Goal: Task Accomplishment & Management: Manage account settings

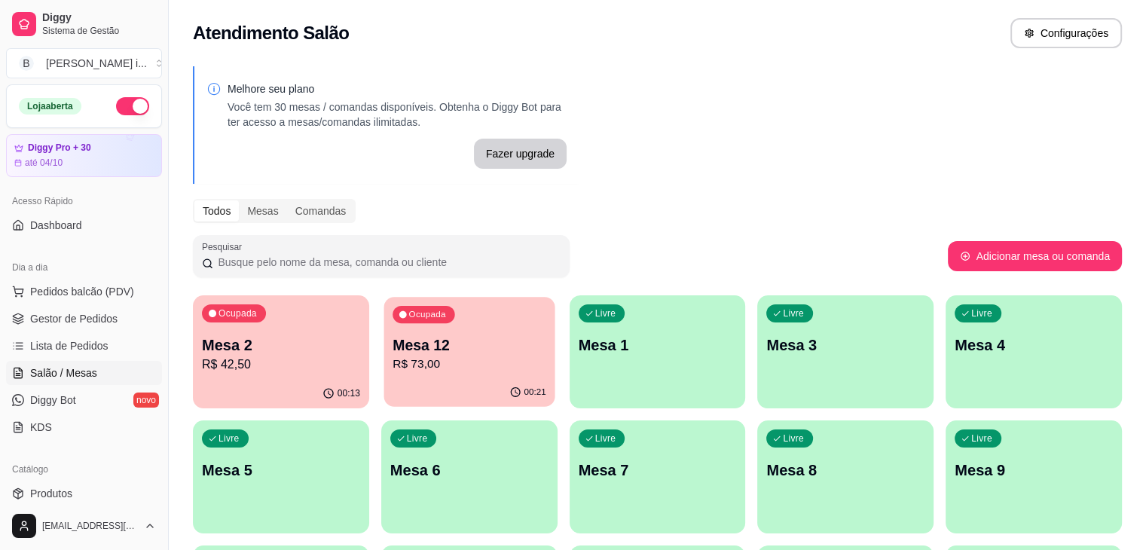
click at [383, 383] on div "00:21" at bounding box center [468, 392] width 171 height 29
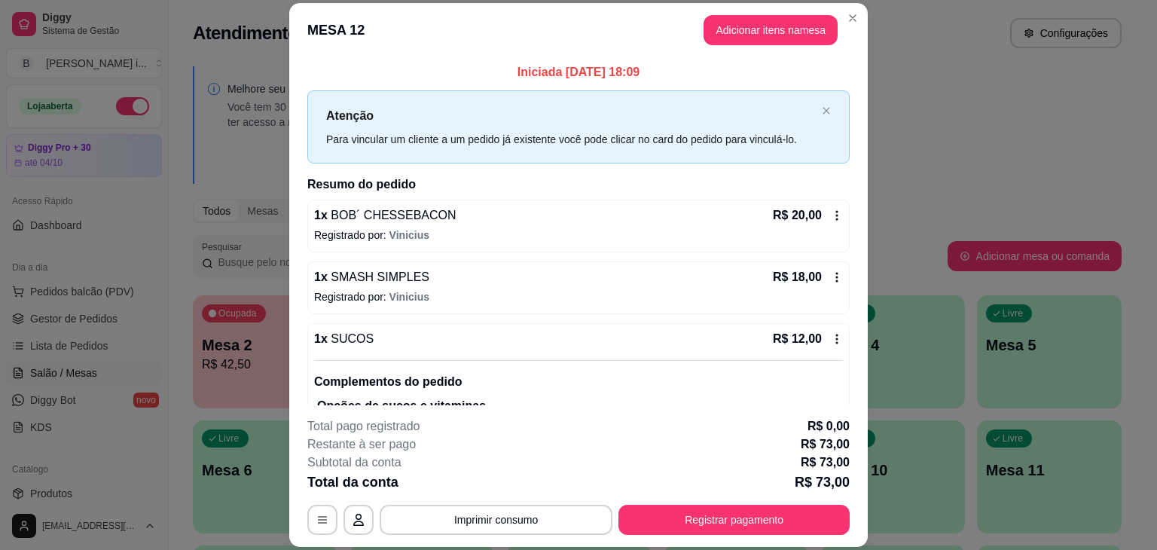
scroll to position [175, 0]
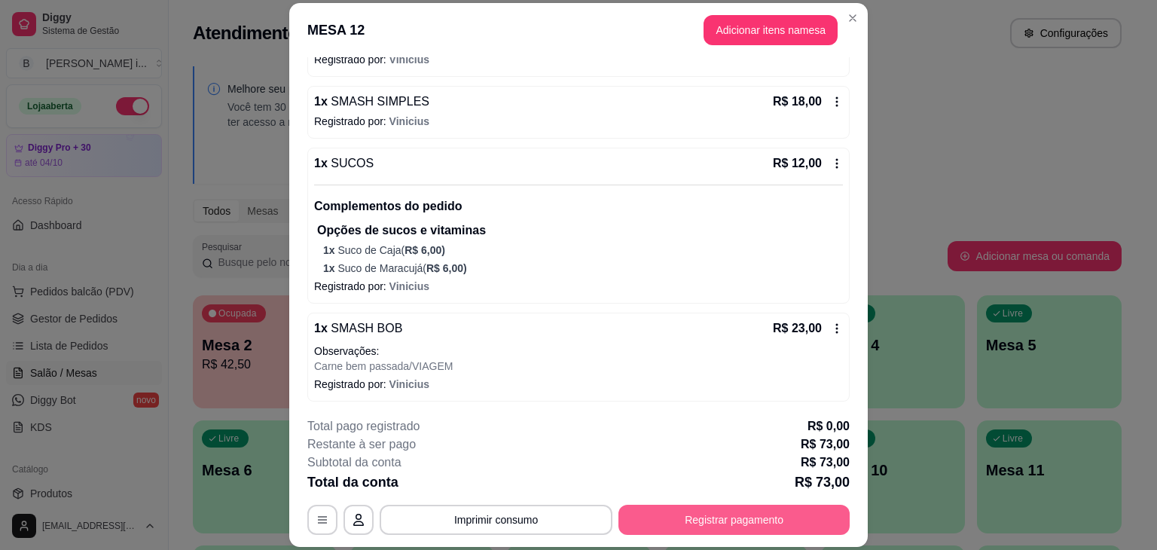
click at [720, 517] on button "Registrar pagamento" at bounding box center [733, 520] width 231 height 30
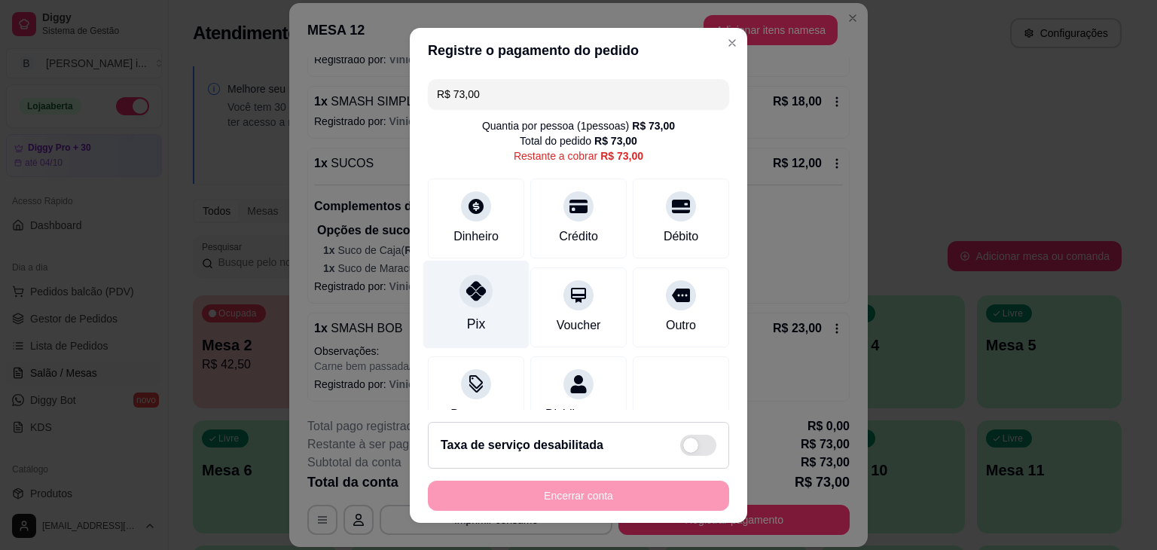
click at [459, 302] on div at bounding box center [475, 290] width 33 height 33
type input "R$ 0,00"
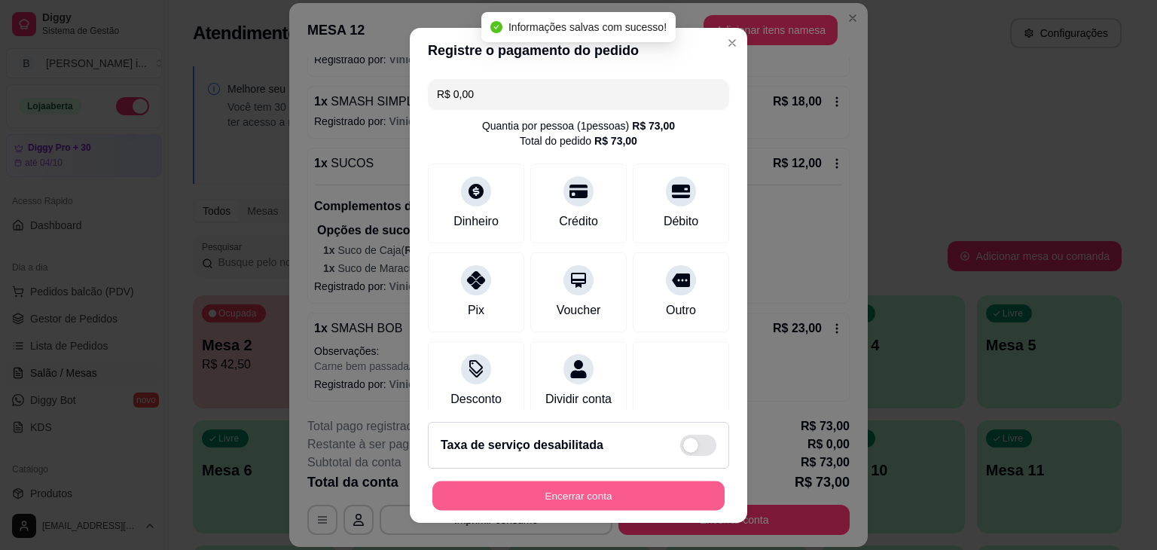
click at [577, 492] on button "Encerrar conta" at bounding box center [578, 495] width 292 height 29
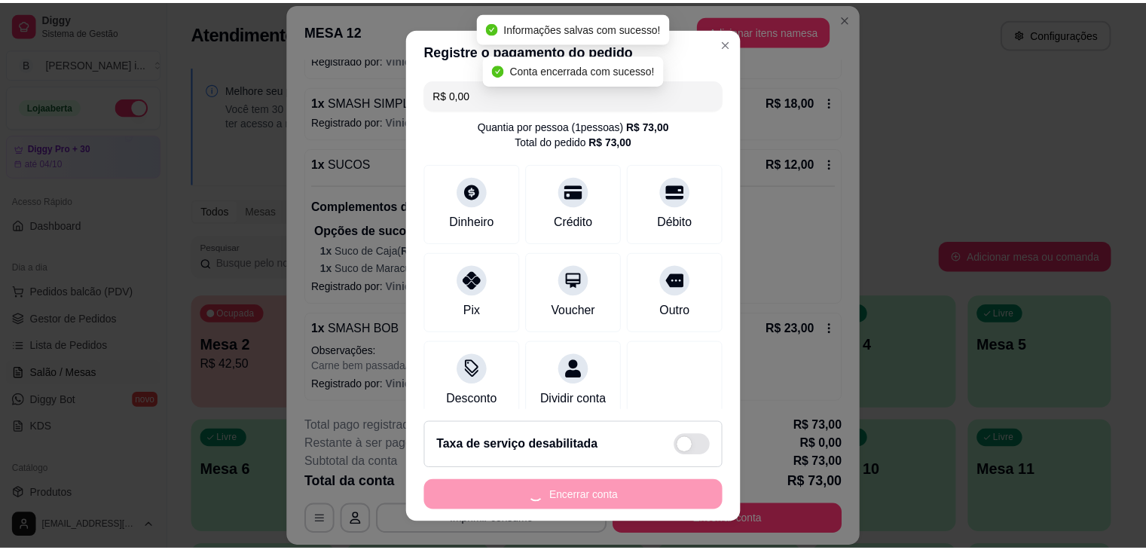
scroll to position [0, 0]
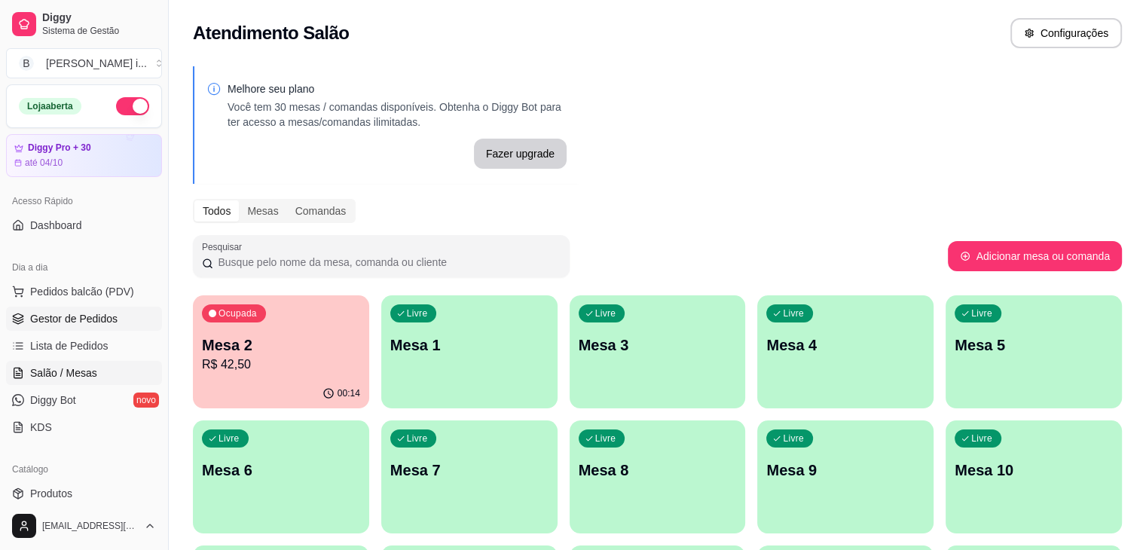
click at [75, 320] on span "Gestor de Pedidos" at bounding box center [73, 318] width 87 height 15
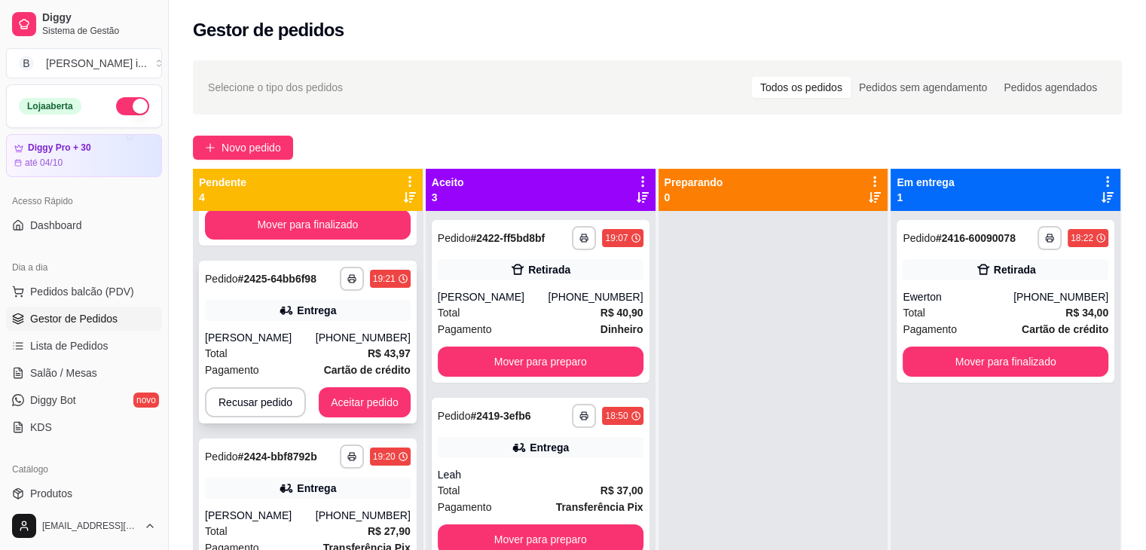
scroll to position [143, 0]
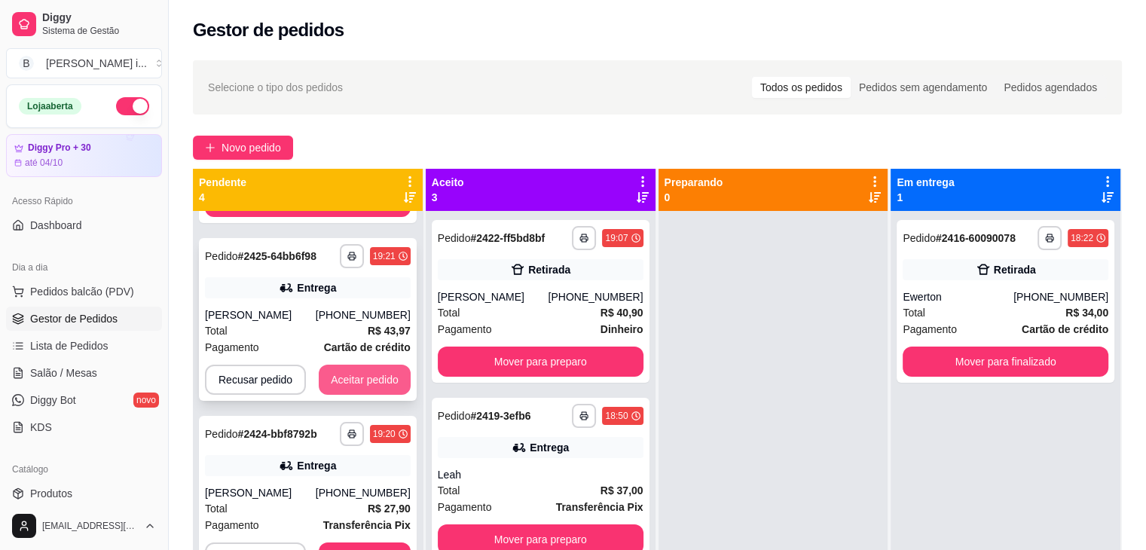
click at [362, 378] on button "Aceitar pedido" at bounding box center [365, 380] width 92 height 30
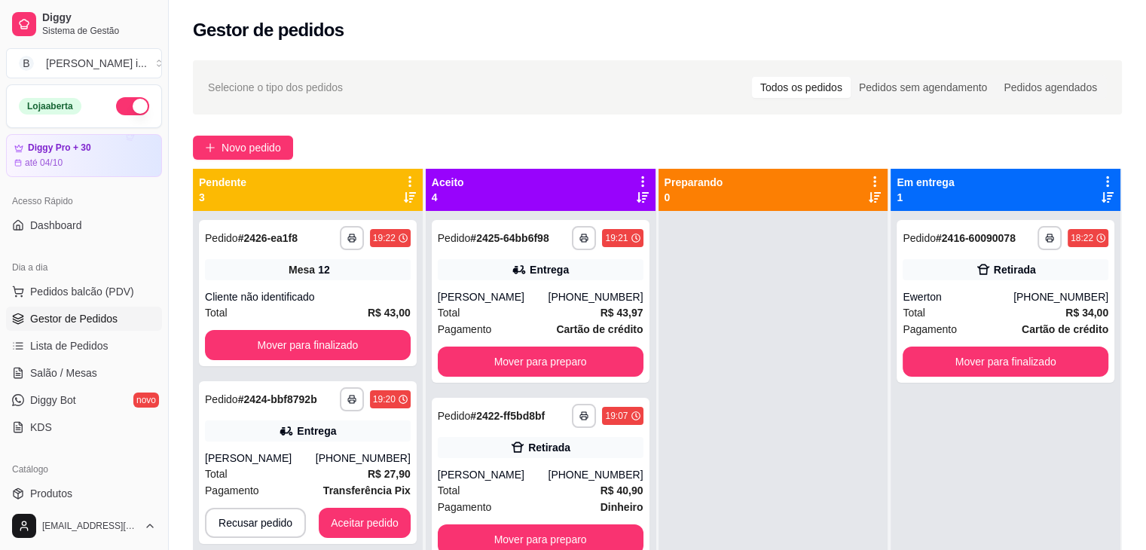
scroll to position [0, 0]
click at [392, 516] on button "Aceitar pedido" at bounding box center [365, 523] width 92 height 30
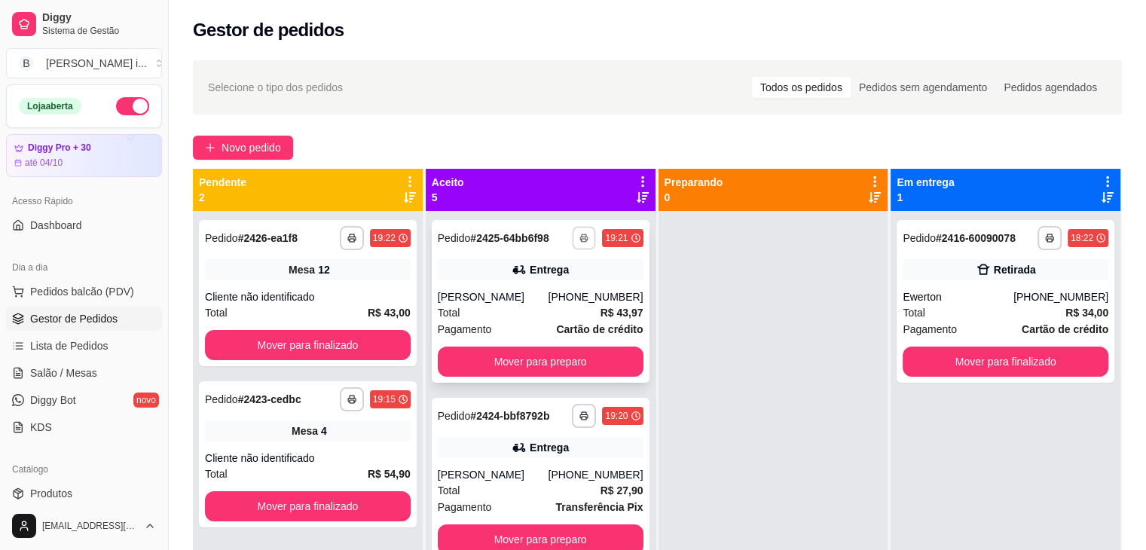
click at [580, 236] on icon "button" at bounding box center [584, 237] width 9 height 9
click at [529, 281] on button "IMPRESSORA ORI" at bounding box center [526, 290] width 105 height 23
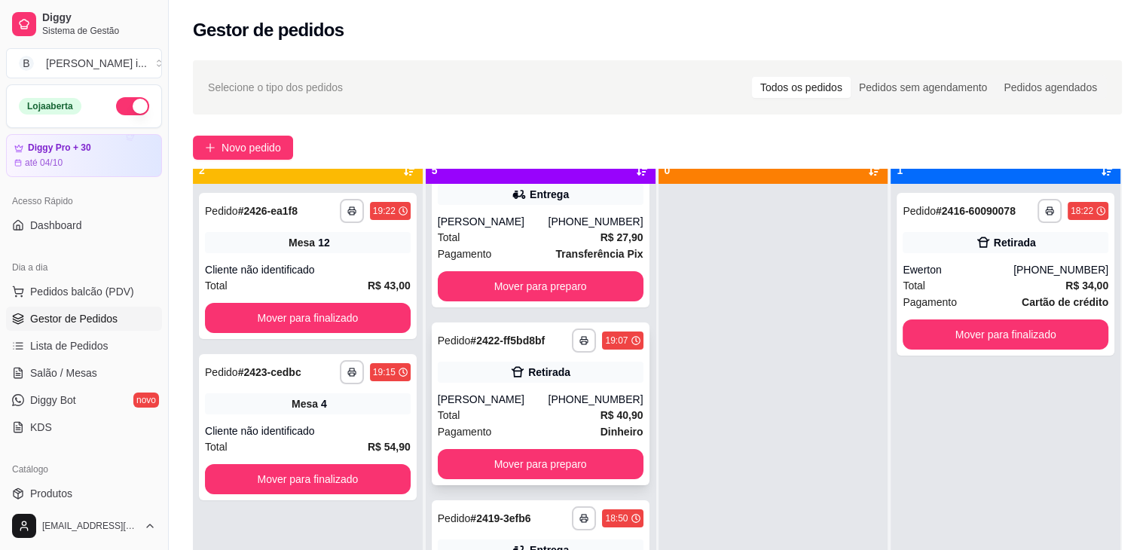
scroll to position [42, 0]
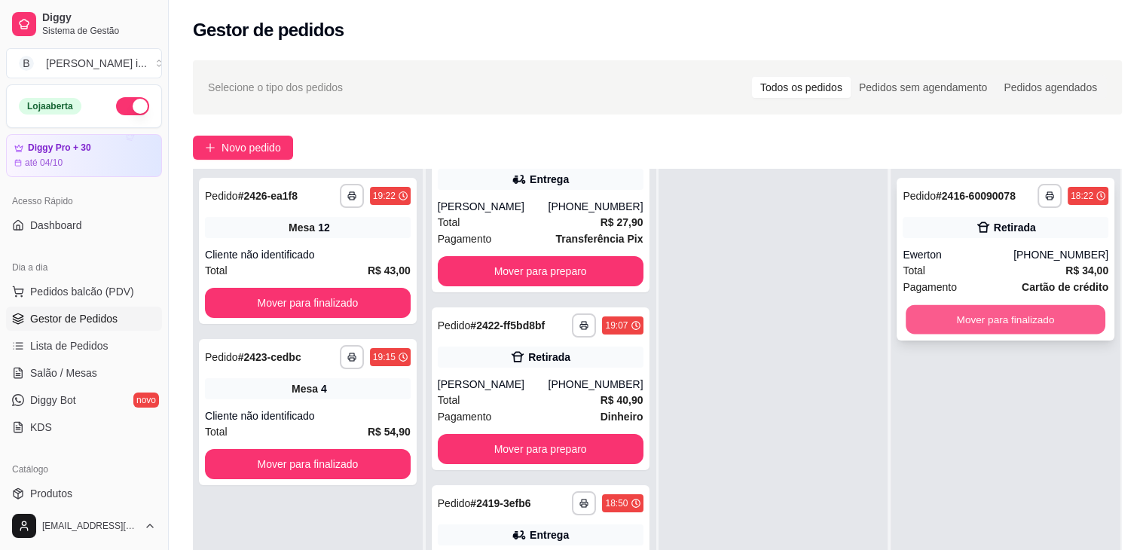
click at [1047, 323] on button "Mover para finalizado" at bounding box center [1005, 319] width 200 height 29
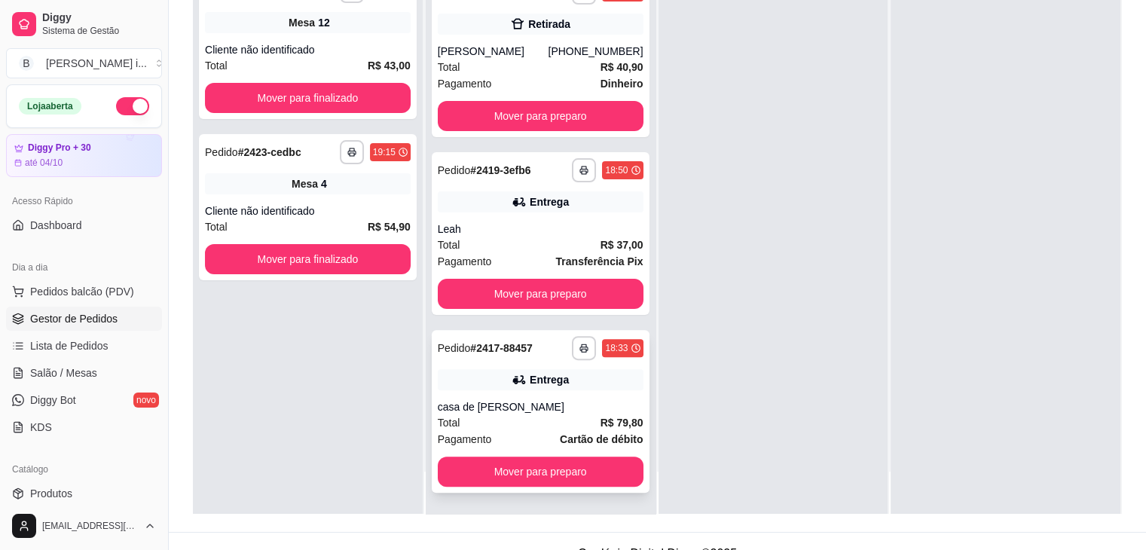
scroll to position [226, 0]
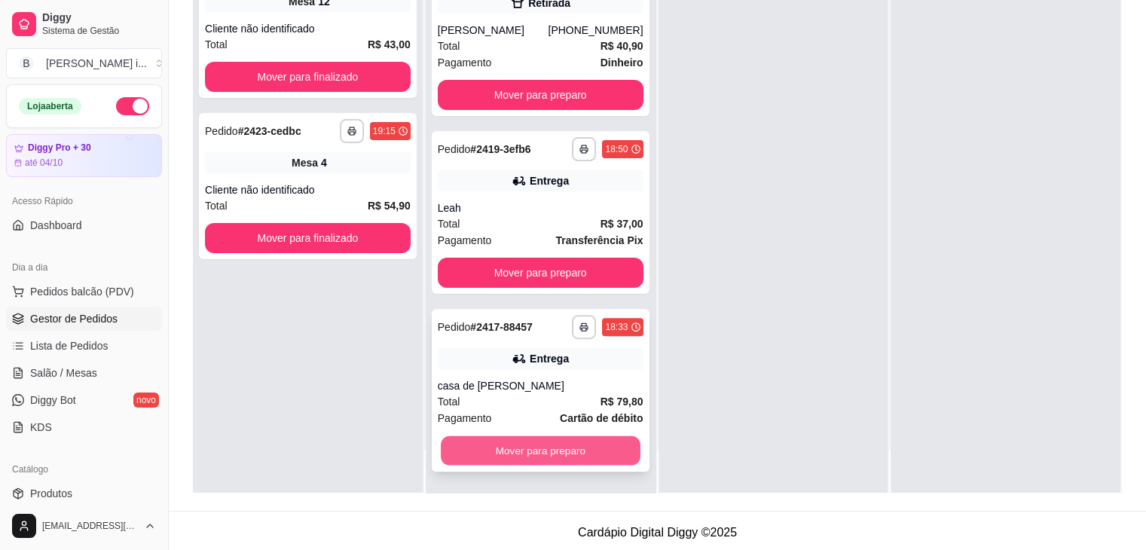
click at [597, 454] on button "Mover para preparo" at bounding box center [541, 450] width 200 height 29
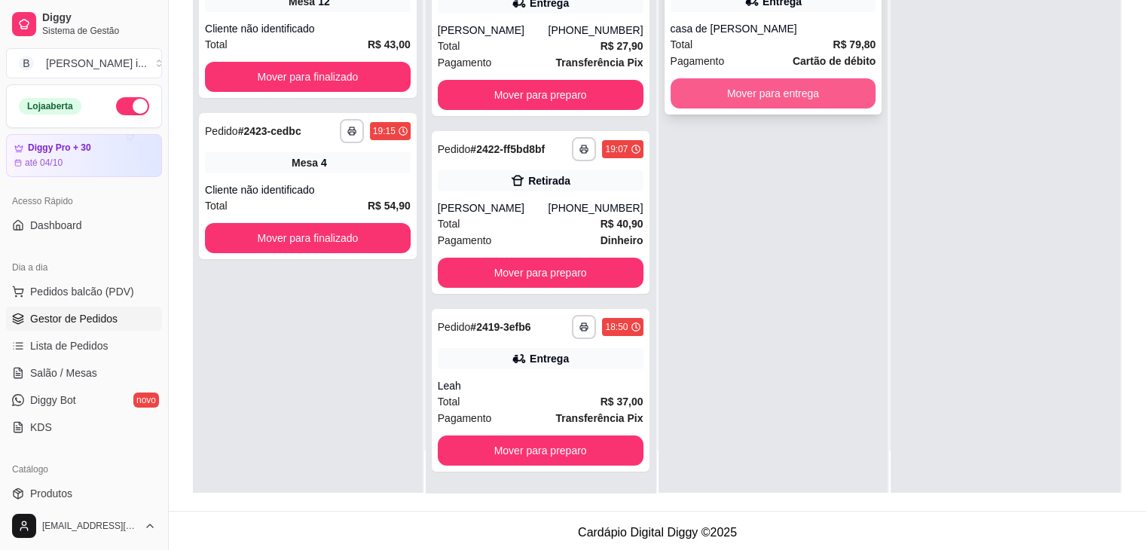
click at [844, 99] on button "Mover para entrega" at bounding box center [773, 93] width 206 height 30
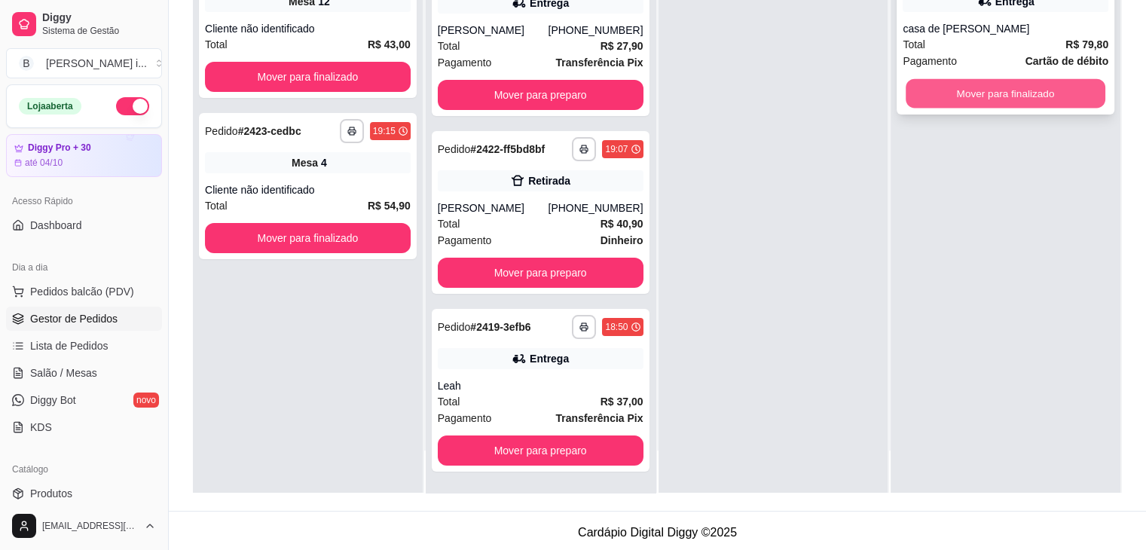
click at [938, 92] on button "Mover para finalizado" at bounding box center [1005, 93] width 200 height 29
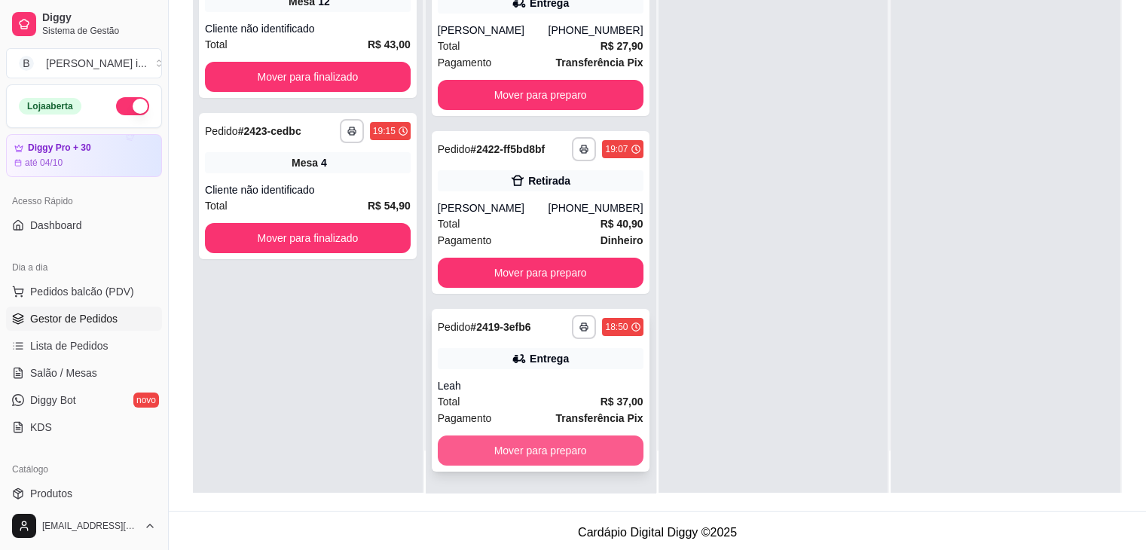
click at [553, 441] on button "Mover para preparo" at bounding box center [541, 450] width 206 height 30
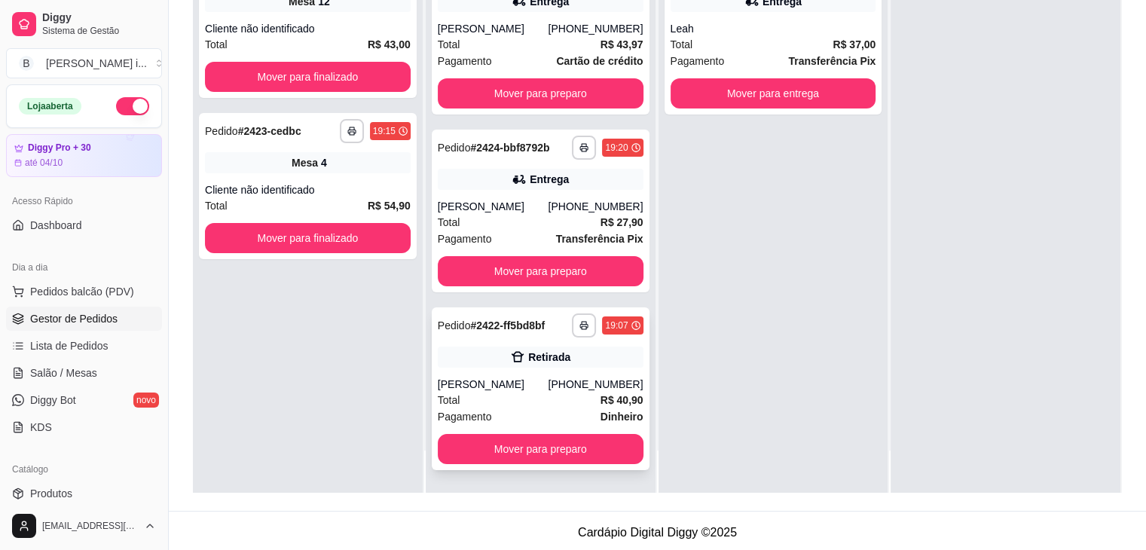
scroll to position [0, 0]
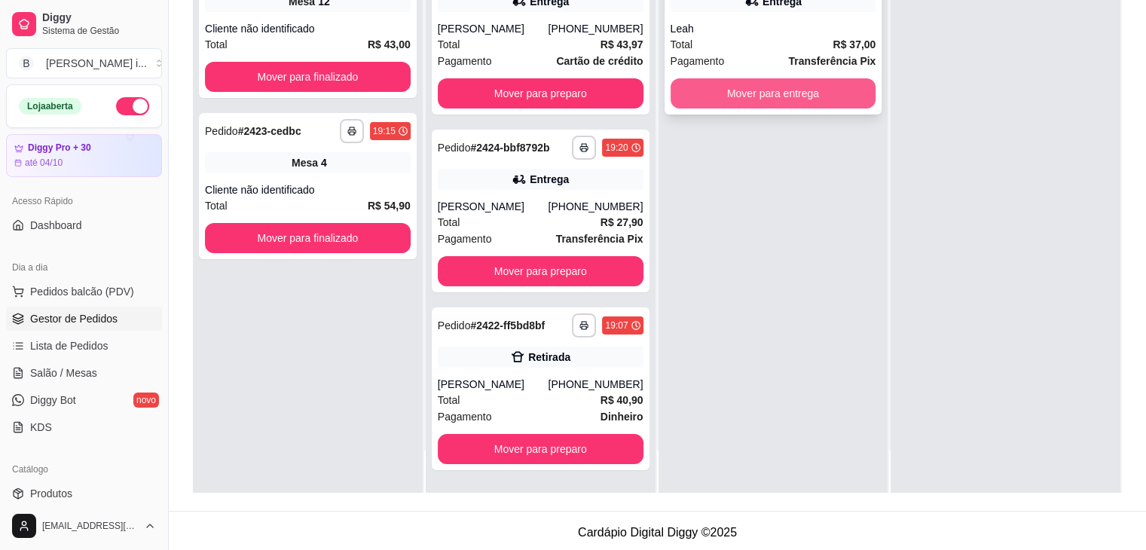
click at [753, 87] on button "Mover para entrega" at bounding box center [773, 93] width 206 height 30
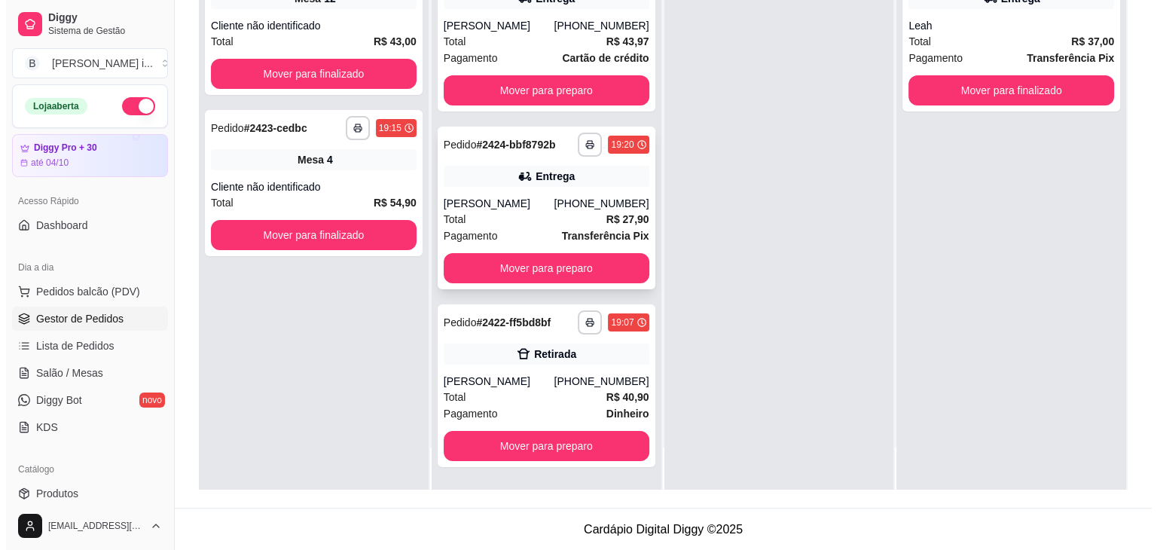
scroll to position [229, 0]
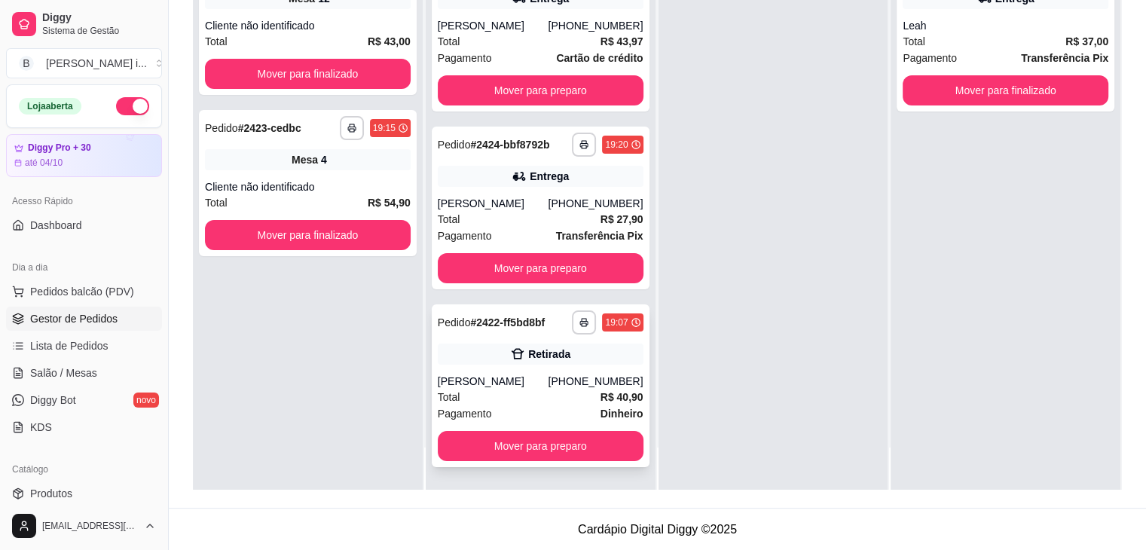
click at [597, 386] on div "[PHONE_NUMBER]" at bounding box center [595, 381] width 95 height 15
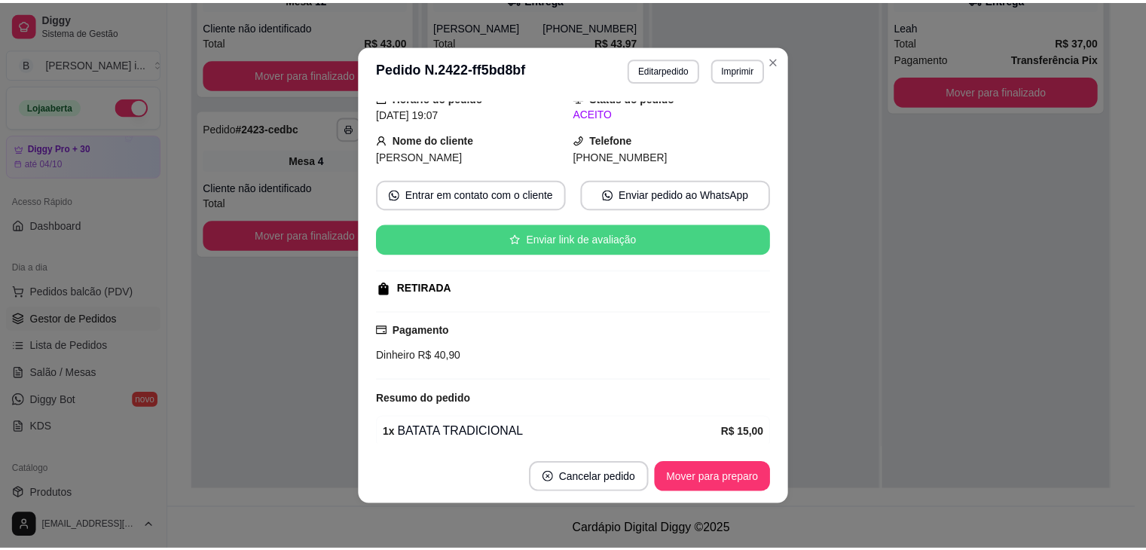
scroll to position [184, 0]
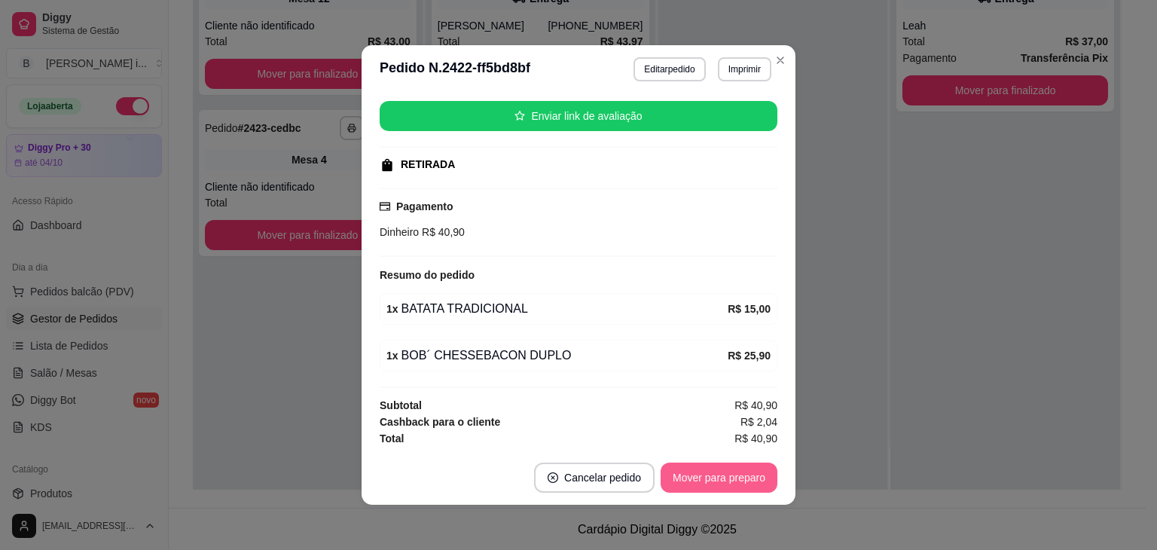
click at [712, 474] on button "Mover para preparo" at bounding box center [719, 477] width 117 height 30
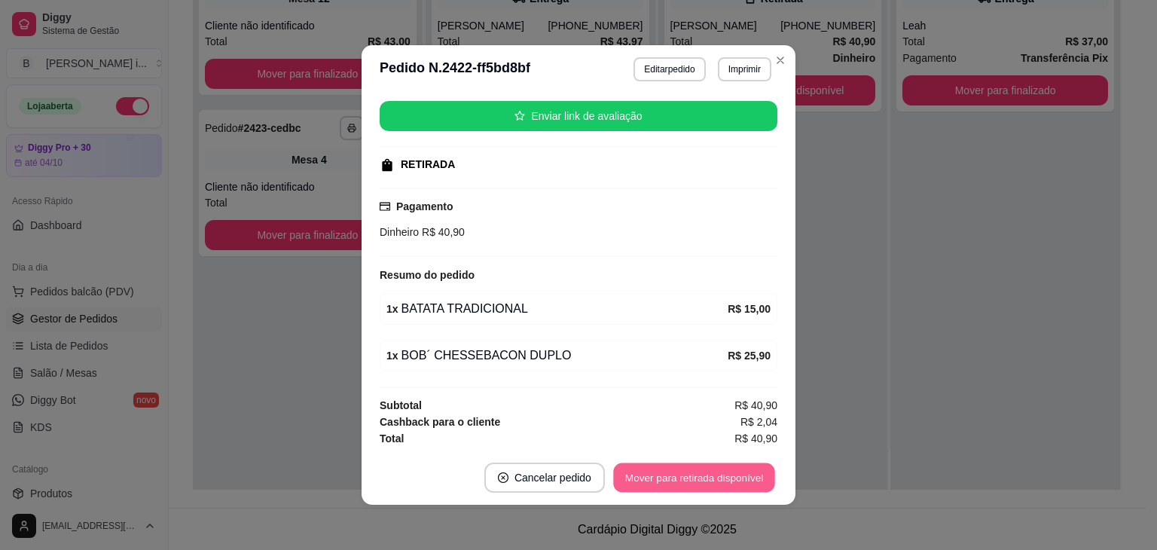
click at [717, 471] on button "Mover para retirada disponível" at bounding box center [693, 477] width 161 height 29
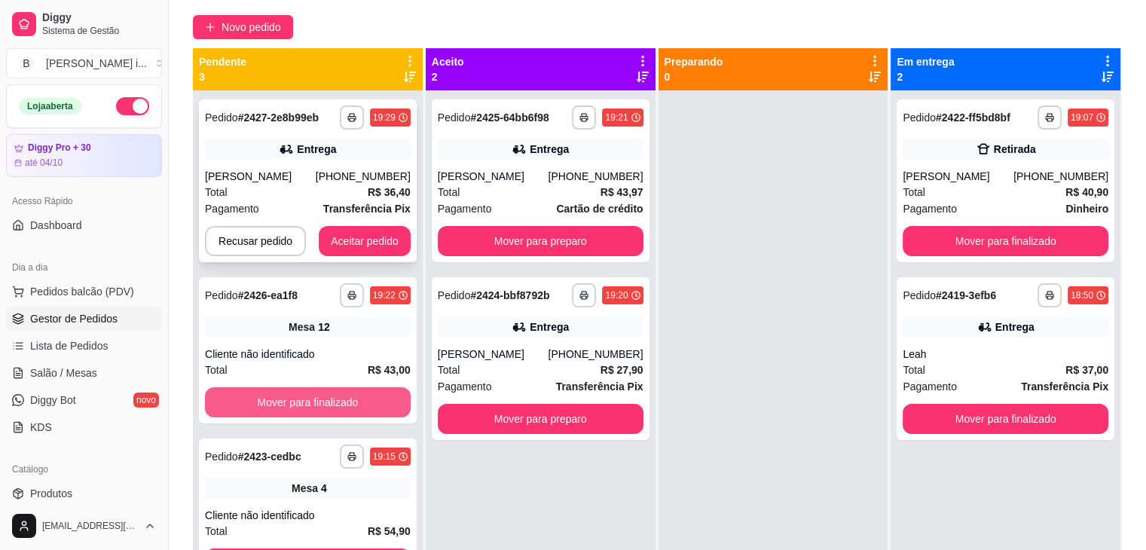
scroll to position [3, 0]
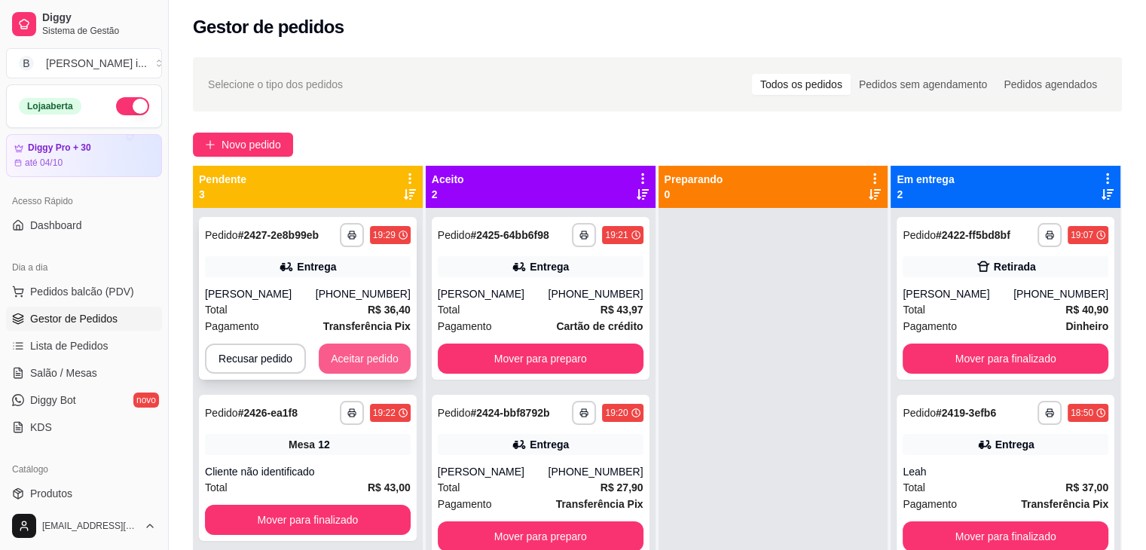
click at [380, 369] on button "Aceitar pedido" at bounding box center [365, 358] width 92 height 30
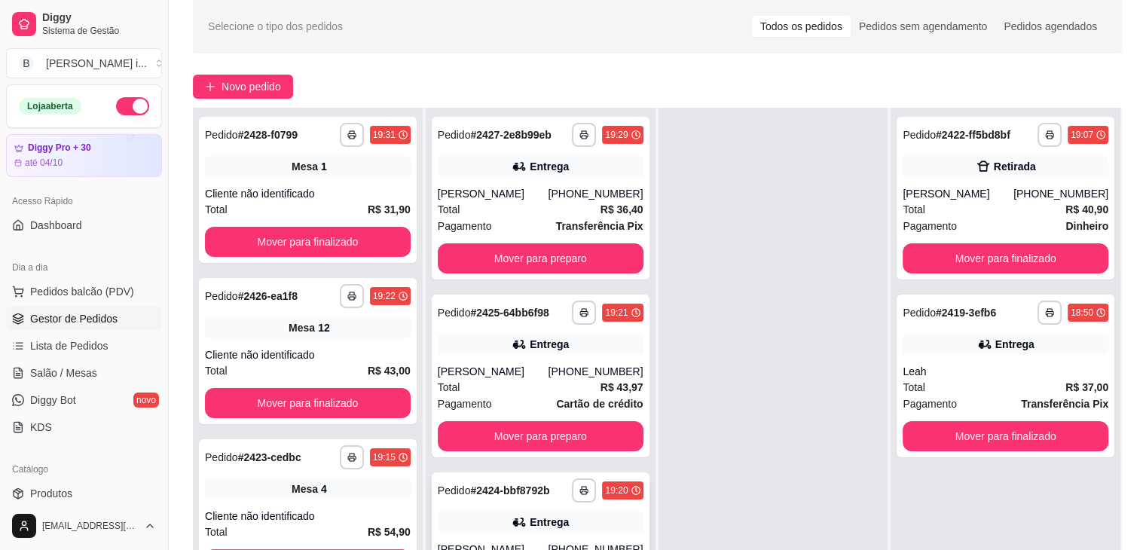
scroll to position [229, 0]
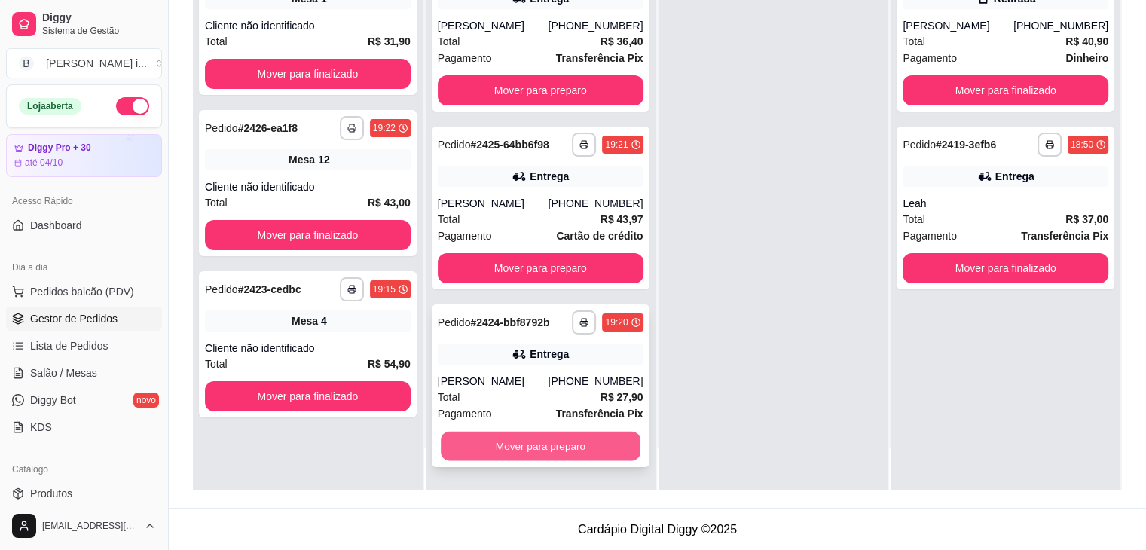
click at [590, 440] on button "Mover para preparo" at bounding box center [541, 446] width 200 height 29
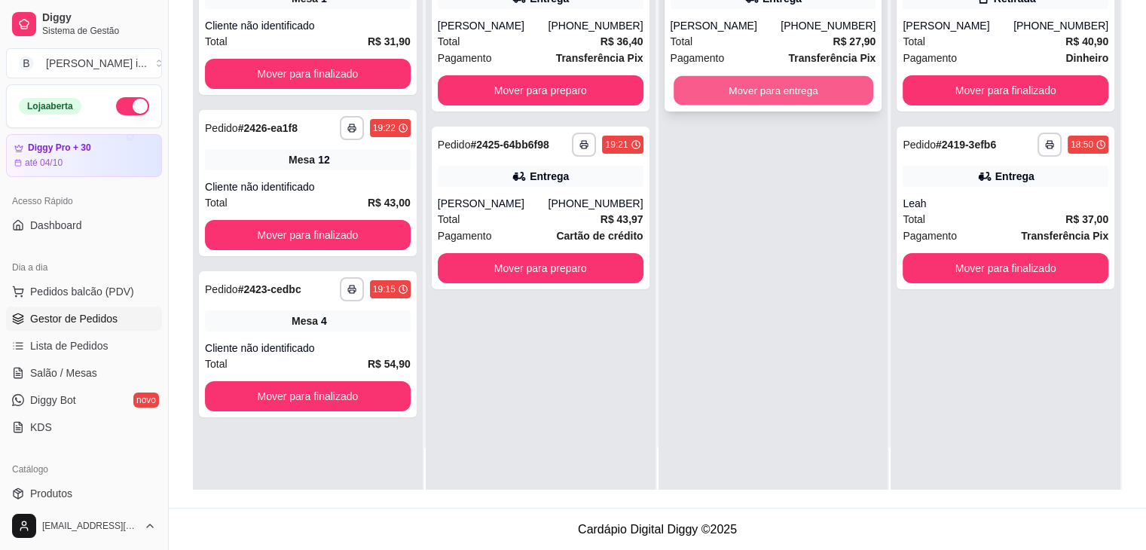
click at [786, 84] on button "Mover para entrega" at bounding box center [773, 90] width 200 height 29
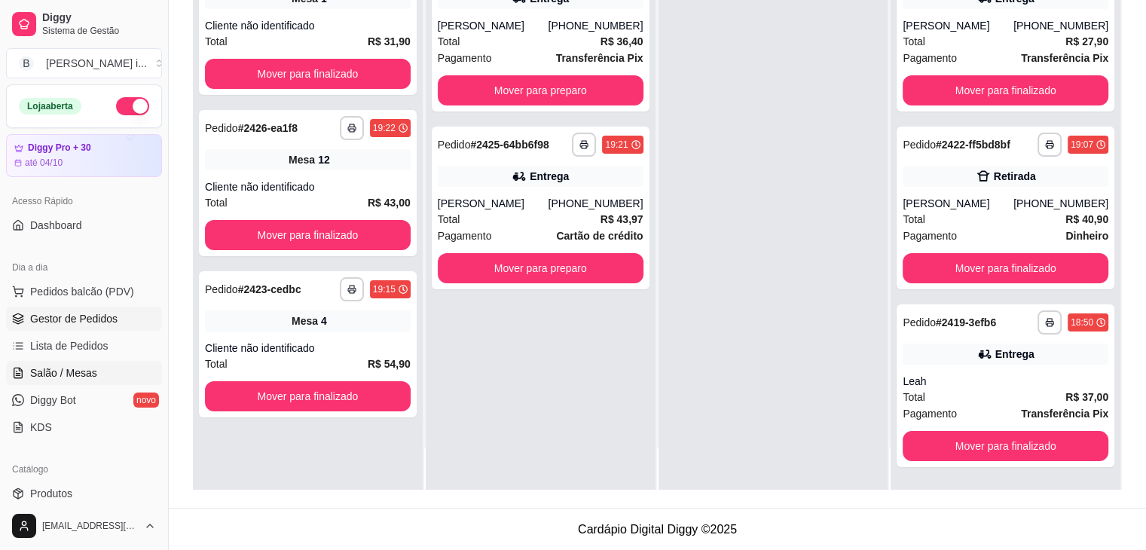
click at [93, 380] on link "Salão / Mesas" at bounding box center [84, 373] width 156 height 24
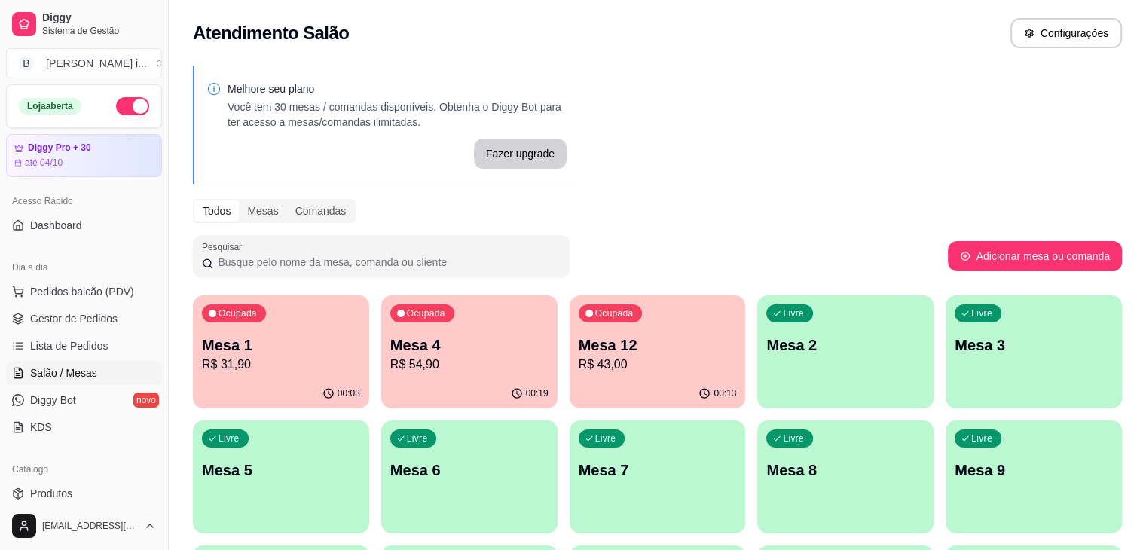
click at [405, 338] on p "Mesa 4" at bounding box center [469, 344] width 158 height 21
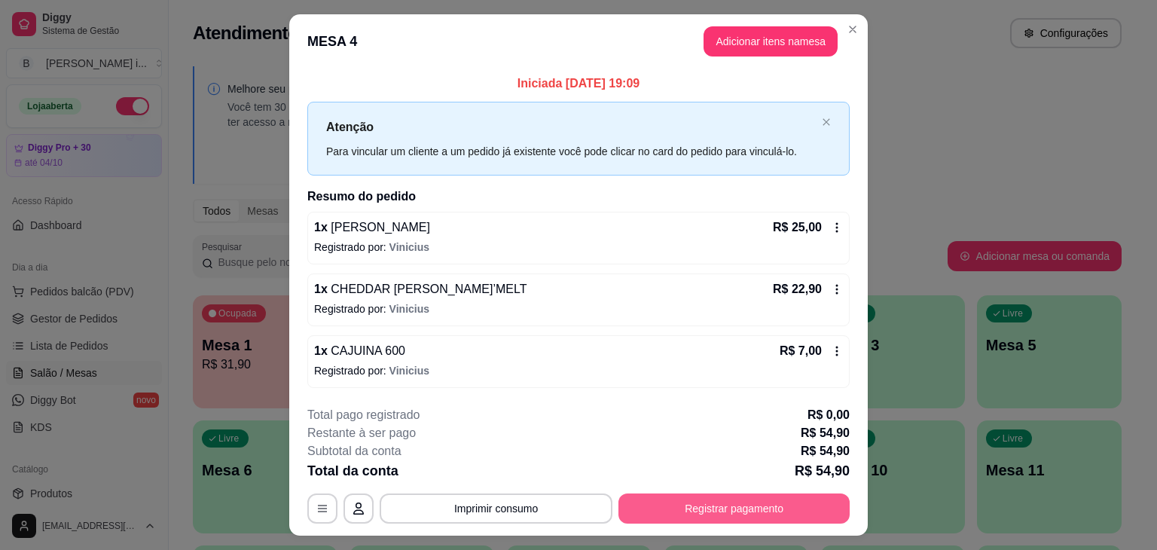
click at [721, 501] on button "Registrar pagamento" at bounding box center [733, 508] width 231 height 30
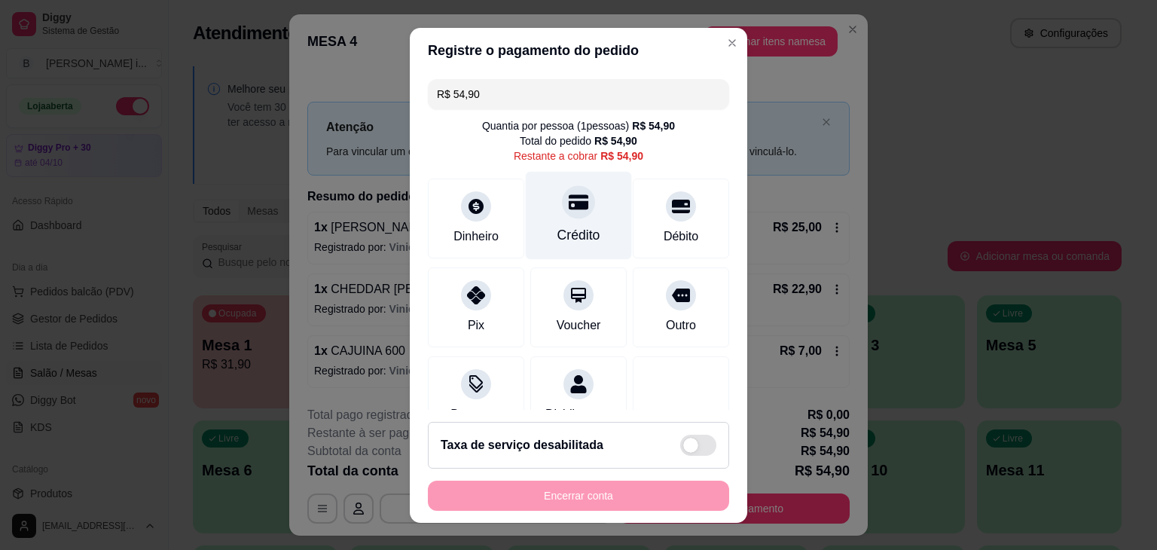
click at [562, 212] on div at bounding box center [578, 201] width 33 height 33
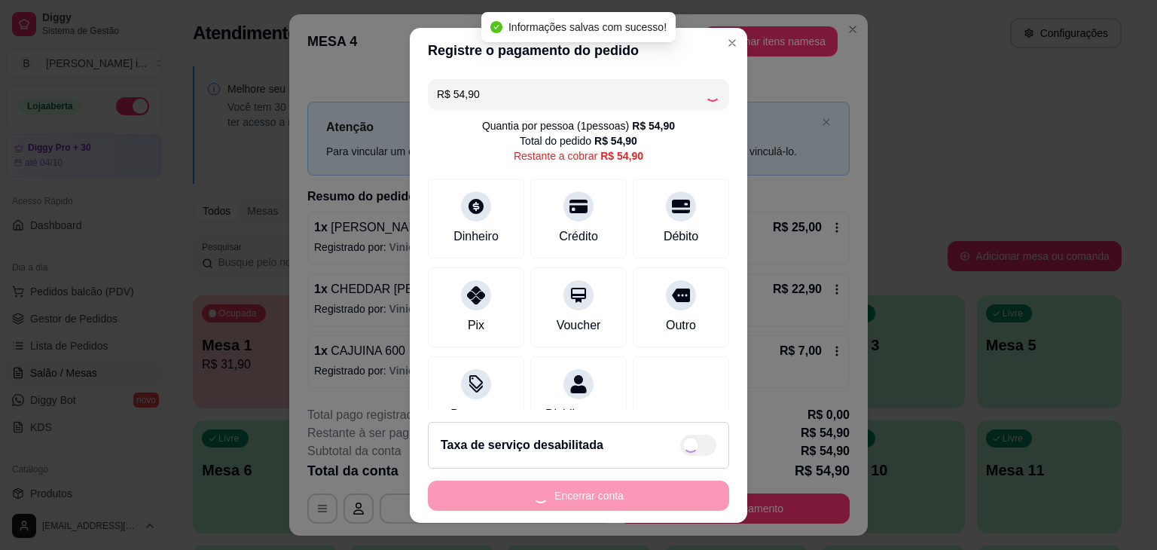
type input "R$ 0,00"
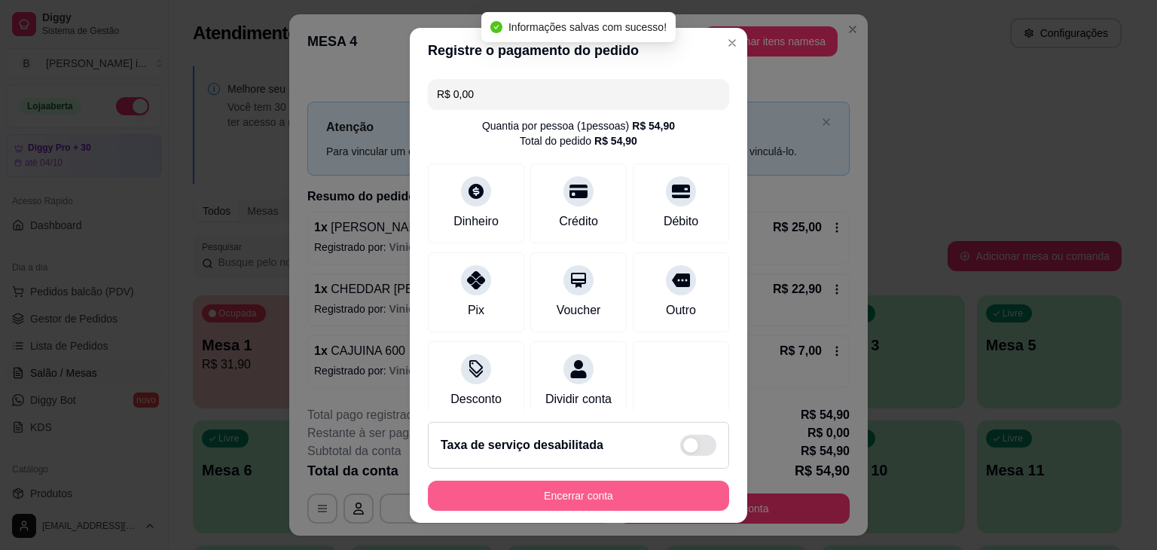
click at [678, 495] on button "Encerrar conta" at bounding box center [578, 496] width 301 height 30
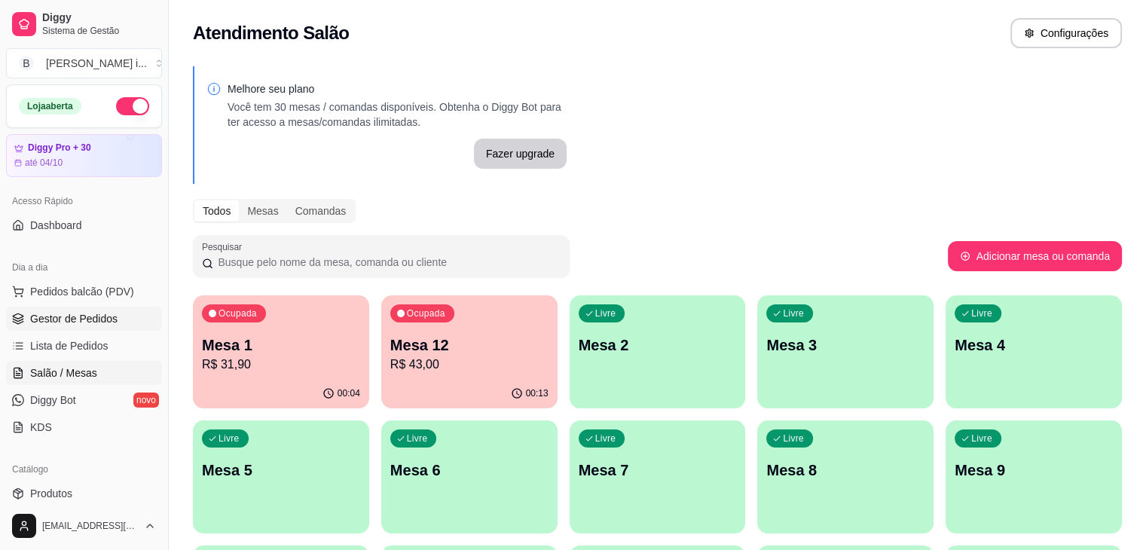
click at [89, 322] on span "Gestor de Pedidos" at bounding box center [73, 318] width 87 height 15
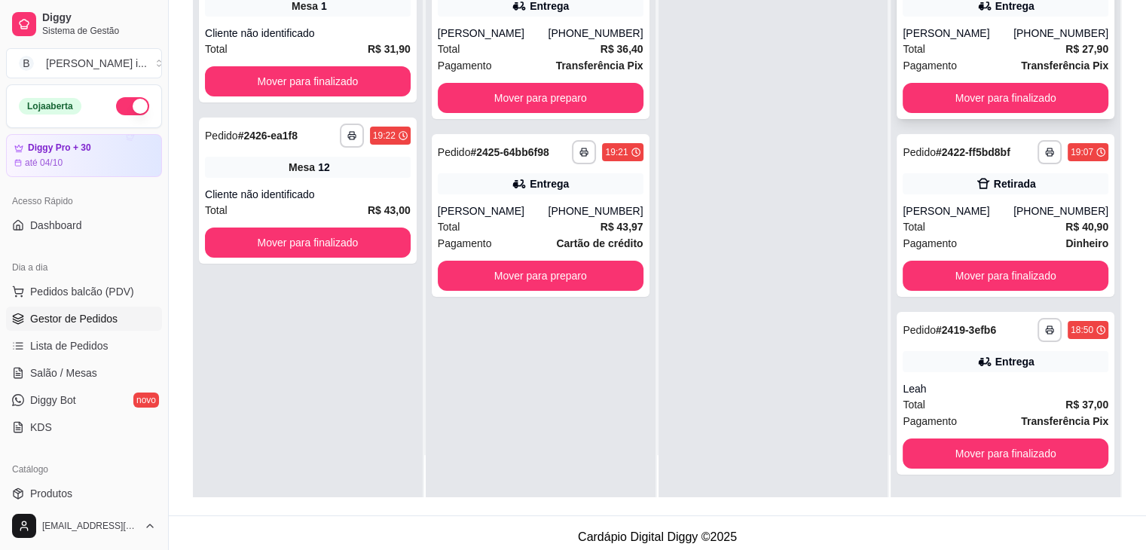
scroll to position [226, 0]
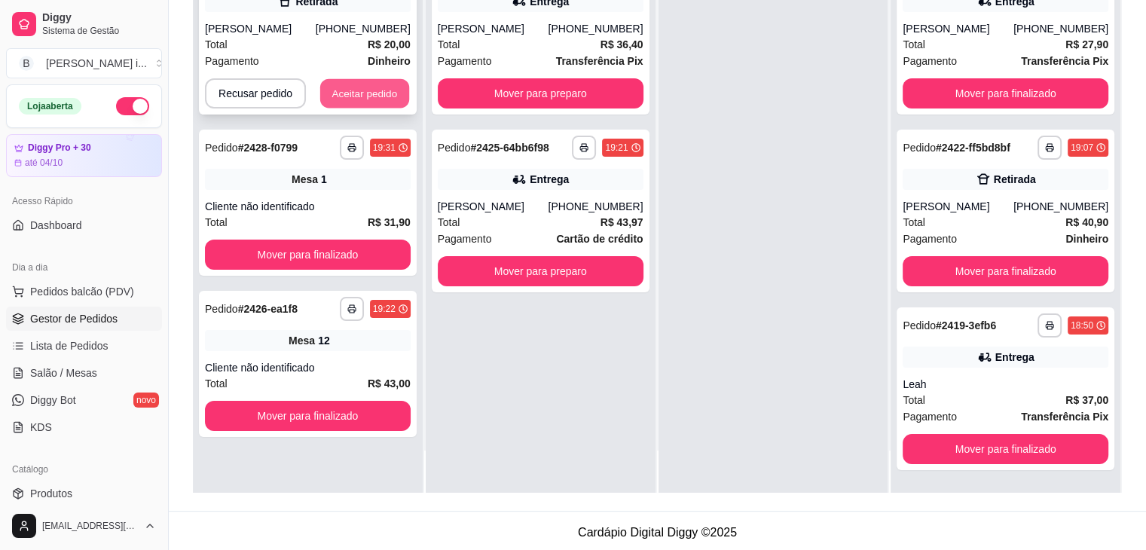
click at [366, 93] on button "Aceitar pedido" at bounding box center [364, 93] width 89 height 29
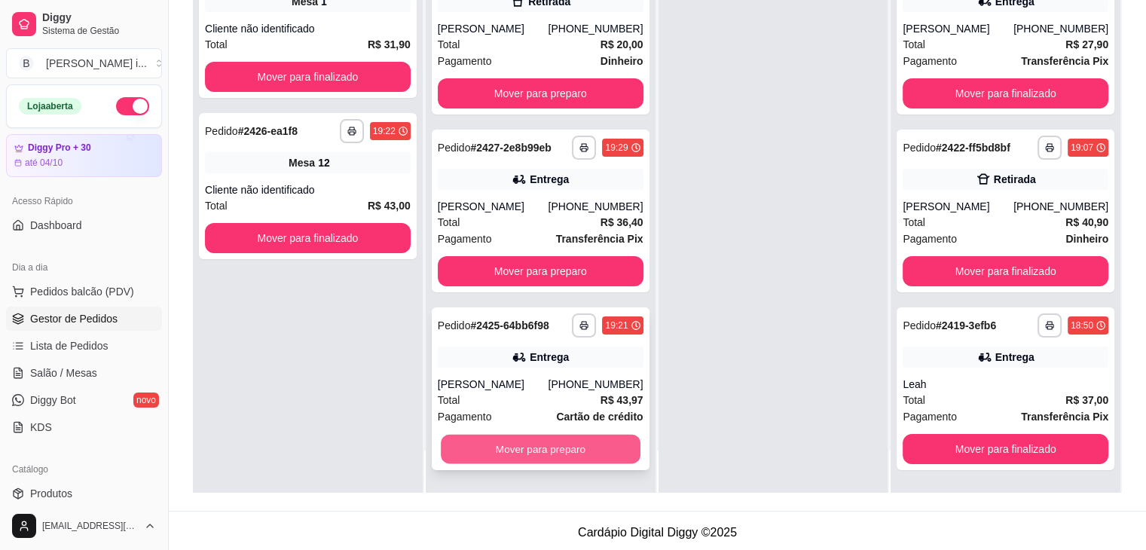
click at [520, 441] on button "Mover para preparo" at bounding box center [541, 449] width 200 height 29
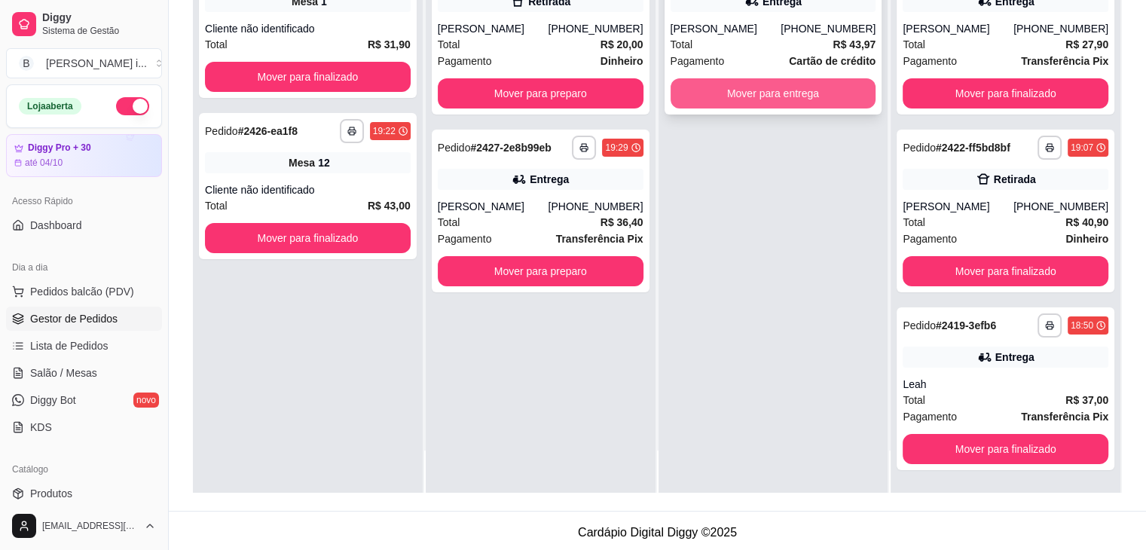
click at [801, 87] on button "Mover para entrega" at bounding box center [773, 93] width 206 height 30
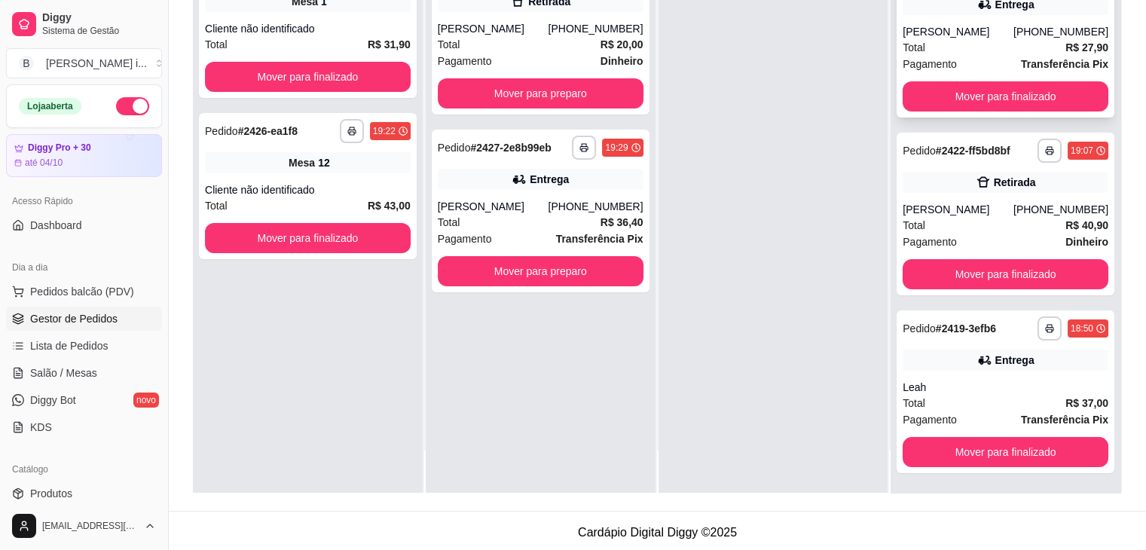
scroll to position [176, 0]
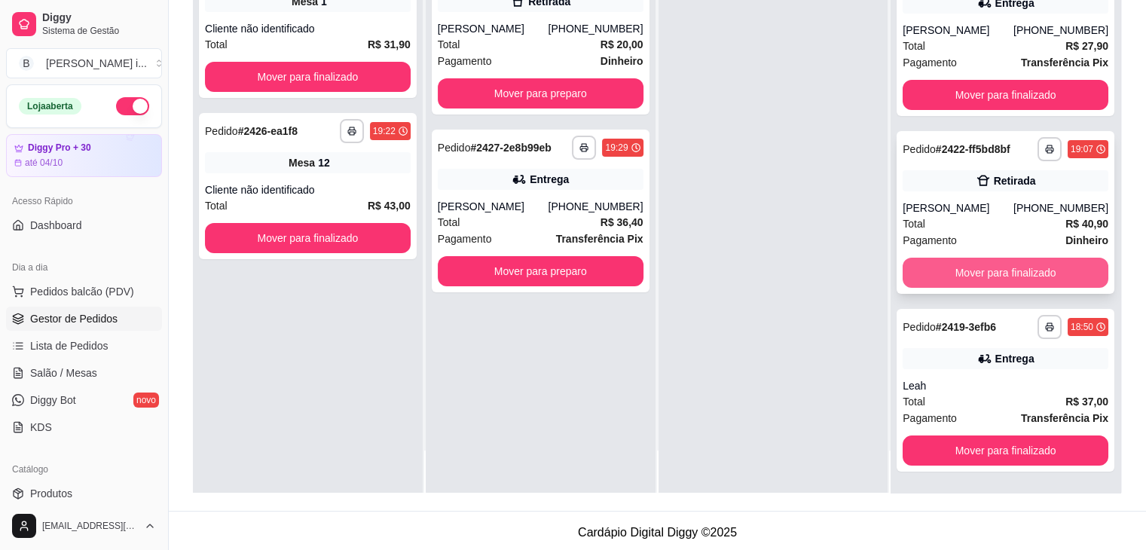
click at [1045, 268] on button "Mover para finalizado" at bounding box center [1005, 273] width 206 height 30
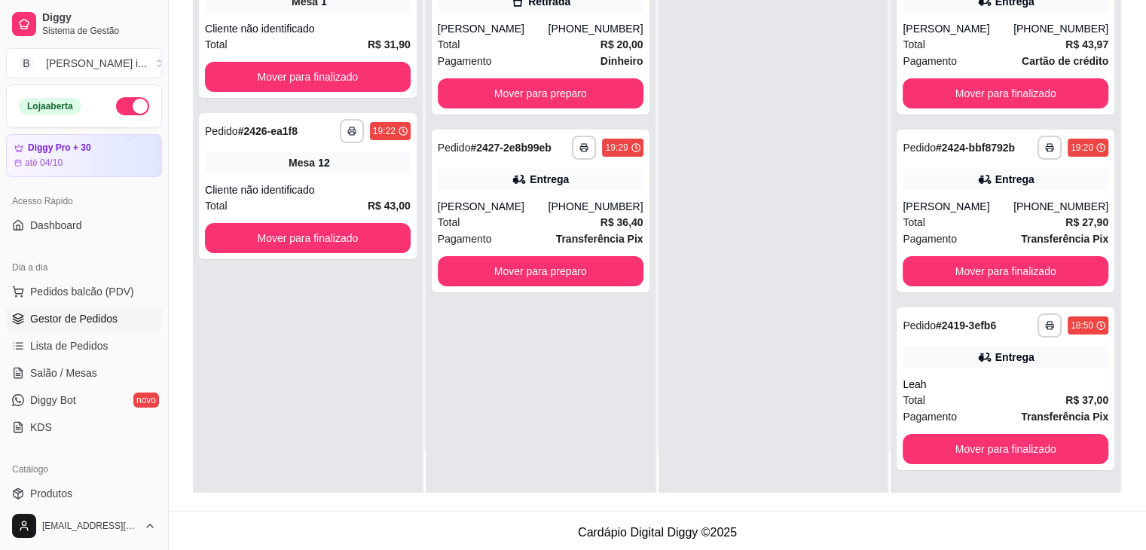
scroll to position [0, 0]
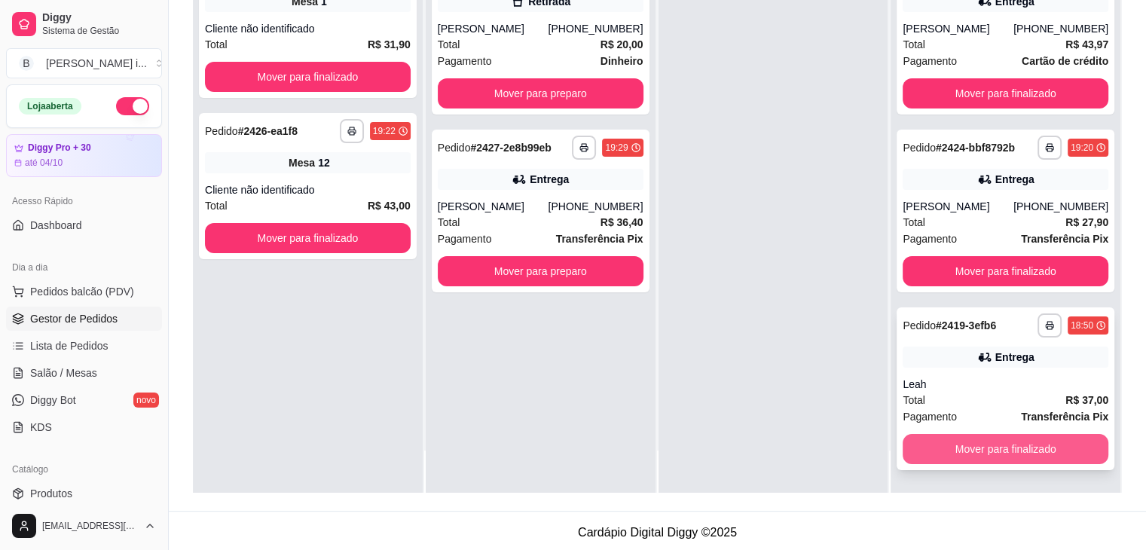
click at [1001, 450] on button "Mover para finalizado" at bounding box center [1005, 449] width 206 height 30
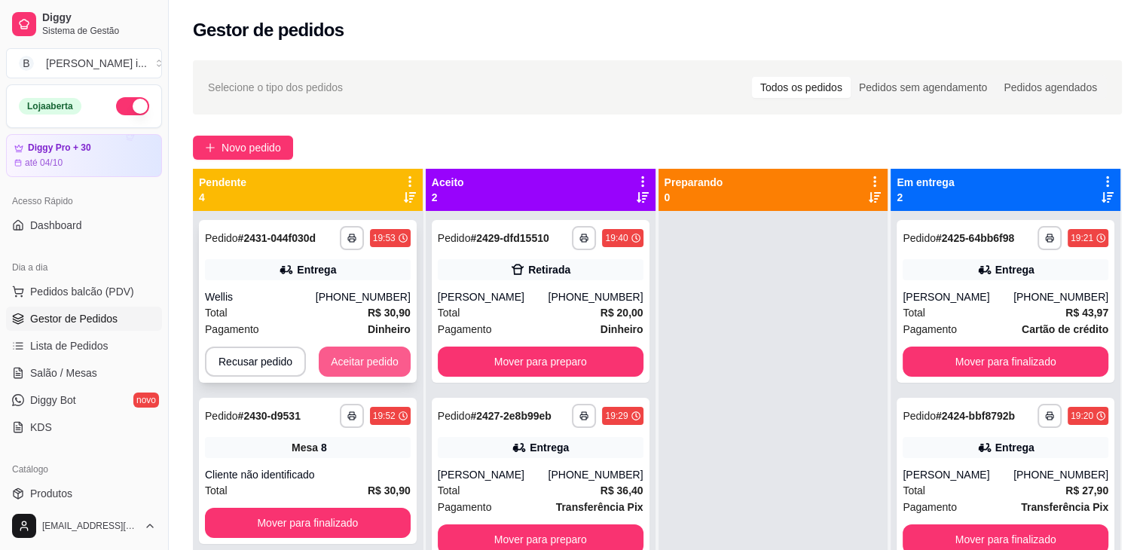
click at [374, 365] on button "Aceitar pedido" at bounding box center [365, 361] width 92 height 30
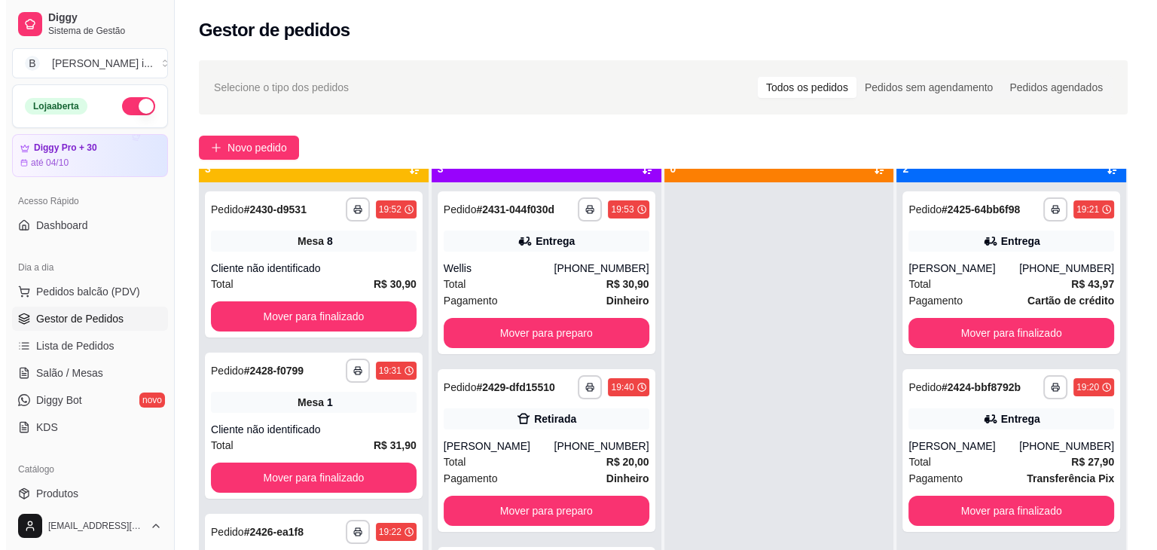
scroll to position [42, 0]
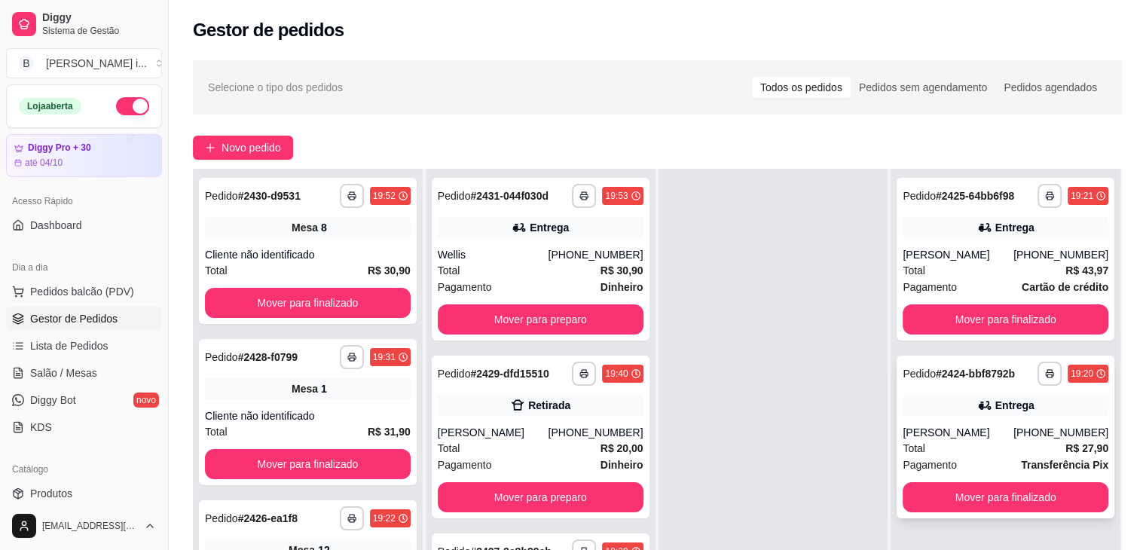
click at [978, 442] on div "Total R$ 27,90" at bounding box center [1005, 448] width 206 height 17
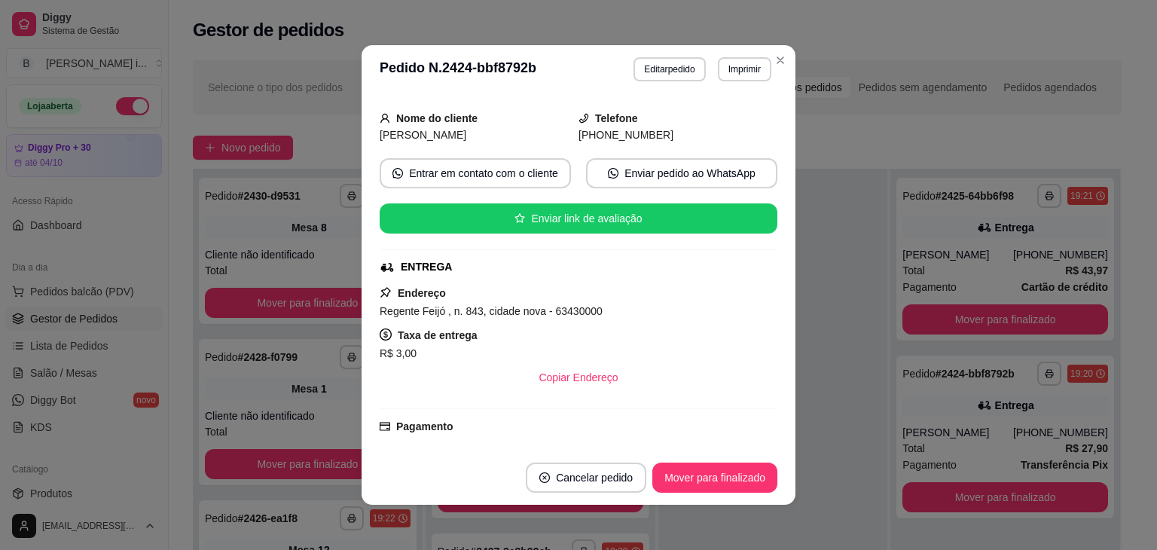
scroll to position [0, 0]
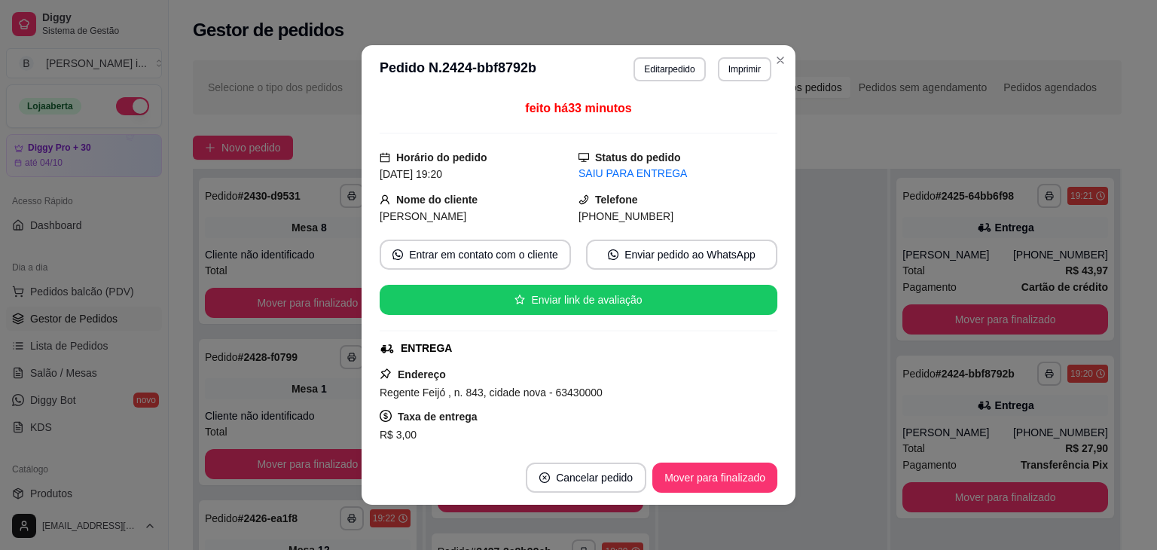
click at [783, 355] on div "feito há 33 minutos Horário do pedido [DATE] 19:20 Status do pedido SAIU PARA E…" at bounding box center [579, 271] width 434 height 357
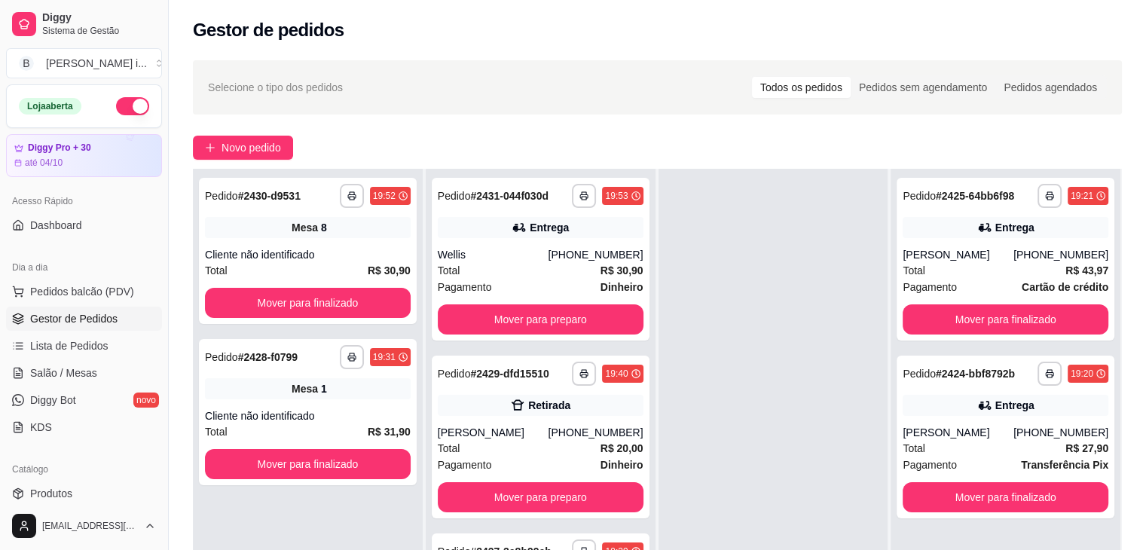
click at [262, 131] on div "**********" at bounding box center [657, 393] width 977 height 685
click at [267, 138] on button "Novo pedido" at bounding box center [243, 148] width 100 height 24
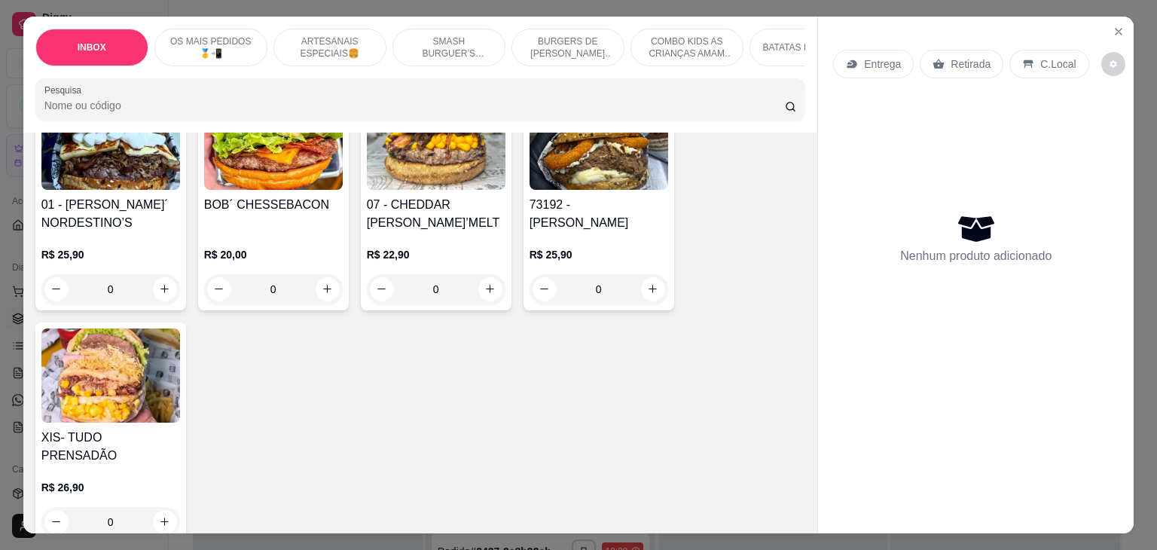
scroll to position [301, 0]
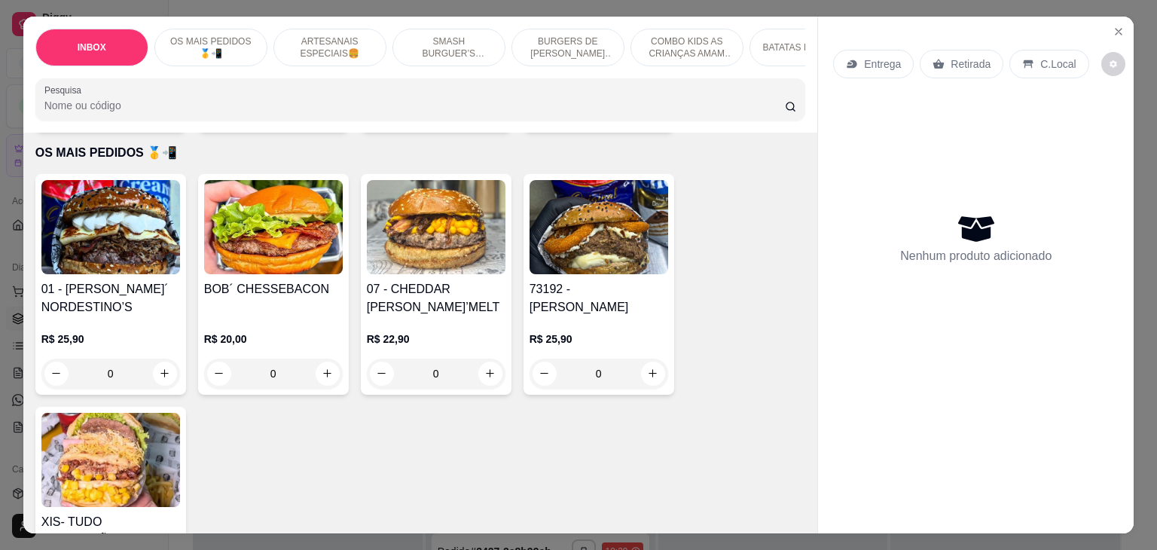
click at [433, 269] on img at bounding box center [436, 227] width 139 height 94
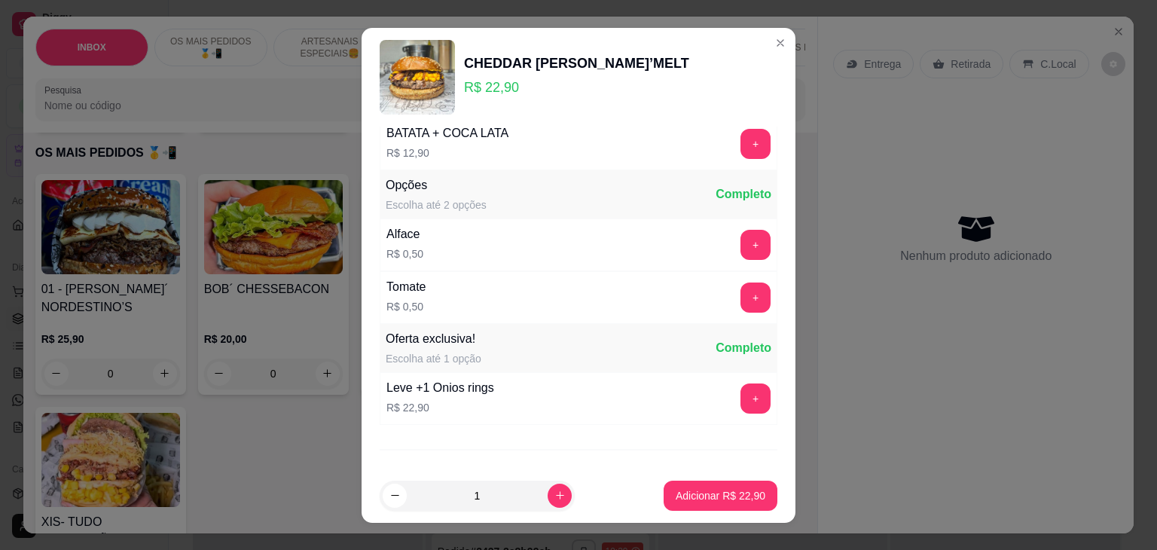
scroll to position [753, 0]
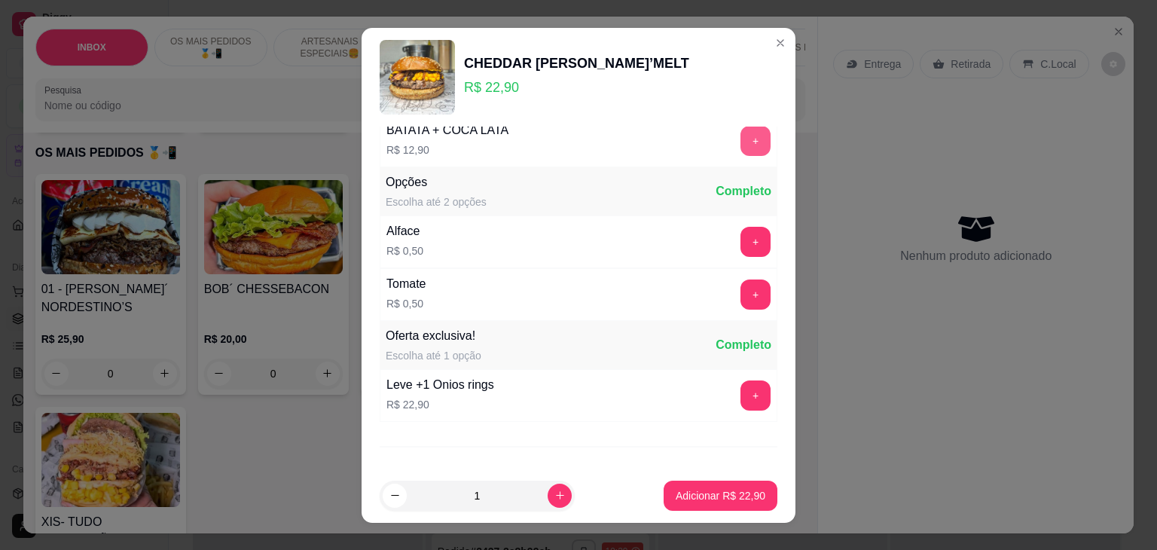
click at [740, 131] on button "+" at bounding box center [755, 141] width 30 height 30
click at [734, 504] on button "Adicionar R$ 35,80" at bounding box center [720, 495] width 111 height 29
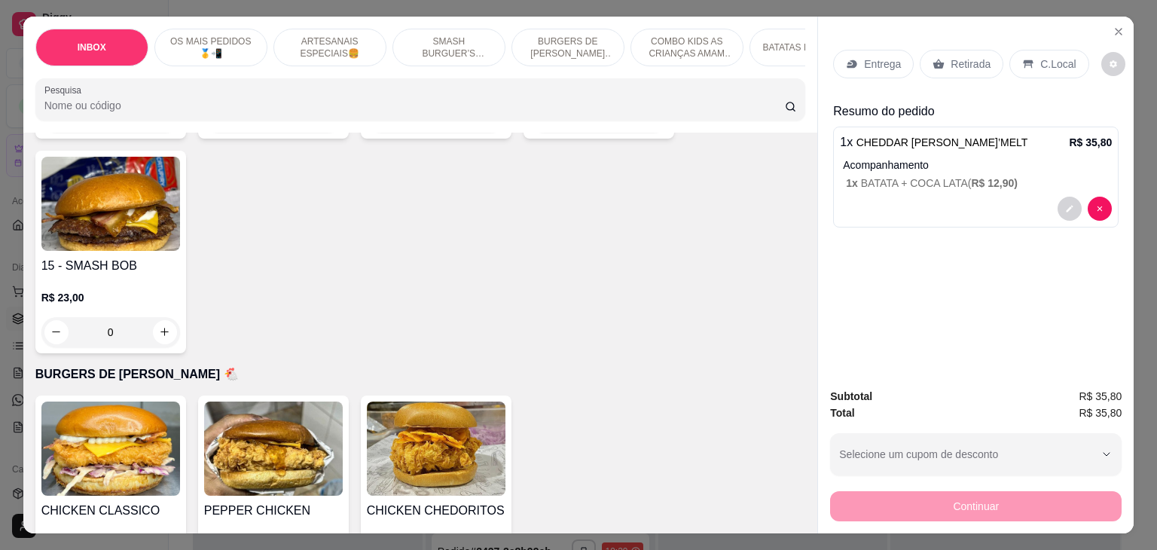
scroll to position [2109, 0]
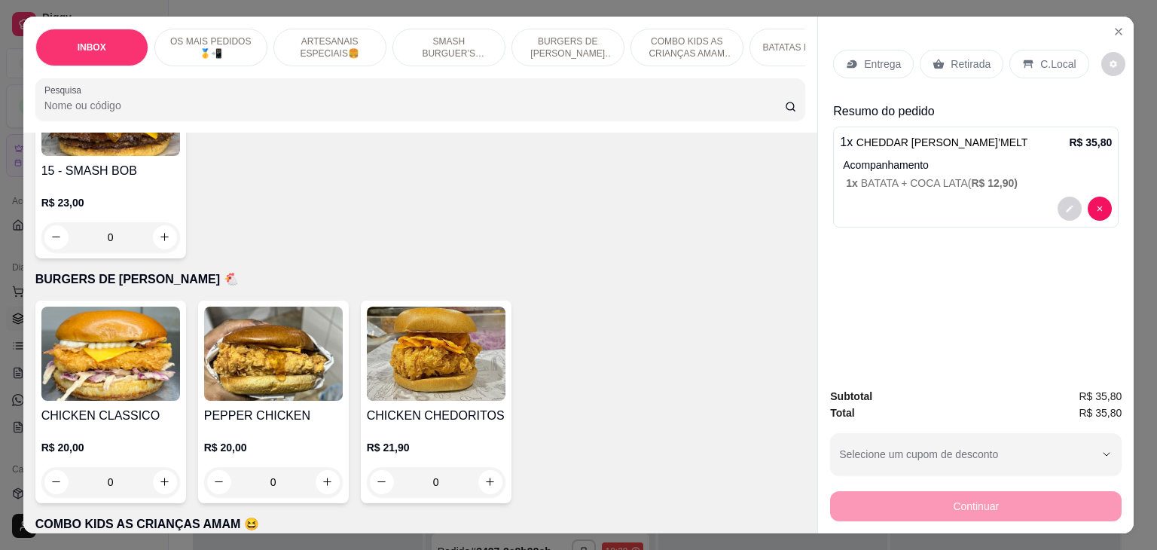
click at [146, 359] on img at bounding box center [110, 354] width 139 height 94
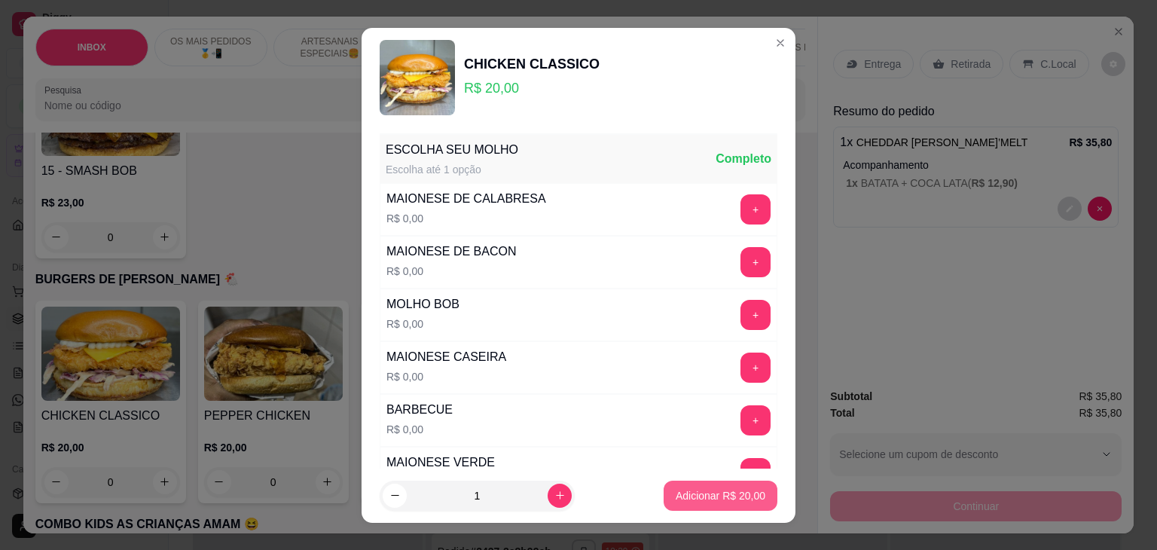
click at [722, 502] on button "Adicionar R$ 20,00" at bounding box center [721, 496] width 114 height 30
type input "1"
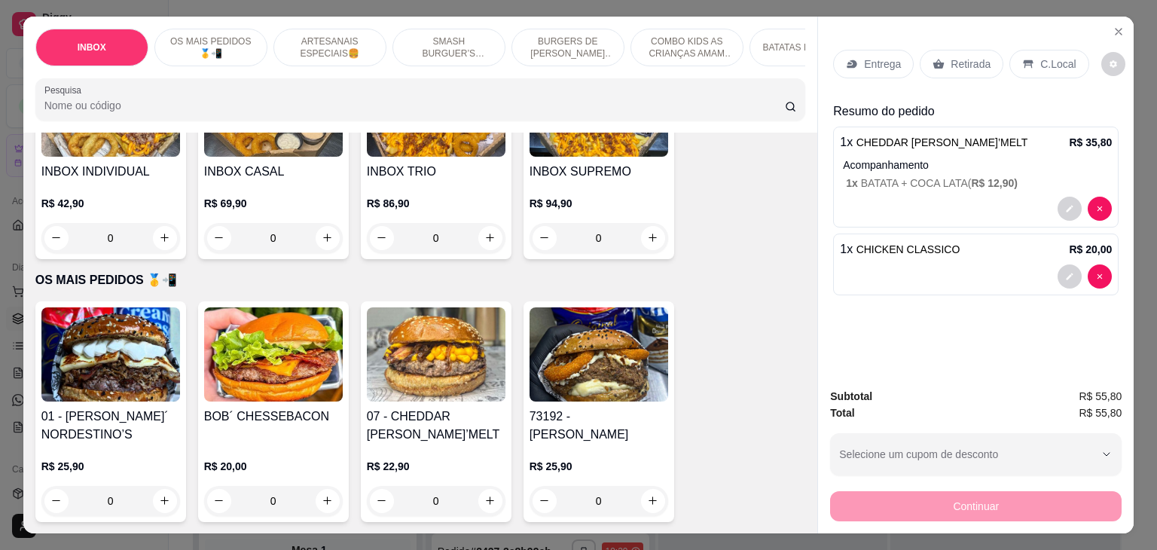
scroll to position [151, 0]
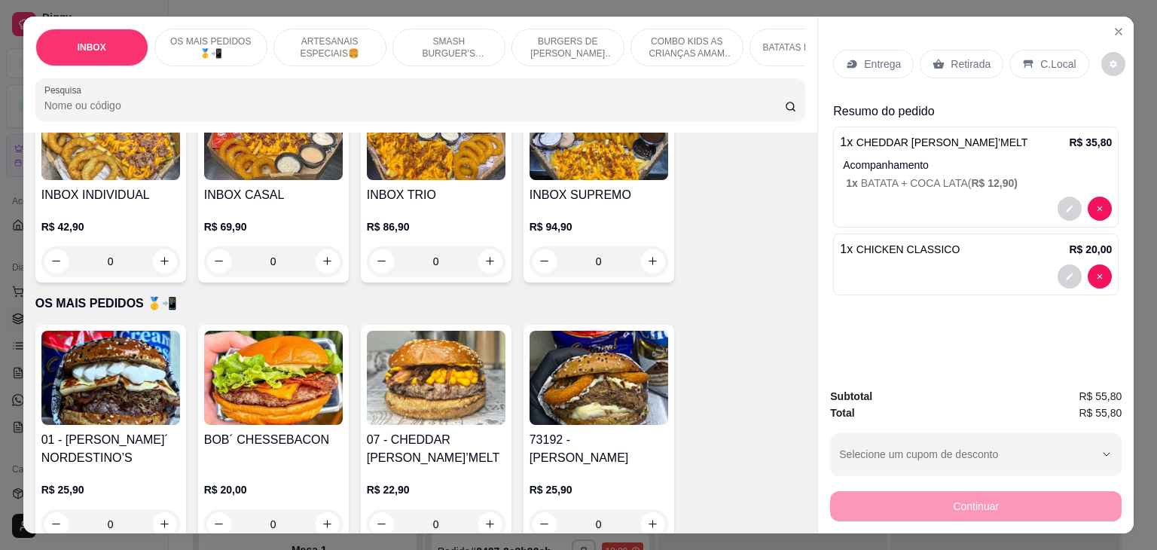
click at [307, 482] on p "R$ 20,00" at bounding box center [273, 489] width 139 height 15
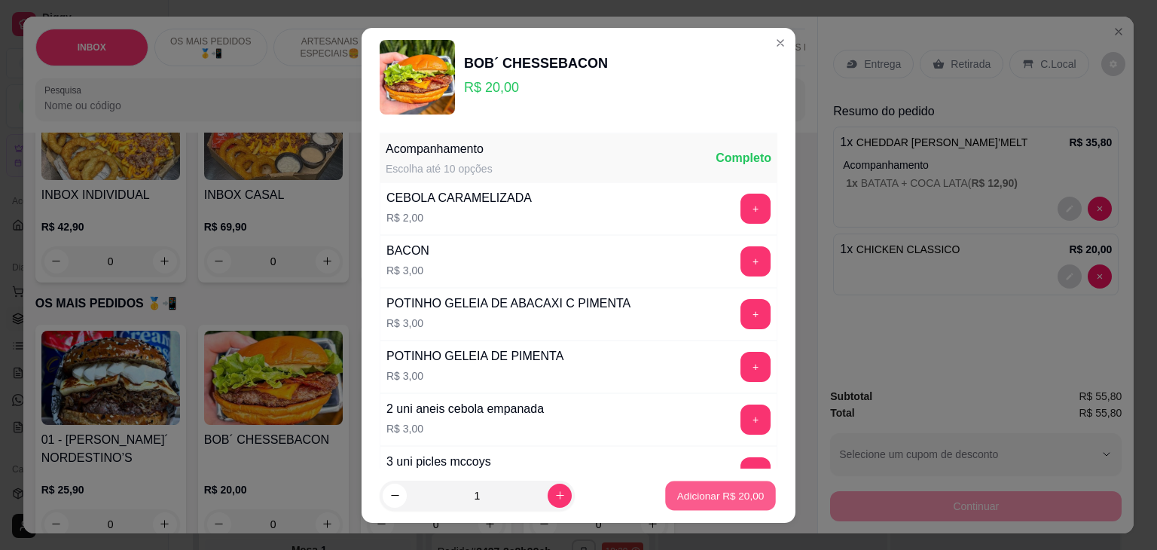
click at [691, 493] on p "Adicionar R$ 20,00" at bounding box center [720, 495] width 87 height 14
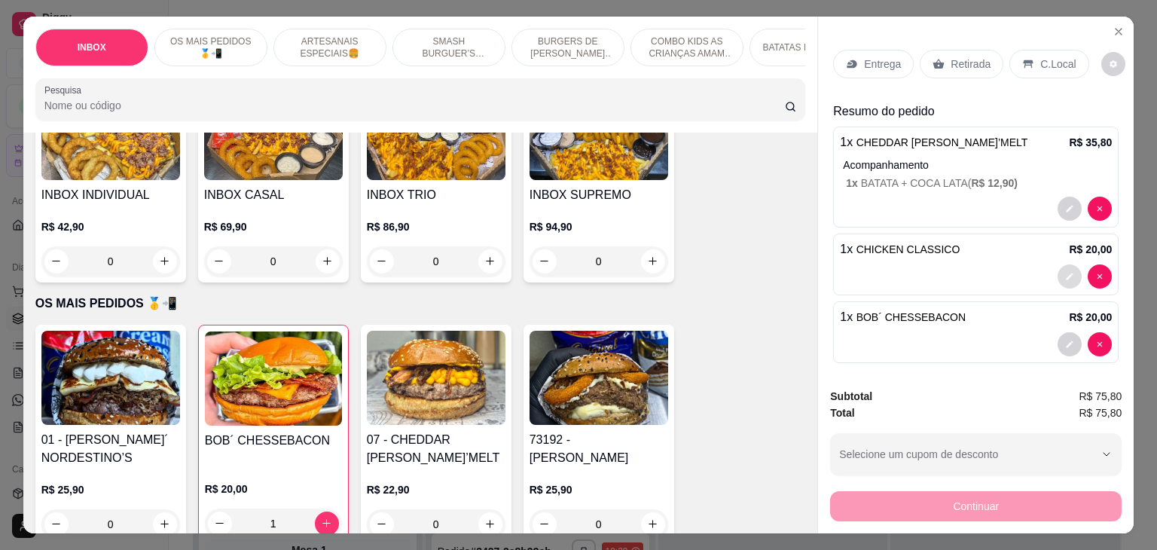
click at [1059, 272] on button "decrease-product-quantity" at bounding box center [1069, 276] width 24 height 24
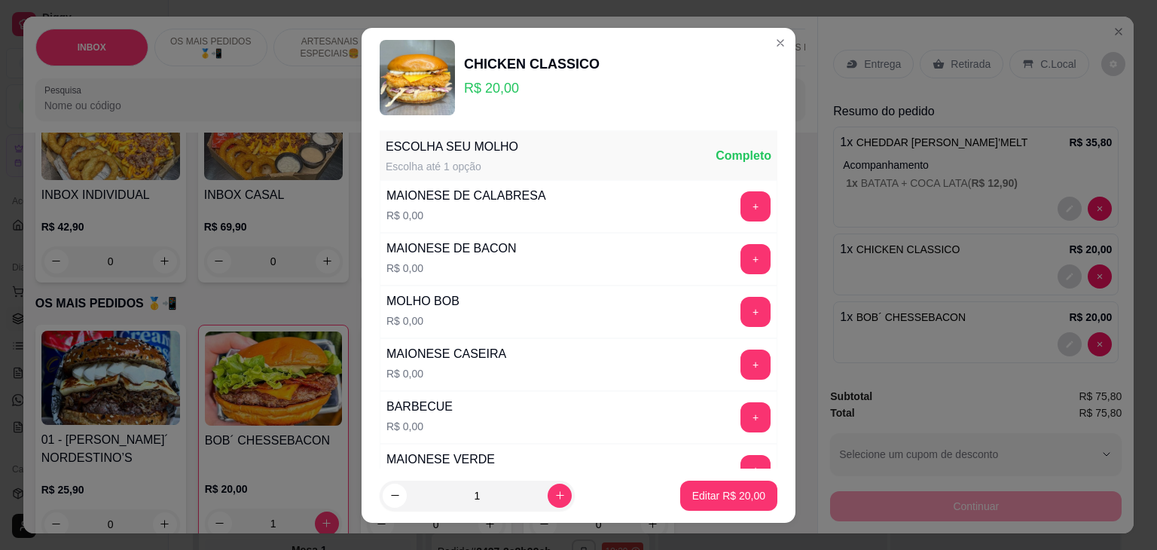
scroll to position [0, 0]
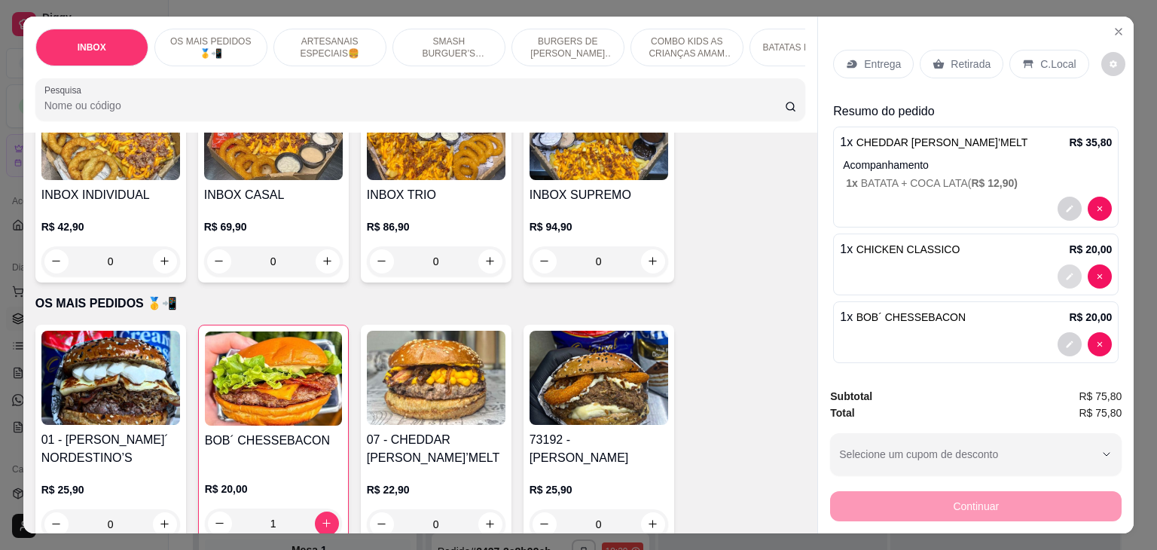
click at [1057, 264] on button "decrease-product-quantity" at bounding box center [1069, 276] width 24 height 24
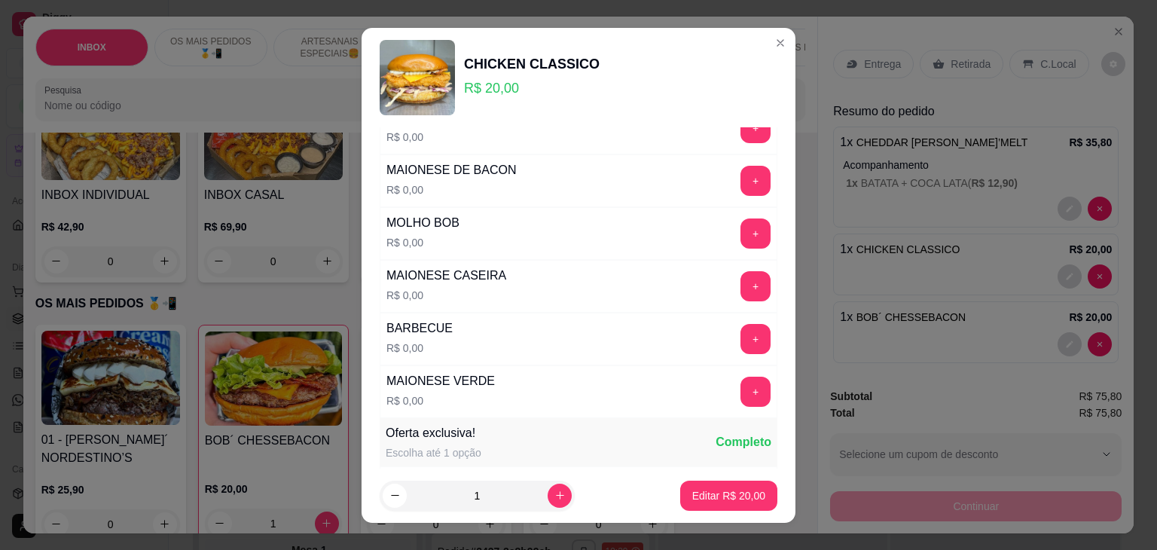
scroll to position [242, 0]
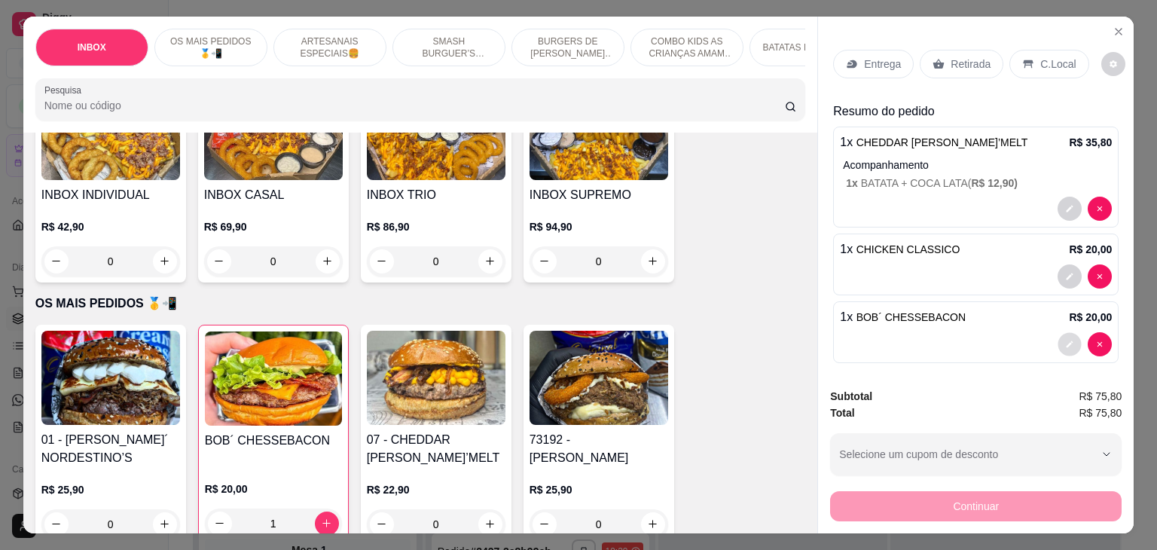
click at [1058, 343] on button "decrease-product-quantity" at bounding box center [1069, 343] width 23 height 23
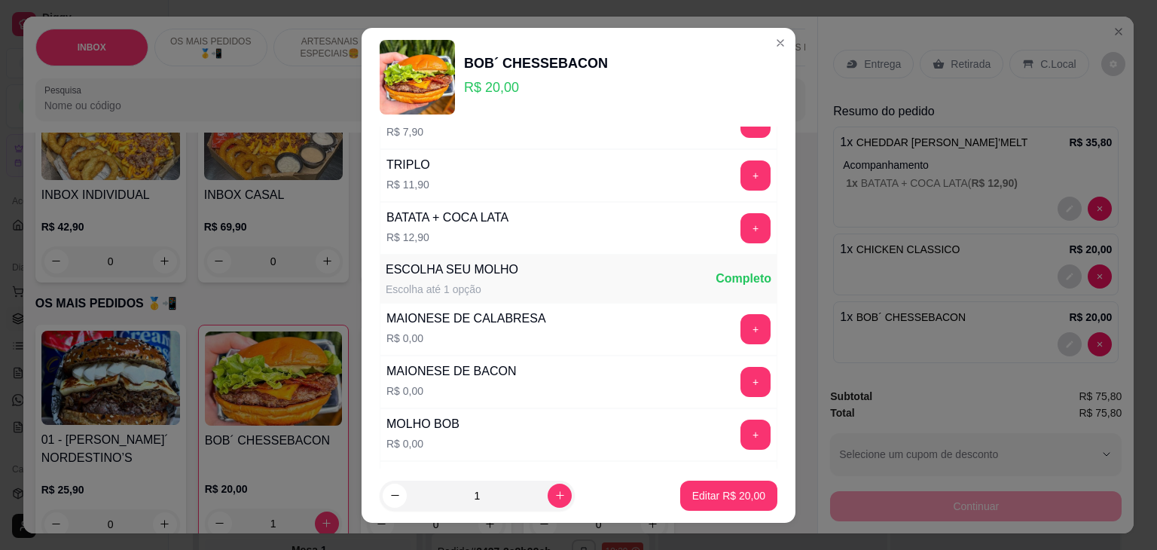
scroll to position [622, 0]
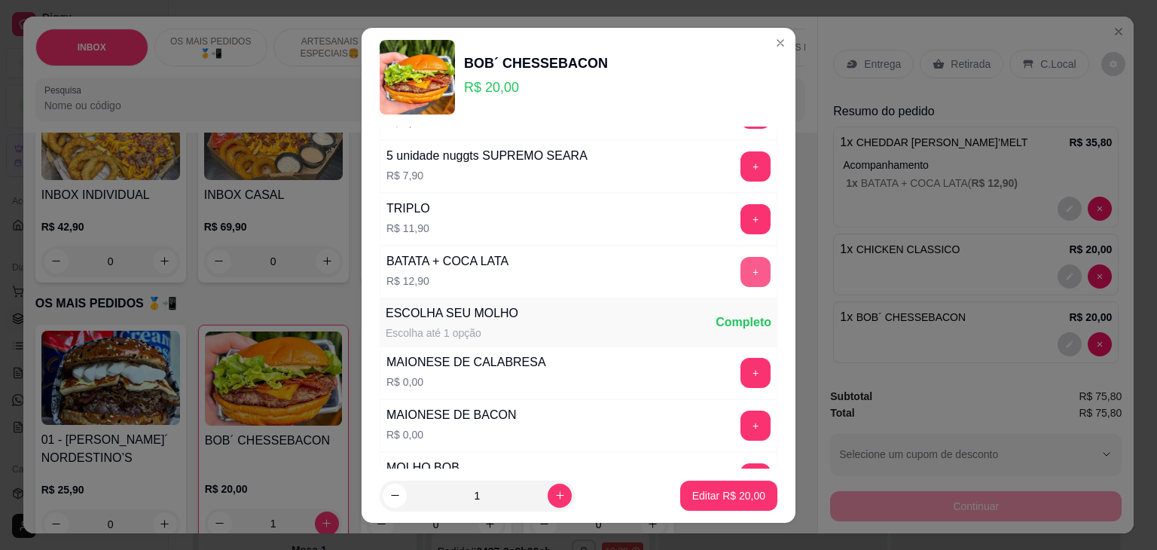
click at [740, 271] on button "+" at bounding box center [755, 272] width 30 height 30
click at [728, 486] on button "Editar R$ 32,90" at bounding box center [728, 496] width 97 height 30
type input "0"
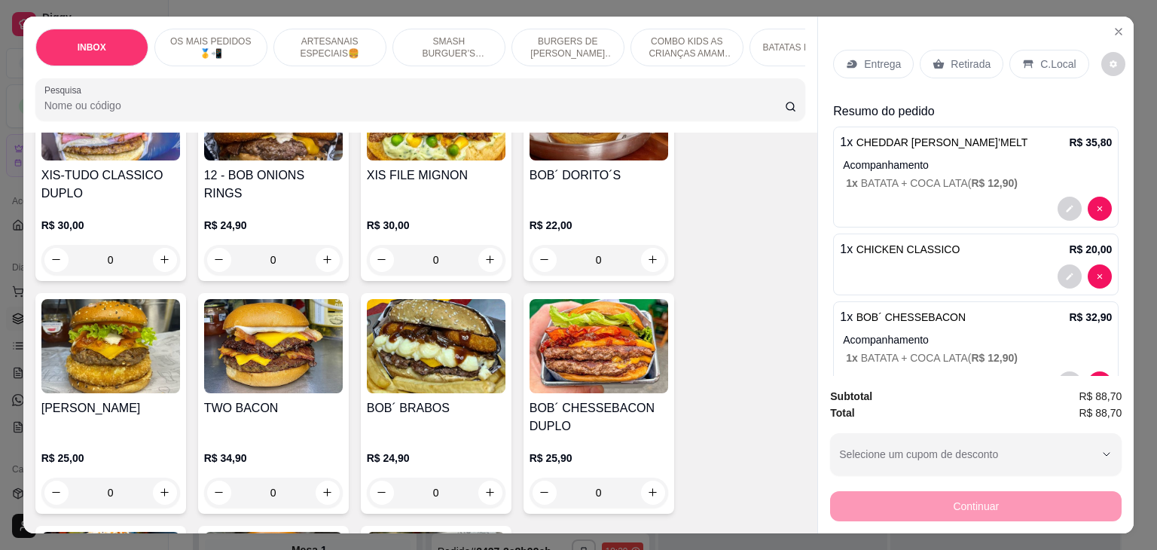
scroll to position [1205, 0]
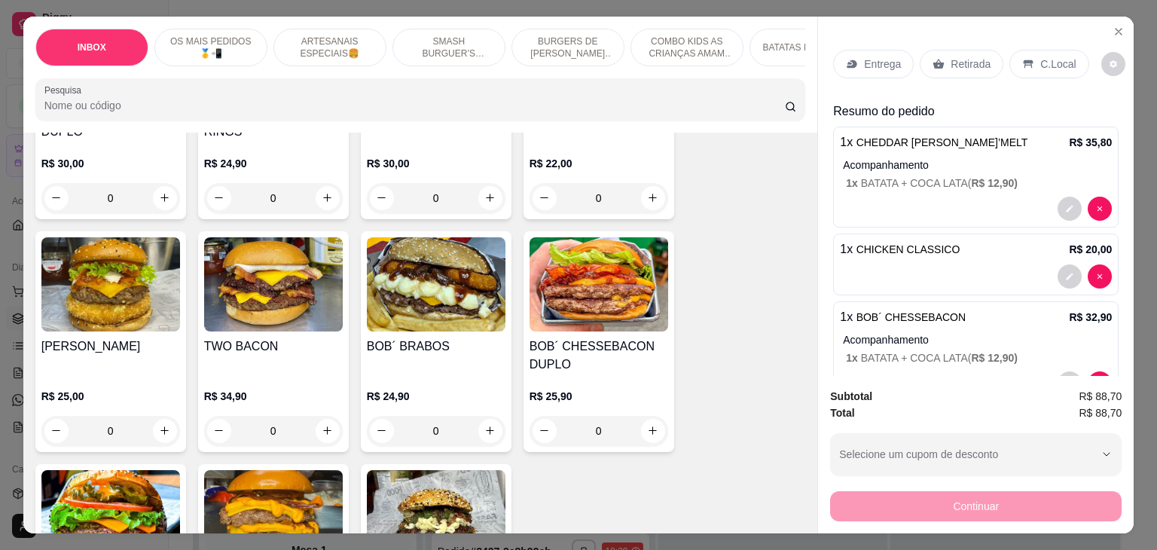
click at [461, 337] on h4 "BOB´ BRABOS" at bounding box center [436, 346] width 139 height 18
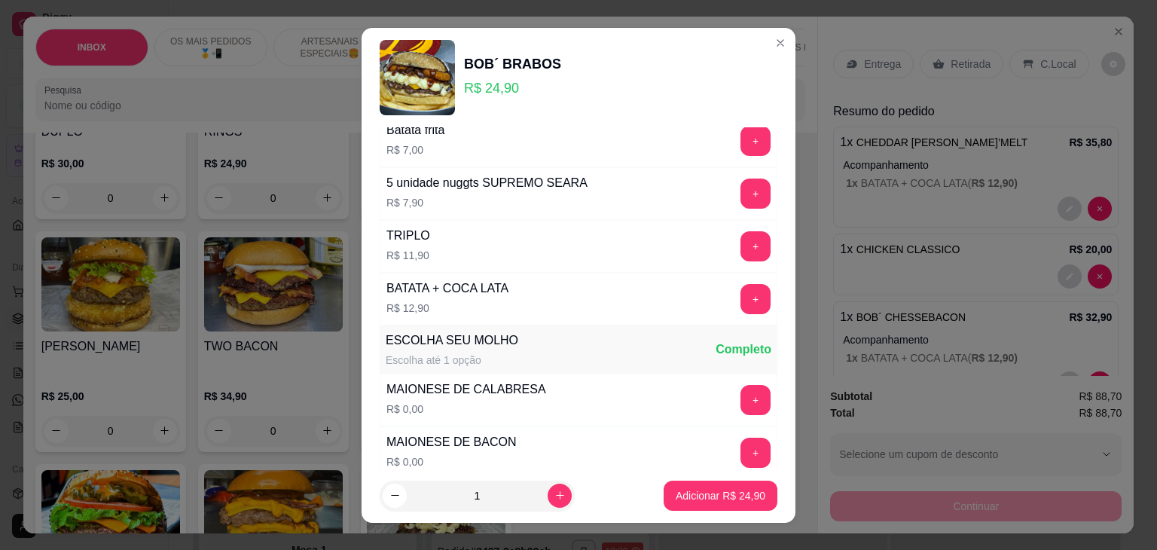
scroll to position [603, 0]
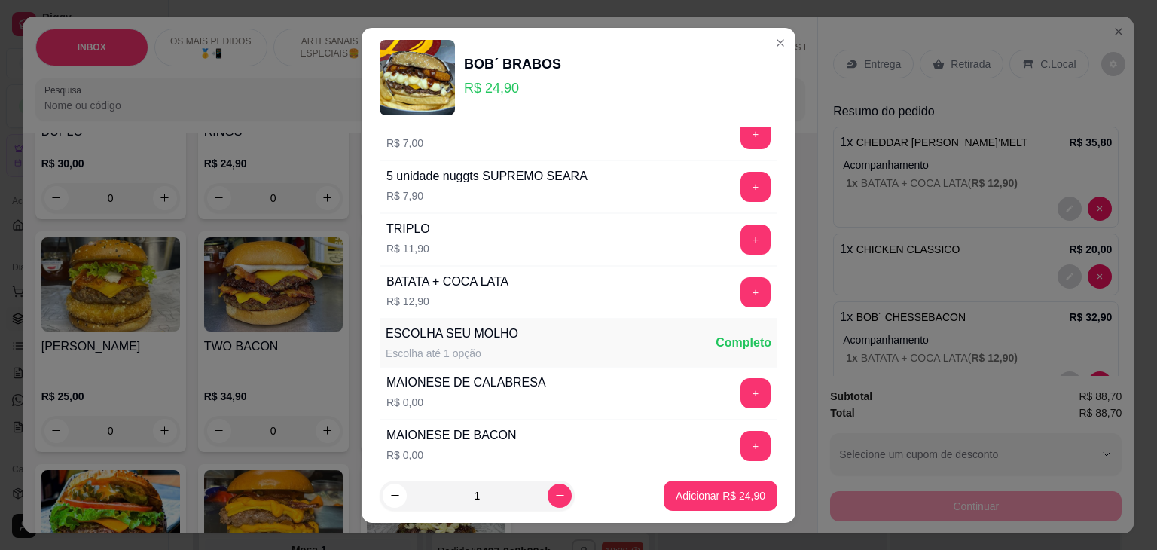
click at [740, 293] on button "+" at bounding box center [755, 292] width 30 height 30
click at [705, 502] on p "Adicionar R$ 37,80" at bounding box center [721, 495] width 90 height 15
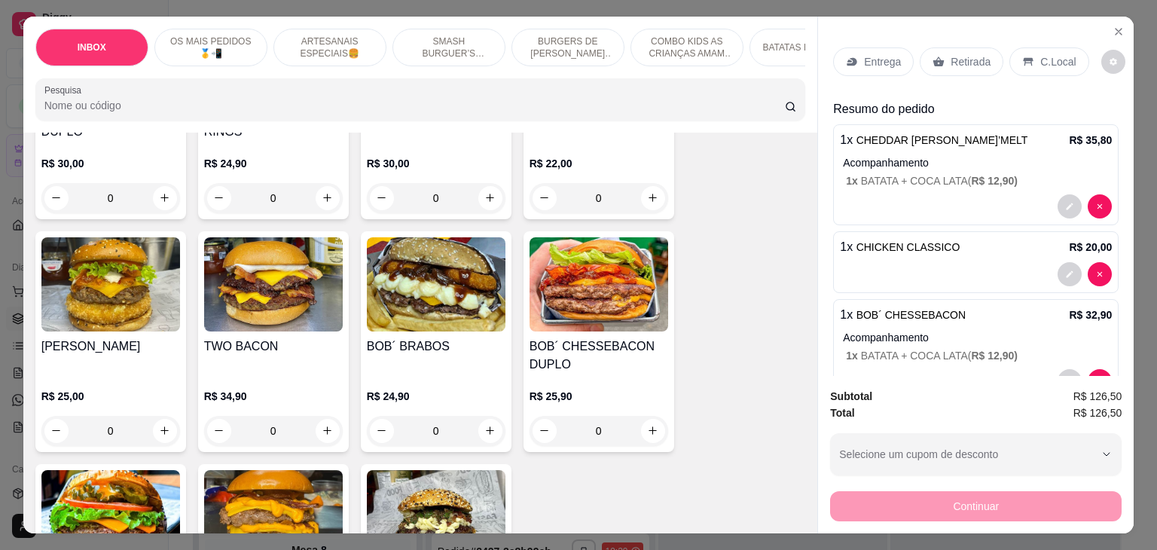
scroll to position [0, 0]
click at [933, 59] on icon at bounding box center [938, 64] width 11 height 10
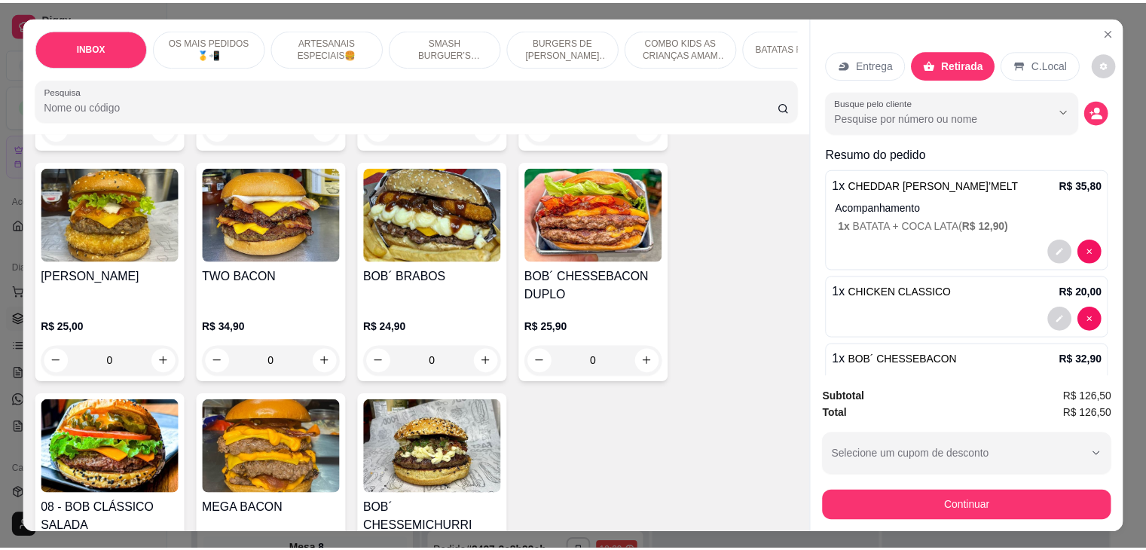
scroll to position [1431, 0]
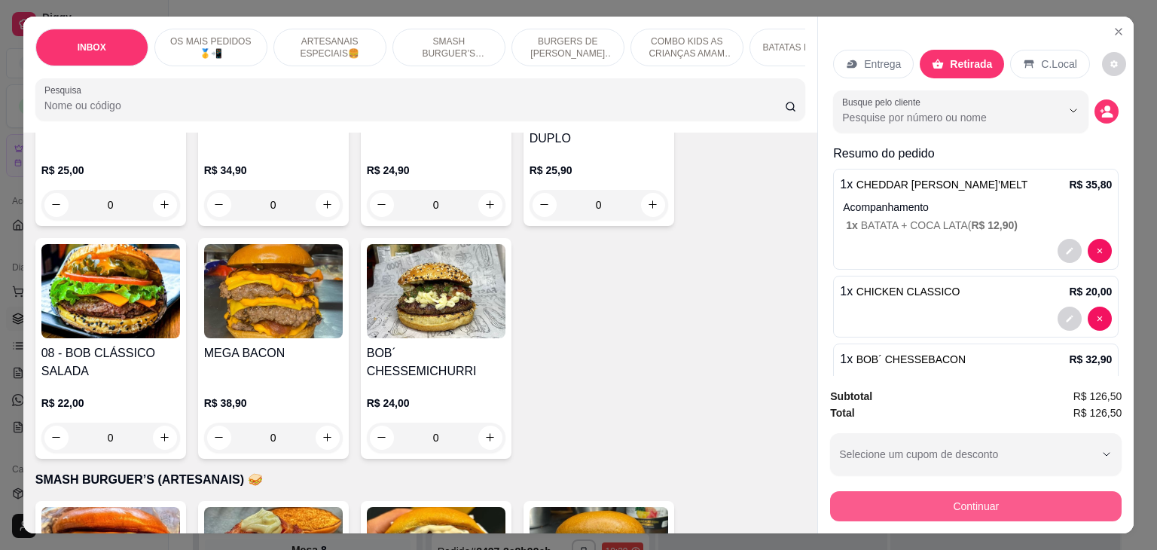
click at [997, 502] on button "Continuar" at bounding box center [975, 506] width 291 height 30
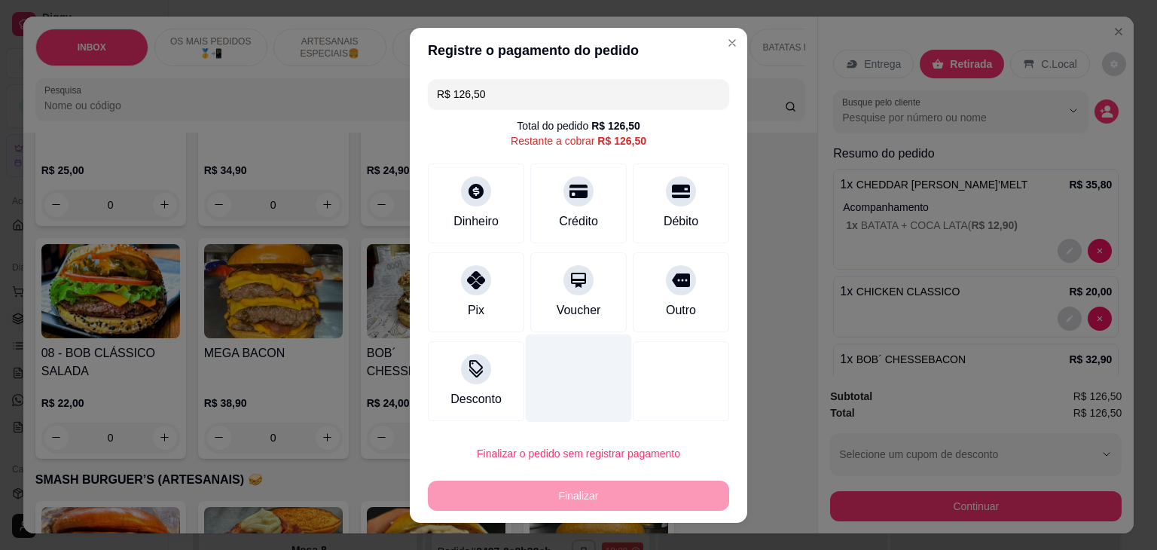
drag, startPoint x: 908, startPoint y: 425, endPoint x: 548, endPoint y: 359, distance: 366.1
click at [548, 359] on div at bounding box center [579, 378] width 106 height 88
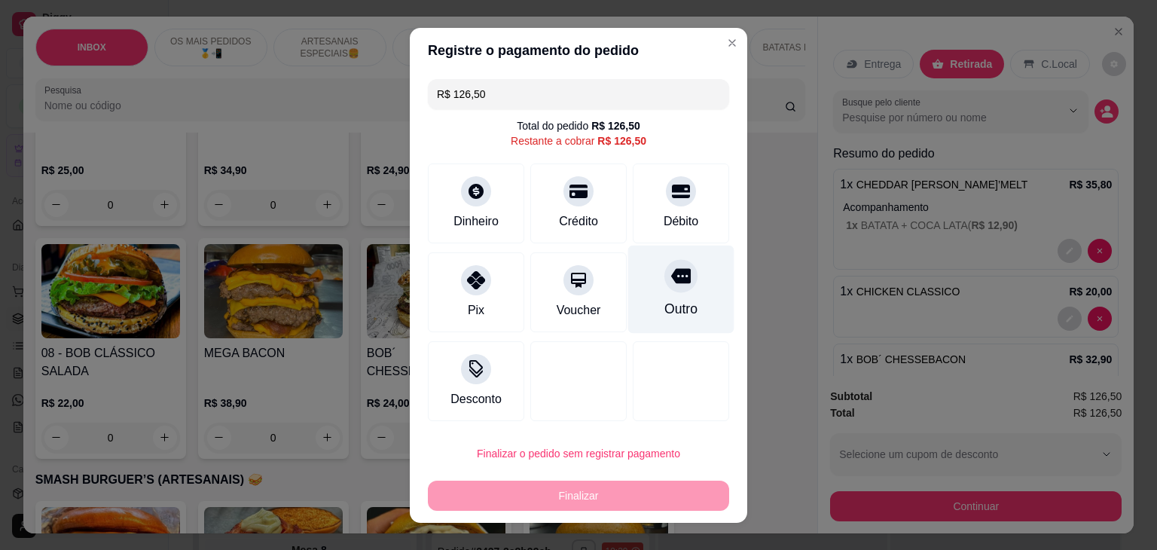
click at [664, 308] on div "Outro" at bounding box center [680, 309] width 33 height 20
type input "R$ 0,00"
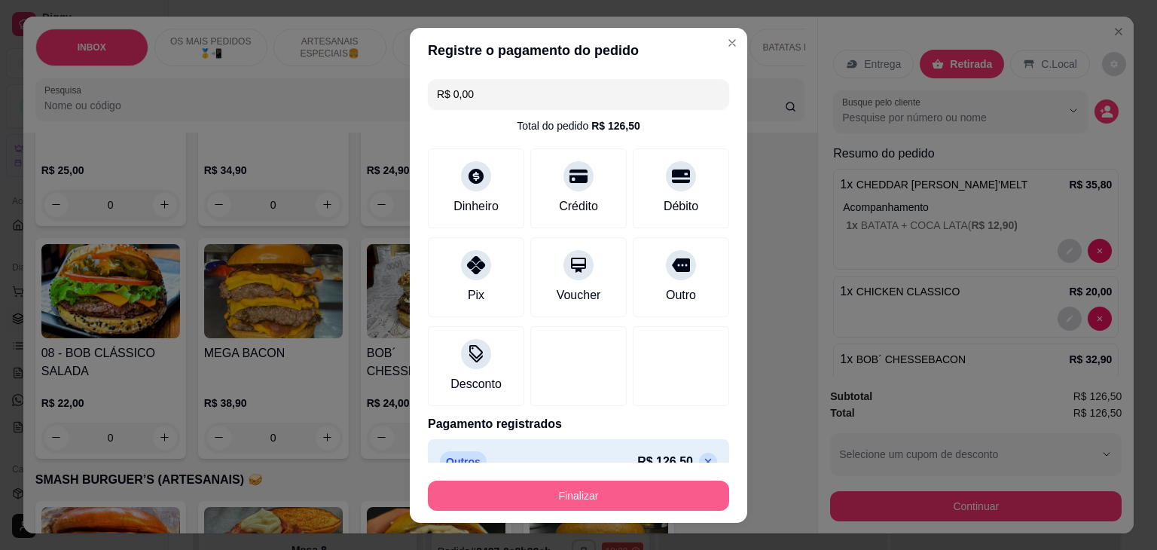
click at [636, 493] on button "Finalizar" at bounding box center [578, 496] width 301 height 30
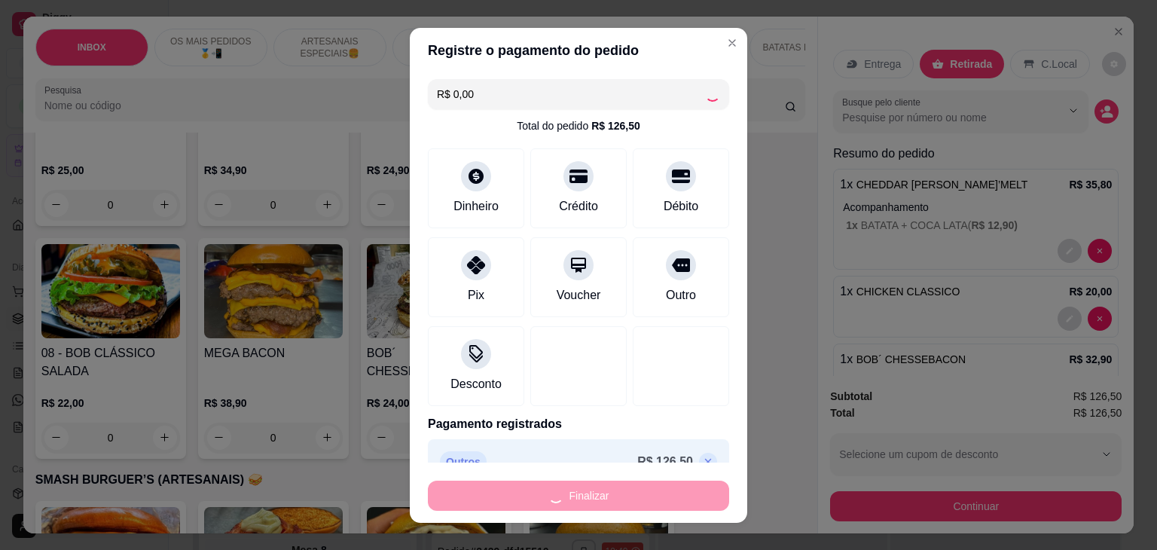
type input "0"
type input "-R$ 126,50"
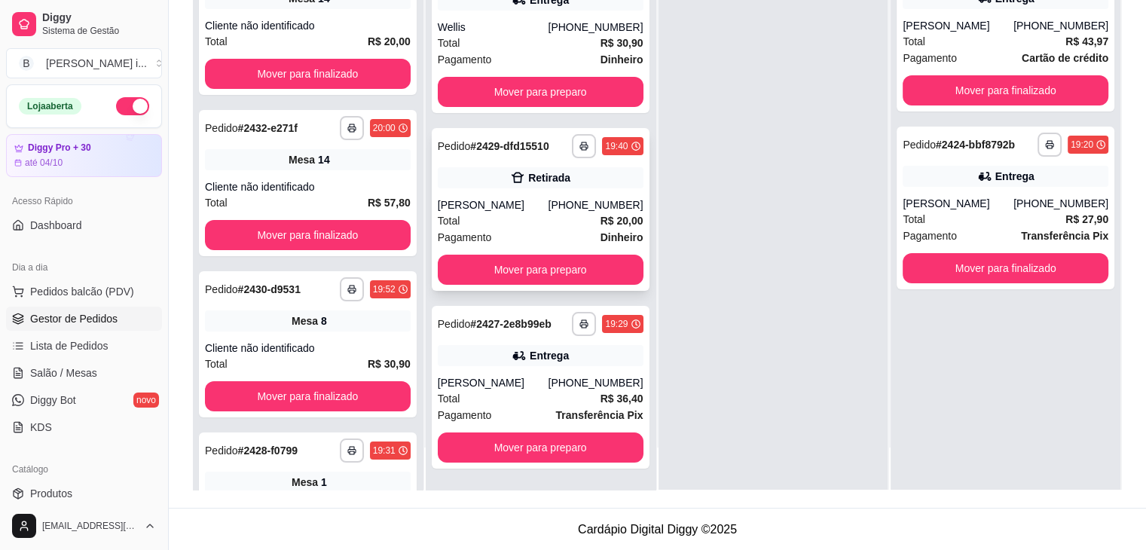
scroll to position [229, 0]
click at [593, 258] on button "Mover para preparo" at bounding box center [541, 270] width 206 height 30
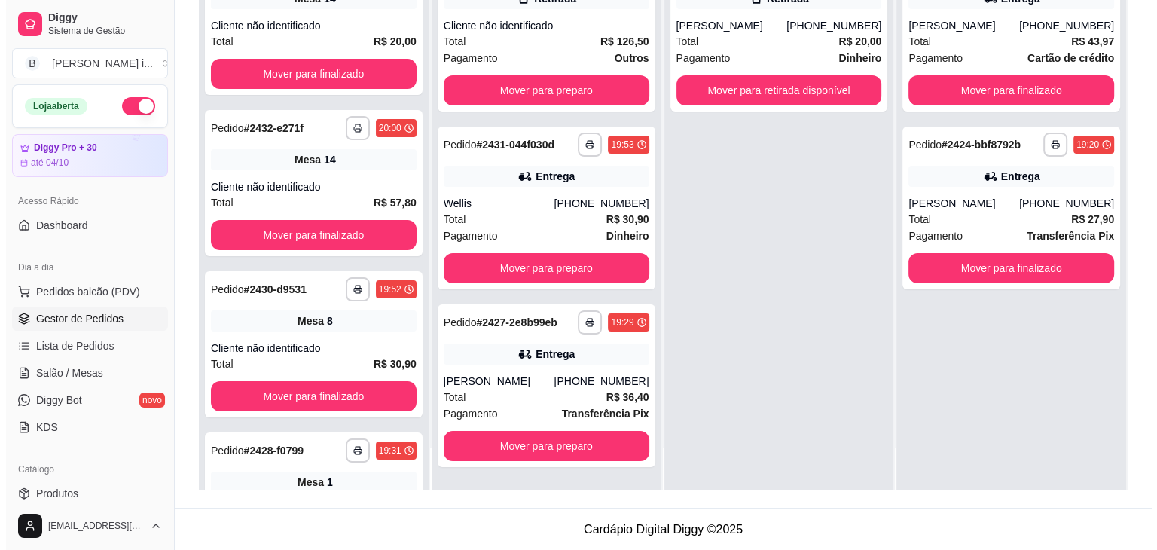
scroll to position [0, 0]
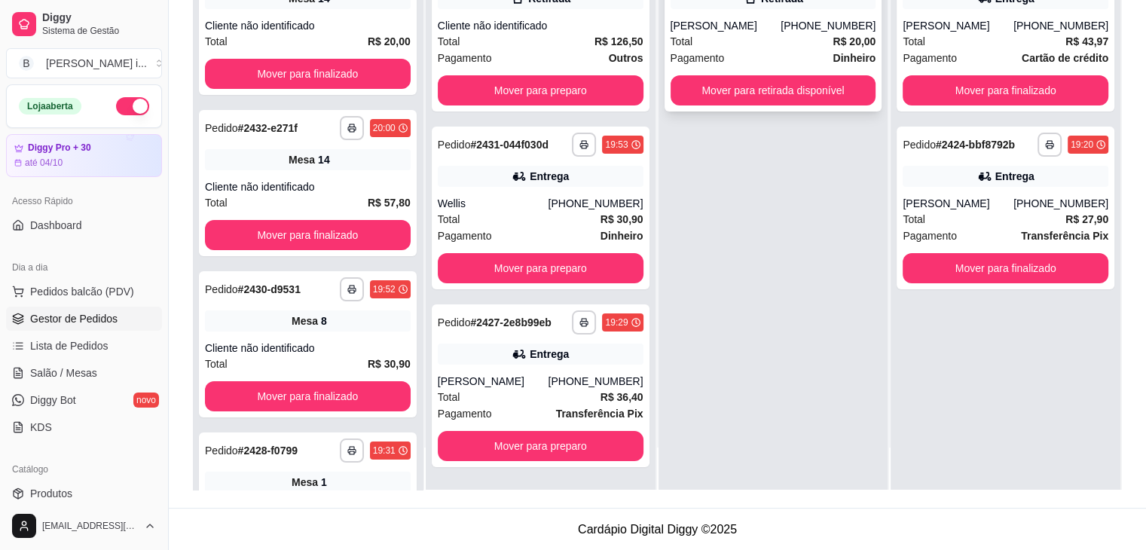
click at [777, 97] on button "Mover para retirada disponível" at bounding box center [773, 90] width 206 height 30
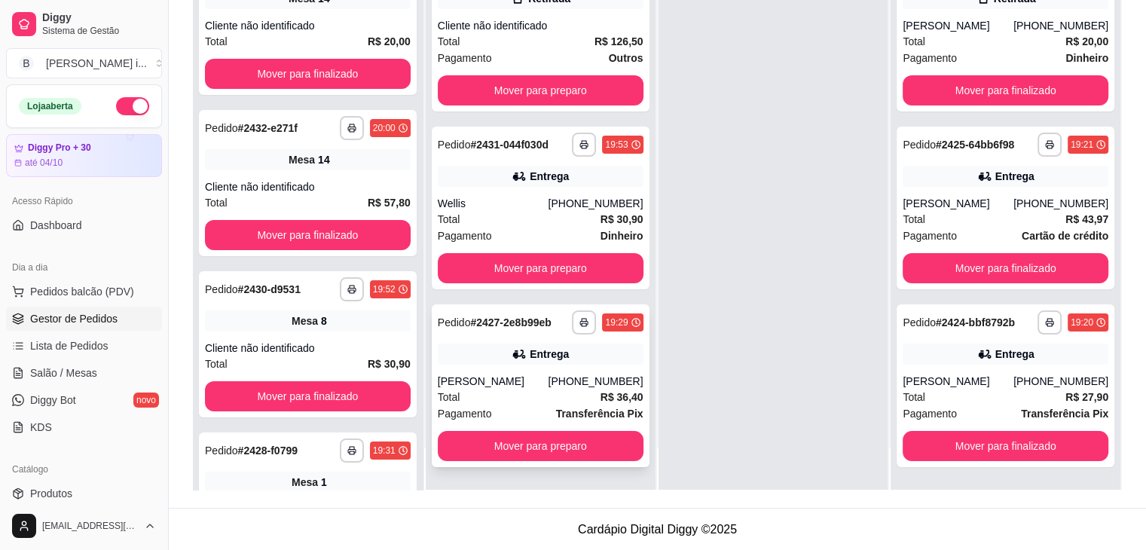
click at [516, 366] on div "**********" at bounding box center [541, 385] width 218 height 163
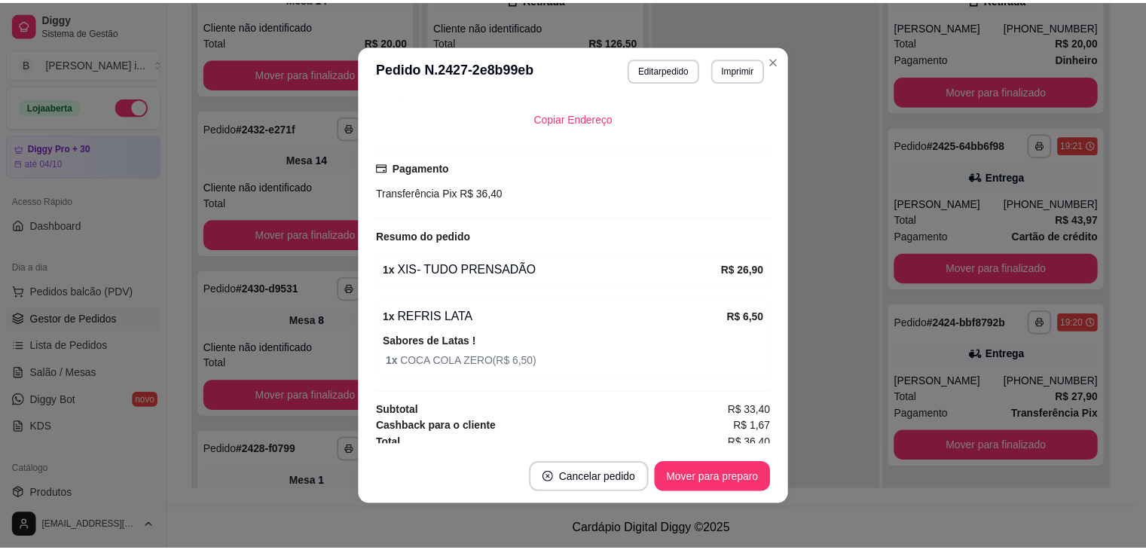
scroll to position [345, 0]
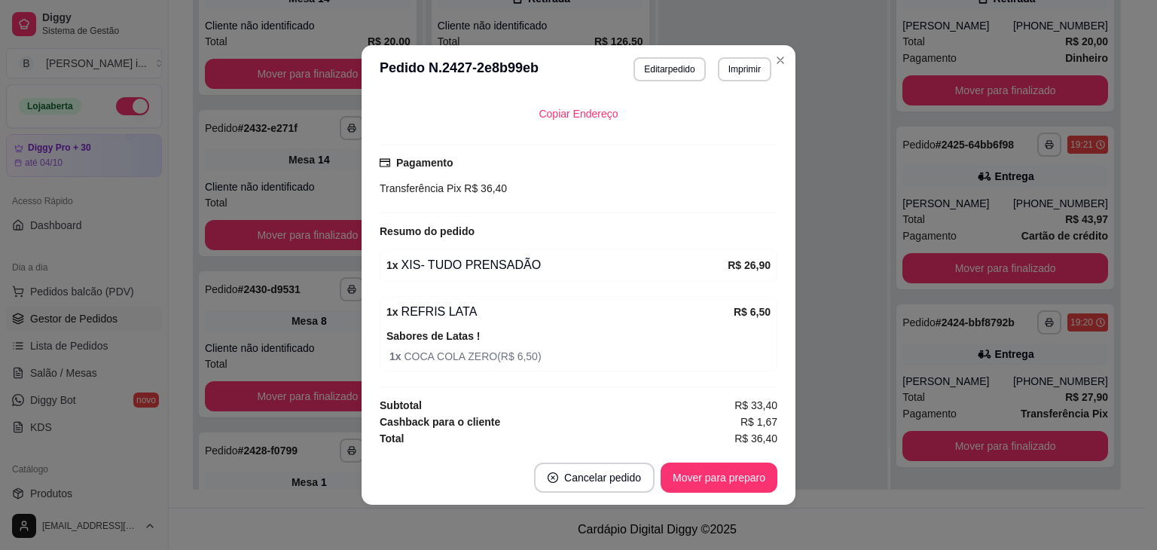
click at [774, 347] on div "feito há 33 minutos Horário do pedido [DATE] 19:29 Status do pedido ACEITO Nome…" at bounding box center [579, 271] width 434 height 357
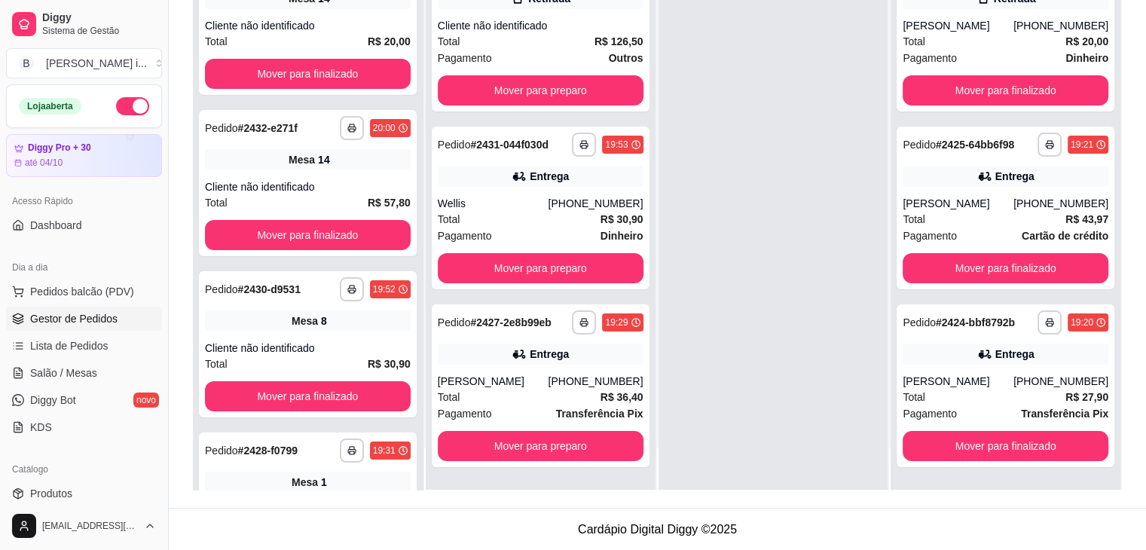
scroll to position [0, 0]
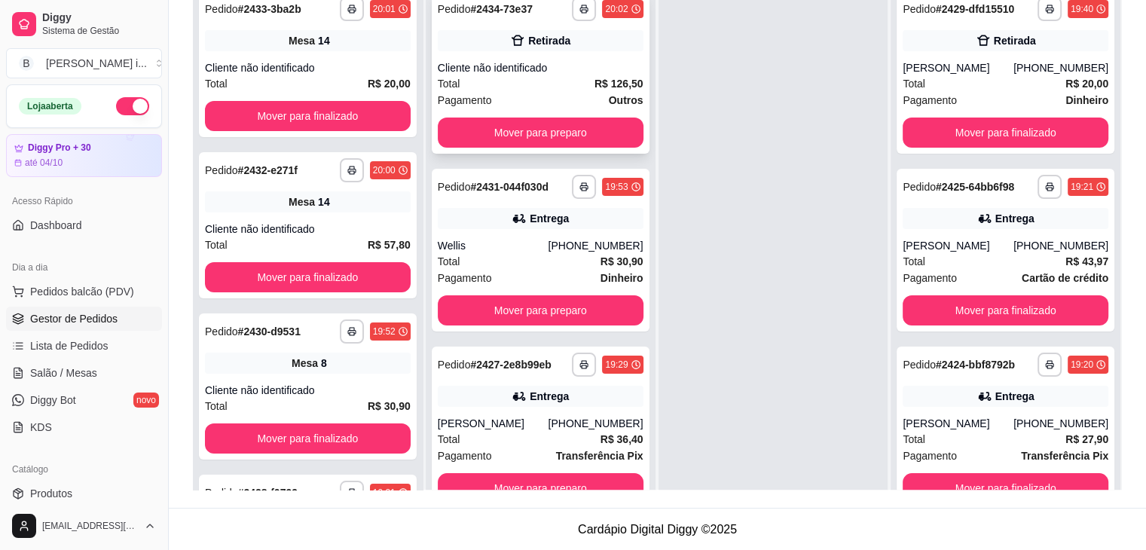
click at [613, 78] on strong "R$ 126,50" at bounding box center [618, 84] width 49 height 12
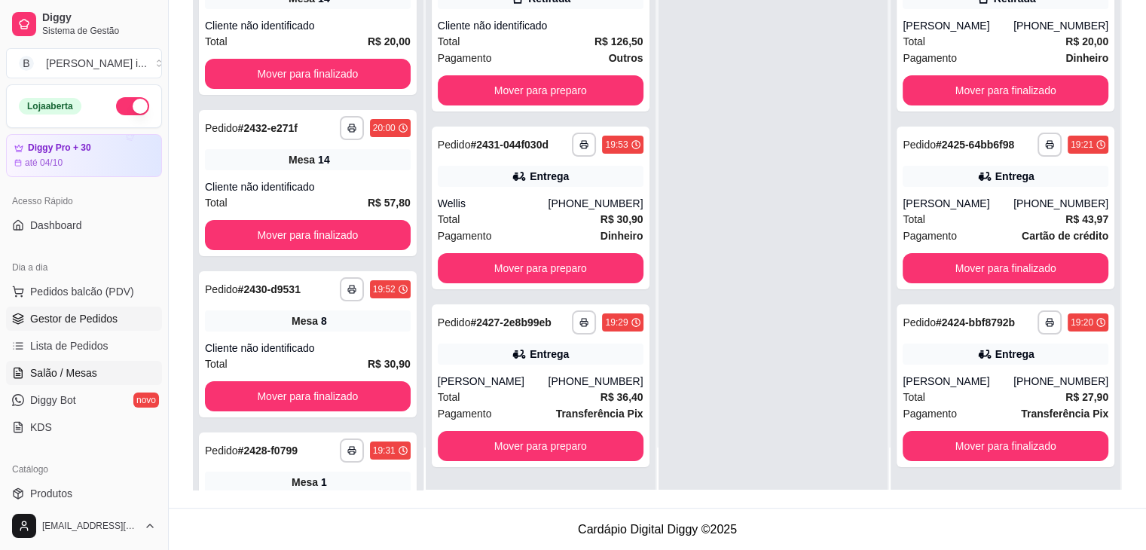
click at [69, 365] on span "Salão / Mesas" at bounding box center [63, 372] width 67 height 15
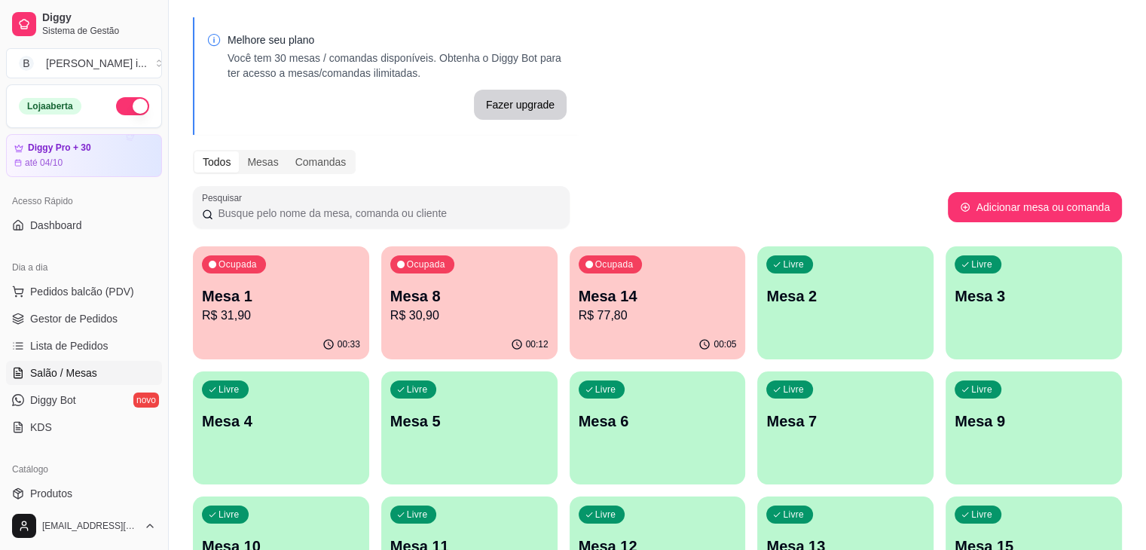
scroll to position [75, 0]
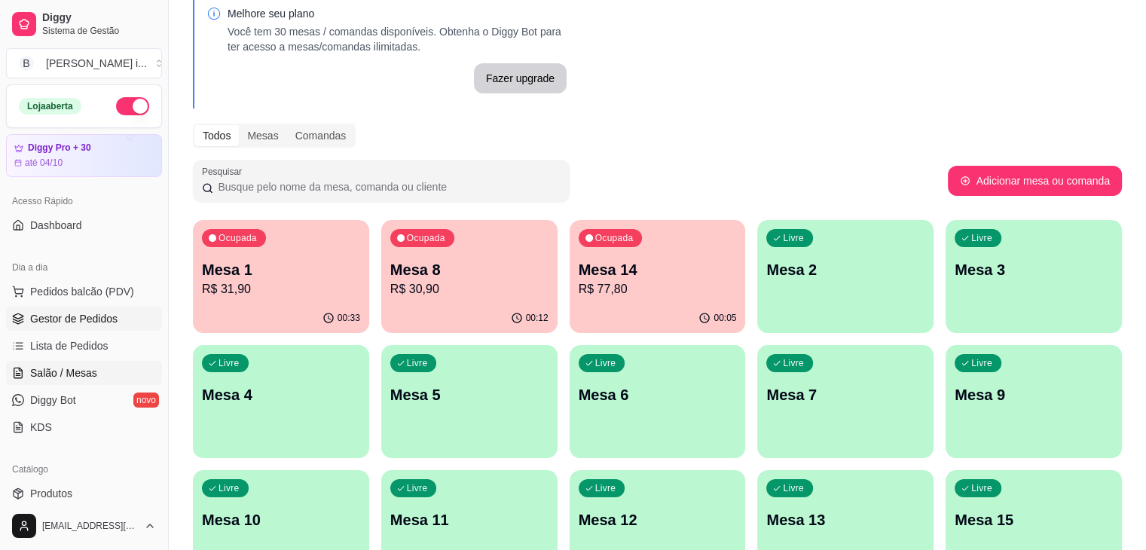
click at [105, 316] on span "Gestor de Pedidos" at bounding box center [73, 318] width 87 height 15
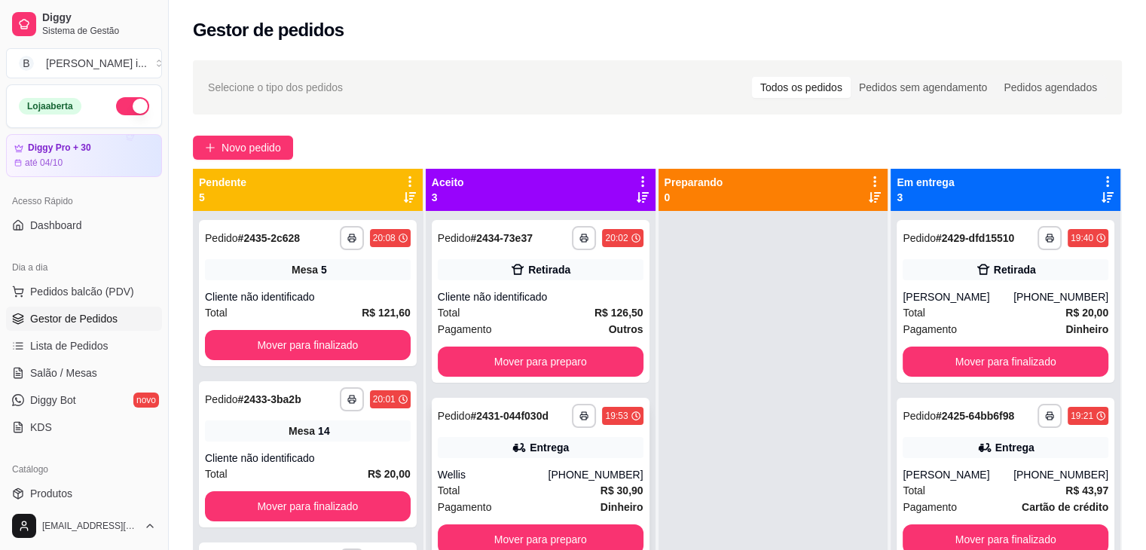
scroll to position [42, 0]
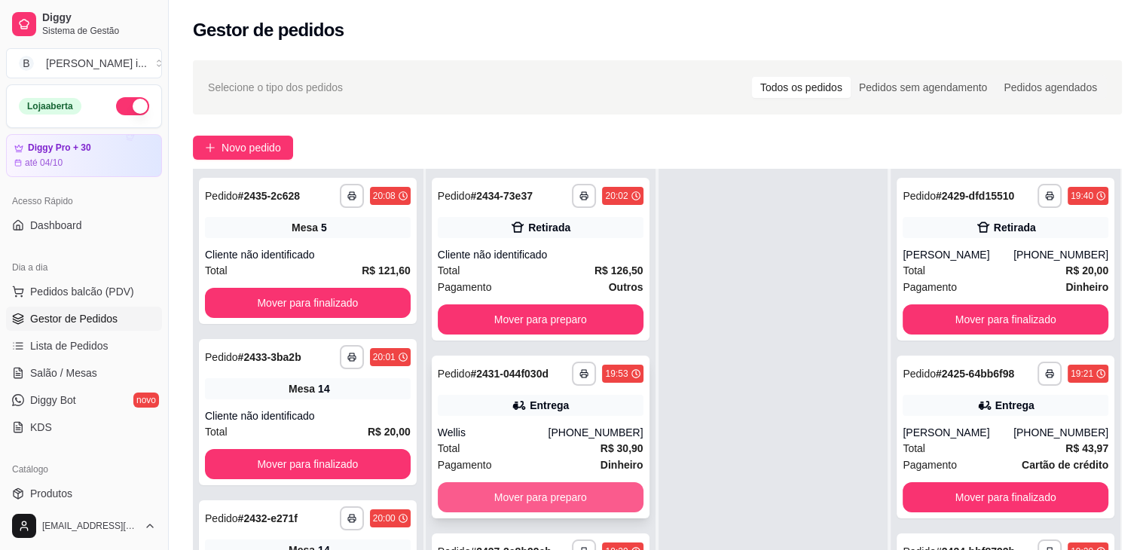
click at [593, 493] on button "Mover para preparo" at bounding box center [541, 497] width 206 height 30
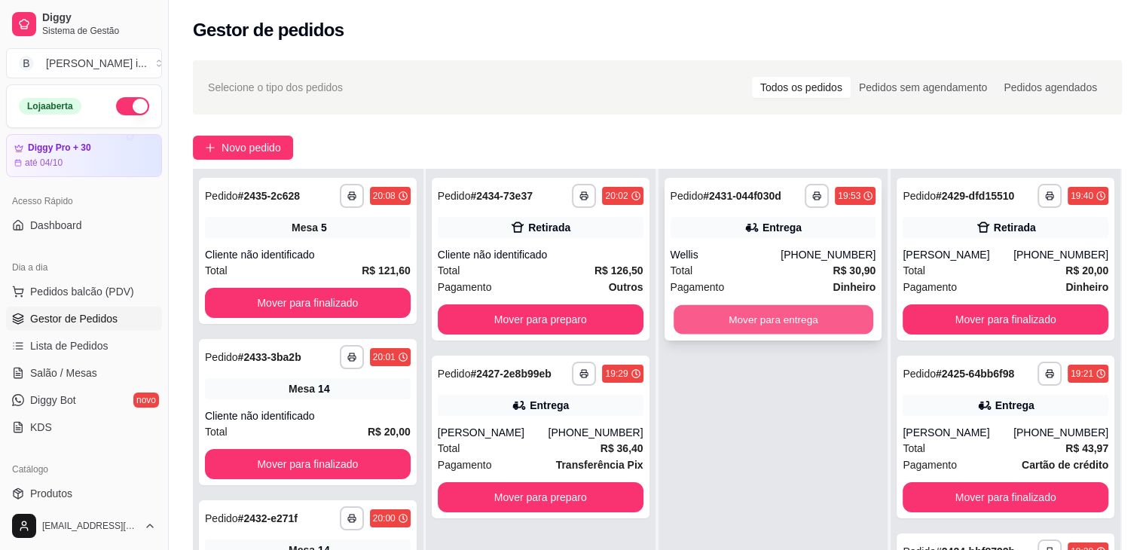
click at [752, 316] on button "Mover para entrega" at bounding box center [773, 319] width 200 height 29
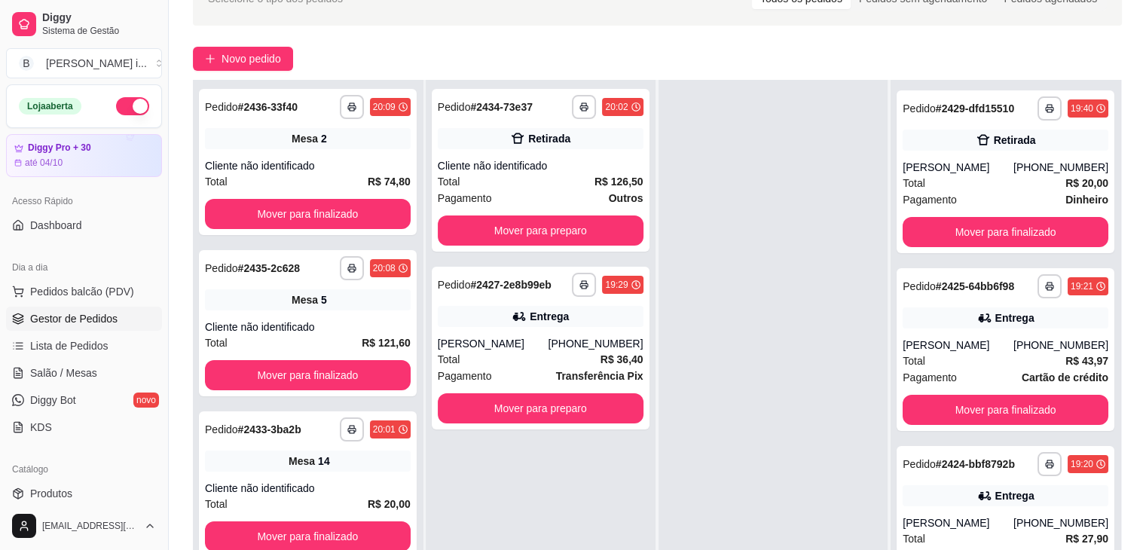
scroll to position [226, 0]
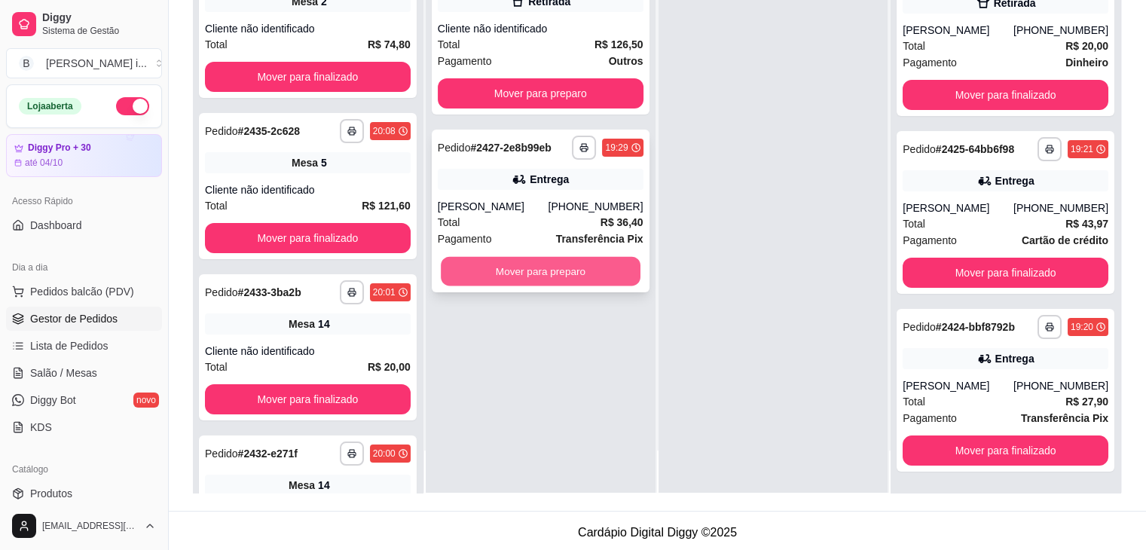
click at [597, 267] on button "Mover para preparo" at bounding box center [541, 271] width 200 height 29
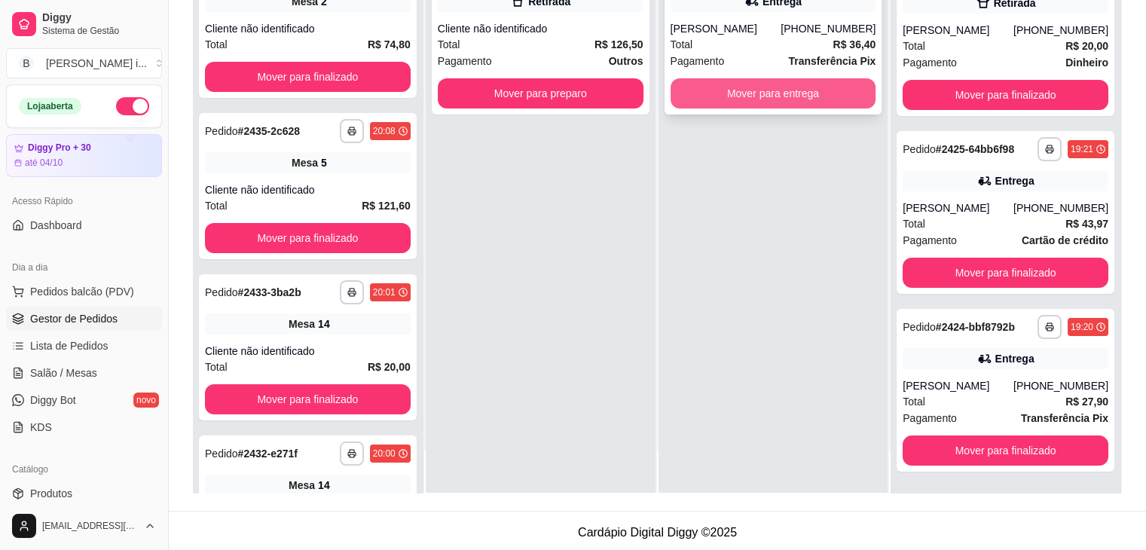
click at [831, 97] on button "Mover para entrega" at bounding box center [773, 93] width 206 height 30
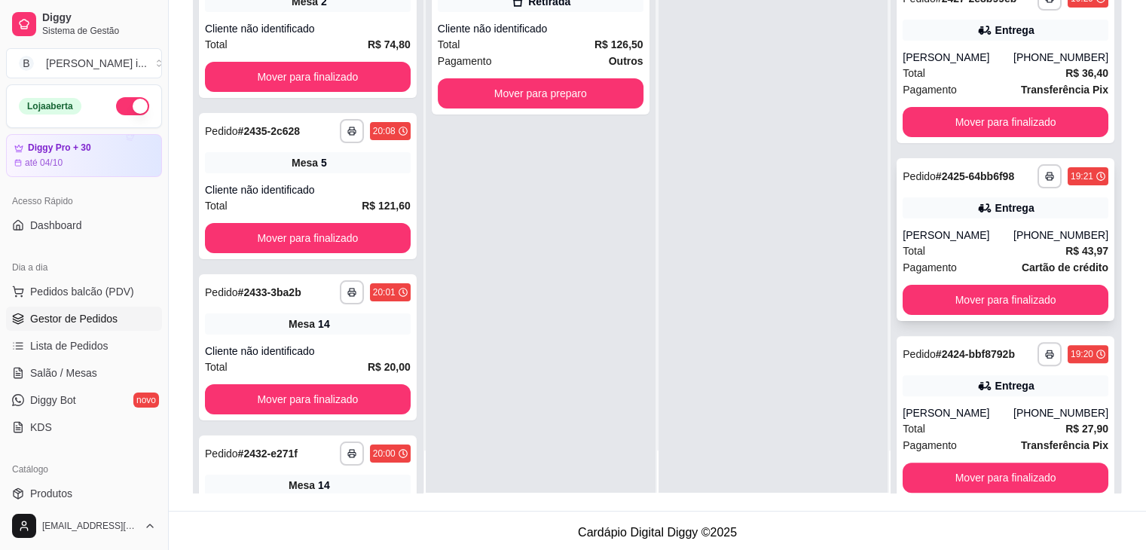
scroll to position [354, 0]
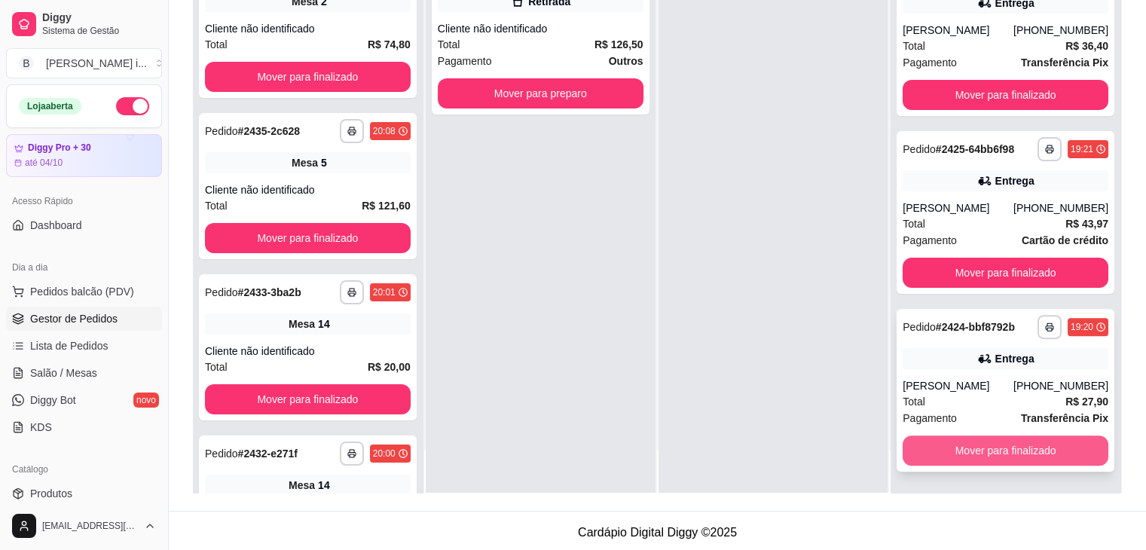
click at [978, 451] on button "Mover para finalizado" at bounding box center [1005, 450] width 206 height 30
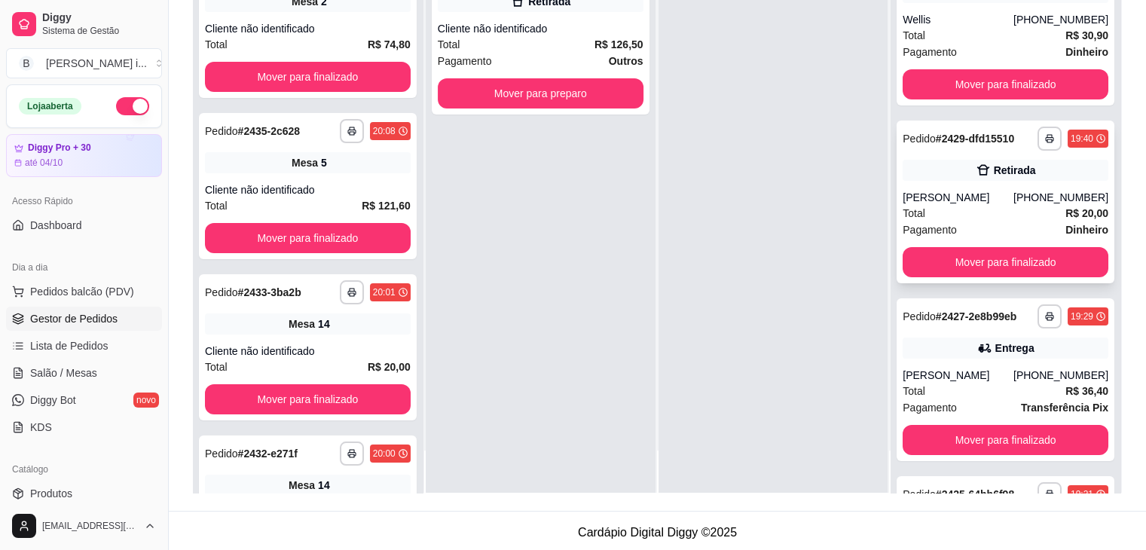
scroll to position [0, 0]
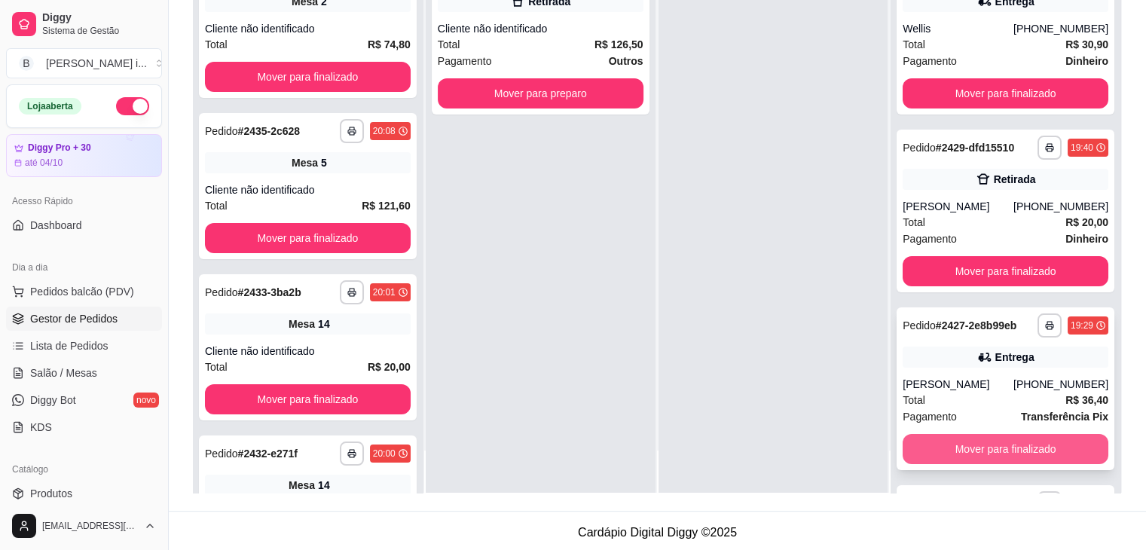
click at [1057, 450] on button "Mover para finalizado" at bounding box center [1005, 449] width 206 height 30
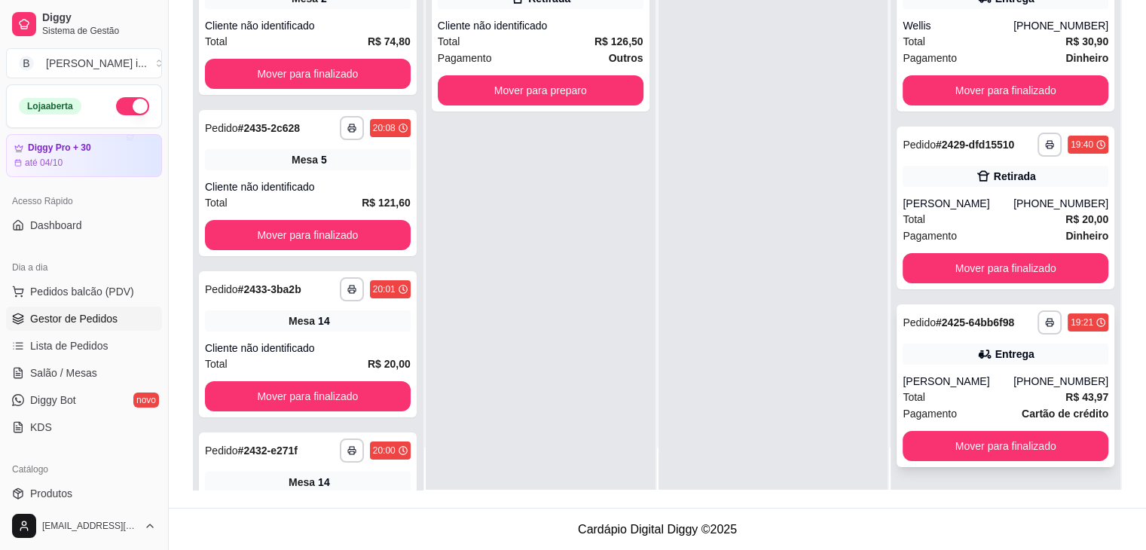
scroll to position [229, 0]
click at [958, 433] on button "Mover para finalizado" at bounding box center [1005, 446] width 206 height 30
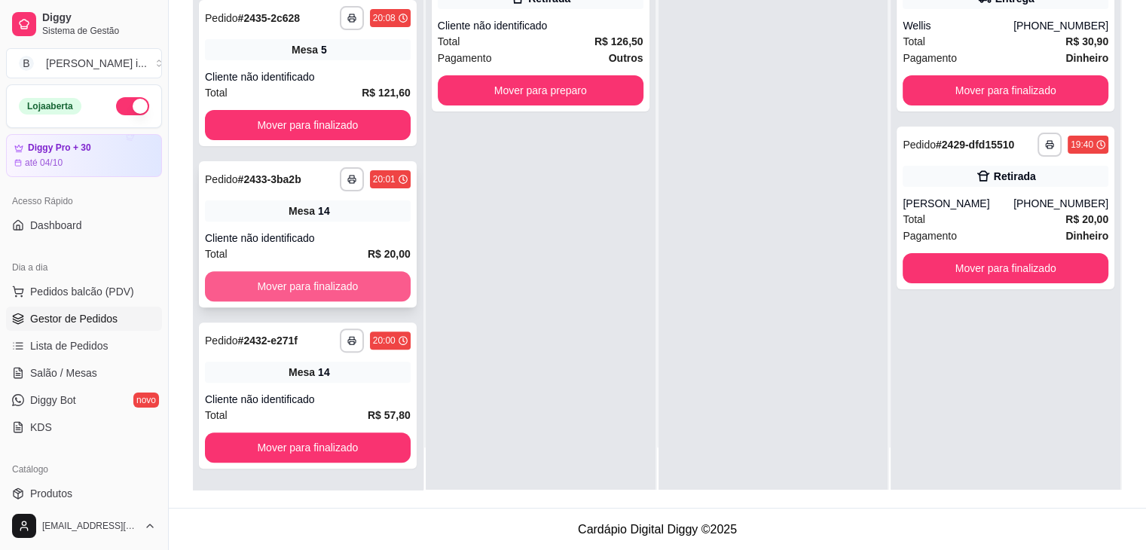
scroll to position [0, 0]
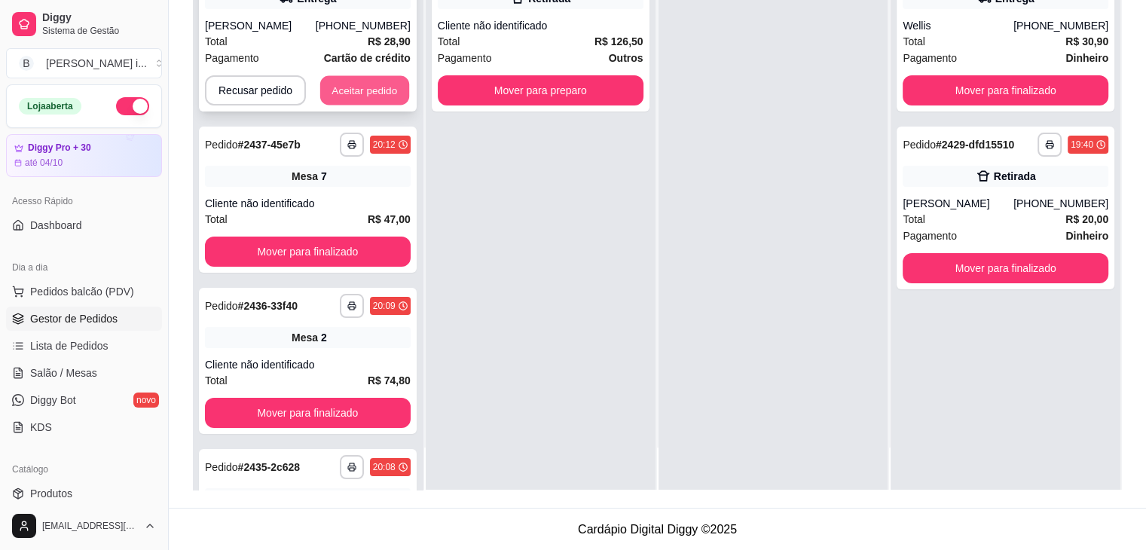
click at [362, 79] on button "Aceitar pedido" at bounding box center [364, 90] width 89 height 29
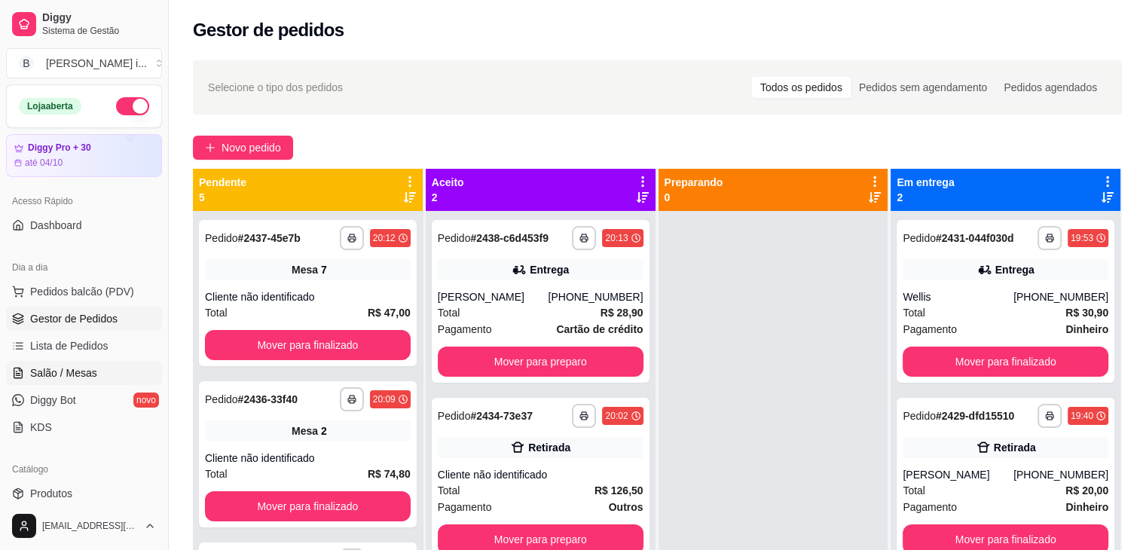
click at [81, 380] on link "Salão / Mesas" at bounding box center [84, 373] width 156 height 24
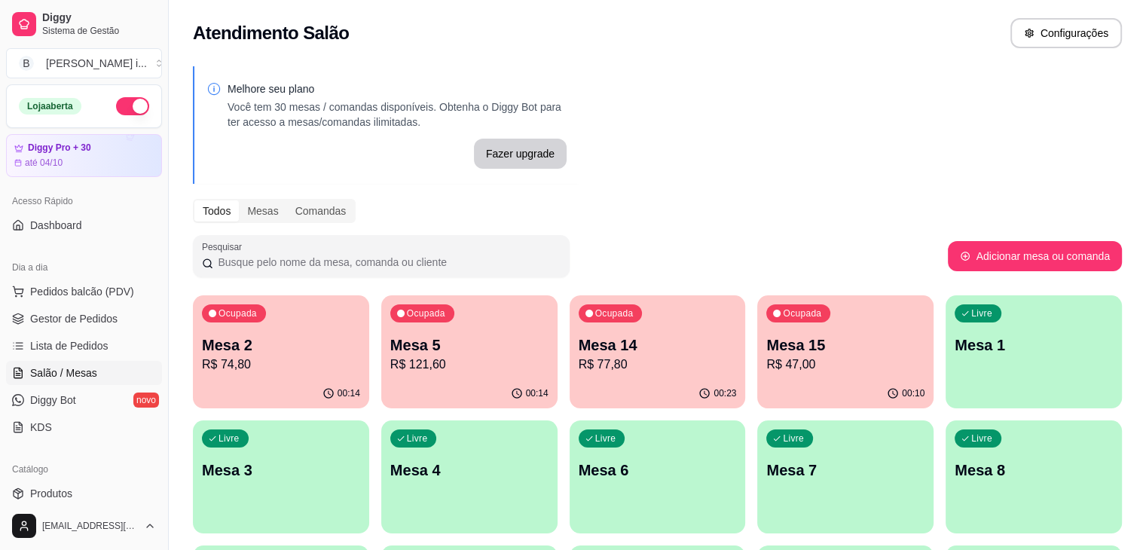
click at [612, 370] on p "R$ 77,80" at bounding box center [657, 364] width 158 height 18
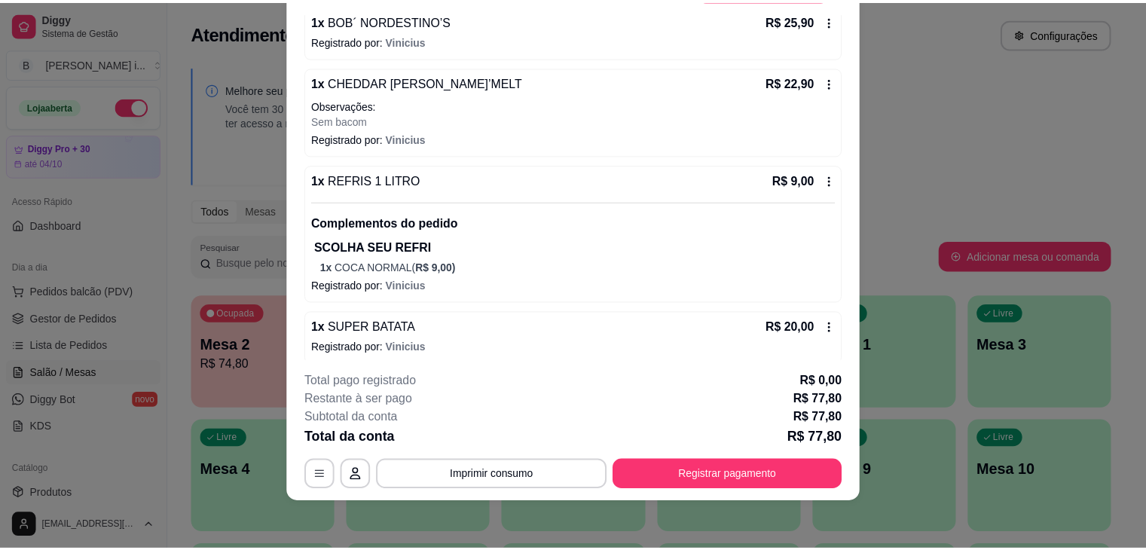
scroll to position [157, 0]
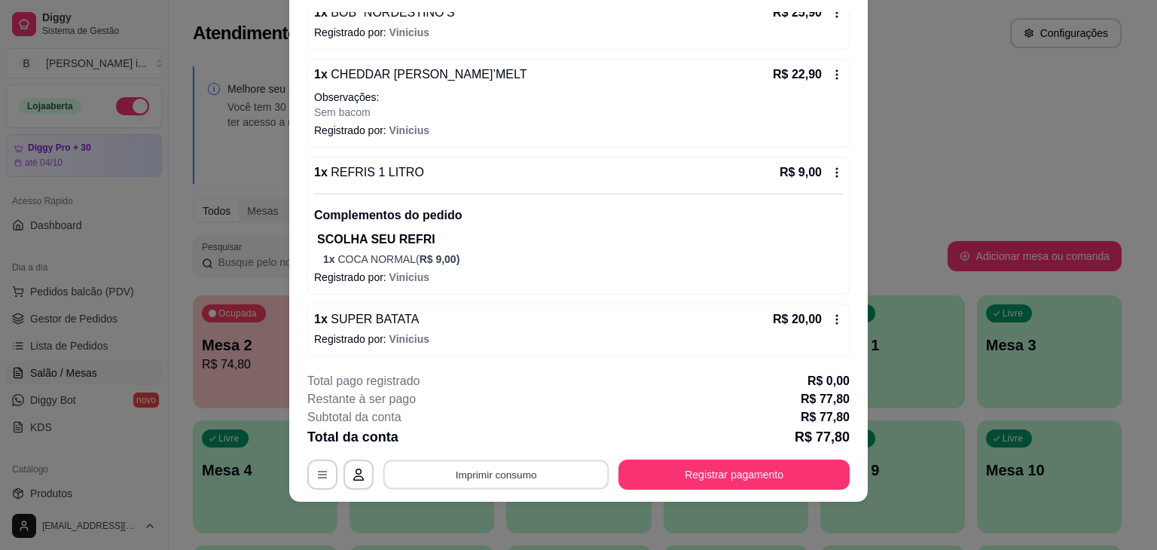
click at [540, 479] on button "Imprimir consumo" at bounding box center [496, 474] width 226 height 29
click at [523, 438] on button "IMPRESSORA ORI" at bounding box center [494, 439] width 105 height 23
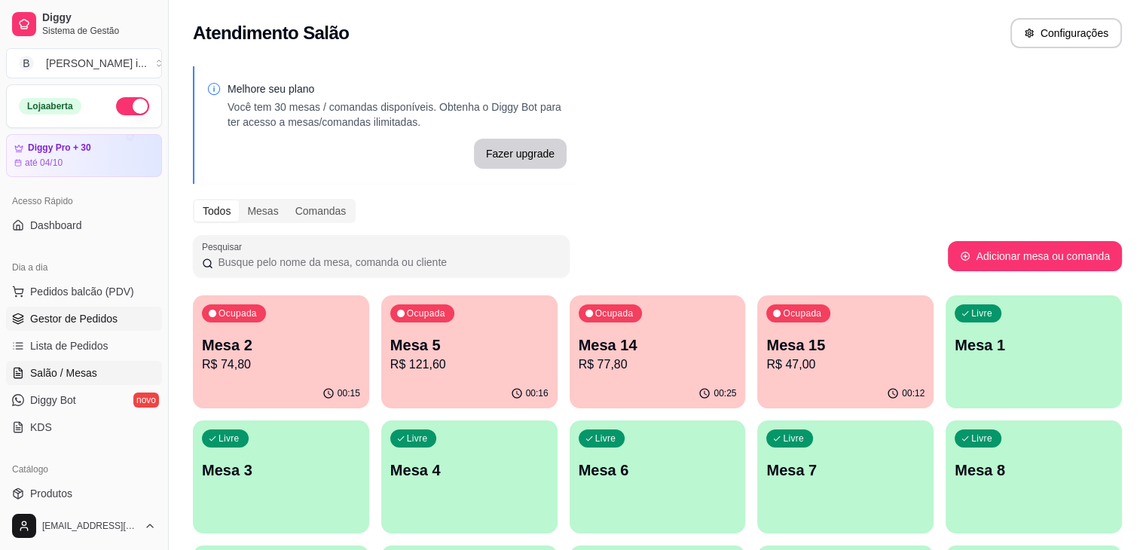
click at [84, 319] on span "Gestor de Pedidos" at bounding box center [73, 318] width 87 height 15
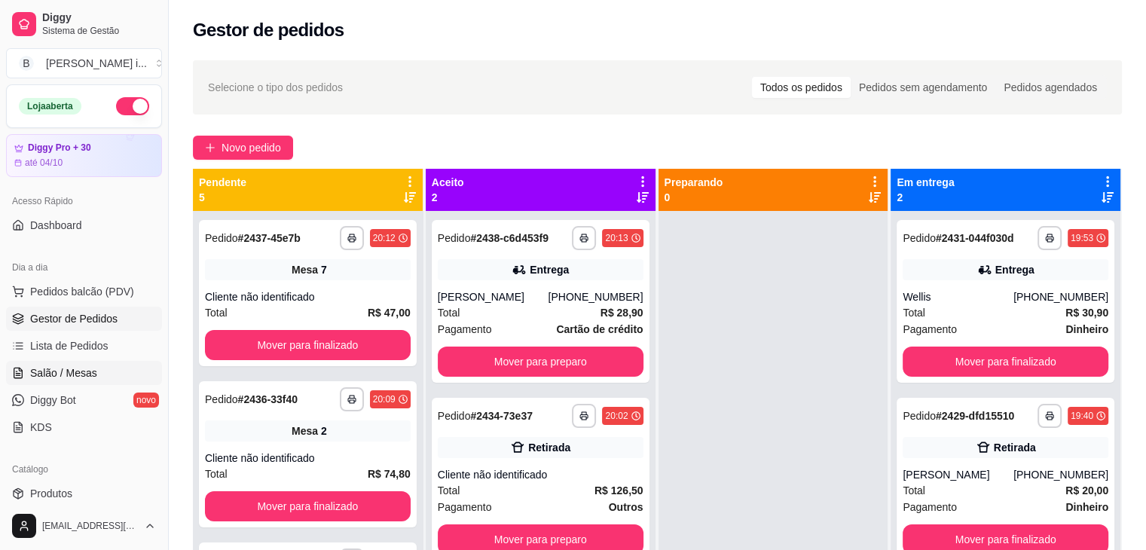
click at [37, 379] on span "Salão / Mesas" at bounding box center [63, 372] width 67 height 15
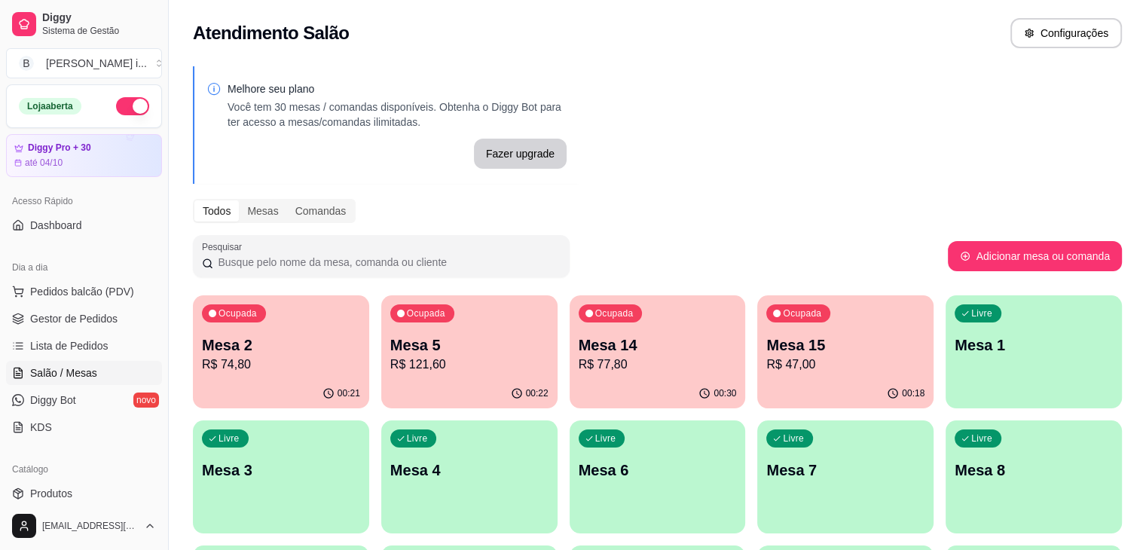
click at [244, 344] on p "Mesa 2" at bounding box center [281, 344] width 158 height 21
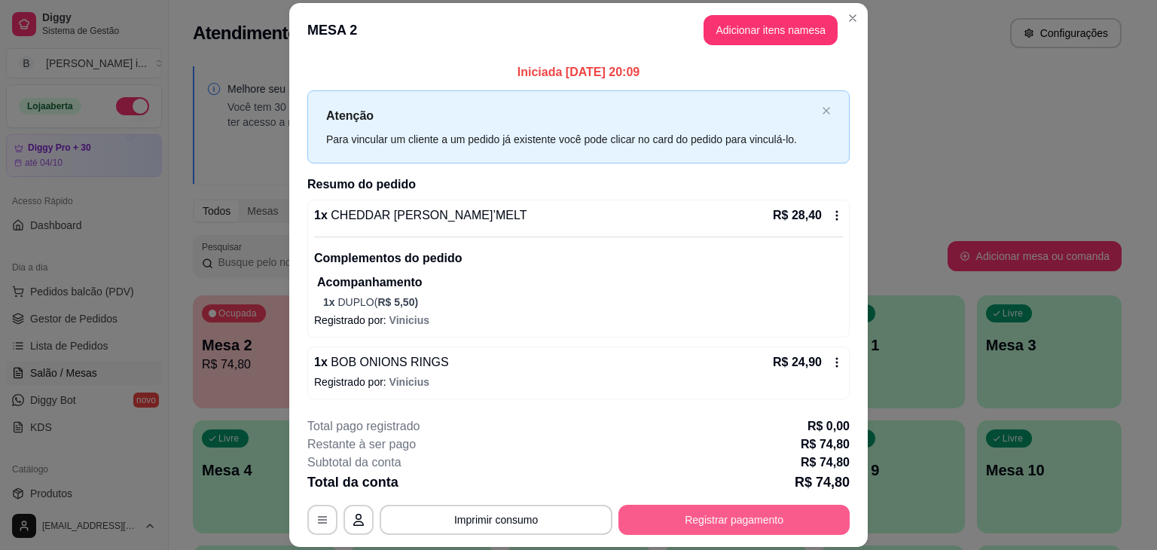
click at [691, 512] on button "Registrar pagamento" at bounding box center [733, 520] width 231 height 30
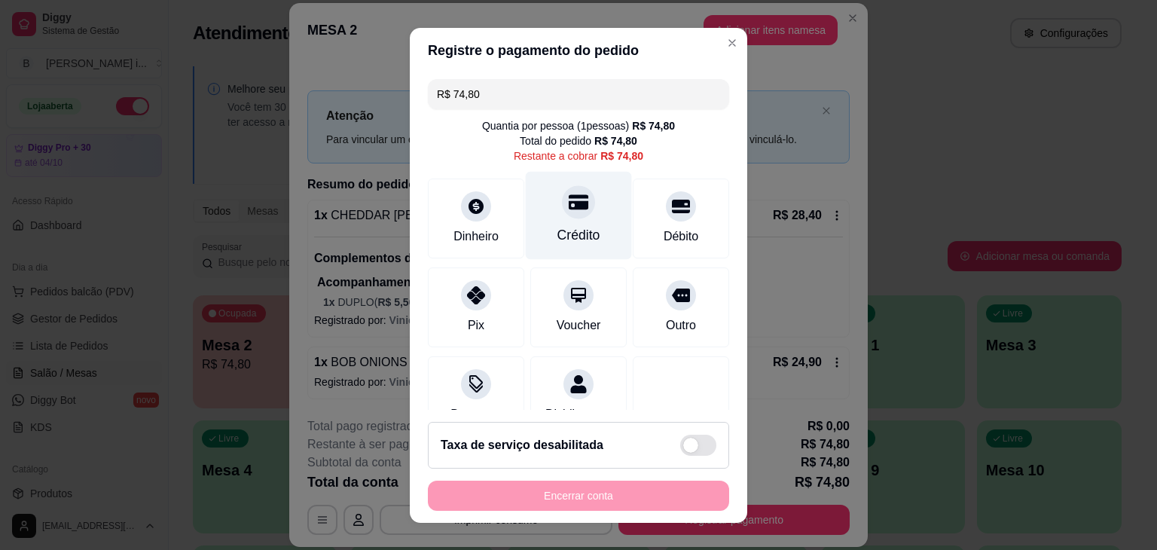
click at [569, 237] on div "Crédito" at bounding box center [578, 235] width 43 height 20
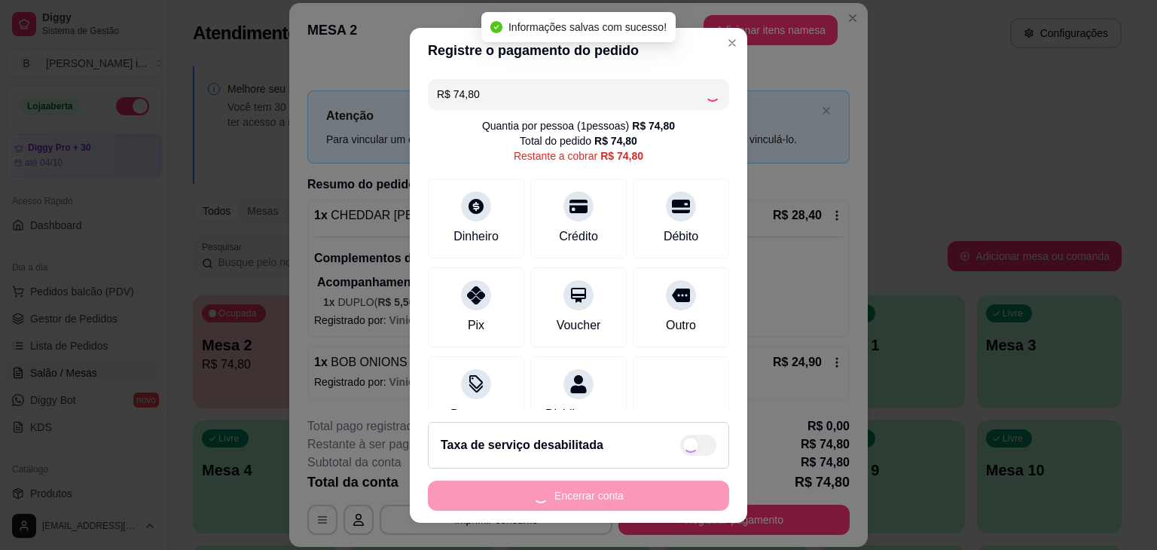
click at [645, 490] on div "Encerrar conta" at bounding box center [578, 496] width 301 height 30
type input "R$ 0,00"
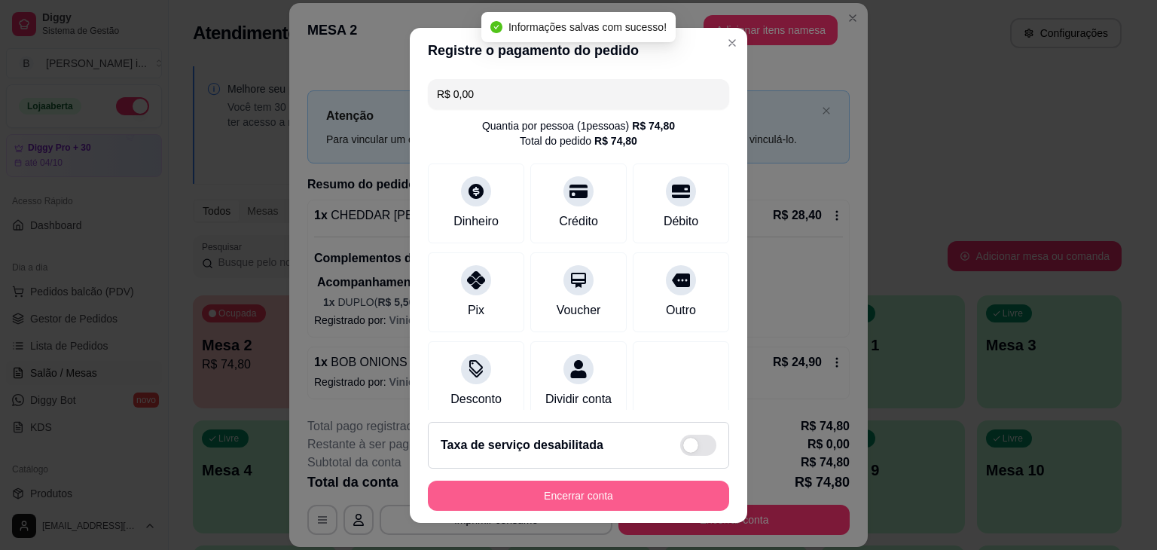
click at [661, 489] on button "Encerrar conta" at bounding box center [578, 496] width 301 height 30
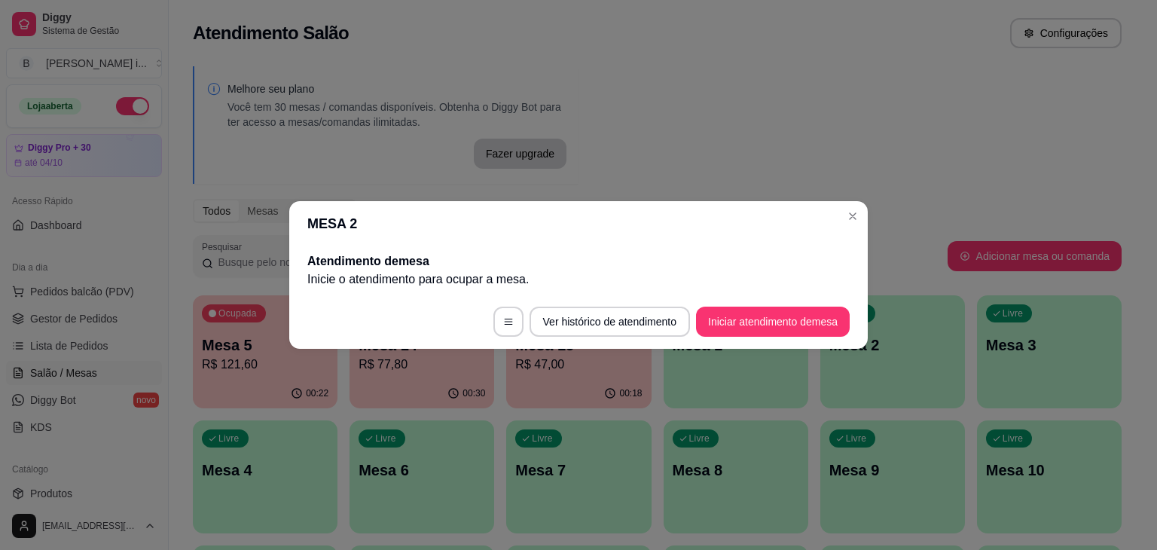
click at [661, 496] on div "MESA 2 Atendimento de mesa Inicie o atendimento para ocupar a mesa . Ver histór…" at bounding box center [578, 275] width 1157 height 550
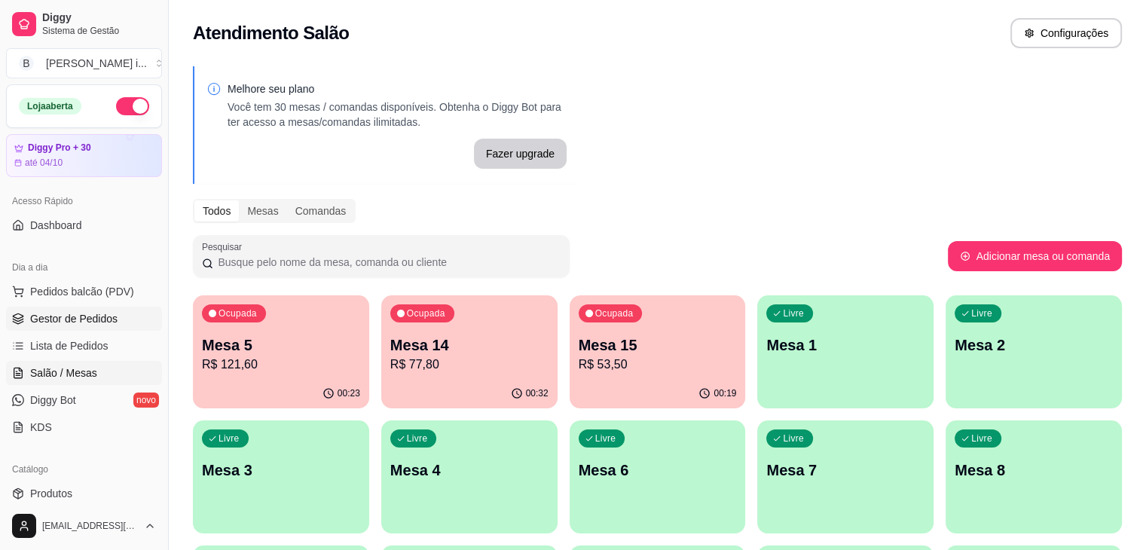
click at [100, 314] on span "Gestor de Pedidos" at bounding box center [73, 318] width 87 height 15
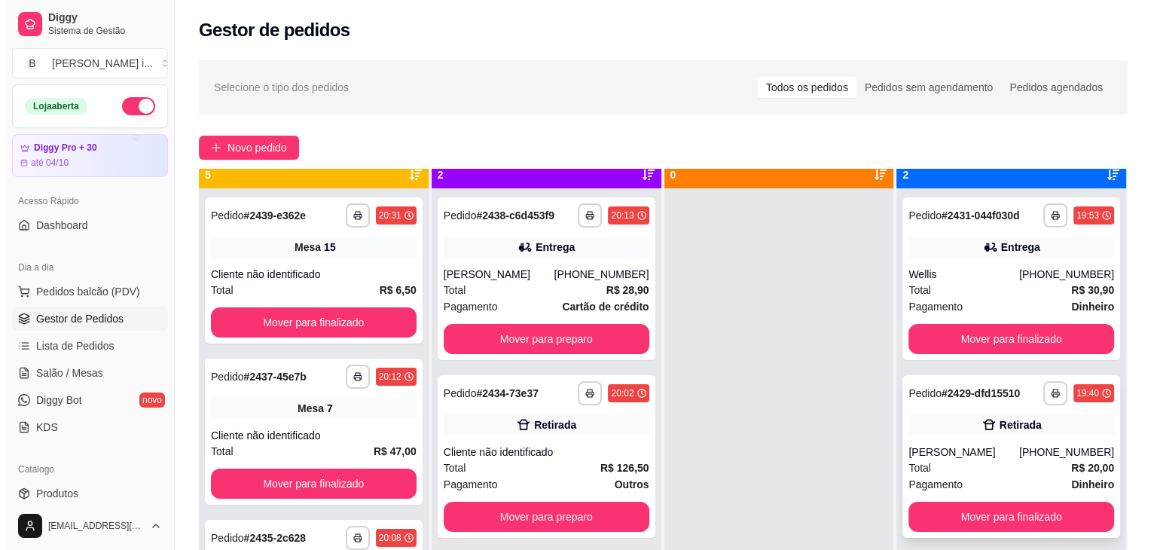
scroll to position [42, 0]
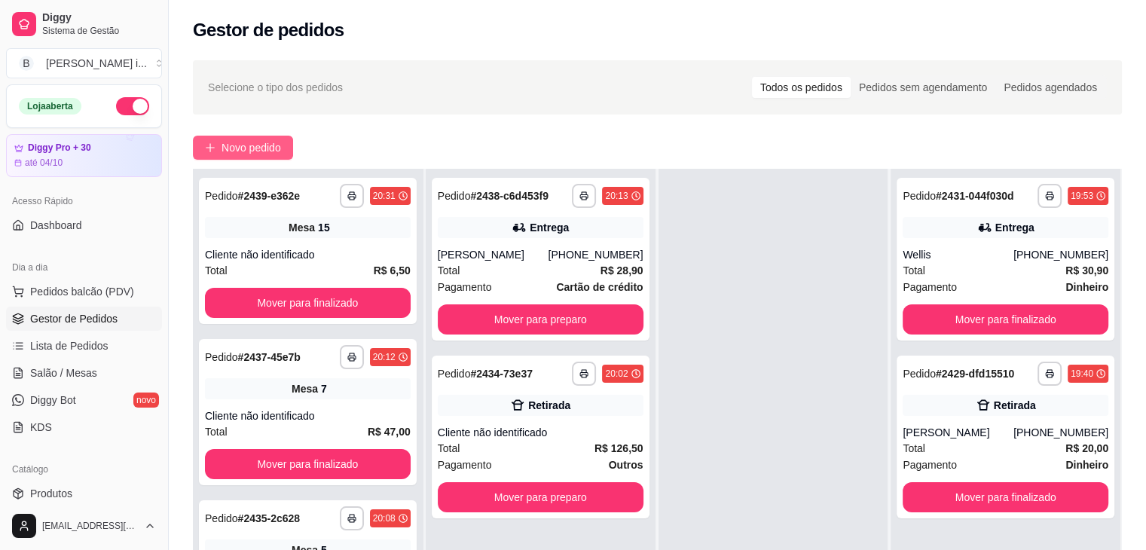
click at [238, 140] on span "Novo pedido" at bounding box center [250, 147] width 59 height 17
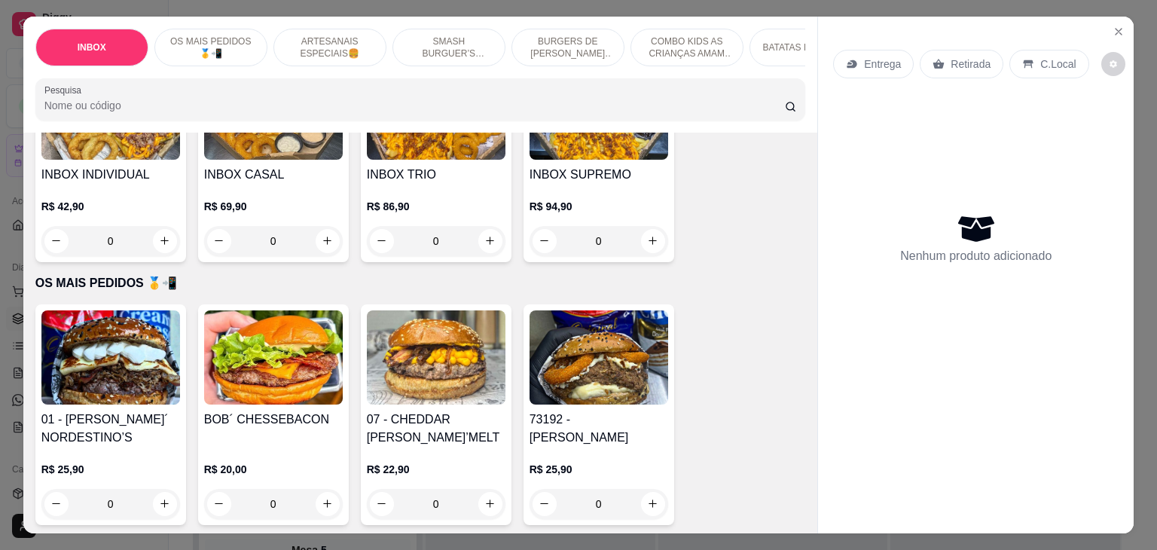
scroll to position [151, 0]
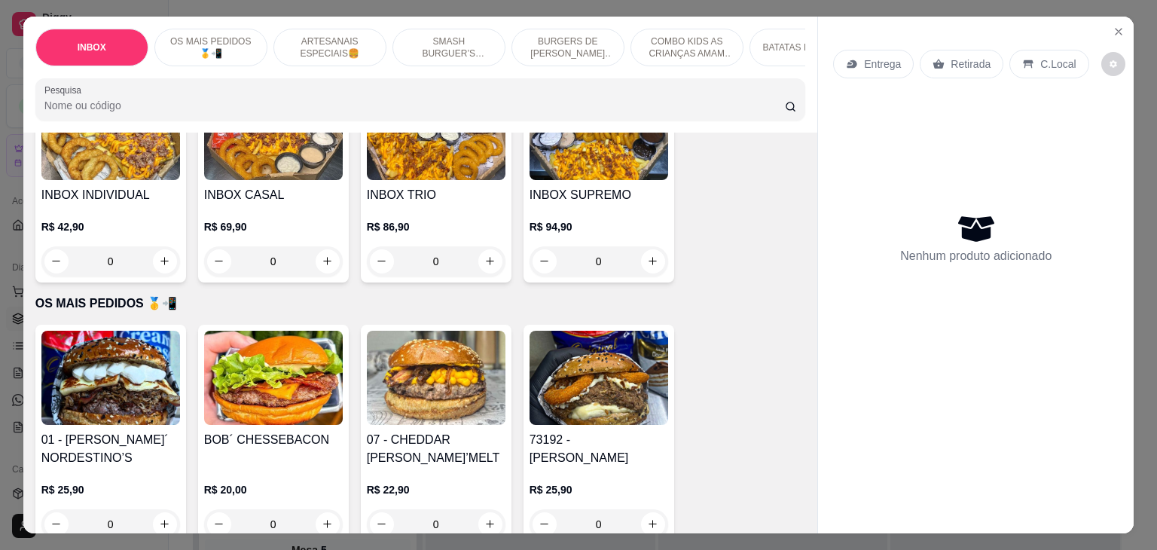
click at [581, 395] on img at bounding box center [598, 378] width 139 height 94
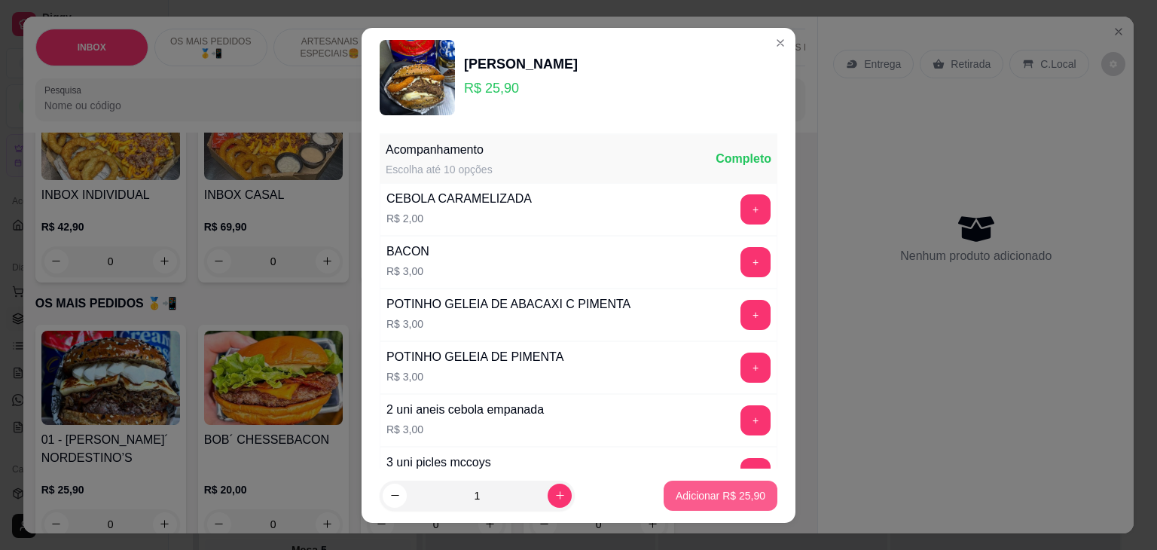
click at [709, 497] on p "Adicionar R$ 25,90" at bounding box center [721, 495] width 90 height 15
type input "1"
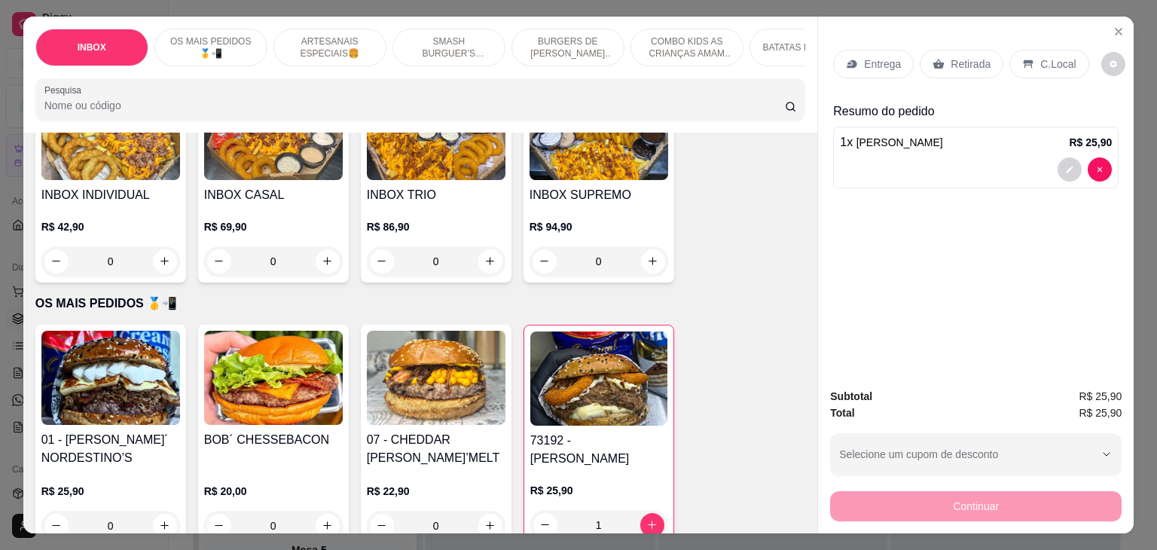
click at [896, 52] on div "Entrega" at bounding box center [873, 64] width 81 height 29
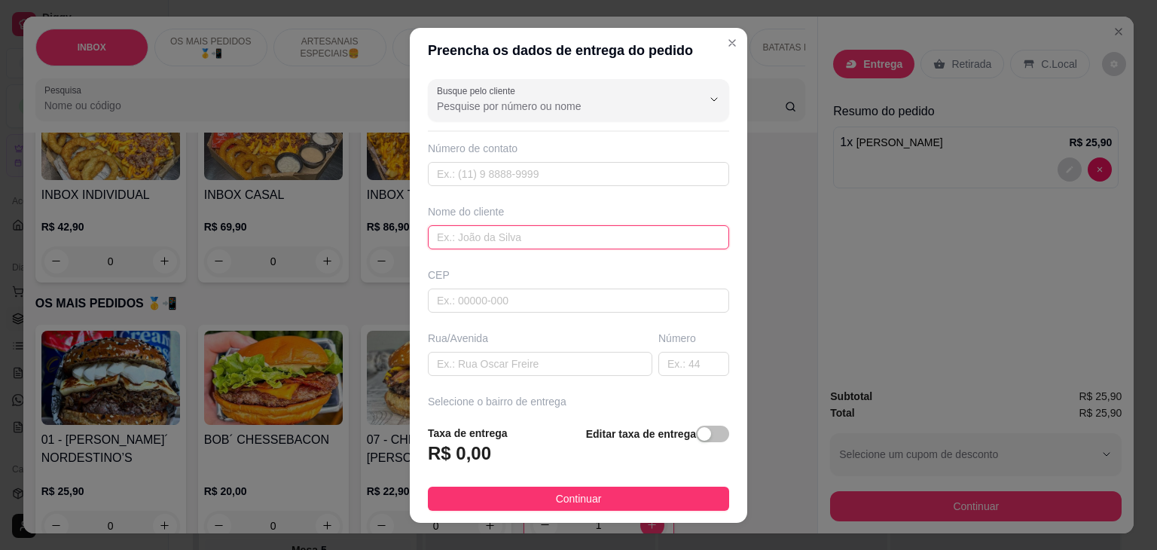
click at [561, 232] on input "text" at bounding box center [578, 237] width 301 height 24
type input "[PERSON_NAME]"
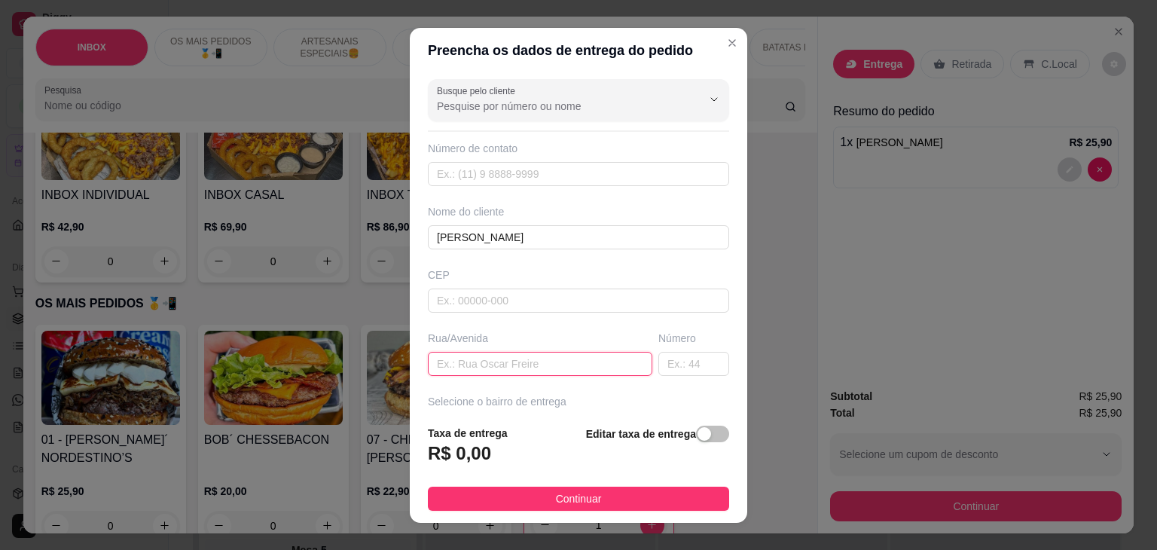
click at [521, 356] on input "text" at bounding box center [540, 364] width 224 height 24
type input "rua 3"
click at [658, 367] on input "text" at bounding box center [693, 364] width 71 height 24
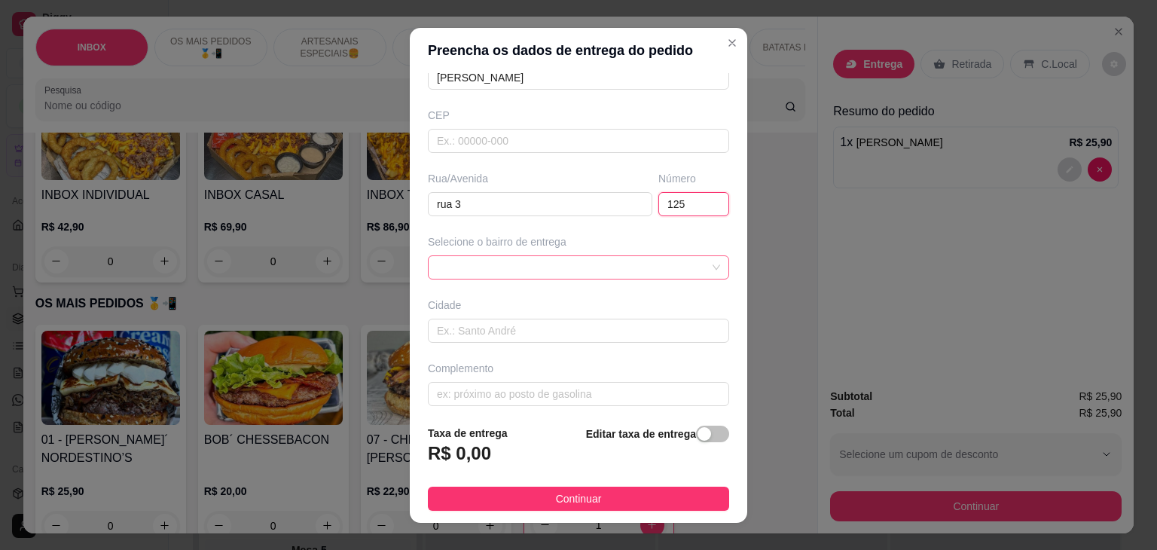
scroll to position [166, 0]
click at [556, 262] on div at bounding box center [578, 261] width 301 height 24
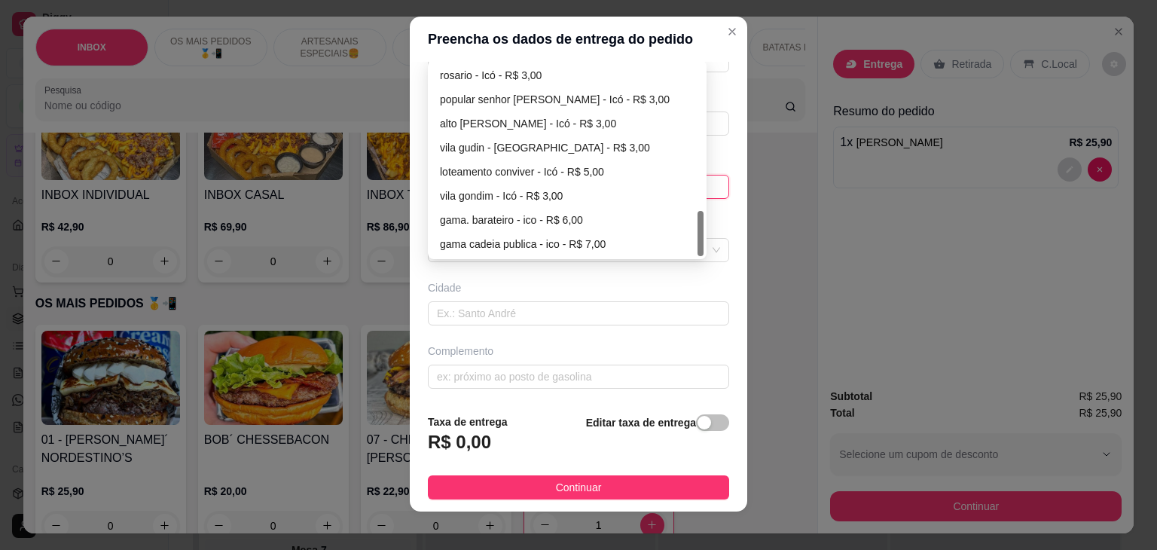
scroll to position [20, 0]
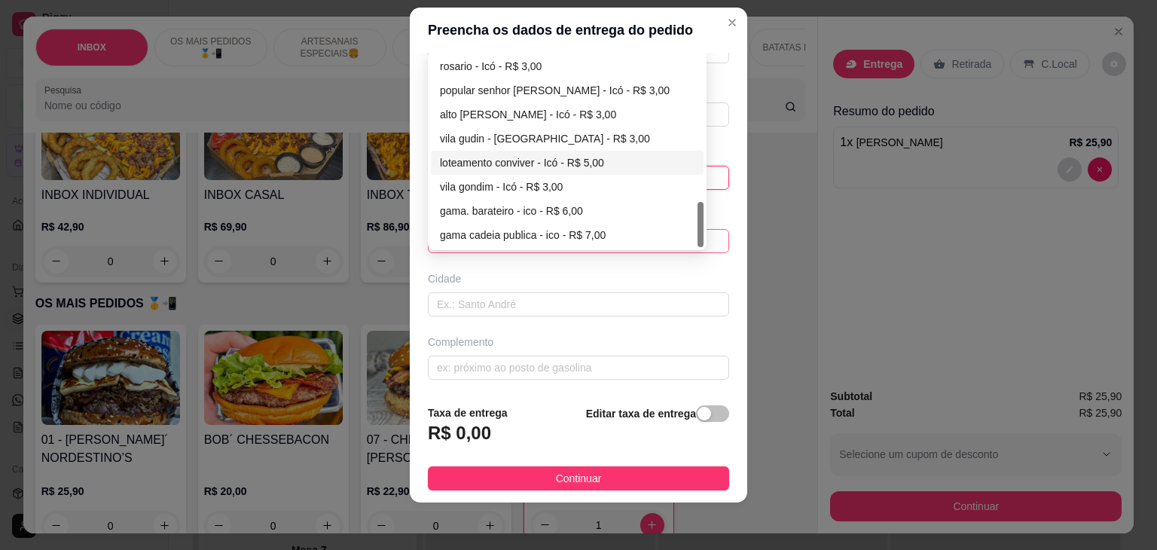
type input "125"
click at [551, 162] on div "loteamento conviver - Icó - R$ 5,00" at bounding box center [567, 162] width 255 height 17
type input "Icó"
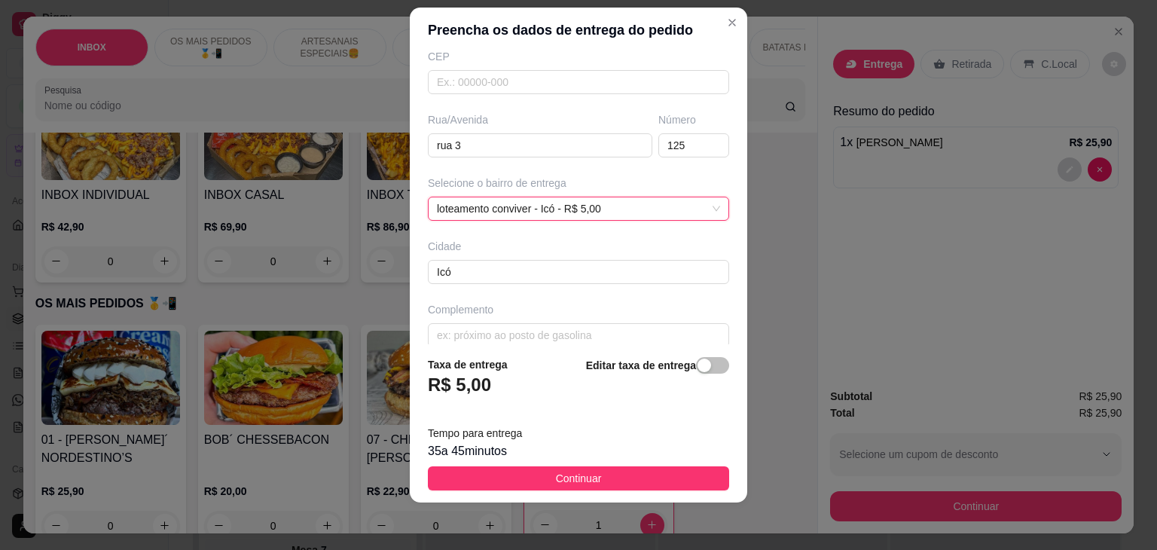
scroll to position [214, 0]
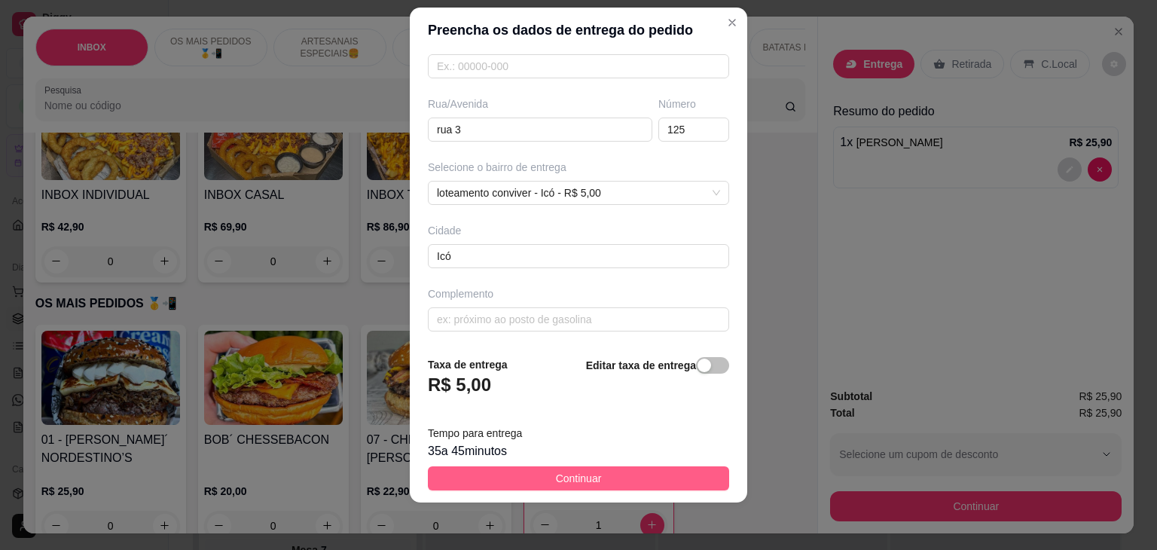
click at [578, 468] on button "Continuar" at bounding box center [578, 478] width 301 height 24
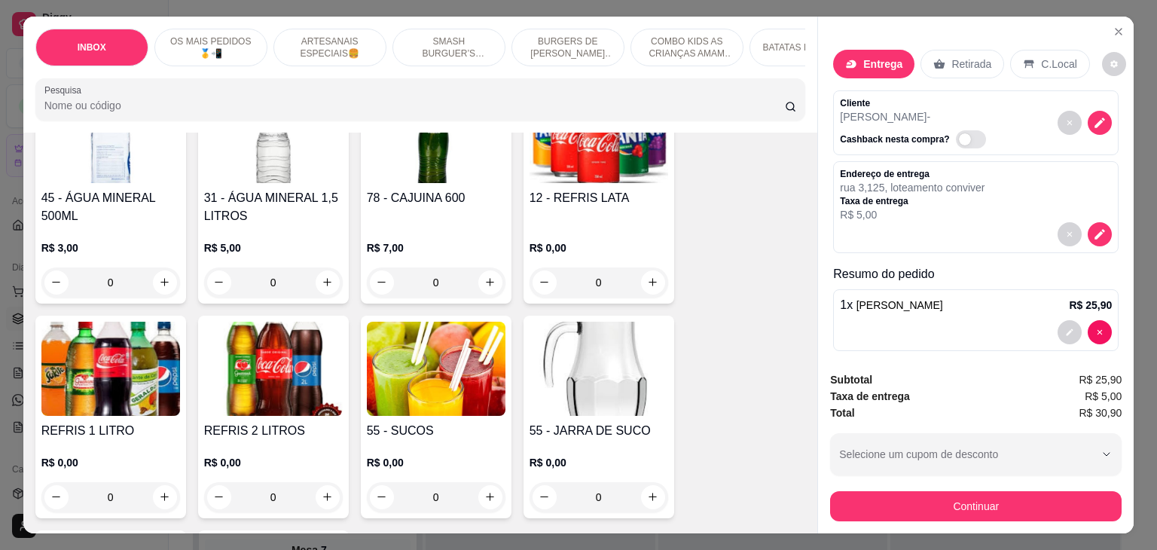
scroll to position [3314, 0]
click at [626, 188] on h4 "12 - REFRIS LATA" at bounding box center [598, 197] width 139 height 18
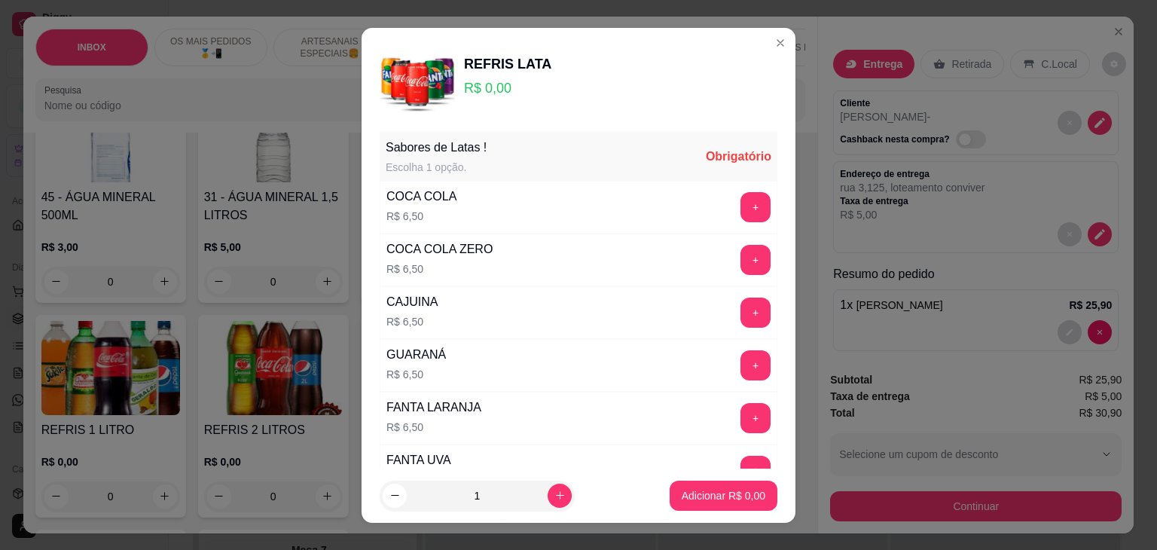
scroll to position [0, 0]
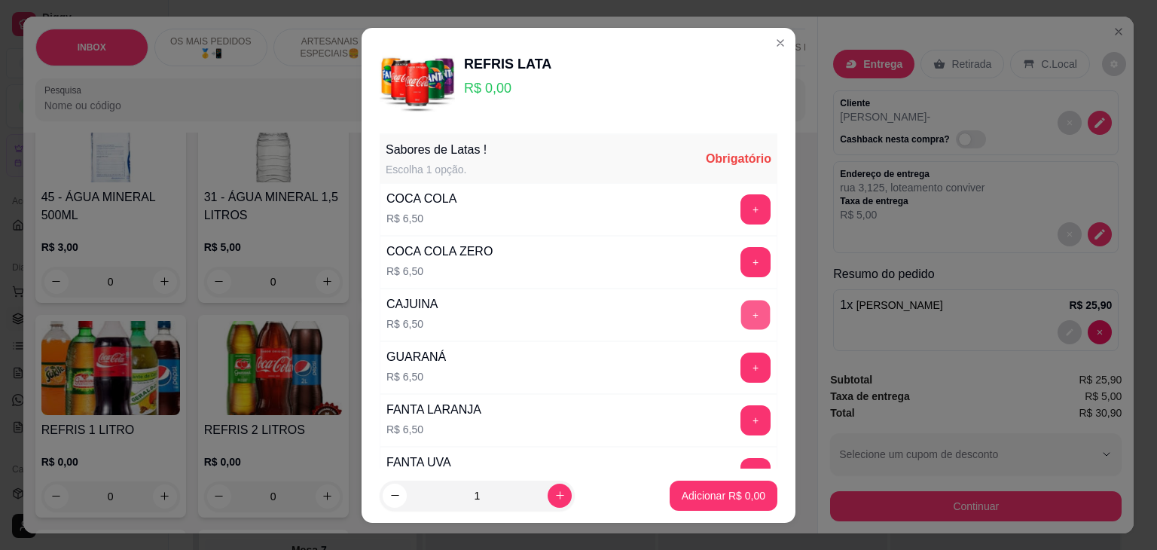
click at [741, 304] on button "+" at bounding box center [755, 314] width 29 height 29
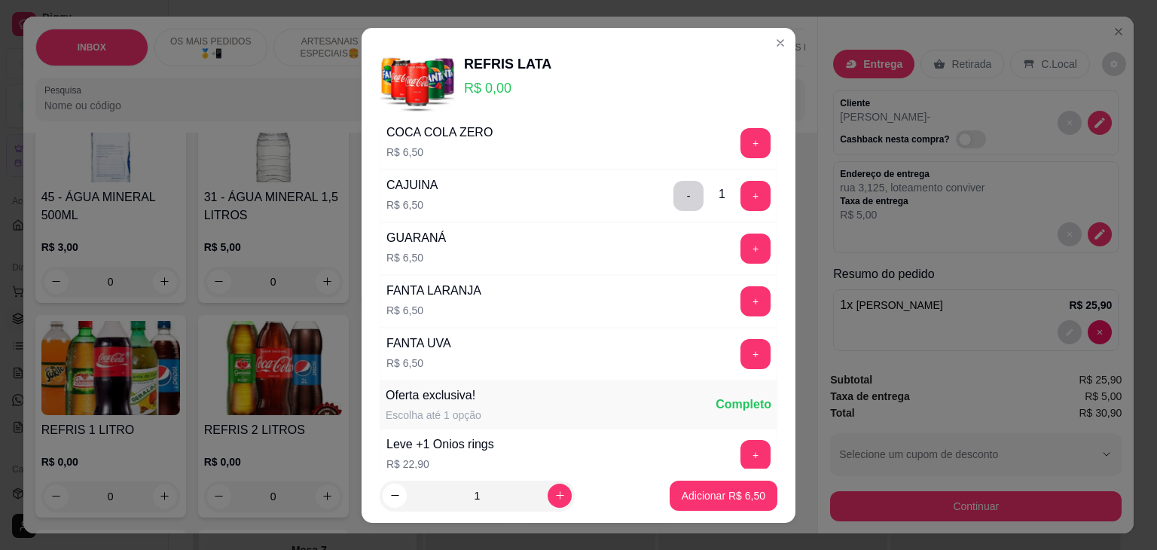
scroll to position [242, 0]
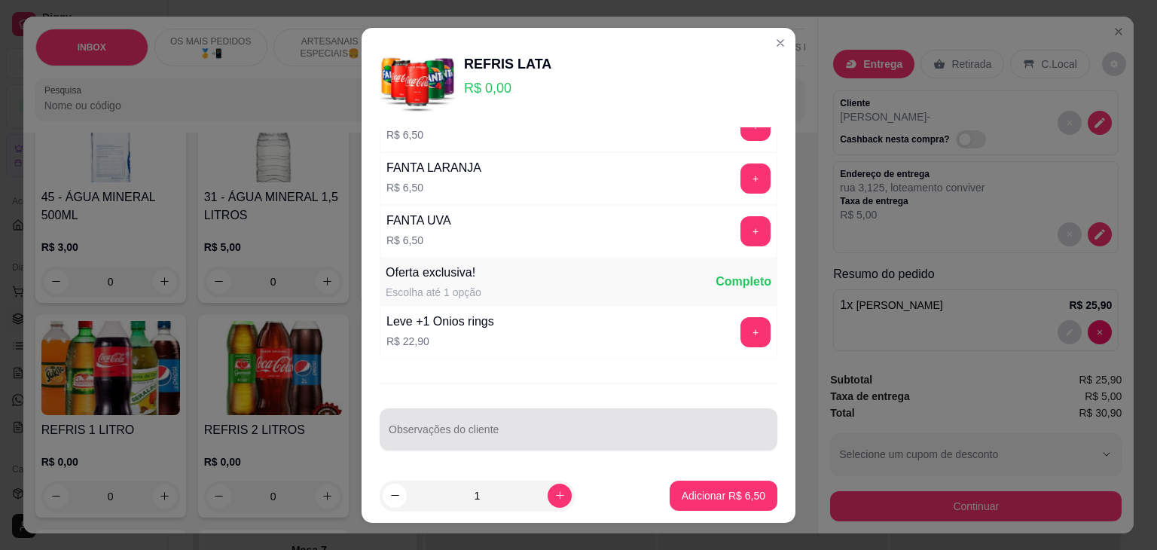
click at [551, 414] on div at bounding box center [579, 429] width 380 height 30
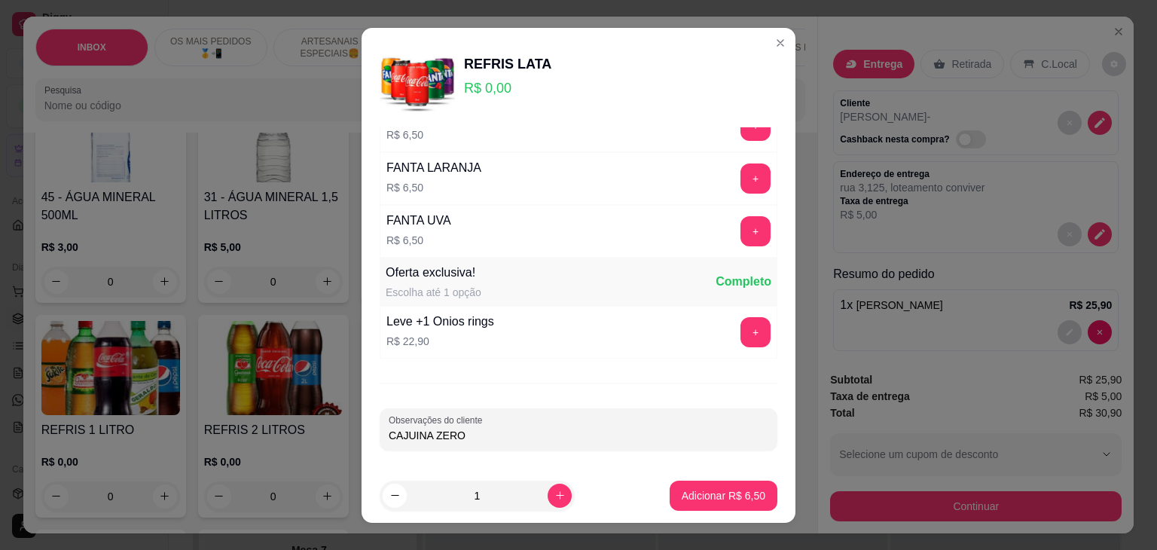
type input "CAJUINA ZERO"
click at [725, 478] on footer "1 Adicionar R$ 6,50" at bounding box center [579, 495] width 434 height 54
click at [761, 501] on footer "1 Adicionar R$ 6,50" at bounding box center [579, 495] width 434 height 54
click at [757, 502] on button "Adicionar R$ 6,50" at bounding box center [723, 495] width 105 height 29
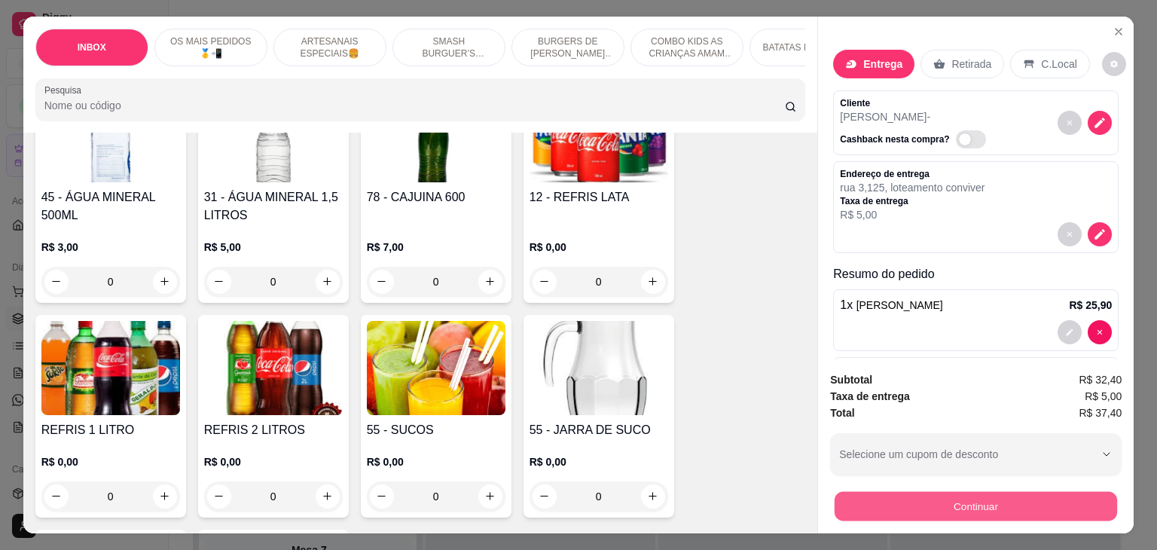
click at [879, 508] on button "Continuar" at bounding box center [976, 506] width 282 height 29
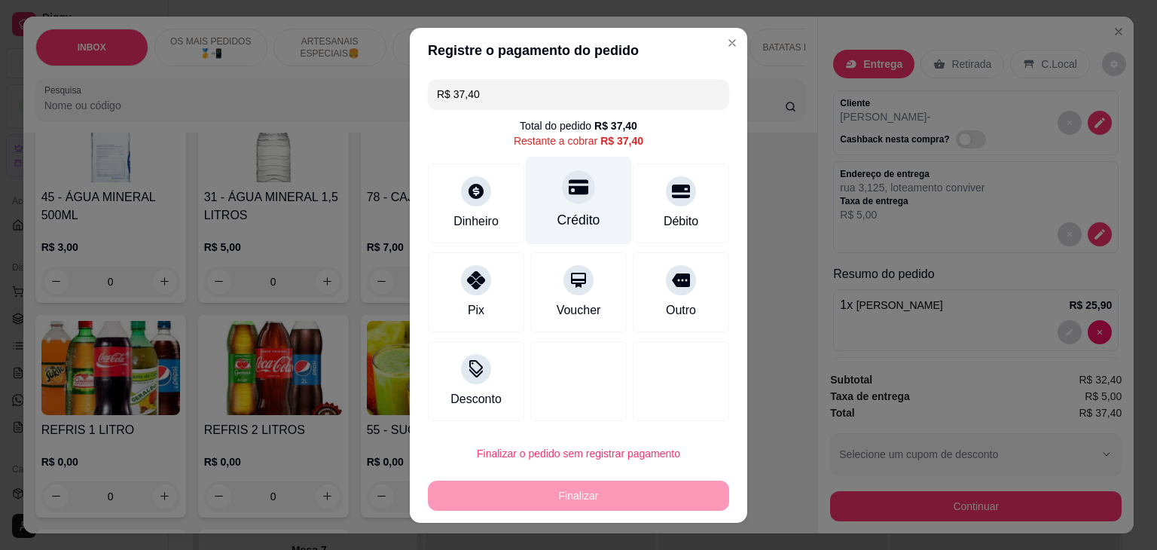
click at [563, 207] on div "Crédito" at bounding box center [579, 200] width 106 height 88
type input "R$ 0,00"
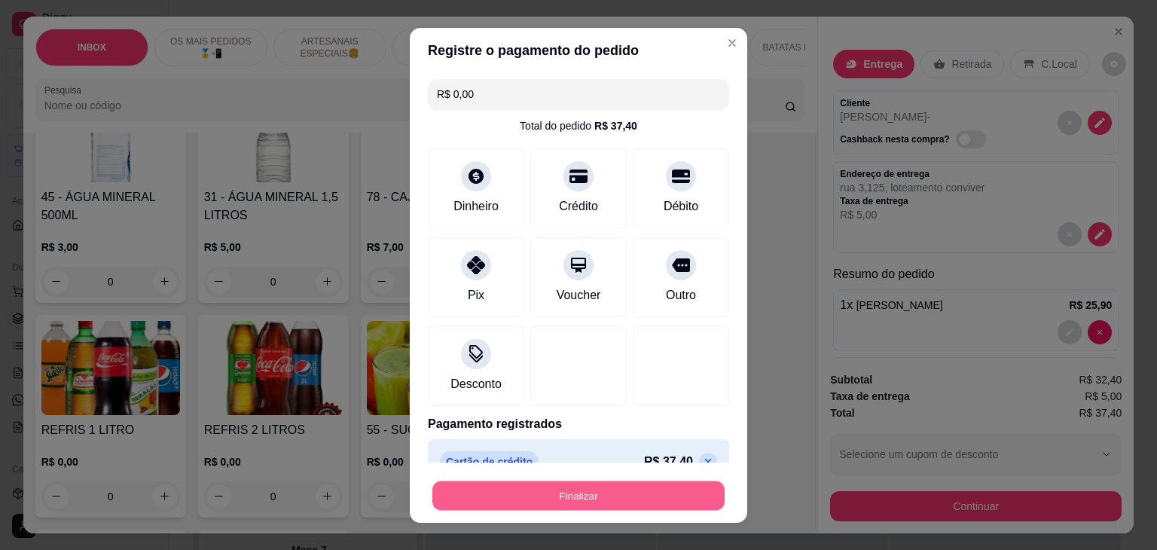
click at [575, 488] on button "Finalizar" at bounding box center [578, 495] width 292 height 29
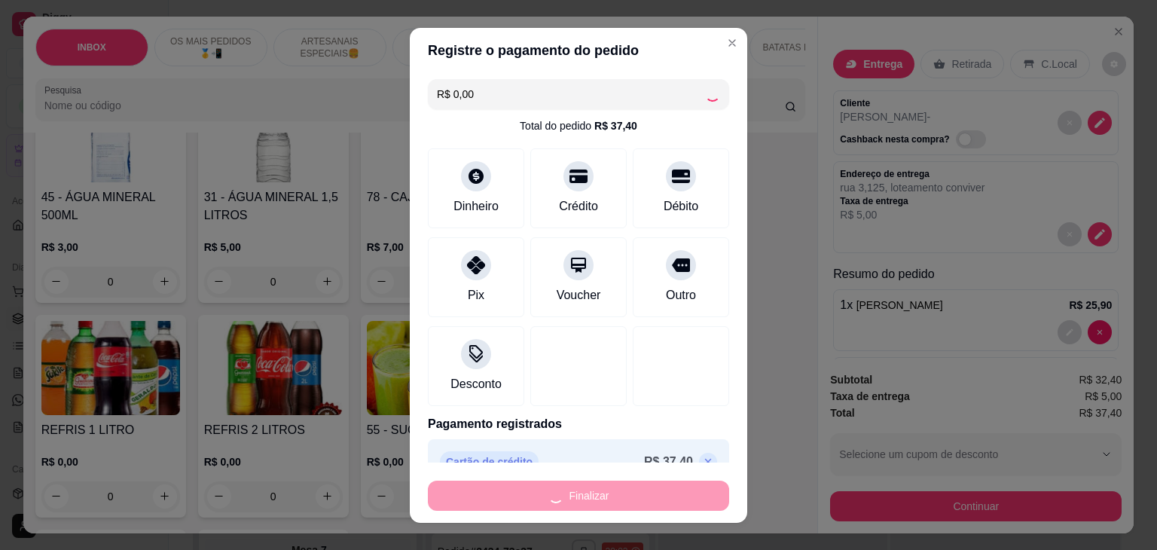
type input "0"
type input "-R$ 37,40"
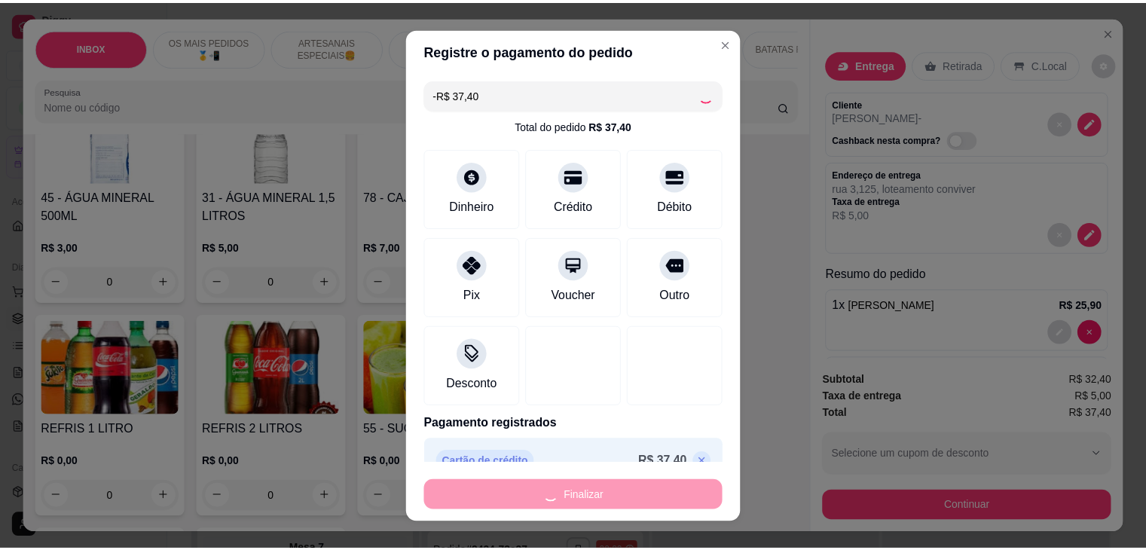
scroll to position [3312, 0]
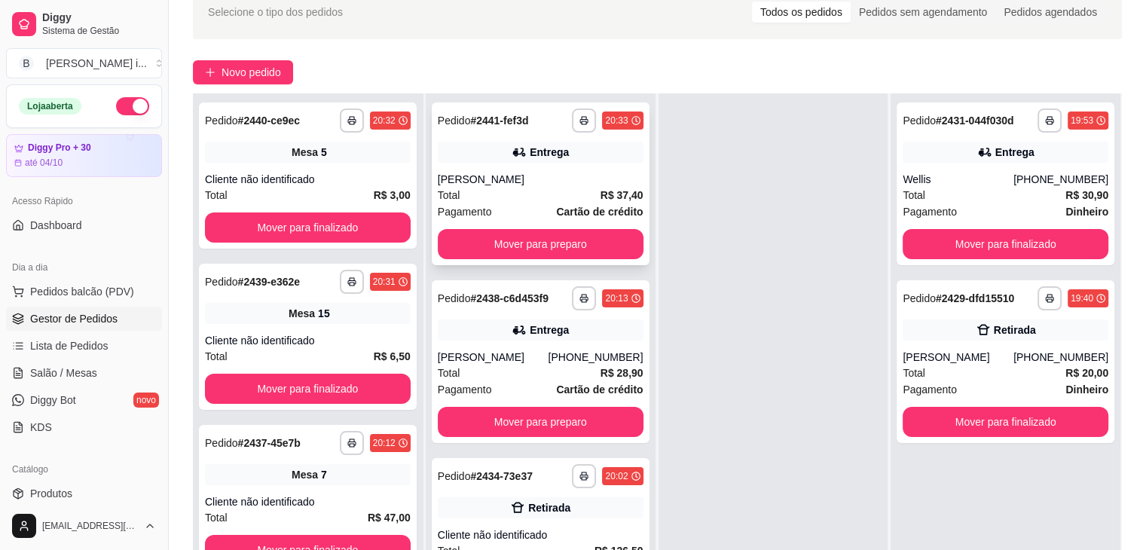
click at [592, 173] on div "[PERSON_NAME]" at bounding box center [541, 179] width 206 height 15
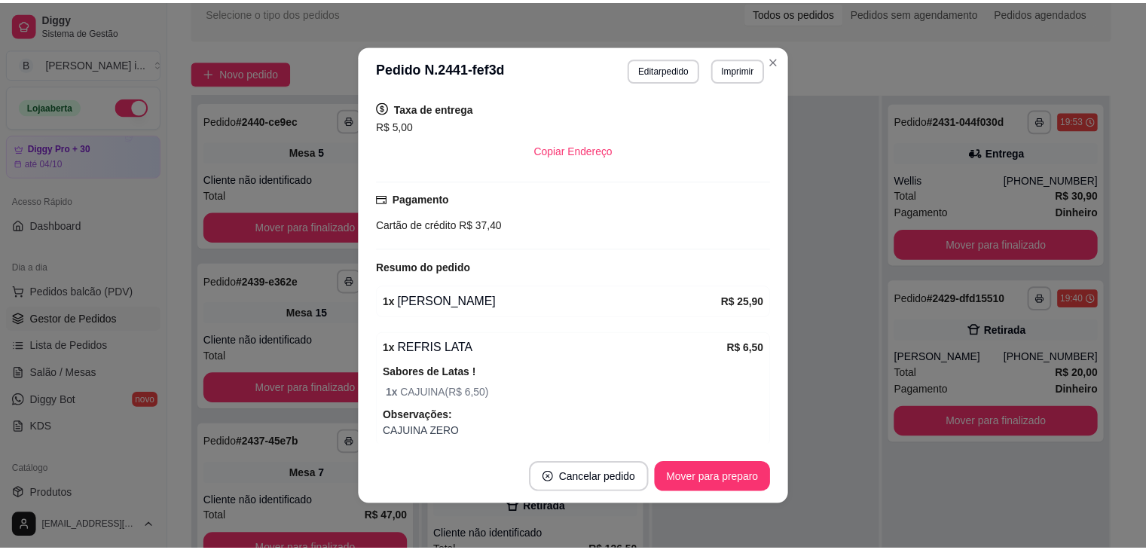
scroll to position [322, 0]
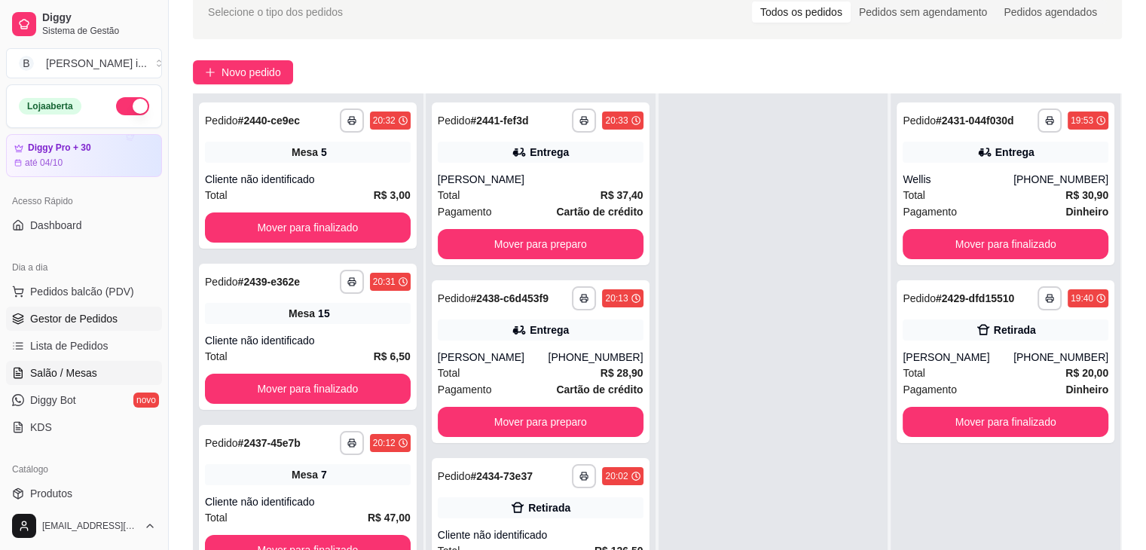
click at [83, 377] on span "Salão / Mesas" at bounding box center [63, 372] width 67 height 15
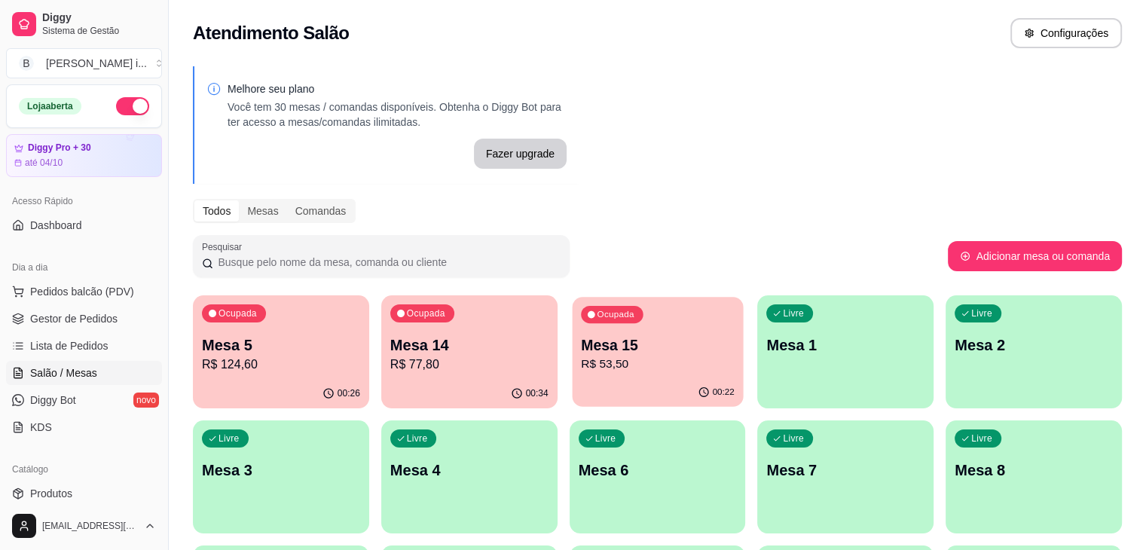
click at [572, 386] on div "00:22" at bounding box center [657, 392] width 171 height 29
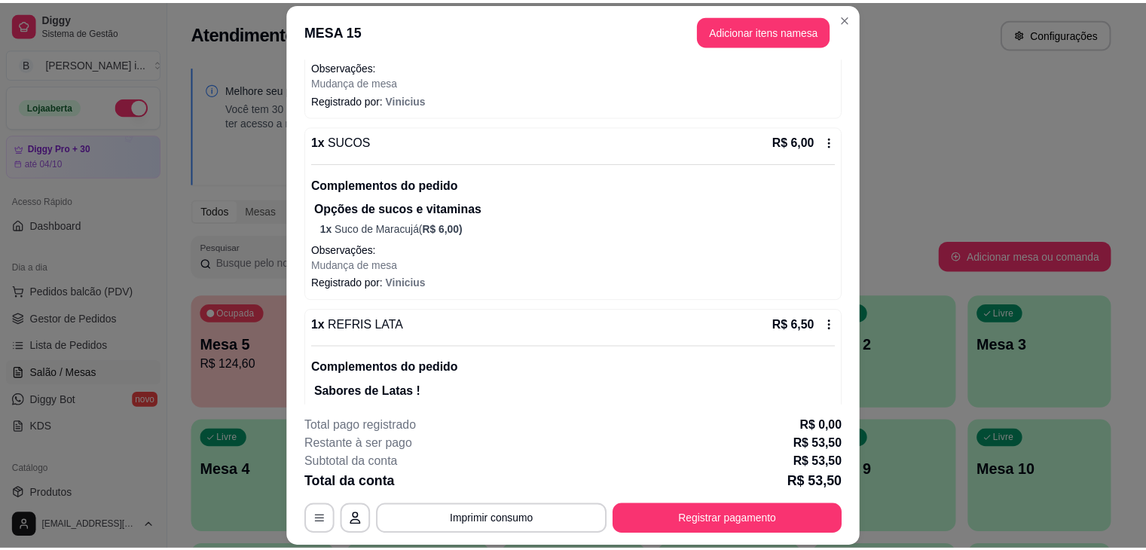
scroll to position [315, 0]
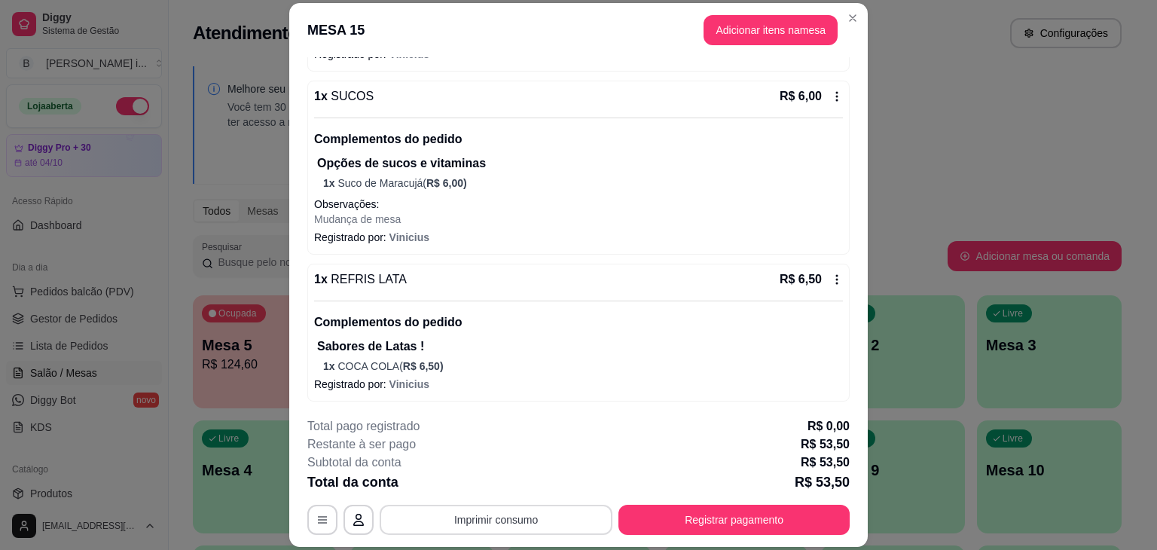
click at [524, 519] on button "Imprimir consumo" at bounding box center [496, 520] width 233 height 30
click at [518, 484] on button "IMPRESSORA ORI" at bounding box center [494, 484] width 105 height 23
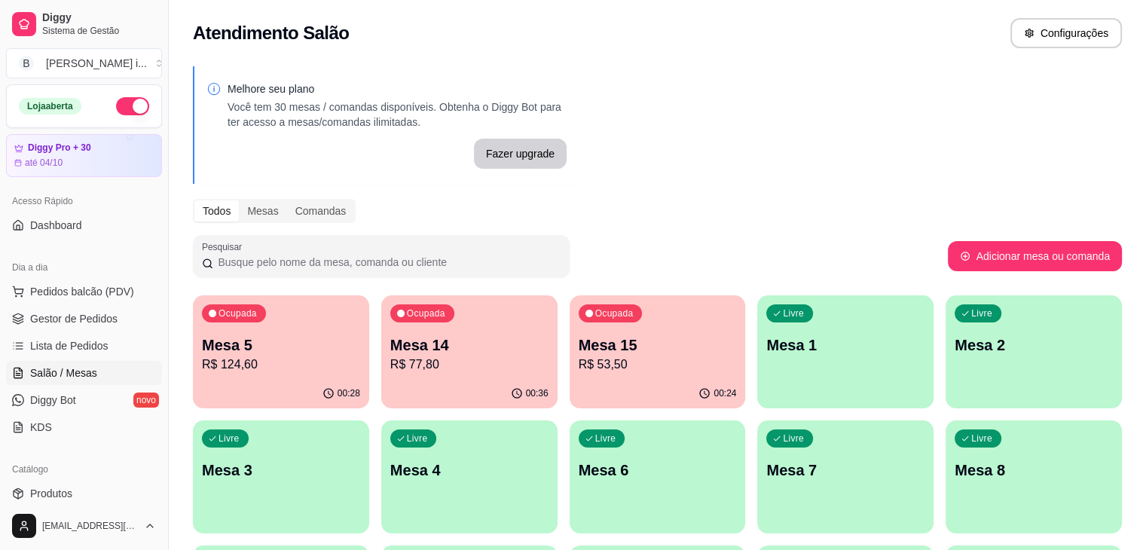
click at [578, 341] on p "Mesa 15" at bounding box center [657, 344] width 158 height 21
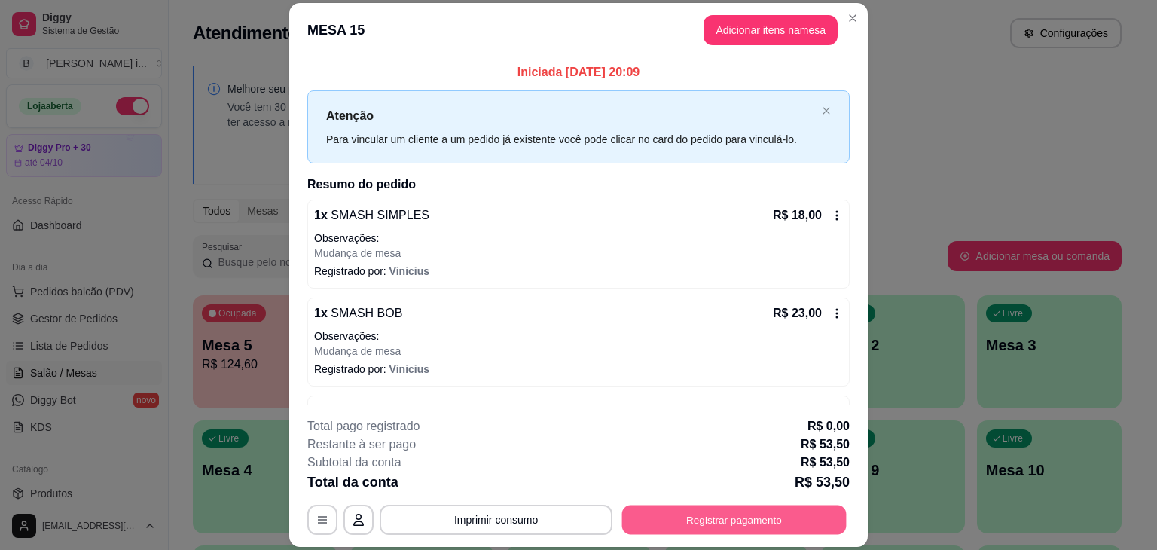
click at [686, 524] on button "Registrar pagamento" at bounding box center [734, 519] width 224 height 29
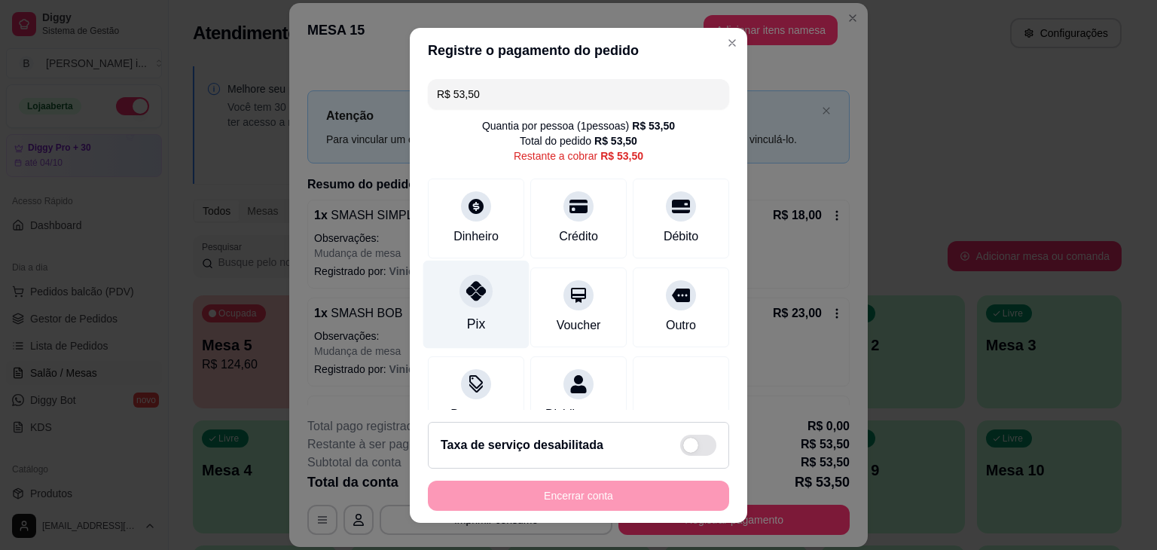
click at [487, 302] on div "Pix" at bounding box center [476, 304] width 106 height 88
type input "R$ 0,00"
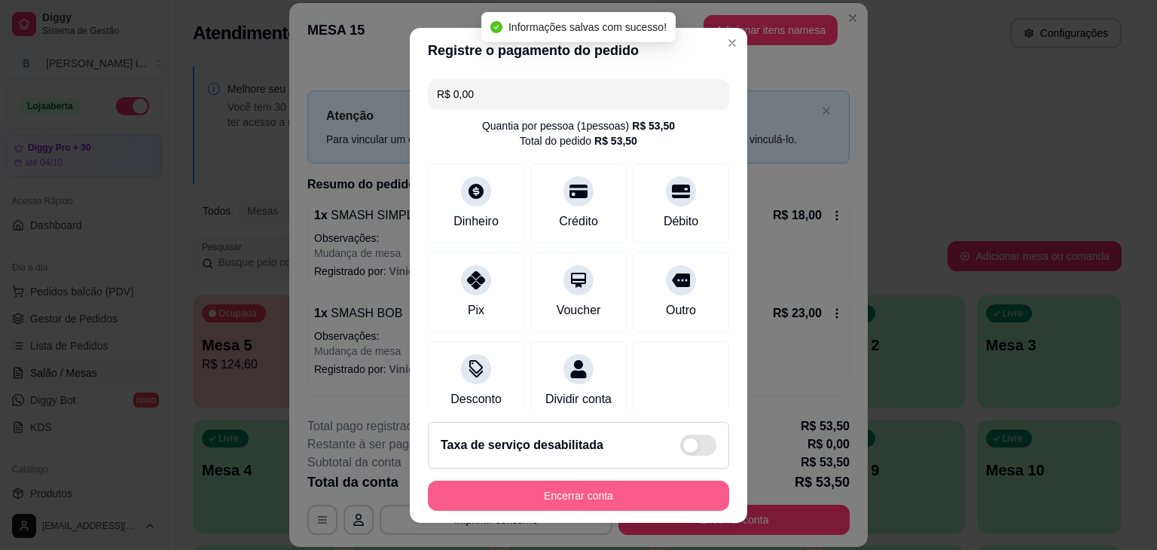
click at [584, 496] on button "Encerrar conta" at bounding box center [578, 496] width 301 height 30
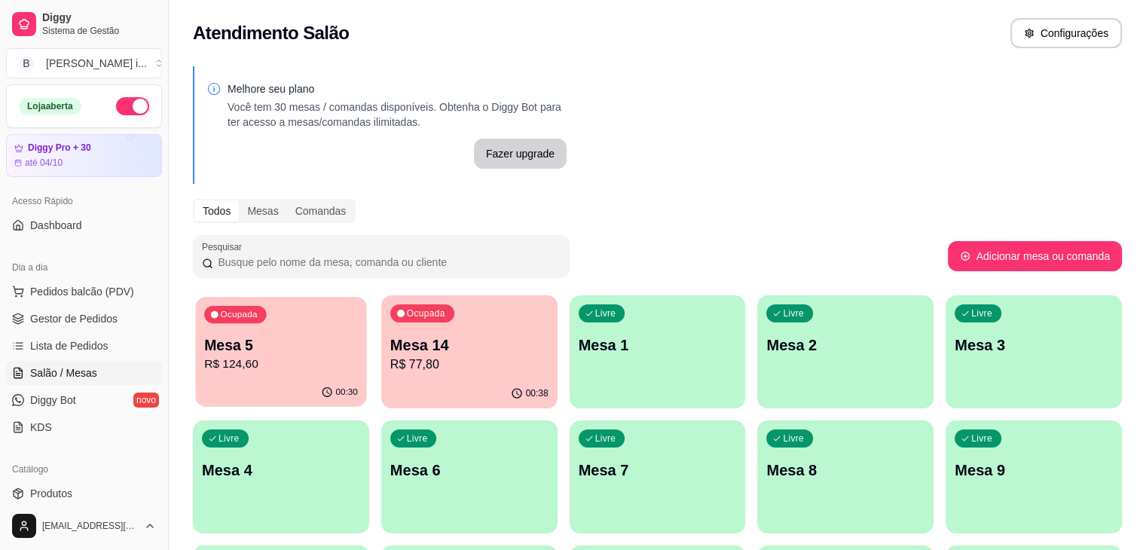
click at [265, 347] on p "Mesa 5" at bounding box center [281, 345] width 154 height 20
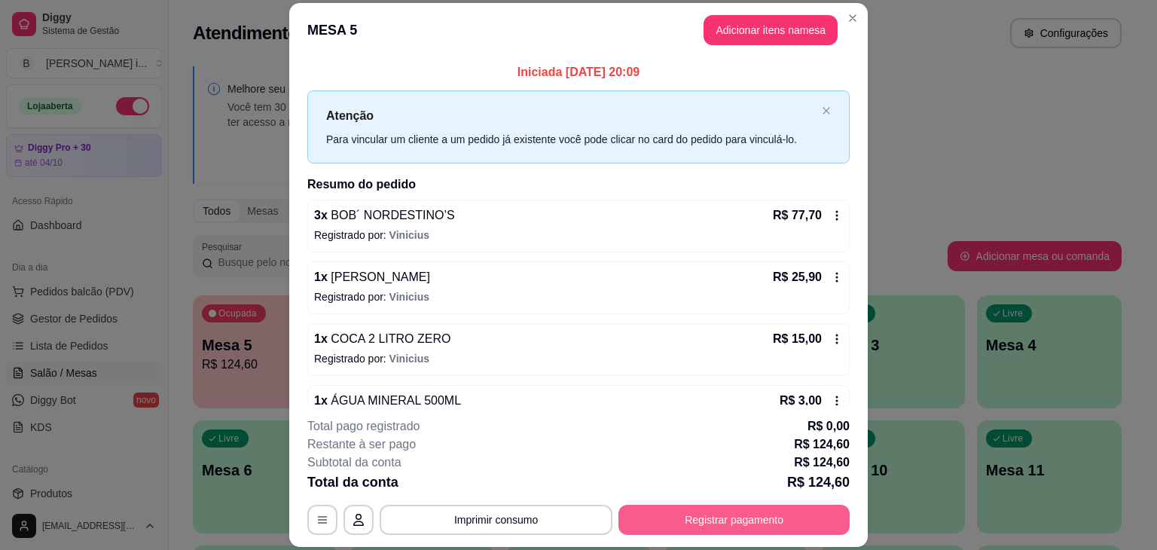
click at [700, 522] on button "Registrar pagamento" at bounding box center [733, 520] width 231 height 30
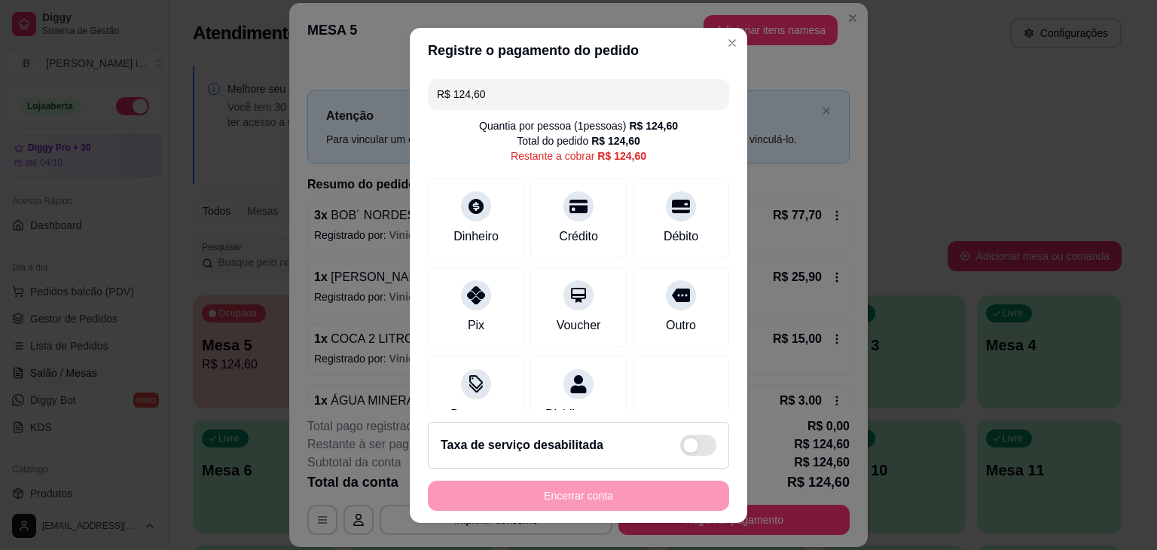
click at [500, 69] on header "Registre o pagamento do pedido" at bounding box center [578, 50] width 337 height 45
click at [489, 93] on input "R$ 124,60" at bounding box center [578, 94] width 283 height 30
type input "R$ 62,30"
click at [474, 201] on icon at bounding box center [476, 202] width 20 height 20
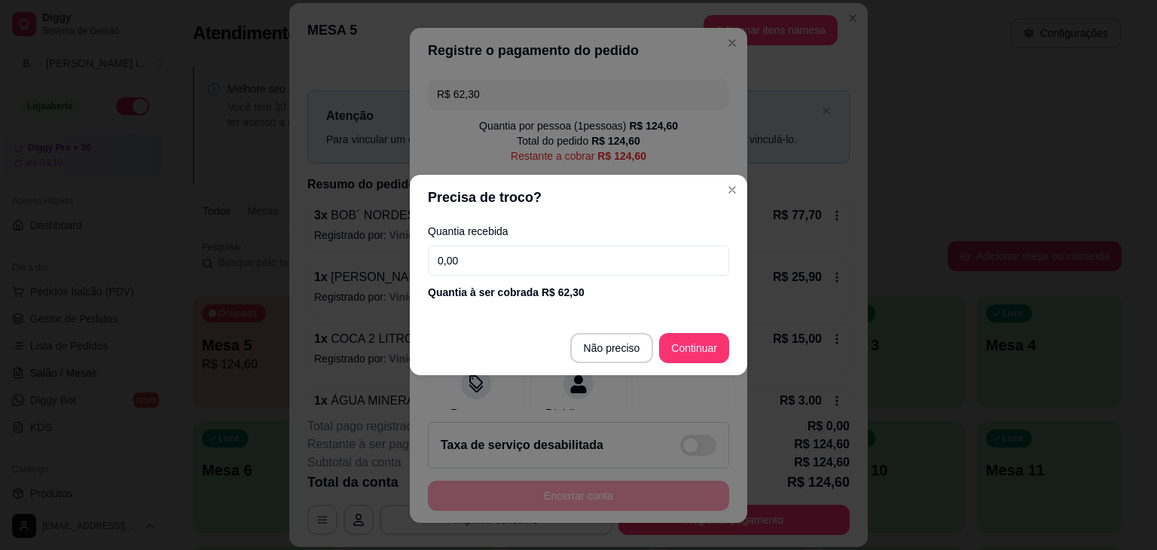
click at [517, 258] on input "0,00" at bounding box center [578, 261] width 301 height 30
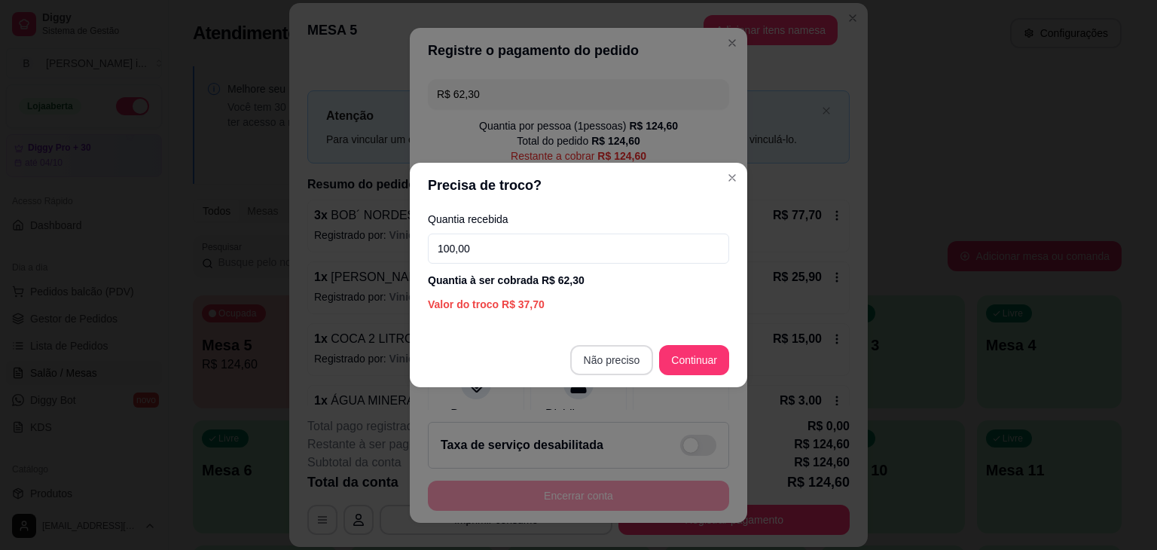
type input "100,00"
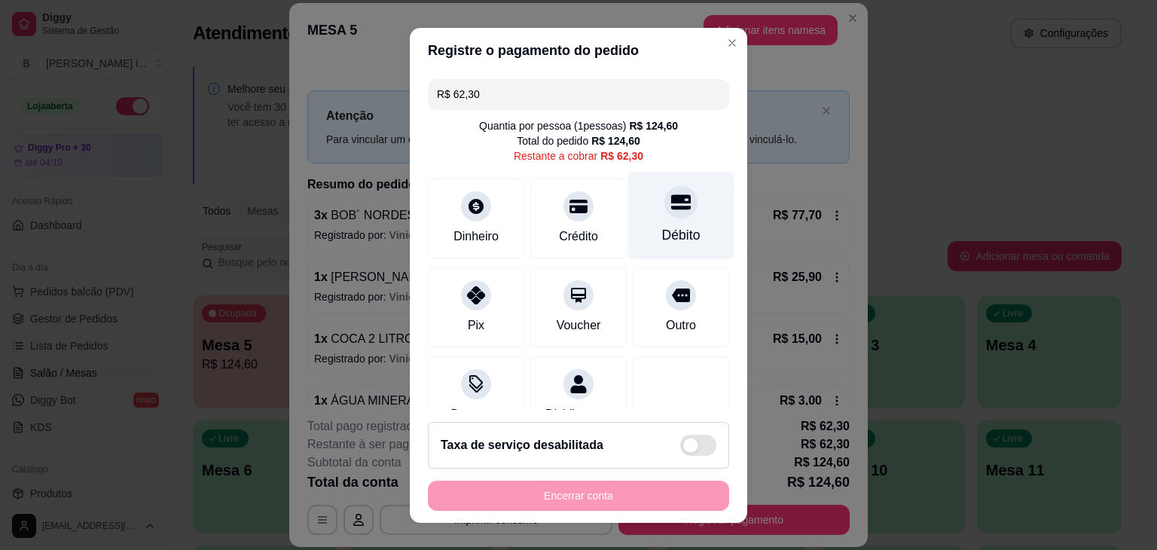
click at [662, 236] on div "Débito" at bounding box center [681, 235] width 38 height 20
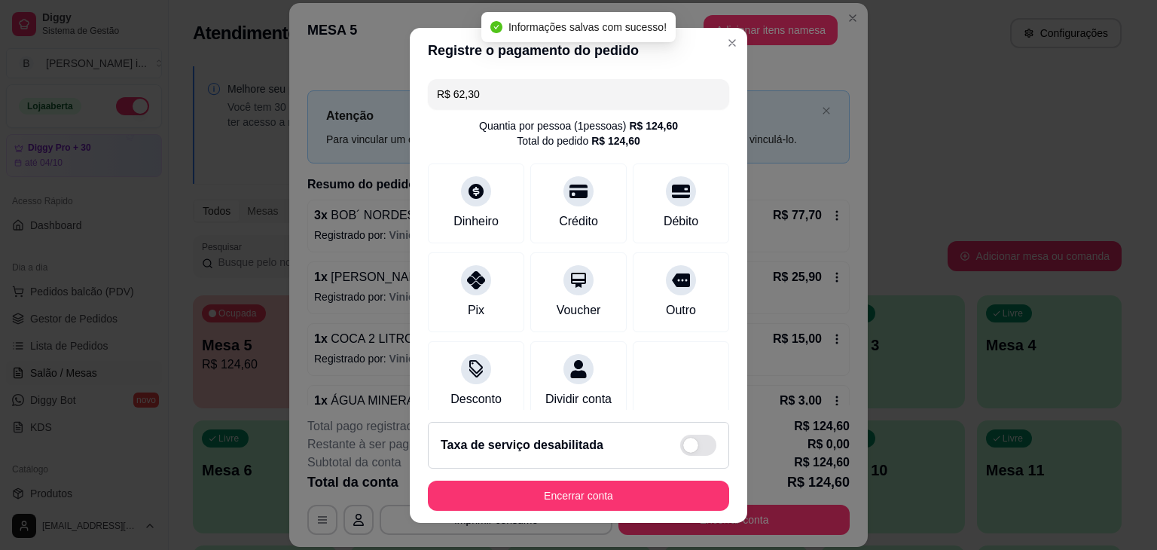
type input "R$ 0,00"
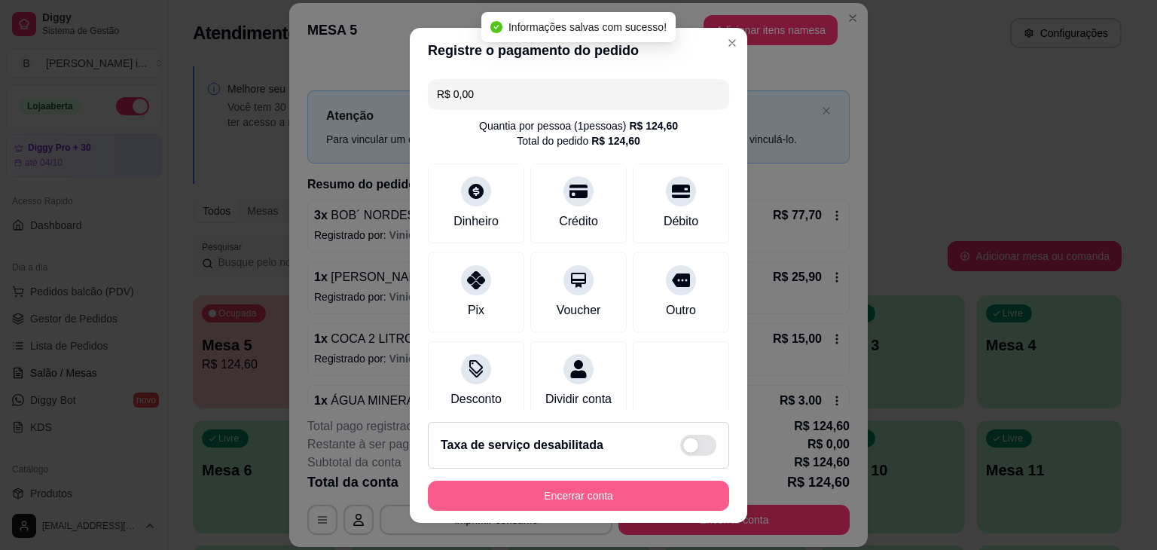
click at [636, 493] on button "Encerrar conta" at bounding box center [578, 496] width 301 height 30
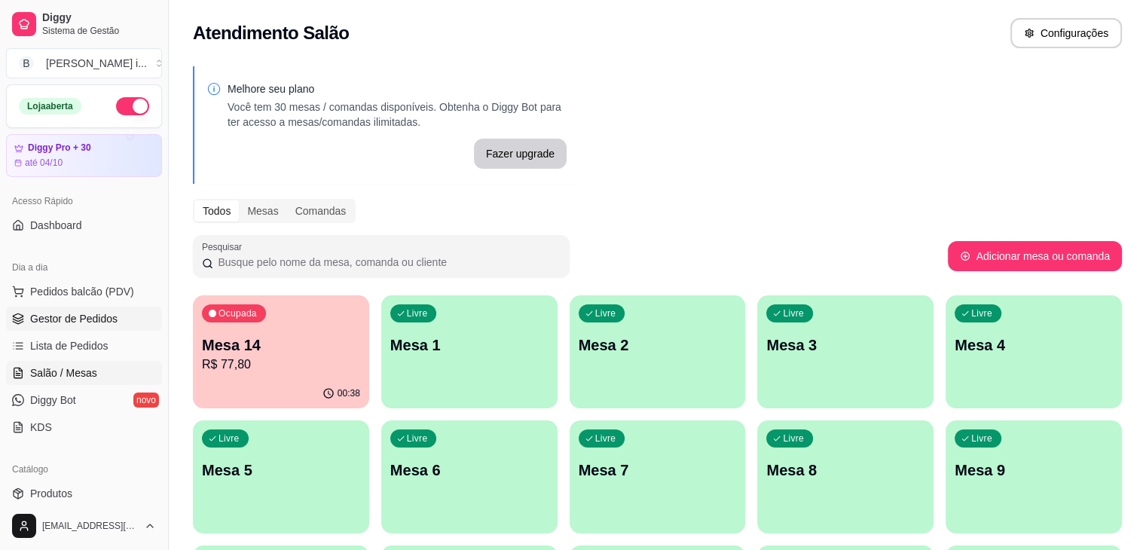
click at [70, 308] on link "Gestor de Pedidos" at bounding box center [84, 319] width 156 height 24
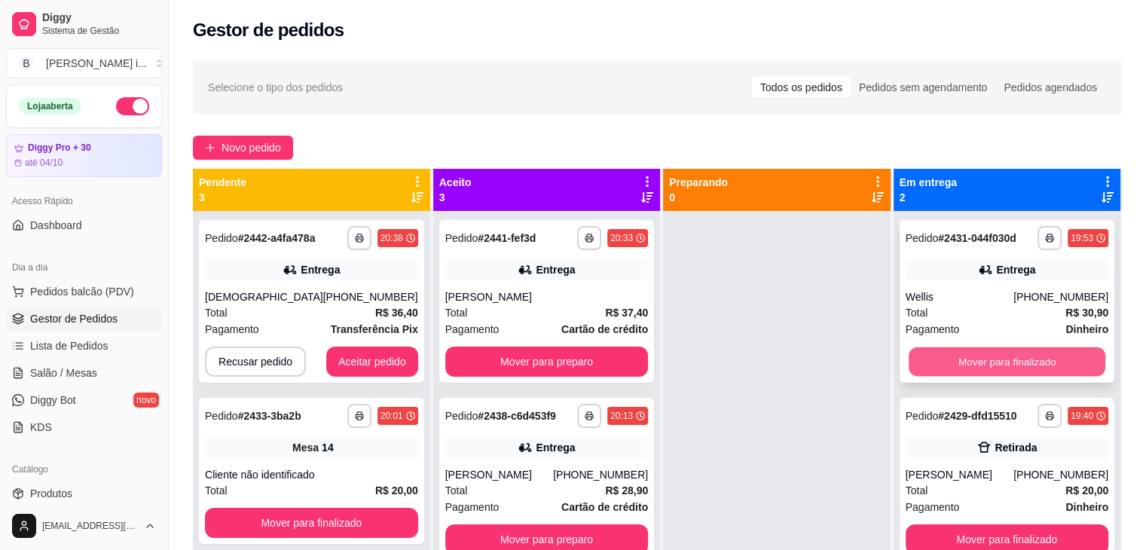
click at [1008, 364] on button "Mover para finalizado" at bounding box center [1006, 361] width 197 height 29
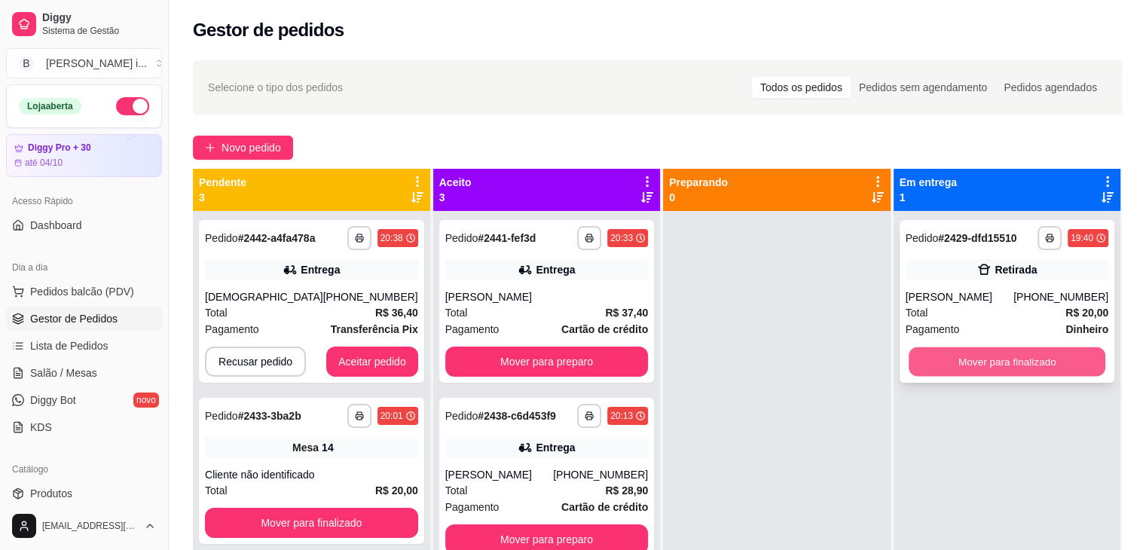
click at [981, 353] on button "Mover para finalizado" at bounding box center [1006, 361] width 197 height 29
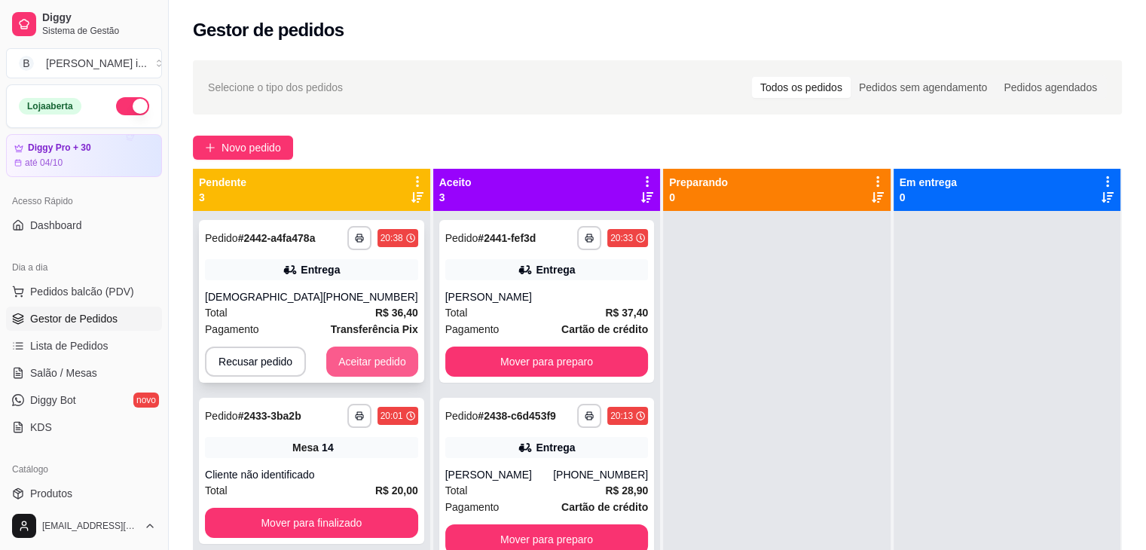
click at [348, 355] on button "Aceitar pedido" at bounding box center [372, 361] width 92 height 30
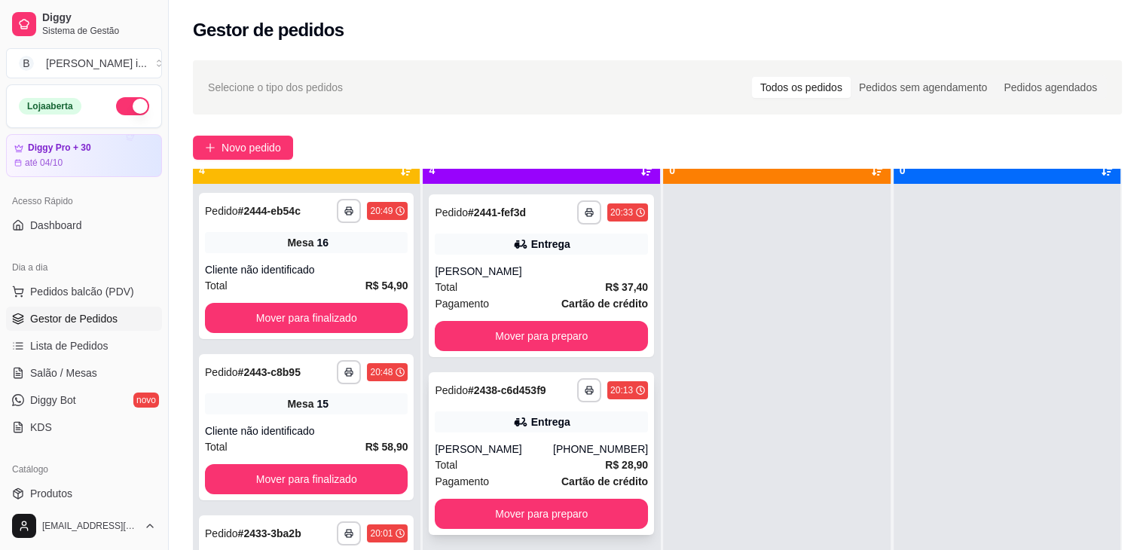
scroll to position [42, 0]
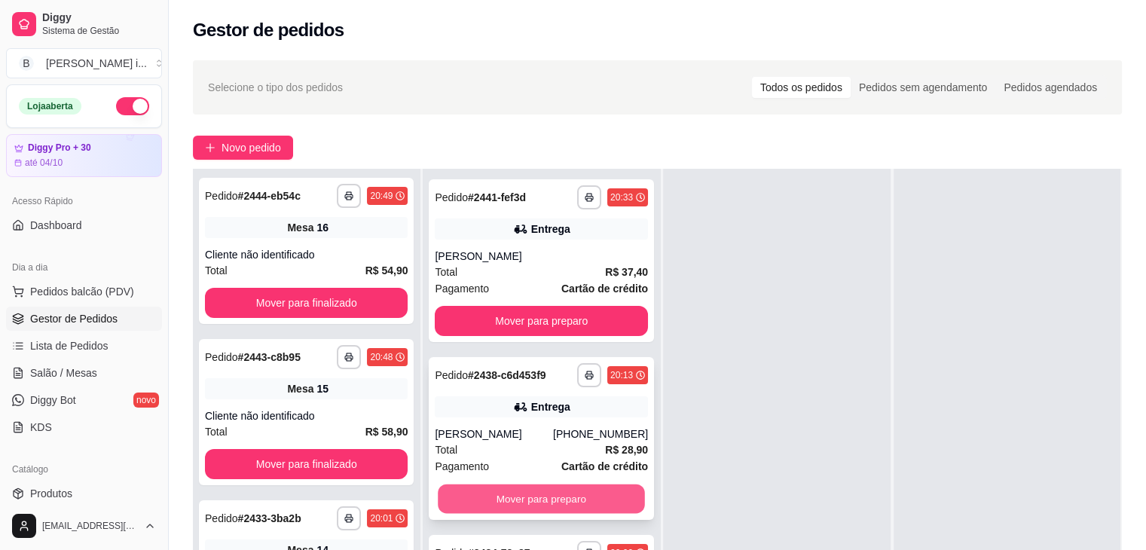
click at [587, 499] on button "Mover para preparo" at bounding box center [541, 498] width 206 height 29
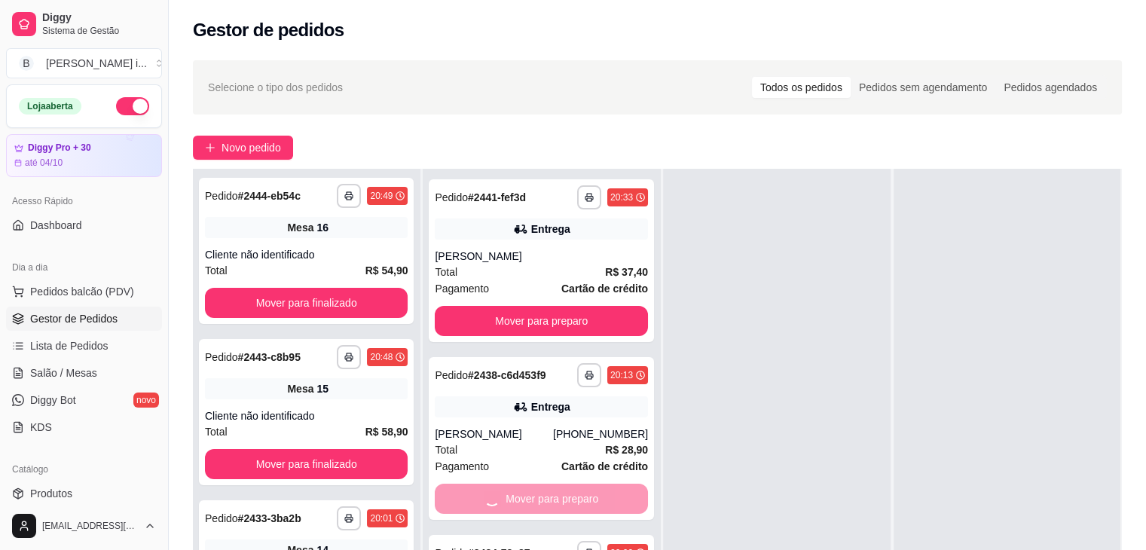
scroll to position [0, 0]
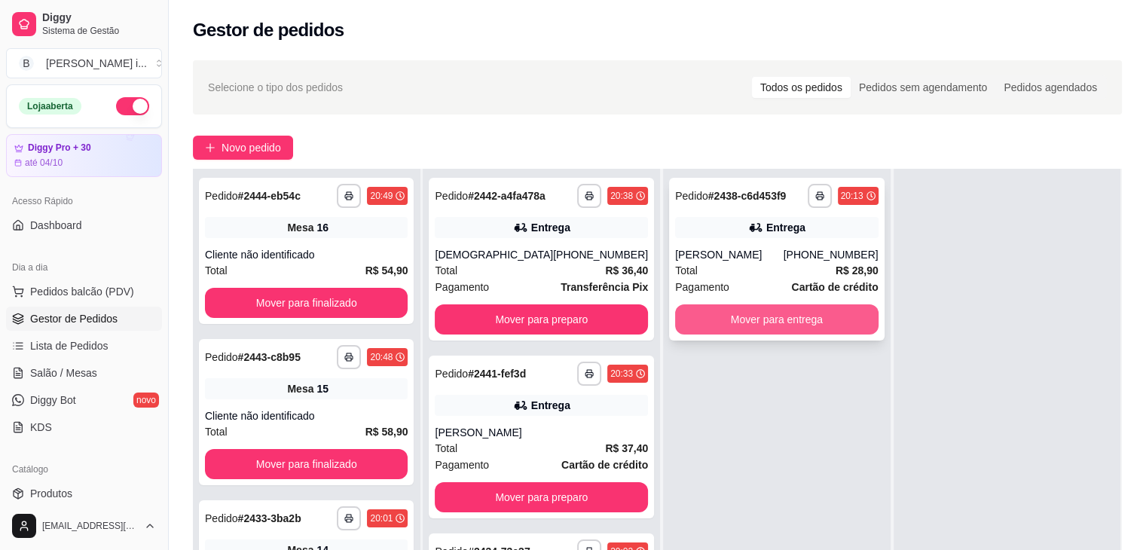
click at [791, 317] on button "Mover para entrega" at bounding box center [776, 319] width 203 height 30
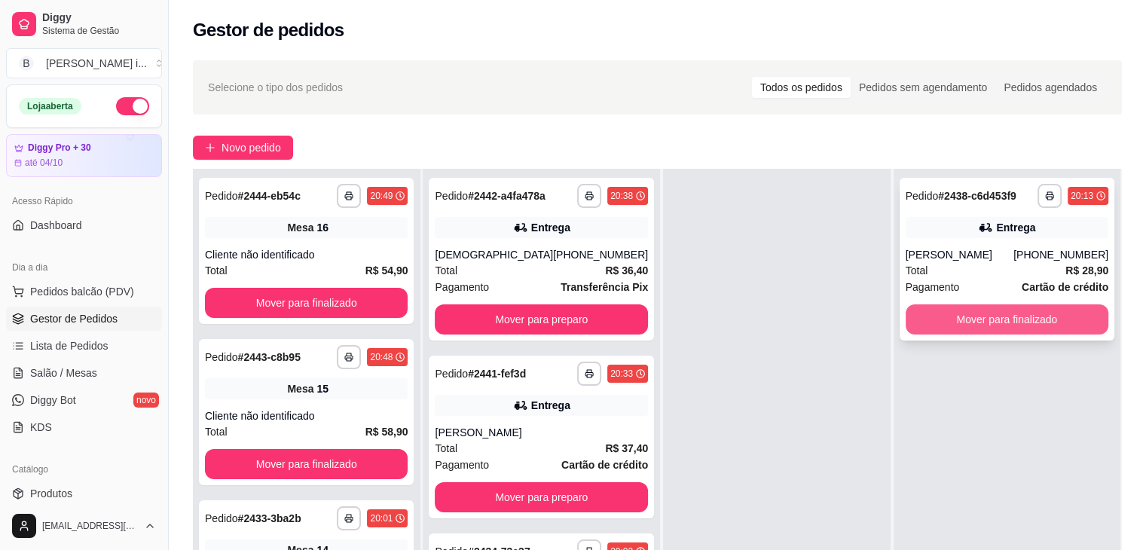
click at [947, 320] on button "Mover para finalizado" at bounding box center [1006, 319] width 203 height 30
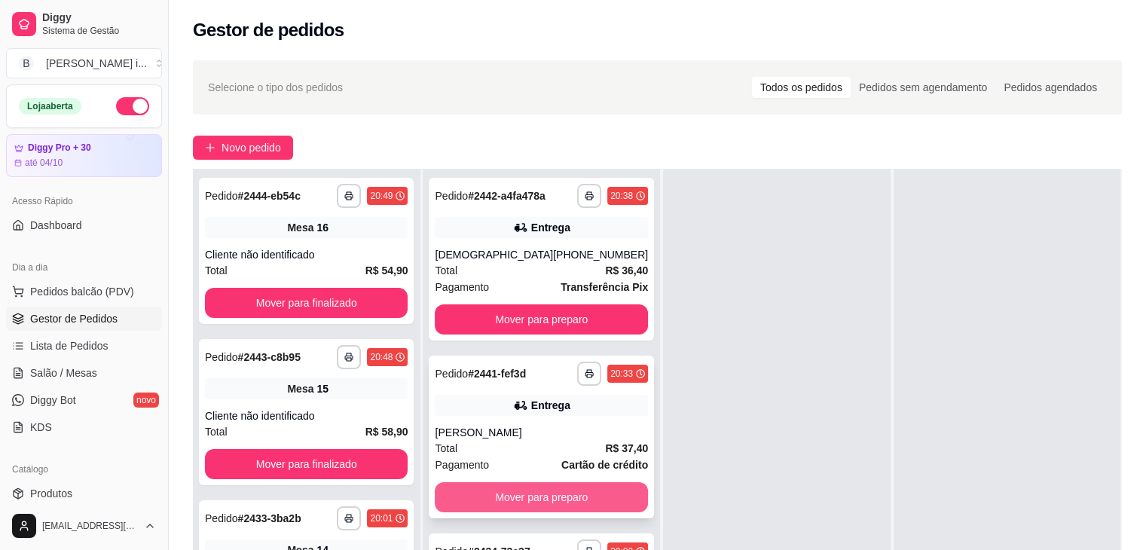
click at [612, 499] on button "Mover para preparo" at bounding box center [541, 497] width 213 height 30
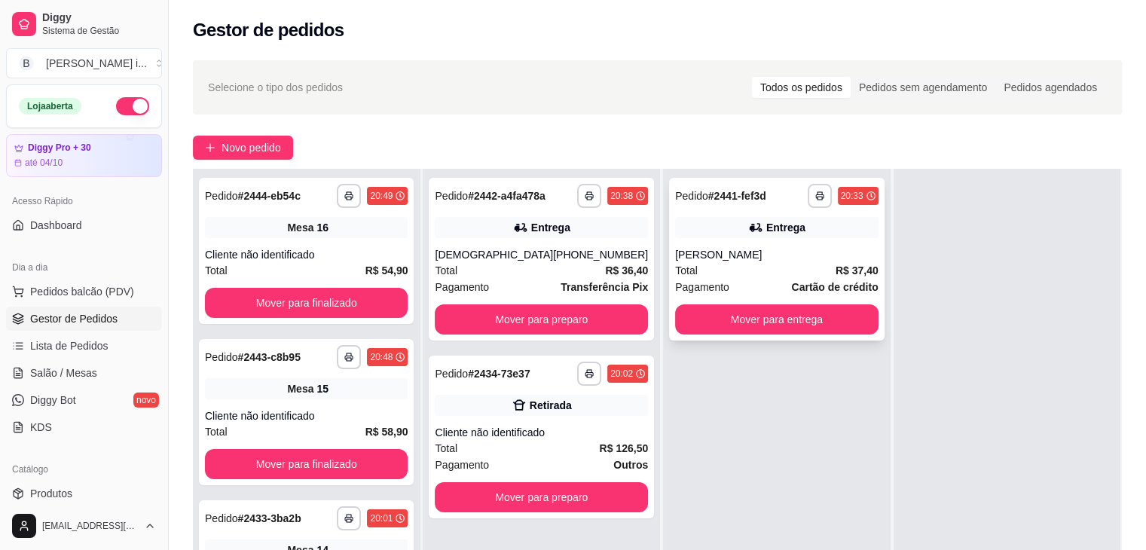
click at [766, 336] on div "**********" at bounding box center [776, 259] width 215 height 163
click at [795, 326] on button "Mover para entrega" at bounding box center [776, 319] width 203 height 30
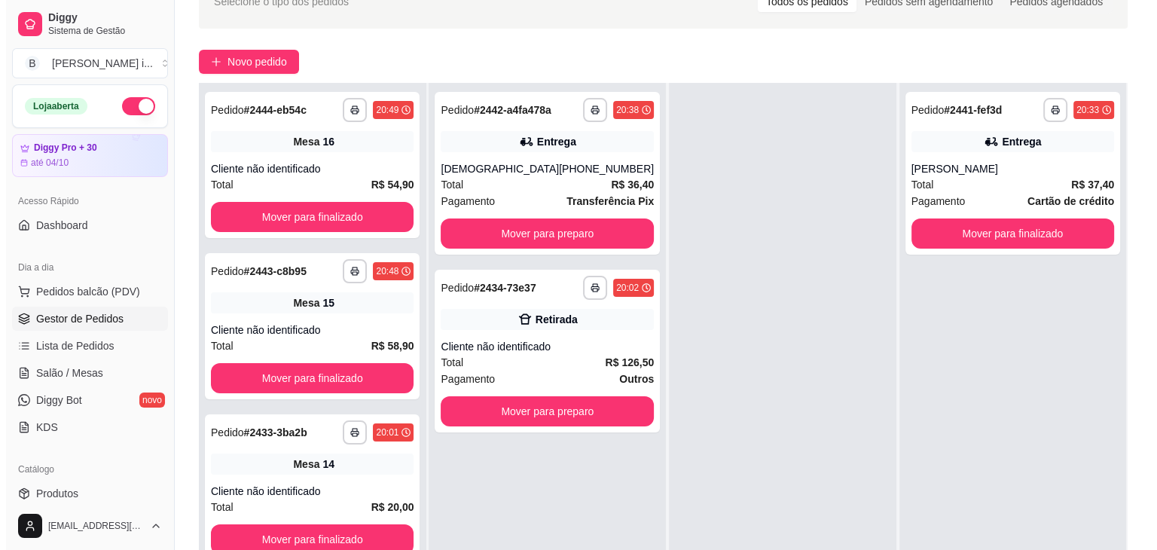
scroll to position [151, 0]
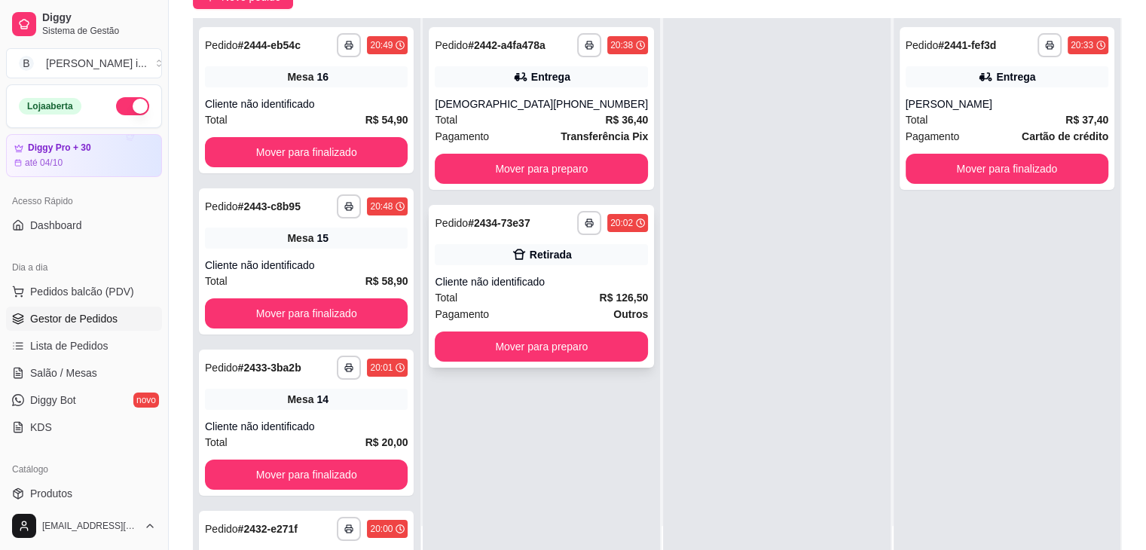
click at [577, 291] on div "Total R$ 126,50" at bounding box center [541, 297] width 213 height 17
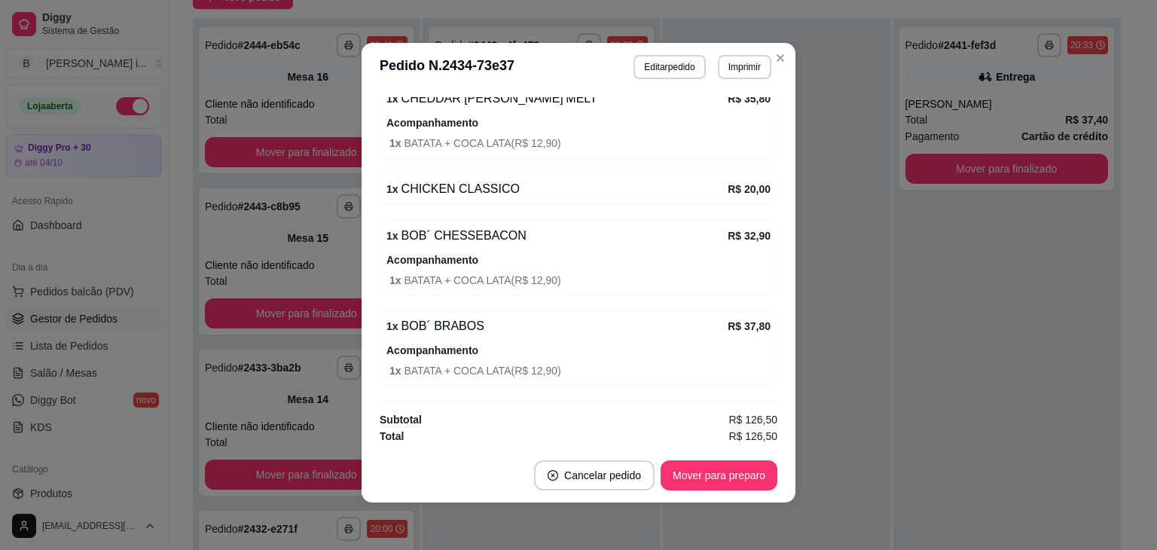
scroll to position [3, 0]
click at [732, 466] on button "Mover para preparo" at bounding box center [718, 474] width 113 height 29
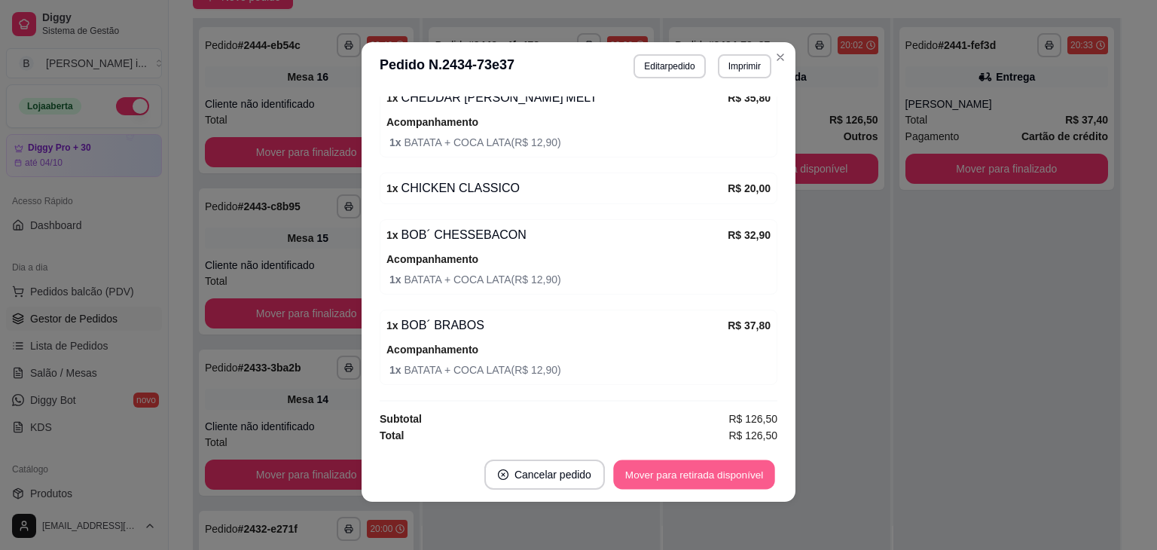
click at [732, 466] on button "Mover para retirada disponível" at bounding box center [693, 474] width 161 height 29
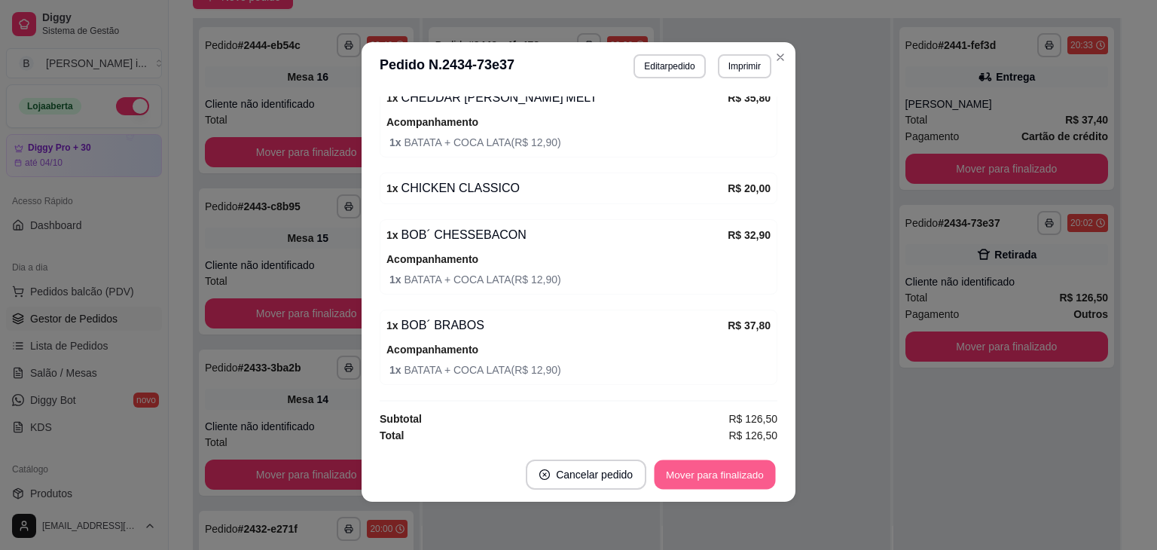
click at [732, 466] on button "Mover para finalizado" at bounding box center [714, 474] width 121 height 29
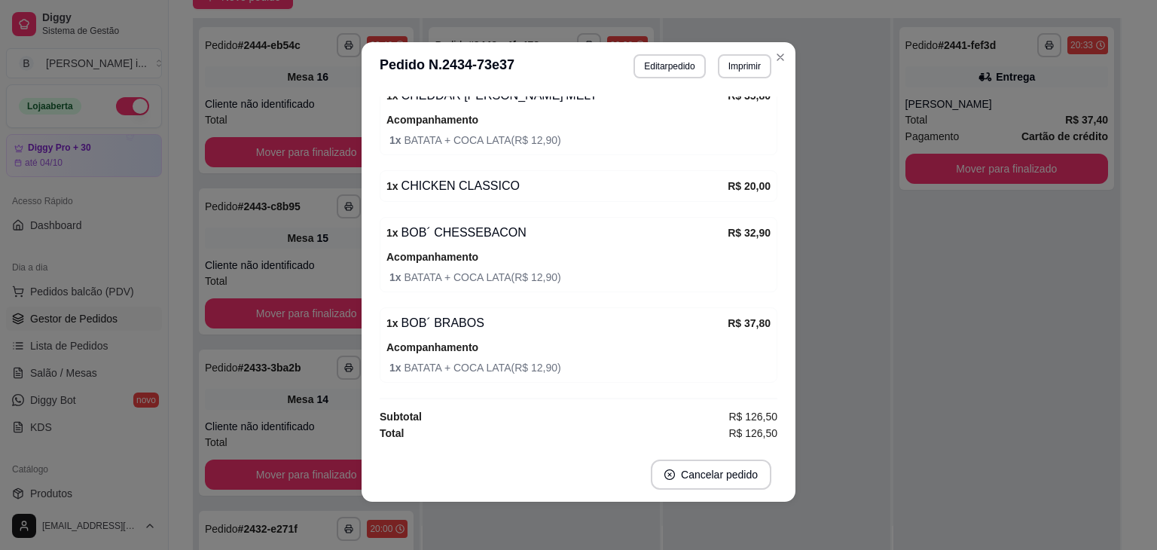
click at [787, 432] on div "Horário do pedido [DATE] 20:02 Status do pedido FINALIZADO RETIRADA - Pedido fe…" at bounding box center [579, 268] width 434 height 357
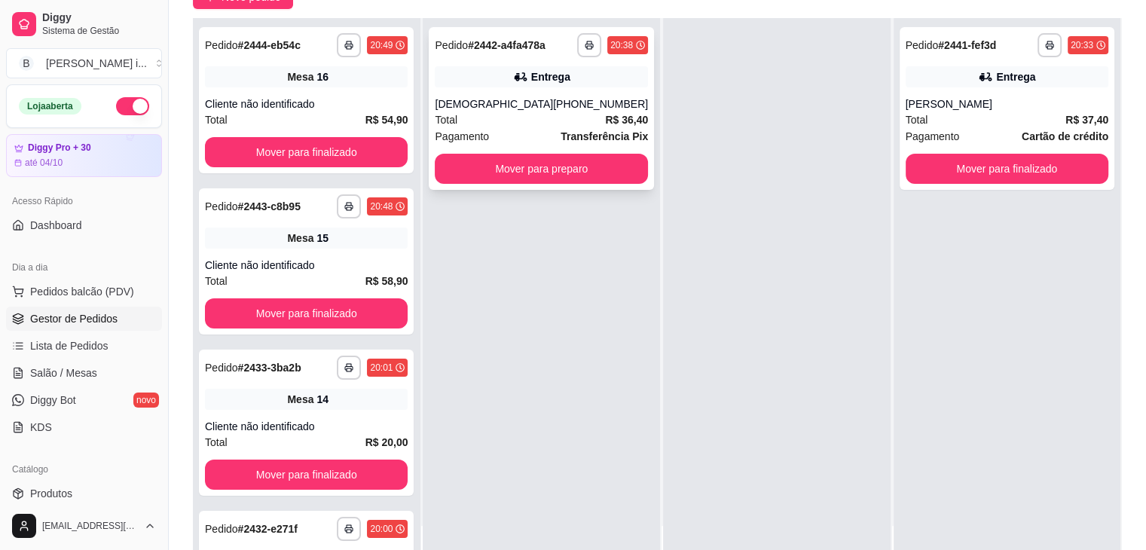
click at [578, 105] on div "[PHONE_NUMBER]" at bounding box center [600, 103] width 95 height 15
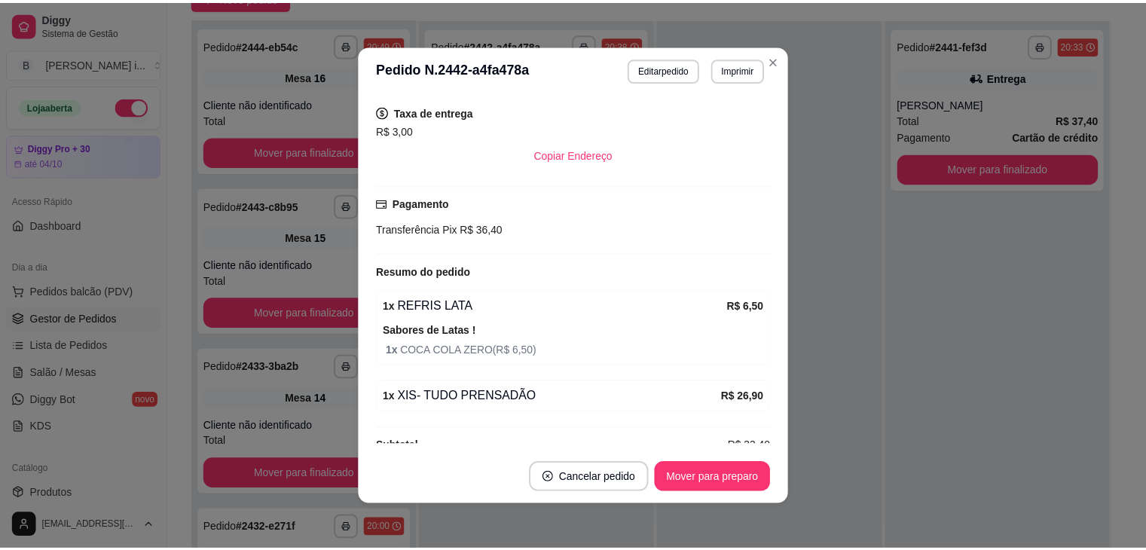
scroll to position [363, 0]
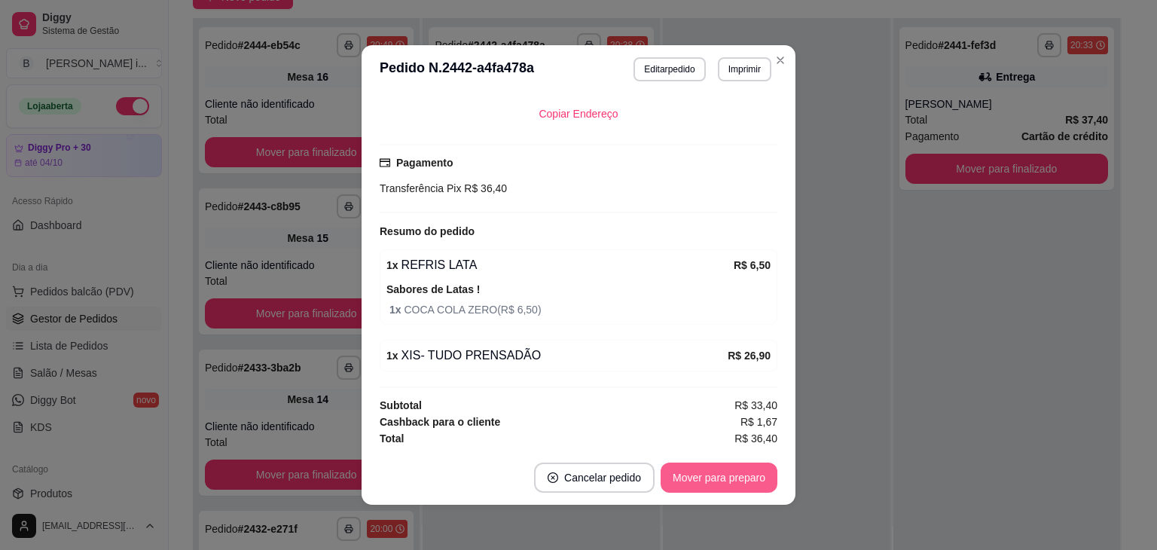
click at [694, 481] on button "Mover para preparo" at bounding box center [719, 477] width 117 height 30
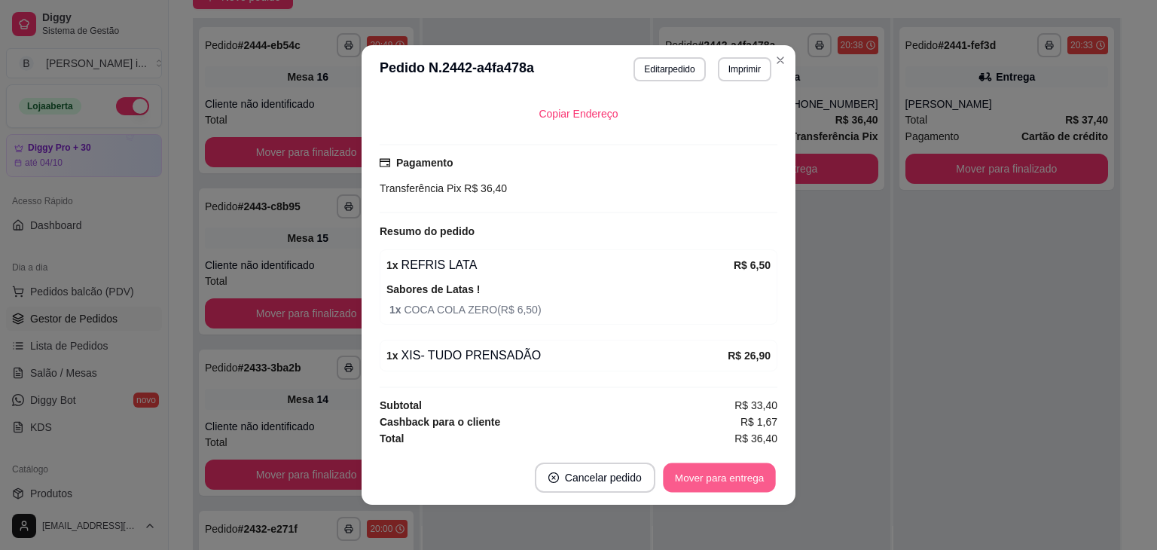
click at [694, 481] on button "Mover para entrega" at bounding box center [719, 477] width 113 height 29
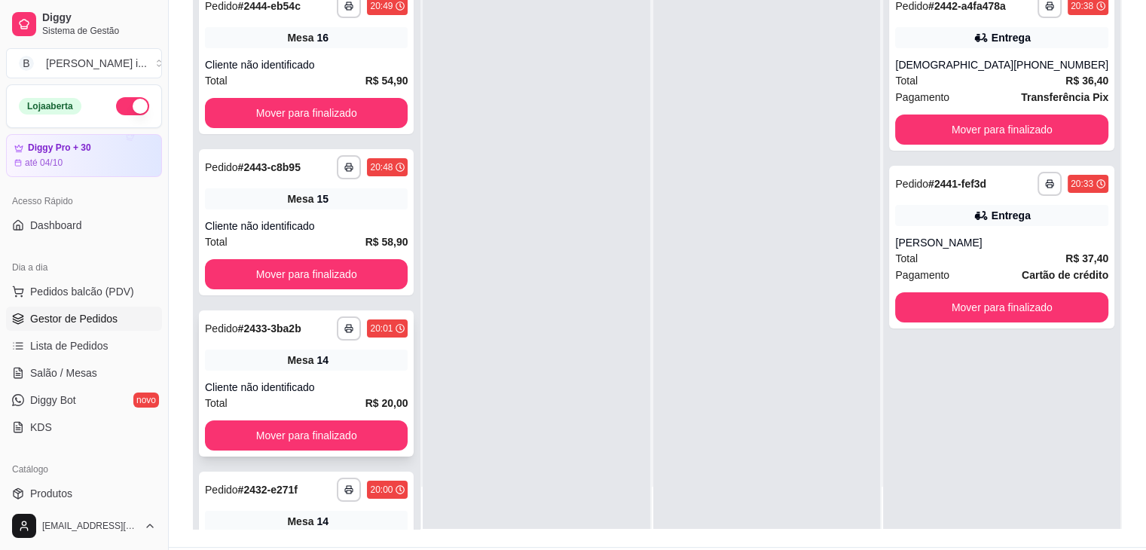
scroll to position [226, 0]
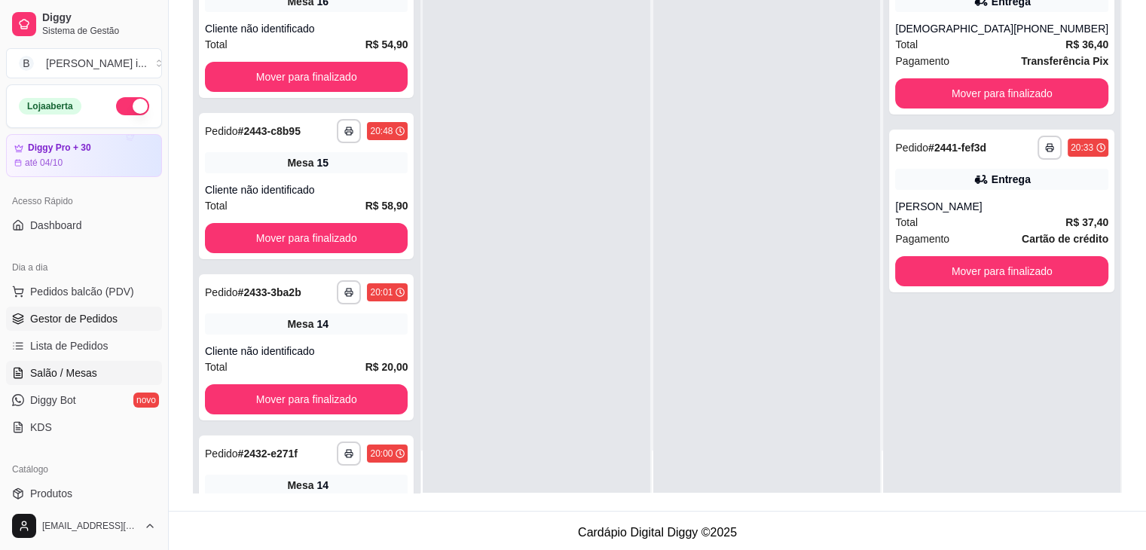
click at [78, 368] on span "Salão / Mesas" at bounding box center [63, 372] width 67 height 15
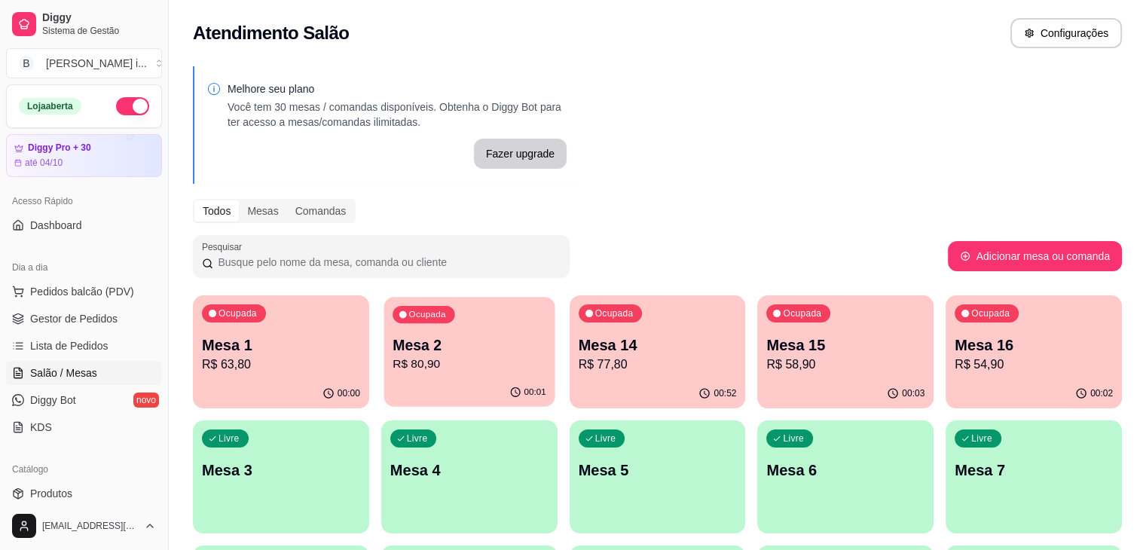
click at [437, 351] on p "Mesa 2" at bounding box center [469, 345] width 154 height 20
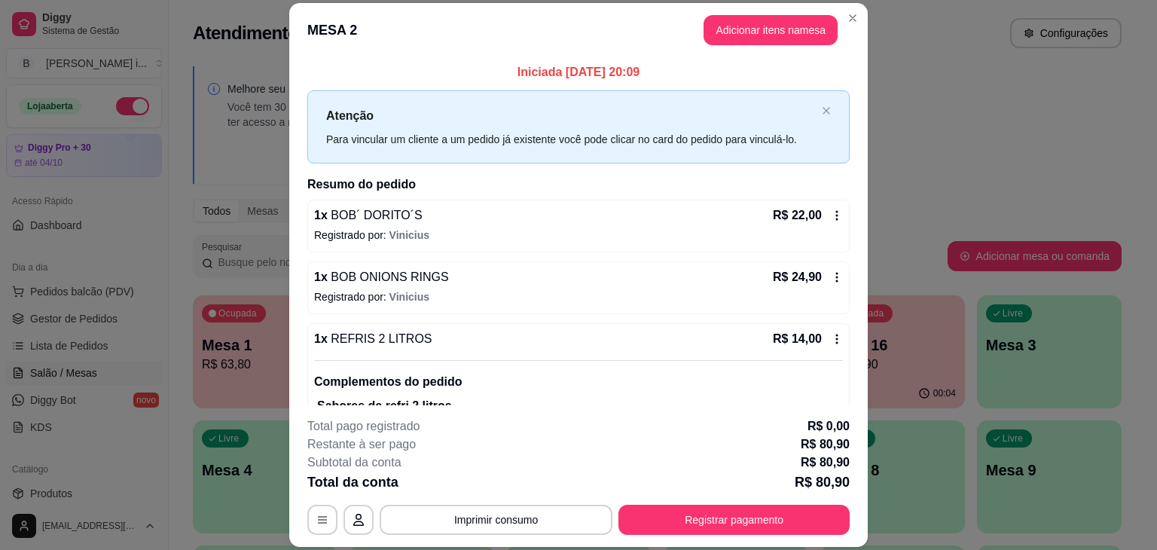
scroll to position [121, 0]
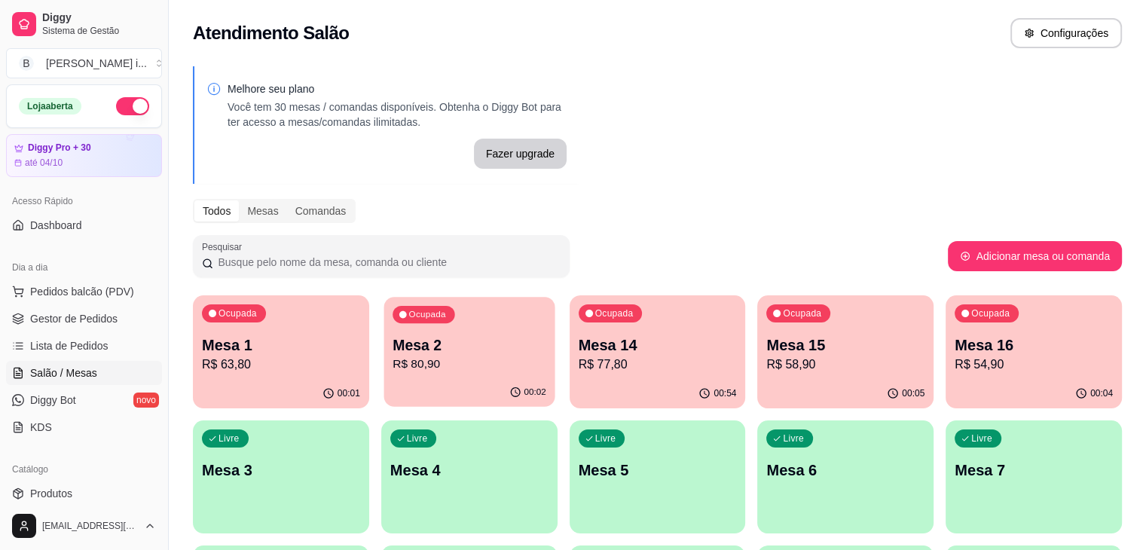
click at [432, 377] on div "Ocupada Mesa 2 R$ 80,90" at bounding box center [468, 337] width 171 height 81
click at [100, 324] on span "Gestor de Pedidos" at bounding box center [73, 318] width 87 height 15
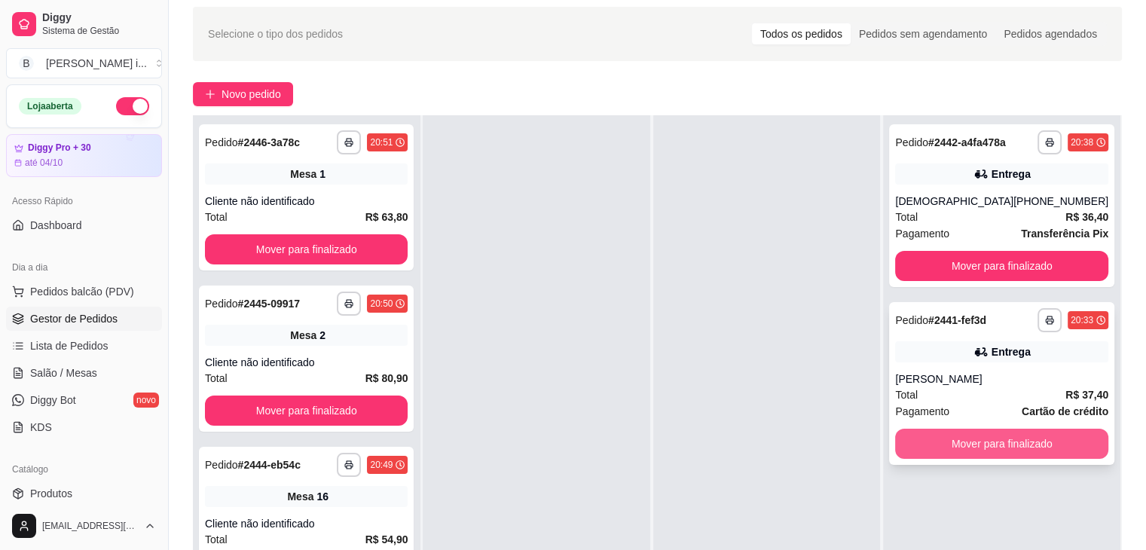
scroll to position [75, 0]
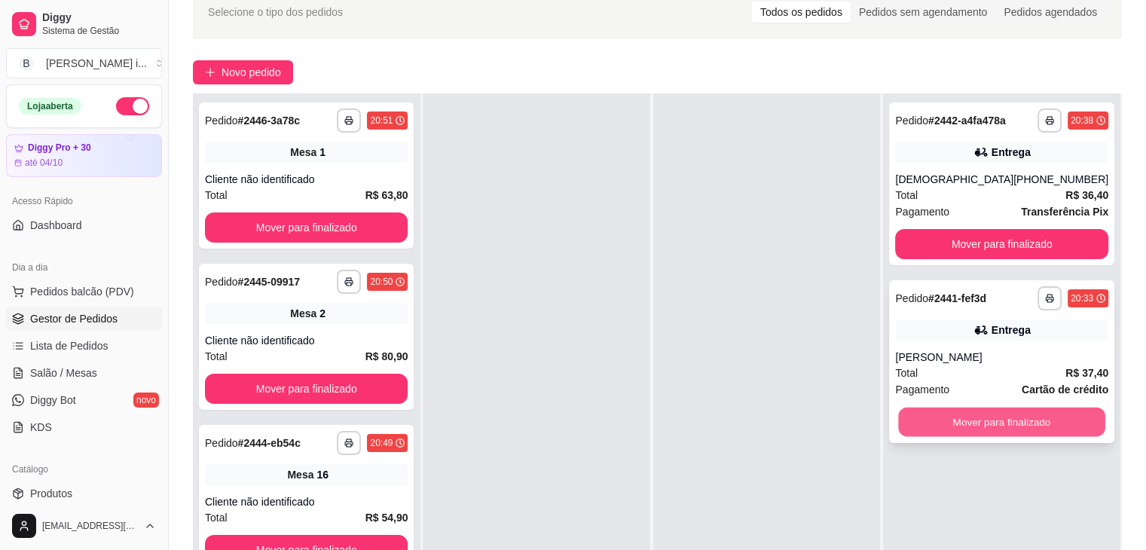
click at [984, 418] on button "Mover para finalizado" at bounding box center [1002, 421] width 206 height 29
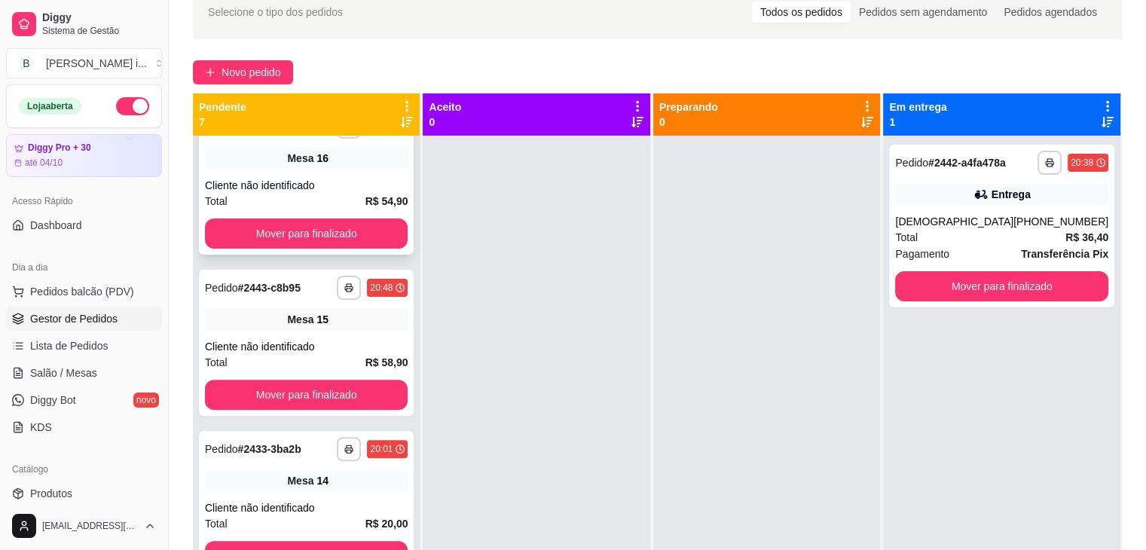
scroll to position [593, 0]
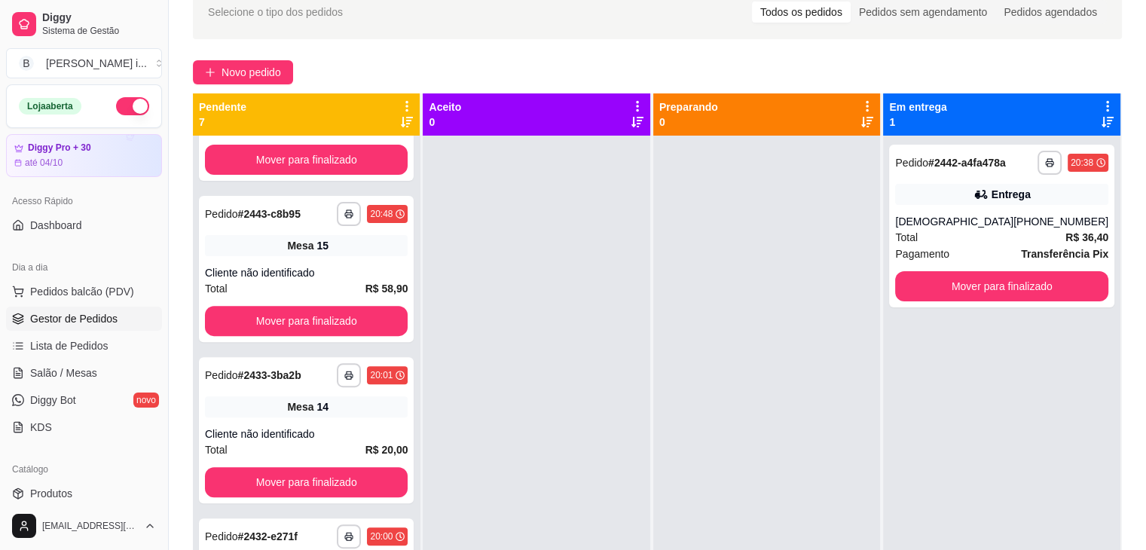
click at [407, 121] on icon at bounding box center [407, 122] width 12 height 11
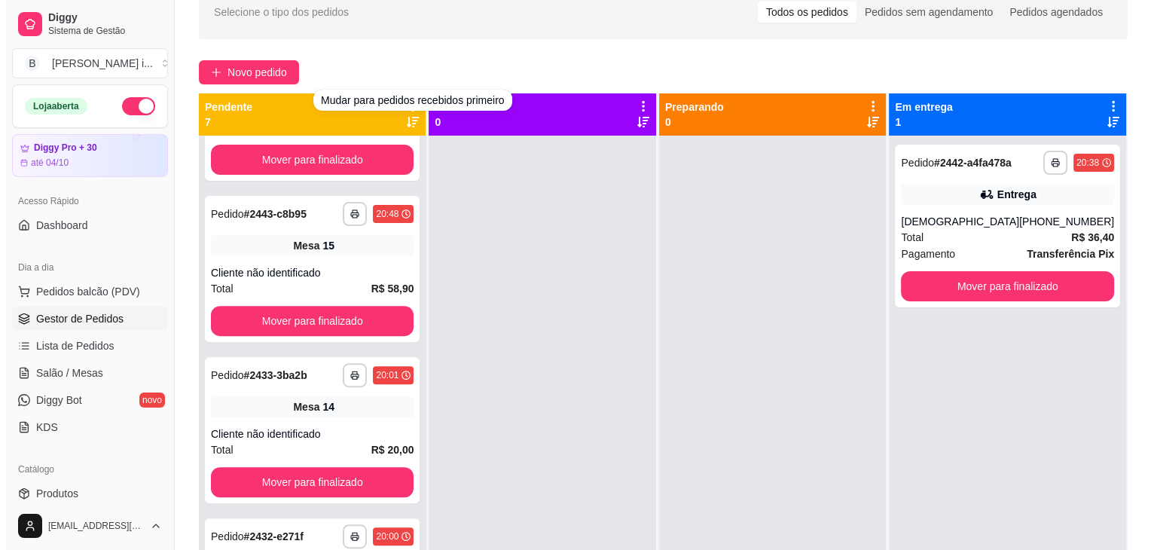
scroll to position [0, 0]
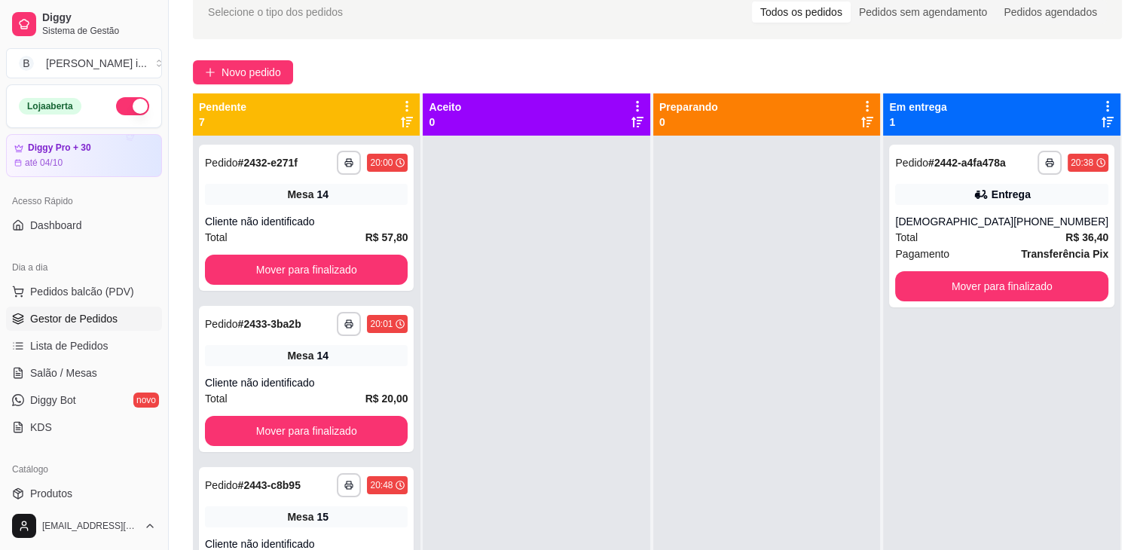
click at [401, 126] on icon at bounding box center [407, 122] width 12 height 12
click at [371, 206] on div "**********" at bounding box center [306, 218] width 215 height 146
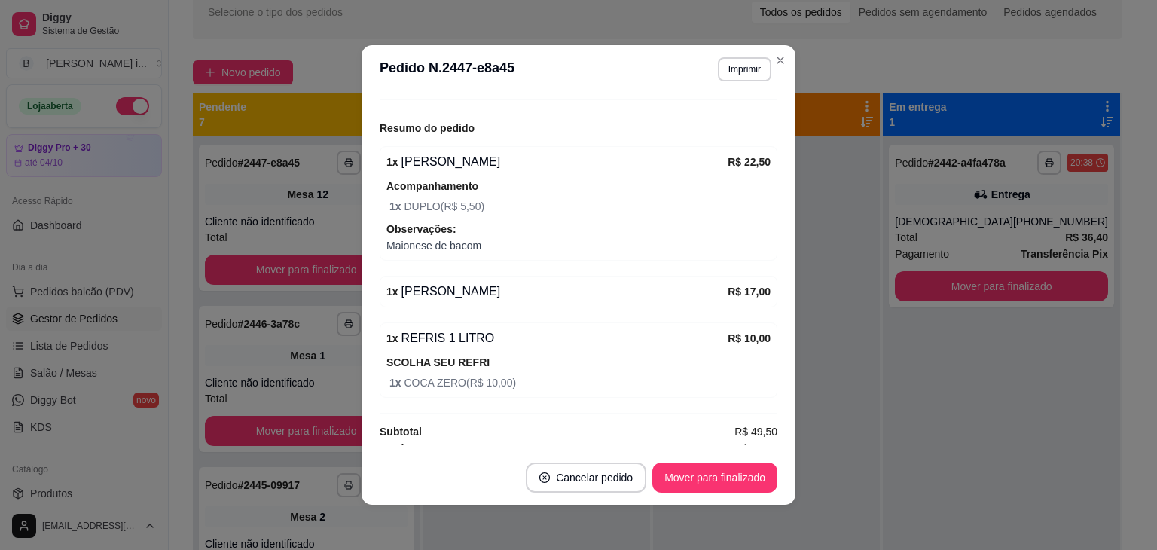
scroll to position [181, 0]
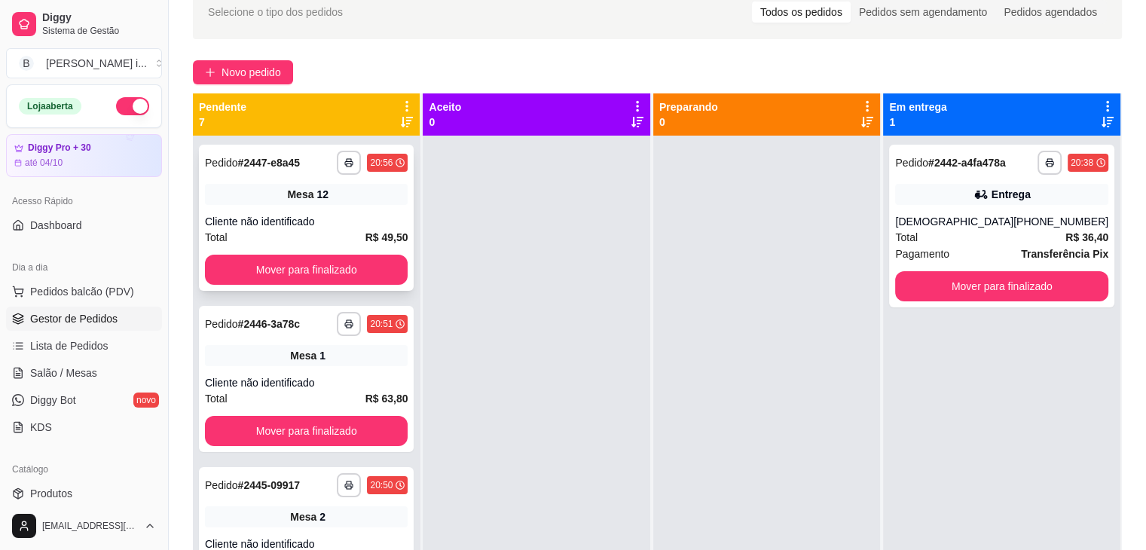
click at [319, 194] on div "12" at bounding box center [322, 194] width 12 height 15
click at [60, 374] on span "Salão / Mesas" at bounding box center [63, 372] width 67 height 15
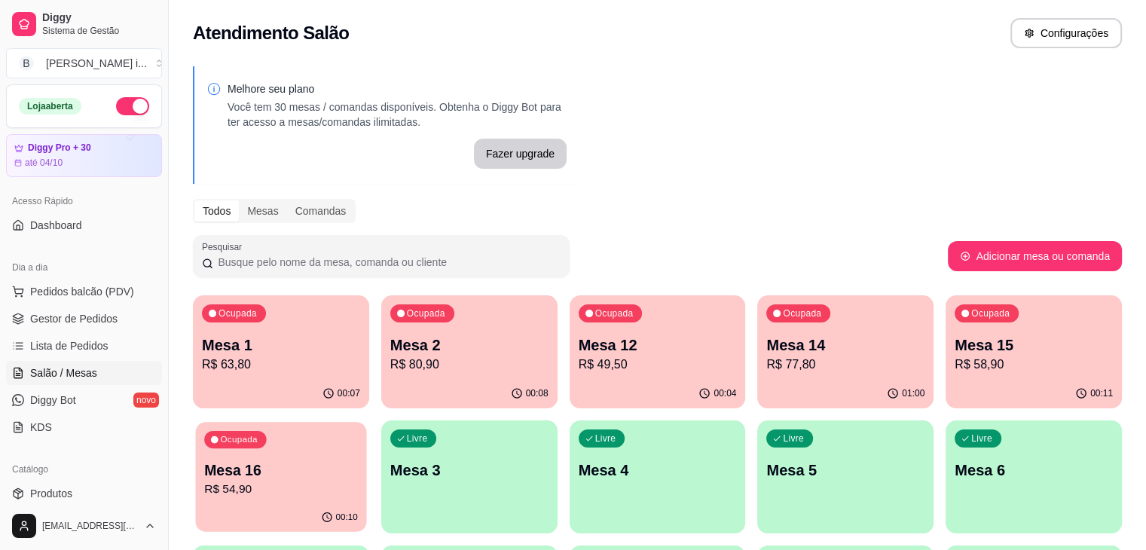
click at [367, 503] on div "00:10" at bounding box center [281, 517] width 171 height 29
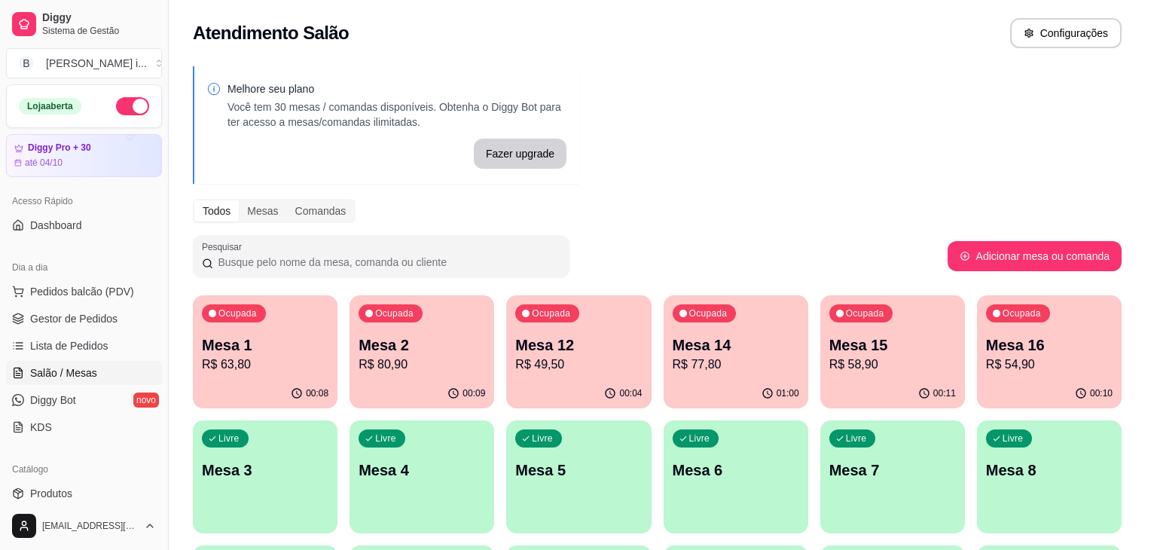
scroll to position [60, 0]
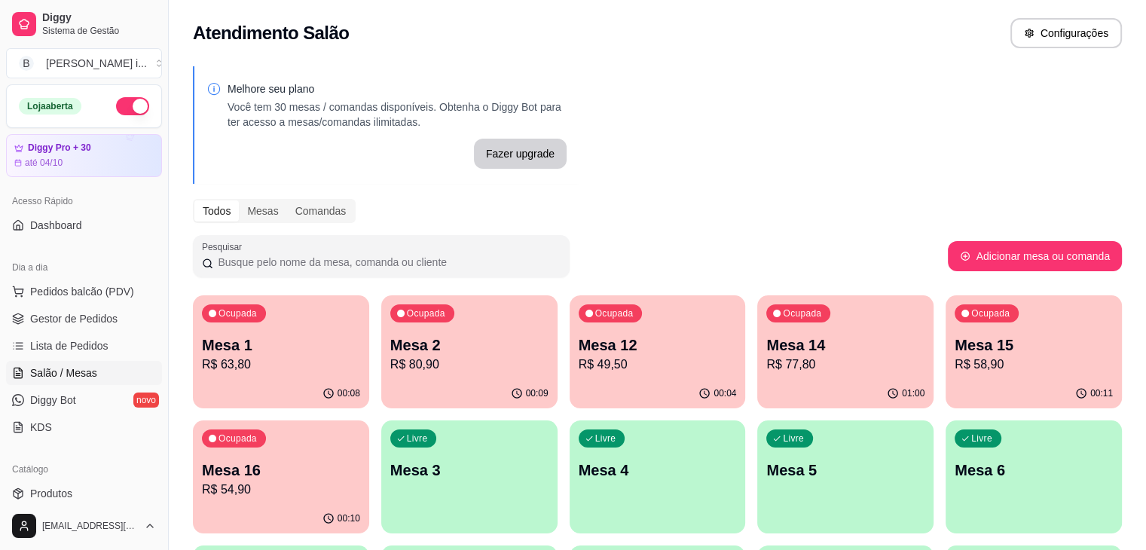
click at [954, 366] on p "R$ 58,90" at bounding box center [1033, 364] width 158 height 18
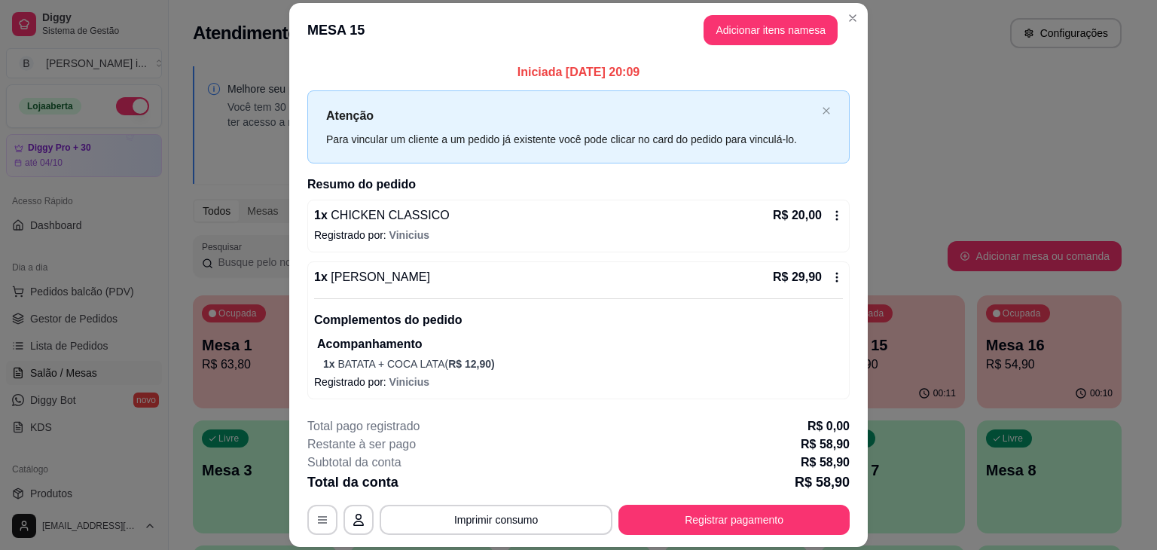
scroll to position [145, 0]
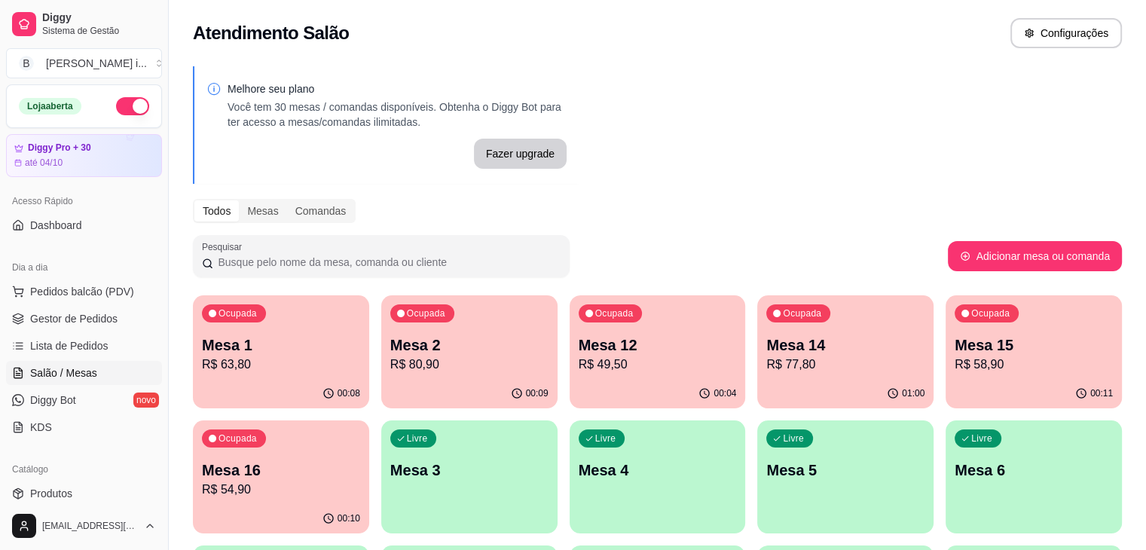
click at [766, 341] on p "Mesa 14" at bounding box center [845, 344] width 158 height 21
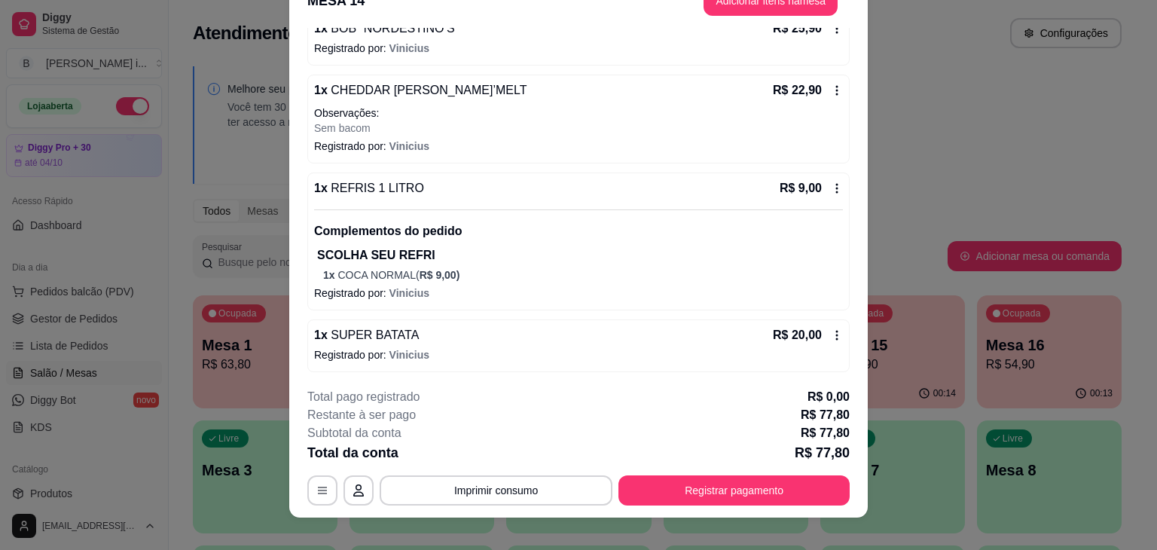
scroll to position [45, 0]
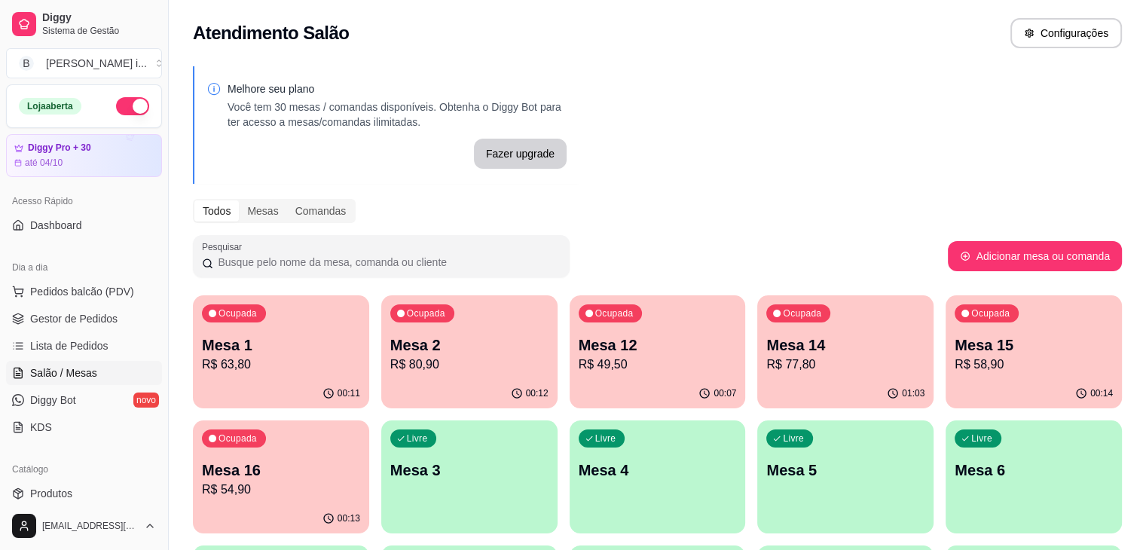
click at [757, 375] on div "Ocupada Mesa 14 R$ 77,80" at bounding box center [845, 337] width 176 height 84
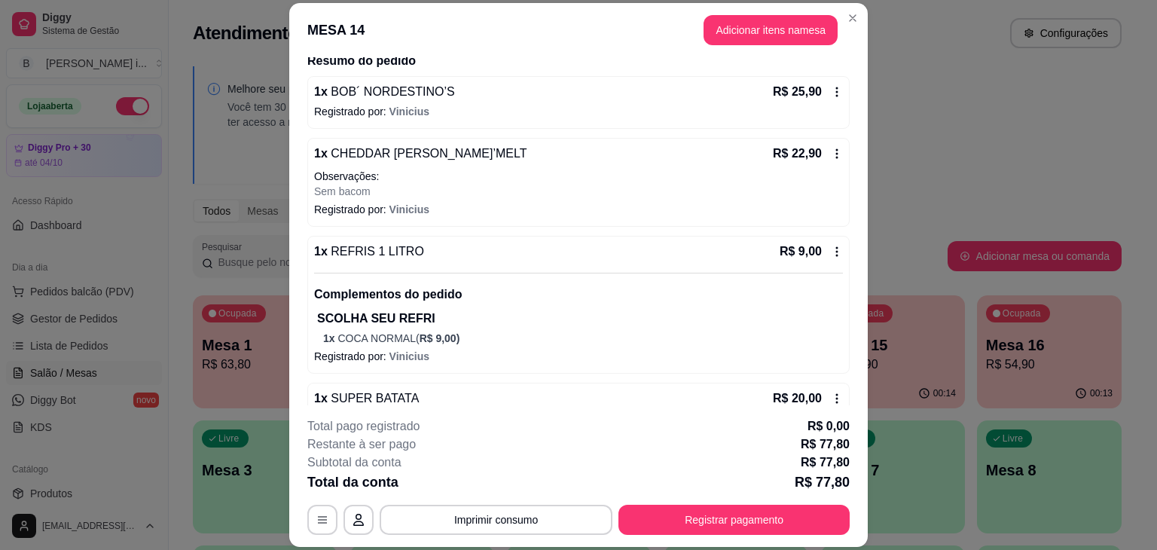
scroll to position [157, 0]
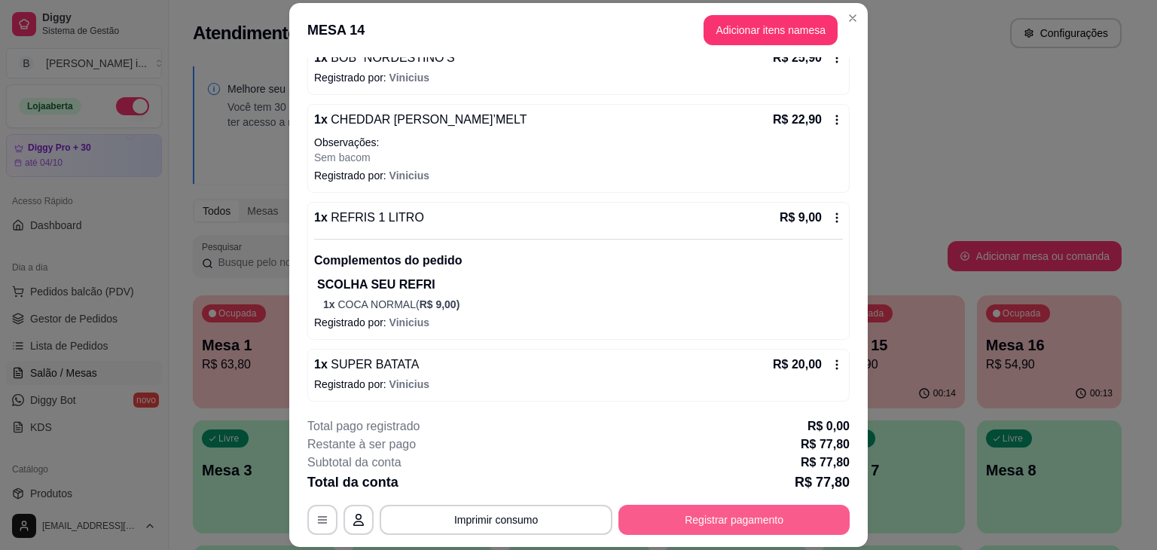
click at [750, 523] on button "Registrar pagamento" at bounding box center [733, 520] width 231 height 30
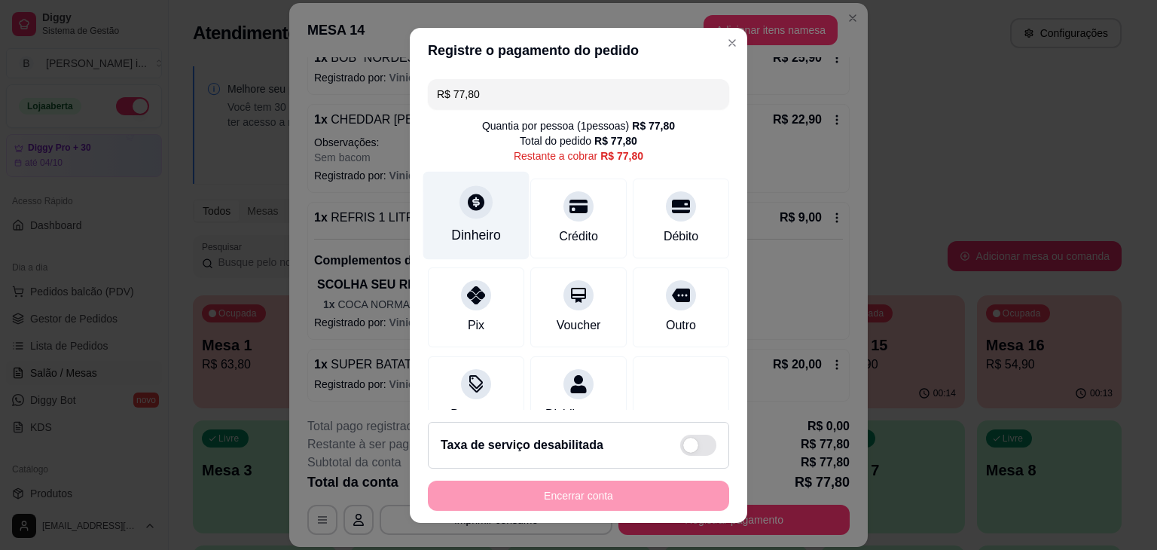
click at [458, 232] on div "Dinheiro" at bounding box center [476, 235] width 50 height 20
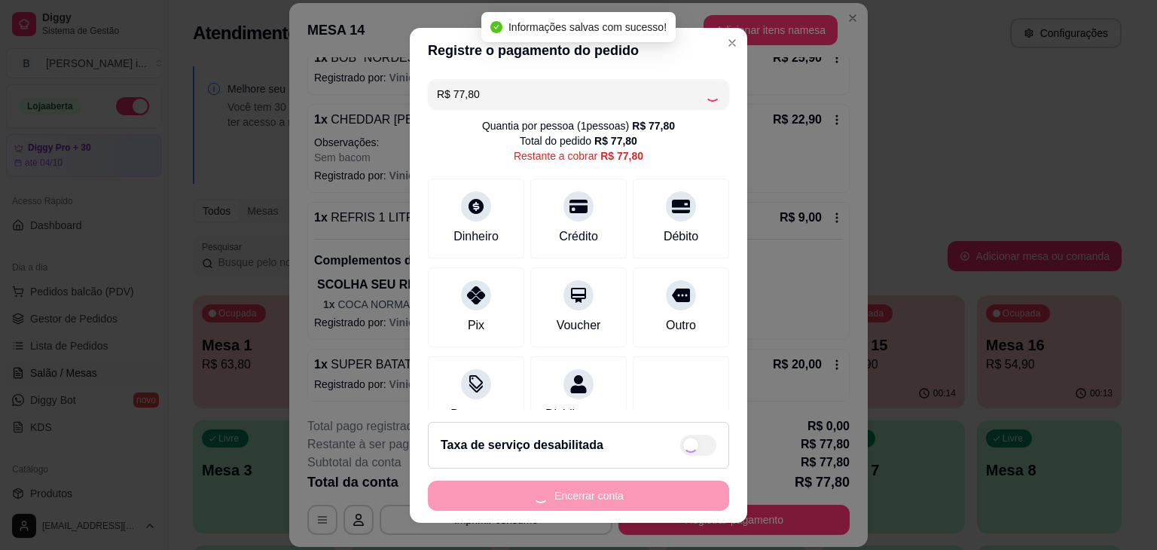
type input "R$ 0,00"
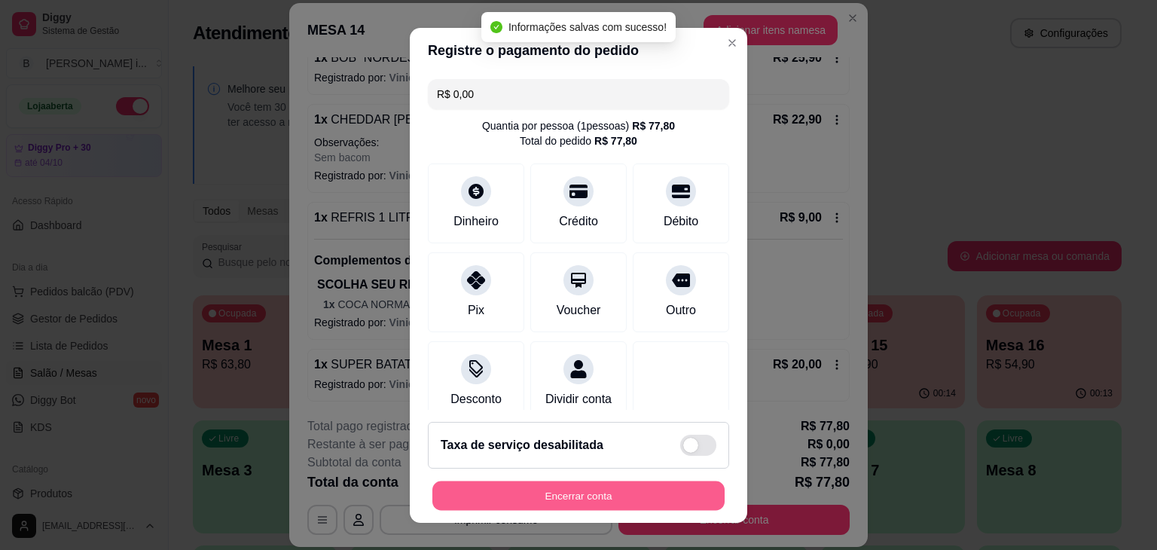
click at [568, 495] on button "Encerrar conta" at bounding box center [578, 495] width 292 height 29
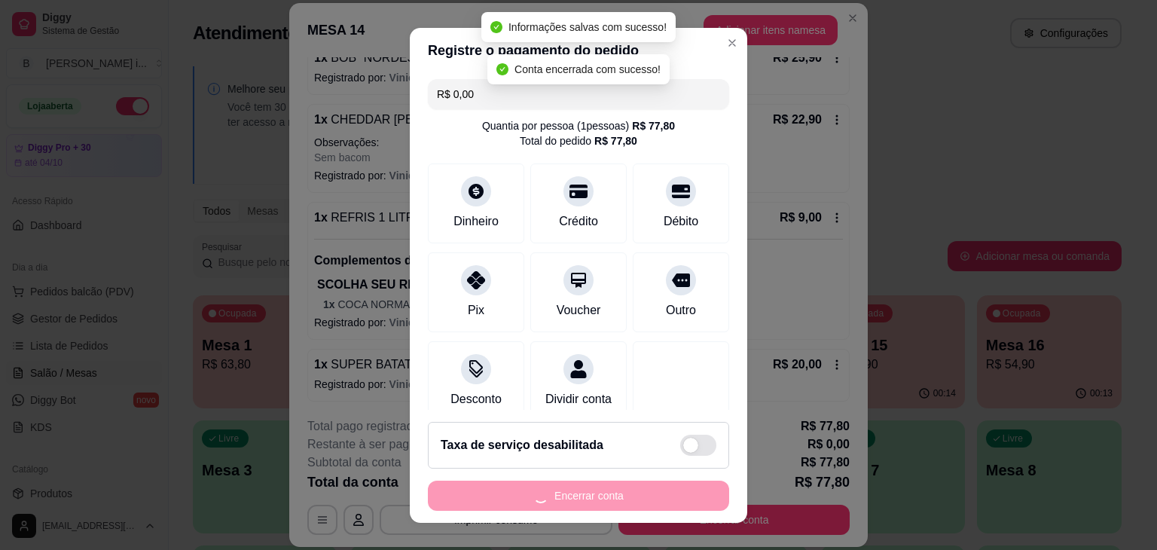
scroll to position [0, 0]
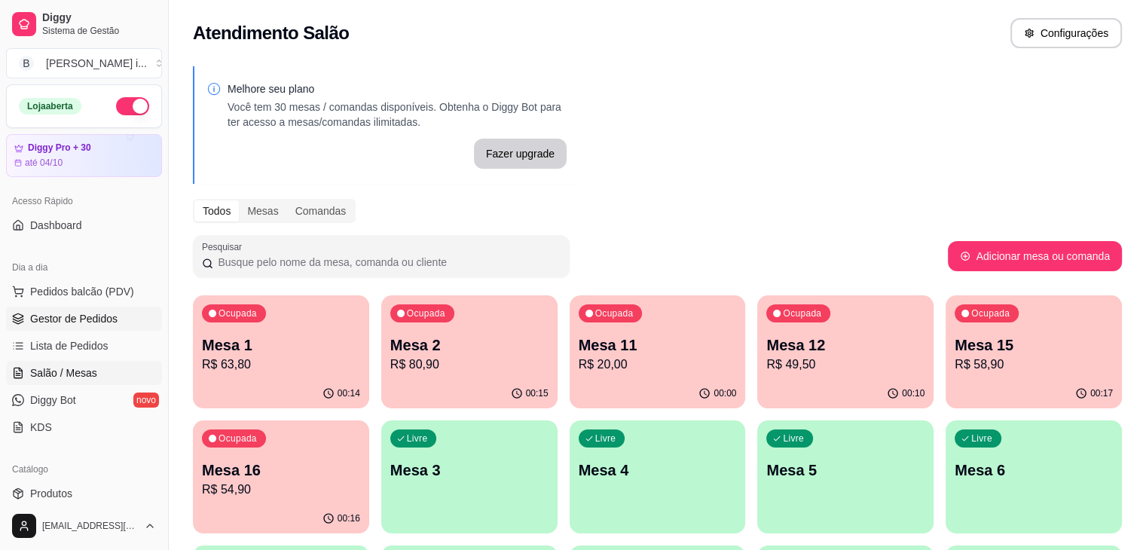
click at [90, 325] on link "Gestor de Pedidos" at bounding box center [84, 319] width 156 height 24
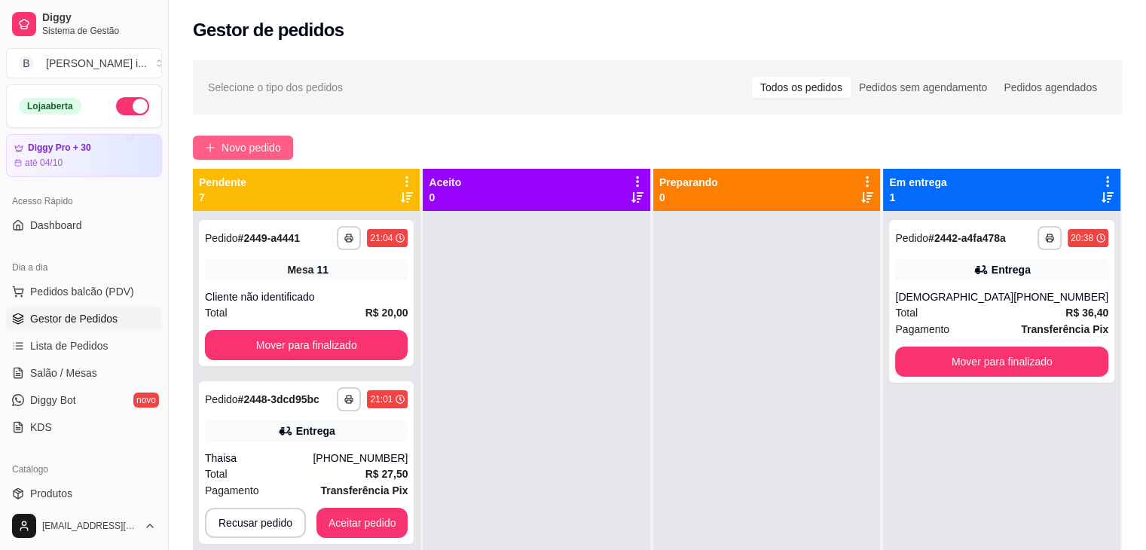
click at [265, 150] on span "Novo pedido" at bounding box center [250, 147] width 59 height 17
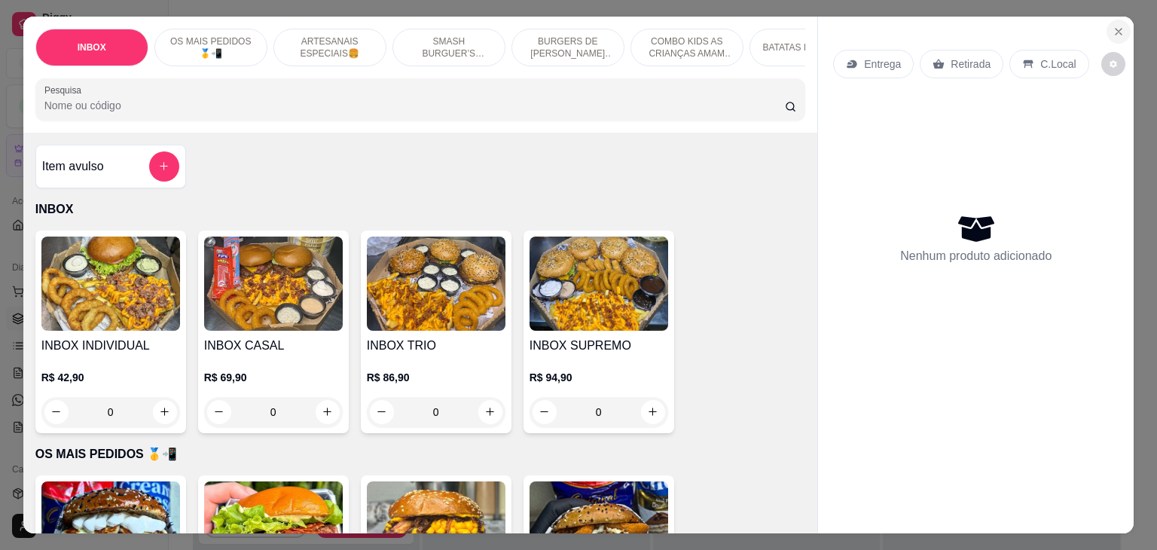
click at [1106, 23] on button "Close" at bounding box center [1118, 32] width 24 height 24
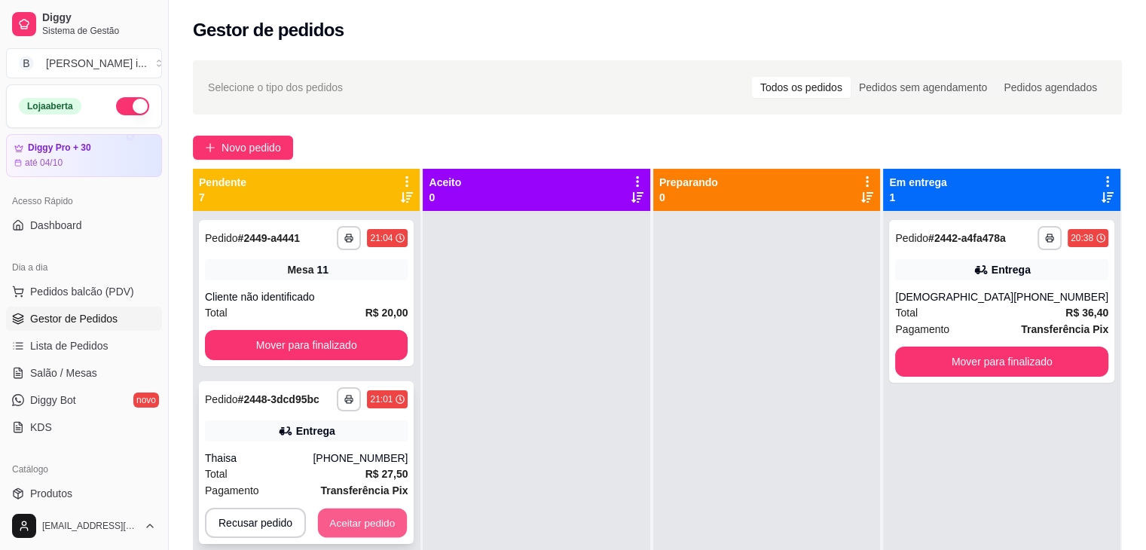
click at [374, 520] on button "Aceitar pedido" at bounding box center [362, 522] width 89 height 29
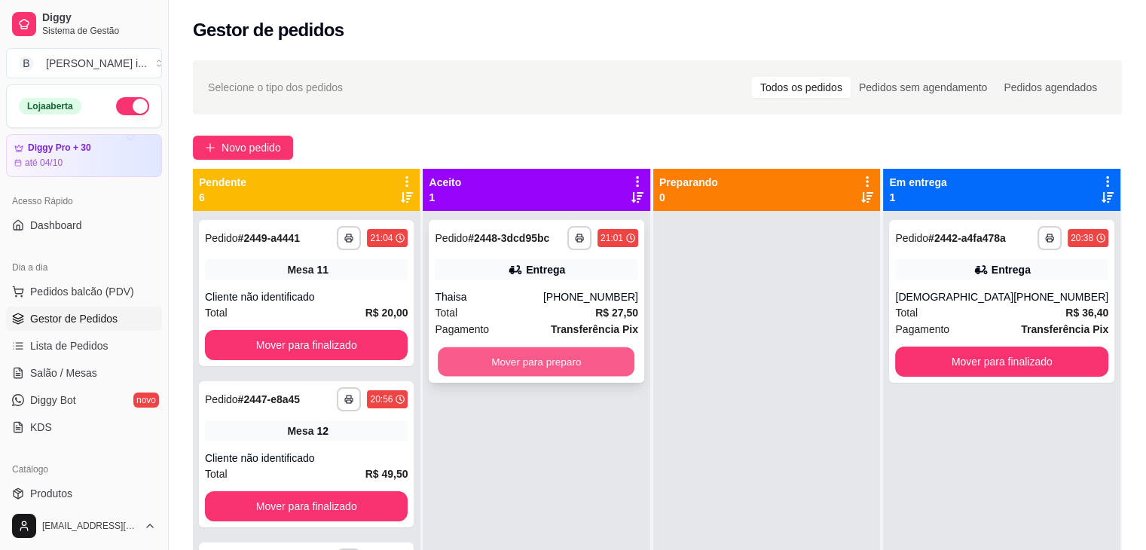
click at [557, 362] on button "Mover para preparo" at bounding box center [536, 361] width 197 height 29
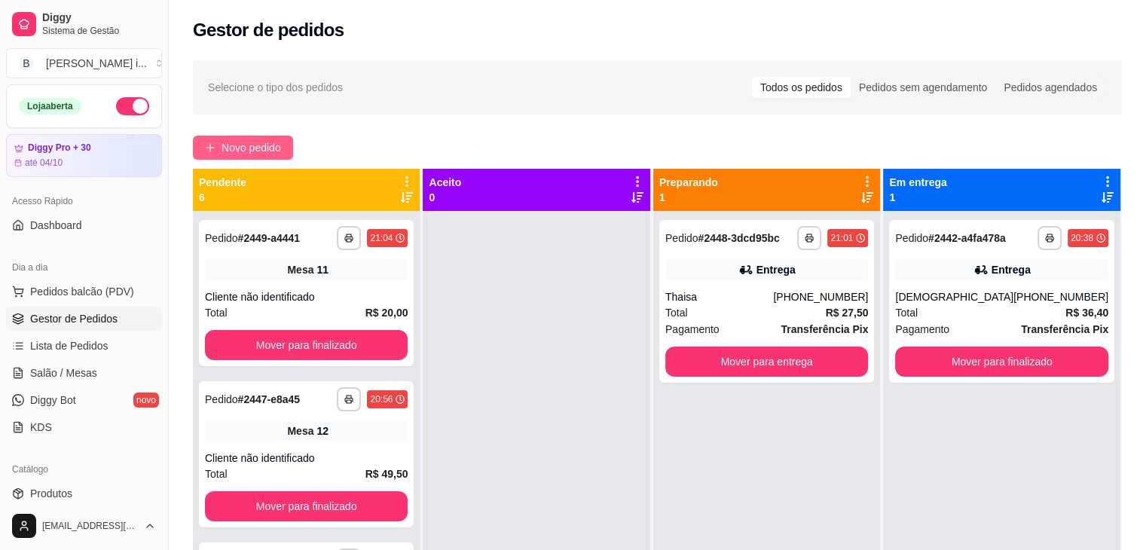
click at [281, 151] on span "Novo pedido" at bounding box center [250, 147] width 59 height 17
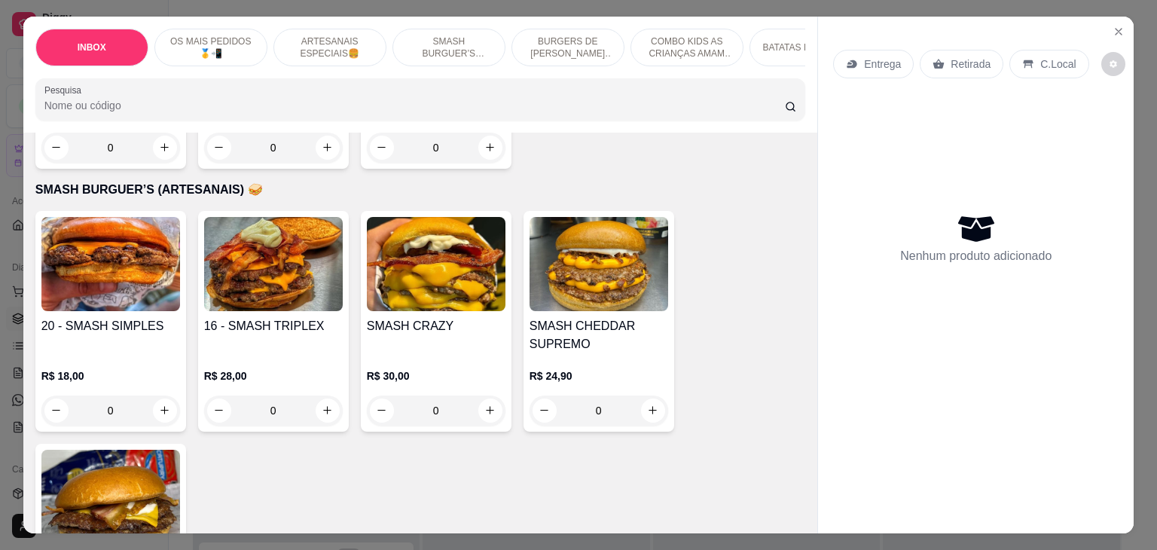
scroll to position [1582, 0]
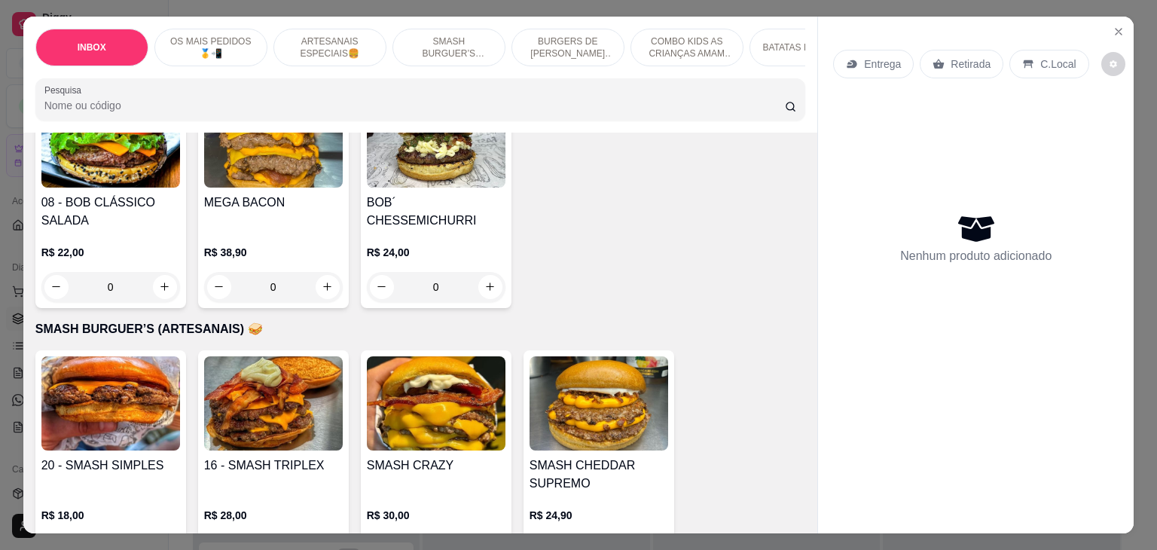
click at [477, 107] on input "Pesquisa" at bounding box center [414, 105] width 740 height 15
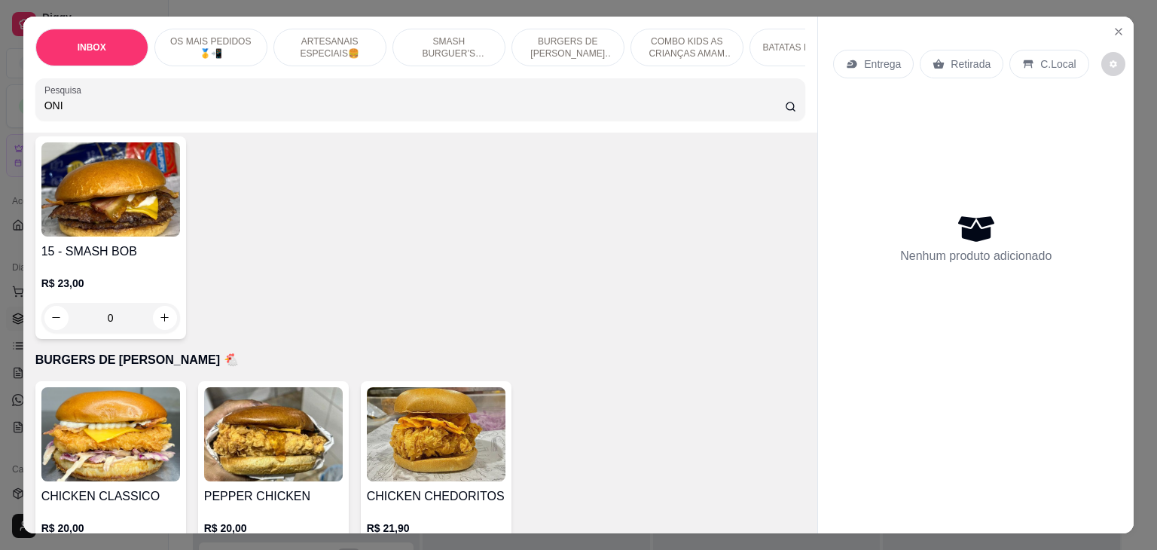
scroll to position [1826, 0]
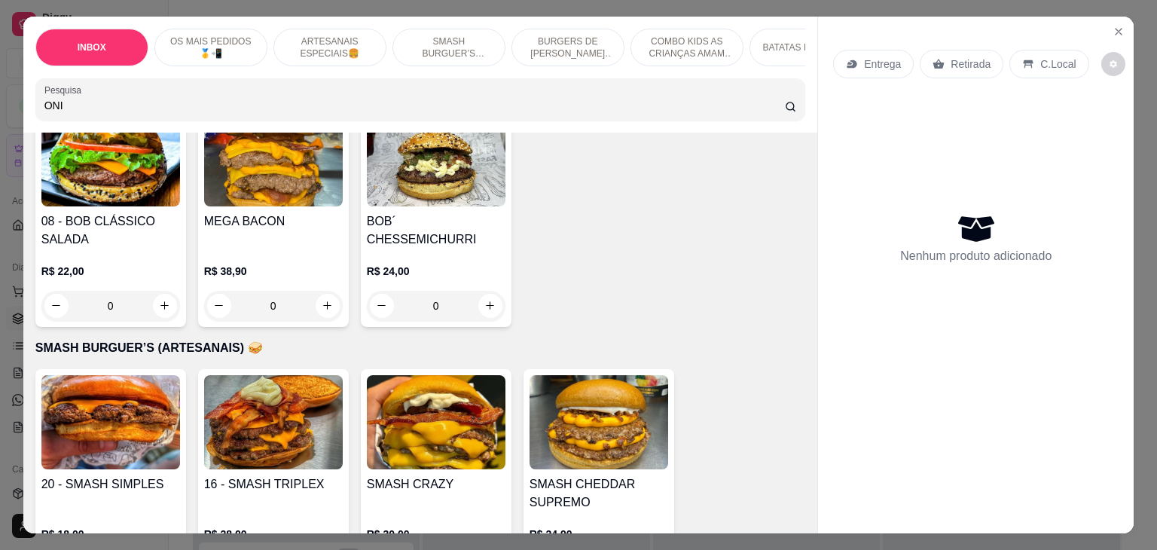
click at [777, 113] on input "ONI" at bounding box center [414, 105] width 740 height 15
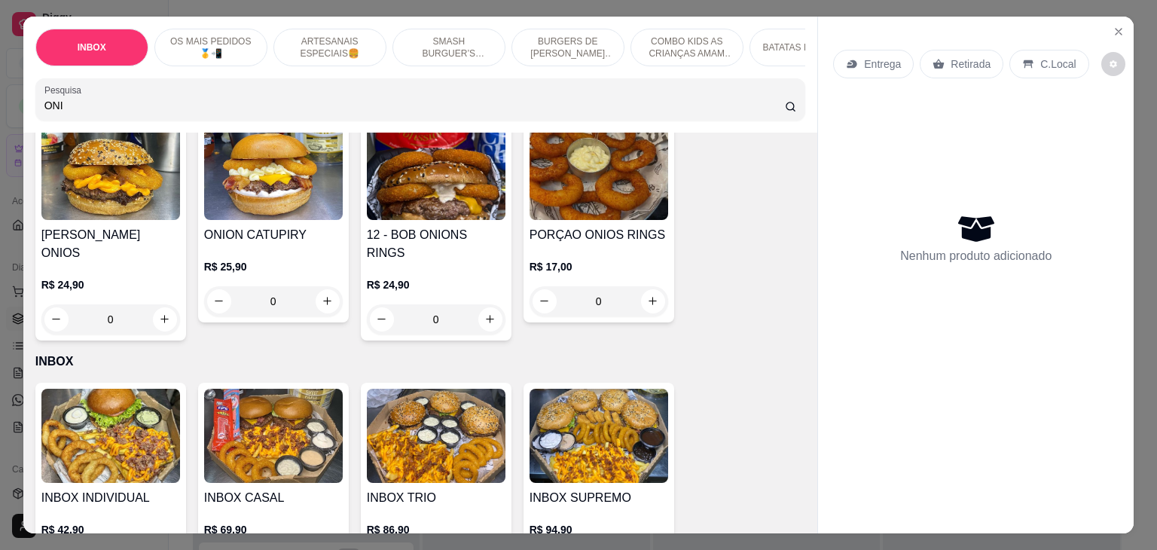
scroll to position [0, 0]
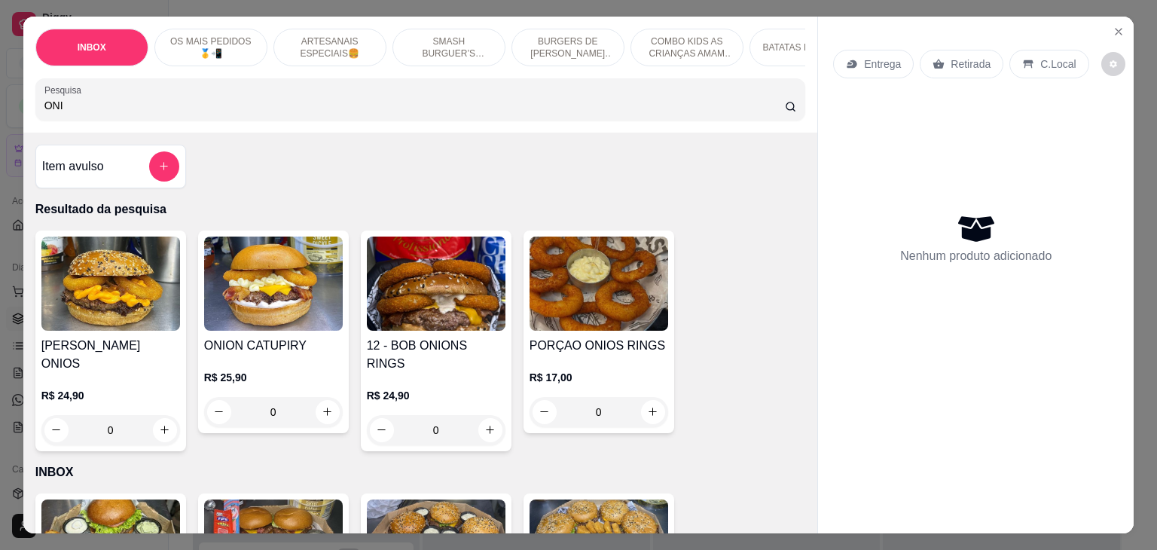
click at [456, 388] on p "R$ 24,90" at bounding box center [436, 395] width 139 height 15
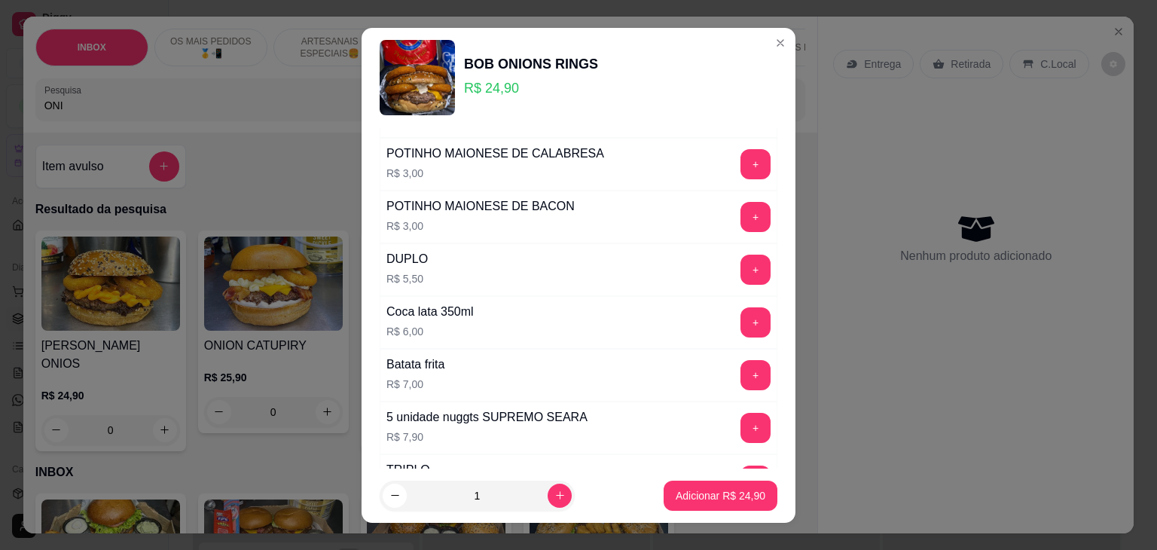
scroll to position [377, 0]
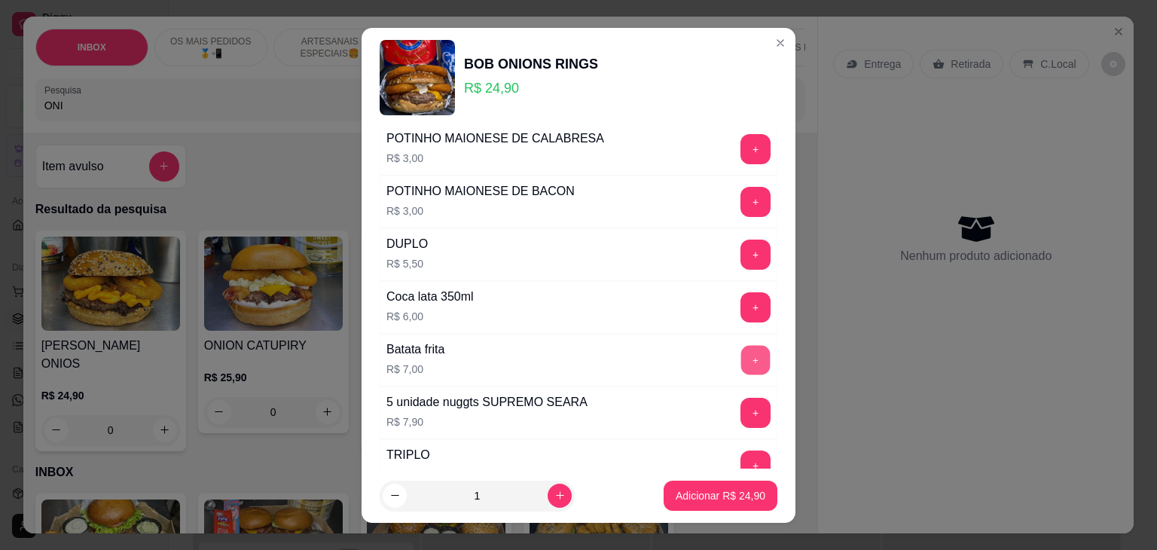
click at [741, 356] on button "+" at bounding box center [755, 359] width 29 height 29
click at [702, 498] on p "Adicionar R$ 31,90" at bounding box center [721, 495] width 90 height 15
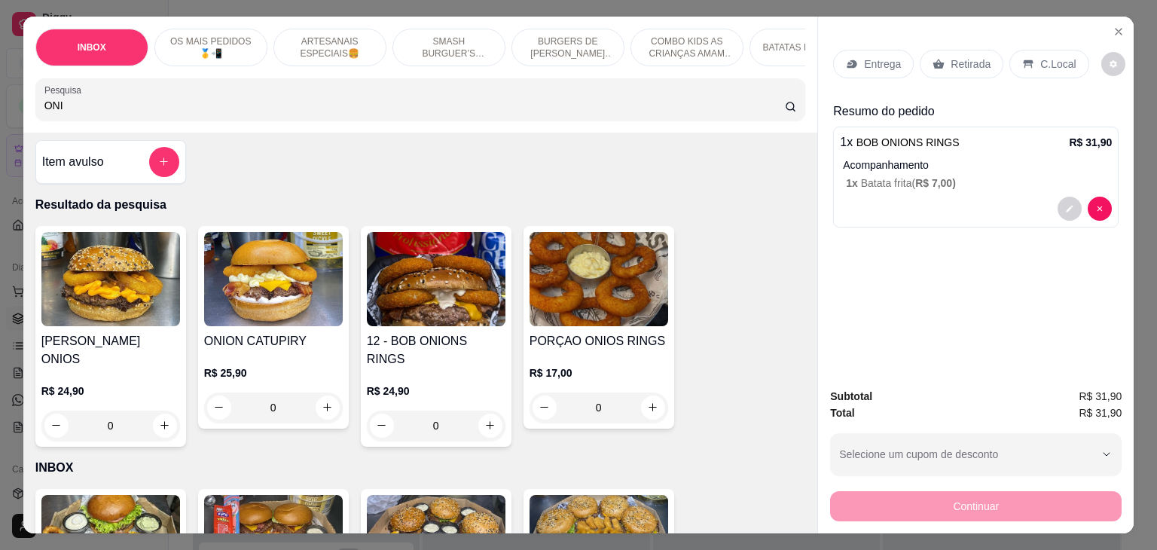
scroll to position [0, 0]
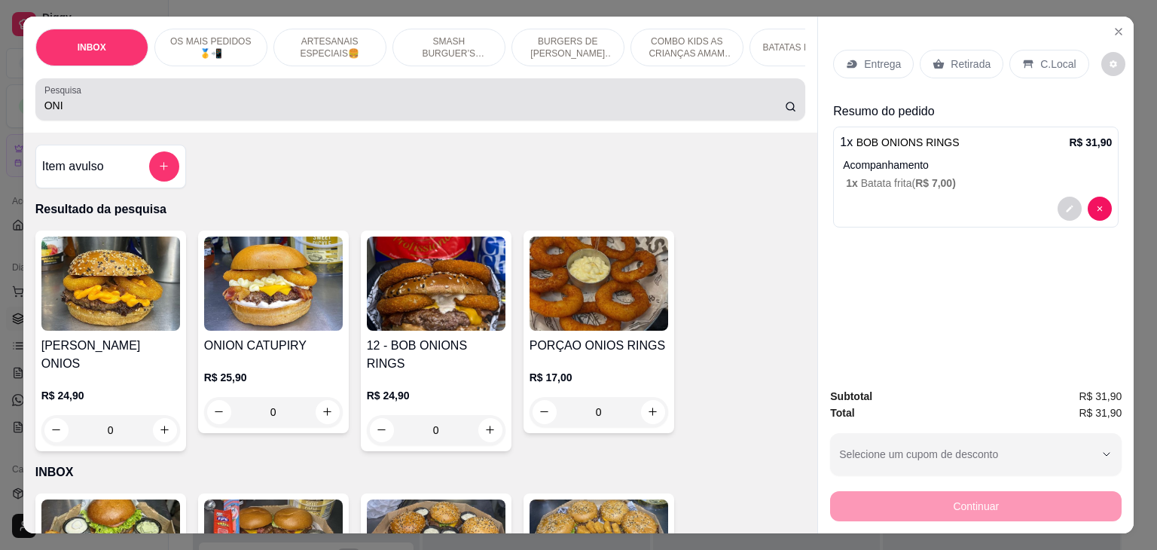
click at [254, 112] on input "ONI" at bounding box center [414, 105] width 740 height 15
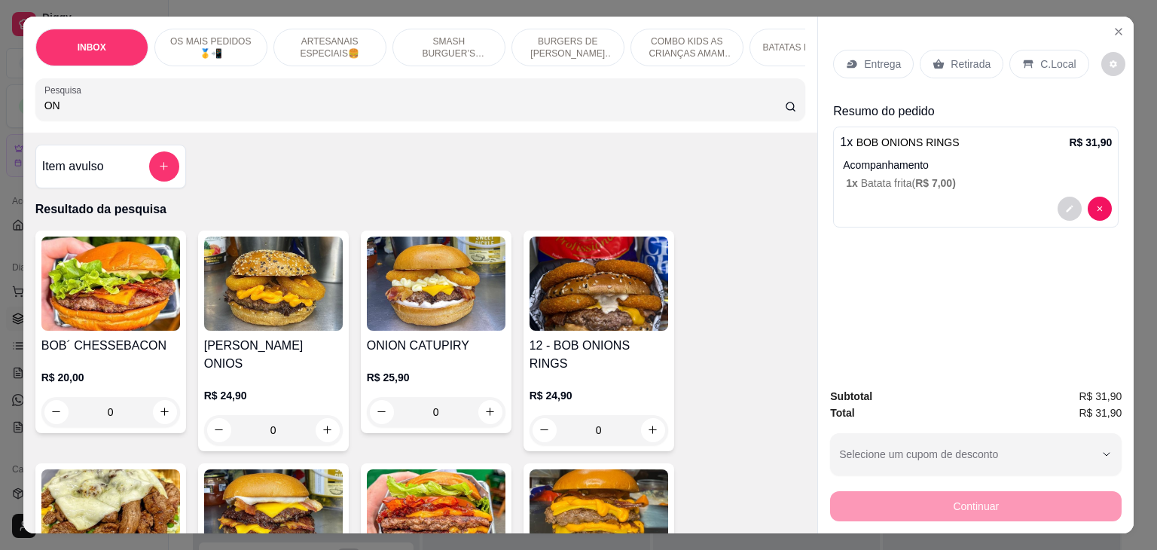
type input "O"
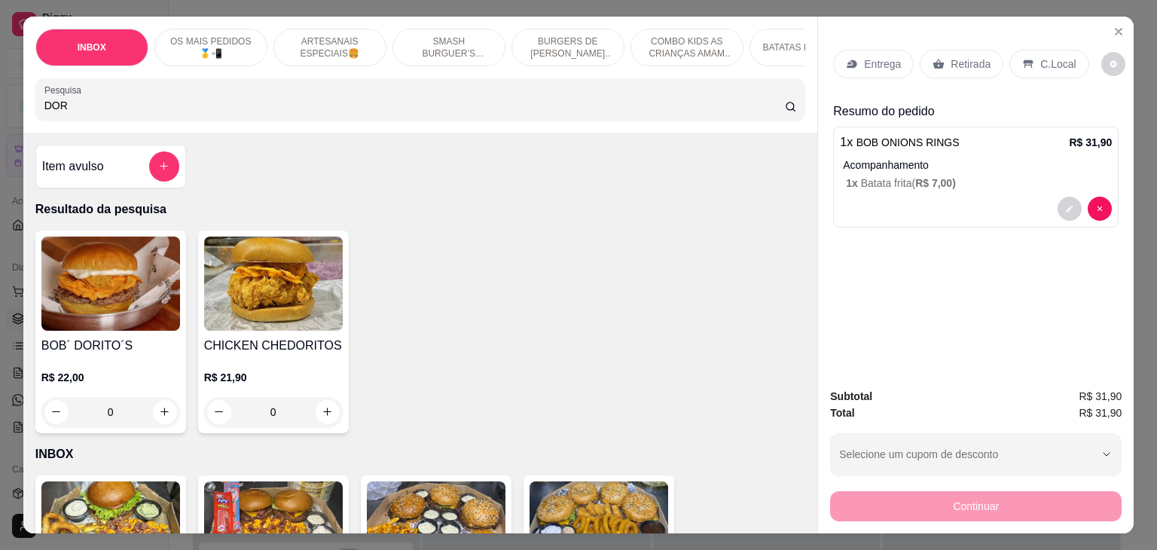
type input "DOR"
click at [157, 418] on div "0" at bounding box center [110, 412] width 139 height 30
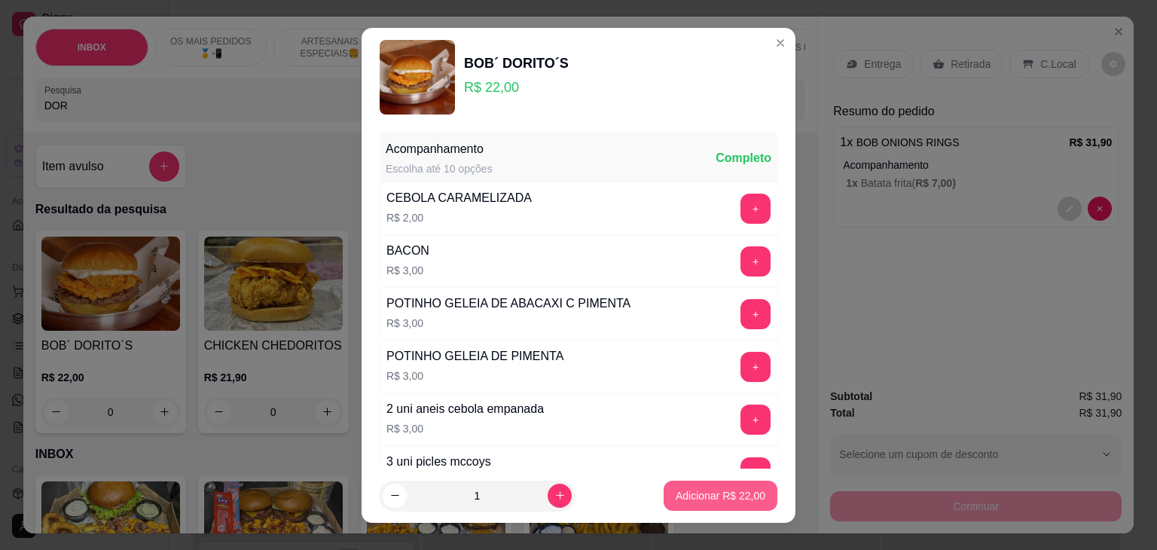
click at [736, 490] on p "Adicionar R$ 22,00" at bounding box center [721, 495] width 90 height 15
type input "1"
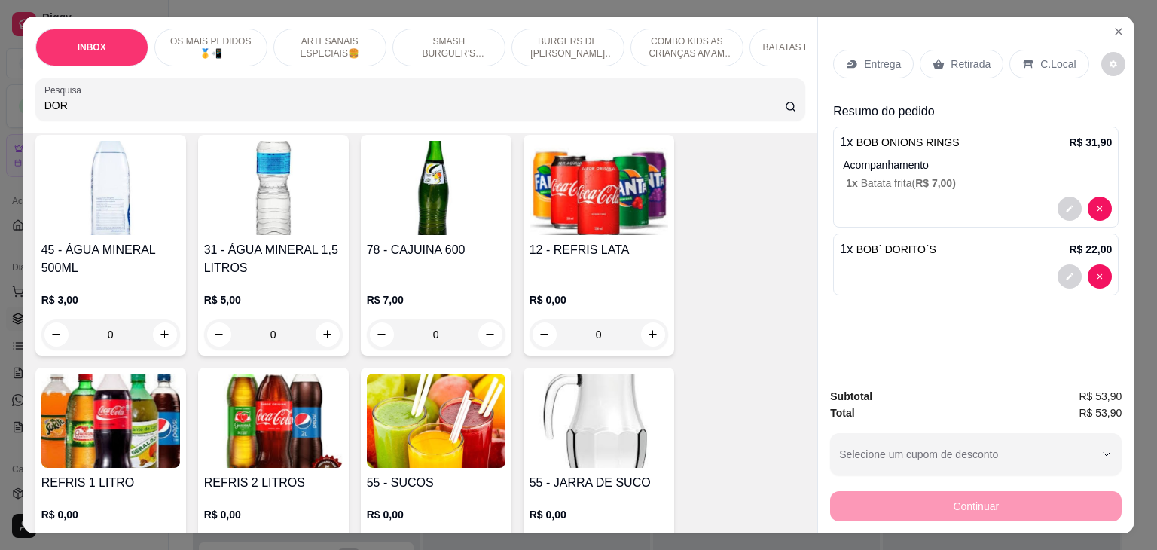
scroll to position [3506, 0]
click at [446, 420] on img at bounding box center [436, 421] width 139 height 94
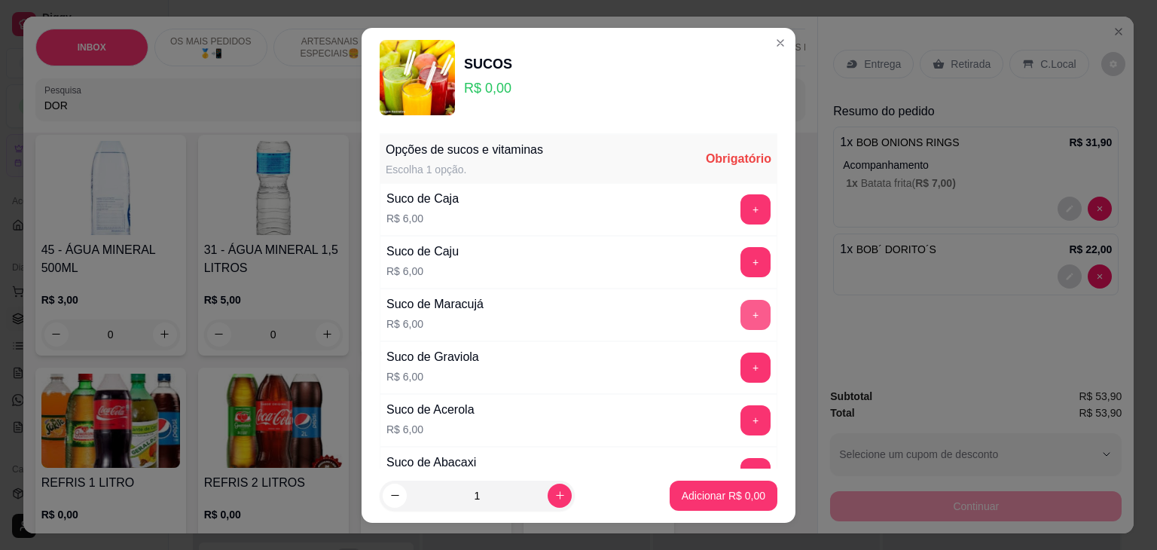
click at [740, 313] on button "+" at bounding box center [755, 315] width 30 height 30
click at [741, 317] on button "+" at bounding box center [755, 314] width 29 height 29
click at [712, 492] on p "Adicionar R$ 12,00" at bounding box center [721, 495] width 90 height 15
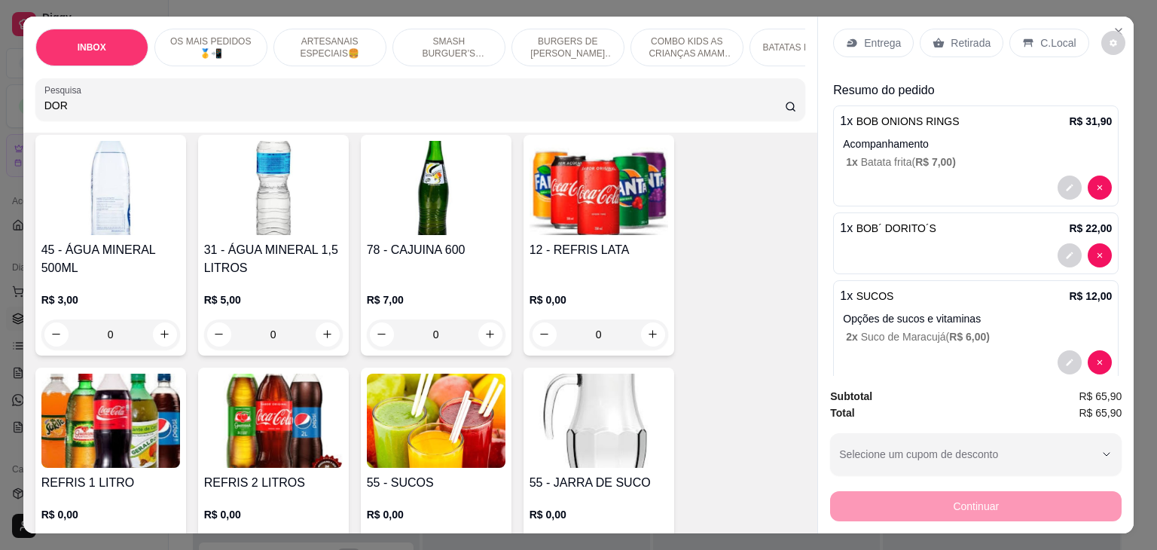
scroll to position [0, 0]
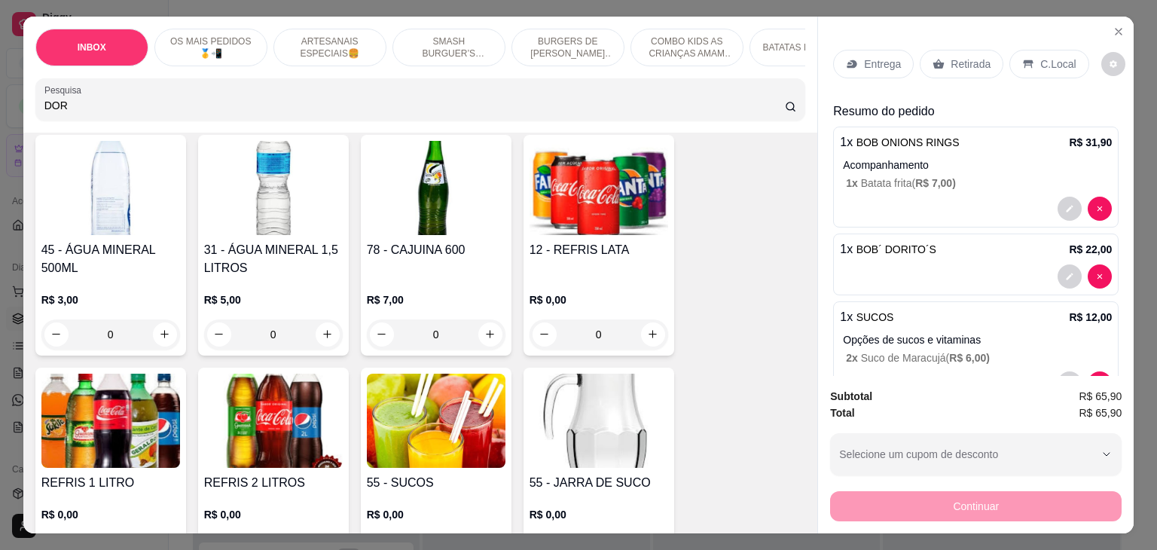
click at [955, 63] on p "Retirada" at bounding box center [970, 63] width 40 height 15
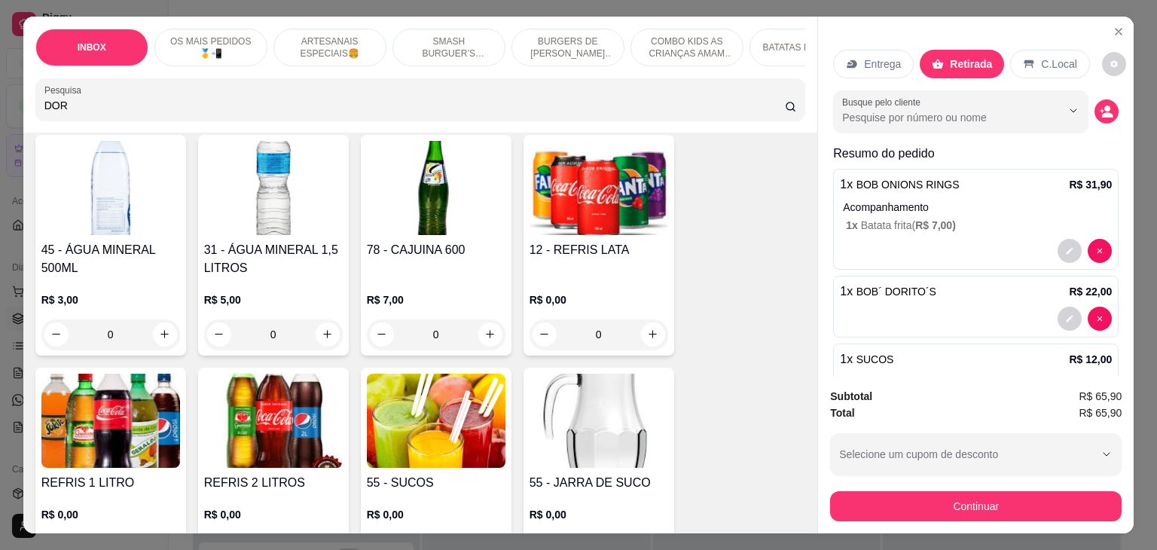
click at [1094, 112] on button "decrease-product-quantity" at bounding box center [1106, 111] width 24 height 24
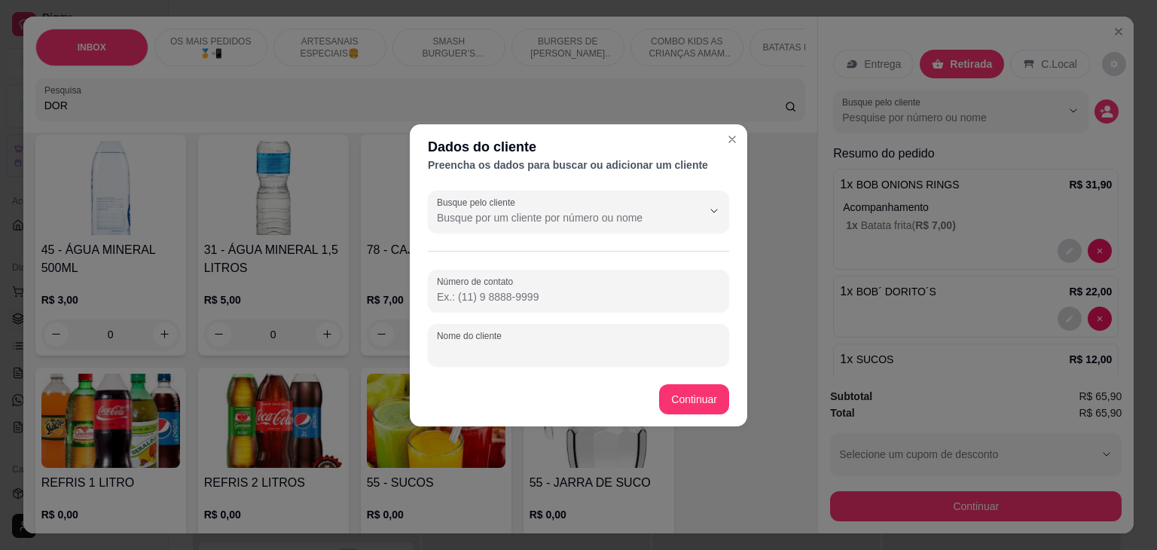
click at [512, 349] on input "Nome do cliente" at bounding box center [578, 350] width 283 height 15
type input "MOCINHA DE ROSA"
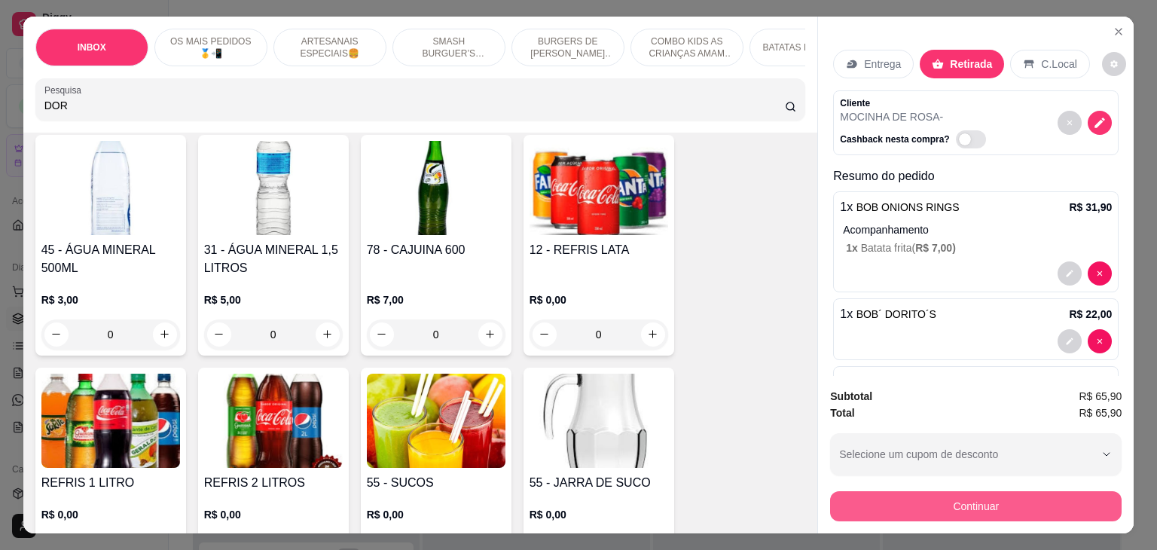
click at [1036, 511] on button "Continuar" at bounding box center [975, 506] width 291 height 30
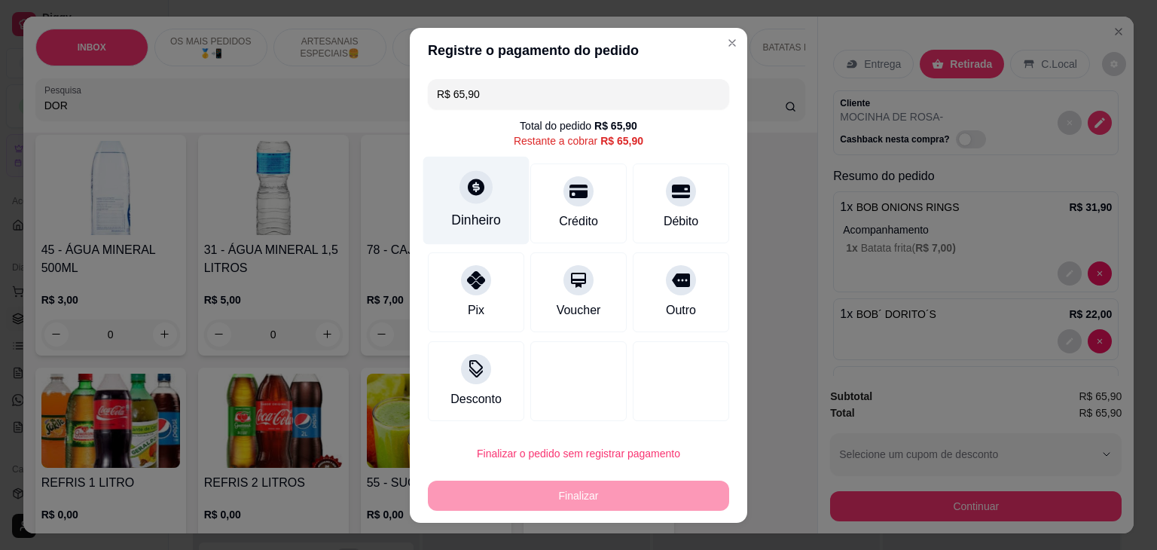
click at [450, 203] on div "Dinheiro" at bounding box center [476, 200] width 106 height 88
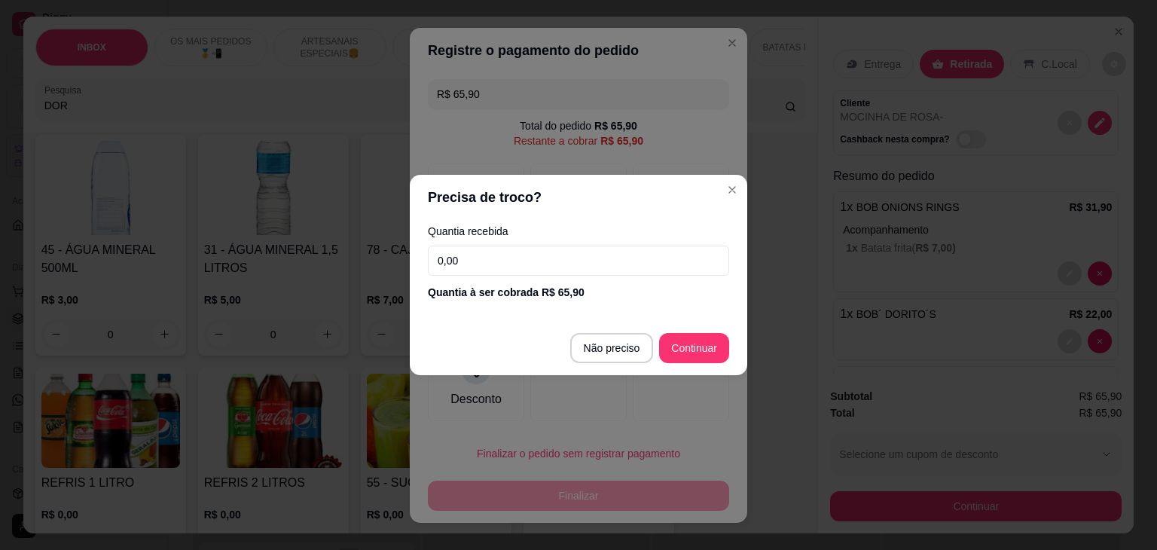
click at [520, 257] on input "0,00" at bounding box center [578, 261] width 301 height 30
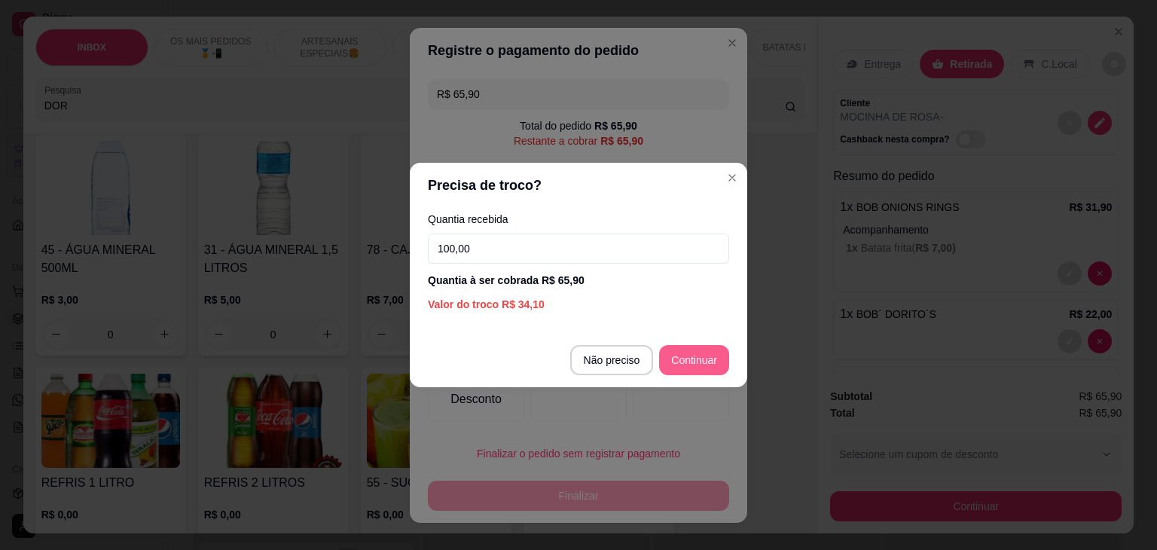
type input "100,00"
type input "R$ 0,00"
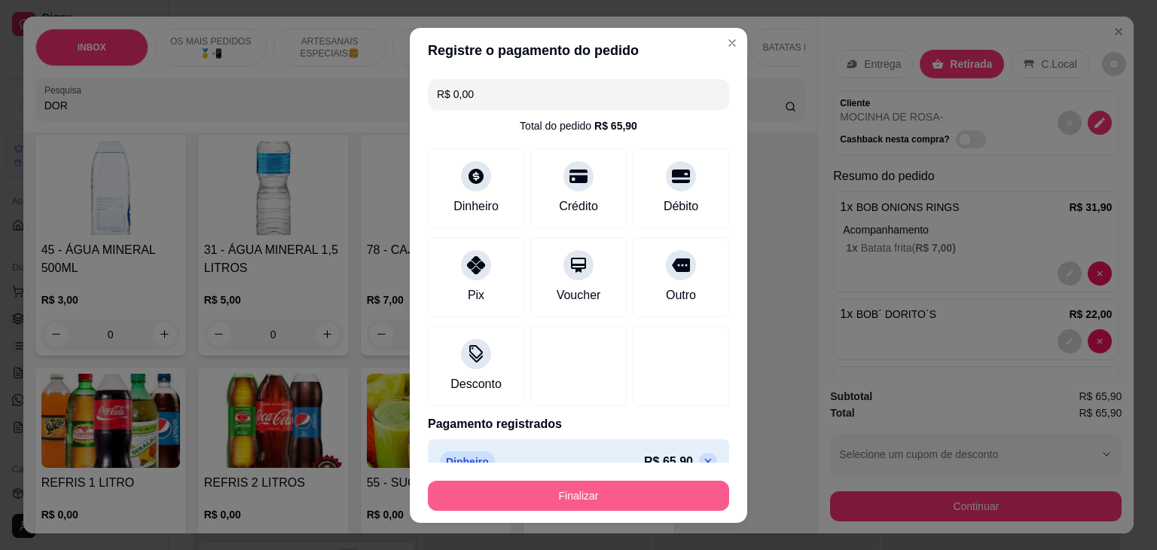
click at [679, 493] on button "Finalizar" at bounding box center [578, 496] width 301 height 30
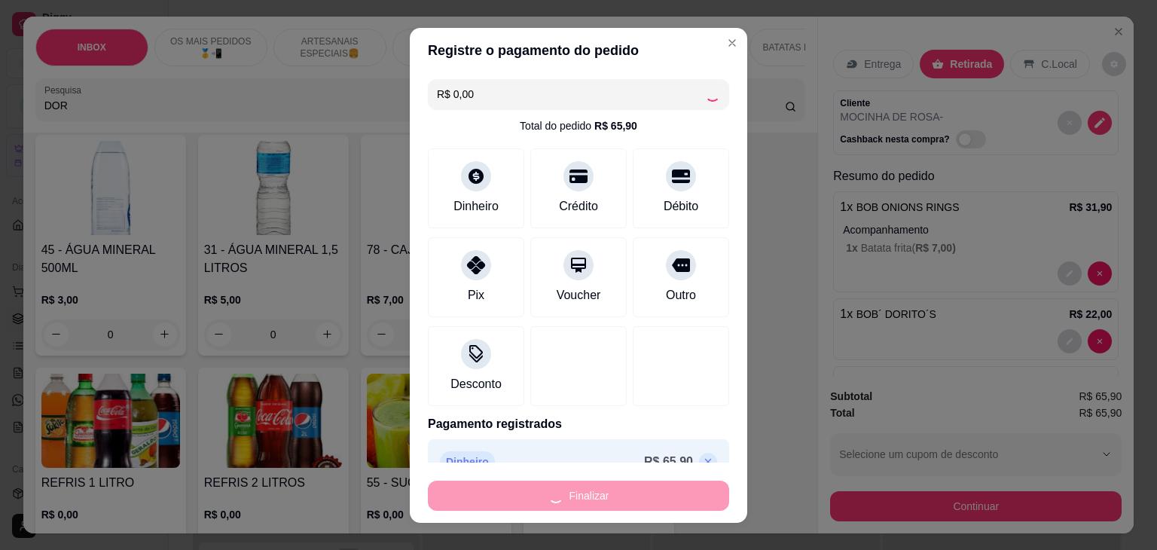
type input "0"
type input "-R$ 65,90"
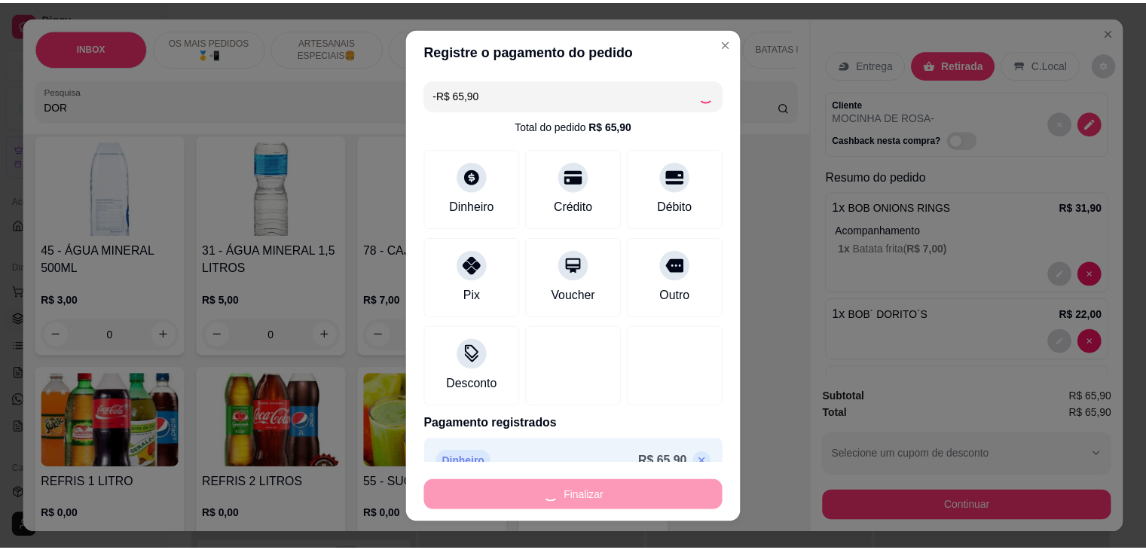
scroll to position [3504, 0]
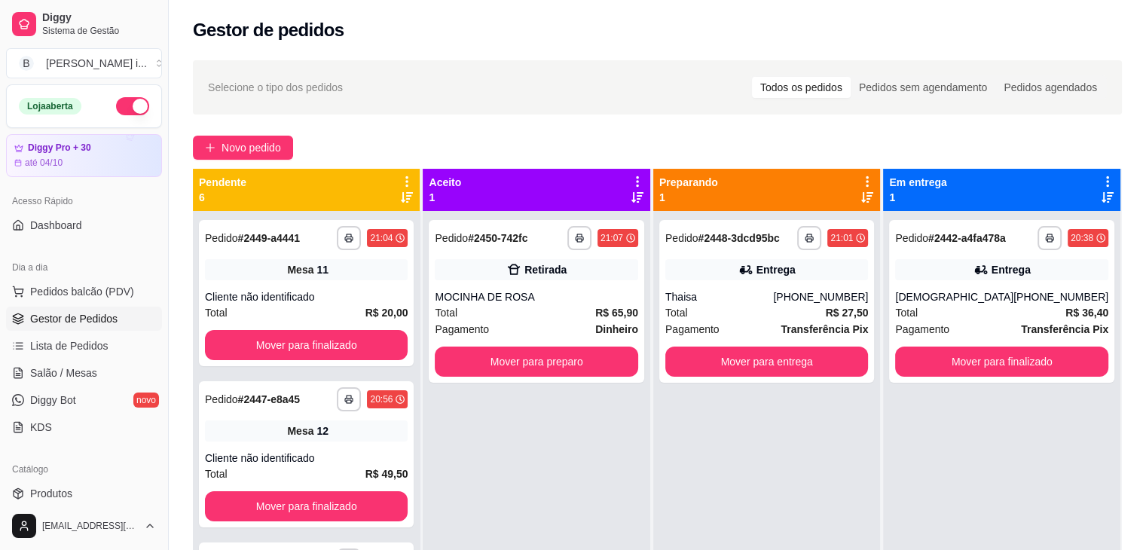
click at [713, 425] on div "**********" at bounding box center [766, 486] width 227 height 550
click at [792, 271] on div "Entrega" at bounding box center [775, 269] width 39 height 15
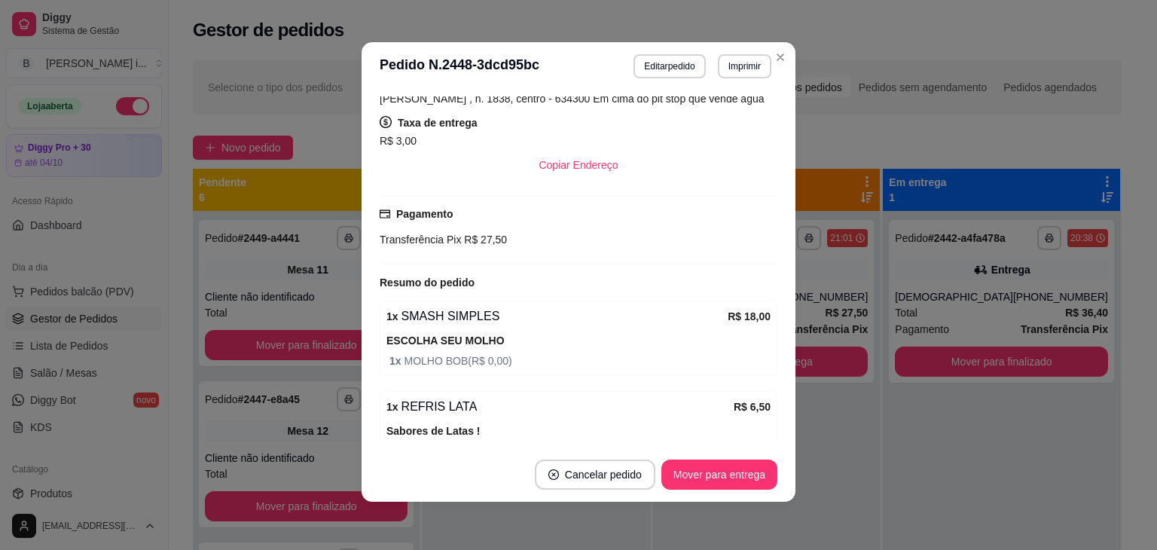
scroll to position [301, 0]
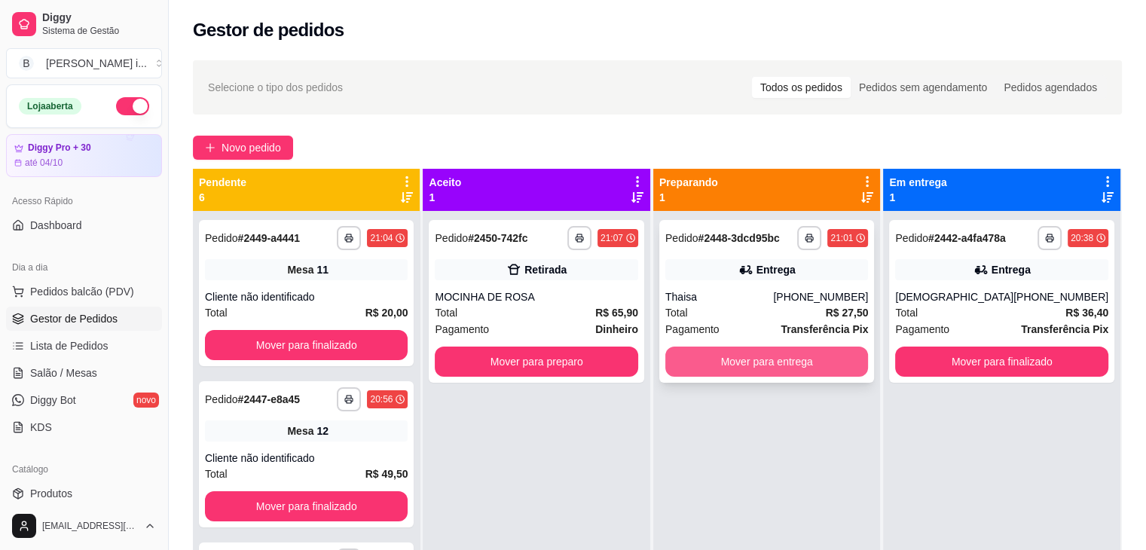
click at [777, 359] on button "Mover para entrega" at bounding box center [766, 361] width 203 height 30
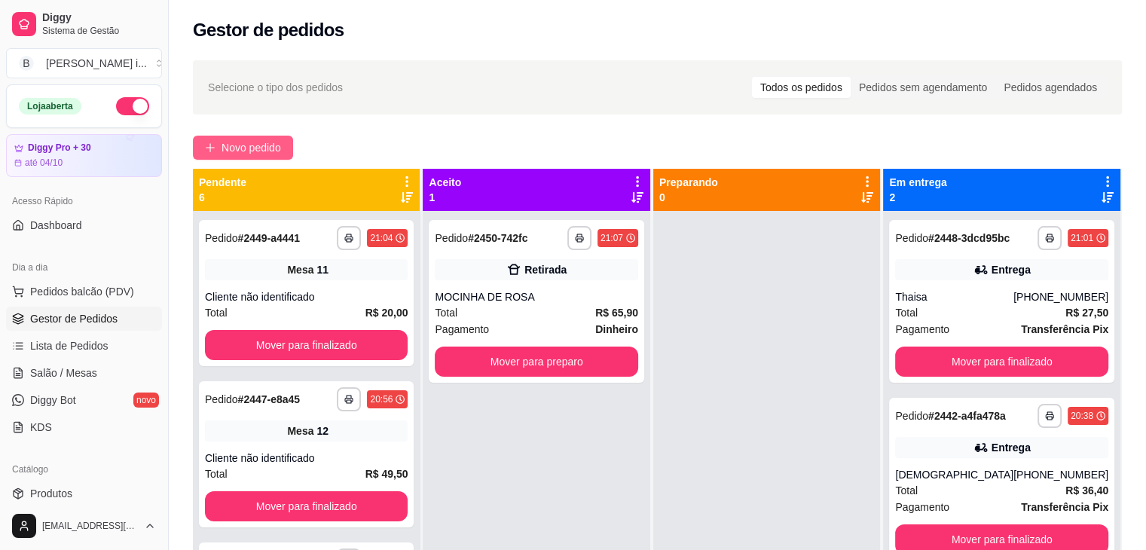
click at [233, 154] on span "Novo pedido" at bounding box center [250, 147] width 59 height 17
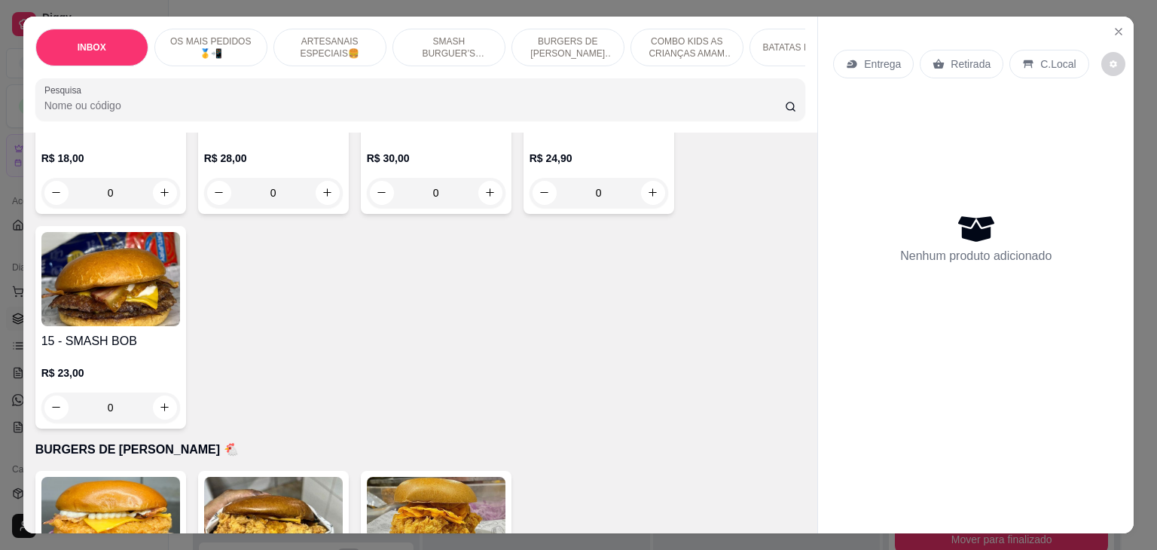
scroll to position [1958, 0]
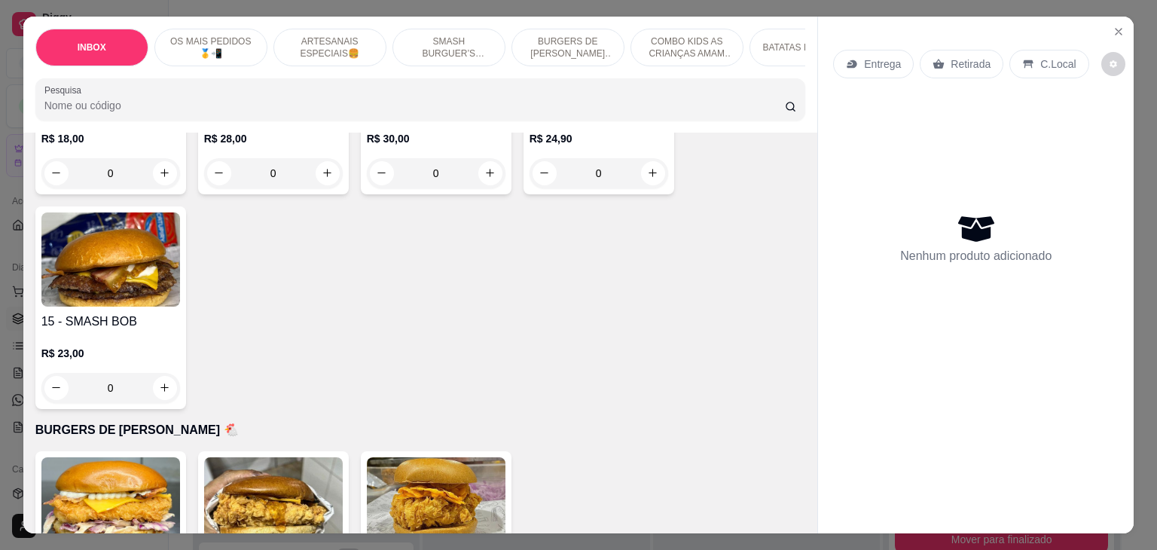
click at [147, 236] on img at bounding box center [110, 259] width 139 height 94
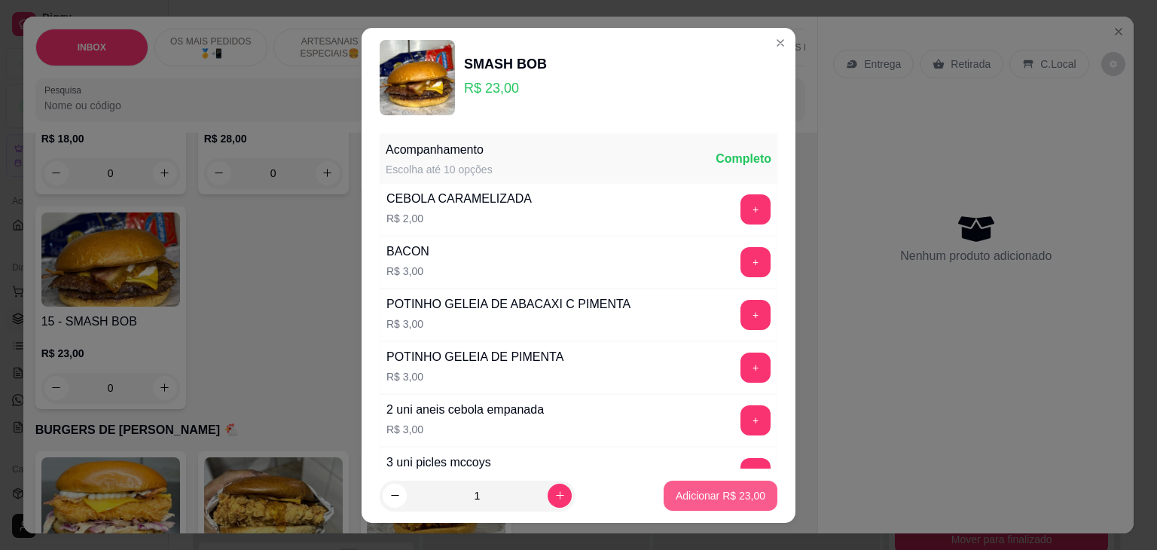
click at [664, 491] on button "Adicionar R$ 23,00" at bounding box center [721, 496] width 114 height 30
type input "1"
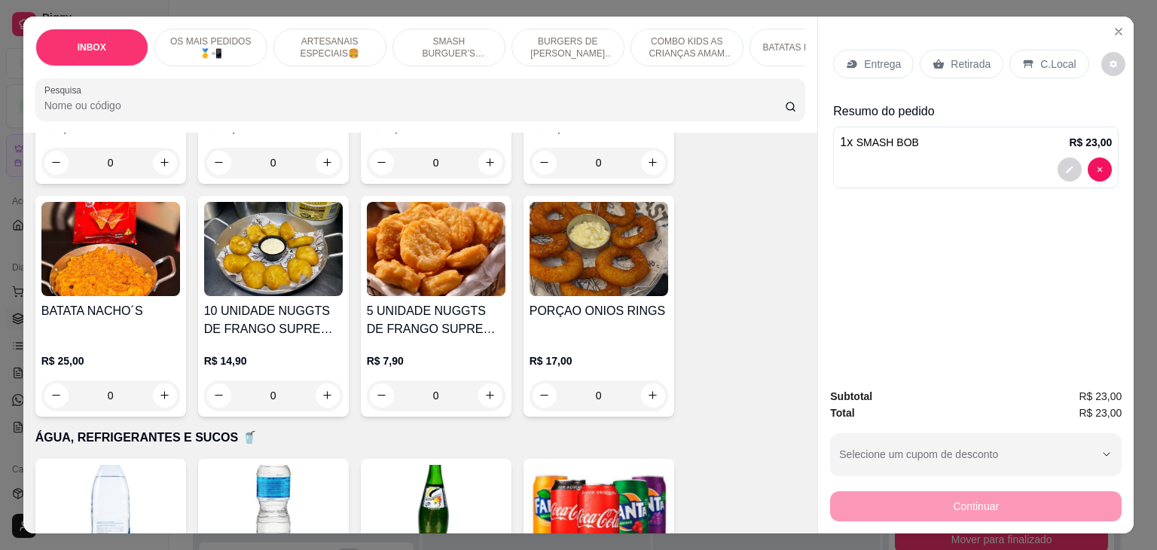
scroll to position [2711, 0]
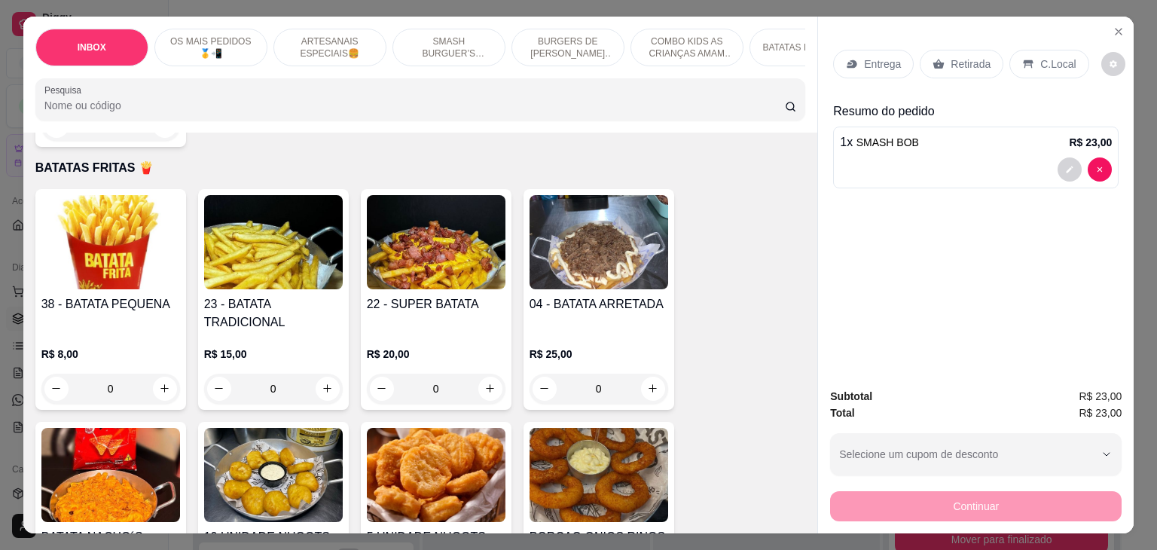
click at [455, 295] on h4 "22 - SUPER BATATA" at bounding box center [436, 304] width 139 height 18
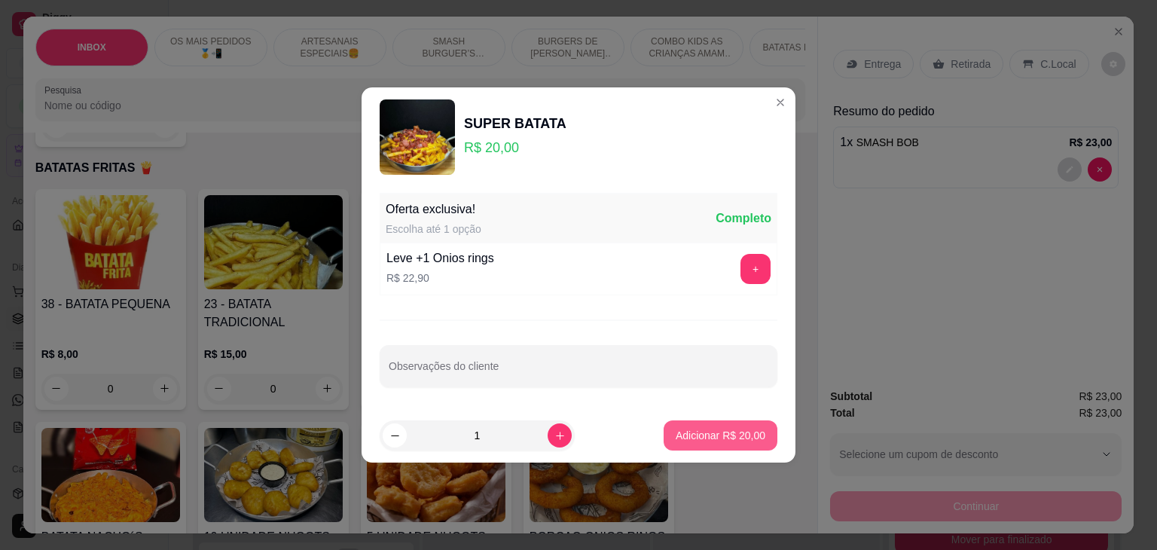
click at [727, 434] on p "Adicionar R$ 20,00" at bounding box center [721, 435] width 90 height 15
type input "1"
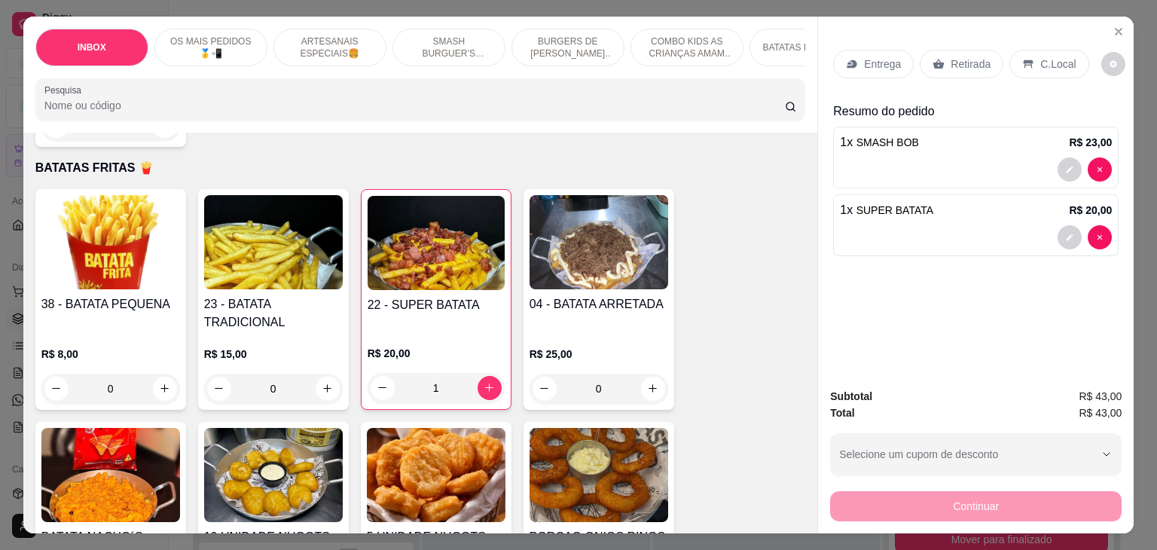
click at [967, 58] on p "Retirada" at bounding box center [970, 63] width 40 height 15
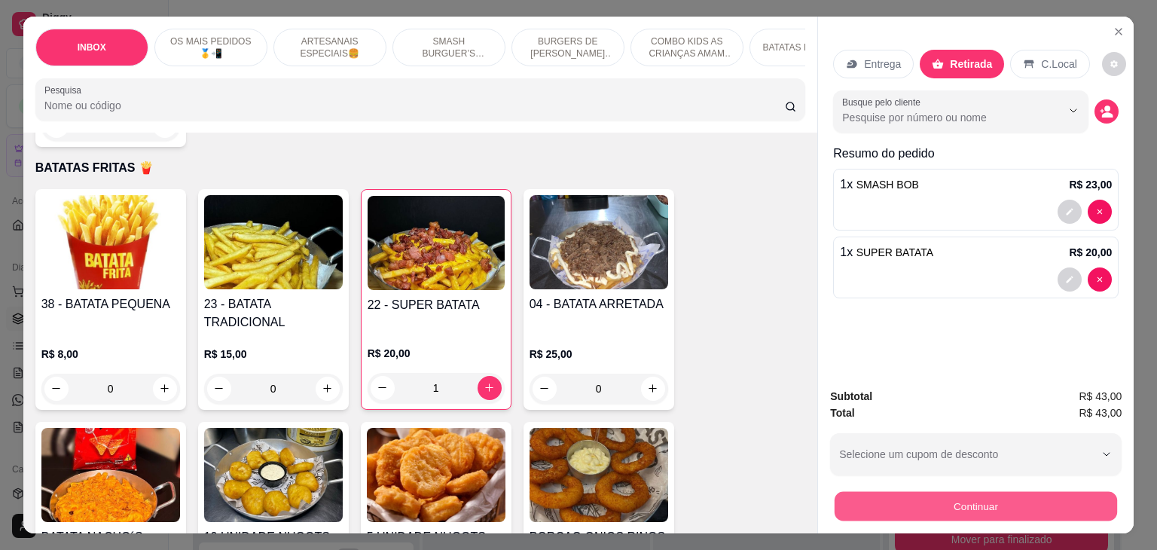
click at [964, 501] on button "Continuar" at bounding box center [976, 506] width 282 height 29
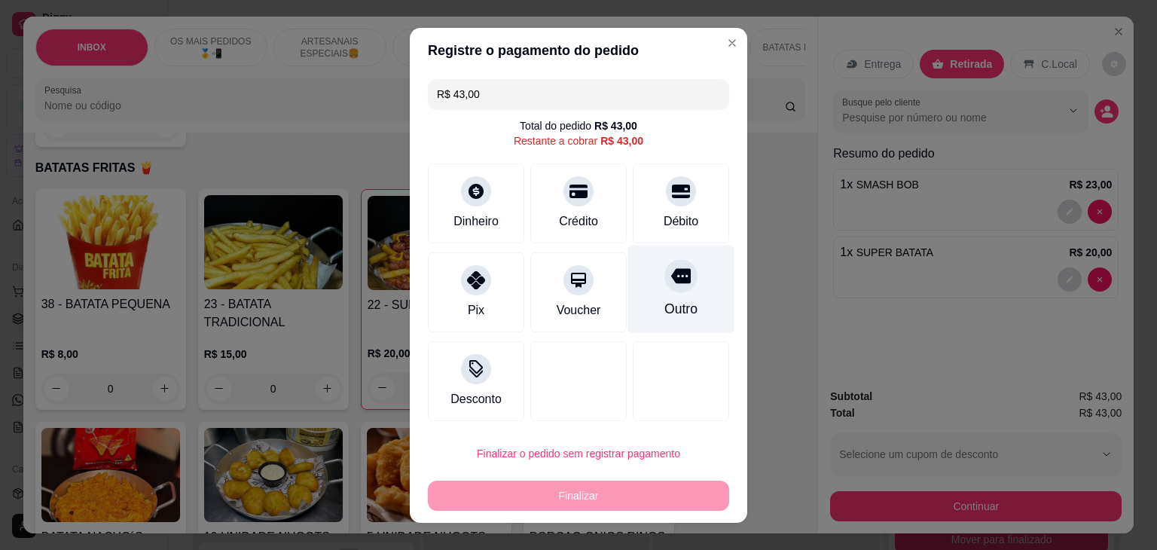
click at [671, 284] on icon at bounding box center [681, 276] width 20 height 20
type input "R$ 0,00"
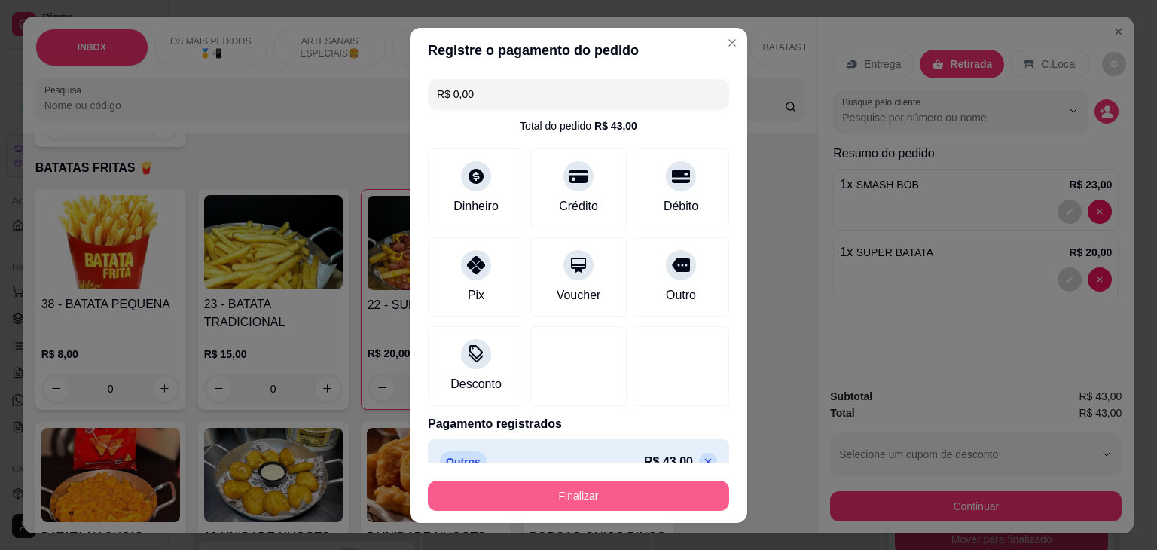
click at [617, 493] on button "Finalizar" at bounding box center [578, 496] width 301 height 30
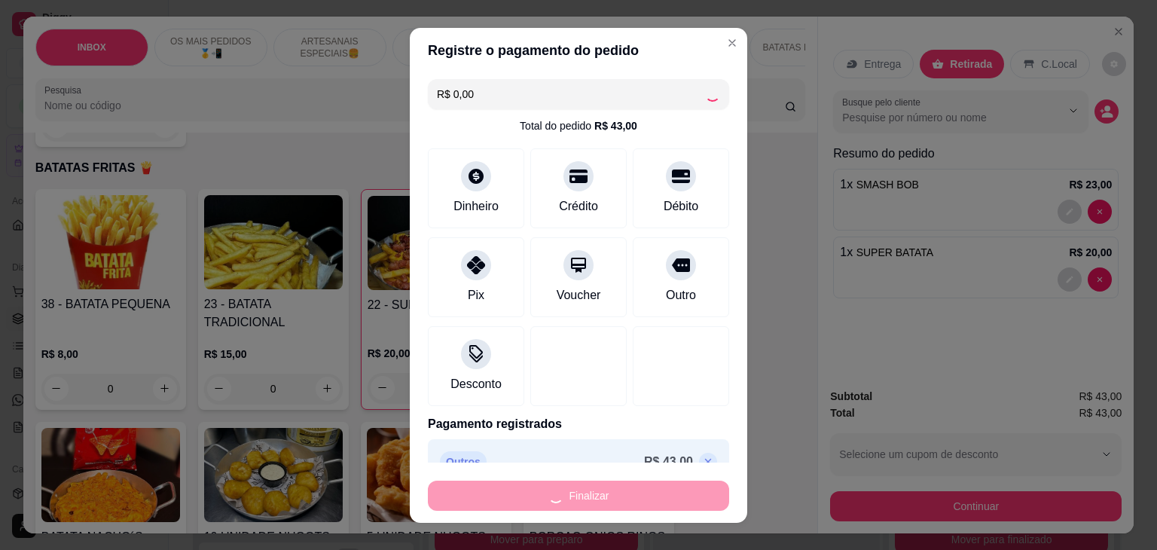
type input "0"
type input "-R$ 43,00"
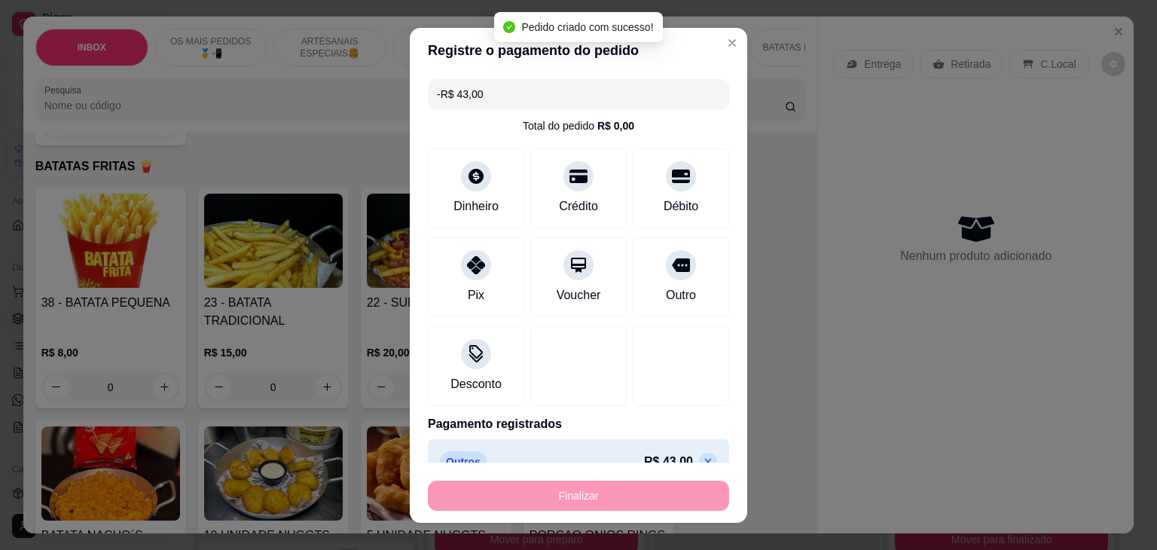
scroll to position [2710, 0]
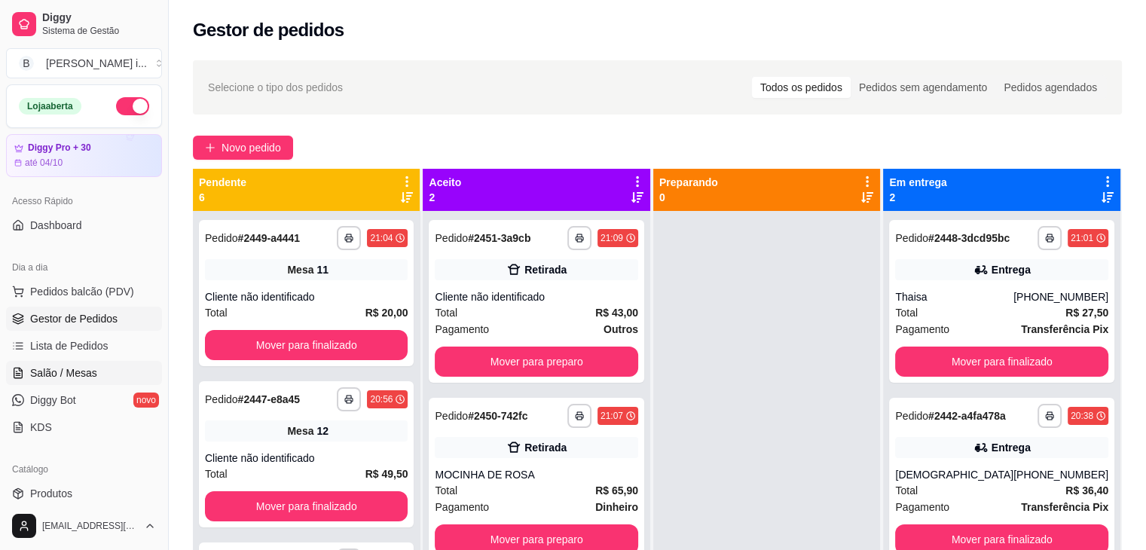
click at [63, 374] on span "Salão / Mesas" at bounding box center [63, 372] width 67 height 15
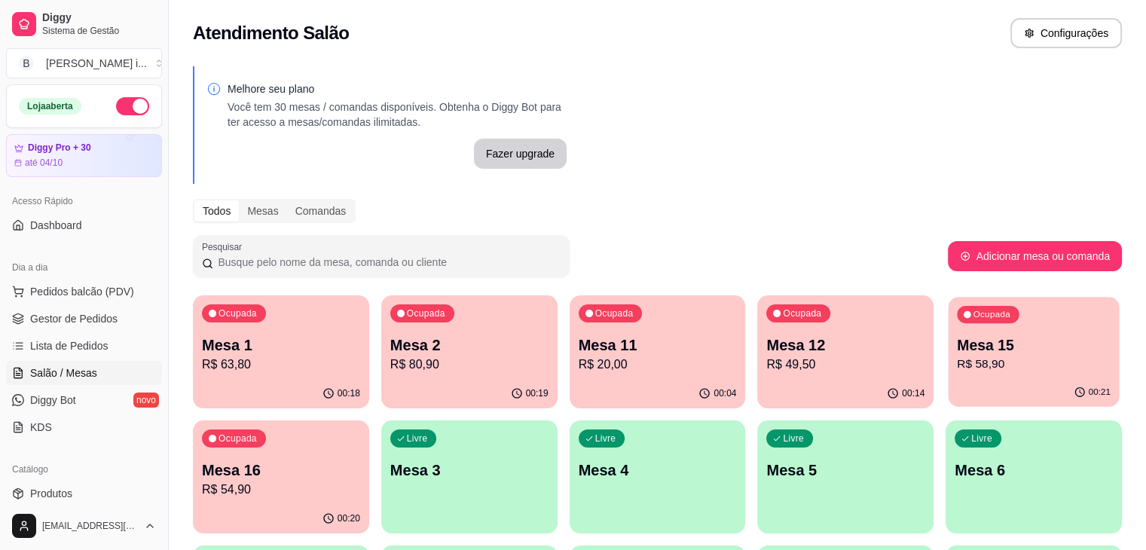
click at [957, 354] on p "Mesa 15" at bounding box center [1034, 345] width 154 height 20
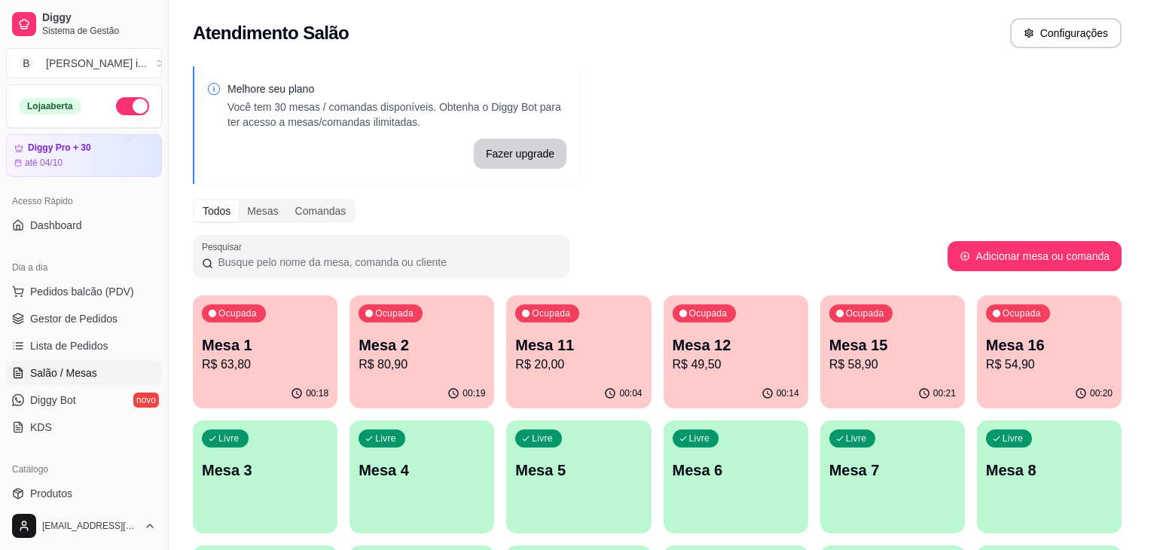
scroll to position [145, 0]
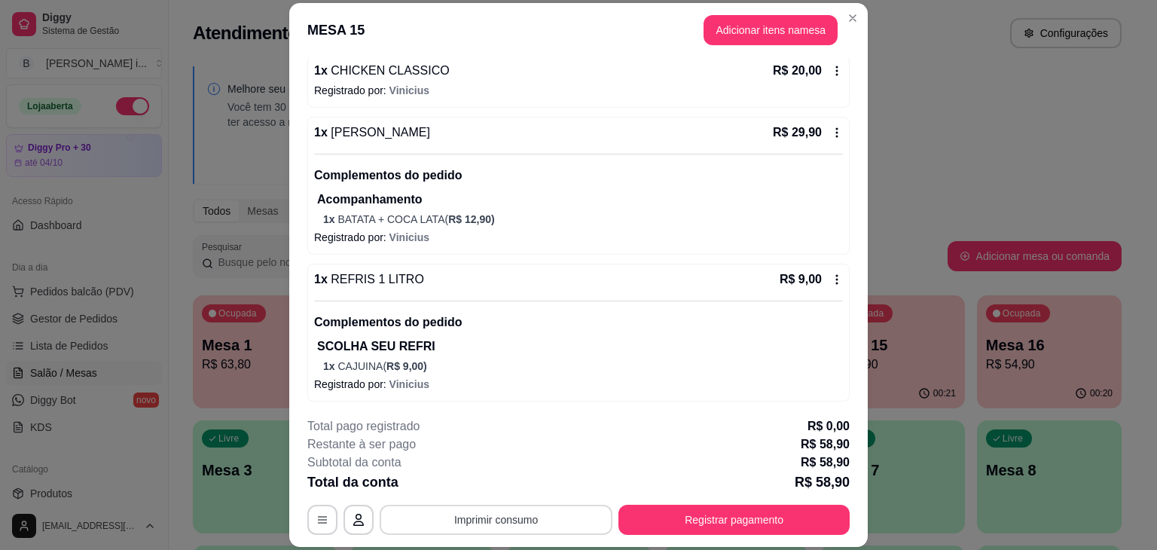
click at [578, 520] on button "Imprimir consumo" at bounding box center [496, 520] width 233 height 30
click at [506, 487] on button "IMPRESSORA ORI" at bounding box center [495, 485] width 109 height 24
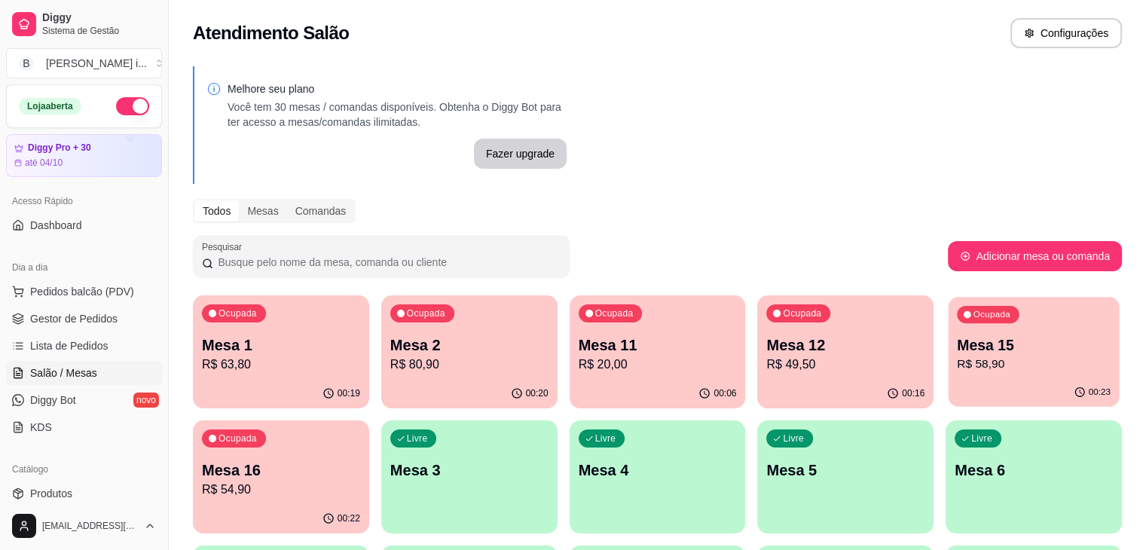
click at [957, 368] on p "R$ 58,90" at bounding box center [1034, 363] width 154 height 17
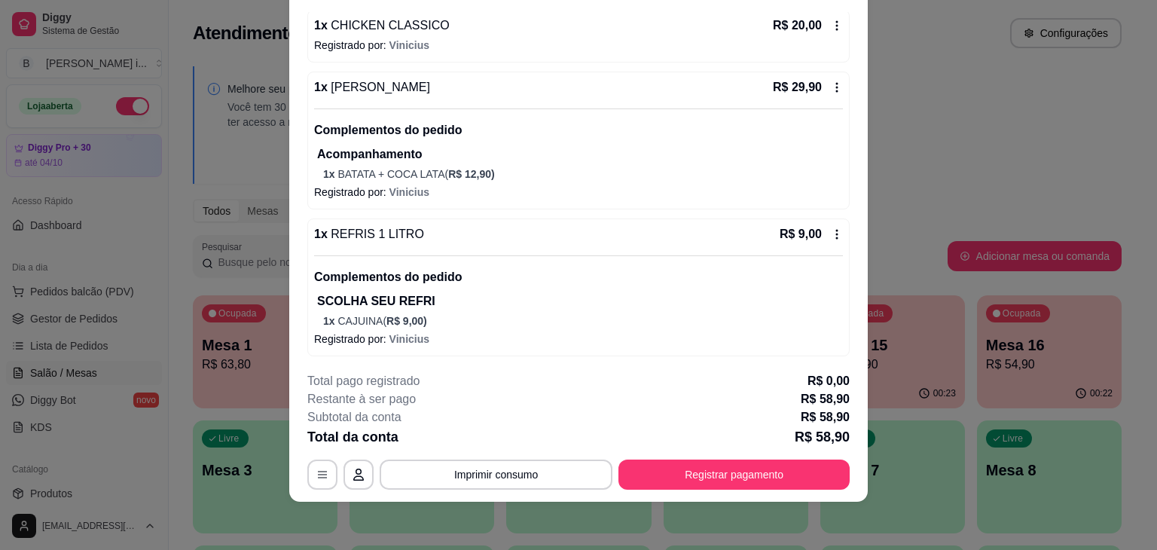
scroll to position [0, 0]
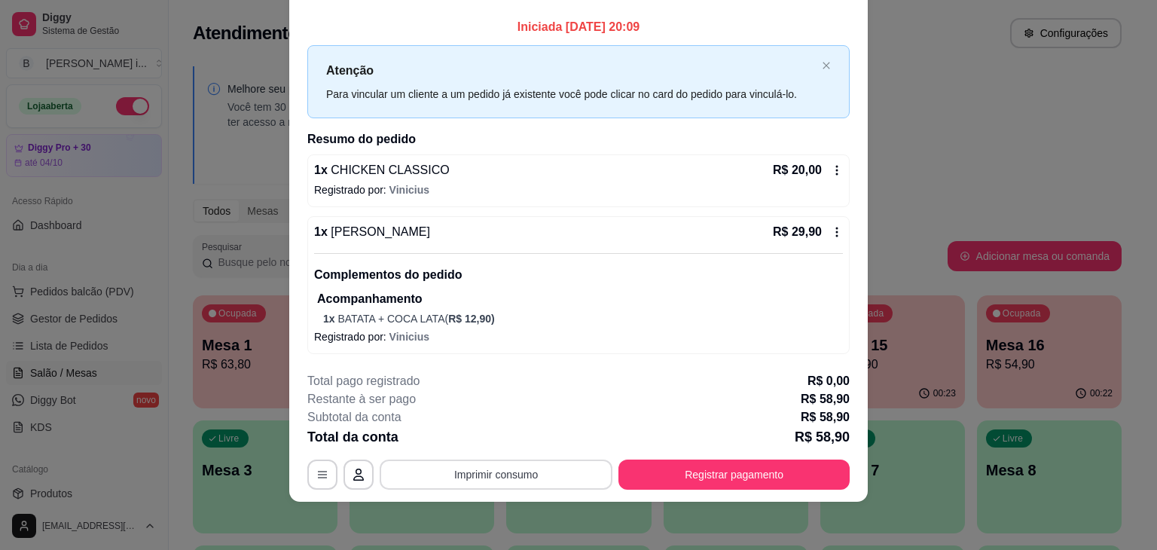
click at [485, 471] on button "Imprimir consumo" at bounding box center [496, 474] width 233 height 30
click at [465, 447] on button "IMPRESSORA ORI" at bounding box center [494, 439] width 105 height 23
click at [692, 482] on button "Registrar pagamento" at bounding box center [733, 474] width 231 height 30
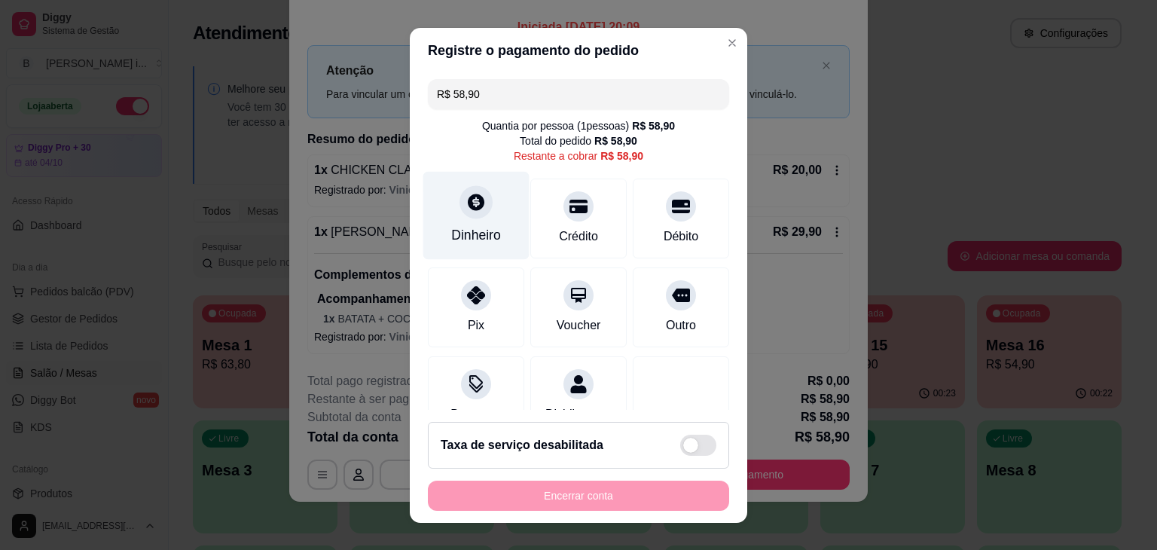
click at [492, 191] on div "Dinheiro" at bounding box center [476, 215] width 106 height 88
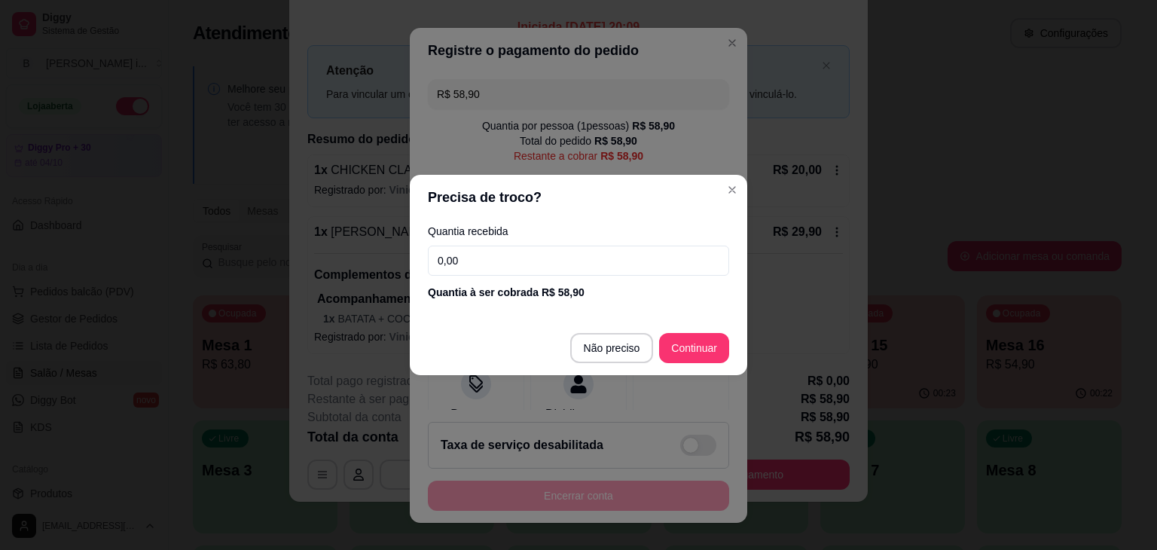
click at [527, 261] on input "0,00" at bounding box center [578, 261] width 301 height 30
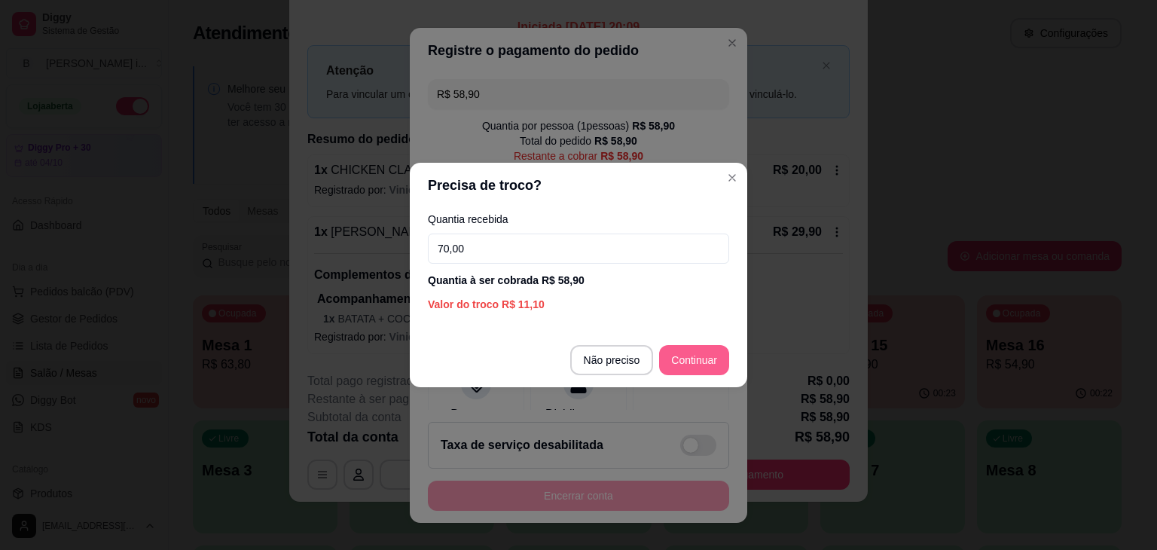
type input "70,00"
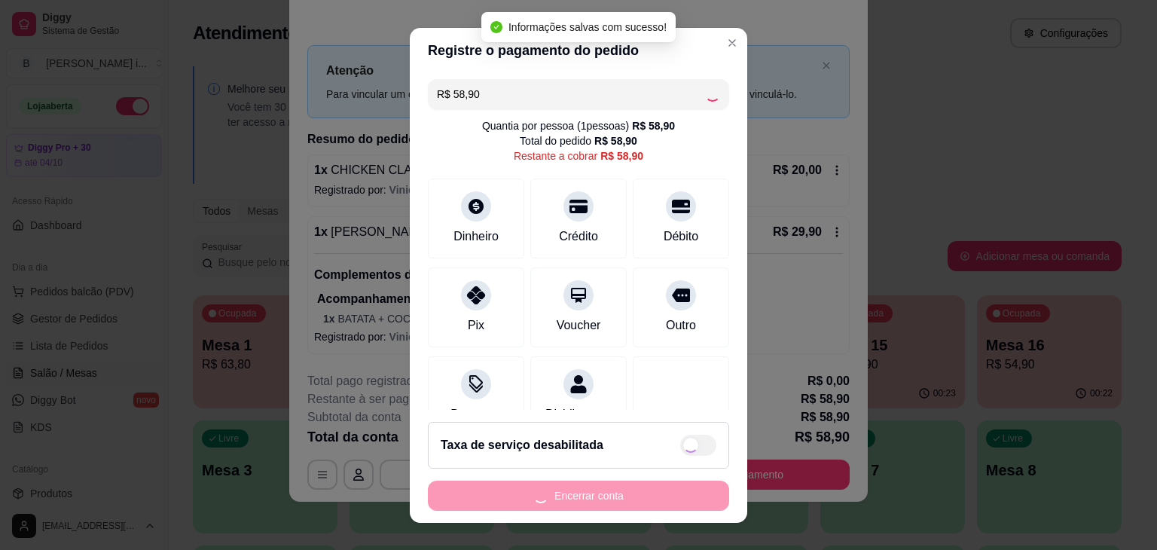
type input "R$ 0,00"
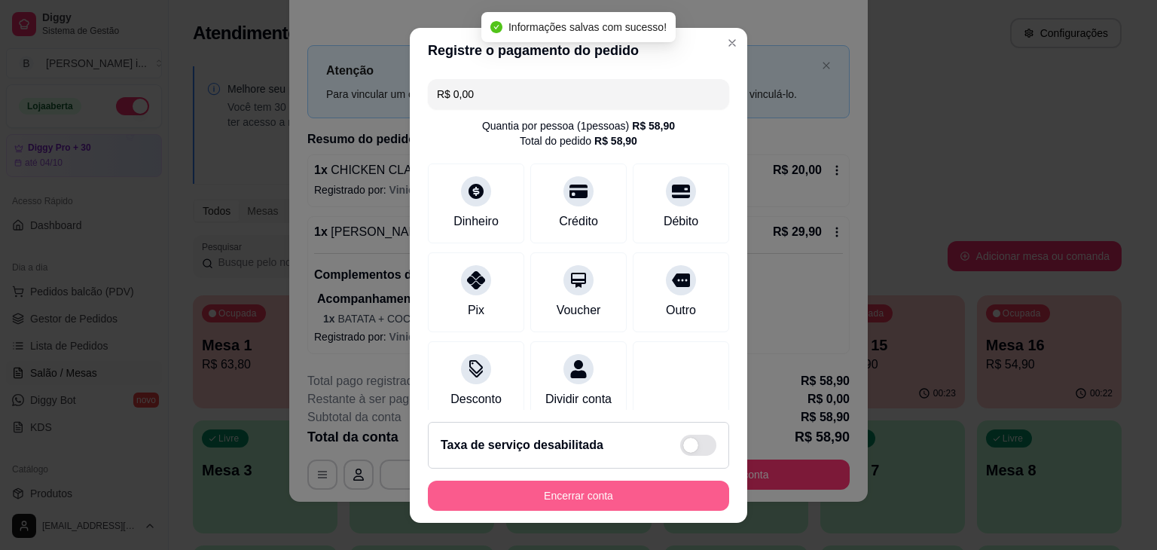
click at [639, 500] on button "Encerrar conta" at bounding box center [578, 496] width 301 height 30
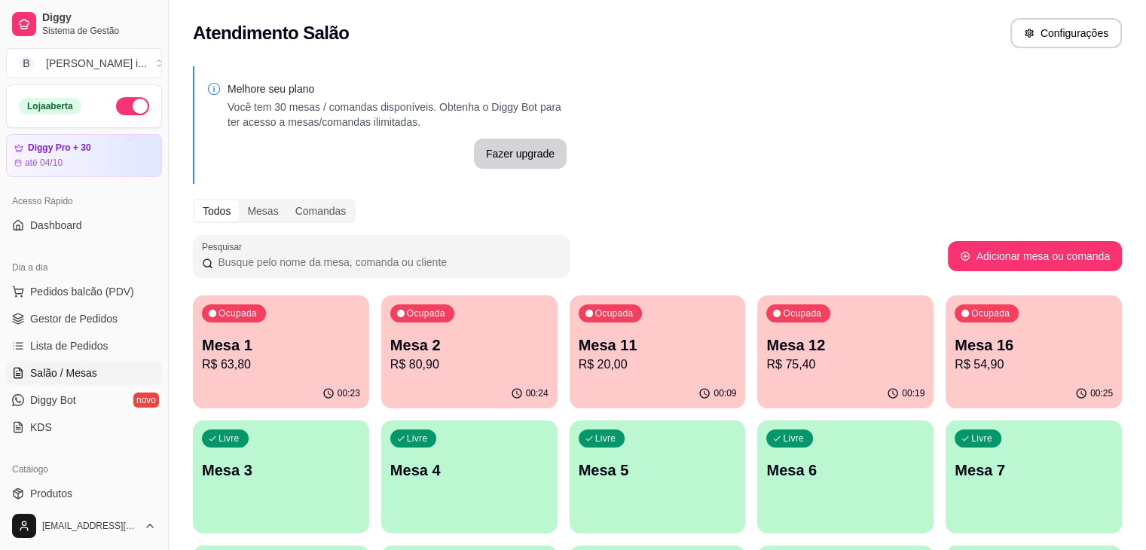
click at [954, 357] on p "R$ 54,90" at bounding box center [1033, 364] width 158 height 18
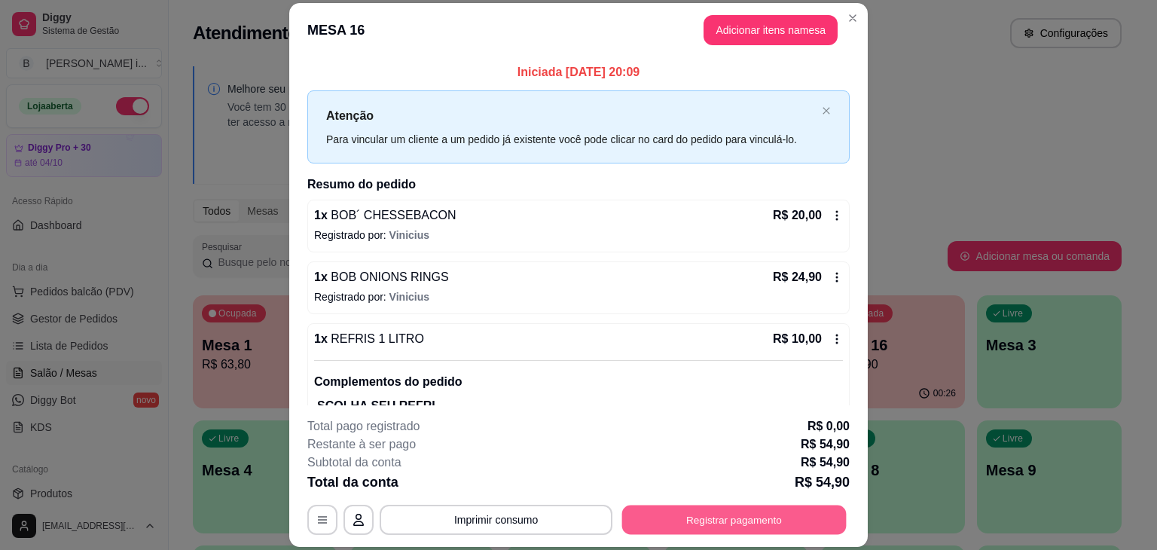
click at [774, 519] on button "Registrar pagamento" at bounding box center [734, 519] width 224 height 29
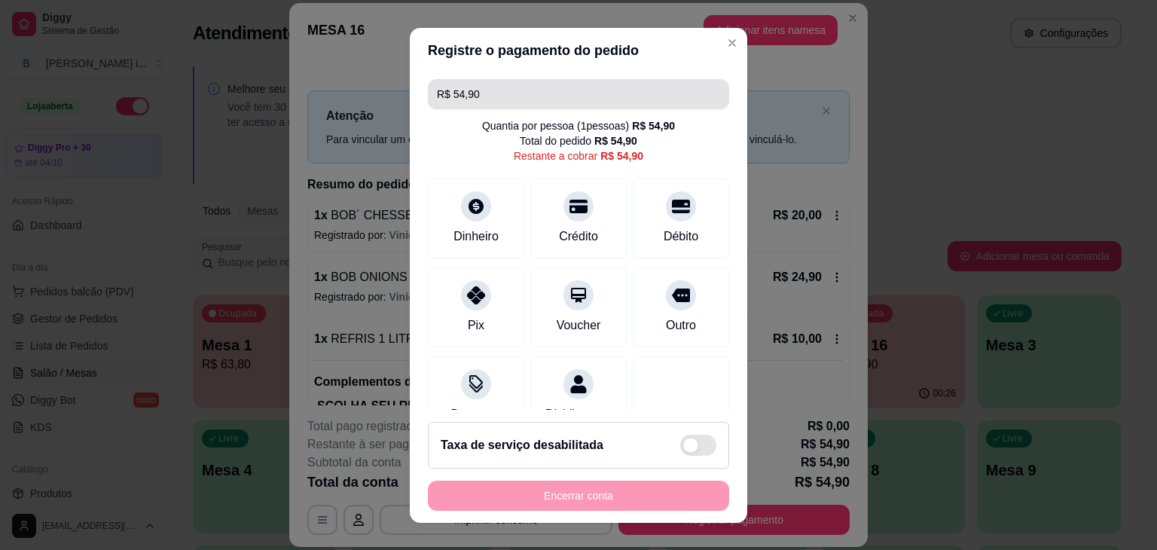
click at [544, 88] on input "R$ 54,90" at bounding box center [578, 94] width 283 height 30
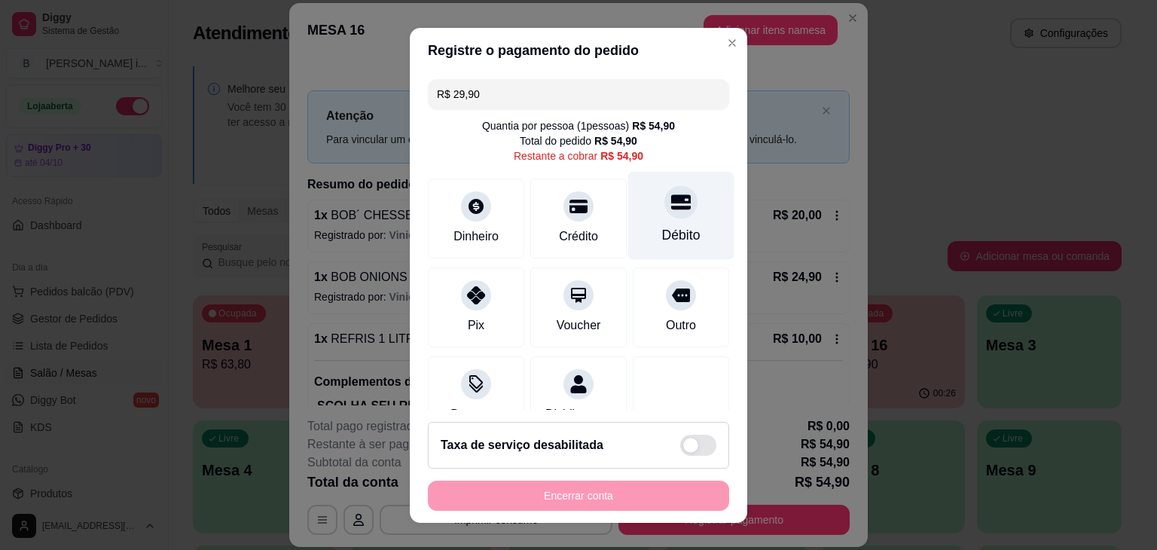
click at [639, 221] on div "Débito" at bounding box center [681, 215] width 106 height 88
click at [673, 216] on div "Débito" at bounding box center [681, 215] width 106 height 88
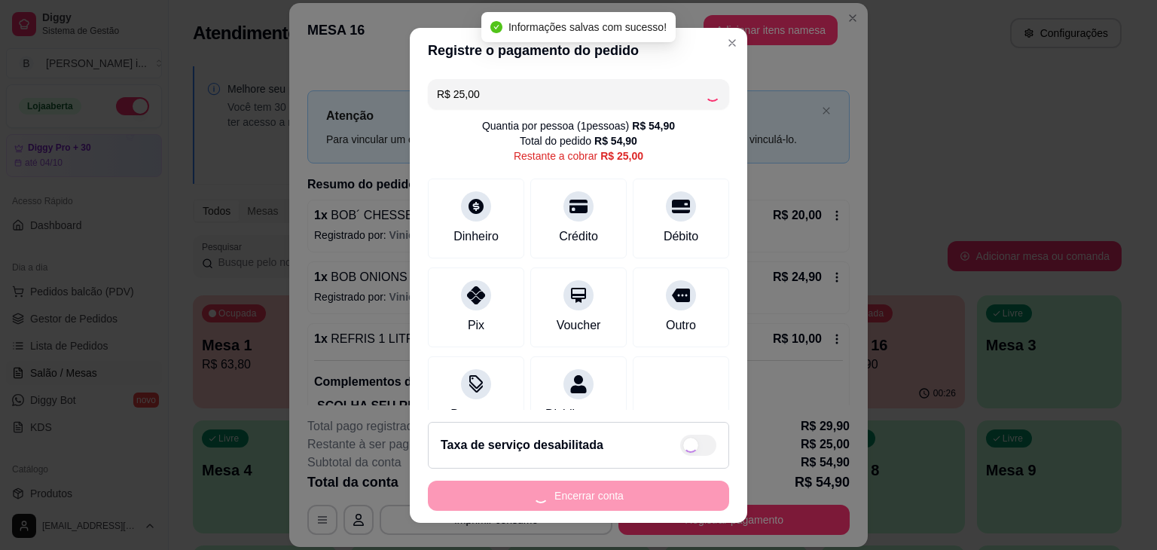
type input "R$ 0,00"
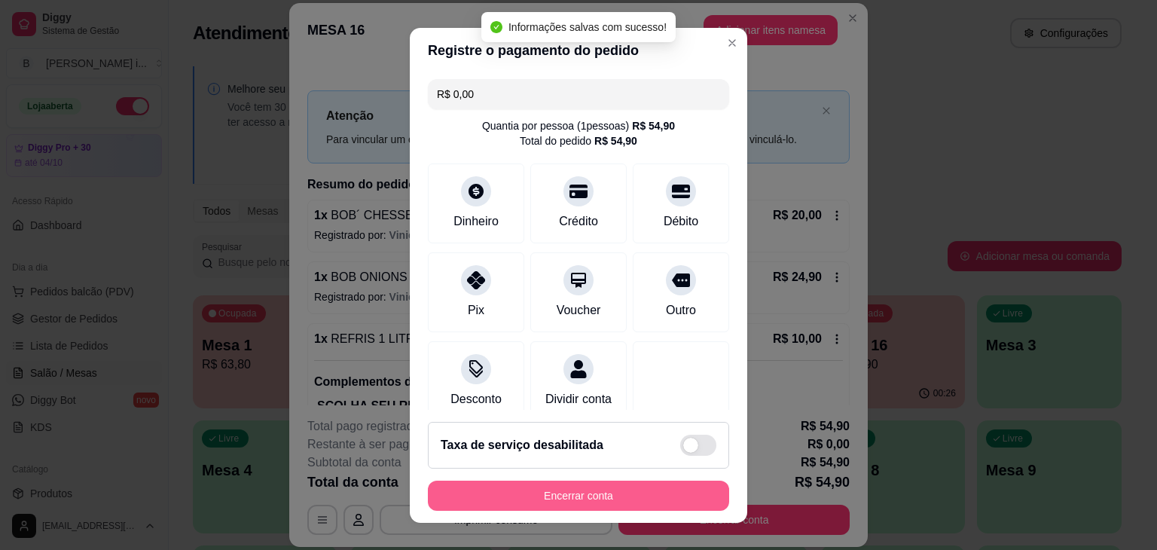
click at [587, 498] on button "Encerrar conta" at bounding box center [578, 496] width 301 height 30
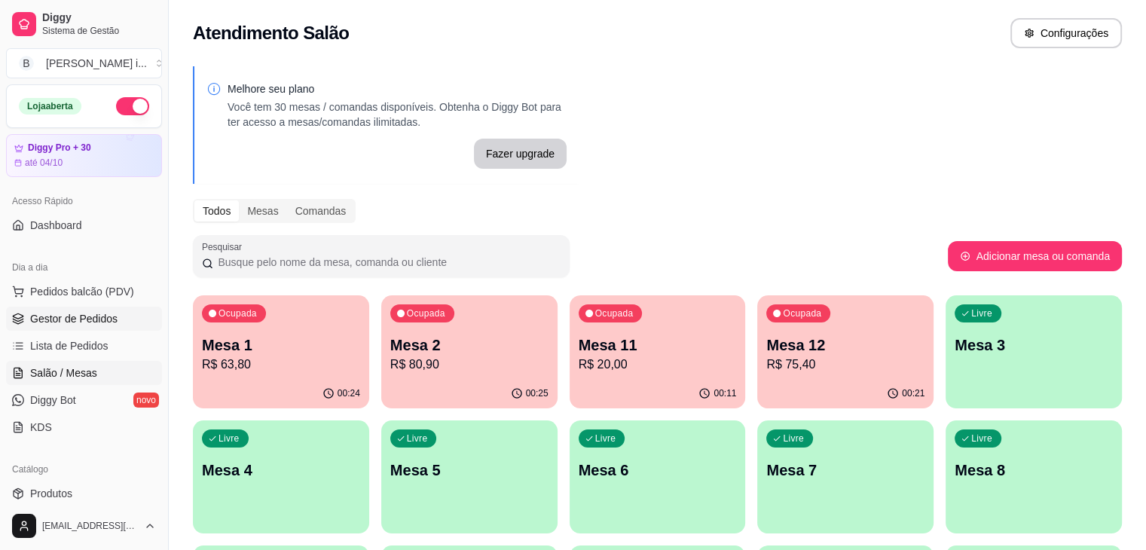
click at [34, 316] on span "Gestor de Pedidos" at bounding box center [73, 318] width 87 height 15
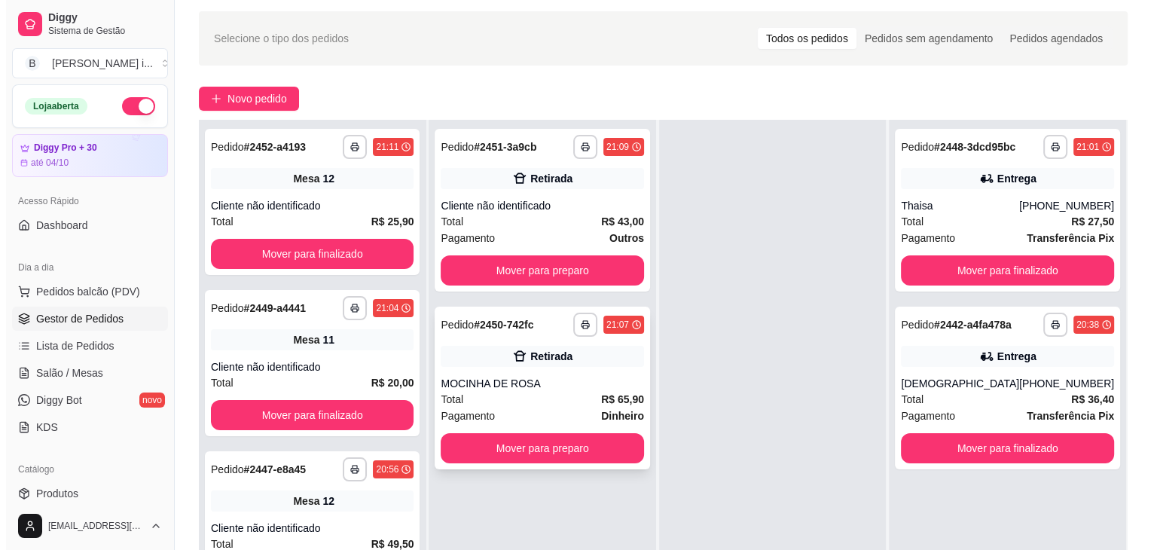
scroll to position [75, 0]
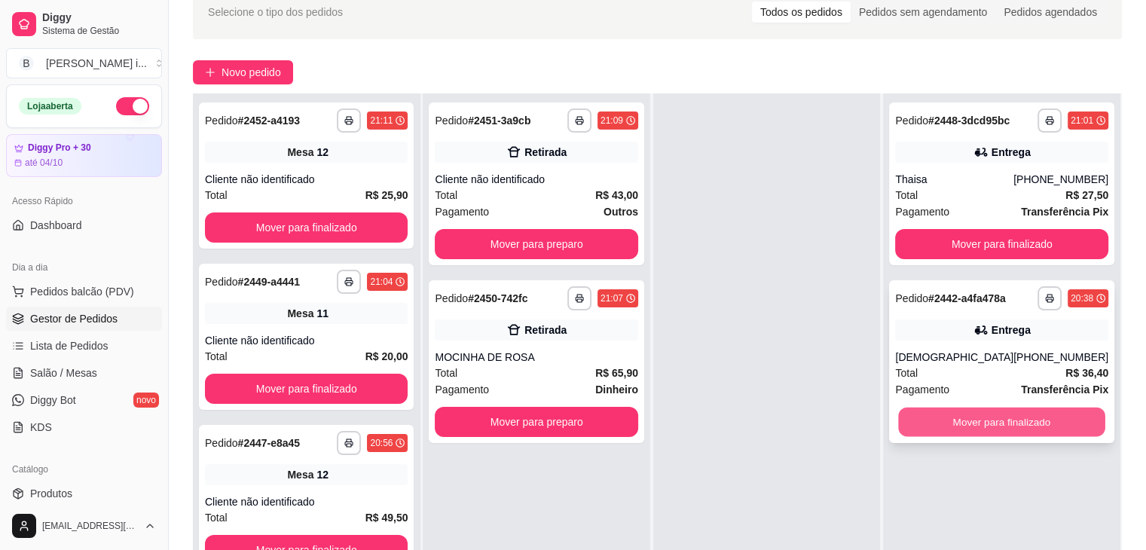
click at [1015, 423] on button "Mover para finalizado" at bounding box center [1002, 421] width 206 height 29
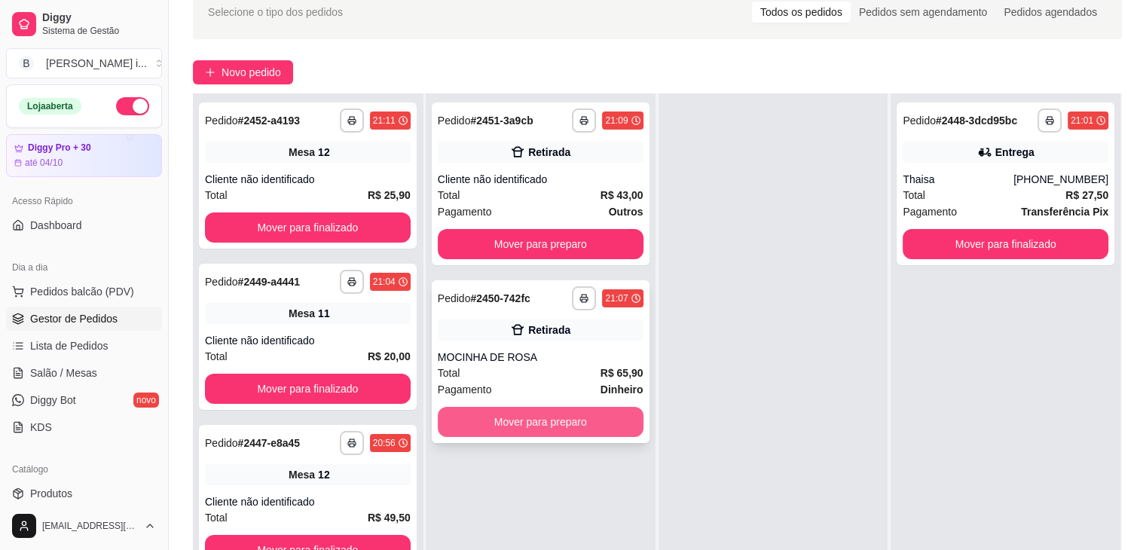
click at [581, 423] on button "Mover para preparo" at bounding box center [541, 422] width 206 height 30
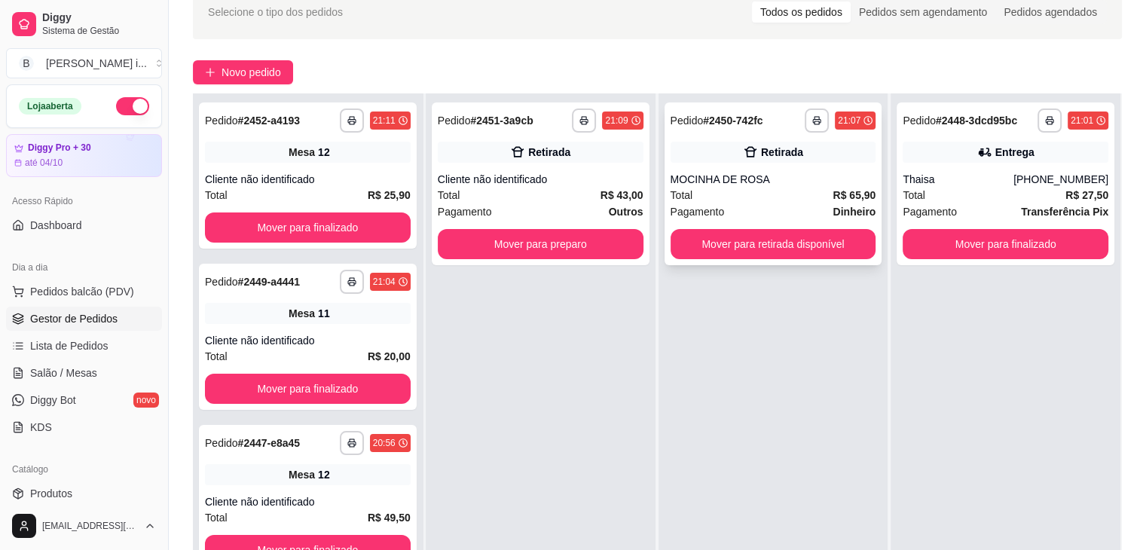
click at [811, 227] on div "**********" at bounding box center [773, 183] width 218 height 163
click at [847, 239] on button "Mover para retirada disponível" at bounding box center [773, 244] width 206 height 30
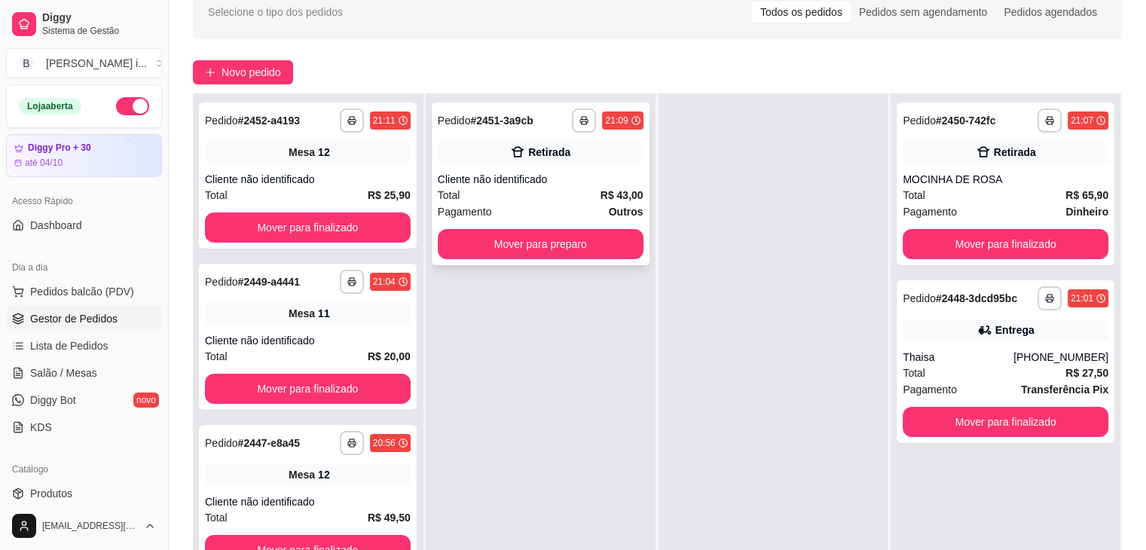
click at [579, 166] on div "**********" at bounding box center [541, 183] width 218 height 163
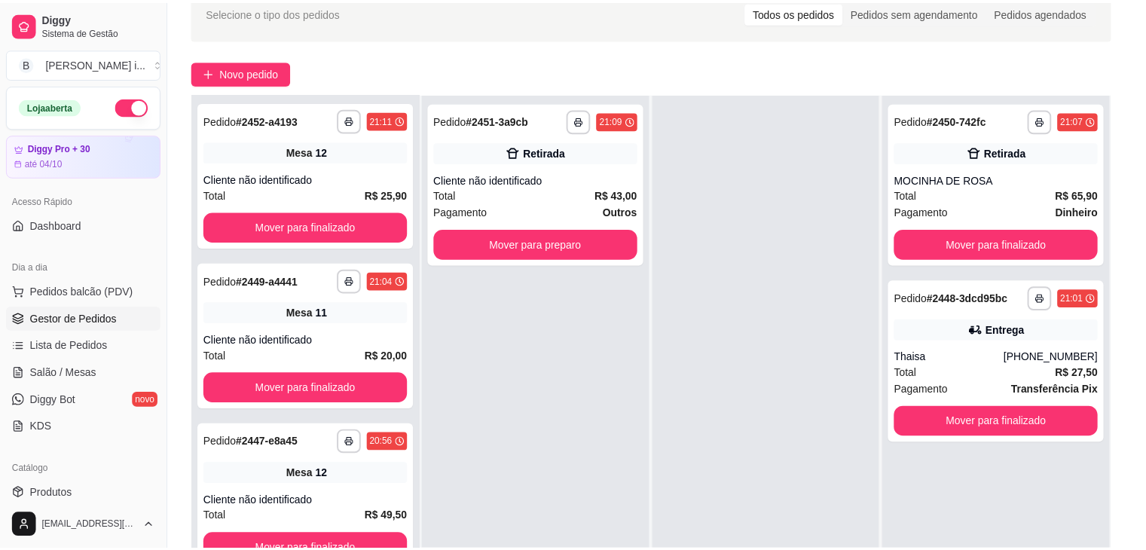
scroll to position [89, 0]
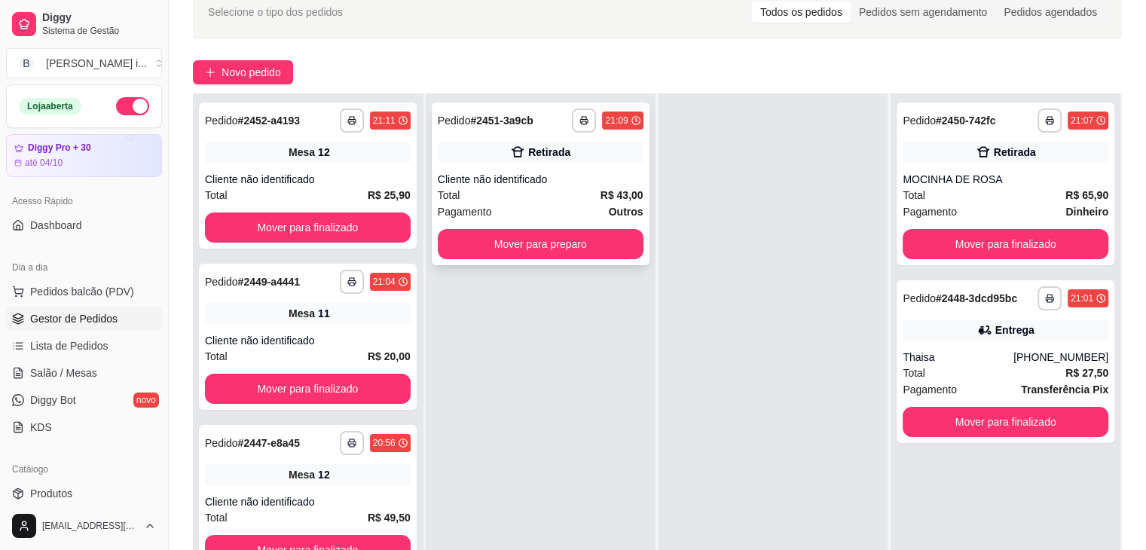
click at [563, 193] on div "Total R$ 43,00" at bounding box center [541, 195] width 206 height 17
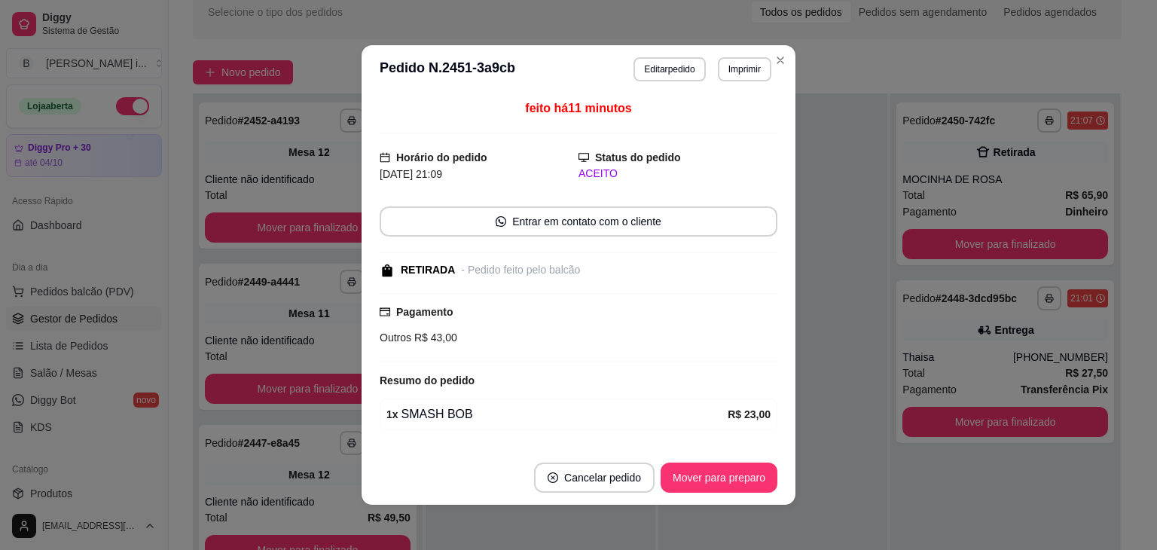
click at [777, 274] on div "feito há 11 minutos Horário do pedido [DATE] 21:09 Status do pedido ACEITO Entr…" at bounding box center [579, 271] width 434 height 357
click at [738, 206] on button "Entrar em contato com o cliente" at bounding box center [579, 221] width 398 height 30
click at [690, 489] on button "Mover para preparo" at bounding box center [719, 477] width 117 height 30
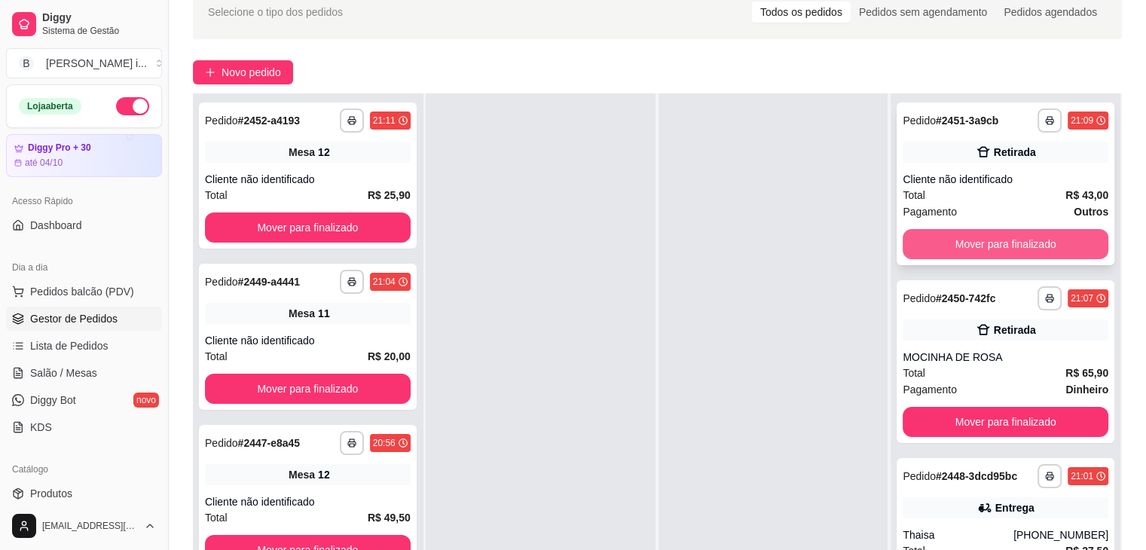
click at [1076, 248] on button "Mover para finalizado" at bounding box center [1005, 244] width 206 height 30
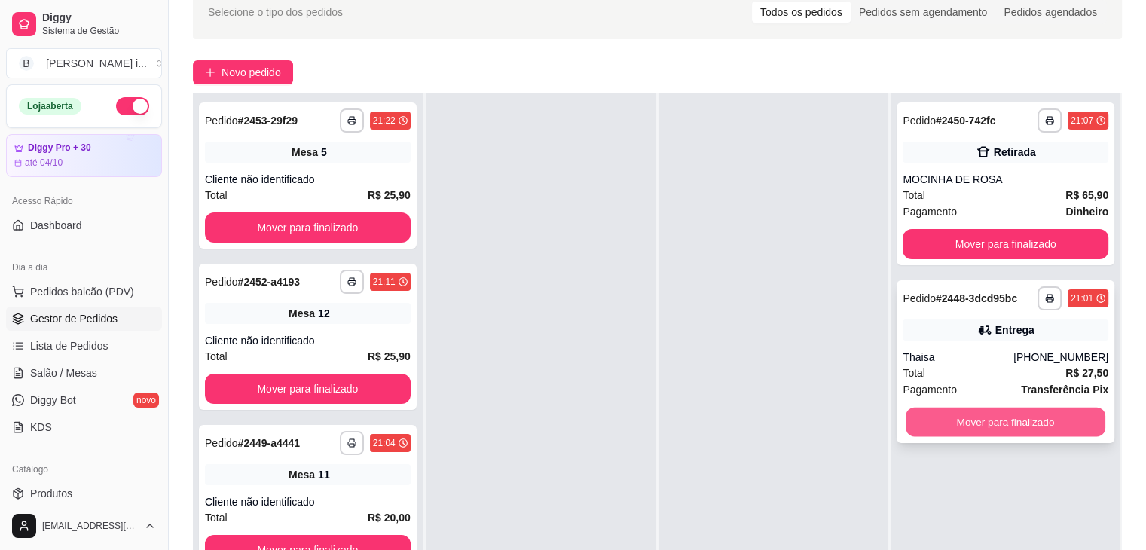
click at [1069, 426] on button "Mover para finalizado" at bounding box center [1005, 421] width 200 height 29
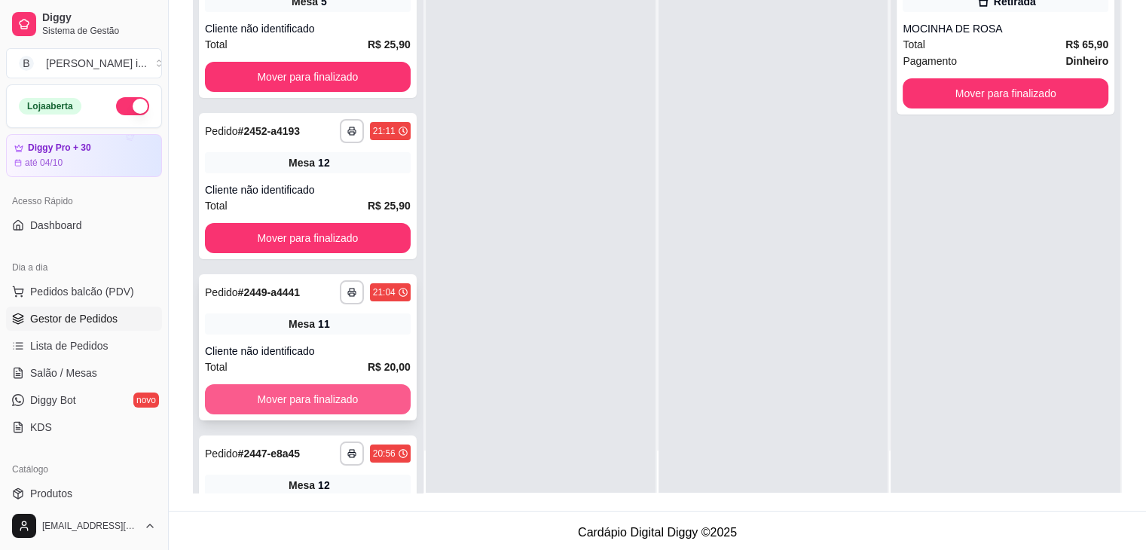
scroll to position [229, 0]
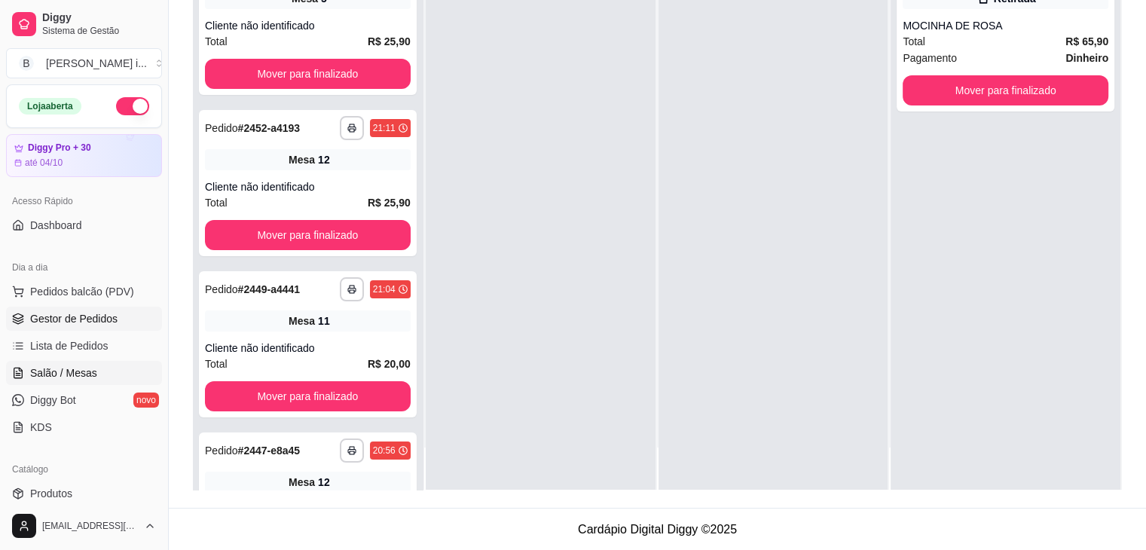
click at [74, 383] on link "Salão / Mesas" at bounding box center [84, 373] width 156 height 24
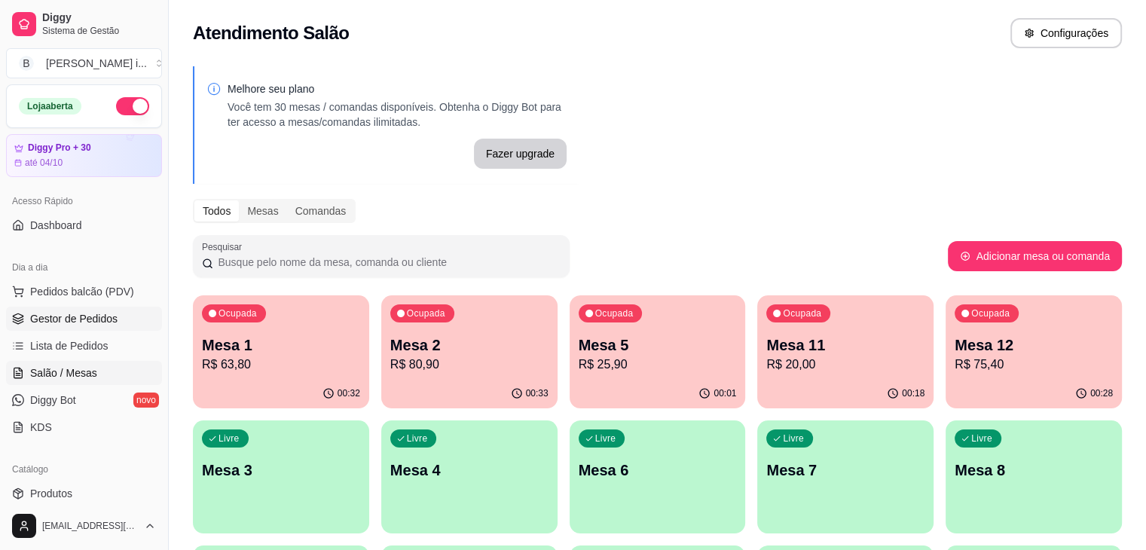
click at [107, 316] on span "Gestor de Pedidos" at bounding box center [73, 318] width 87 height 15
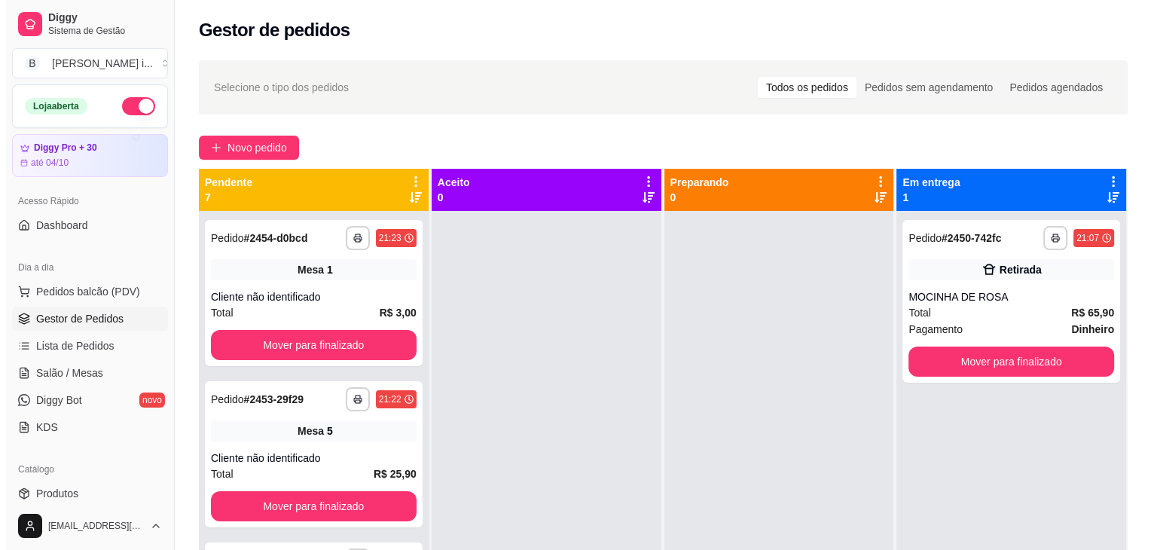
scroll to position [75, 0]
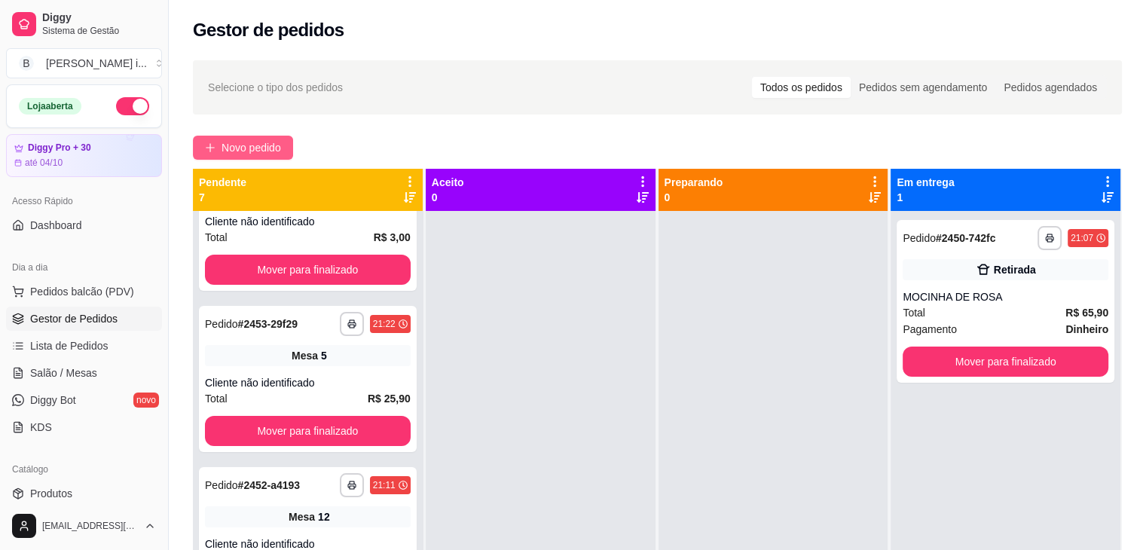
click at [280, 151] on span "Novo pedido" at bounding box center [250, 147] width 59 height 17
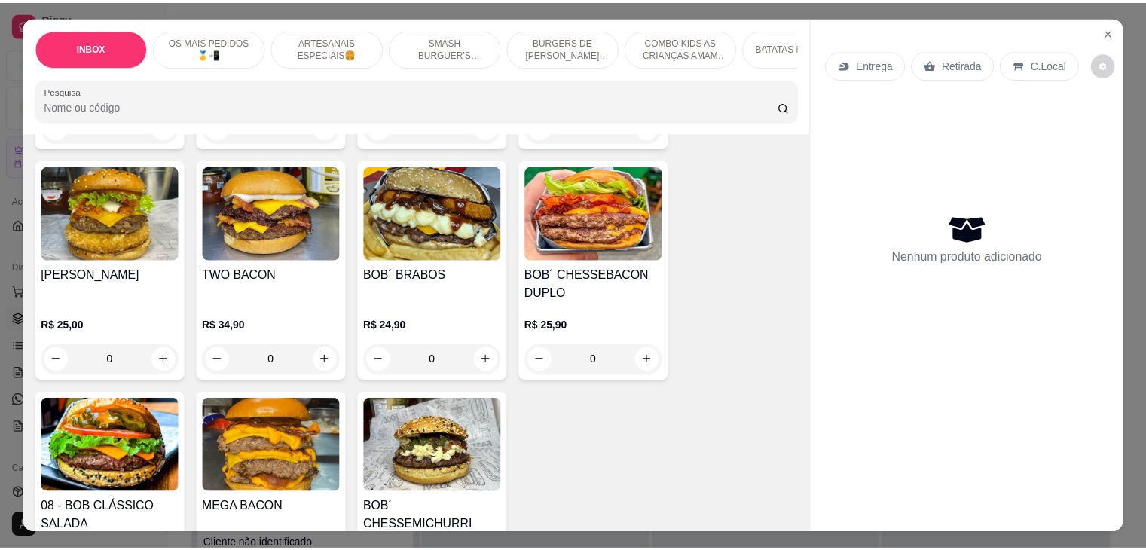
scroll to position [1280, 0]
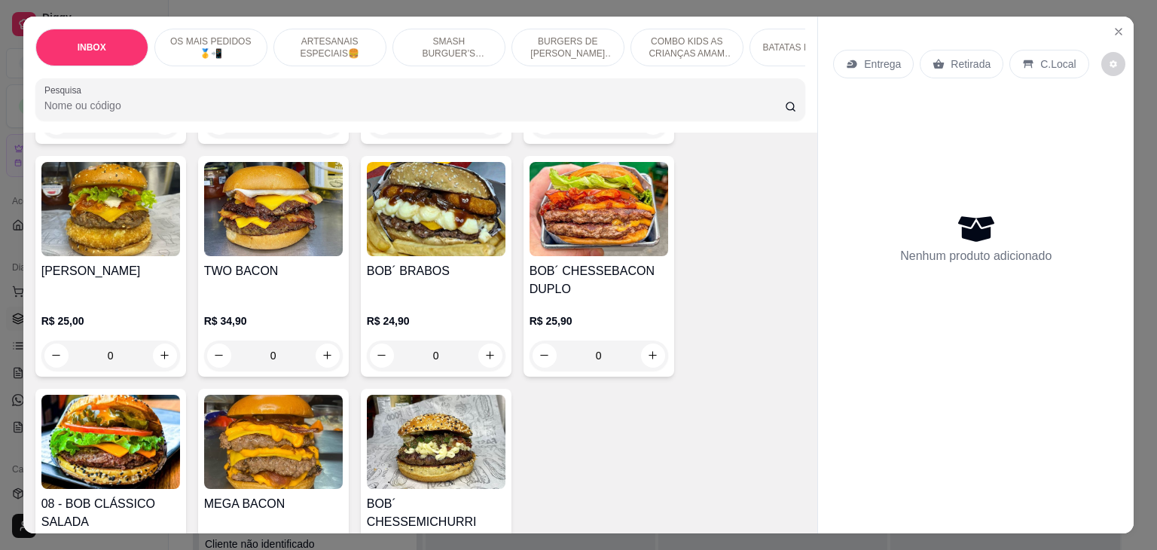
click at [460, 262] on h4 "BOB´ BRABOS" at bounding box center [436, 271] width 139 height 18
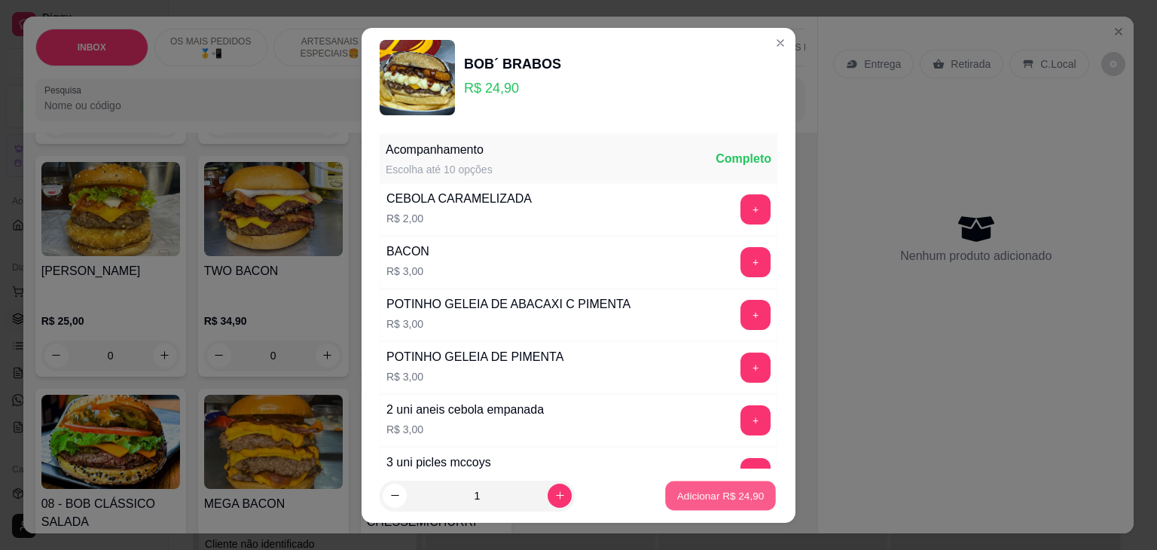
click at [668, 483] on button "Adicionar R$ 24,90" at bounding box center [720, 495] width 111 height 29
type input "1"
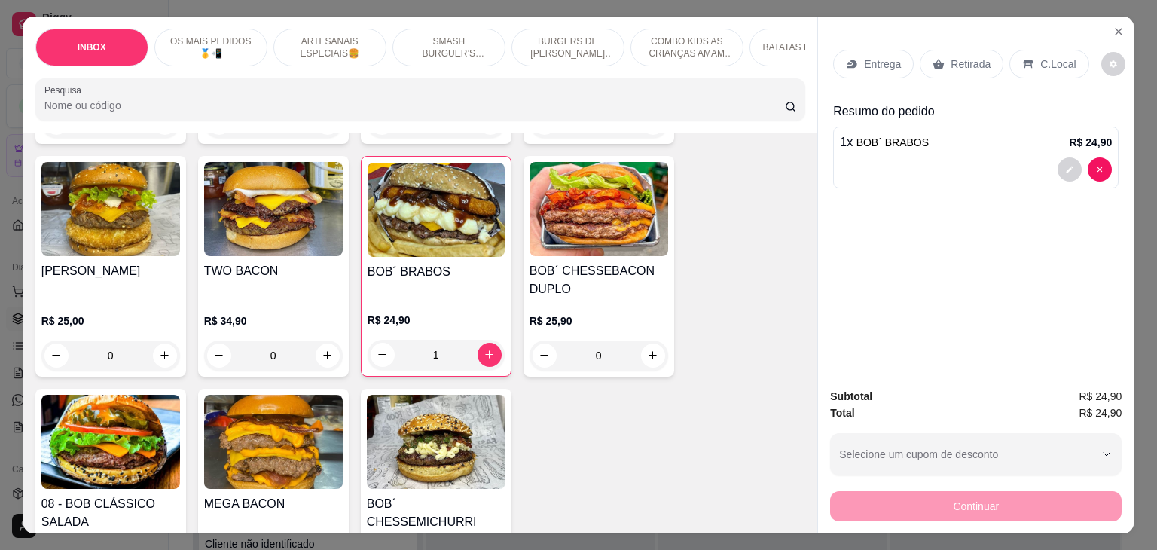
click at [884, 56] on p "Entrega" at bounding box center [882, 63] width 37 height 15
click at [936, 58] on icon at bounding box center [938, 64] width 12 height 12
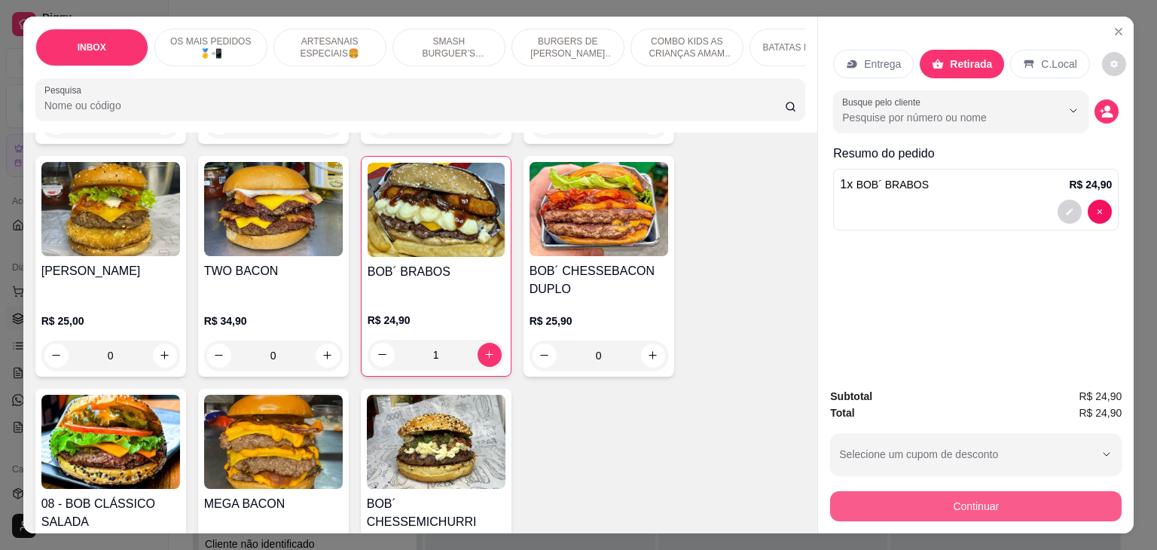
click at [919, 491] on button "Continuar" at bounding box center [975, 506] width 291 height 30
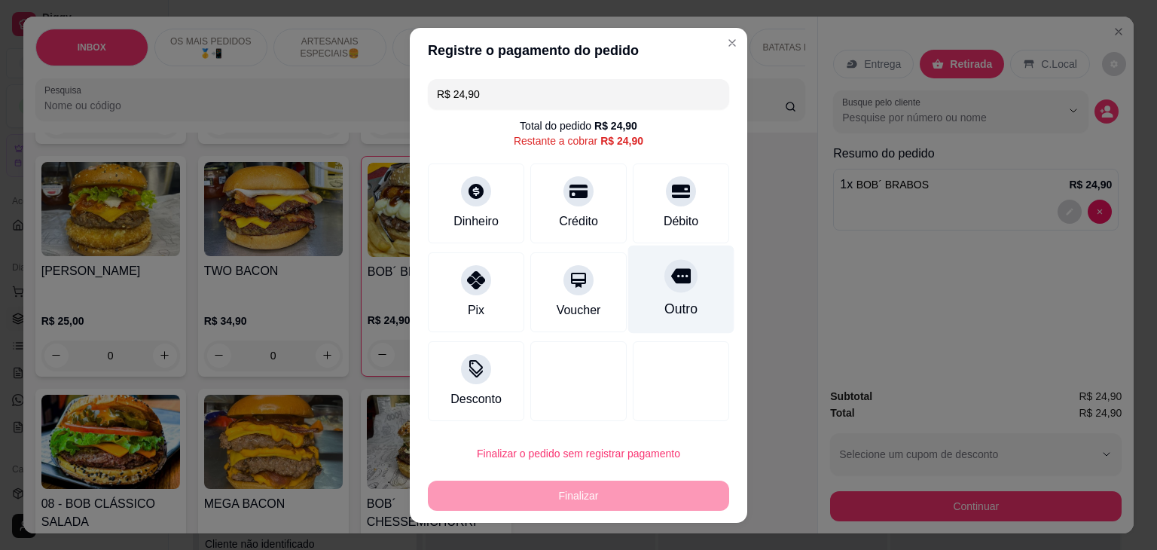
click at [664, 287] on div at bounding box center [680, 275] width 33 height 33
type input "R$ 0,00"
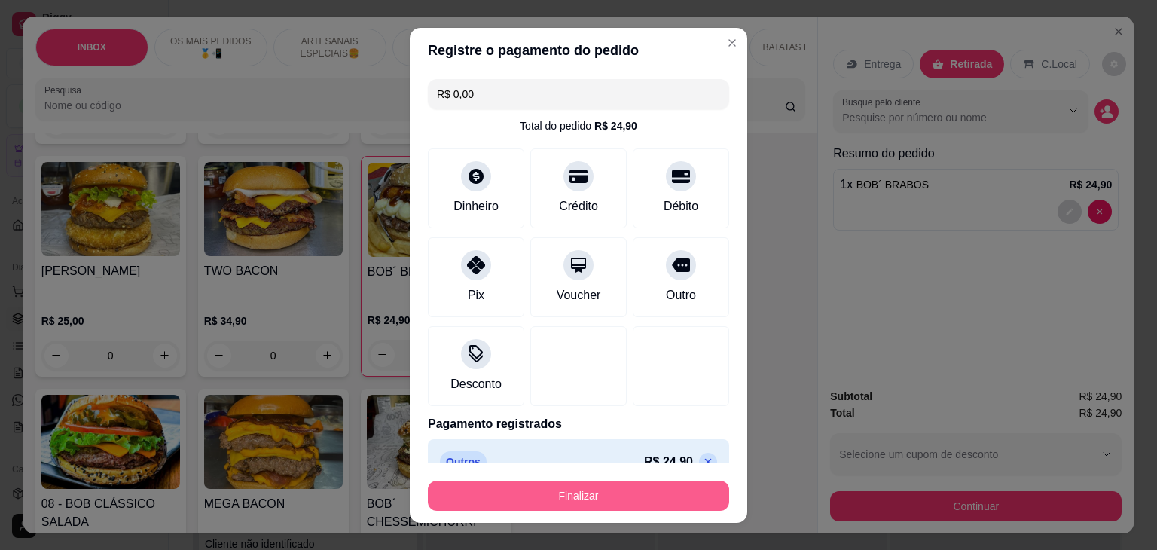
click at [616, 487] on button "Finalizar" at bounding box center [578, 496] width 301 height 30
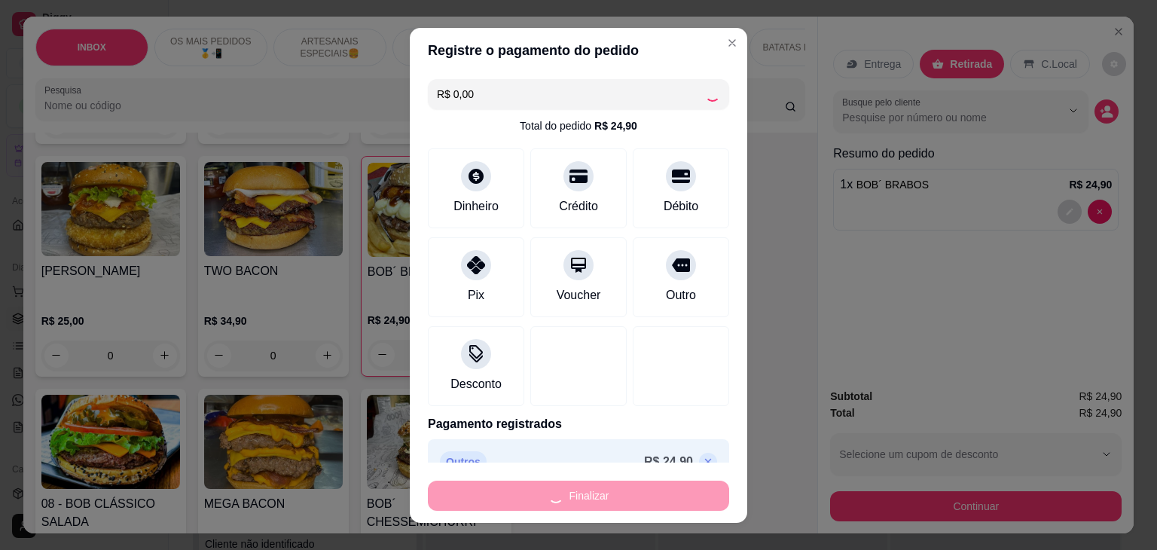
type input "0"
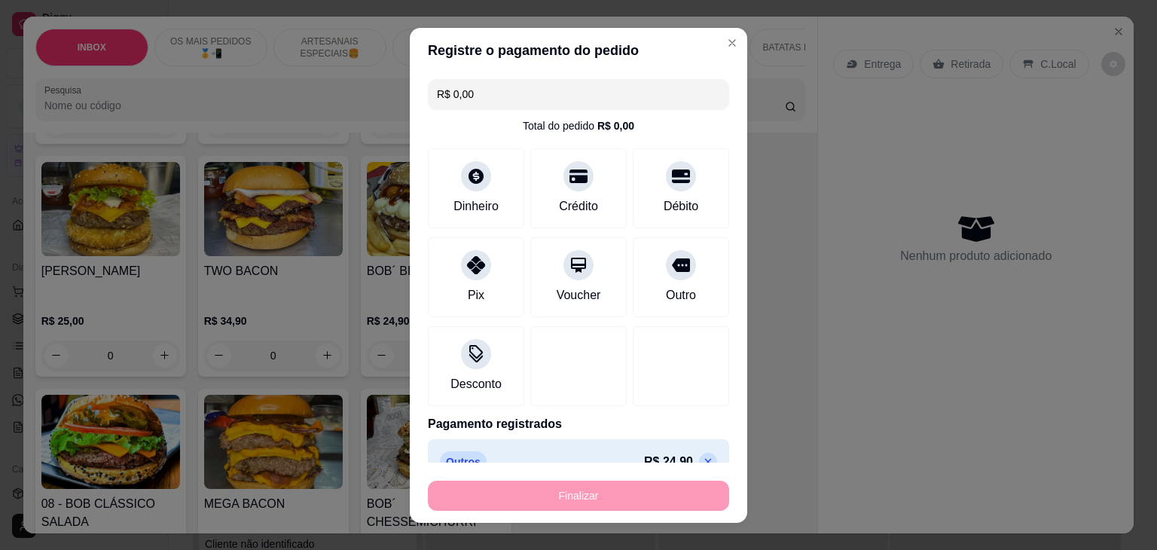
type input "-R$ 24,90"
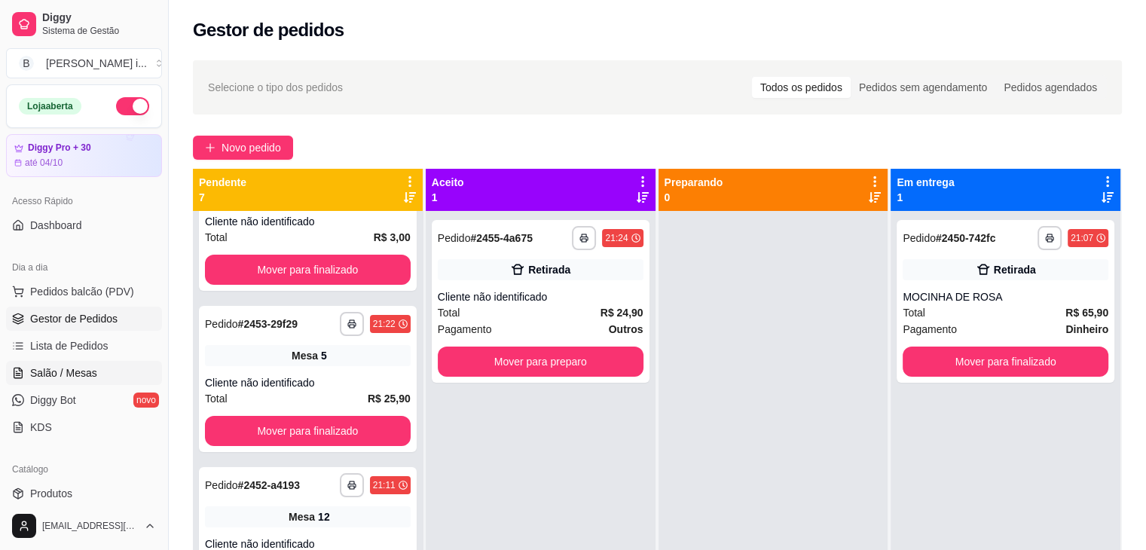
click at [111, 377] on link "Salão / Mesas" at bounding box center [84, 373] width 156 height 24
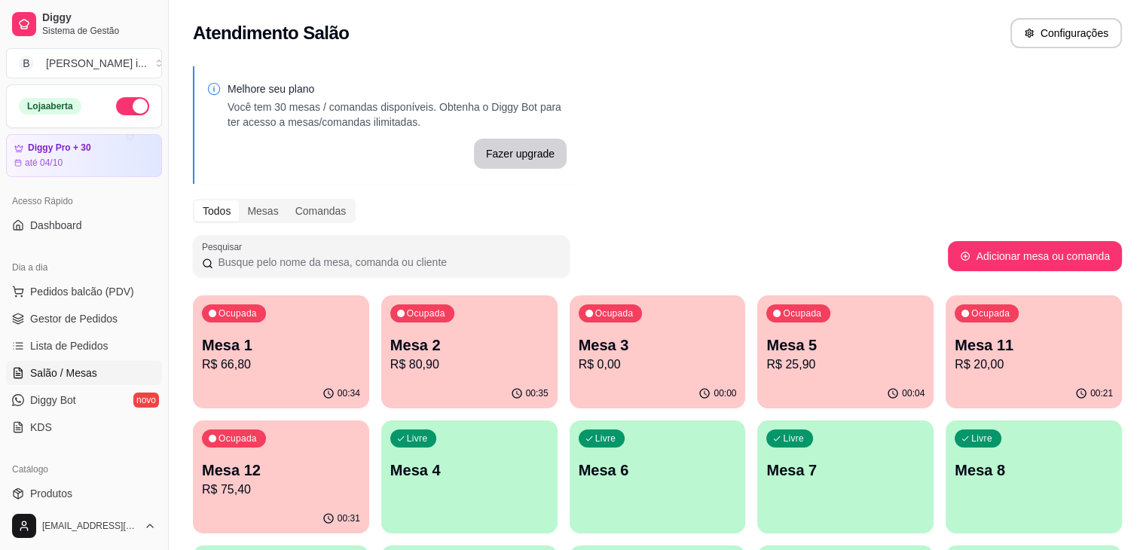
click at [304, 359] on p "R$ 66,80" at bounding box center [281, 364] width 158 height 18
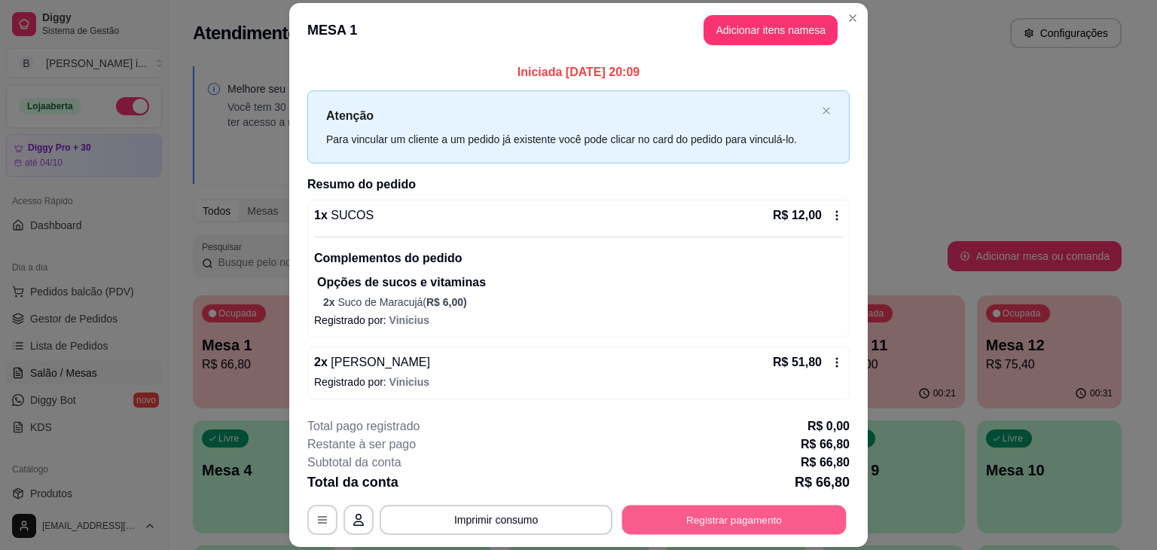
click at [702, 526] on button "Registrar pagamento" at bounding box center [734, 519] width 224 height 29
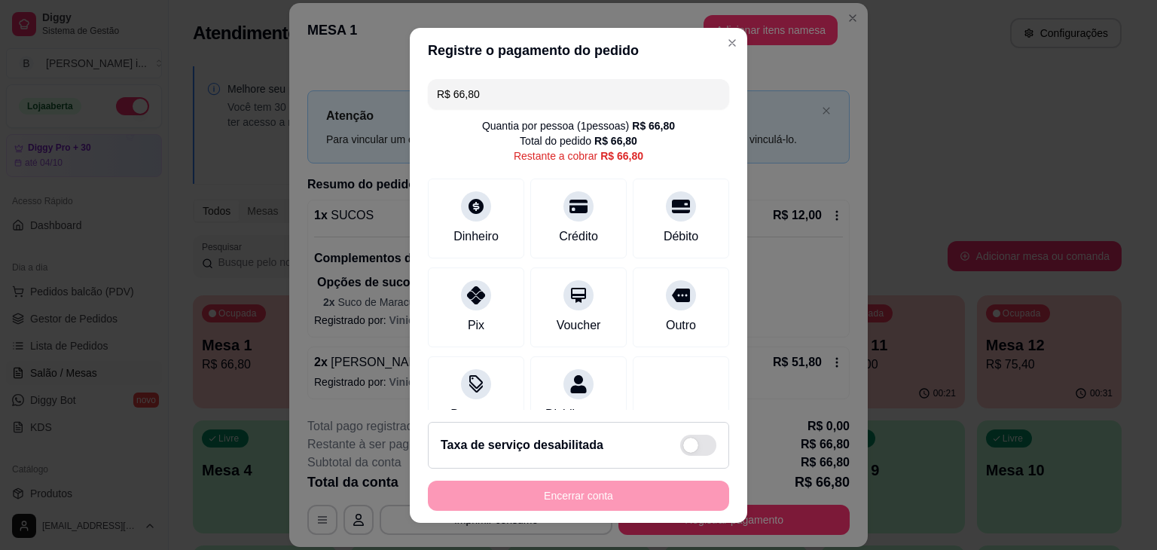
click at [480, 105] on input "R$ 66,80" at bounding box center [578, 94] width 283 height 30
click at [474, 180] on div "Dinheiro" at bounding box center [476, 215] width 106 height 88
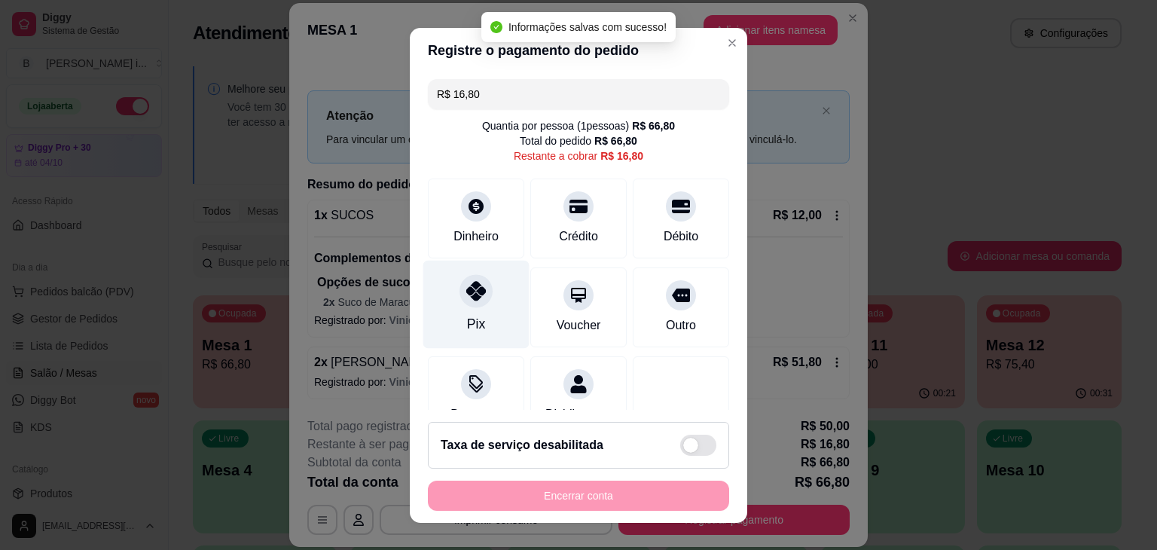
click at [443, 310] on div "Pix" at bounding box center [476, 304] width 106 height 88
type input "R$ 0,00"
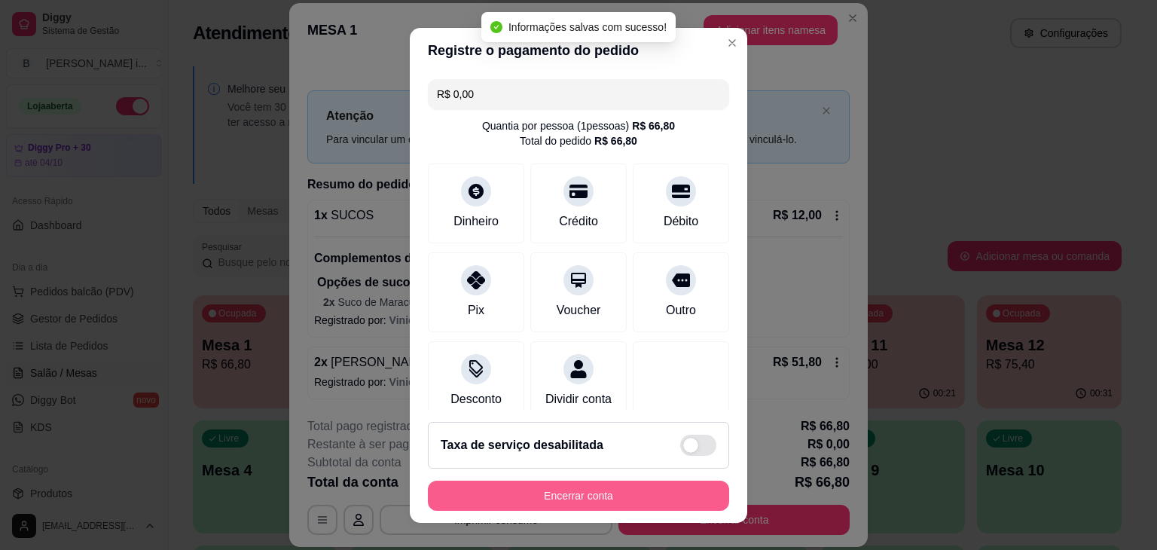
click at [574, 490] on button "Encerrar conta" at bounding box center [578, 496] width 301 height 30
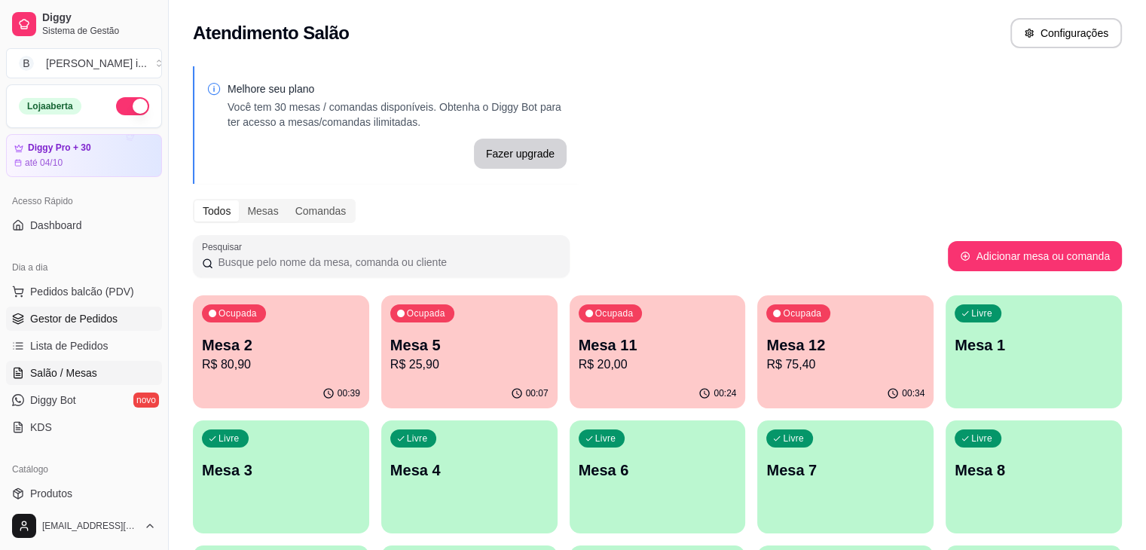
click at [44, 325] on span "Gestor de Pedidos" at bounding box center [73, 318] width 87 height 15
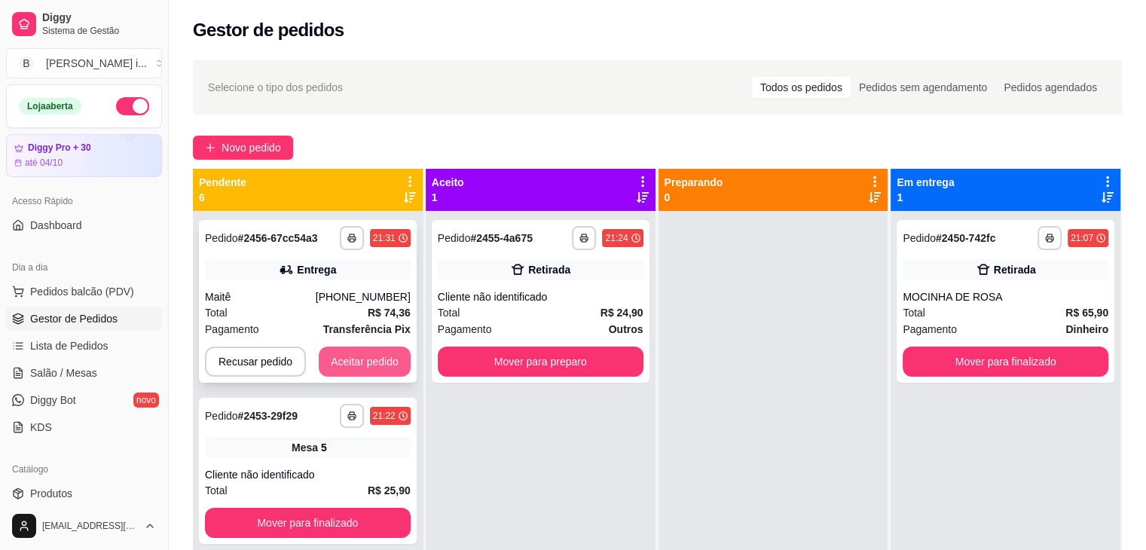
click at [368, 372] on button "Aceitar pedido" at bounding box center [365, 361] width 92 height 30
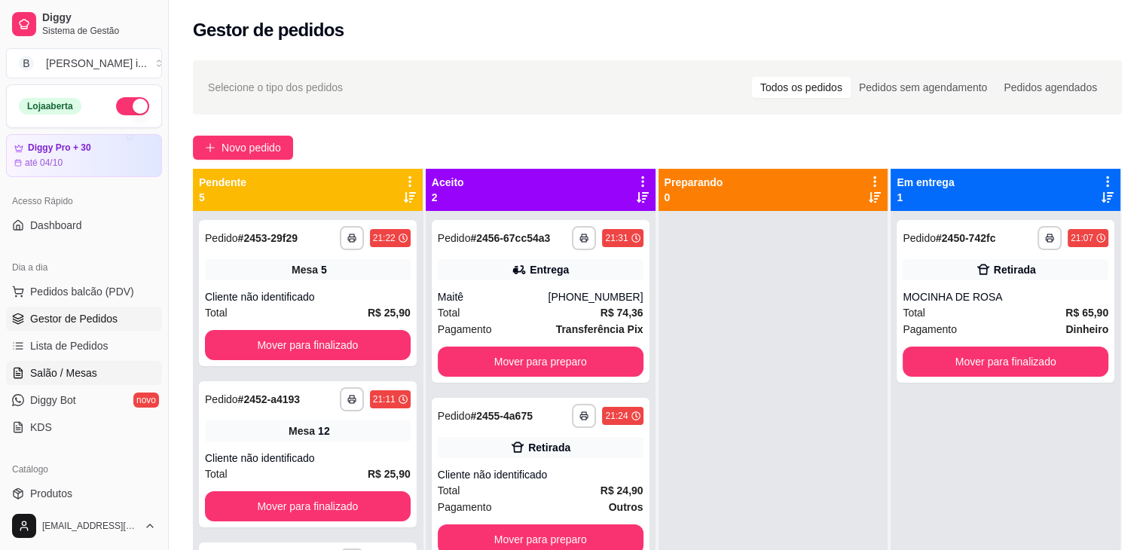
click at [78, 368] on span "Salão / Mesas" at bounding box center [63, 372] width 67 height 15
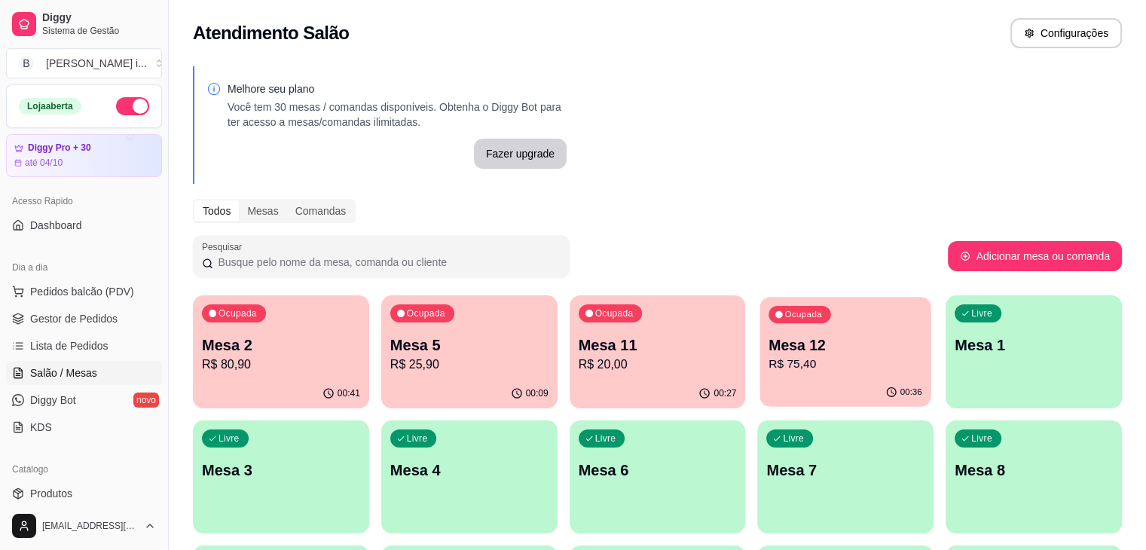
click at [769, 361] on p "R$ 75,40" at bounding box center [846, 363] width 154 height 17
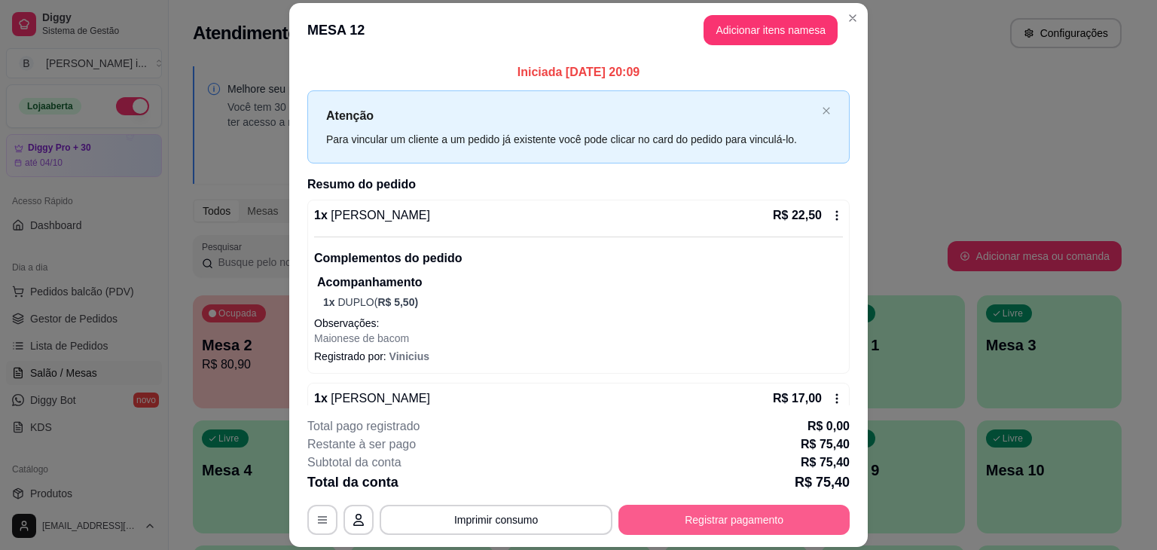
click at [657, 516] on button "Registrar pagamento" at bounding box center [733, 520] width 231 height 30
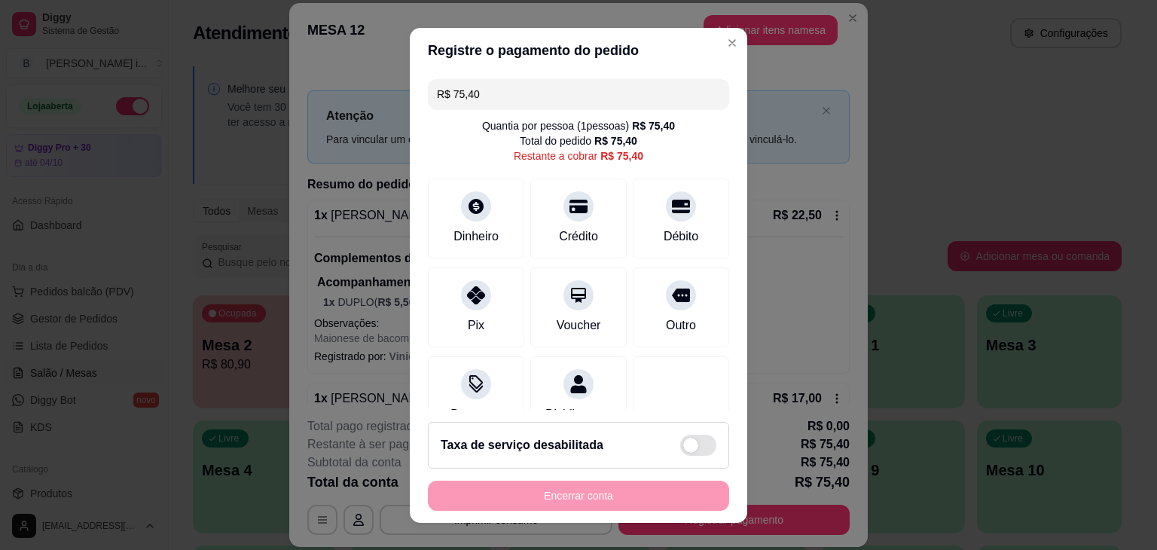
click at [505, 94] on input "R$ 75,40" at bounding box center [578, 94] width 283 height 30
click at [562, 203] on div at bounding box center [578, 201] width 33 height 33
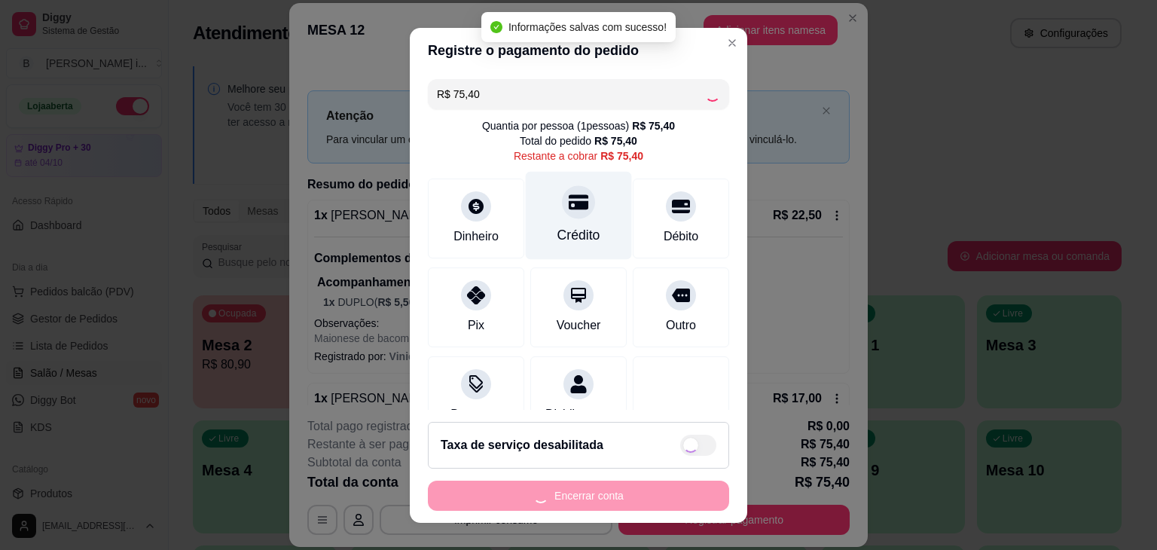
type input "R$ 0,00"
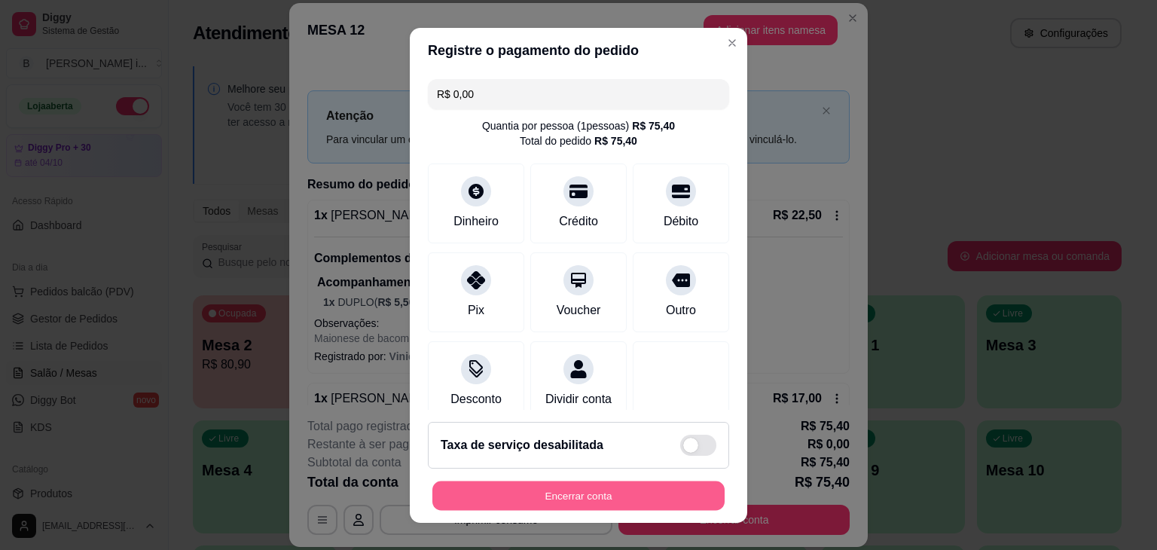
click at [510, 493] on button "Encerrar conta" at bounding box center [578, 495] width 292 height 29
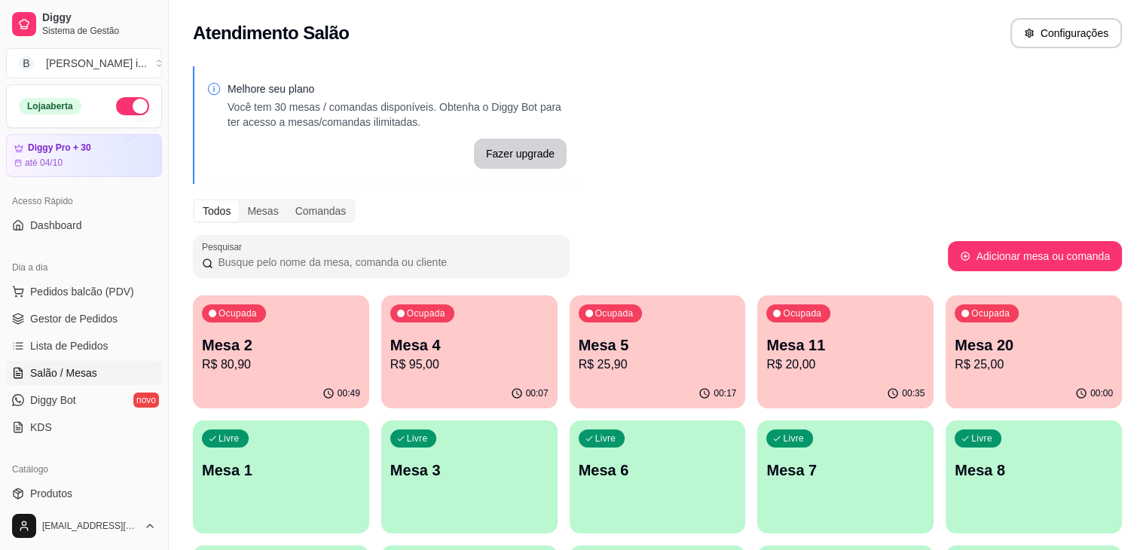
click at [294, 351] on p "Mesa 2" at bounding box center [281, 344] width 158 height 21
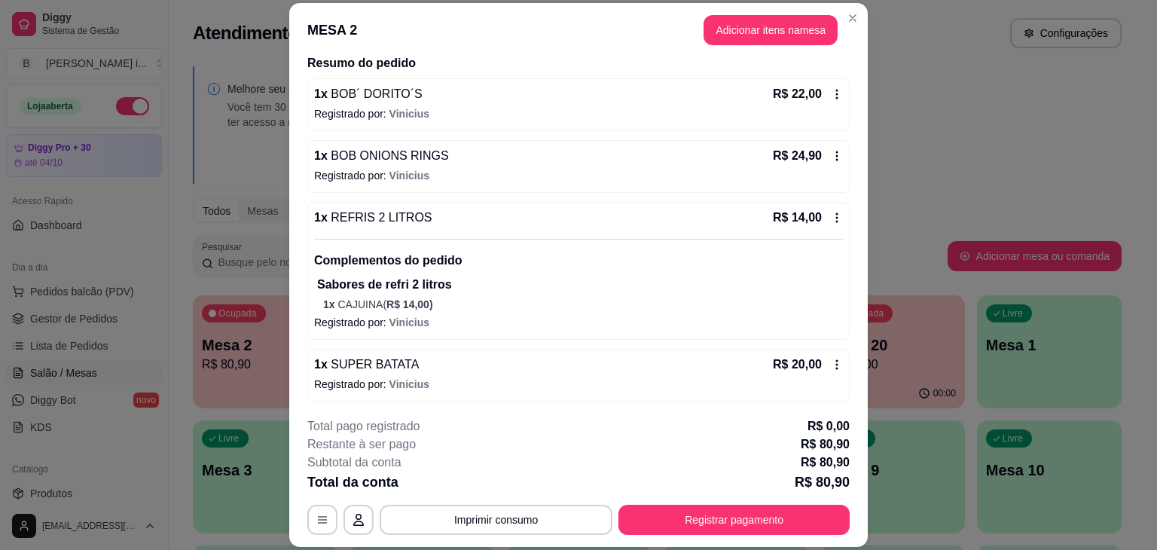
scroll to position [46, 0]
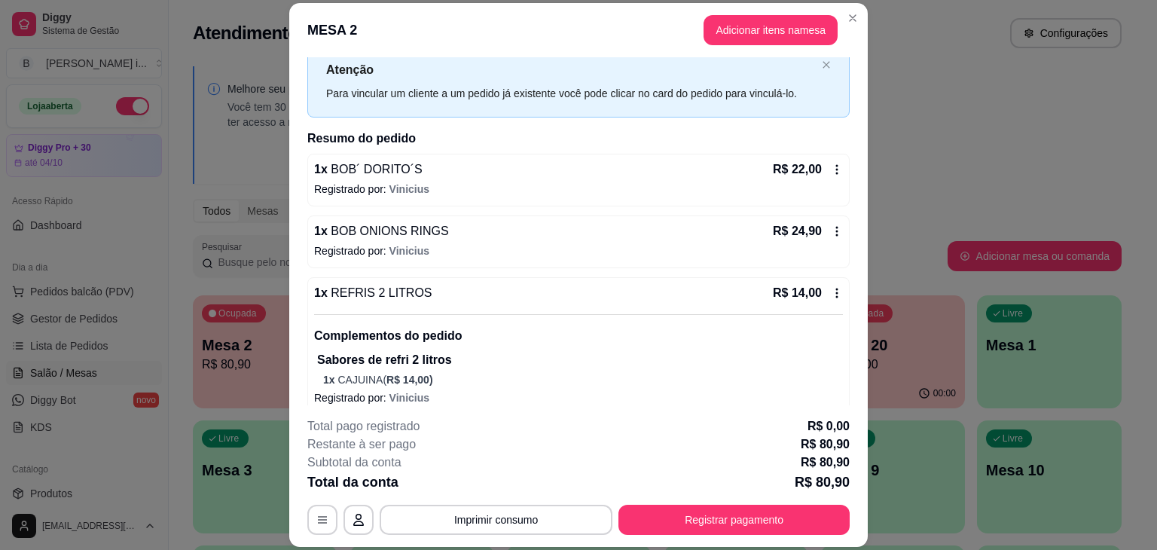
click at [831, 290] on icon at bounding box center [837, 293] width 12 height 12
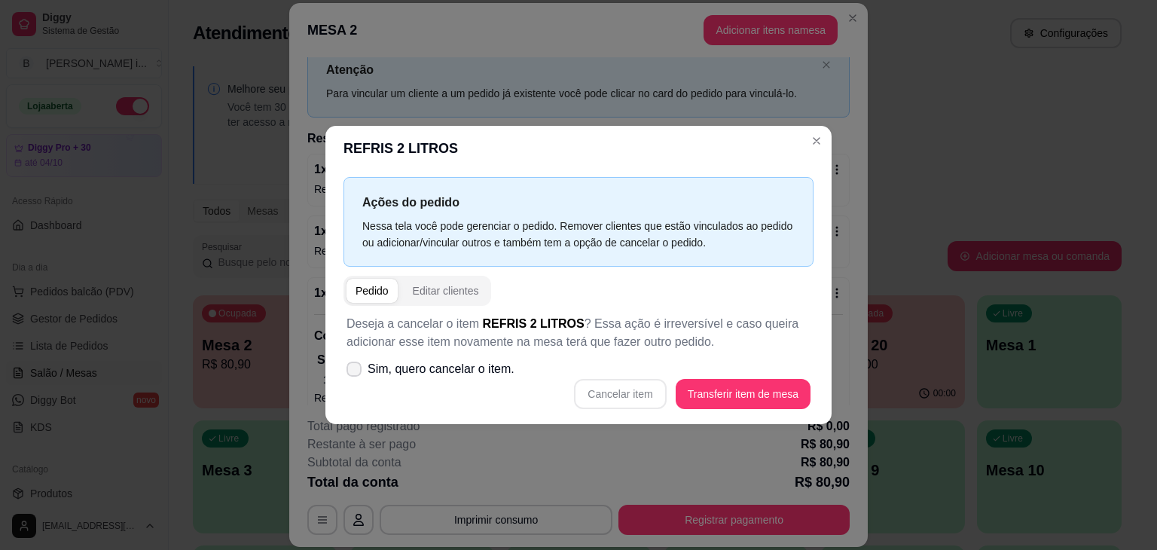
click at [489, 368] on span "Sim, quero cancelar o item." at bounding box center [441, 369] width 147 height 18
click at [355, 372] on input "Sim, quero cancelar o item." at bounding box center [351, 377] width 10 height 10
checkbox input "true"
click at [648, 395] on button "Cancelar item" at bounding box center [620, 394] width 92 height 30
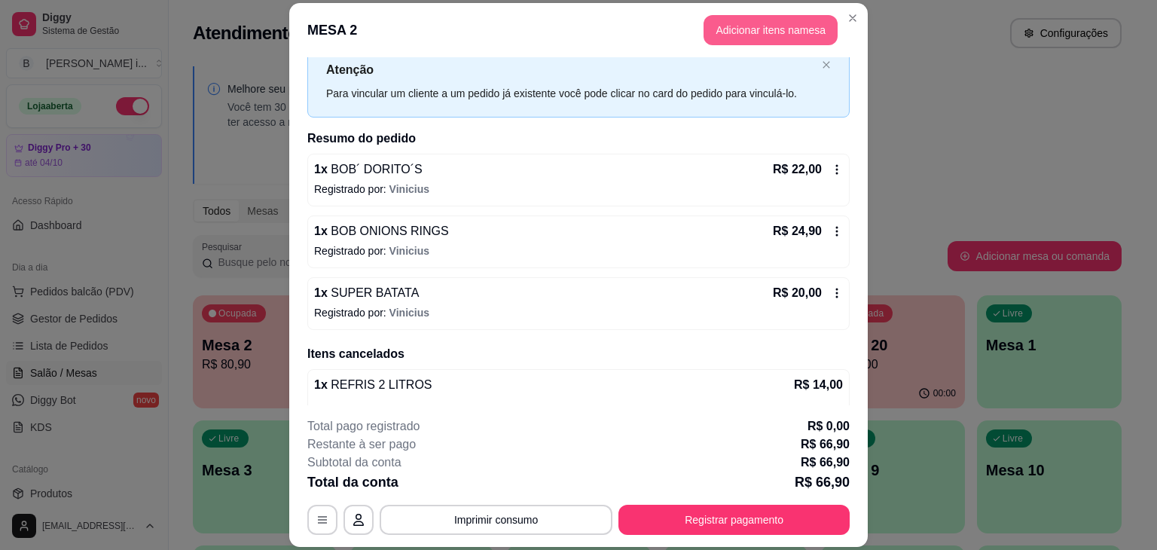
click at [757, 32] on button "Adicionar itens na mesa" at bounding box center [770, 30] width 134 height 30
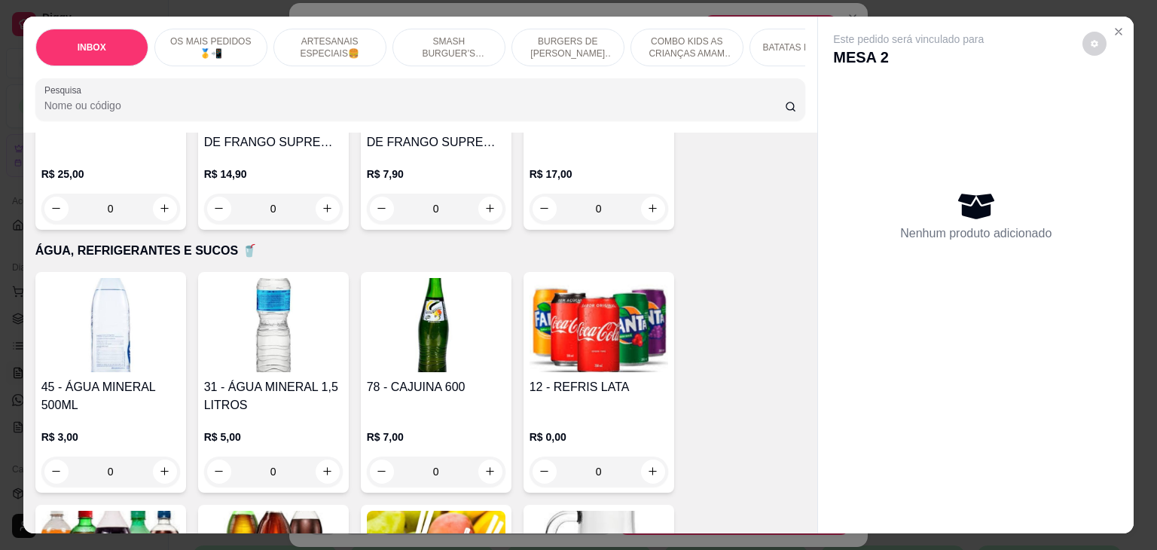
scroll to position [3314, 0]
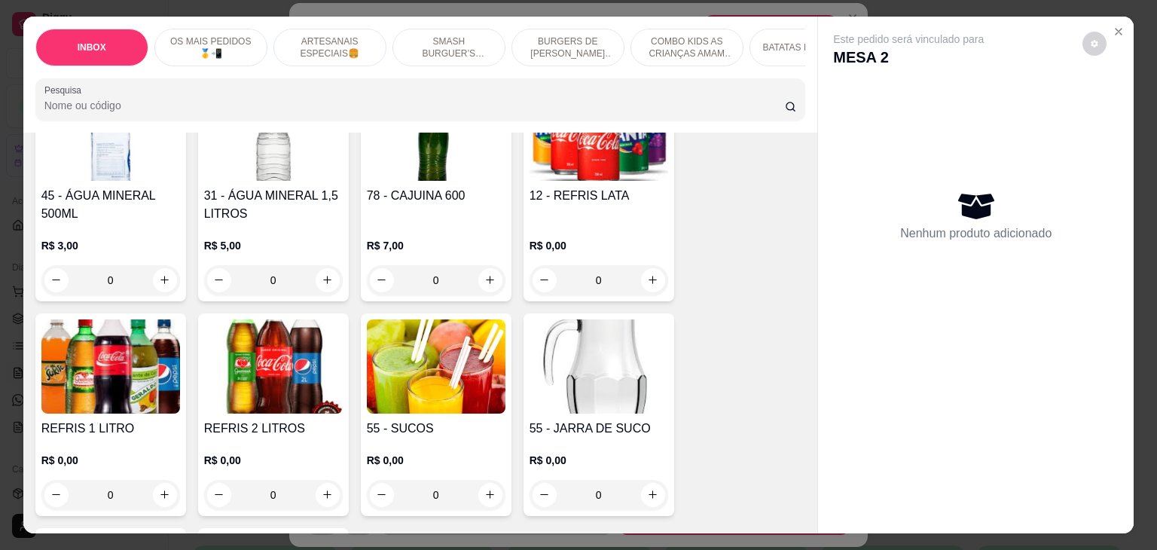
click at [69, 374] on img at bounding box center [110, 366] width 139 height 94
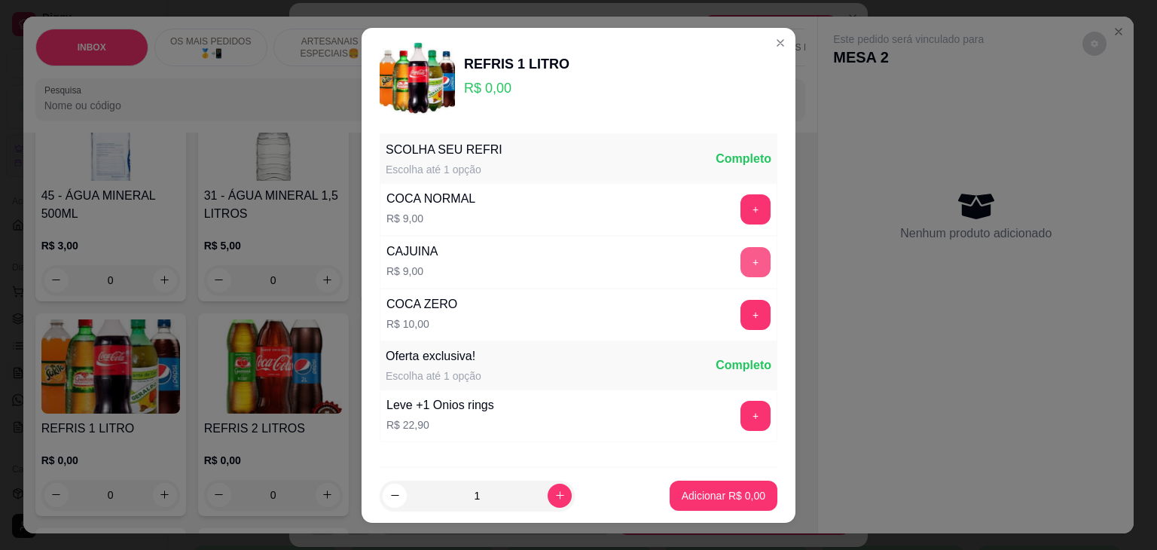
click at [740, 259] on button "+" at bounding box center [755, 262] width 30 height 30
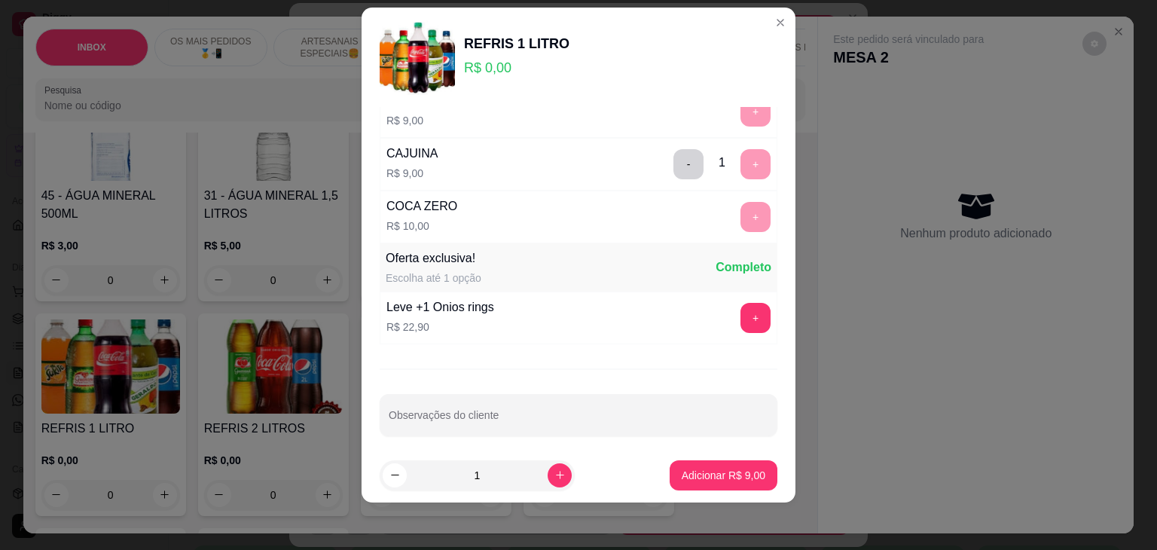
scroll to position [84, 0]
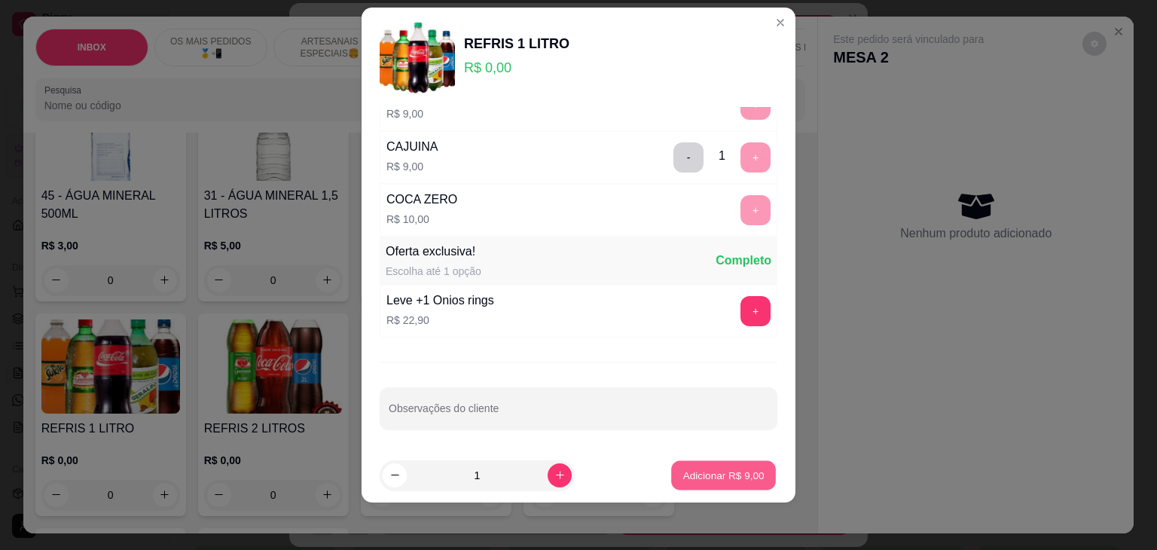
click at [696, 473] on p "Adicionar R$ 9,00" at bounding box center [722, 475] width 81 height 14
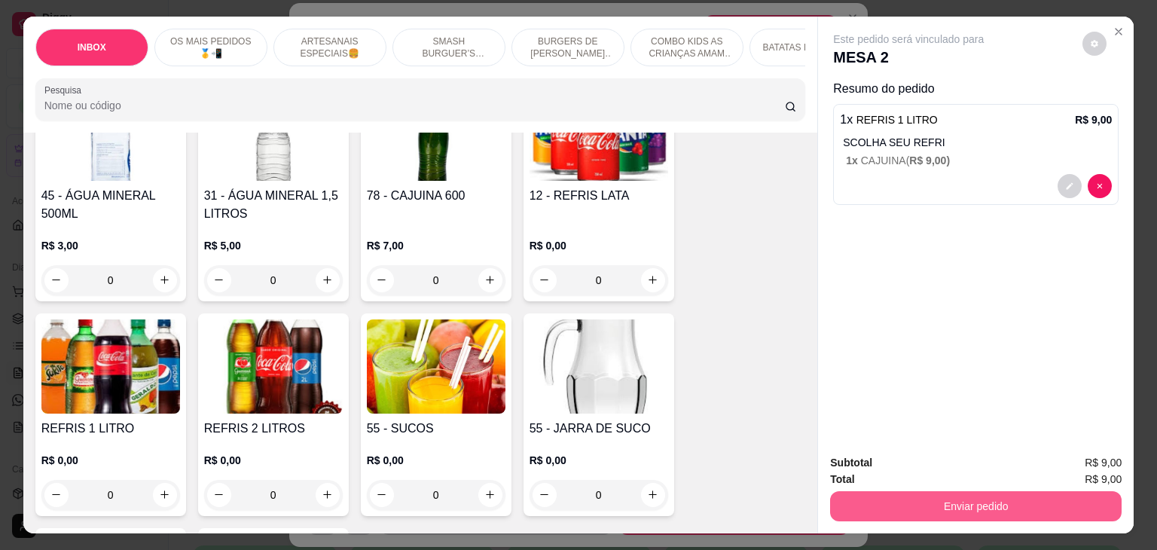
click at [970, 515] on div "Subtotal R$ 9,00 Total R$ 9,00 Enviar pedido" at bounding box center [976, 487] width 316 height 91
click at [969, 501] on button "Enviar pedido" at bounding box center [975, 506] width 291 height 30
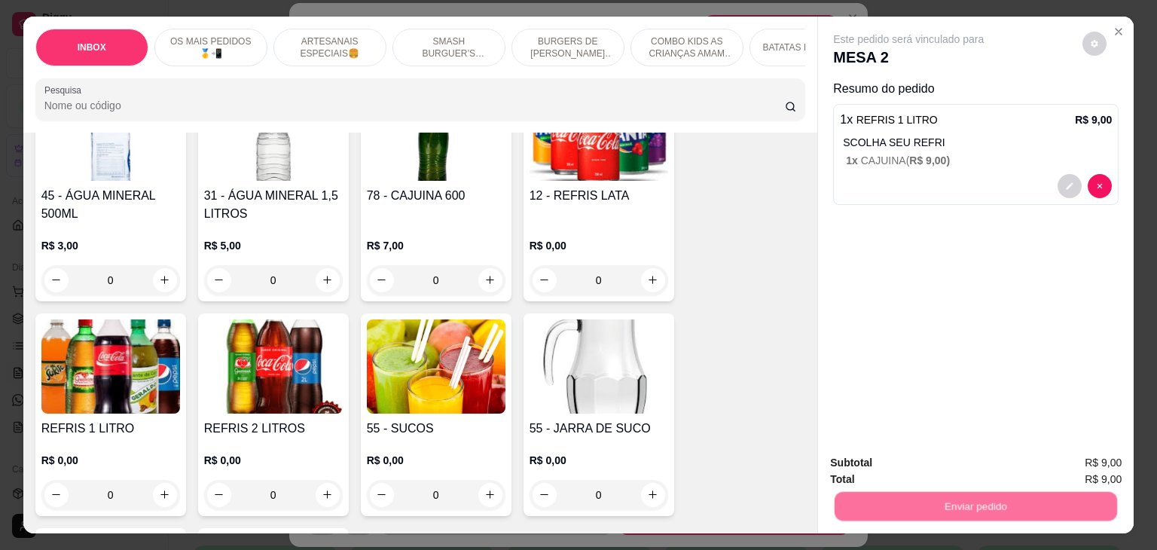
click at [902, 467] on button "Não registrar e enviar pedido" at bounding box center [925, 463] width 157 height 29
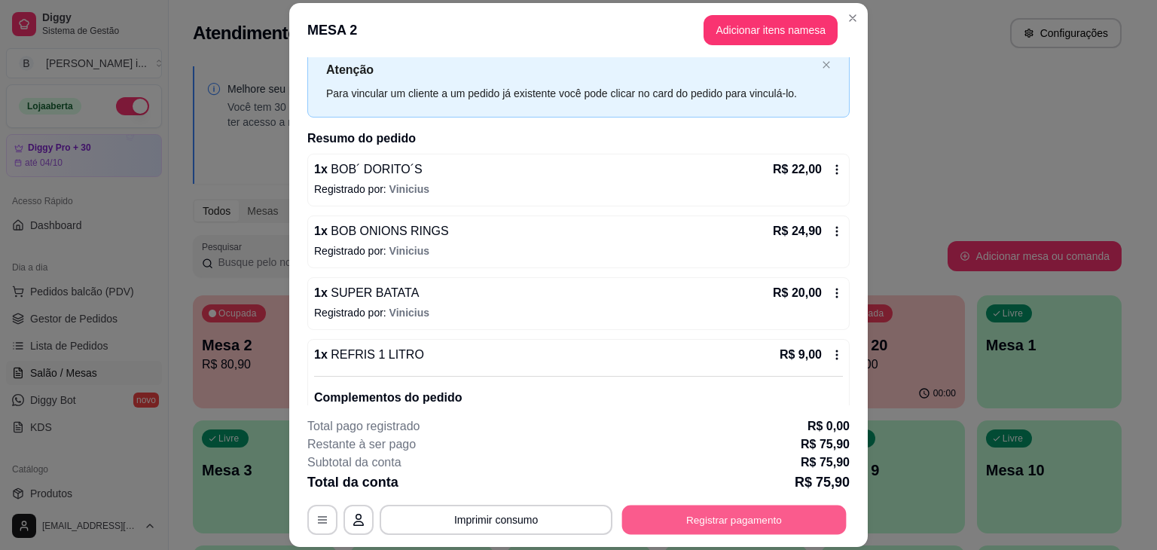
click at [702, 516] on button "Registrar pagamento" at bounding box center [734, 519] width 224 height 29
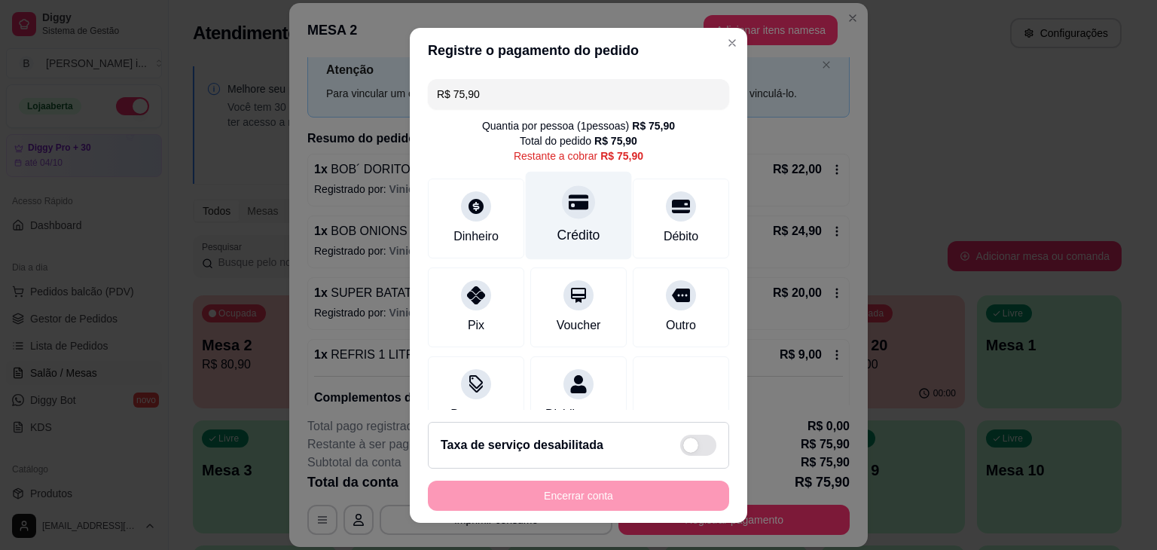
click at [544, 215] on div "Crédito" at bounding box center [579, 215] width 106 height 88
type input "R$ 0,00"
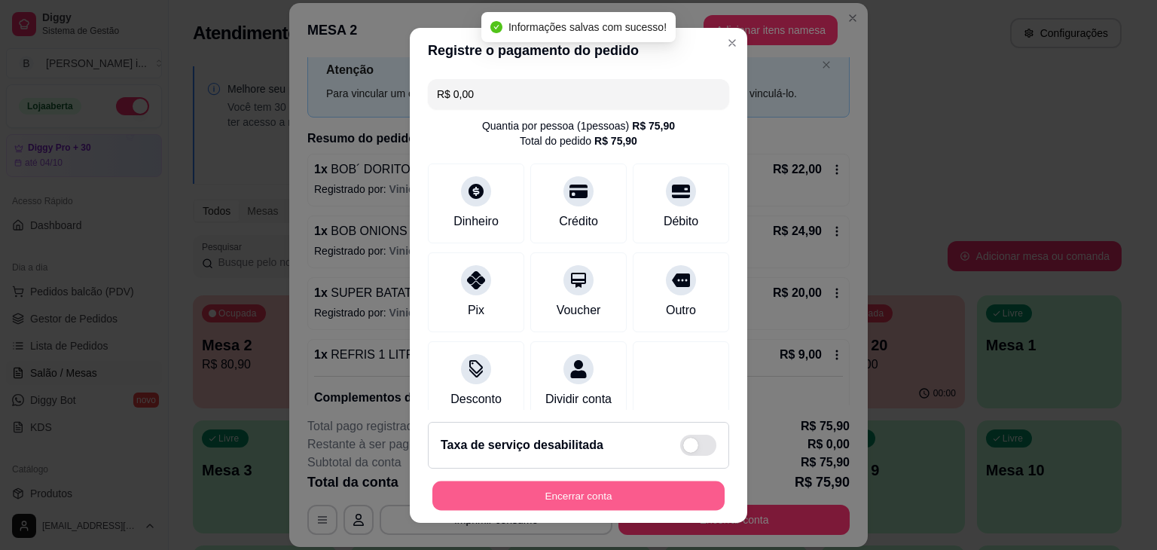
click at [532, 506] on button "Encerrar conta" at bounding box center [578, 495] width 292 height 29
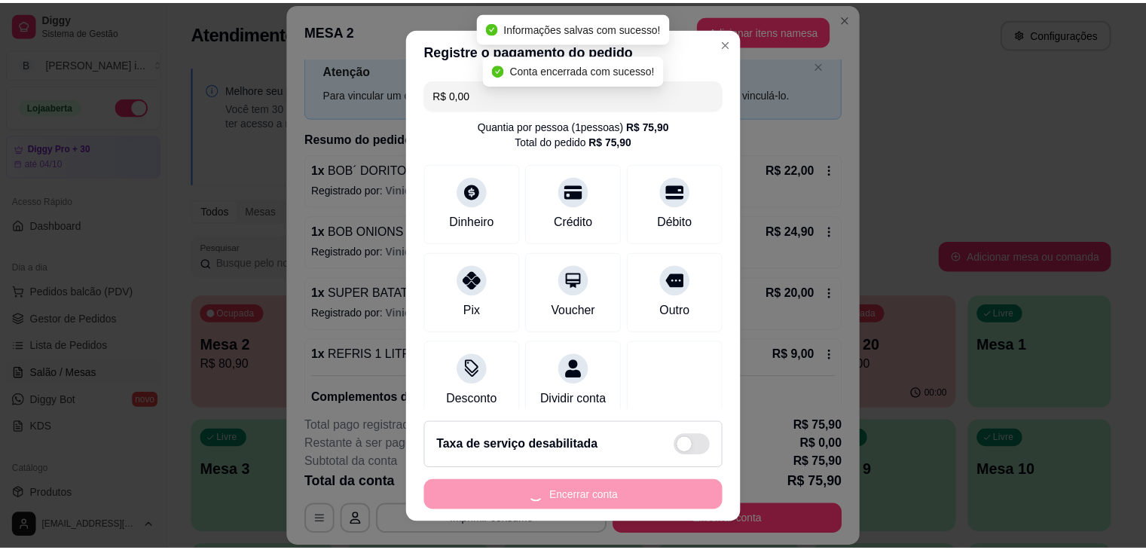
scroll to position [0, 0]
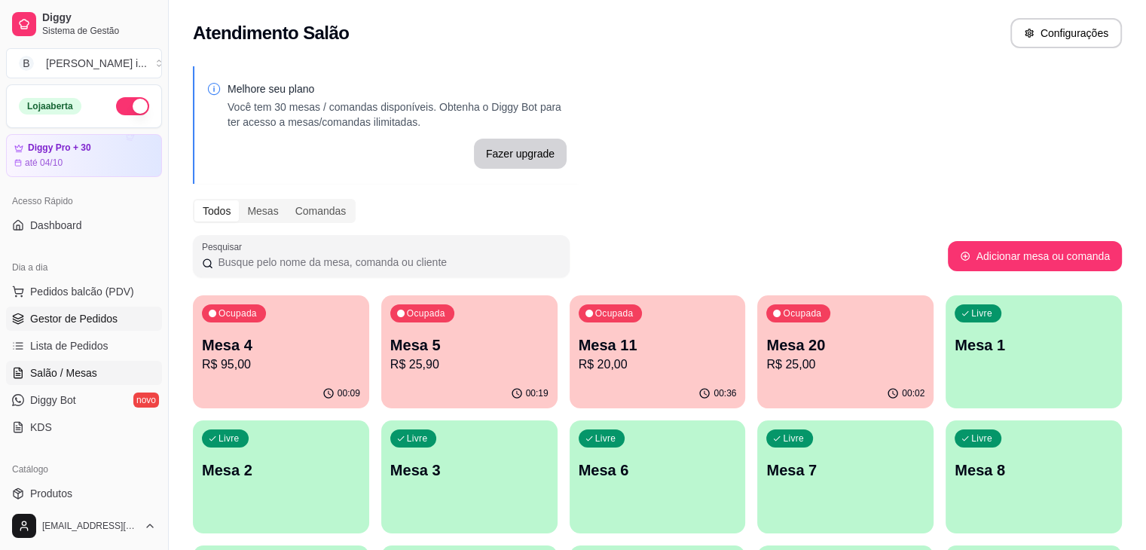
click at [81, 329] on link "Gestor de Pedidos" at bounding box center [84, 319] width 156 height 24
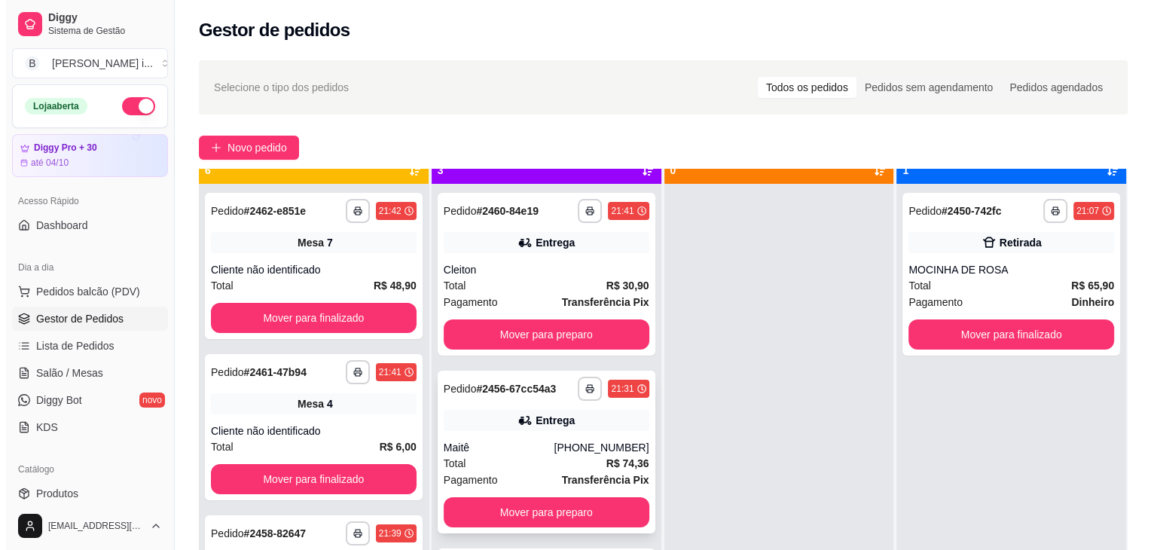
scroll to position [42, 0]
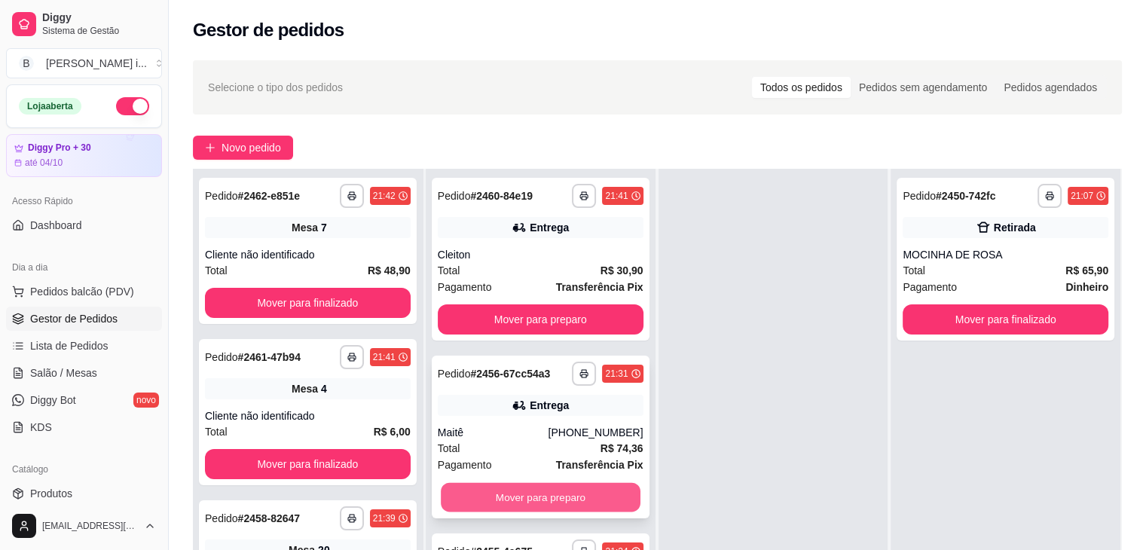
click at [582, 500] on button "Mover para preparo" at bounding box center [541, 497] width 200 height 29
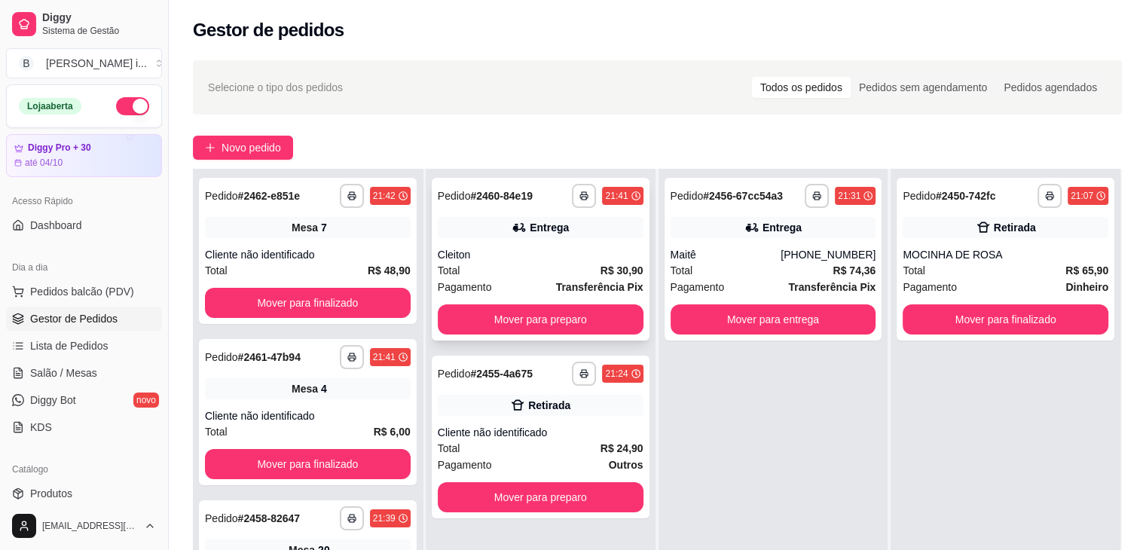
click at [560, 239] on div "**********" at bounding box center [541, 259] width 218 height 163
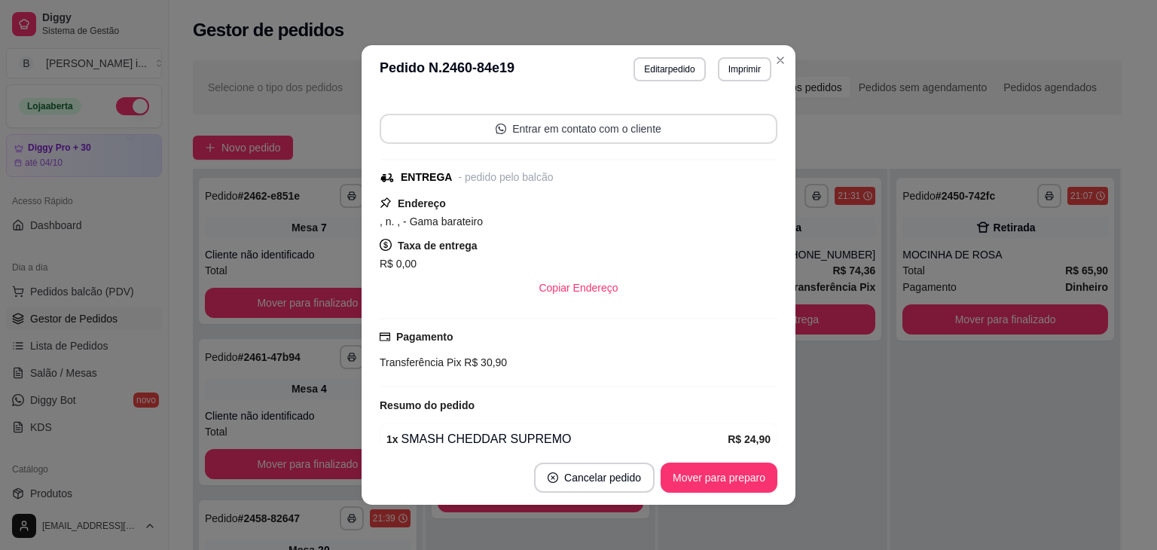
scroll to position [283, 0]
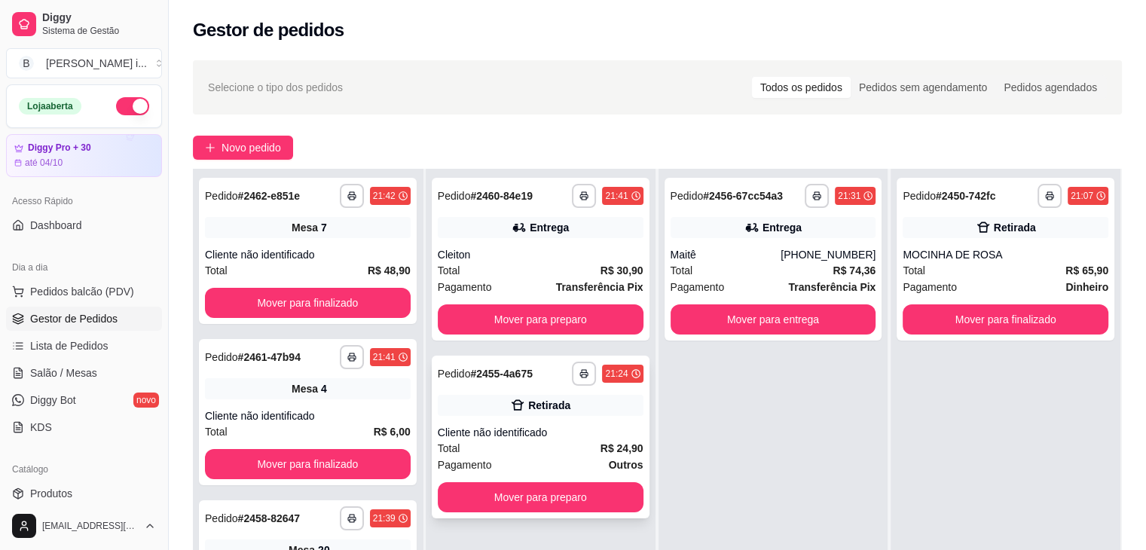
click at [586, 443] on div "Total R$ 24,90" at bounding box center [541, 448] width 206 height 17
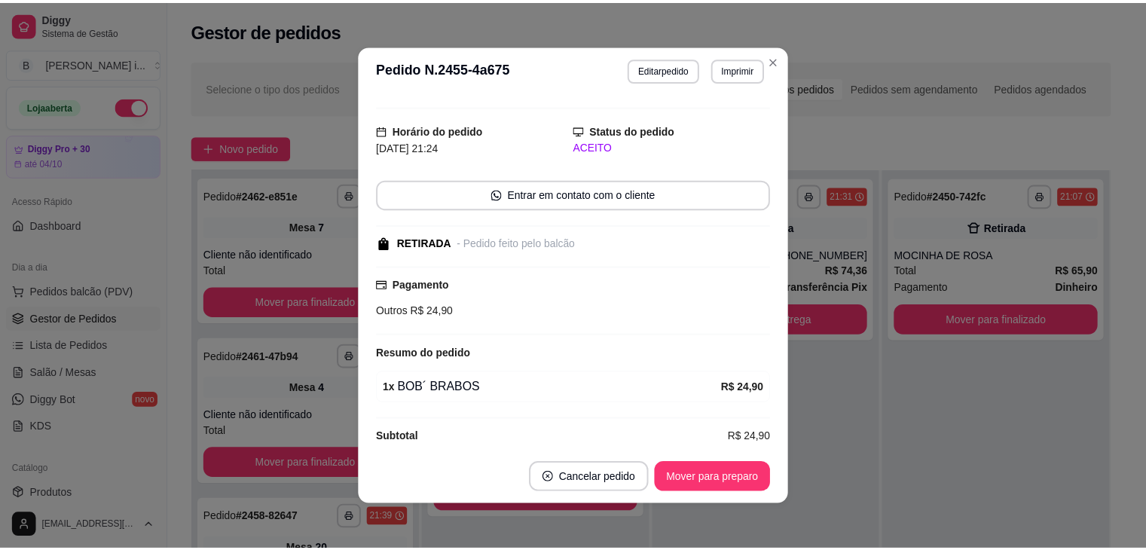
scroll to position [42, 0]
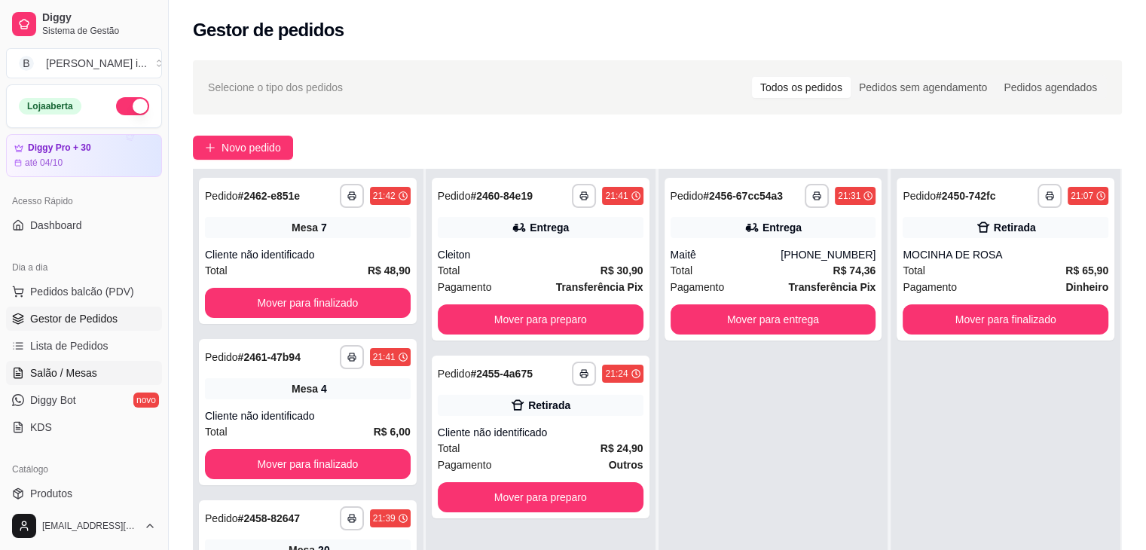
click at [84, 377] on span "Salão / Mesas" at bounding box center [63, 372] width 67 height 15
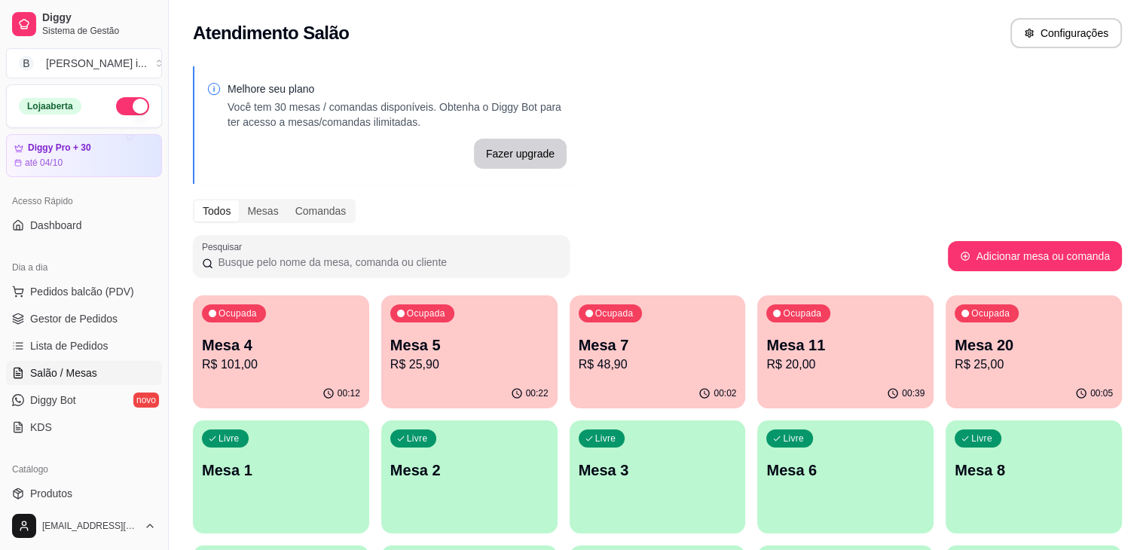
click at [766, 362] on p "R$ 20,00" at bounding box center [845, 364] width 158 height 18
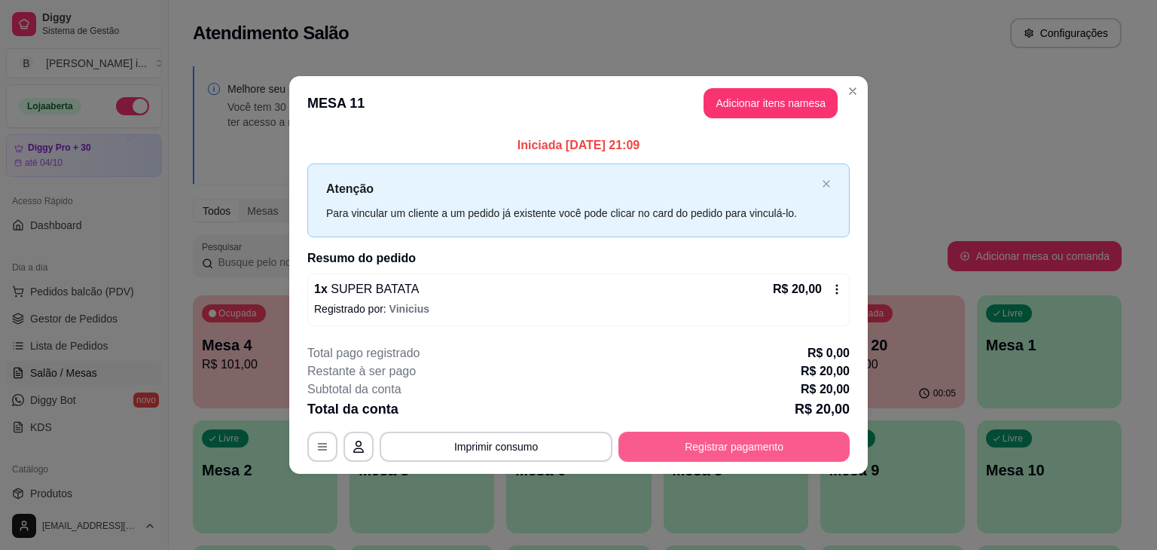
click at [795, 447] on button "Registrar pagamento" at bounding box center [733, 447] width 231 height 30
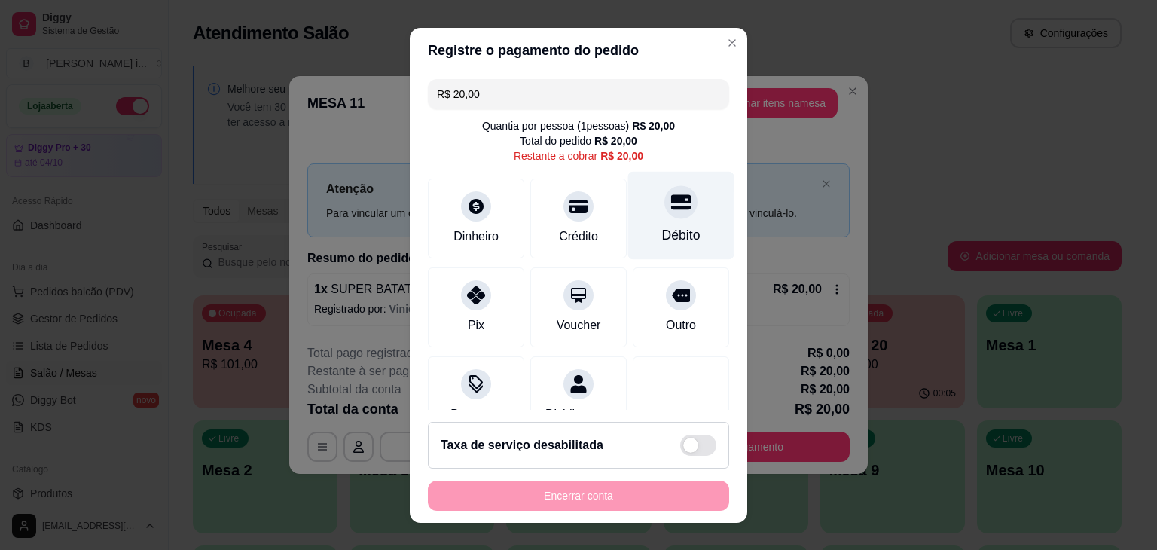
click at [642, 246] on div "Débito" at bounding box center [681, 215] width 106 height 88
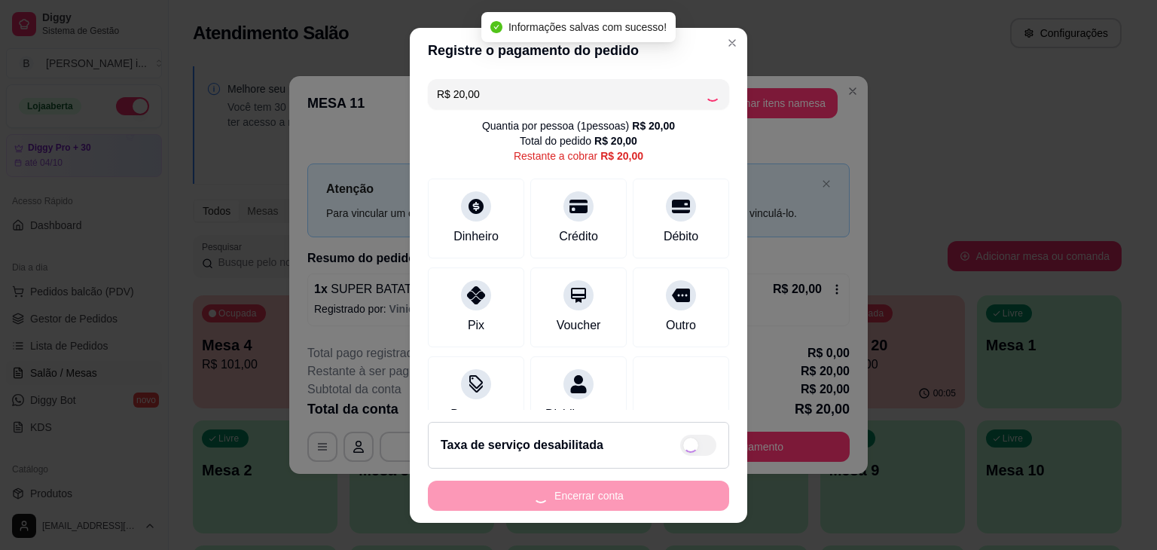
type input "R$ 0,00"
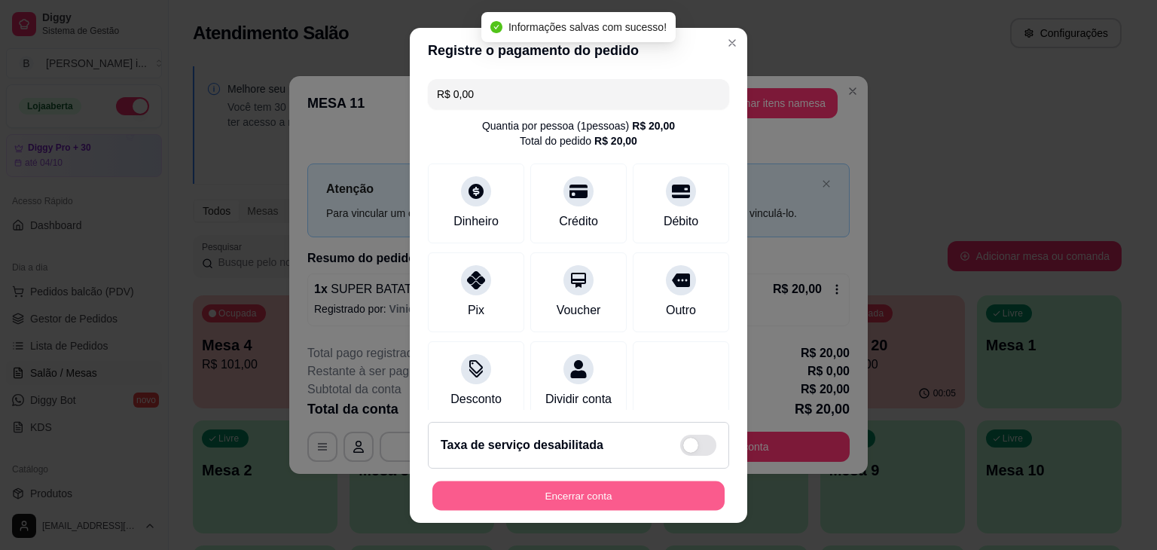
click at [591, 489] on button "Encerrar conta" at bounding box center [578, 495] width 292 height 29
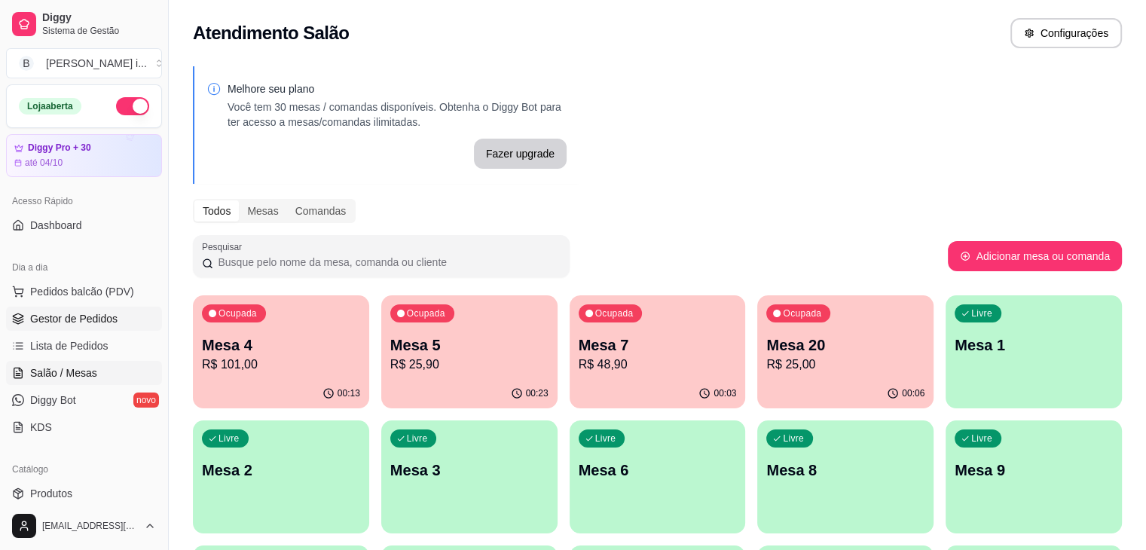
click at [69, 321] on span "Gestor de Pedidos" at bounding box center [73, 318] width 87 height 15
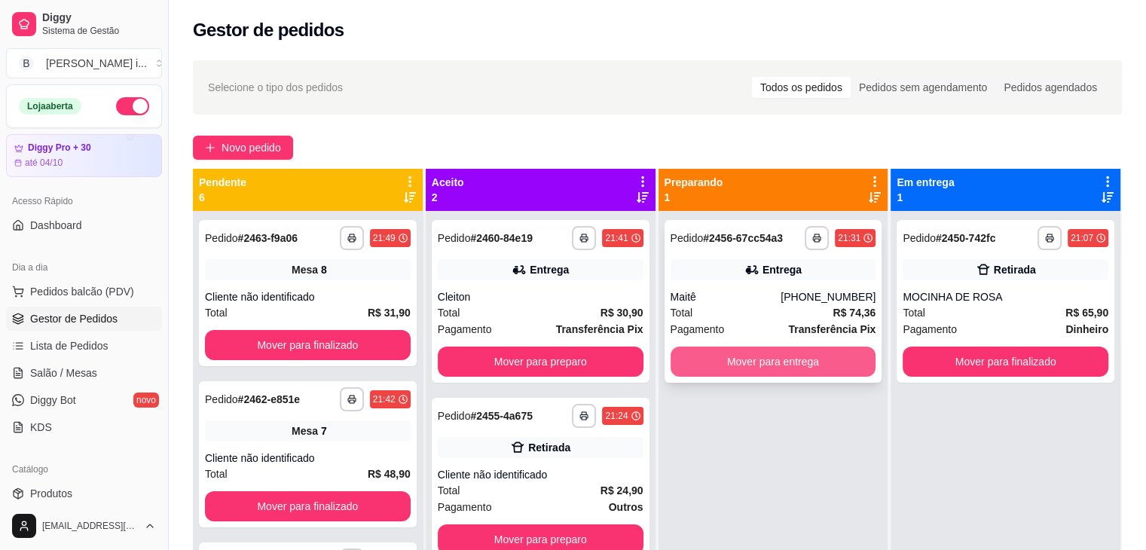
click at [822, 368] on button "Mover para entrega" at bounding box center [773, 361] width 206 height 30
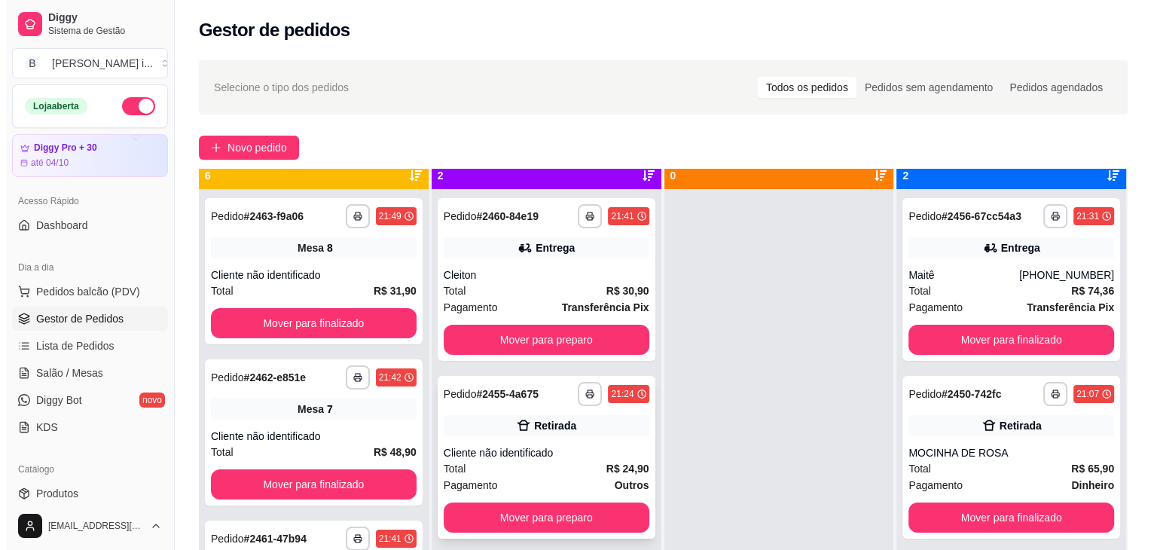
scroll to position [42, 0]
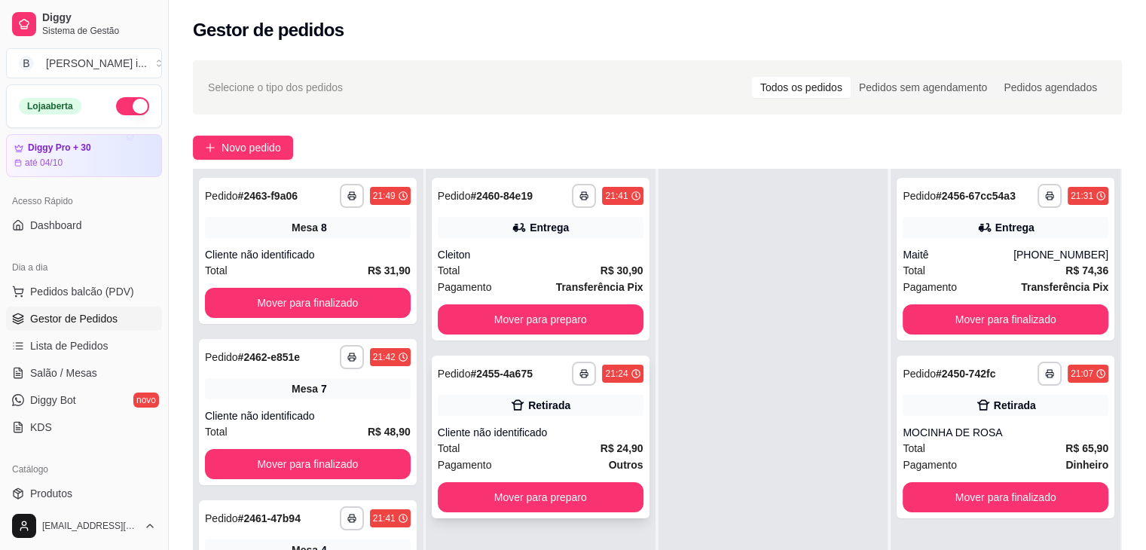
click at [593, 397] on div "Retirada" at bounding box center [541, 405] width 206 height 21
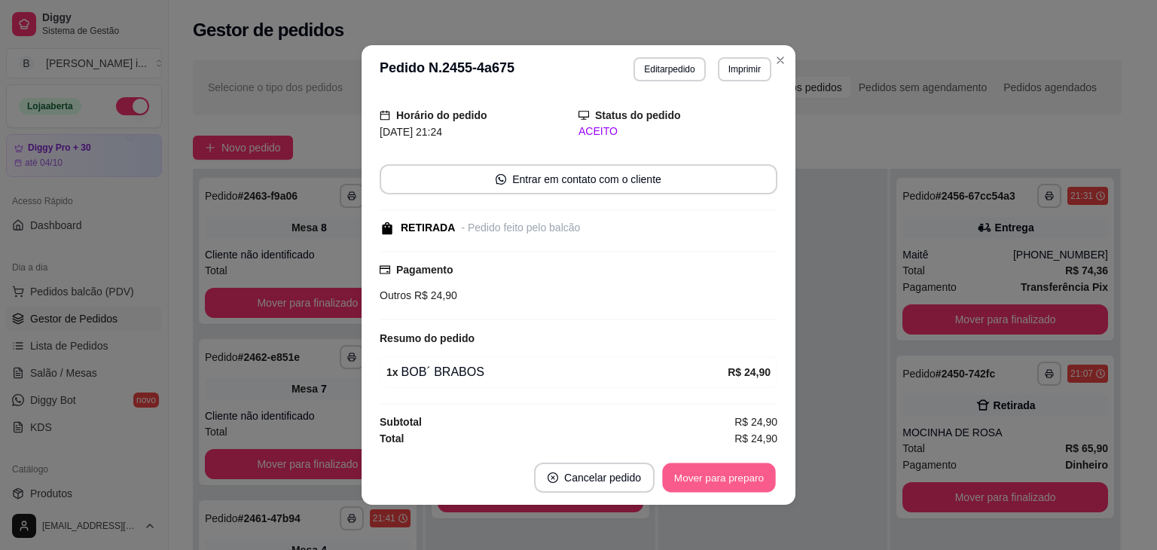
click at [707, 482] on button "Mover para preparo" at bounding box center [718, 477] width 113 height 29
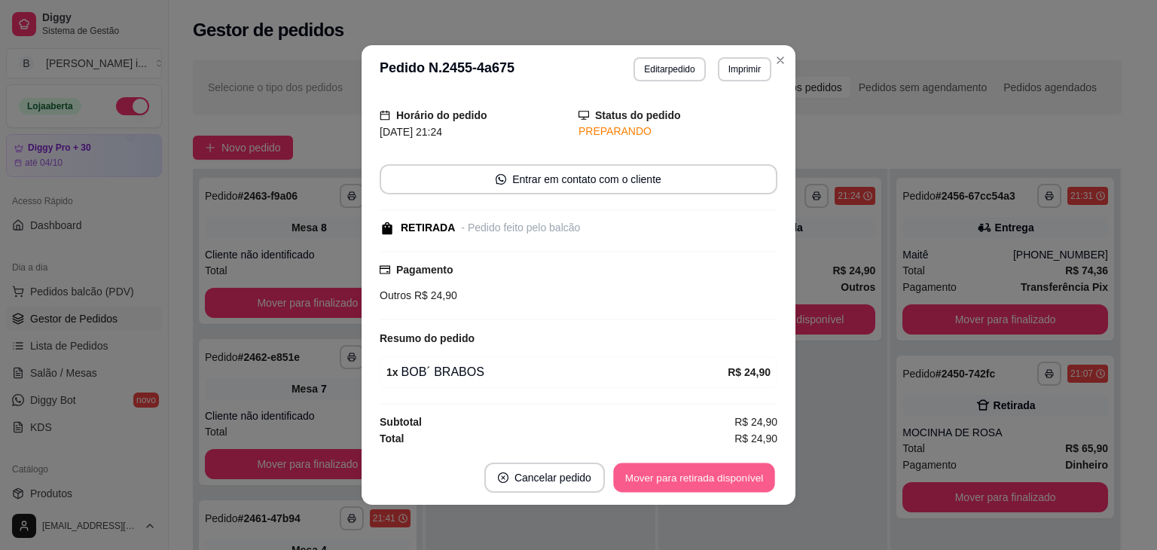
click at [707, 482] on button "Mover para retirada disponível" at bounding box center [693, 477] width 161 height 29
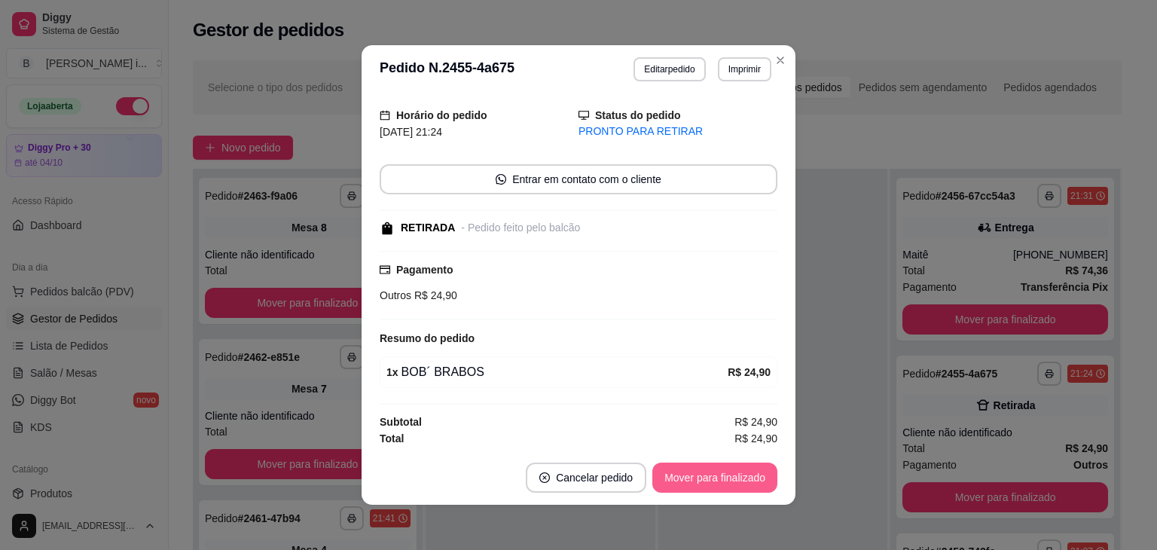
click at [723, 477] on button "Mover para finalizado" at bounding box center [714, 477] width 125 height 30
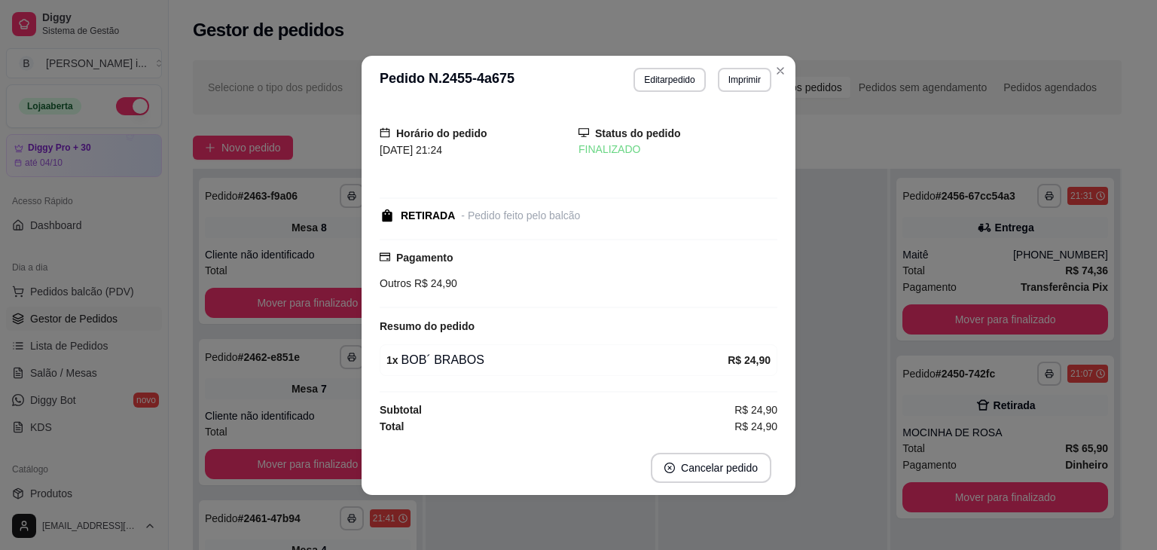
scroll to position [0, 0]
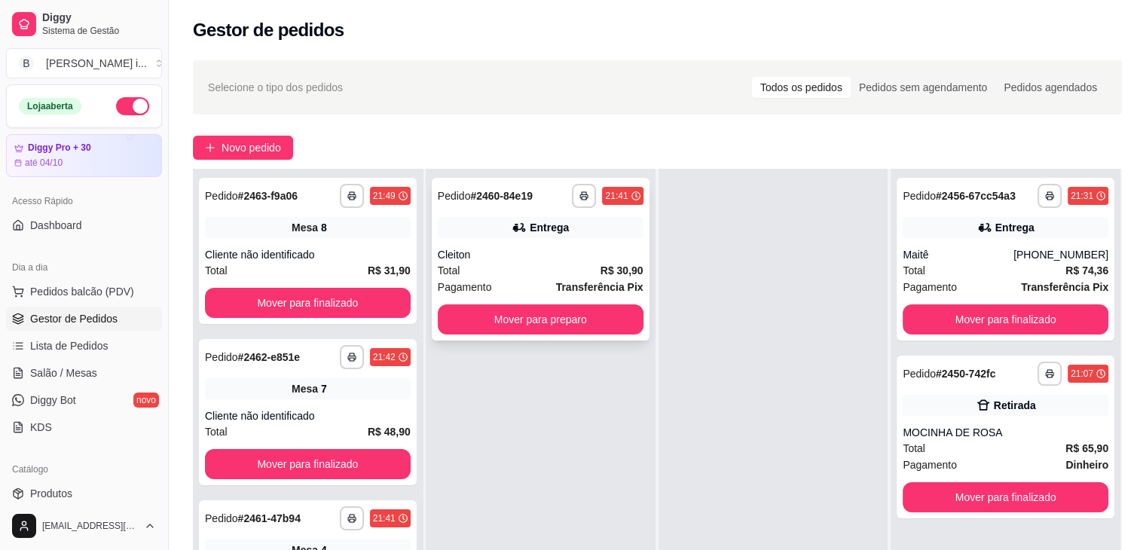
click at [557, 230] on div "Entrega" at bounding box center [548, 227] width 39 height 15
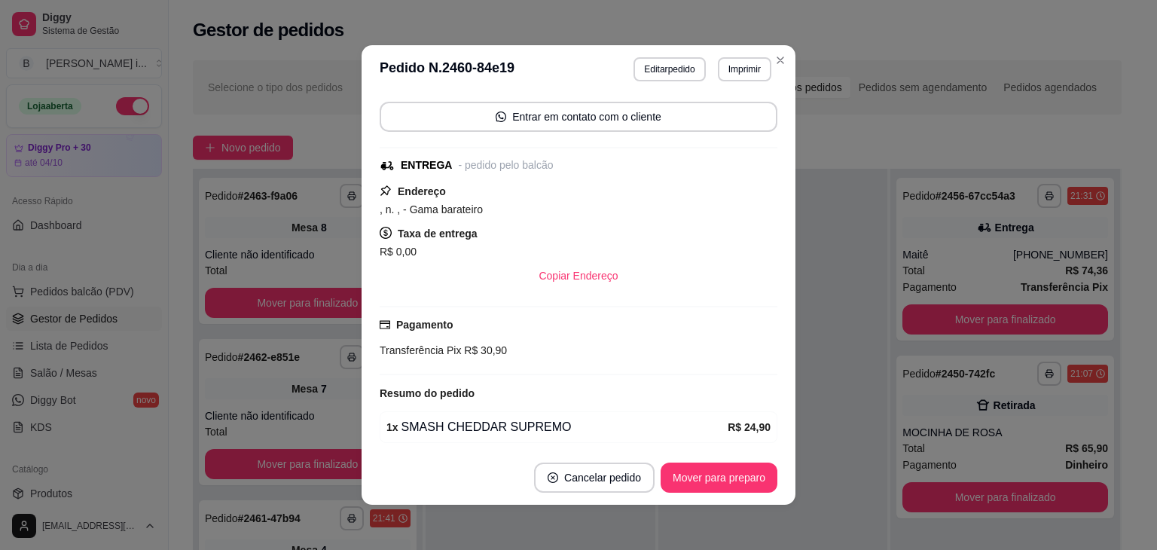
scroll to position [283, 0]
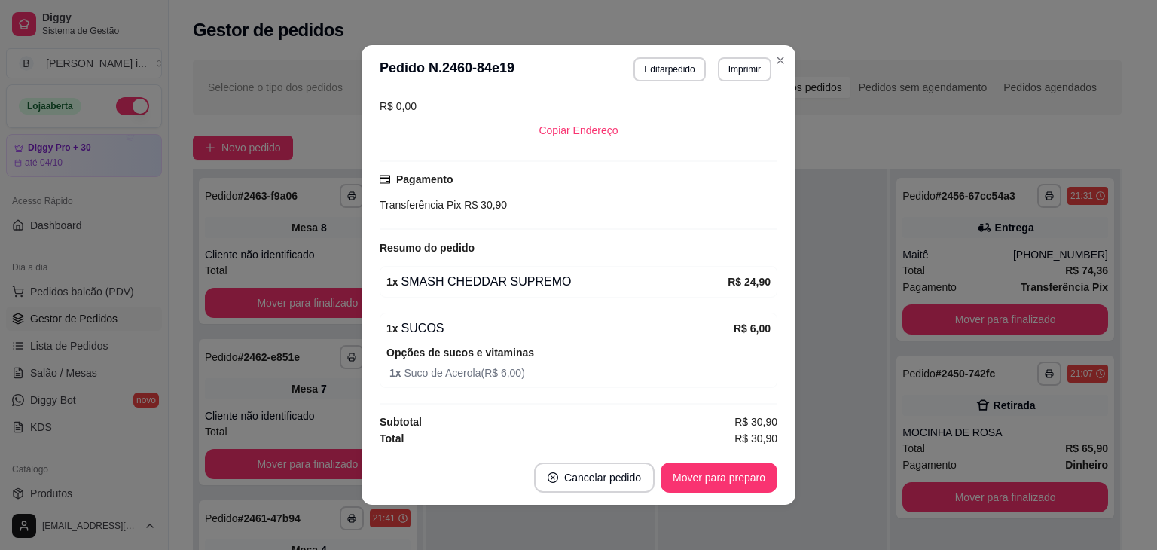
click at [695, 494] on footer "Cancelar pedido Mover para preparo" at bounding box center [579, 477] width 434 height 54
click at [709, 475] on button "Mover para preparo" at bounding box center [719, 477] width 117 height 30
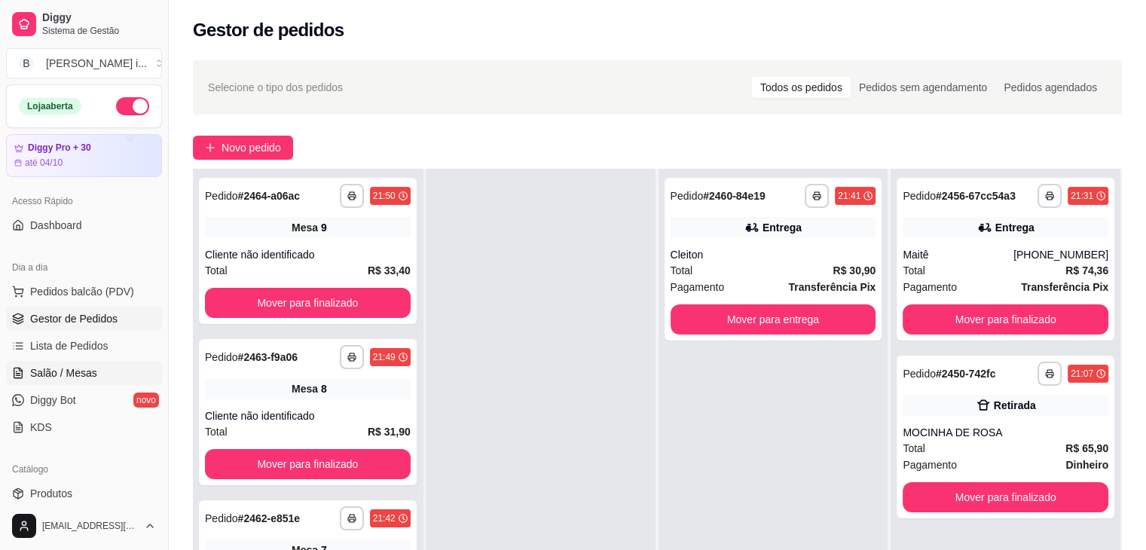
click at [63, 363] on link "Salão / Mesas" at bounding box center [84, 373] width 156 height 24
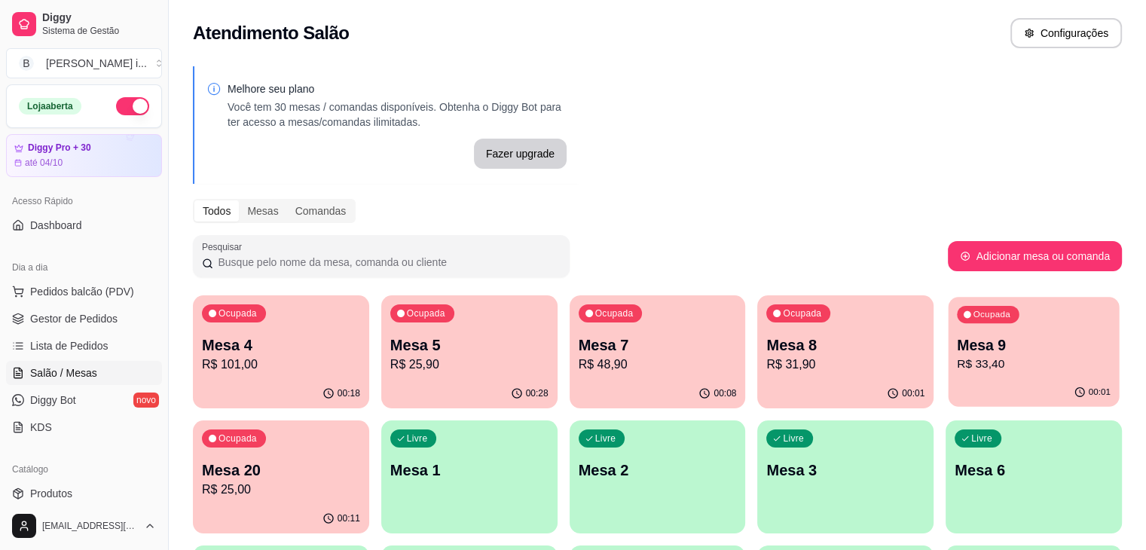
click at [957, 354] on p "Mesa 9" at bounding box center [1034, 345] width 154 height 20
click at [945, 379] on div "00:02" at bounding box center [1033, 393] width 176 height 29
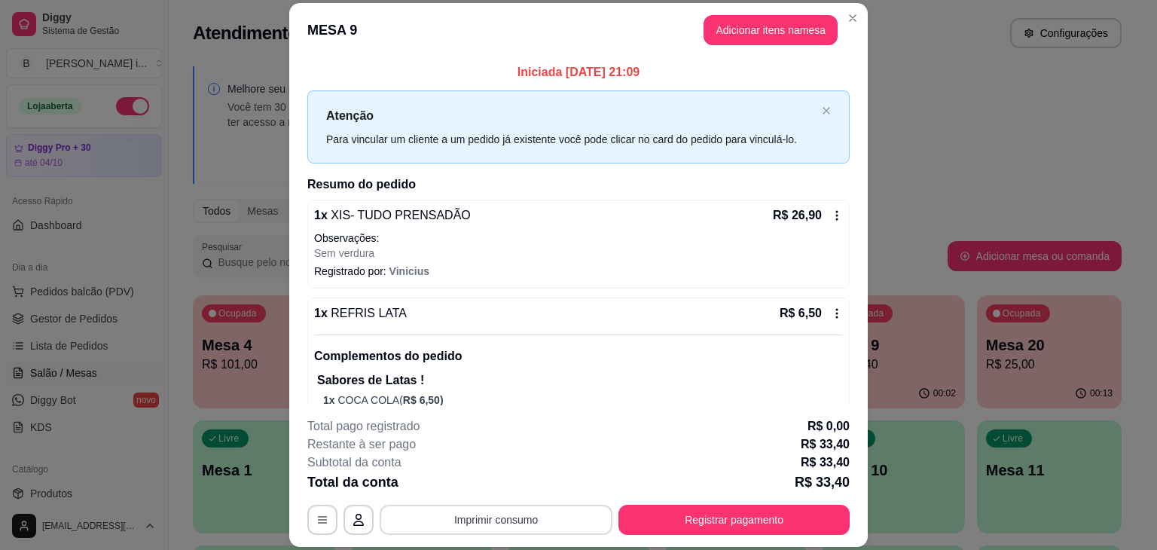
click at [513, 522] on button "Imprimir consumo" at bounding box center [496, 520] width 233 height 30
click at [506, 484] on button "IMPRESSORA ORI" at bounding box center [495, 485] width 109 height 24
click at [452, 511] on button "Imprimir consumo" at bounding box center [496, 519] width 226 height 29
click at [471, 487] on button "IMPRESSORA ORI" at bounding box center [495, 485] width 109 height 24
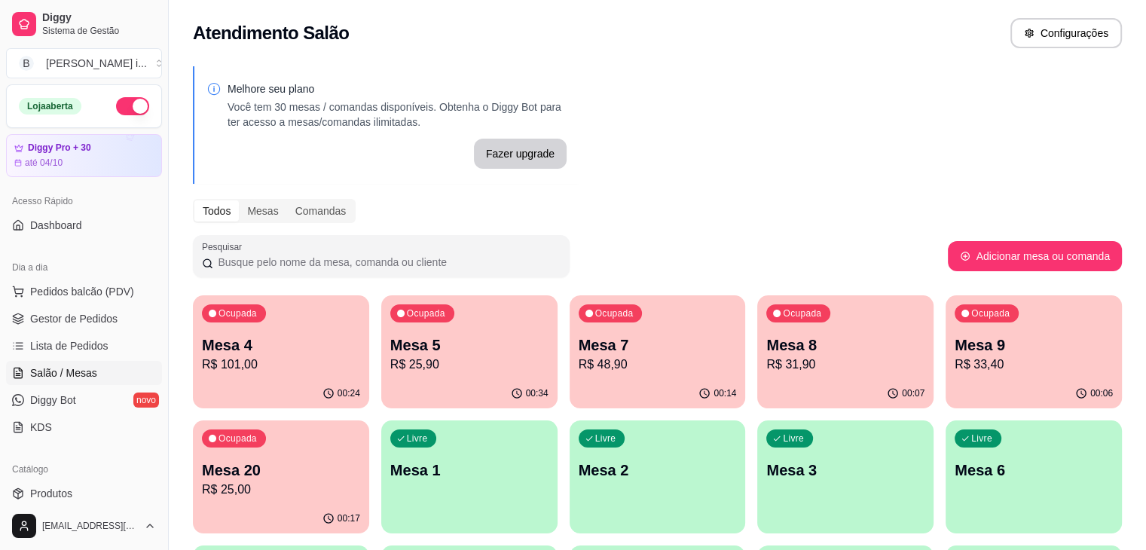
click at [297, 383] on div "00:24" at bounding box center [281, 393] width 176 height 29
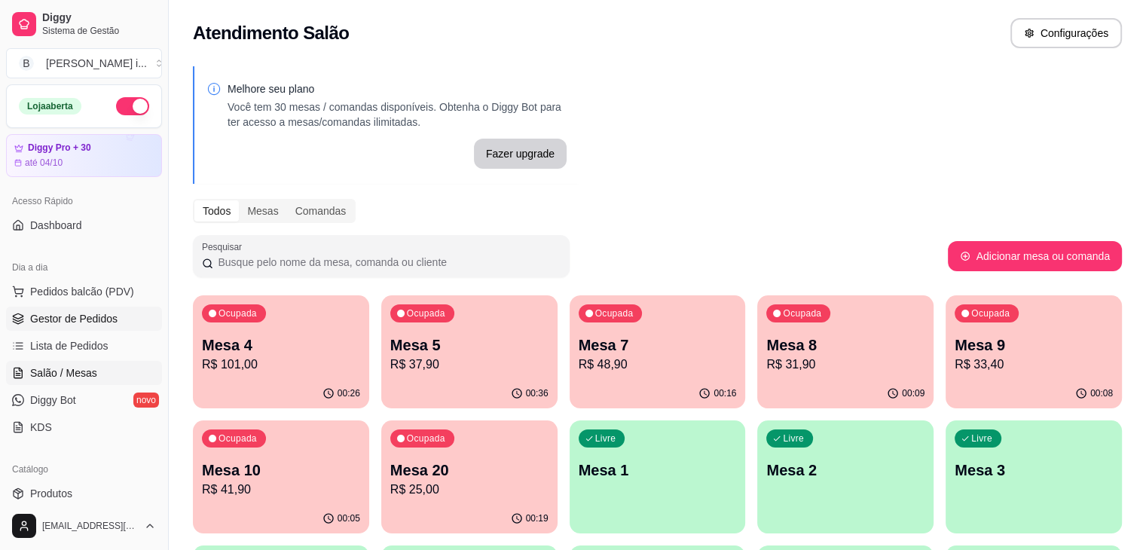
click at [96, 318] on span "Gestor de Pedidos" at bounding box center [73, 318] width 87 height 15
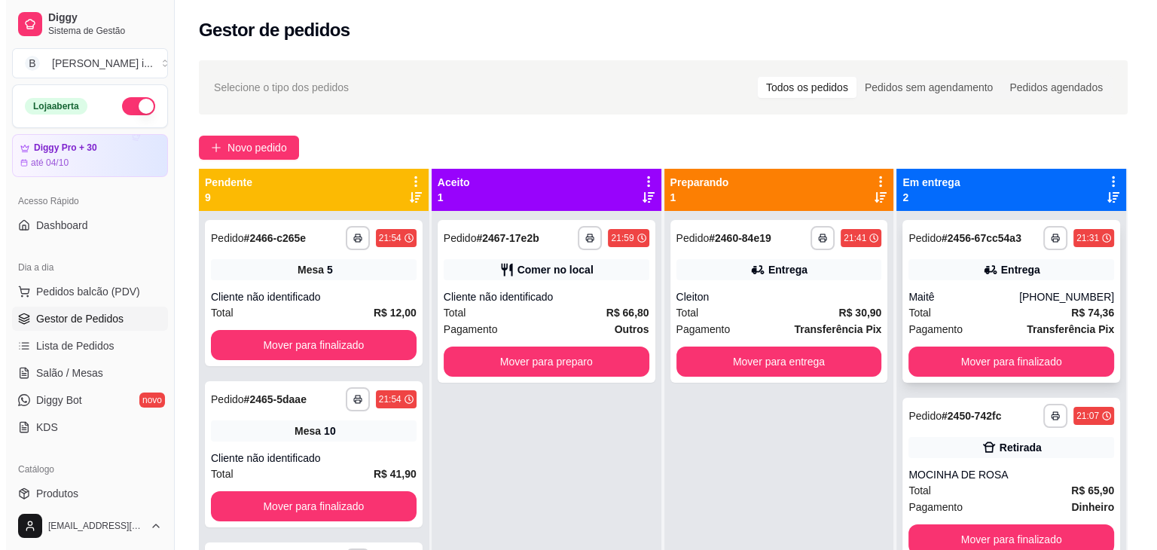
scroll to position [42, 0]
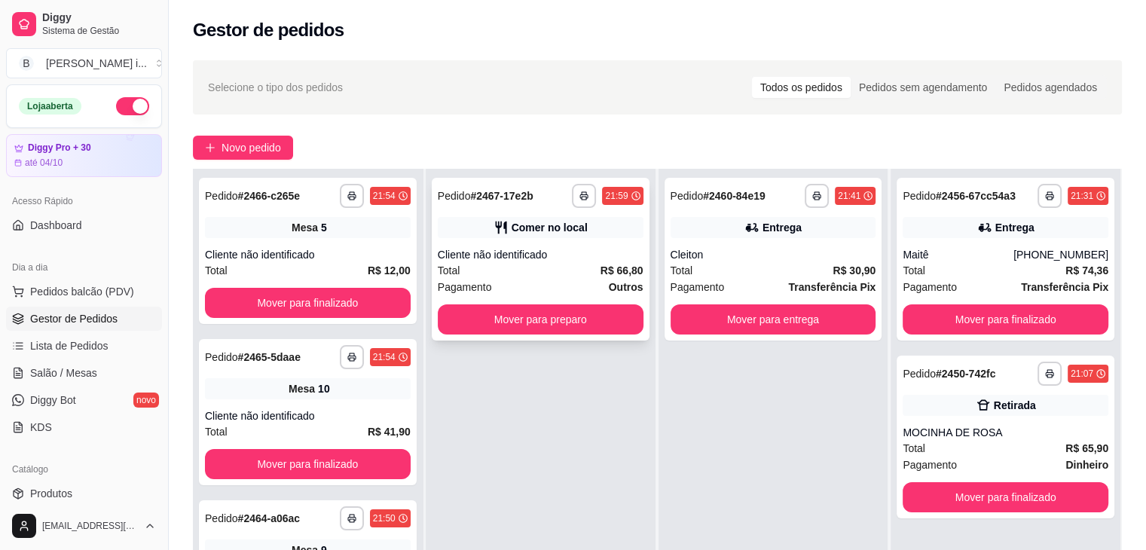
click at [551, 267] on div "Total R$ 66,80" at bounding box center [541, 270] width 206 height 17
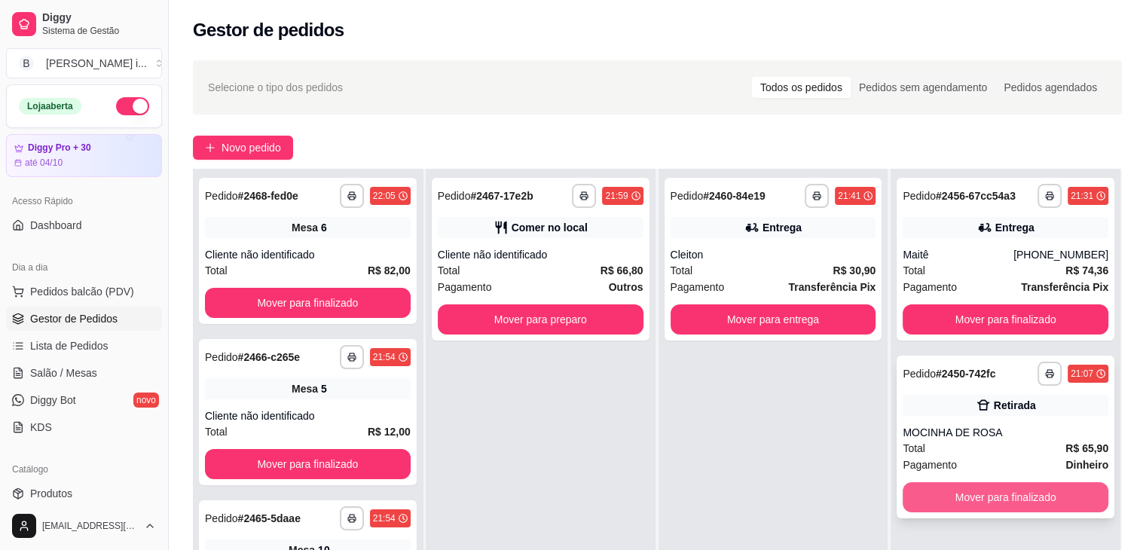
click at [1014, 496] on button "Mover para finalizado" at bounding box center [1005, 497] width 206 height 30
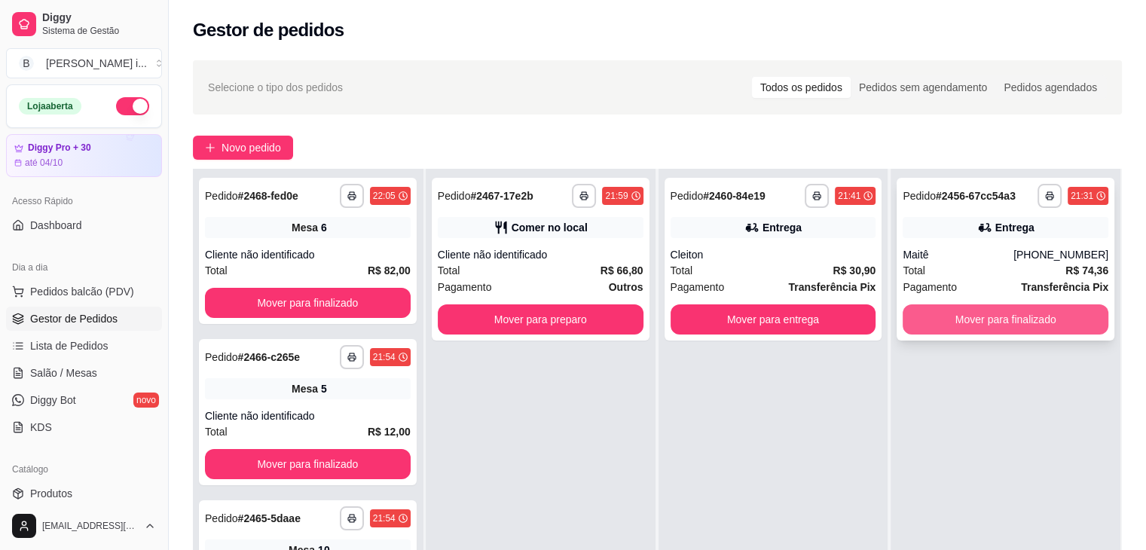
click at [1051, 314] on button "Mover para finalizado" at bounding box center [1005, 319] width 206 height 30
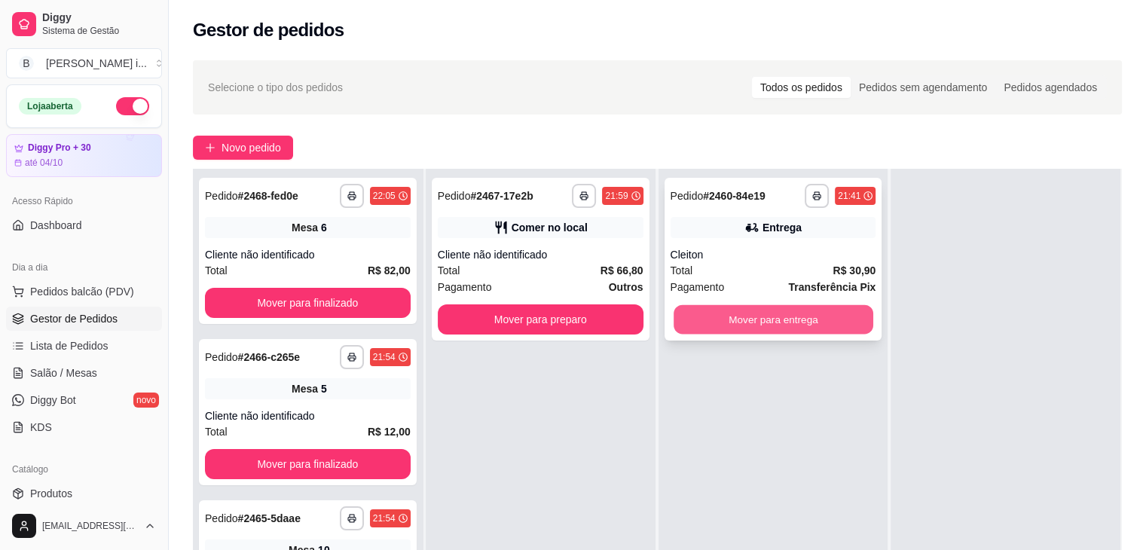
click at [780, 324] on button "Mover para entrega" at bounding box center [773, 319] width 200 height 29
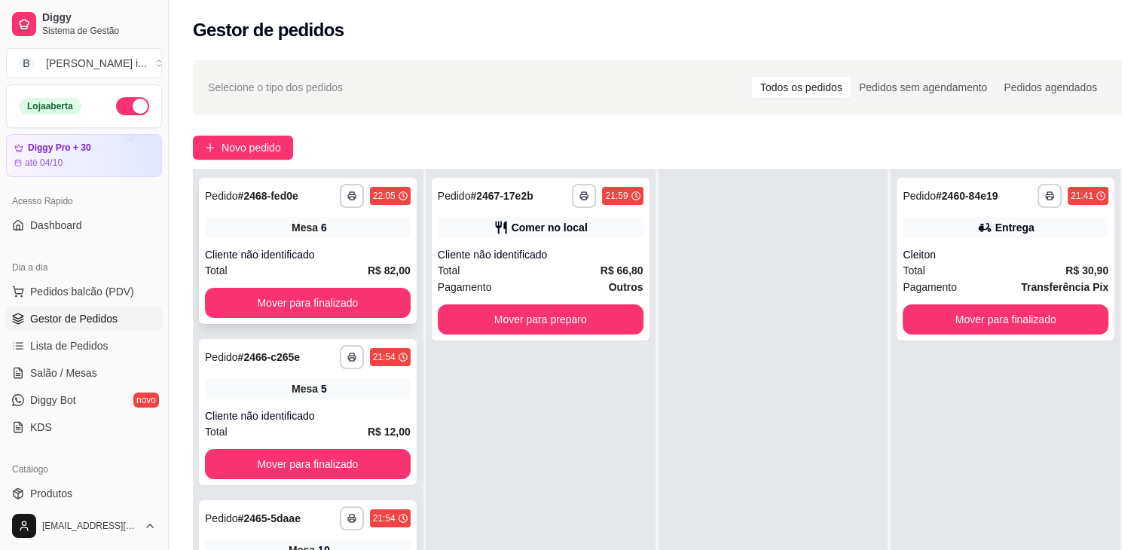
click at [287, 261] on div "Cliente não identificado" at bounding box center [308, 254] width 206 height 15
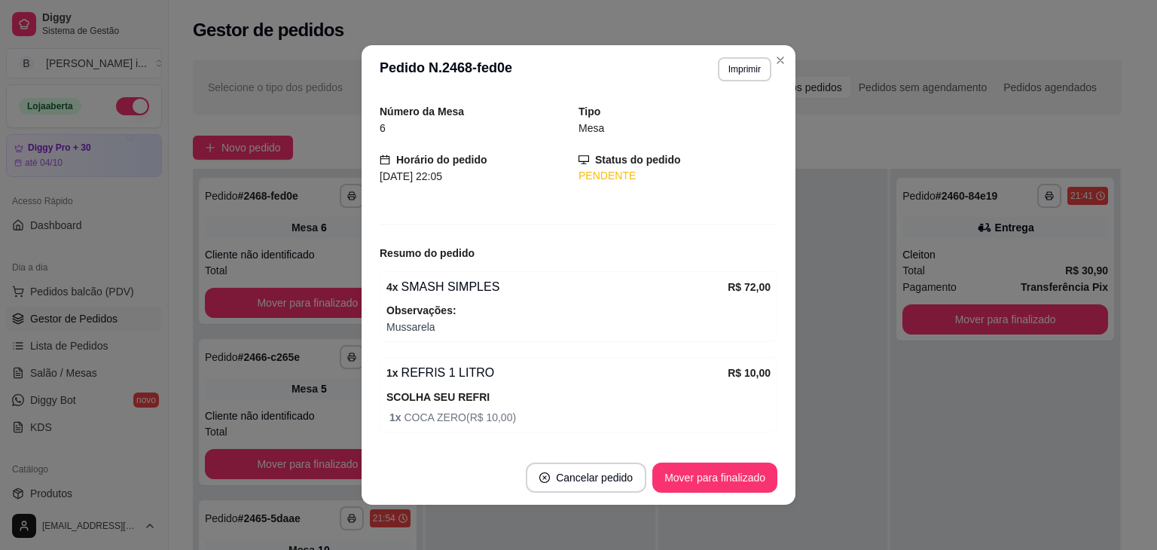
scroll to position [91, 0]
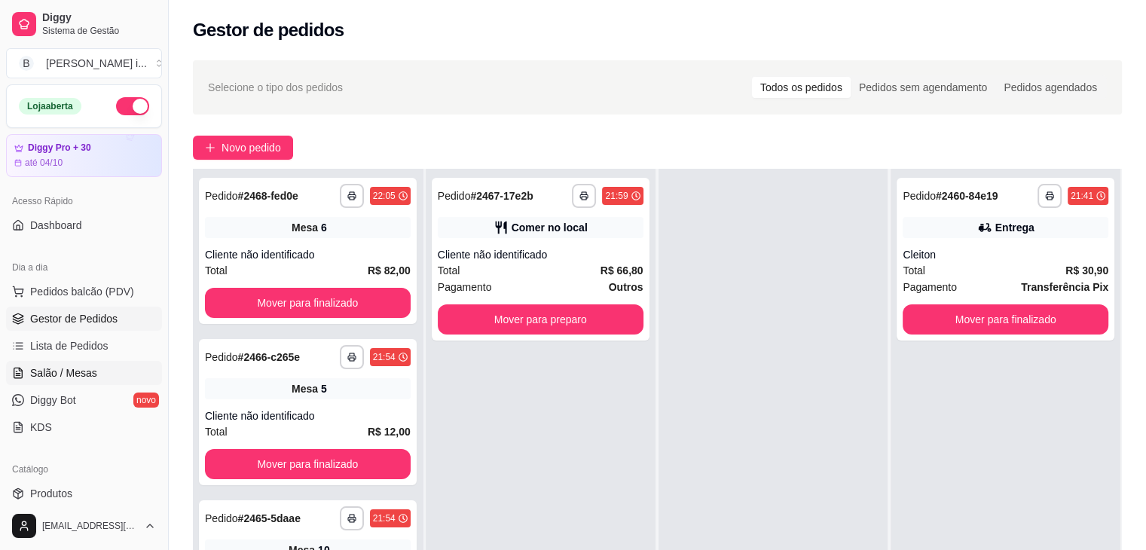
click at [55, 365] on span "Salão / Mesas" at bounding box center [63, 372] width 67 height 15
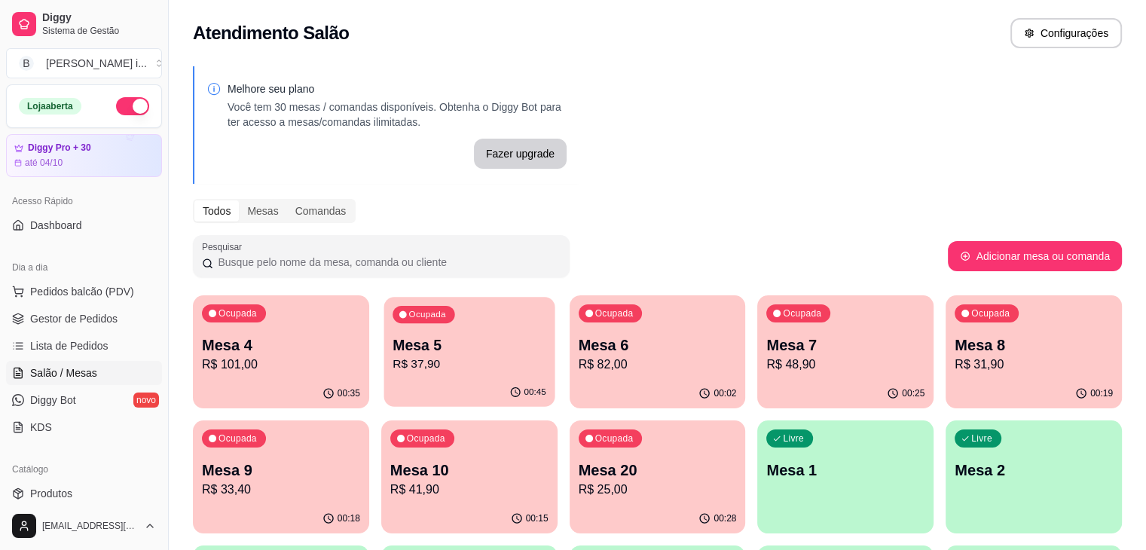
click at [416, 380] on div "00:45" at bounding box center [468, 392] width 171 height 29
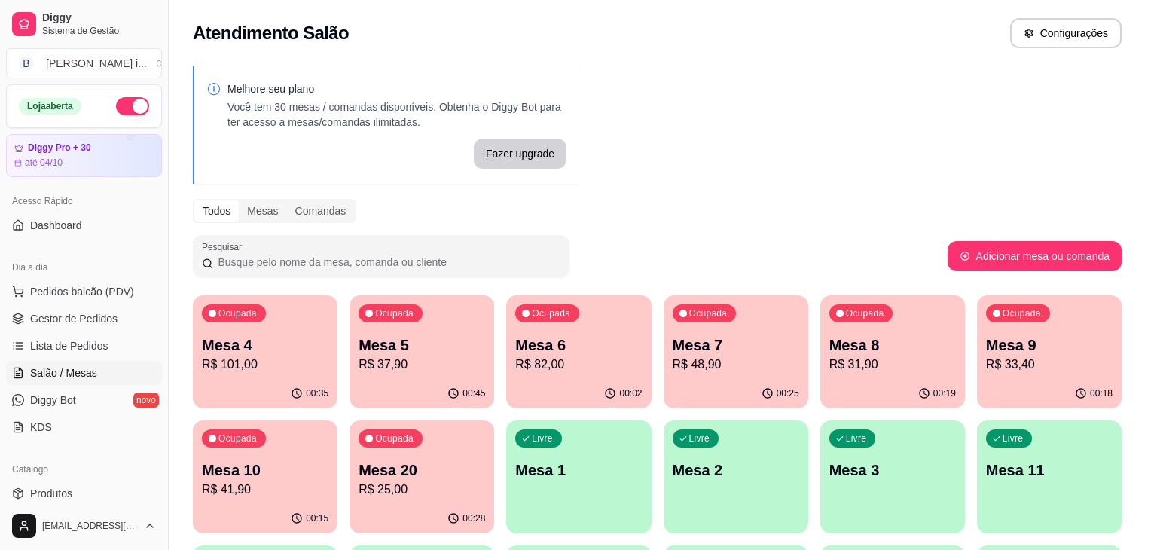
scroll to position [60, 0]
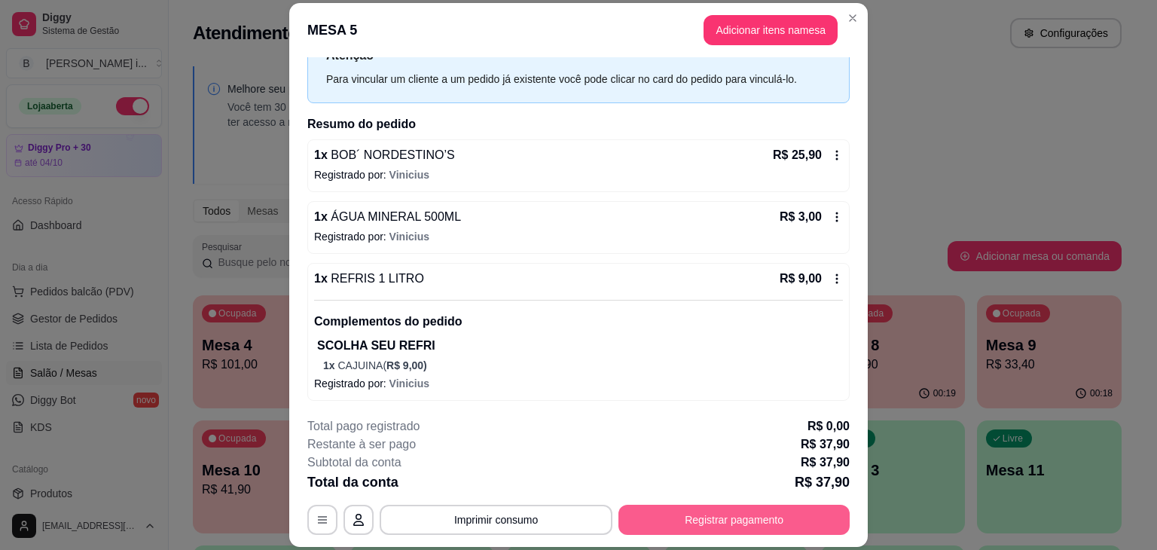
click at [701, 510] on button "Registrar pagamento" at bounding box center [733, 520] width 231 height 30
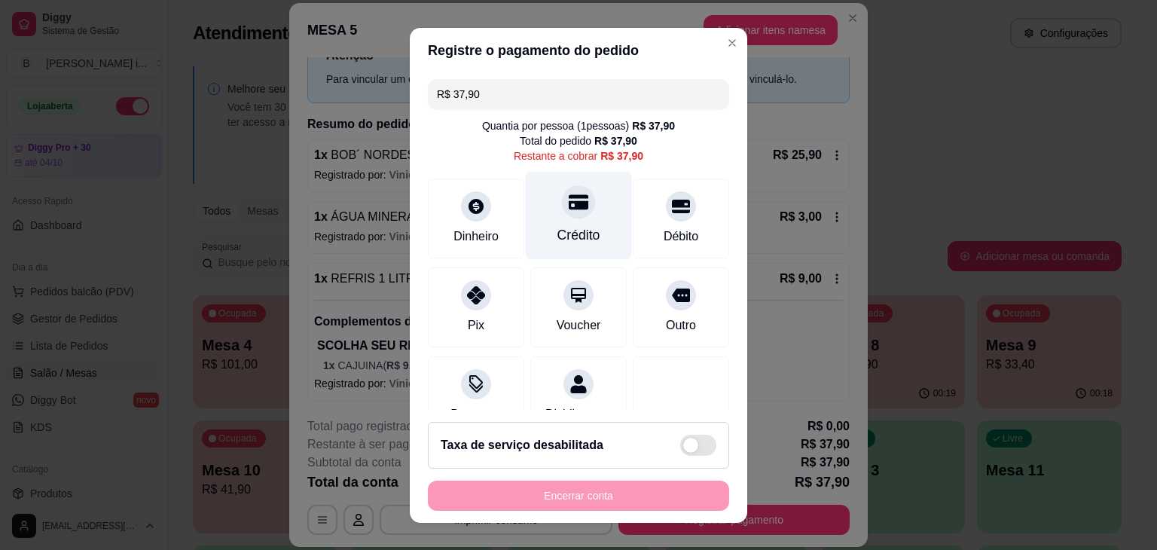
click at [572, 231] on div "Crédito" at bounding box center [578, 235] width 43 height 20
type input "R$ 0,00"
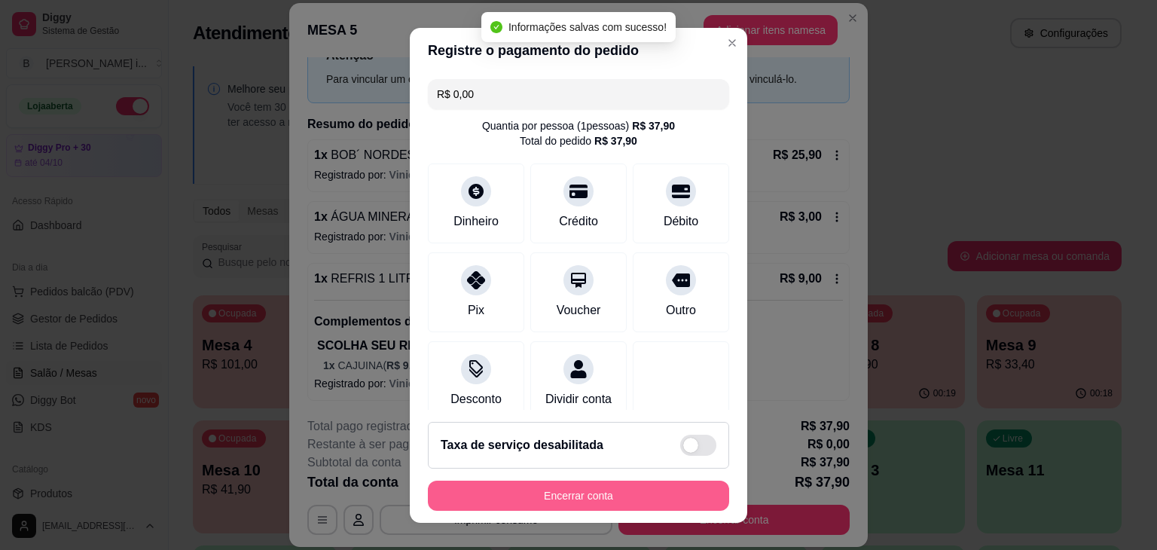
click at [487, 490] on button "Encerrar conta" at bounding box center [578, 496] width 301 height 30
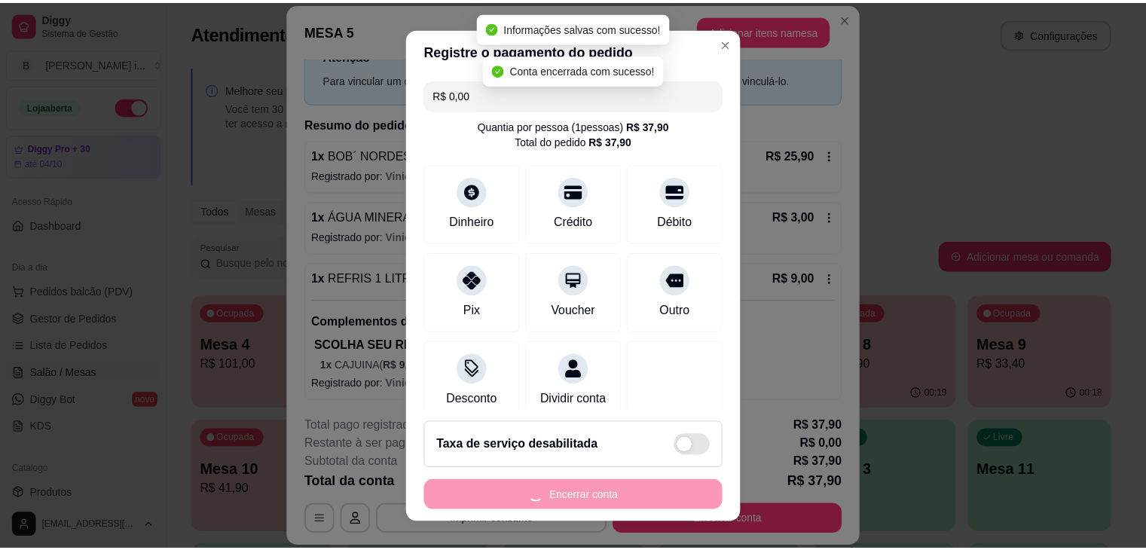
scroll to position [0, 0]
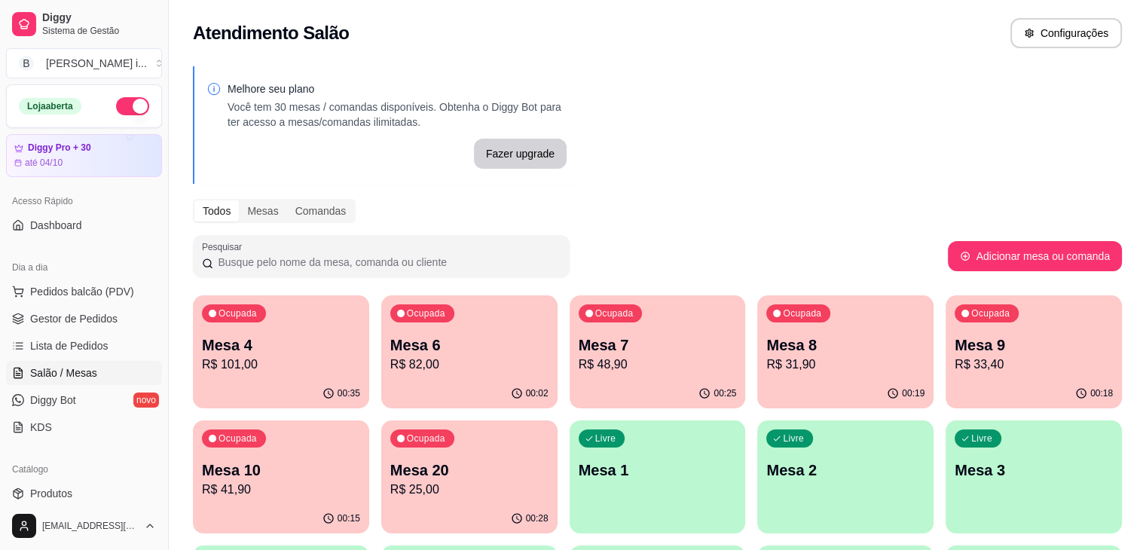
click at [283, 359] on p "R$ 101,00" at bounding box center [281, 364] width 158 height 18
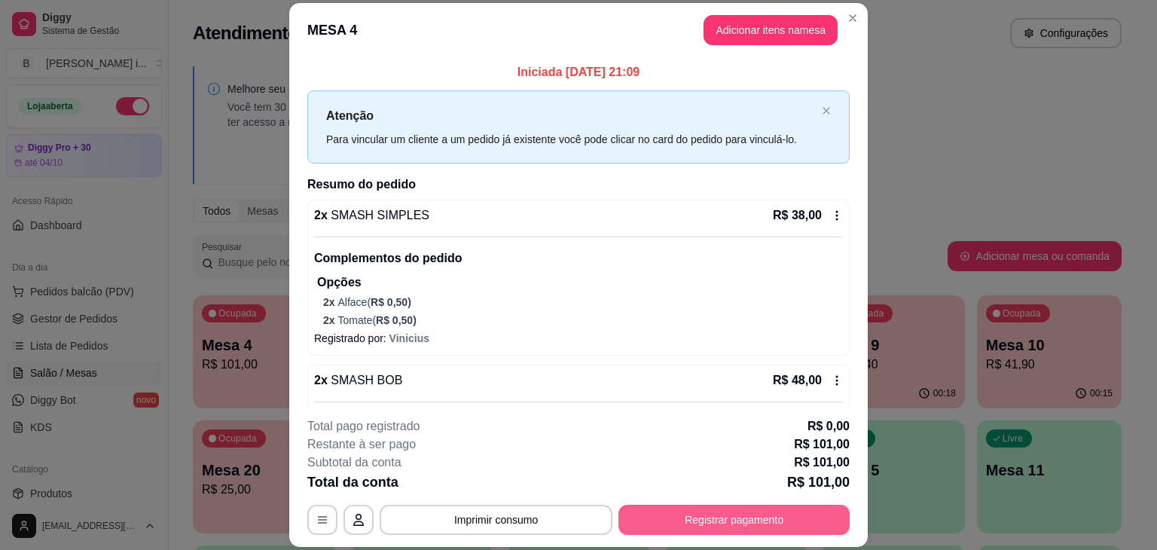
click at [641, 522] on button "Registrar pagamento" at bounding box center [733, 520] width 231 height 30
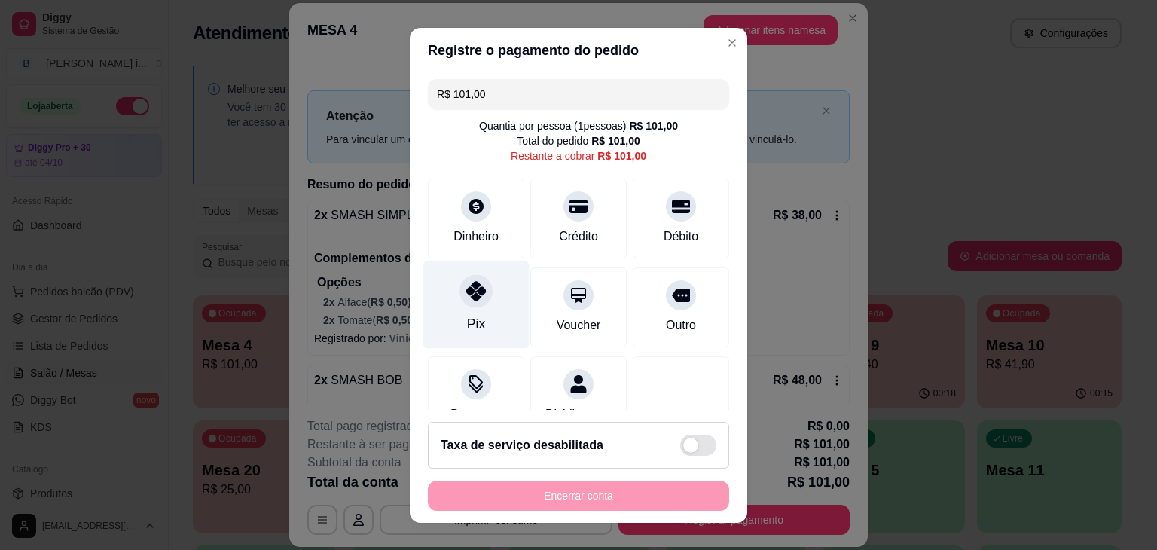
click at [474, 299] on icon at bounding box center [476, 291] width 20 height 20
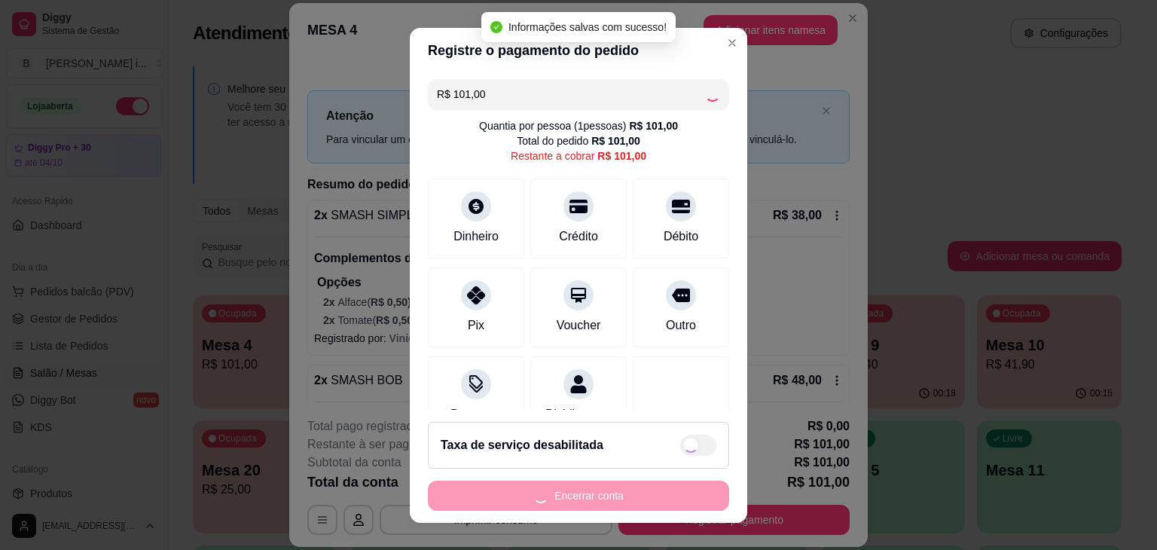
type input "R$ 0,00"
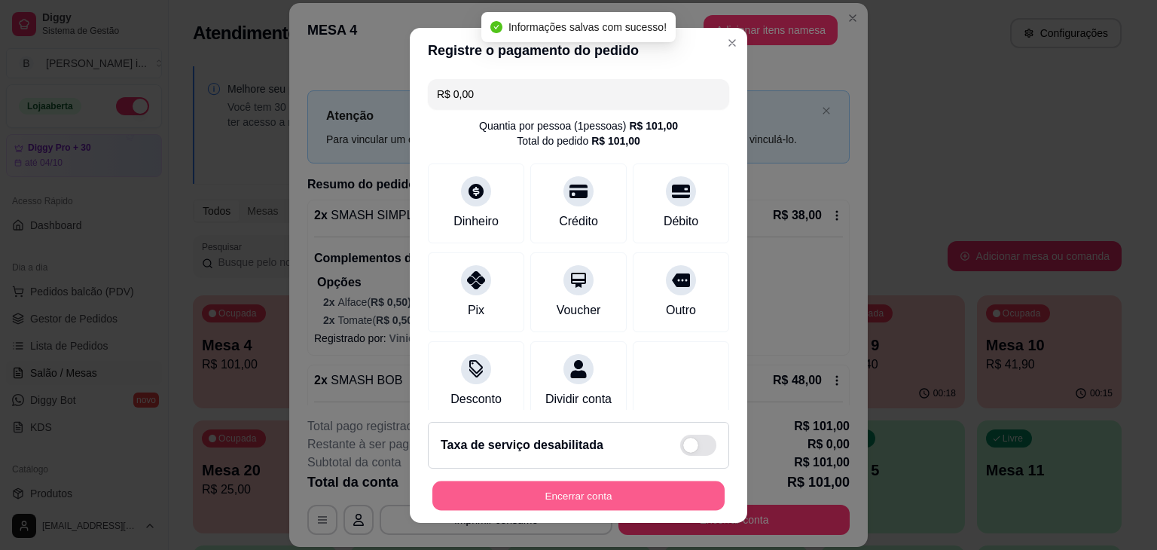
click at [572, 495] on button "Encerrar conta" at bounding box center [578, 495] width 292 height 29
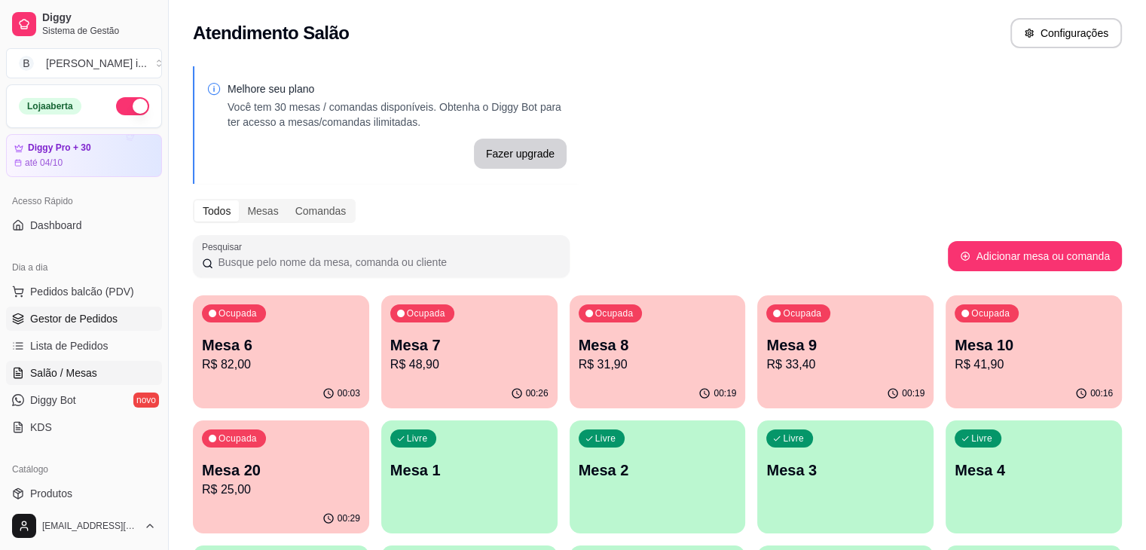
click at [62, 319] on span "Gestor de Pedidos" at bounding box center [73, 318] width 87 height 15
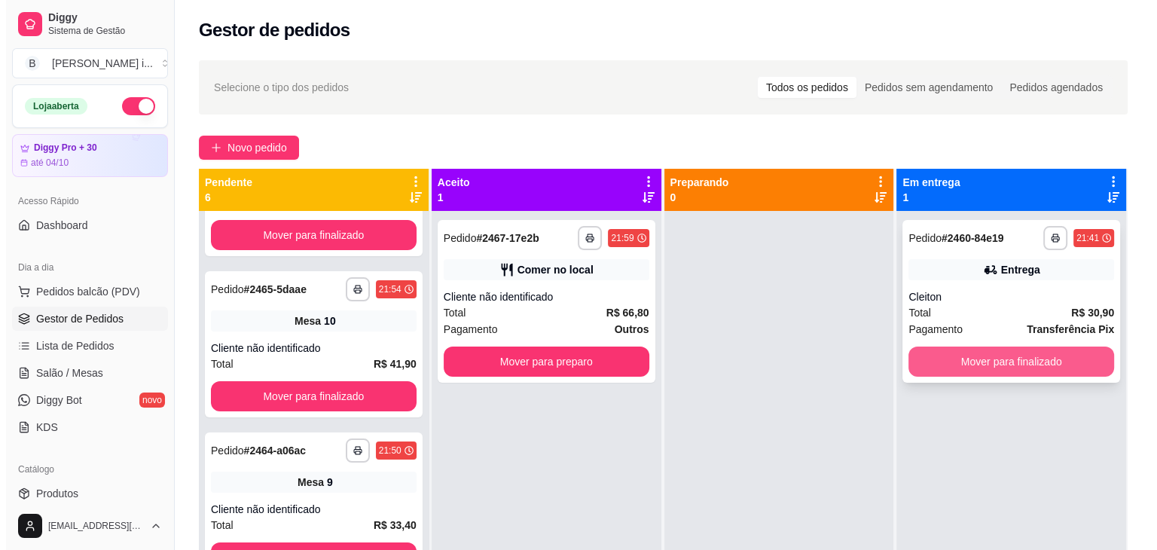
scroll to position [432, 0]
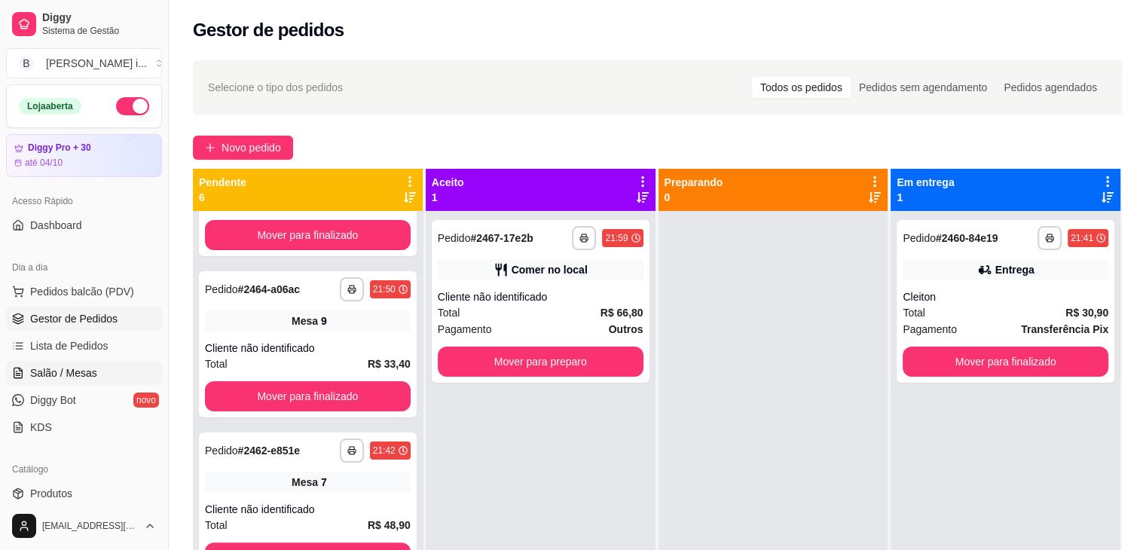
click at [45, 382] on link "Salão / Mesas" at bounding box center [84, 373] width 156 height 24
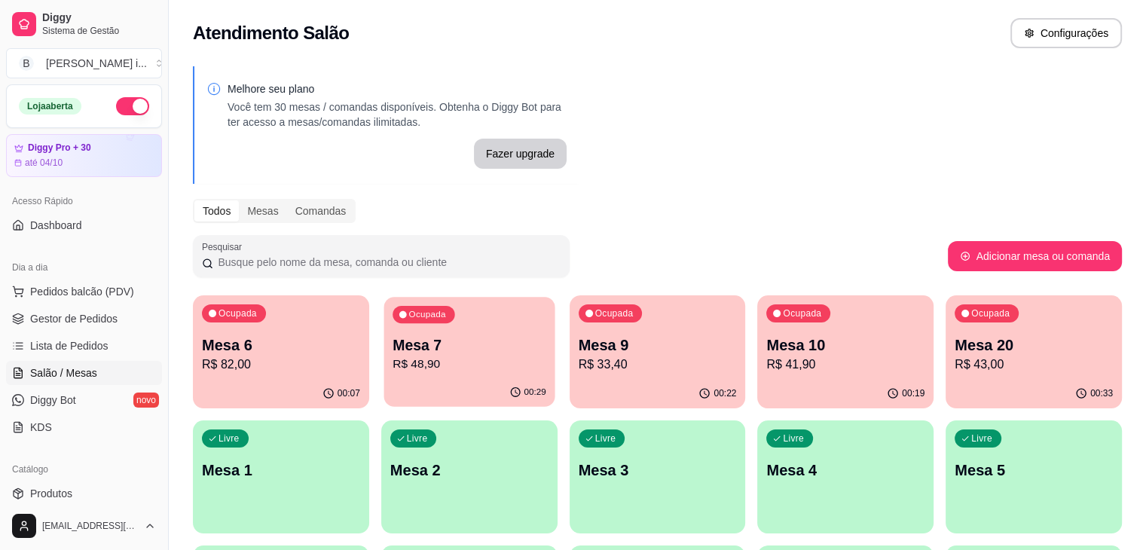
click at [458, 386] on div "00:29" at bounding box center [468, 392] width 171 height 29
click at [447, 350] on p "Mesa 7" at bounding box center [469, 344] width 158 height 21
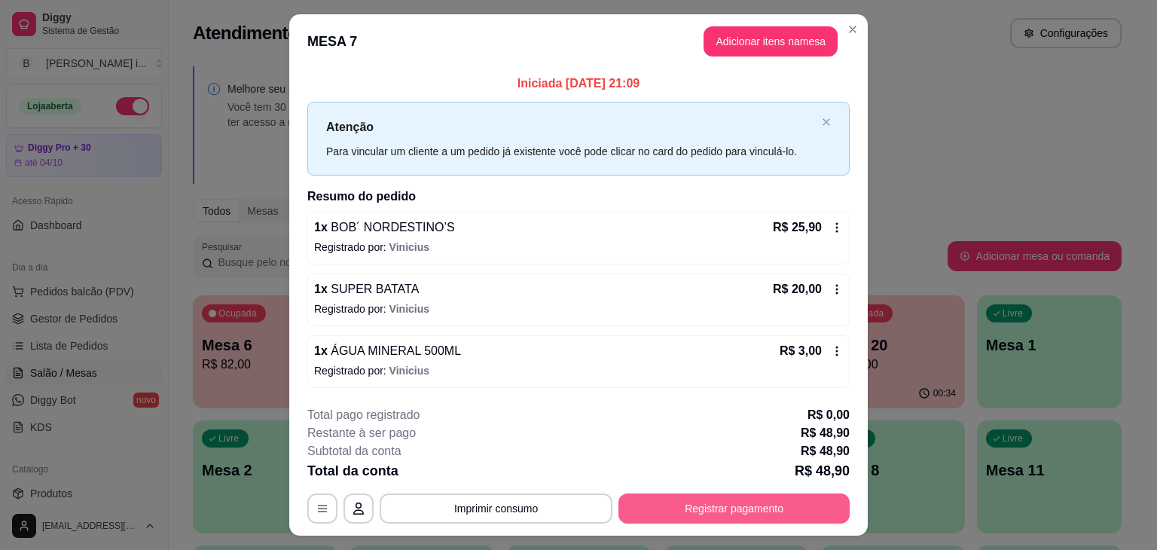
click at [713, 509] on button "Registrar pagamento" at bounding box center [733, 508] width 231 height 30
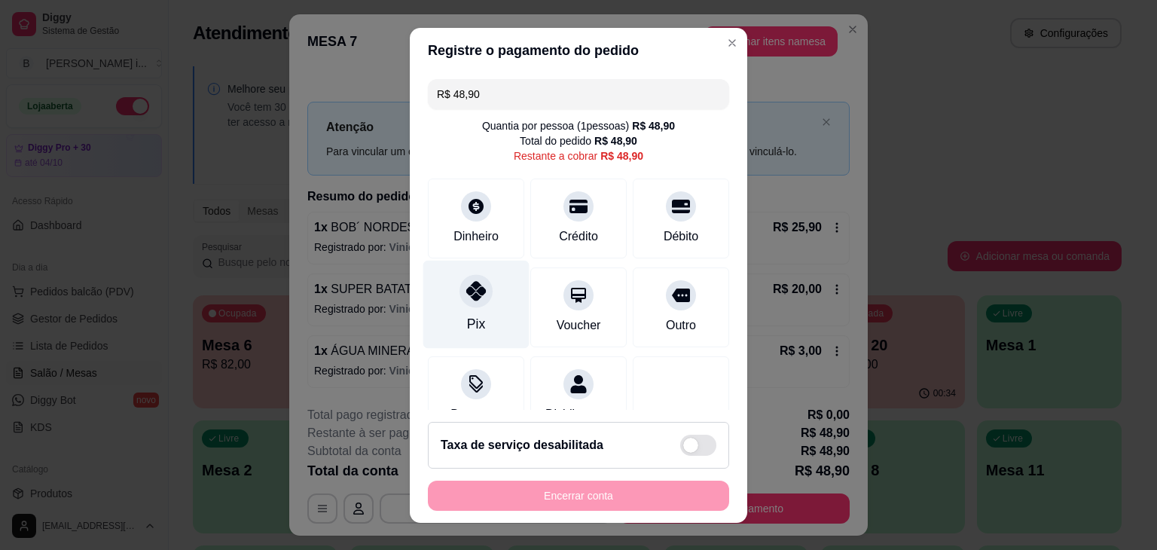
click at [459, 301] on div at bounding box center [475, 290] width 33 height 33
type input "R$ 0,00"
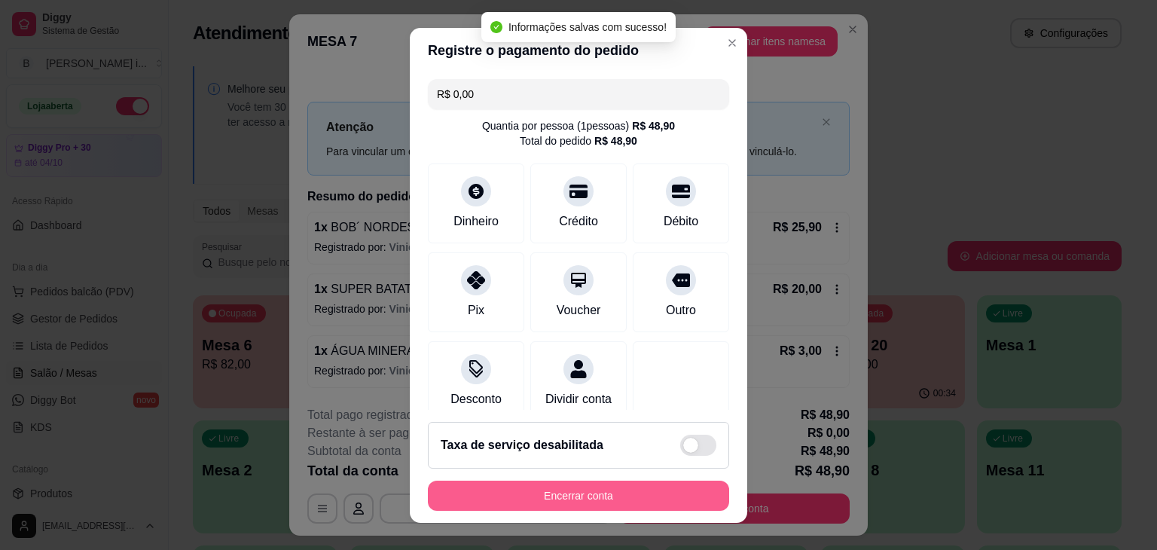
click at [620, 501] on button "Encerrar conta" at bounding box center [578, 496] width 301 height 30
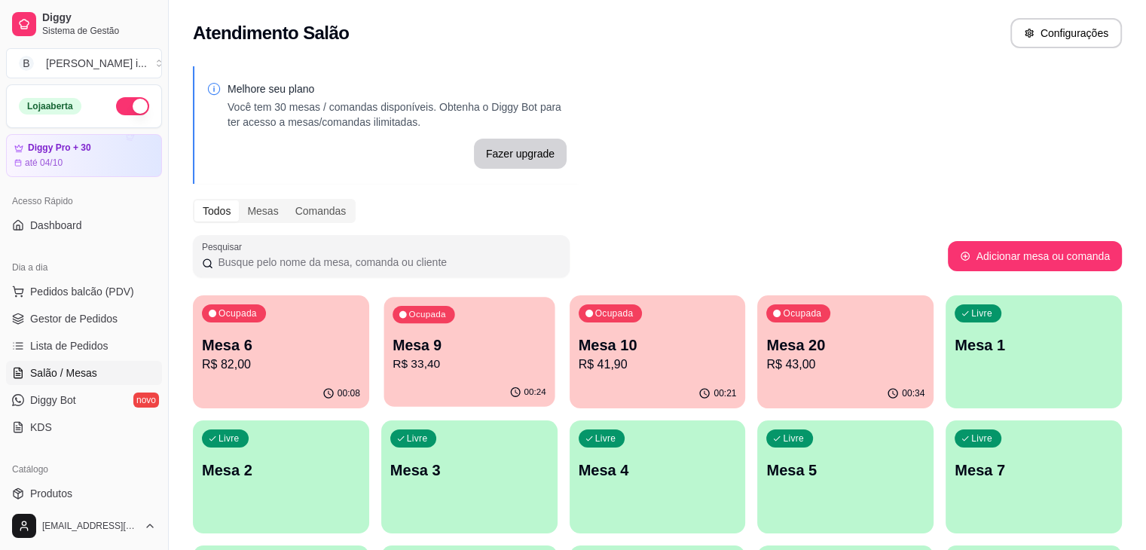
click at [446, 382] on div "00:24" at bounding box center [468, 392] width 171 height 29
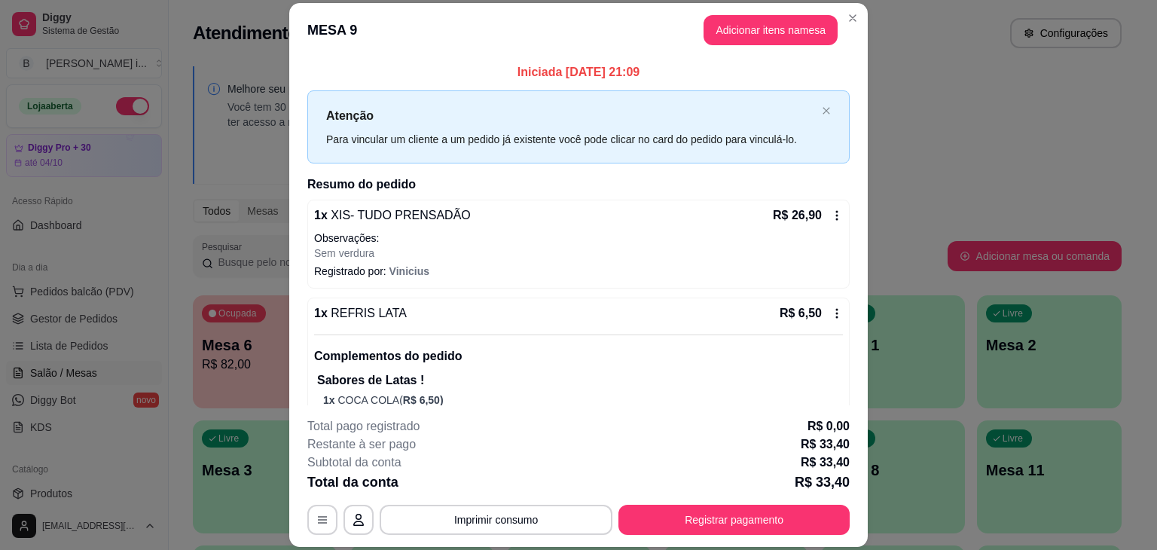
scroll to position [45, 0]
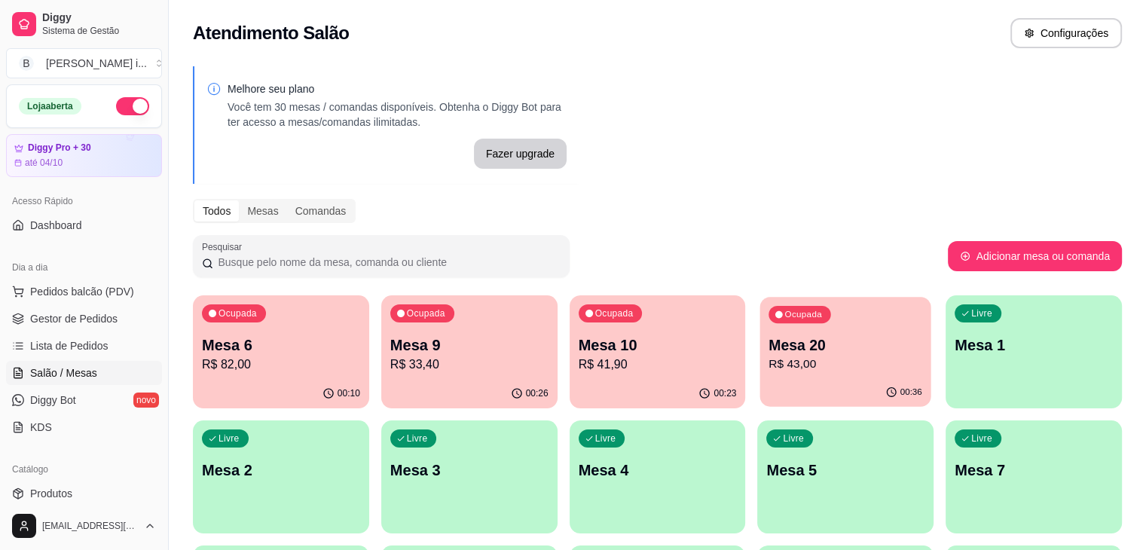
click at [769, 368] on p "R$ 43,00" at bounding box center [846, 363] width 154 height 17
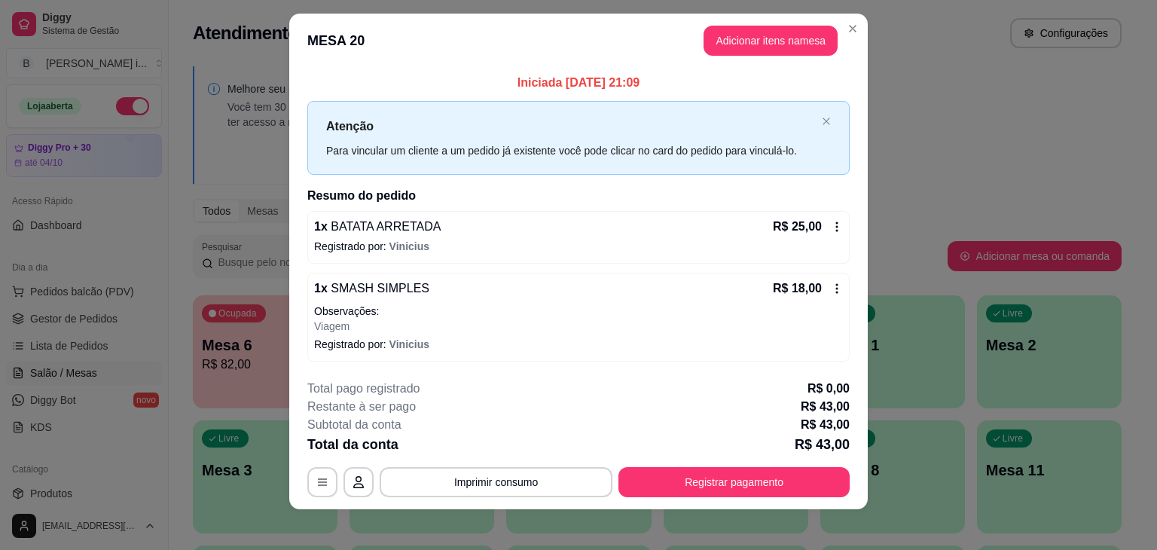
scroll to position [20, 0]
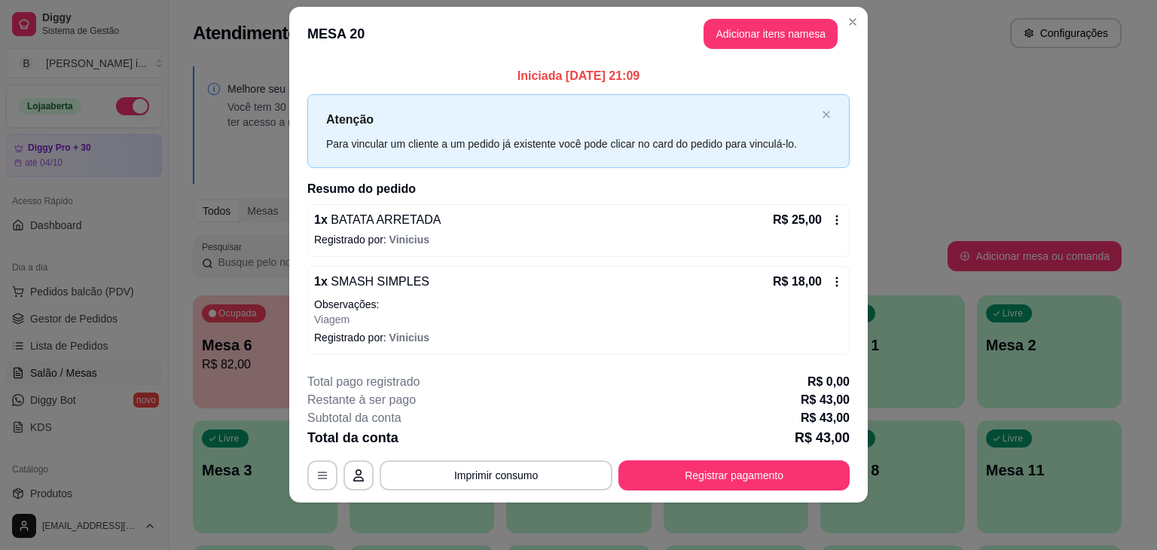
click at [834, 279] on icon at bounding box center [837, 282] width 12 height 12
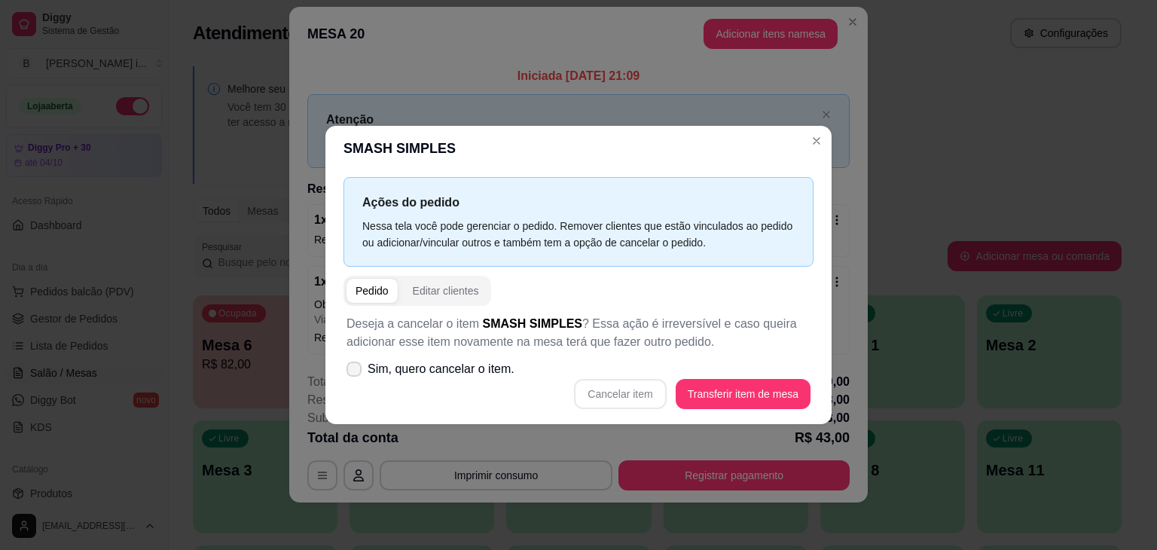
click at [474, 375] on span "Sim, quero cancelar o item." at bounding box center [441, 369] width 147 height 18
click at [355, 375] on input "Sim, quero cancelar o item." at bounding box center [351, 377] width 10 height 10
checkbox input "true"
click at [651, 401] on button "Cancelar item" at bounding box center [620, 394] width 90 height 29
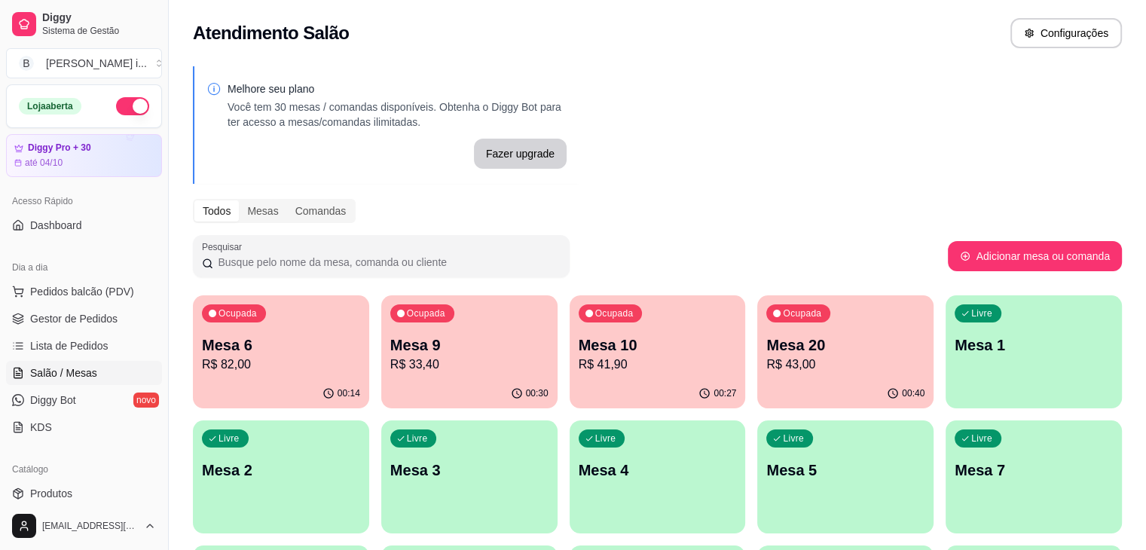
click at [425, 366] on p "R$ 33,40" at bounding box center [469, 364] width 158 height 18
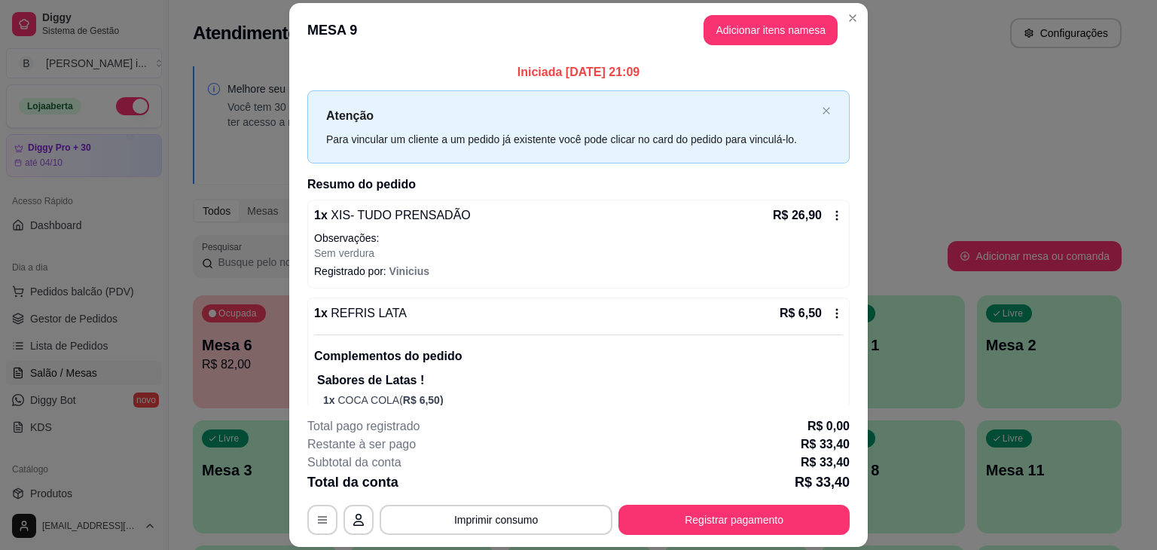
scroll to position [35, 0]
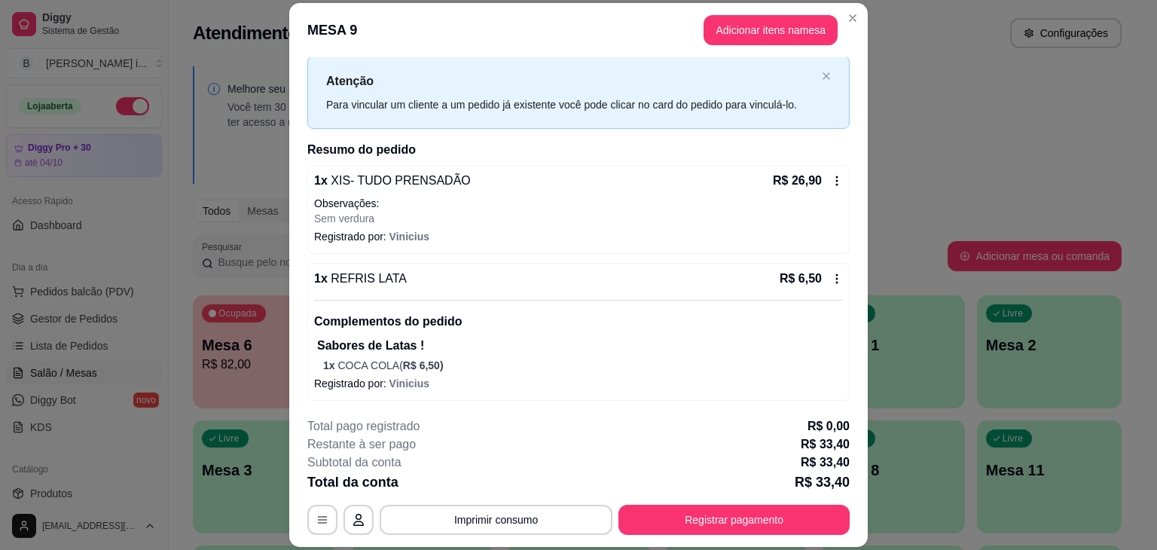
click at [813, 273] on div "R$ 6,50" at bounding box center [811, 279] width 63 height 18
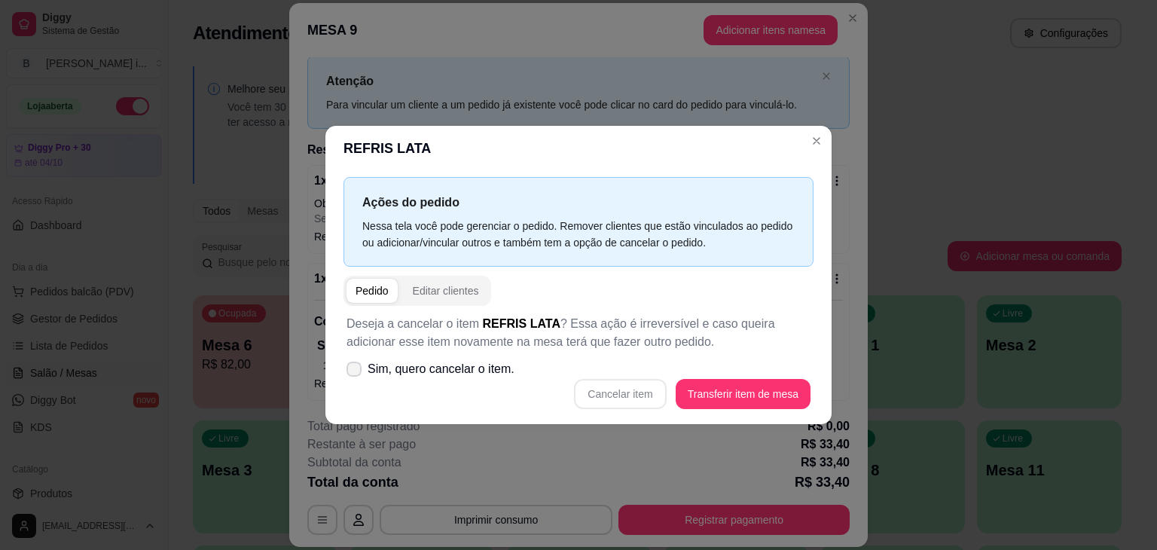
click at [494, 365] on span "Sim, quero cancelar o item." at bounding box center [441, 369] width 147 height 18
click at [355, 372] on input "Sim, quero cancelar o item." at bounding box center [351, 377] width 10 height 10
checkbox input "true"
click at [627, 409] on div "Deseja a cancelar o item REFRIS LATA ? Essa ação é irreversível e caso queira a…" at bounding box center [578, 362] width 470 height 112
click at [633, 392] on button "Cancelar item" at bounding box center [620, 394] width 92 height 30
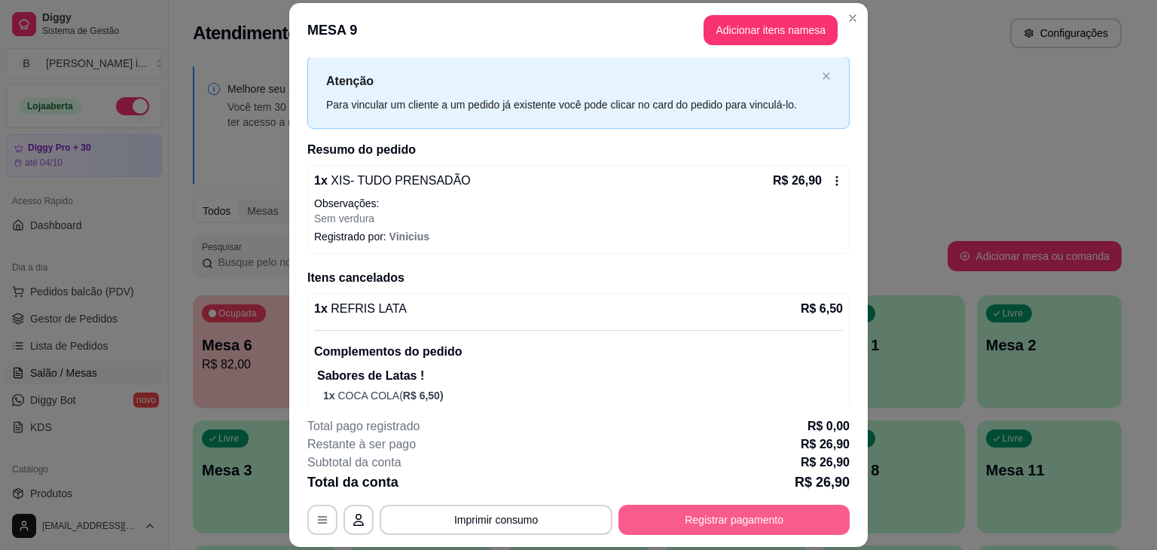
click at [788, 510] on button "Registrar pagamento" at bounding box center [733, 520] width 231 height 30
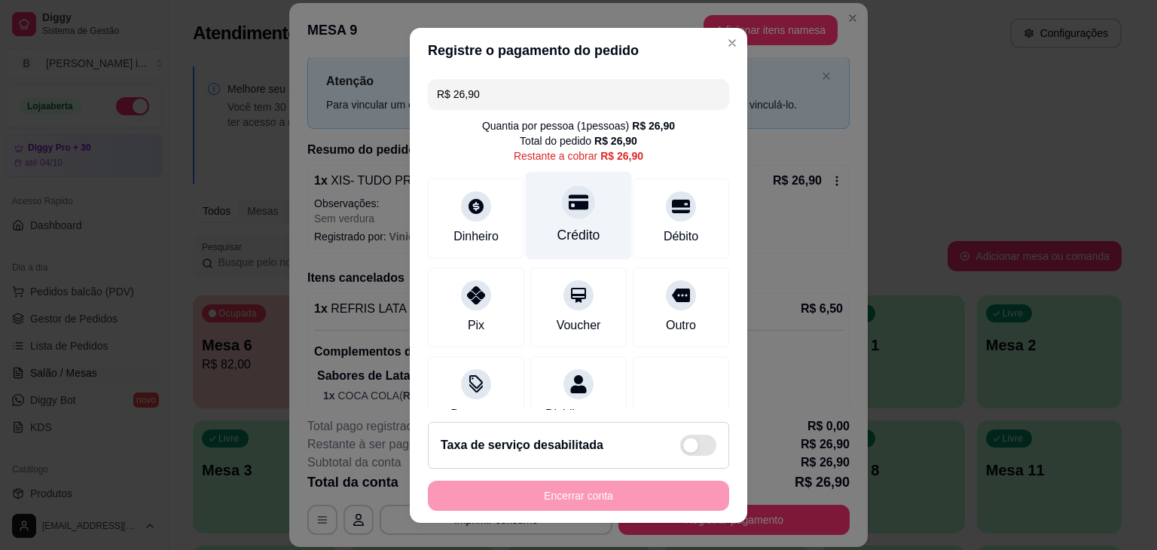
click at [571, 206] on icon at bounding box center [579, 201] width 20 height 15
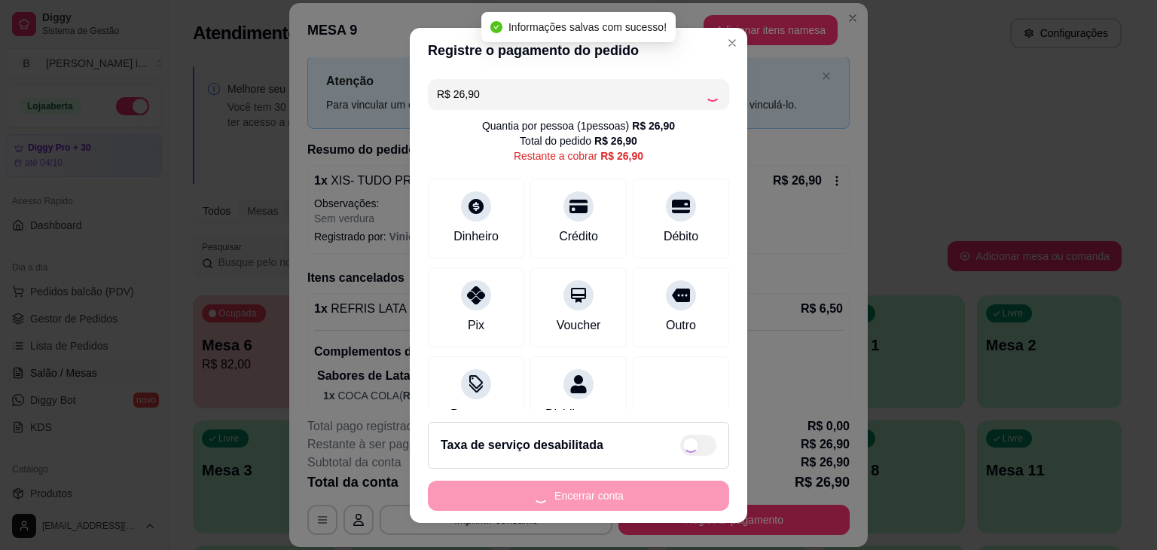
type input "R$ 0,00"
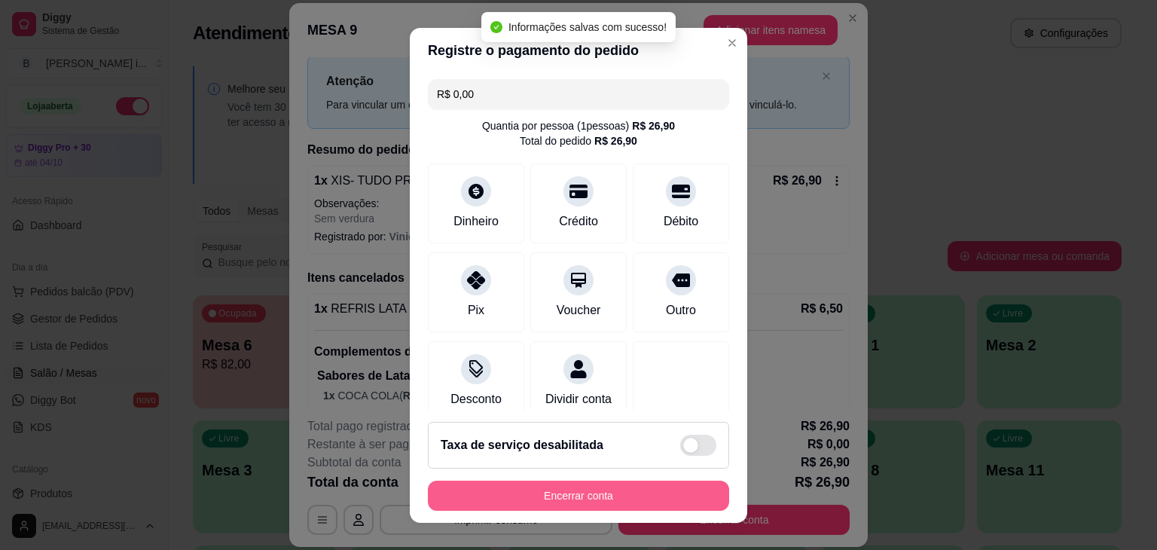
click at [672, 488] on button "Encerrar conta" at bounding box center [578, 496] width 301 height 30
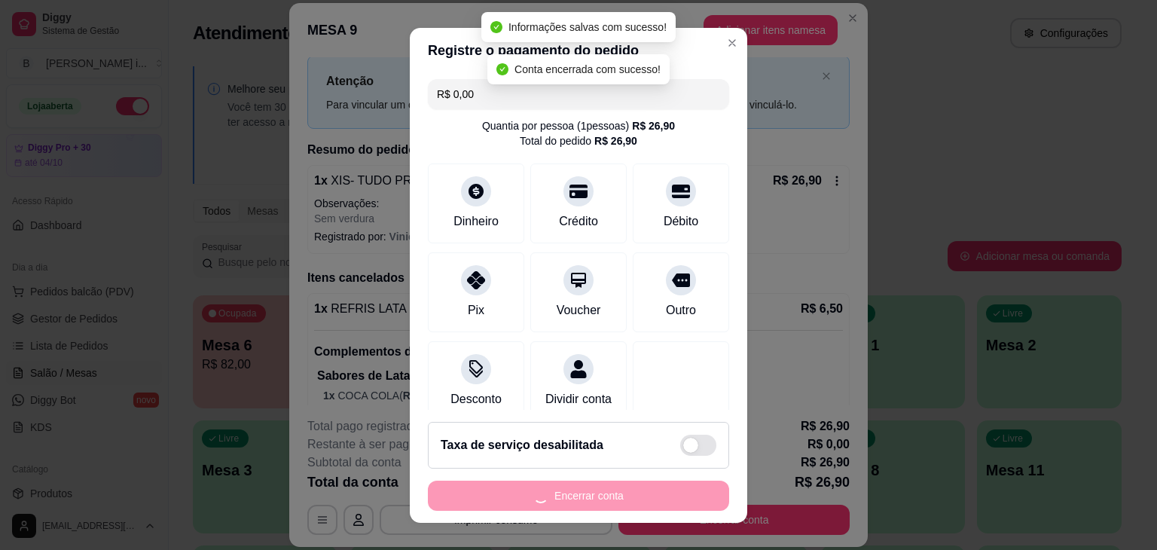
scroll to position [0, 0]
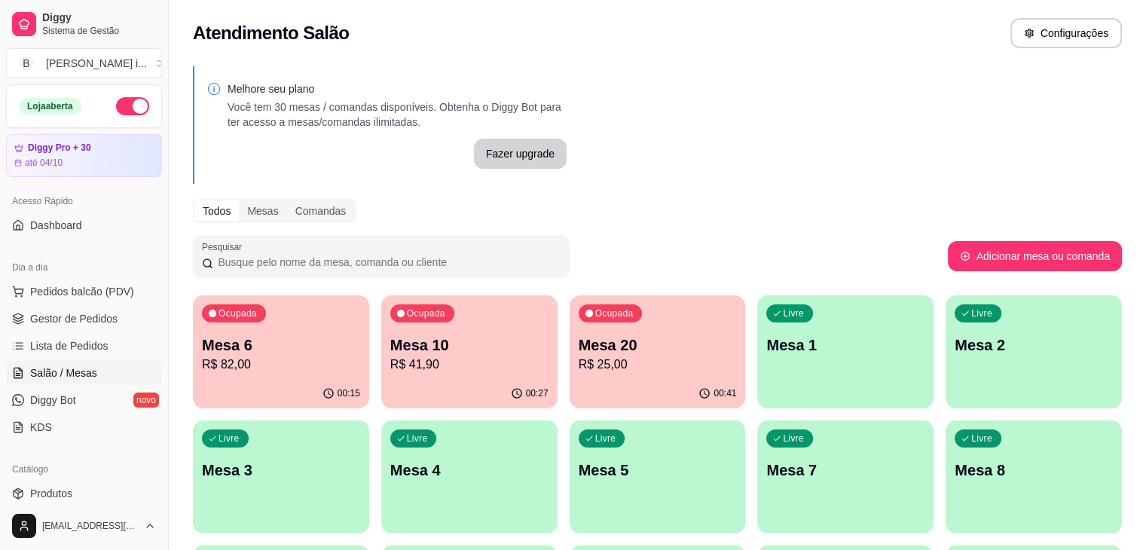
click at [578, 343] on p "Mesa 20" at bounding box center [657, 344] width 158 height 21
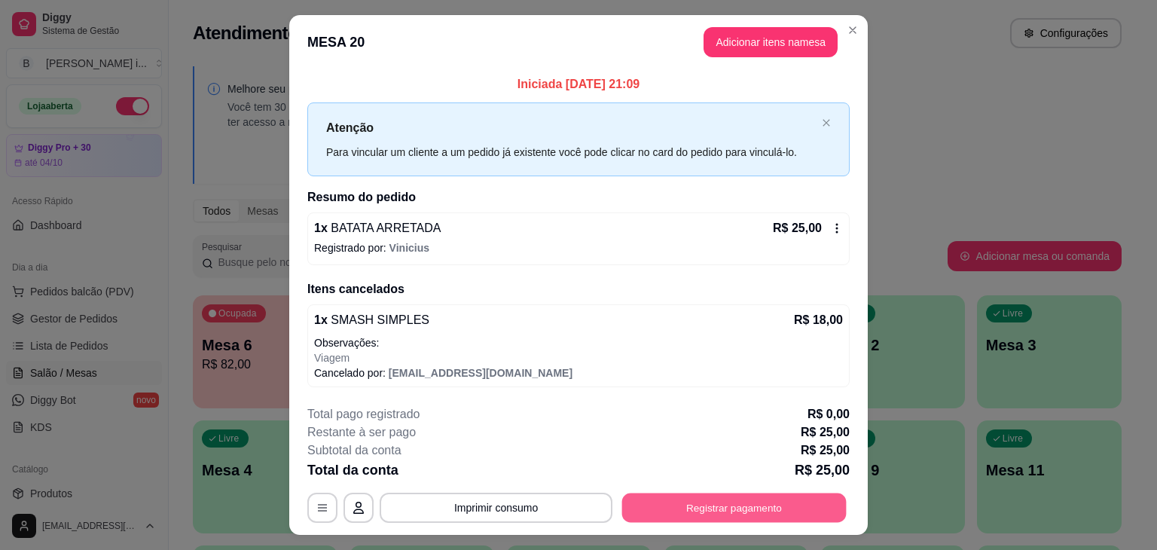
click at [729, 518] on button "Registrar pagamento" at bounding box center [734, 507] width 224 height 29
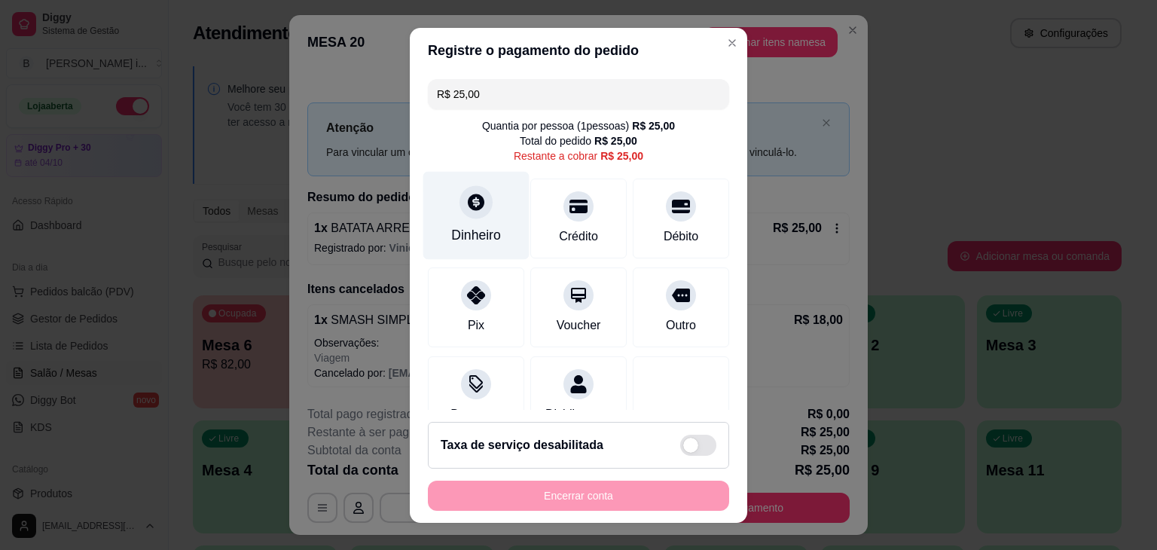
click at [484, 228] on div "Dinheiro" at bounding box center [476, 235] width 50 height 20
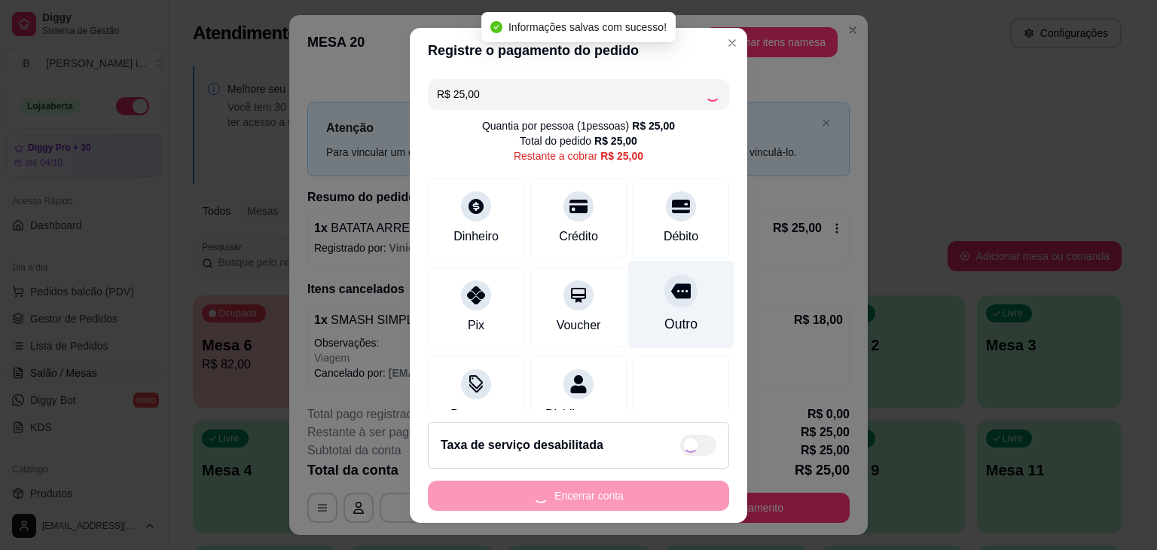
type input "R$ 0,00"
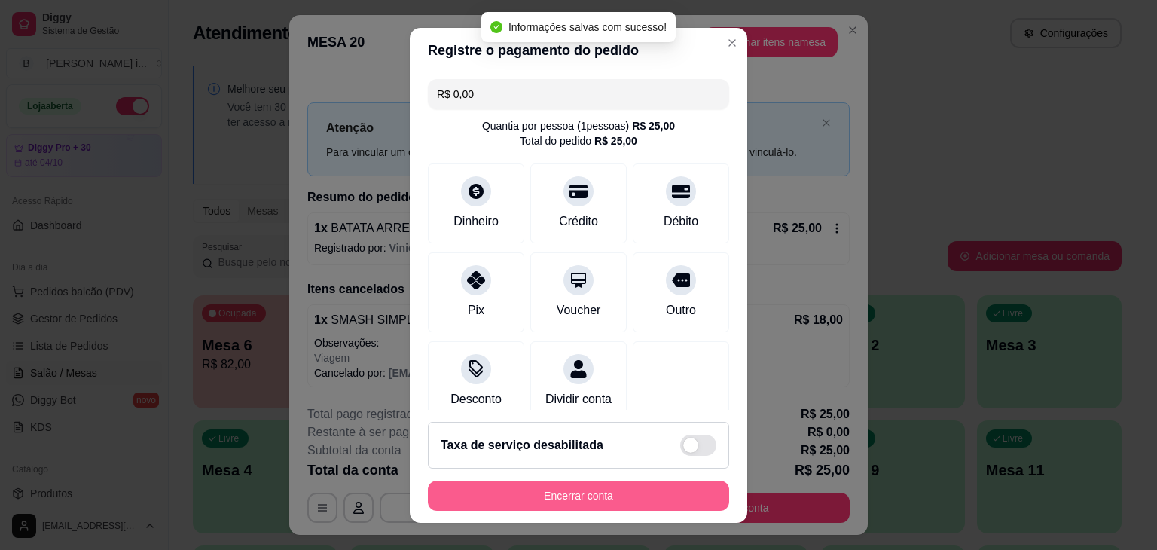
click at [585, 488] on button "Encerrar conta" at bounding box center [578, 496] width 301 height 30
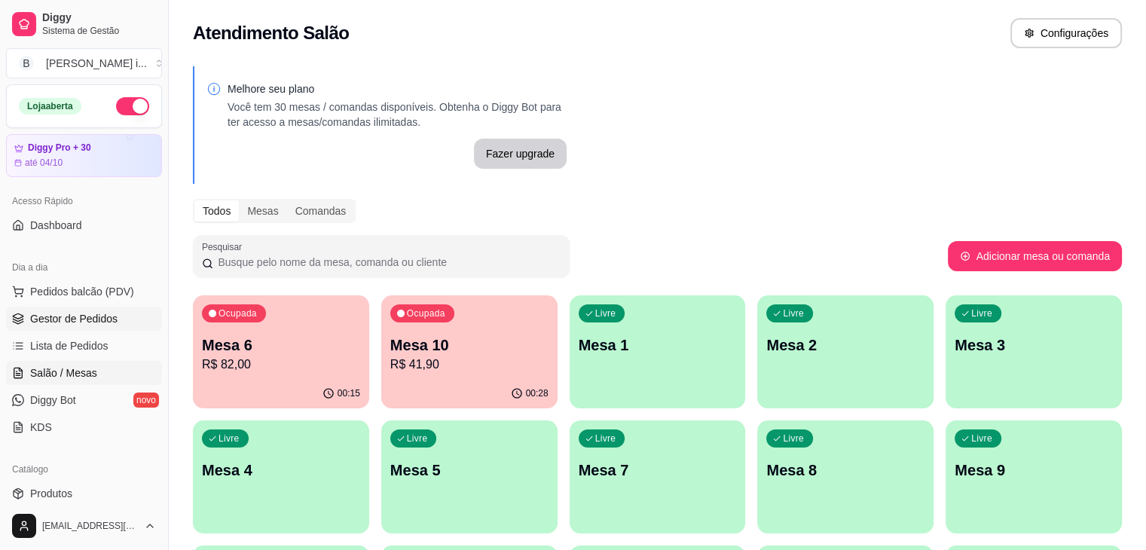
click at [64, 316] on span "Gestor de Pedidos" at bounding box center [73, 318] width 87 height 15
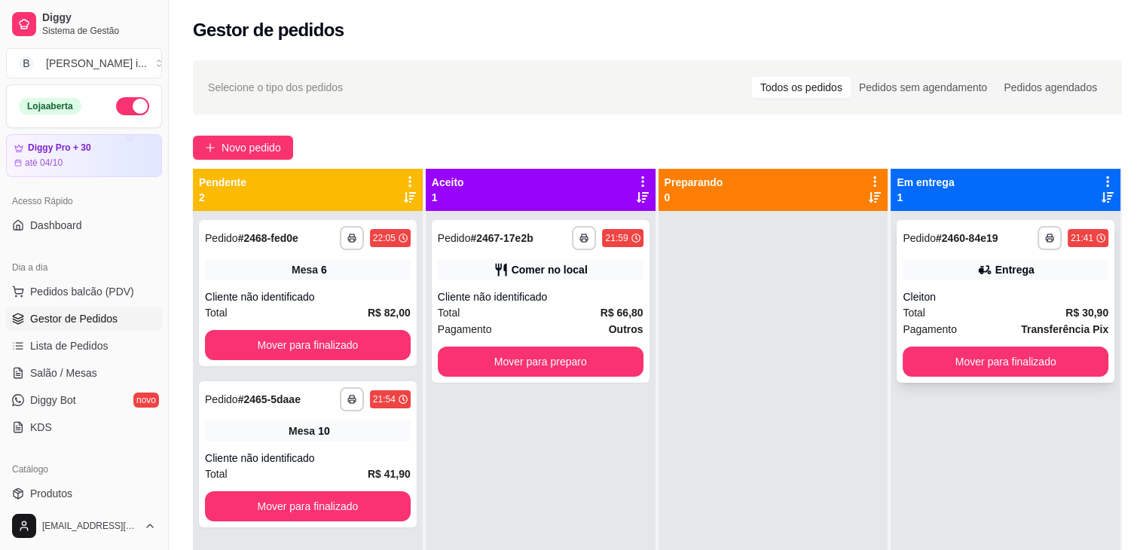
click at [985, 249] on div "**********" at bounding box center [1005, 238] width 206 height 24
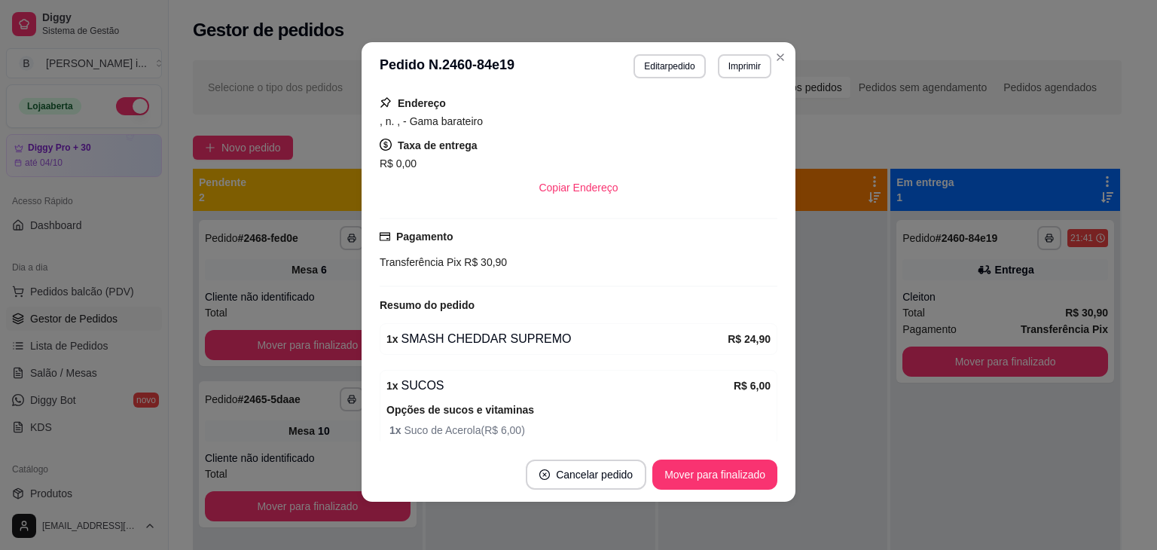
scroll to position [283, 0]
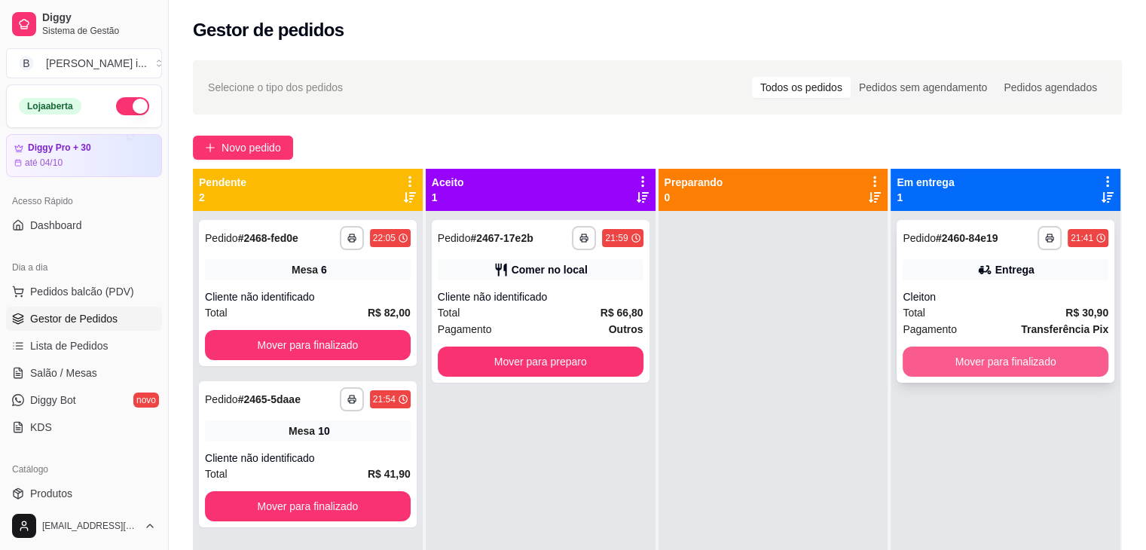
click at [982, 362] on button "Mover para finalizado" at bounding box center [1005, 361] width 206 height 30
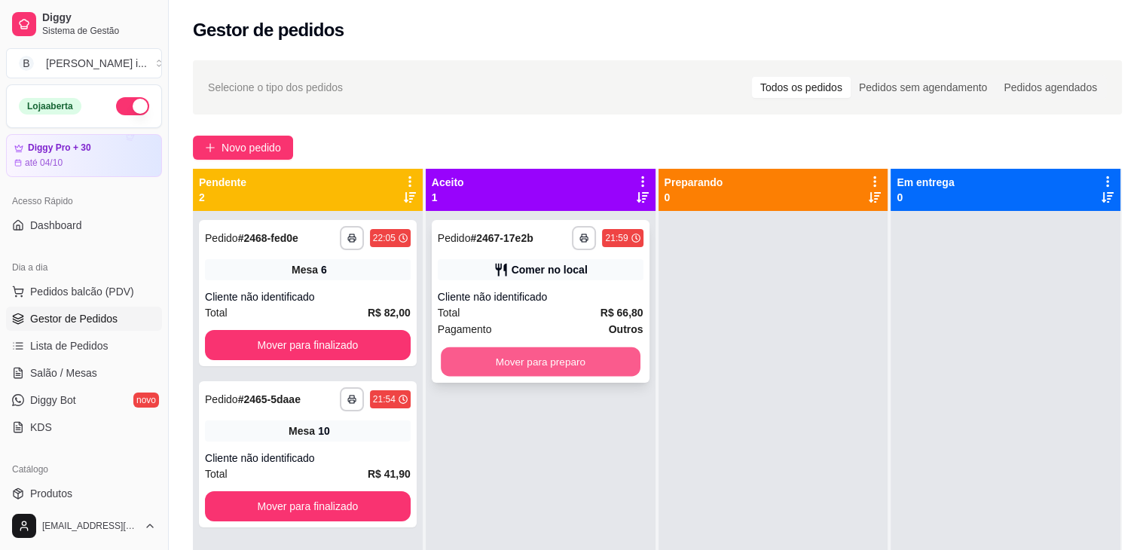
click at [588, 370] on button "Mover para preparo" at bounding box center [541, 361] width 200 height 29
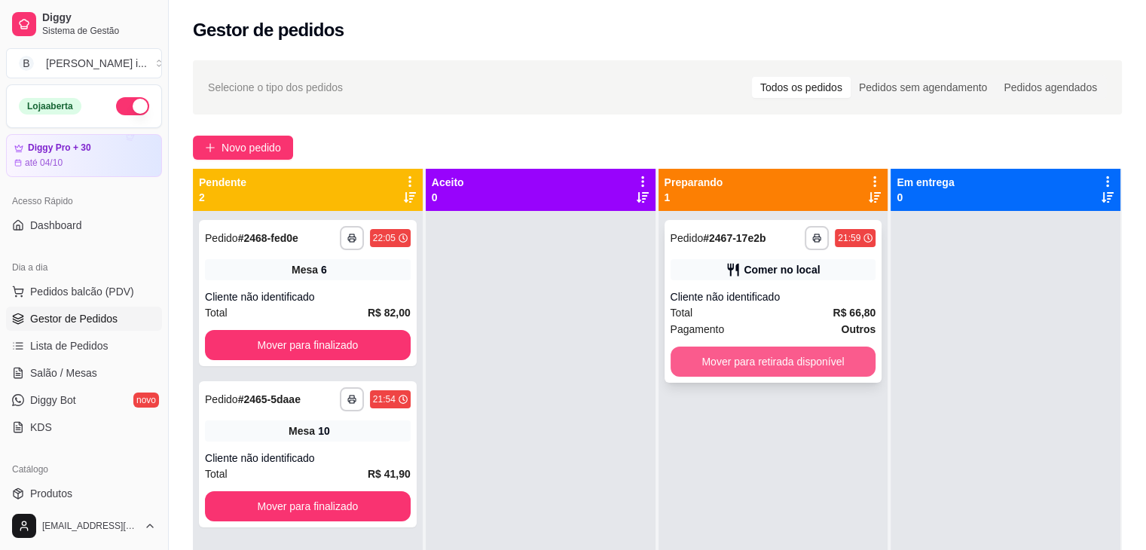
click at [815, 361] on button "Mover para retirada disponível" at bounding box center [773, 361] width 206 height 30
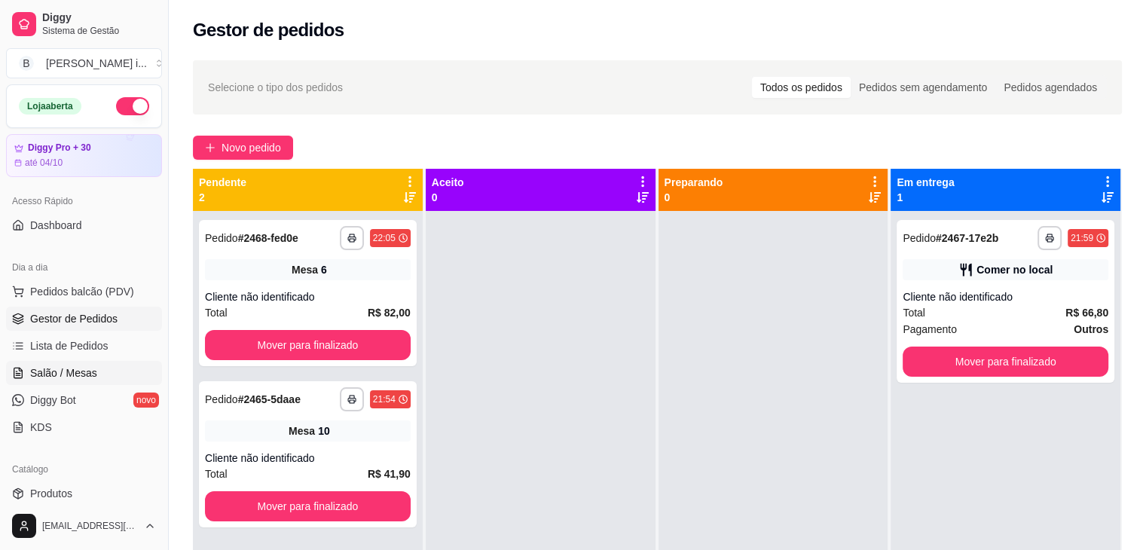
click at [61, 380] on link "Salão / Mesas" at bounding box center [84, 373] width 156 height 24
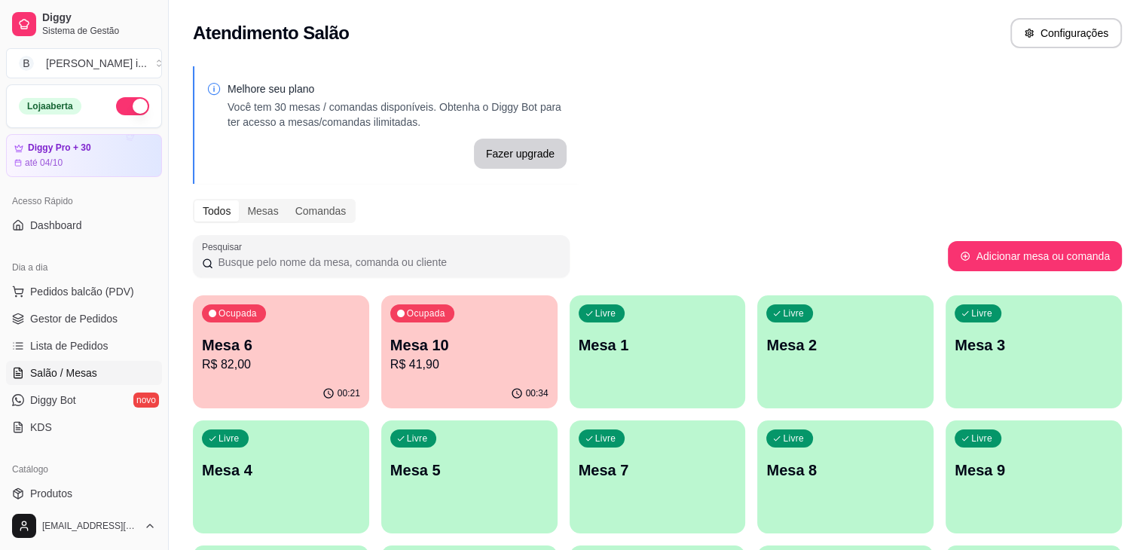
click at [279, 375] on div "Ocupada Mesa 6 R$ 82,00" at bounding box center [281, 337] width 176 height 84
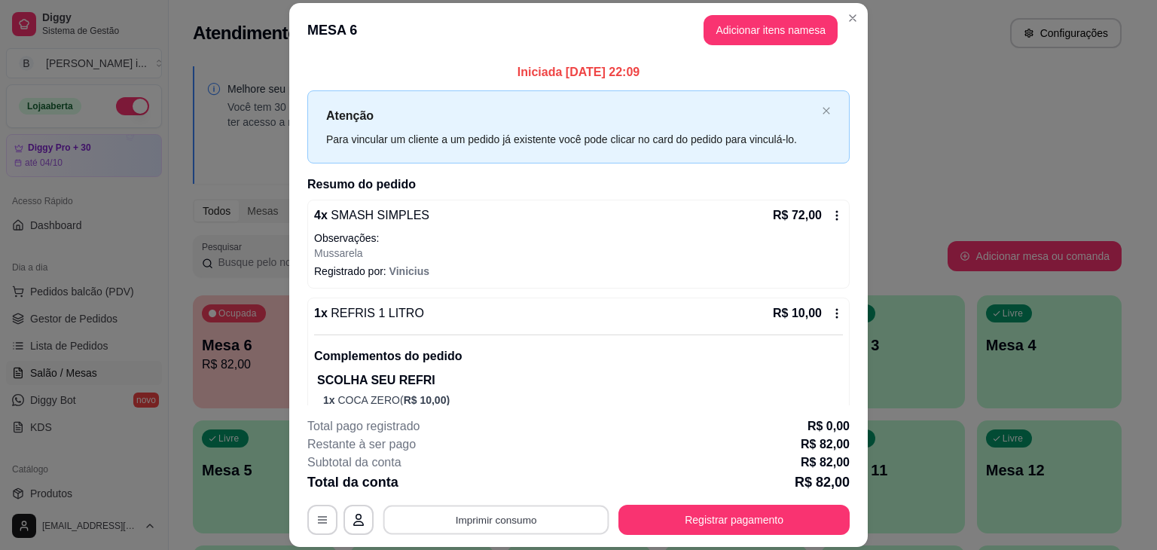
click at [510, 517] on button "Imprimir consumo" at bounding box center [496, 519] width 226 height 29
click at [489, 489] on button "IMPRESSORA ORI" at bounding box center [495, 485] width 109 height 24
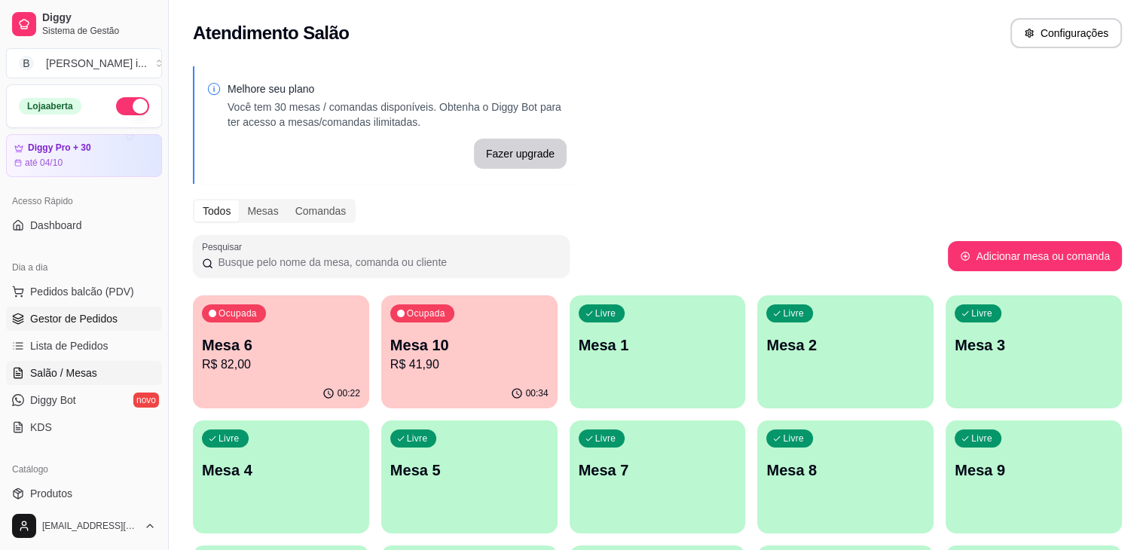
click at [63, 311] on span "Gestor de Pedidos" at bounding box center [73, 318] width 87 height 15
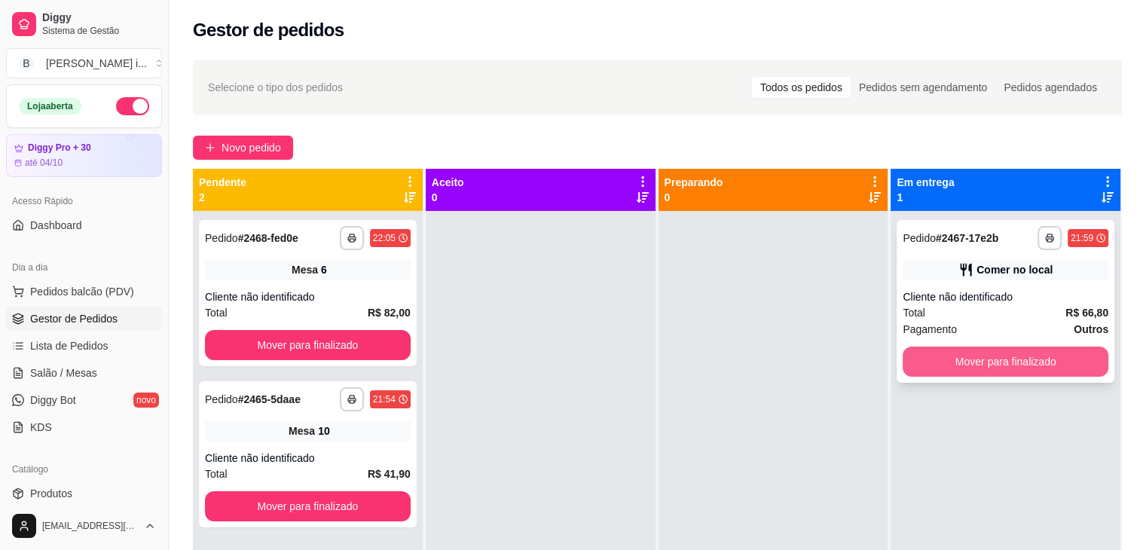
click at [1012, 356] on button "Mover para finalizado" at bounding box center [1005, 361] width 206 height 30
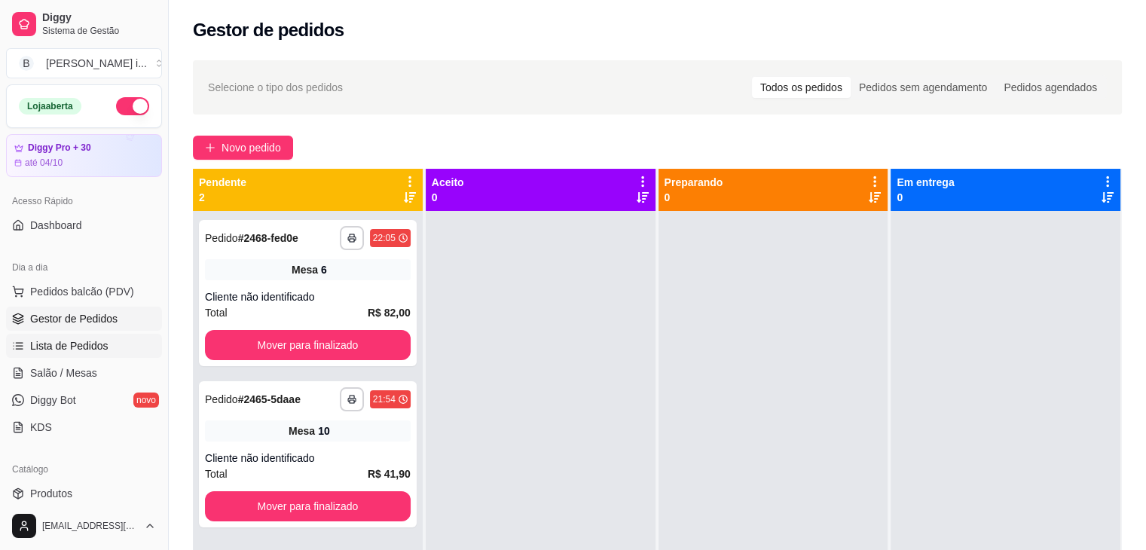
click at [80, 352] on span "Lista de Pedidos" at bounding box center [69, 345] width 78 height 15
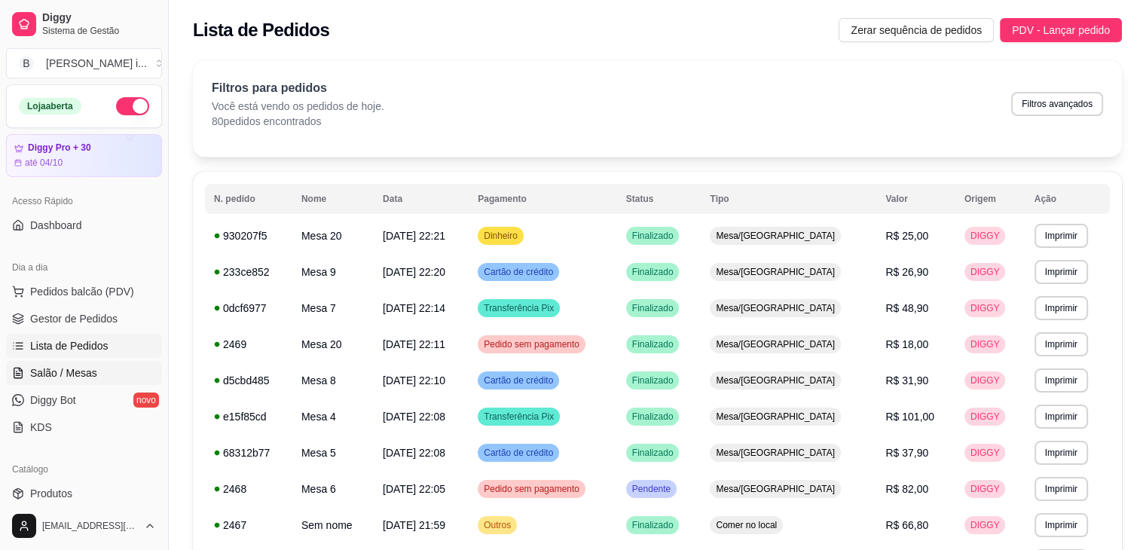
click at [55, 365] on span "Salão / Mesas" at bounding box center [63, 372] width 67 height 15
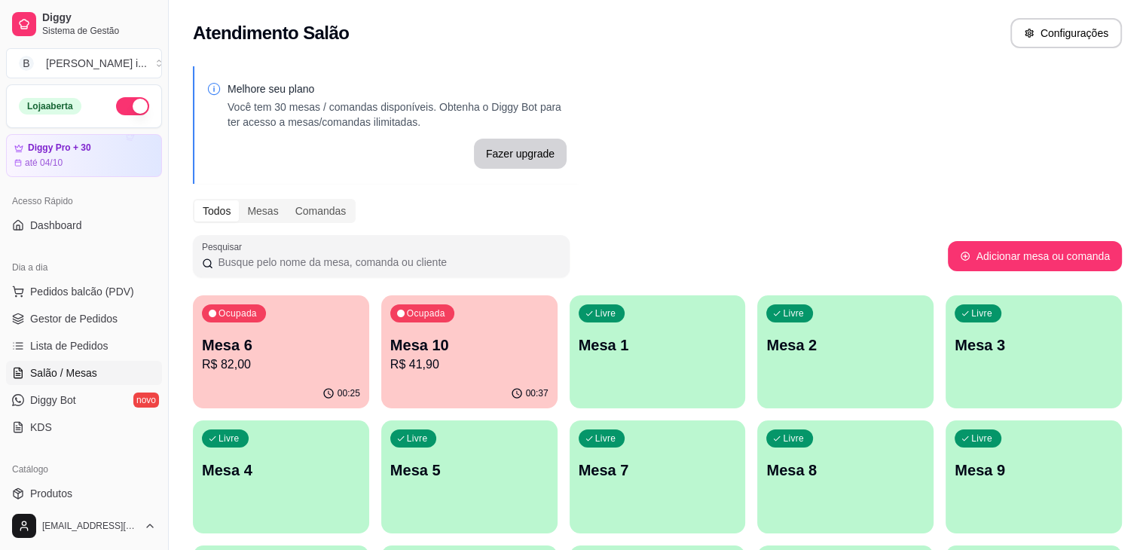
click at [250, 358] on p "R$ 82,00" at bounding box center [281, 364] width 158 height 18
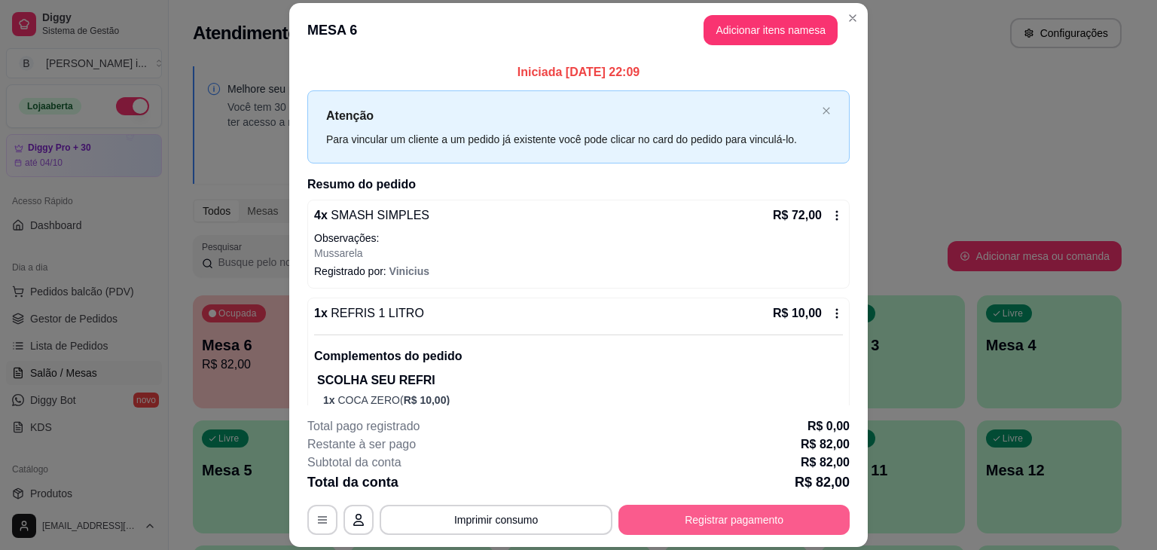
click at [691, 522] on button "Registrar pagamento" at bounding box center [733, 520] width 231 height 30
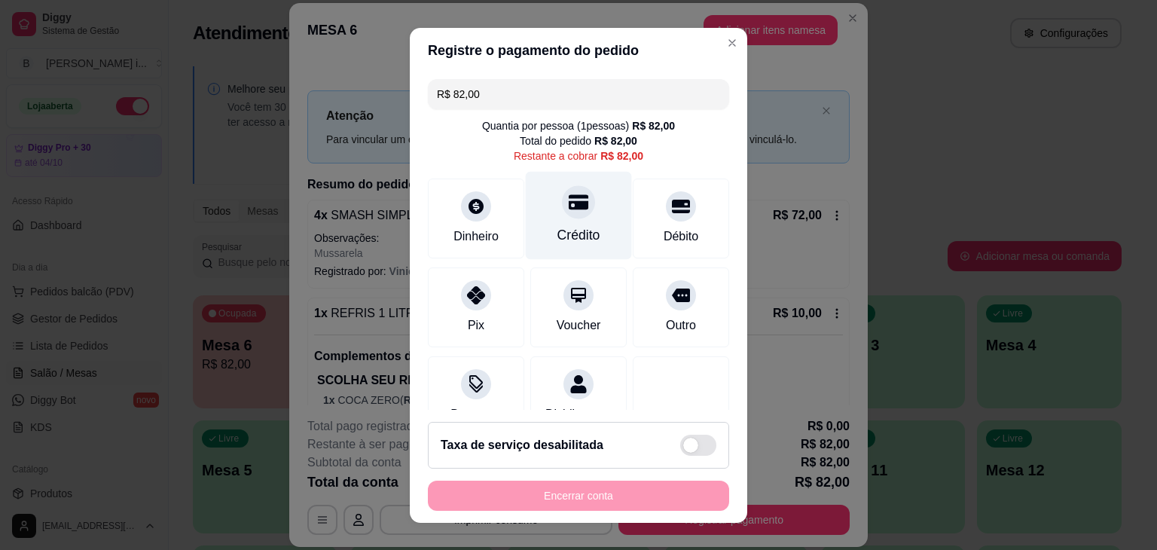
click at [551, 218] on div "Crédito" at bounding box center [579, 215] width 106 height 88
type input "R$ 0,00"
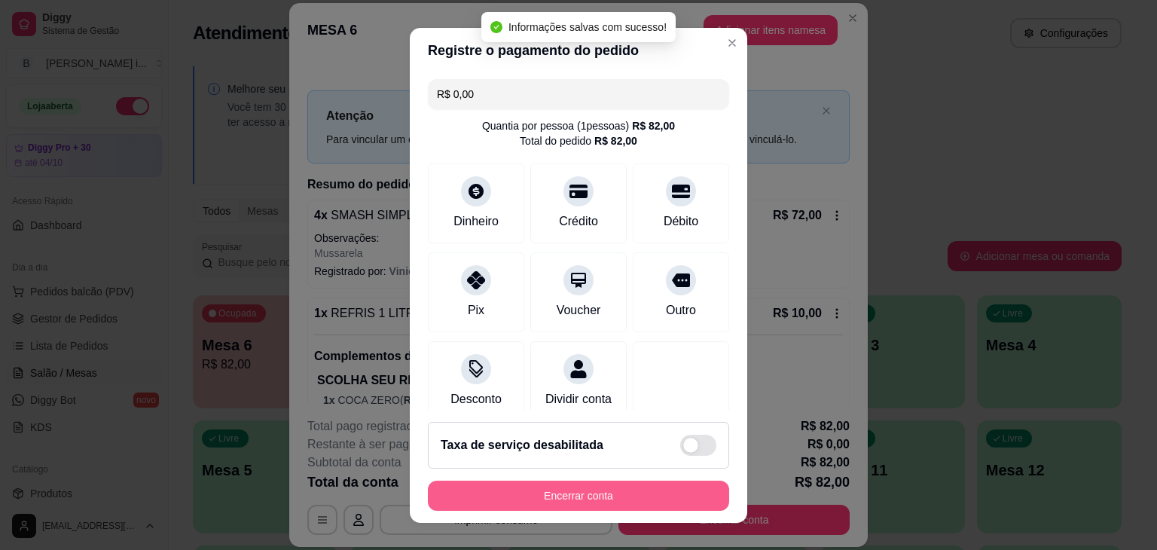
click at [605, 489] on button "Encerrar conta" at bounding box center [578, 496] width 301 height 30
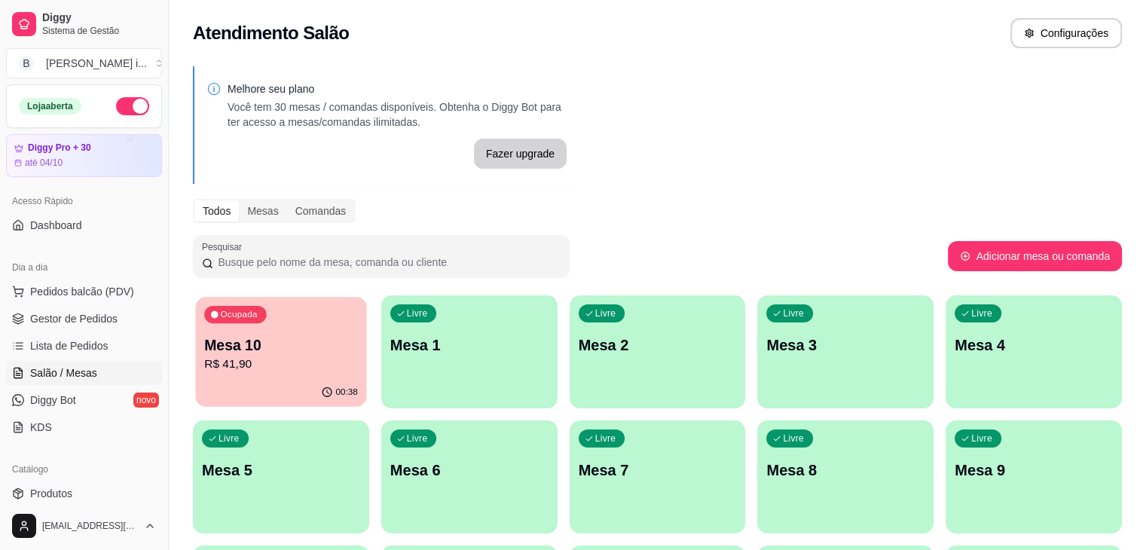
click at [304, 360] on p "R$ 41,90" at bounding box center [281, 363] width 154 height 17
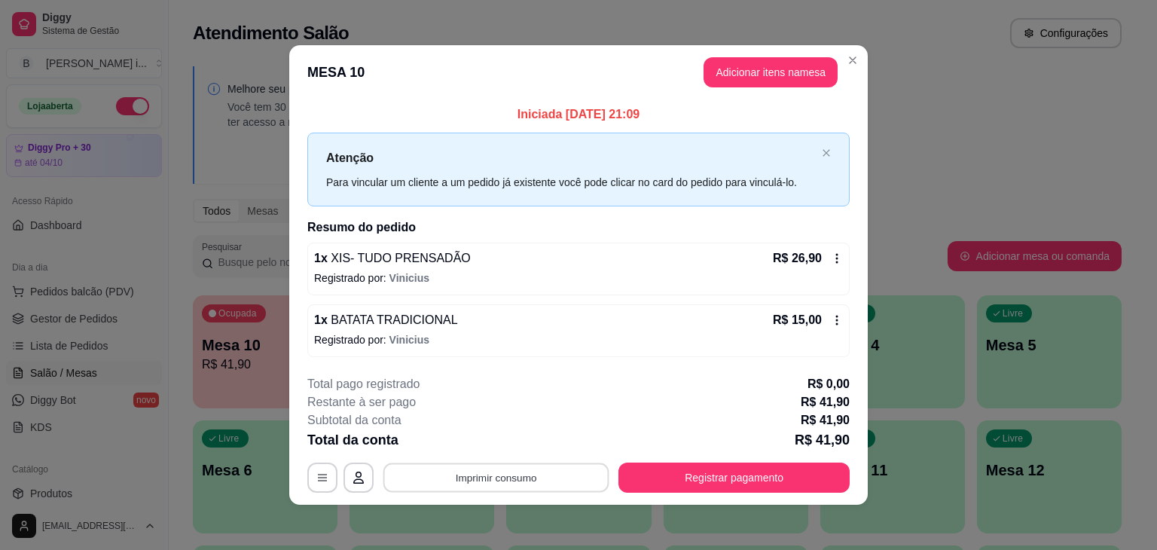
click at [524, 478] on button "Imprimir consumo" at bounding box center [496, 476] width 226 height 29
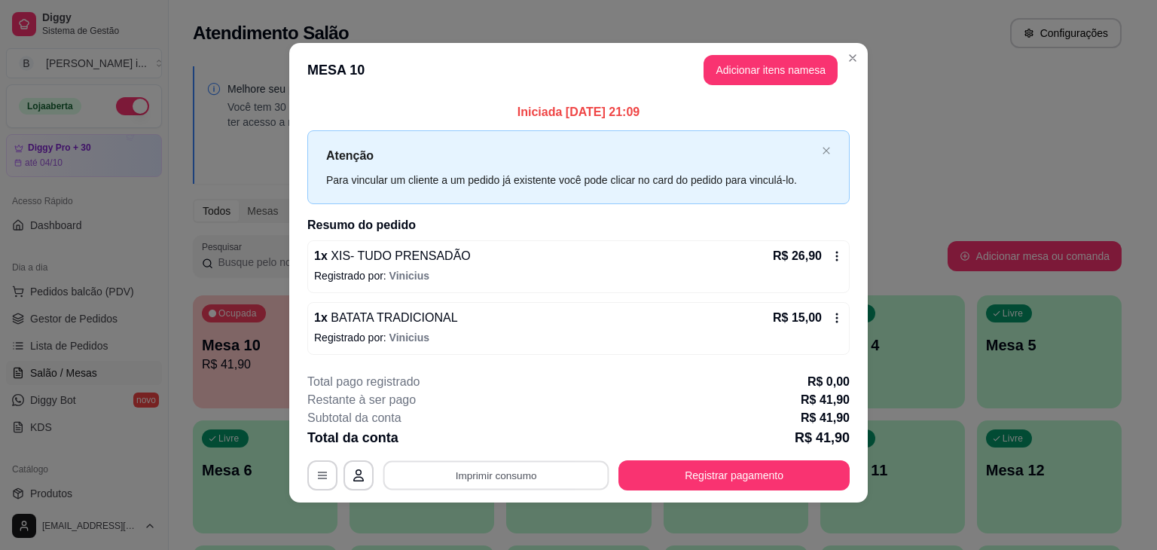
click at [1136, 224] on div "**********" at bounding box center [578, 275] width 1157 height 550
click at [474, 461] on button "Imprimir consumo" at bounding box center [496, 474] width 226 height 29
click at [473, 434] on button "IMPRESSORA ORI" at bounding box center [495, 439] width 109 height 24
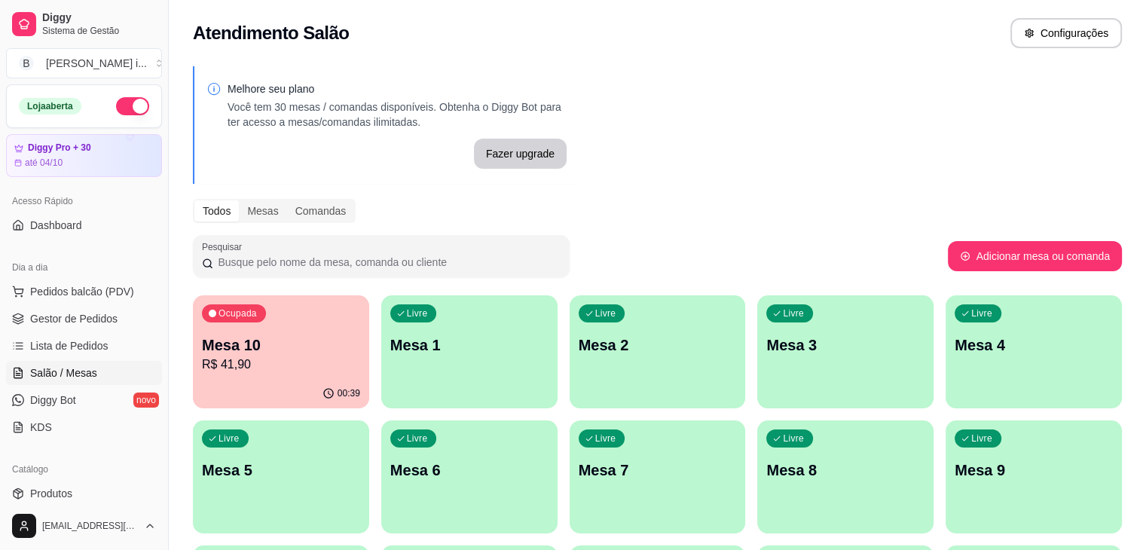
click at [121, 101] on button "button" at bounding box center [132, 106] width 33 height 18
click at [215, 341] on p "Mesa 10" at bounding box center [281, 344] width 158 height 21
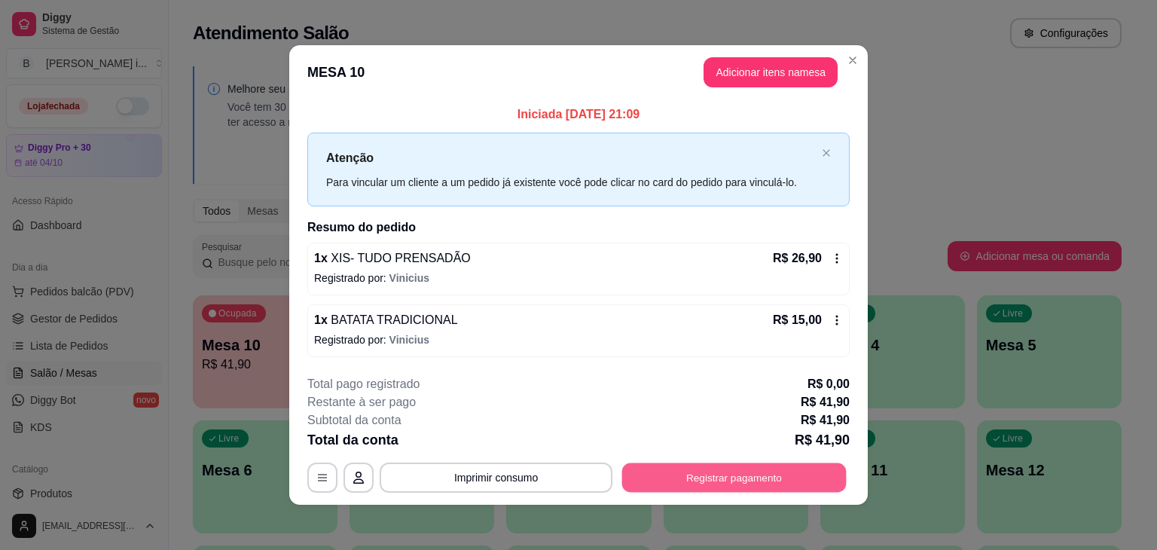
click at [645, 478] on button "Registrar pagamento" at bounding box center [734, 476] width 224 height 29
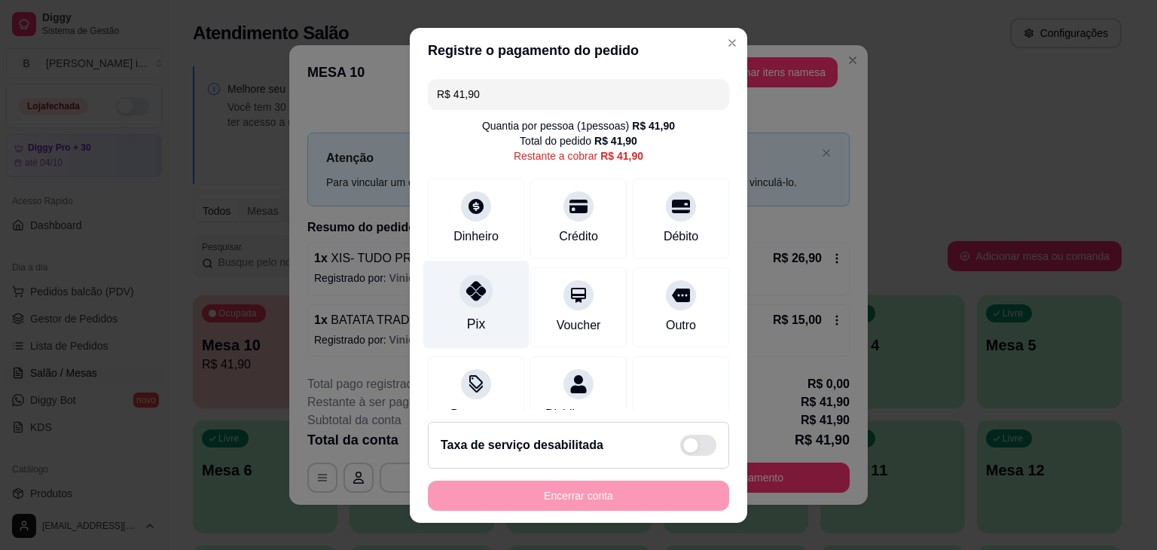
click at [477, 308] on div "Pix" at bounding box center [476, 304] width 106 height 88
type input "R$ 0,00"
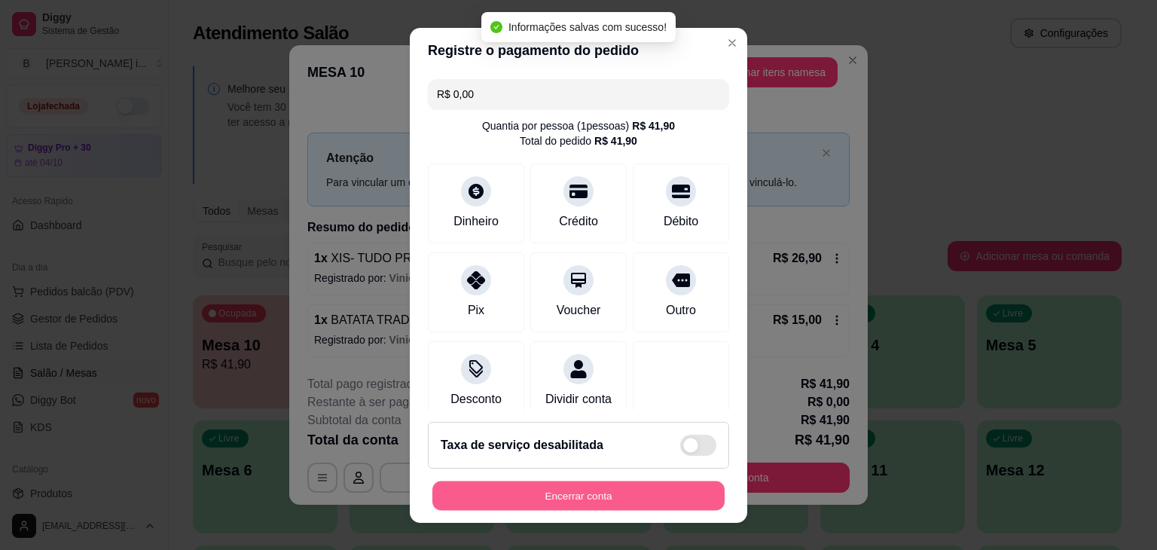
click at [571, 498] on button "Encerrar conta" at bounding box center [578, 495] width 292 height 29
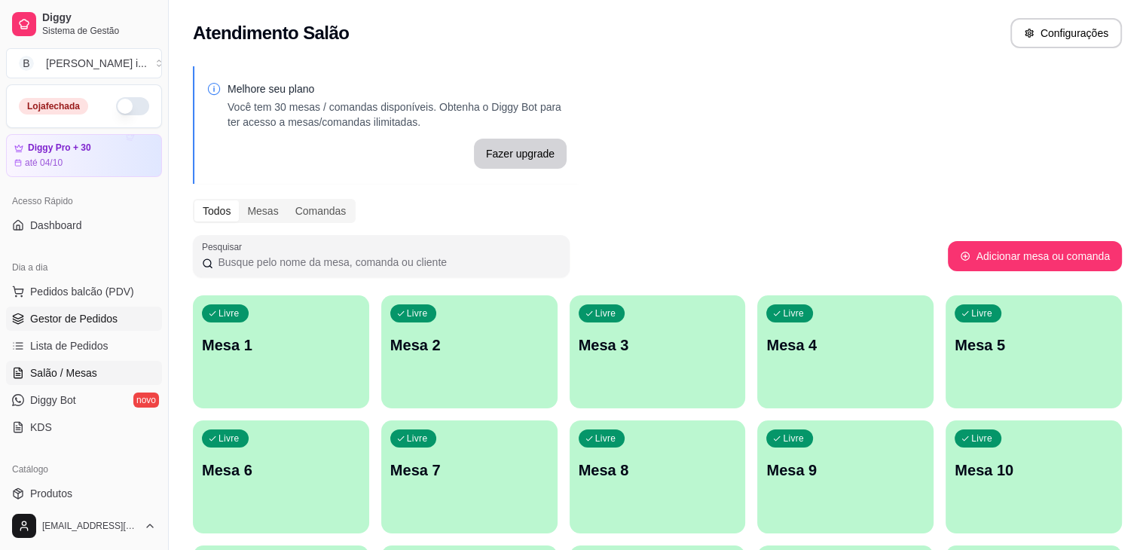
click at [75, 319] on span "Gestor de Pedidos" at bounding box center [73, 318] width 87 height 15
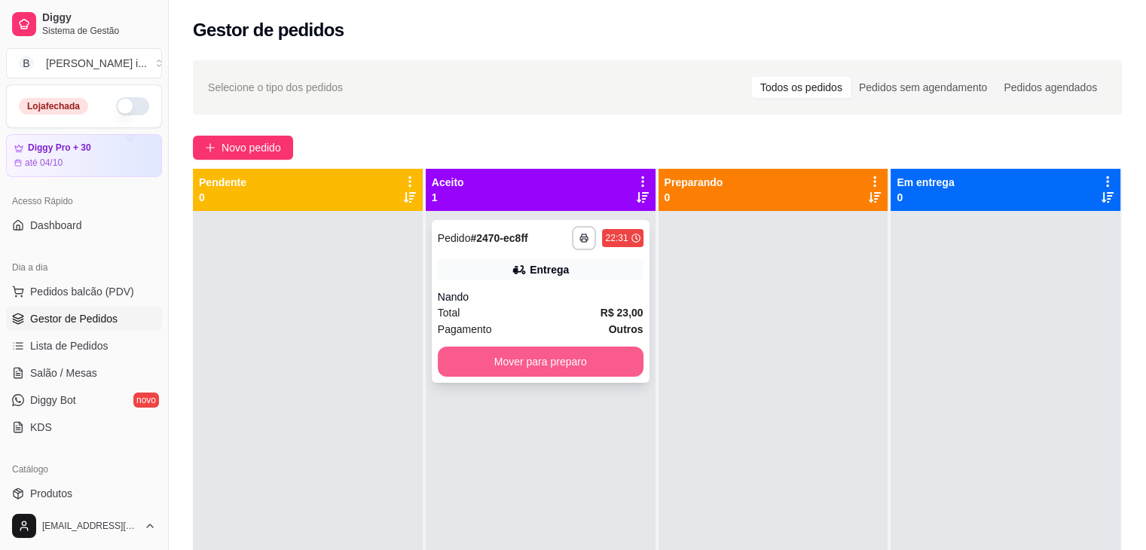
click at [548, 371] on button "Mover para preparo" at bounding box center [541, 361] width 206 height 30
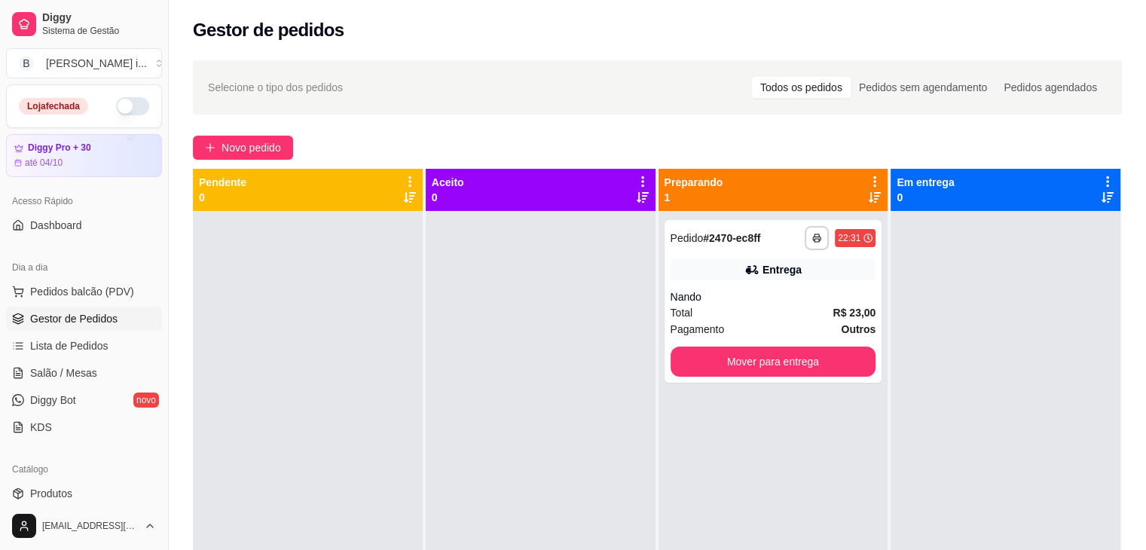
click at [0, 249] on div "Dia a dia Pedidos balcão (PDV) Gestor de Pedidos Lista de Pedidos Salão / Mesas…" at bounding box center [84, 347] width 168 height 196
click at [836, 313] on strong "R$ 23,00" at bounding box center [853, 313] width 43 height 12
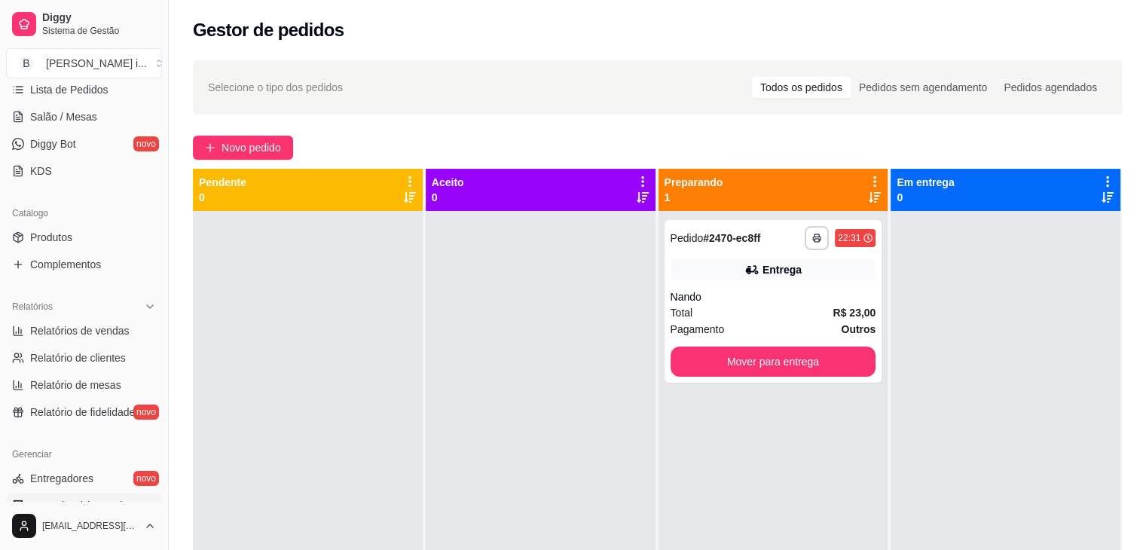
scroll to position [377, 0]
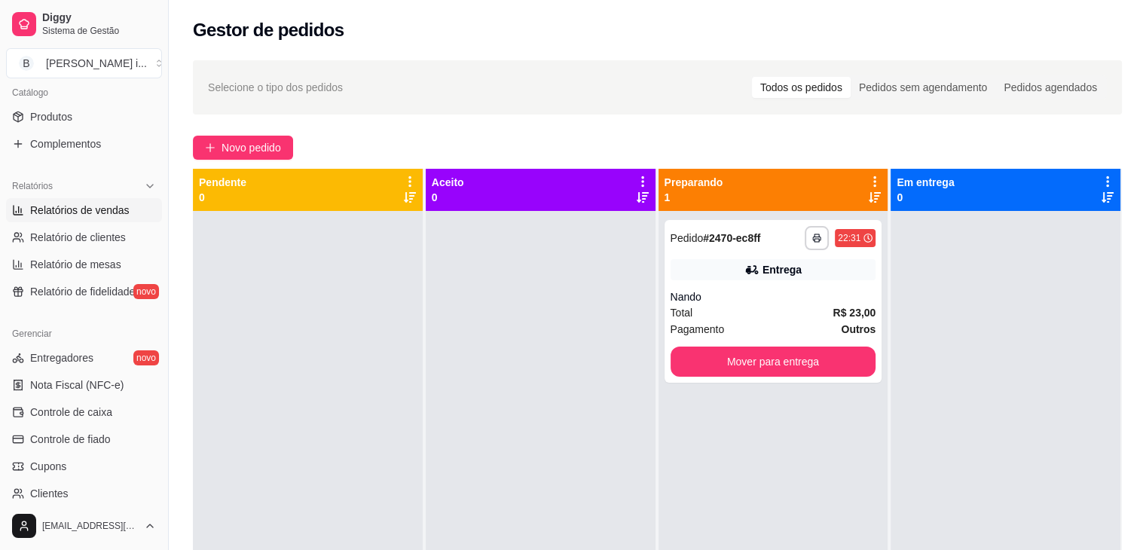
click at [87, 216] on span "Relatórios de vendas" at bounding box center [79, 210] width 99 height 15
select select "ALL"
select select "0"
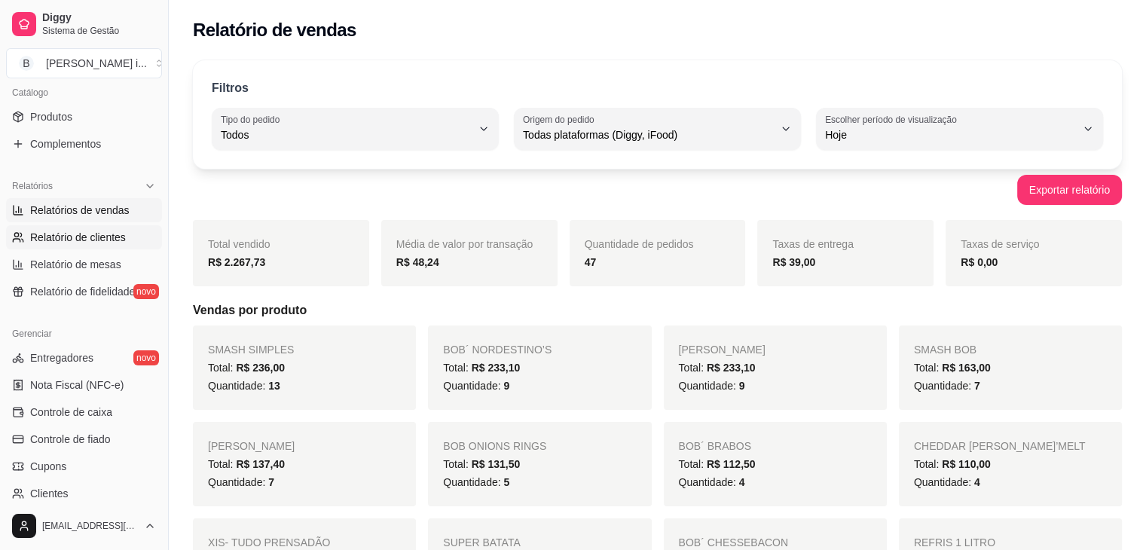
click at [67, 246] on link "Relatório de clientes" at bounding box center [84, 237] width 156 height 24
select select "30"
select select "HIGHEST_TOTAL_SPENT_WITH_ORDERS"
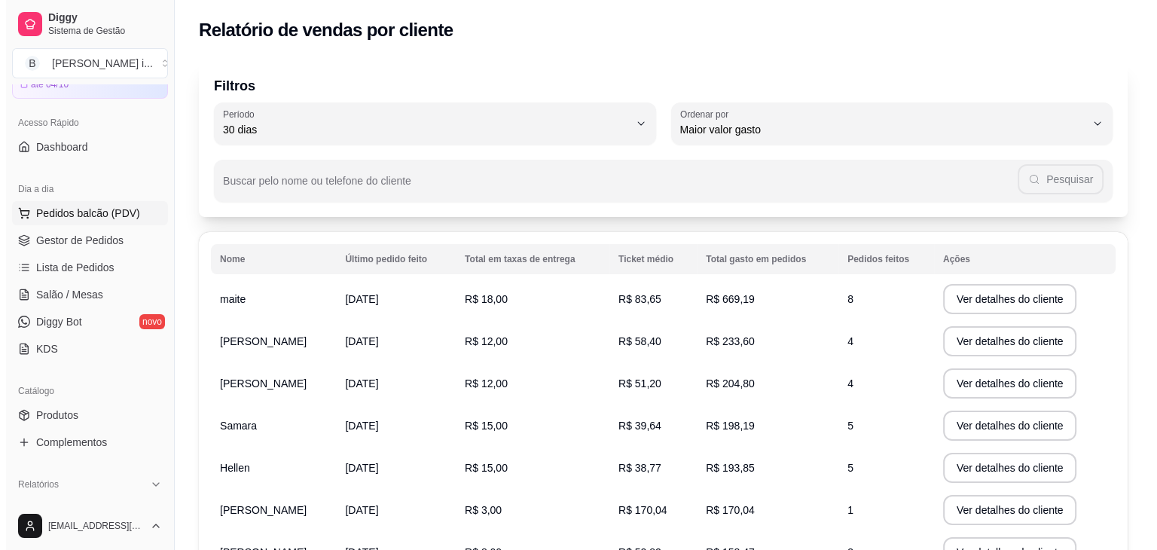
scroll to position [75, 0]
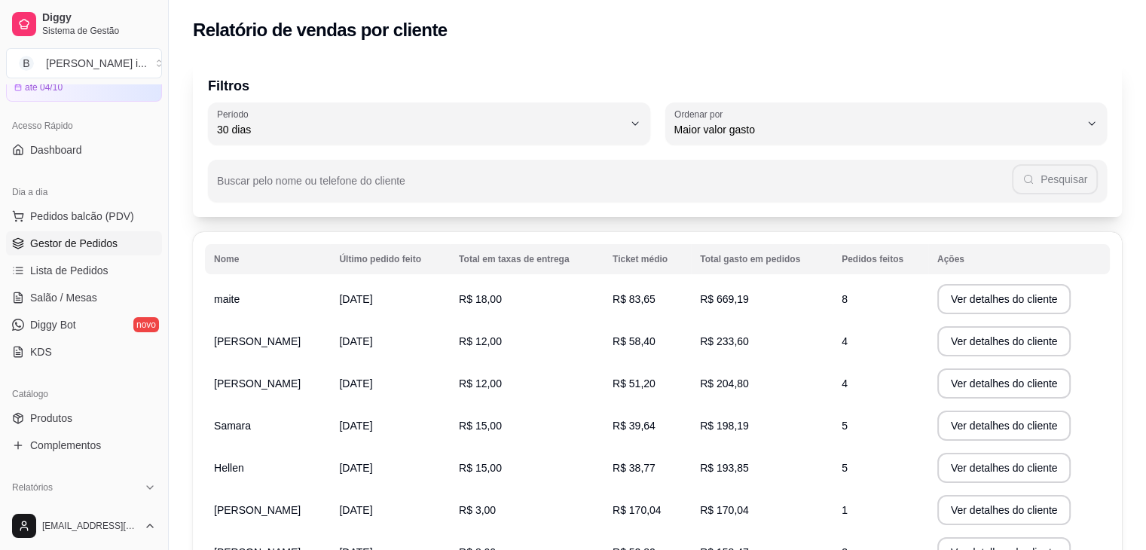
click at [93, 252] on link "Gestor de Pedidos" at bounding box center [84, 243] width 156 height 24
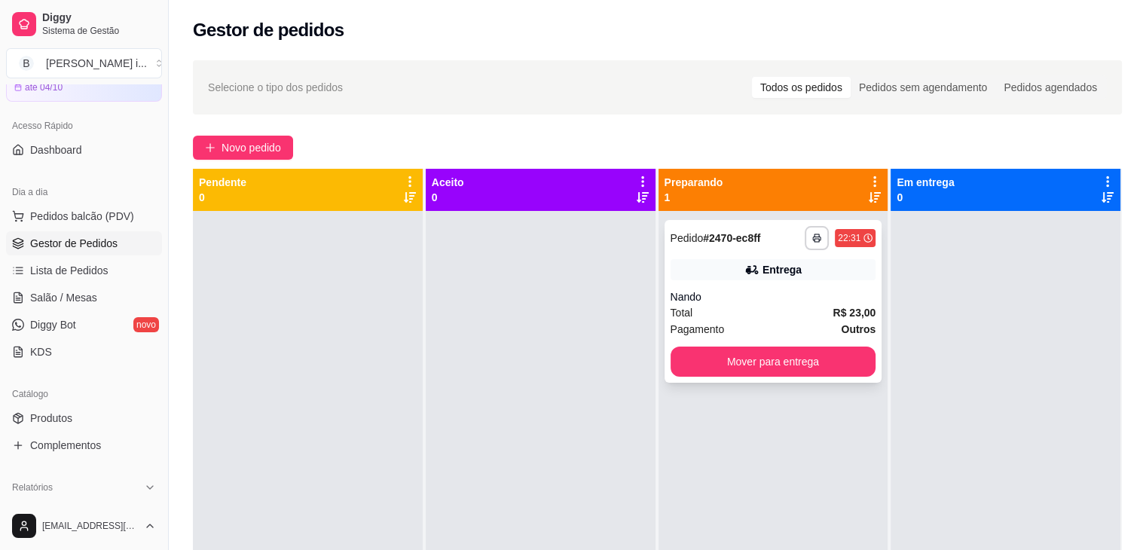
click at [723, 290] on div "Nando" at bounding box center [773, 296] width 206 height 15
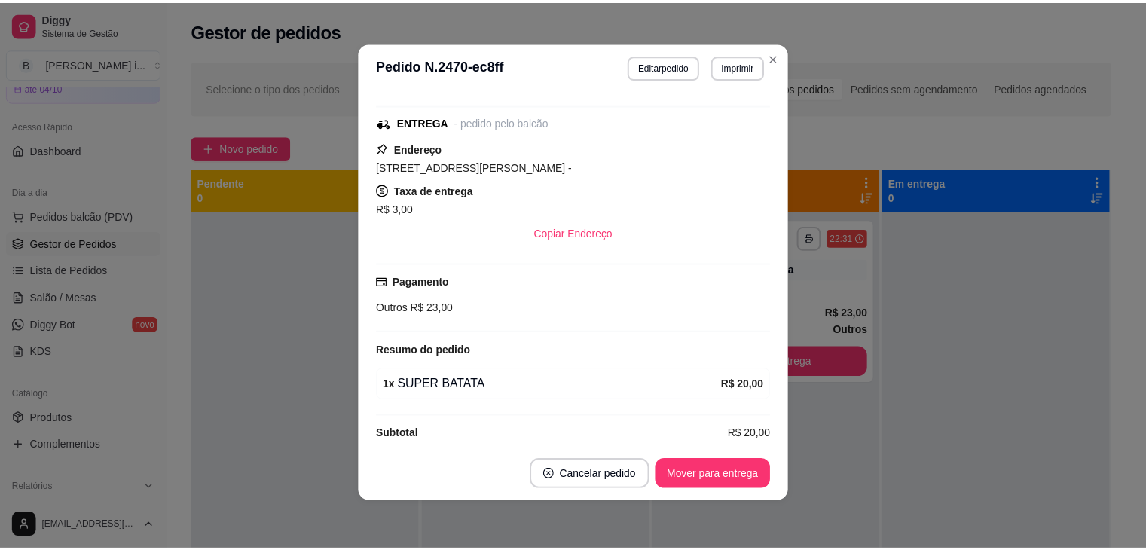
scroll to position [193, 0]
